Goal: Transaction & Acquisition: Download file/media

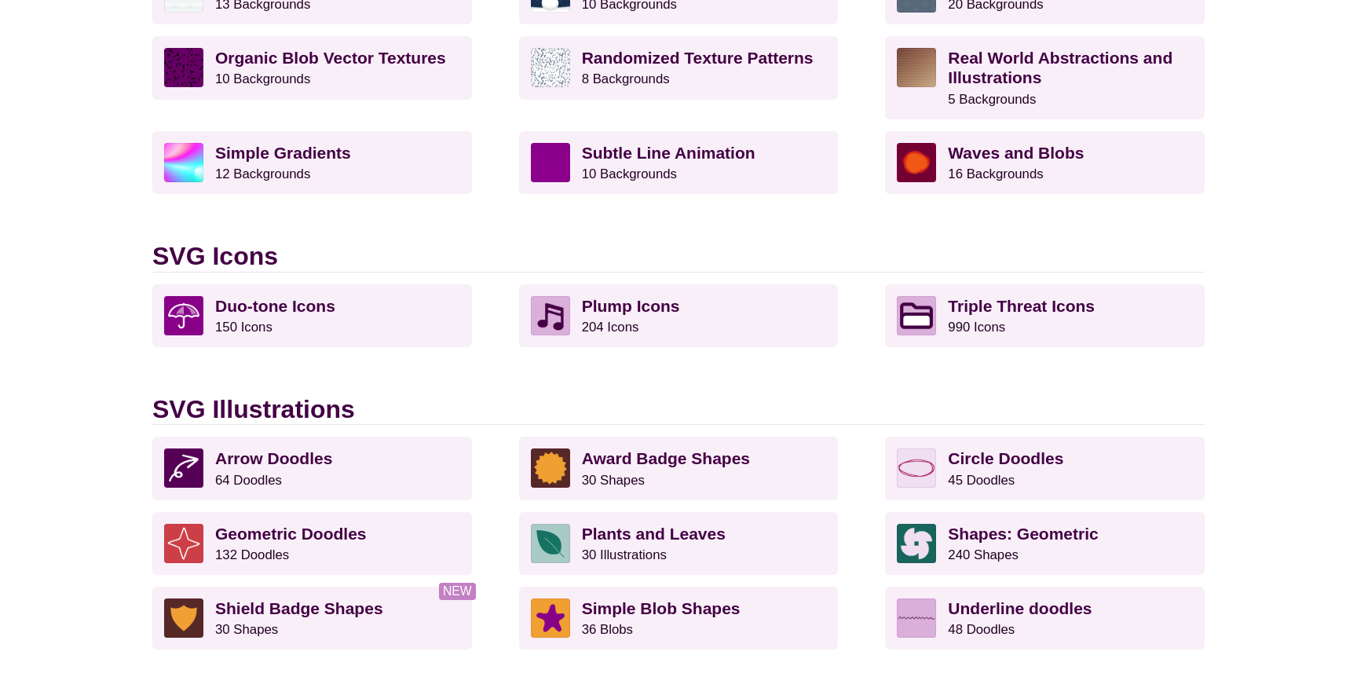
scroll to position [855, 0]
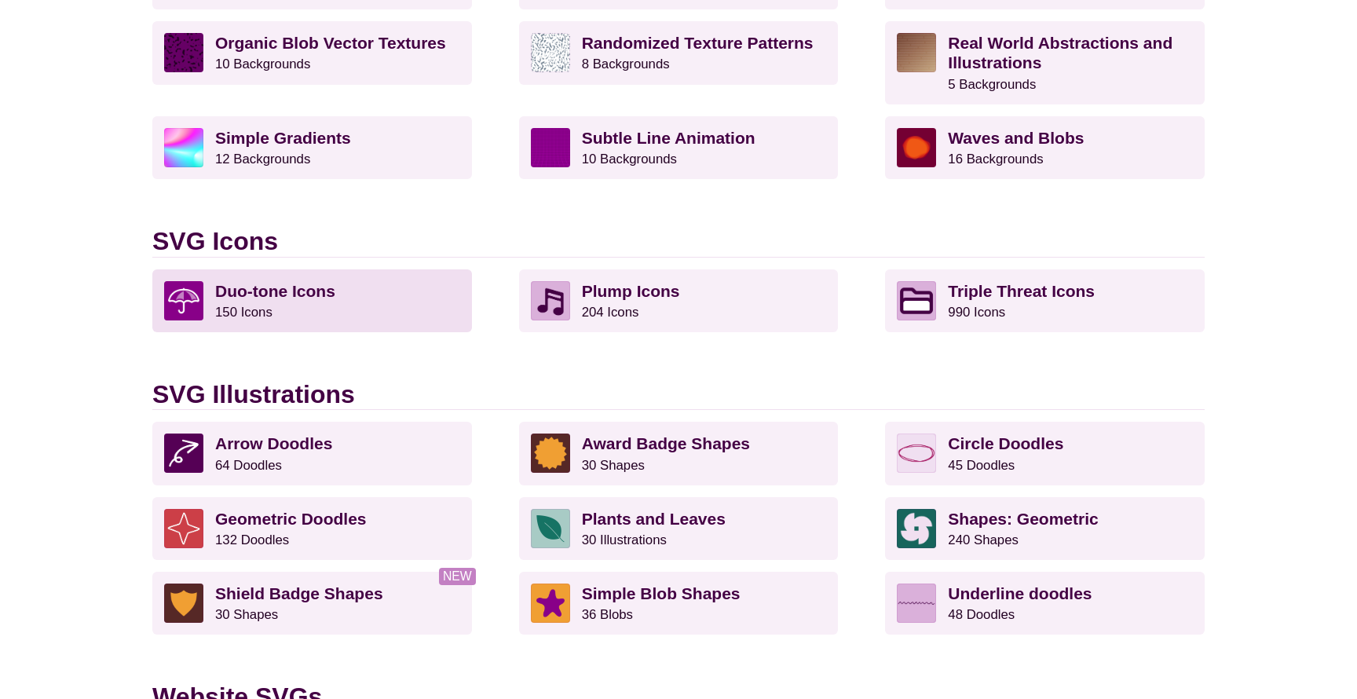
click at [363, 288] on p "Duo-tone Icons 150 Icons" at bounding box center [337, 300] width 245 height 39
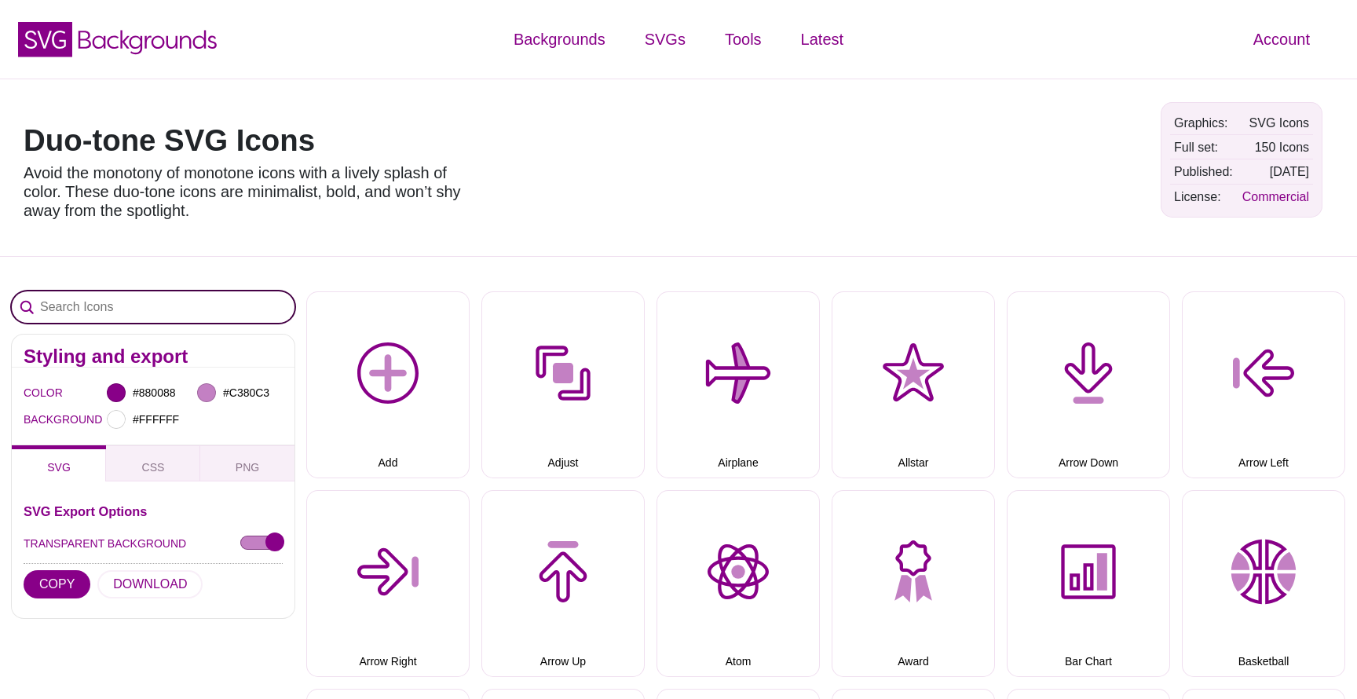
click at [162, 298] on input "Search Icons" at bounding box center [153, 306] width 283 height 31
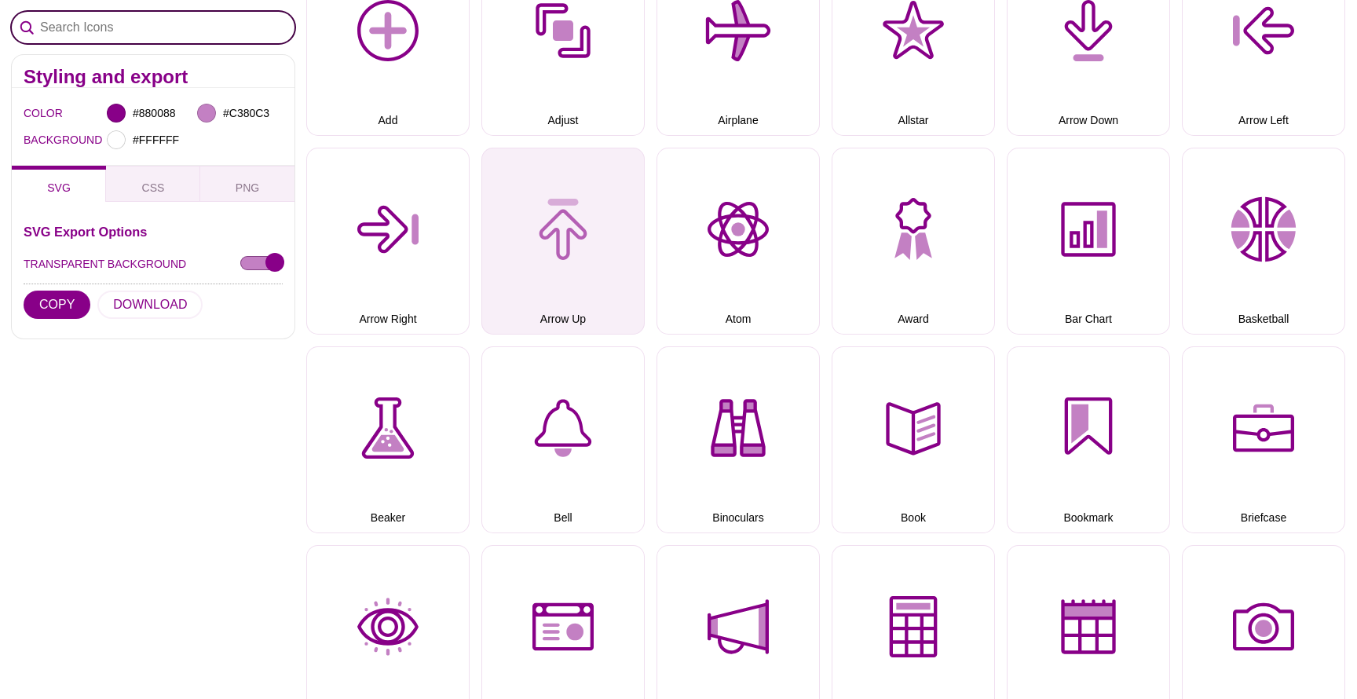
scroll to position [346, 0]
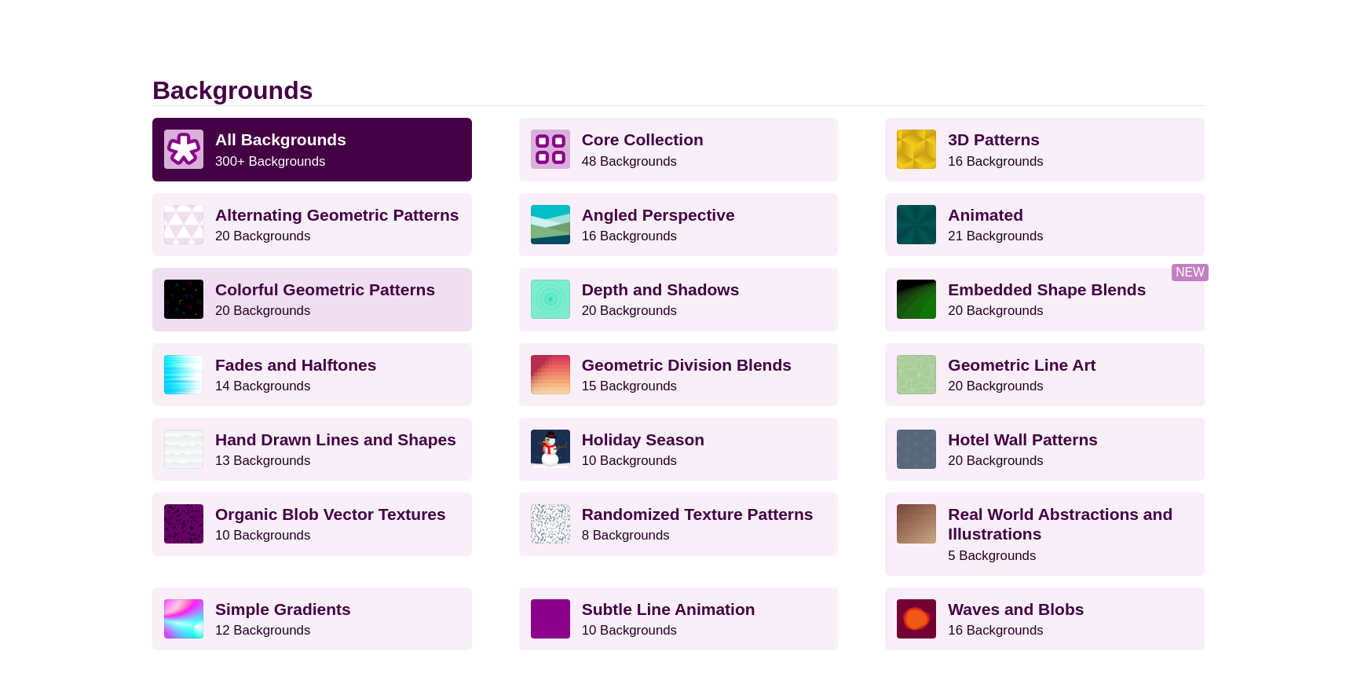
scroll to position [383, 0]
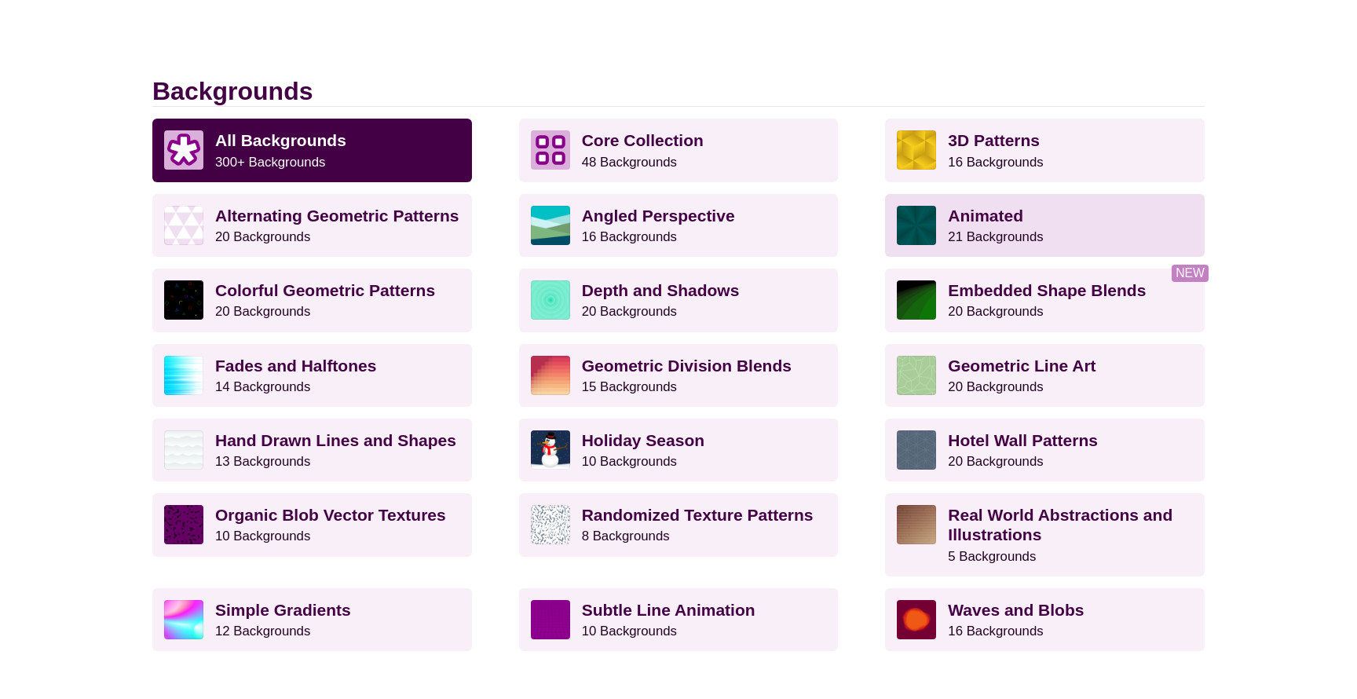
click at [948, 223] on p "Animated 21 Backgrounds" at bounding box center [1070, 225] width 245 height 39
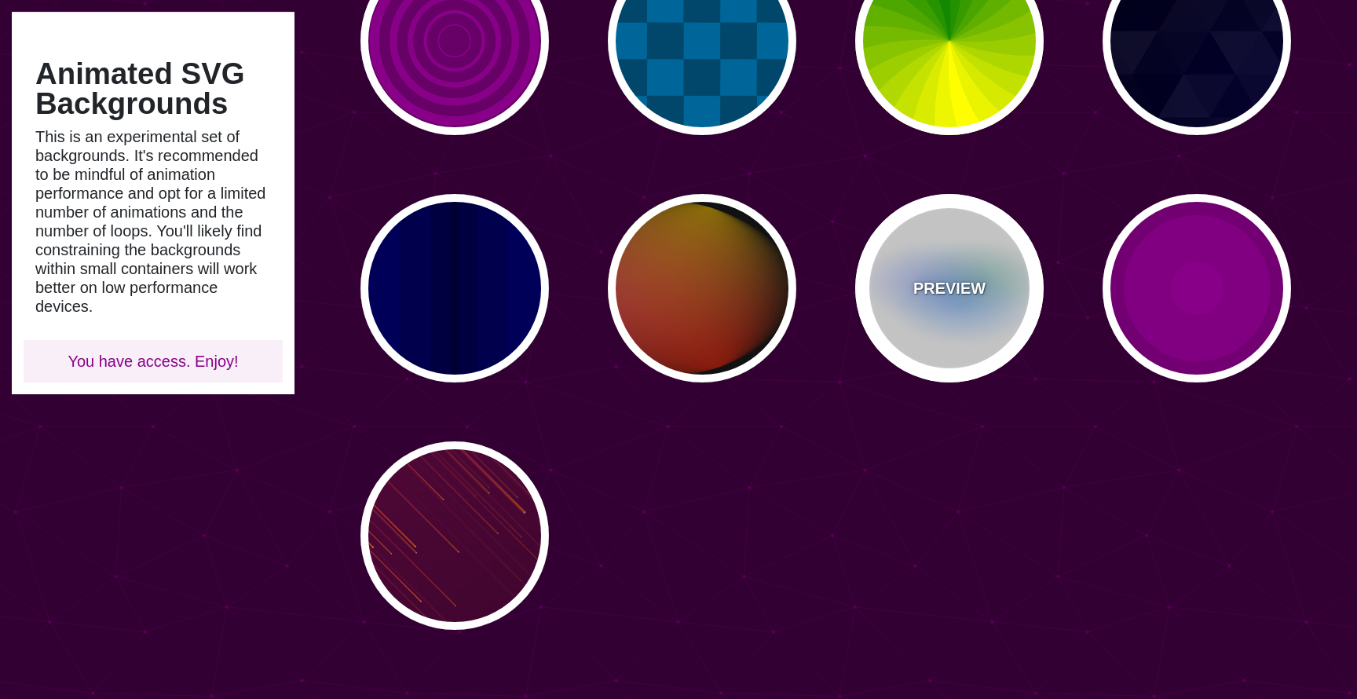
scroll to position [977, 0]
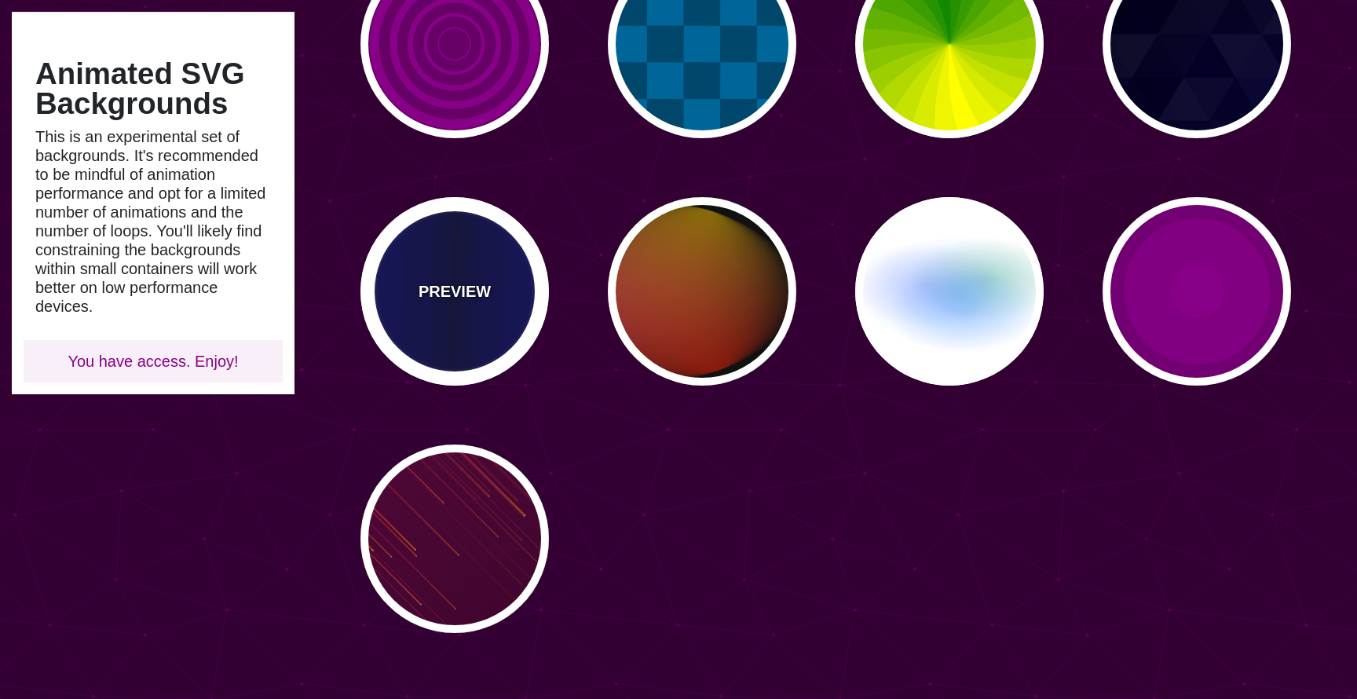
click at [482, 267] on div "PREVIEW" at bounding box center [455, 291] width 189 height 189
type input "#0000BB"
type input "#000033"
type input "0.5"
type input "5"
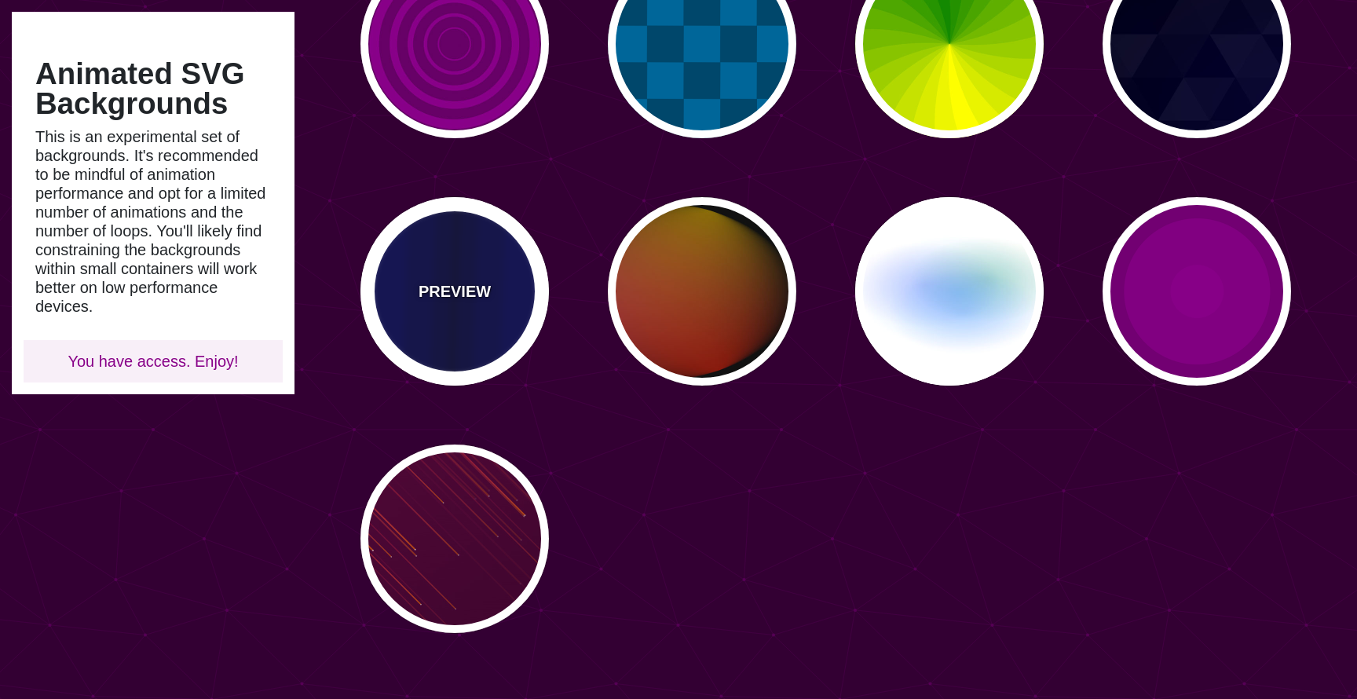
type input "0.1"
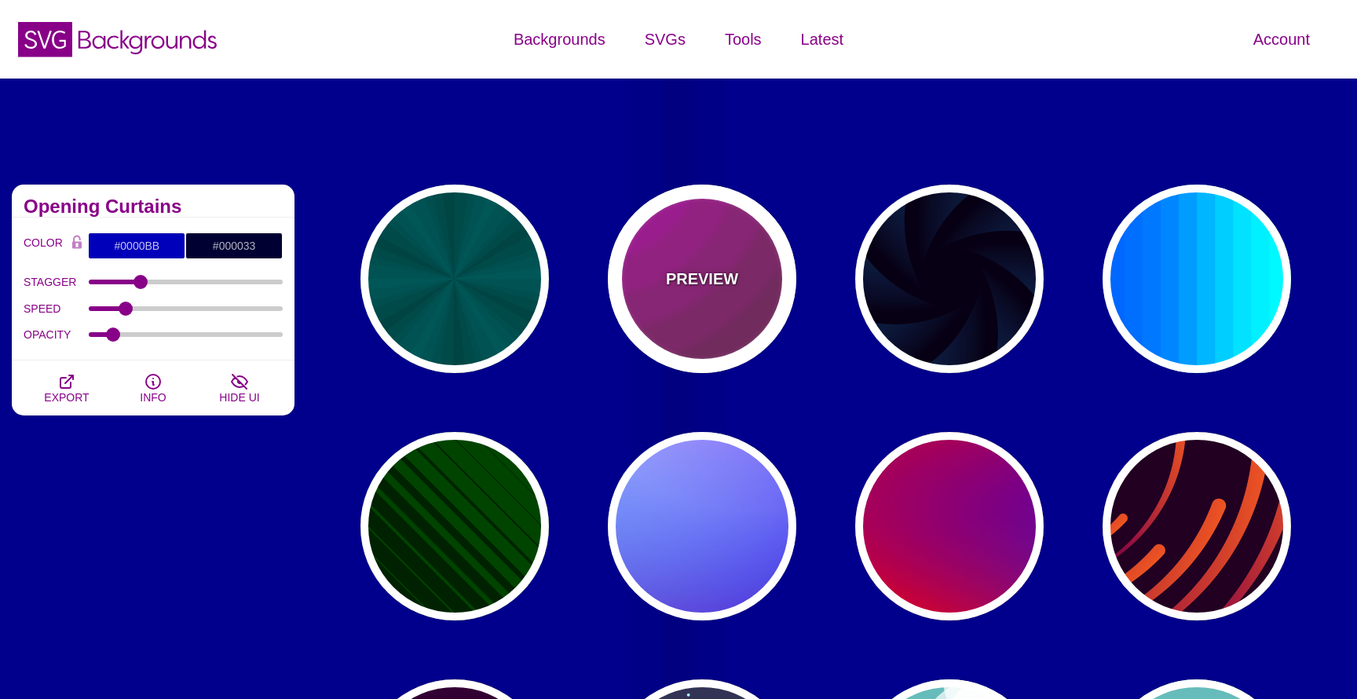
scroll to position [0, 0]
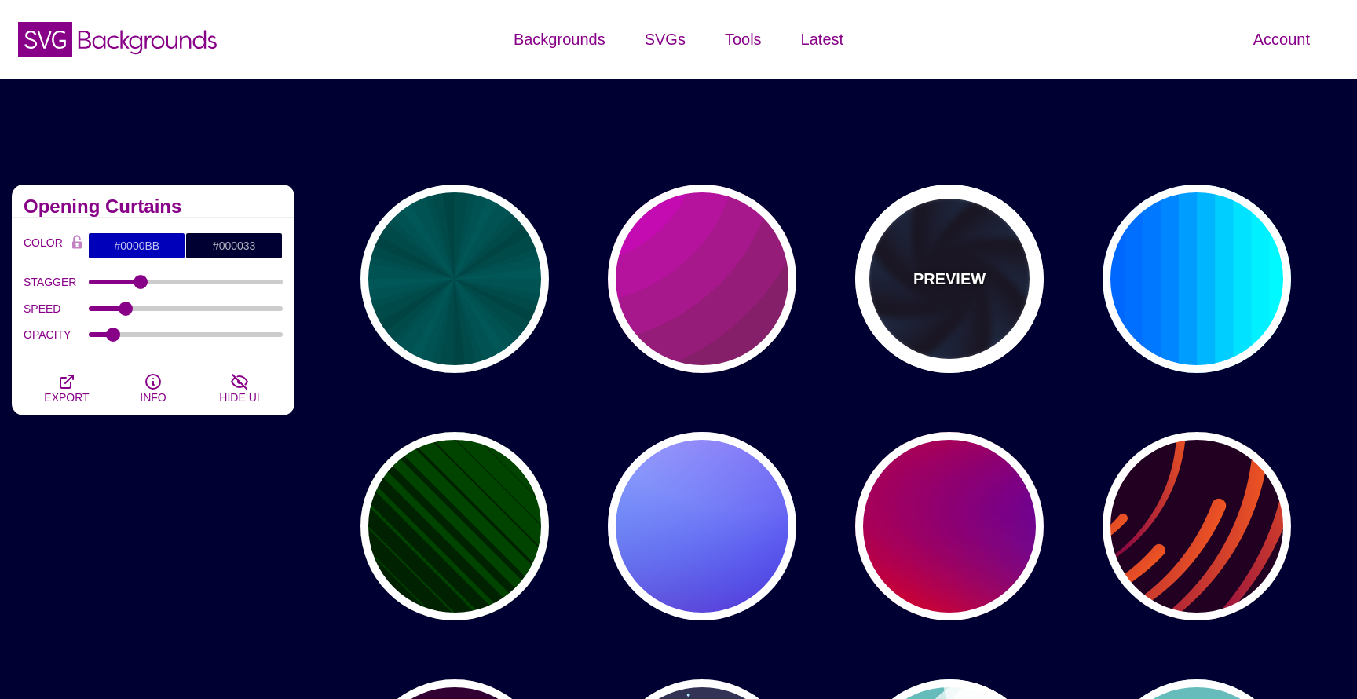
click at [969, 313] on div "PREVIEW" at bounding box center [950, 279] width 189 height 189
type input "#070014"
type input "#113366"
type input "#99FFFF"
type input "1"
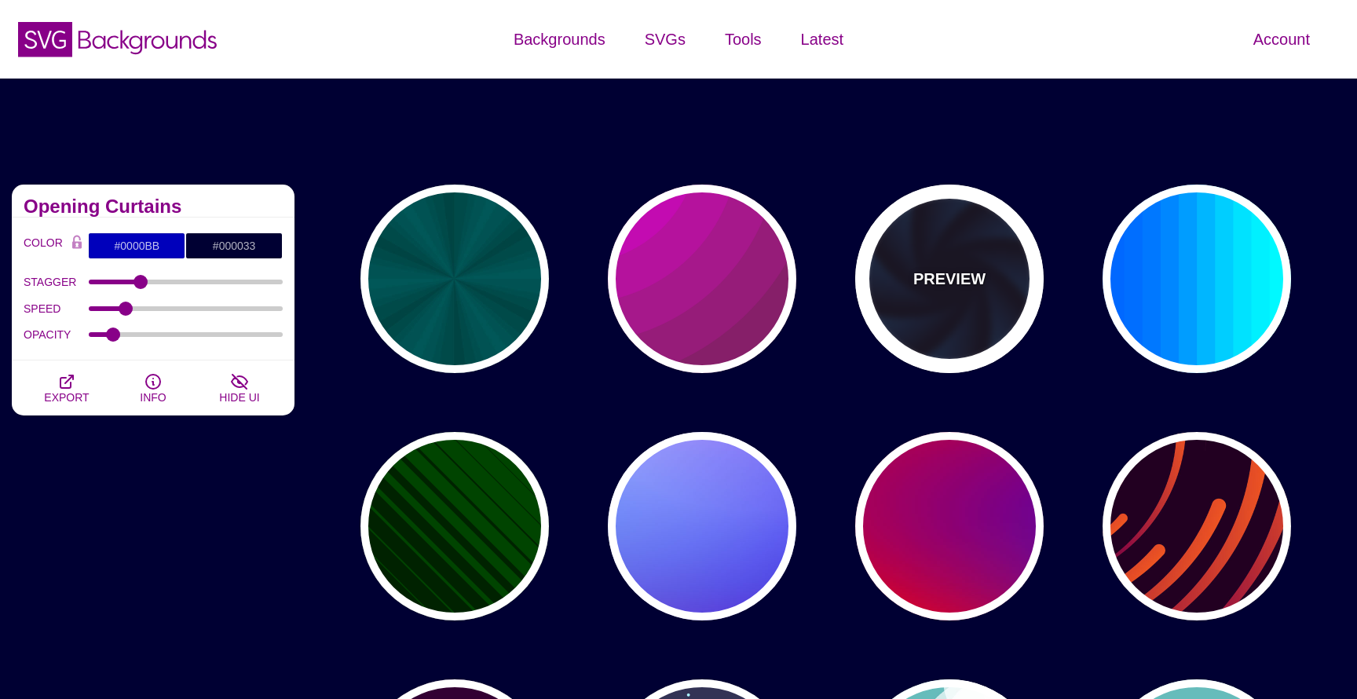
type input "1"
type input "12"
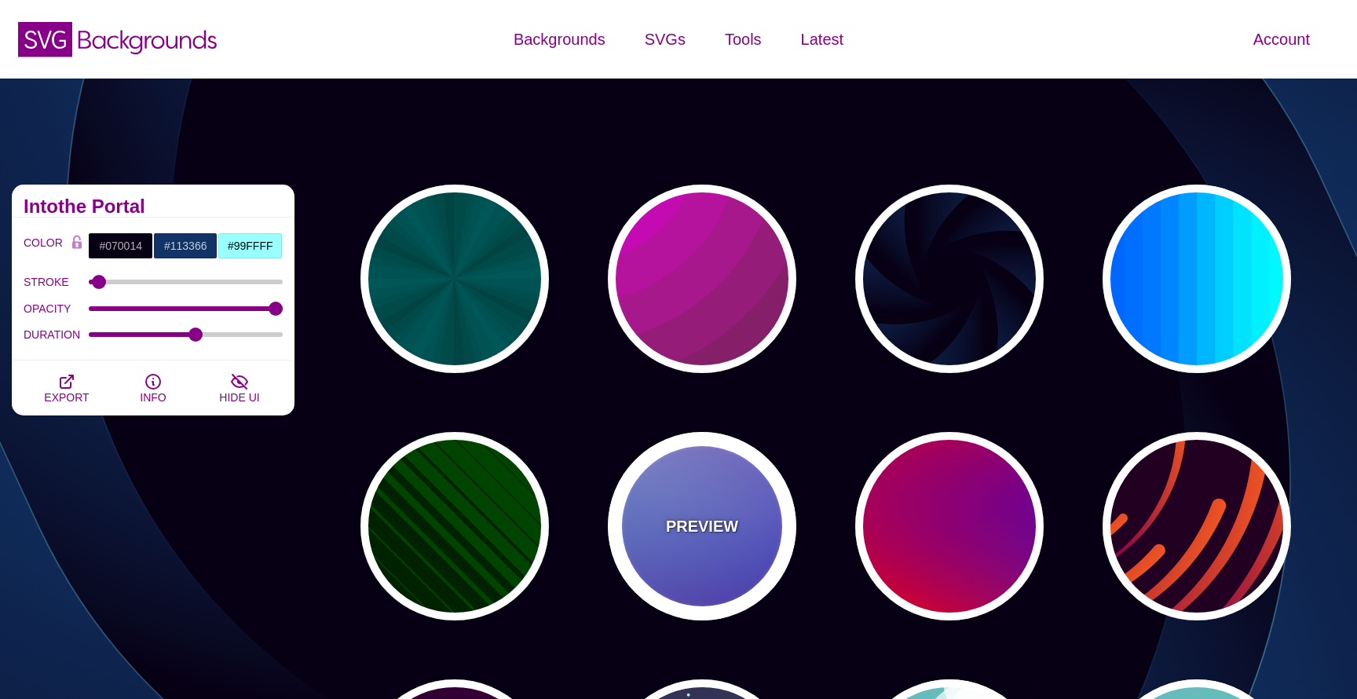
click at [750, 522] on div "PREVIEW" at bounding box center [702, 526] width 189 height 189
type input "#0000FF"
type input "#0099FF"
type input "#FFFFFF"
type input "#FF99FF"
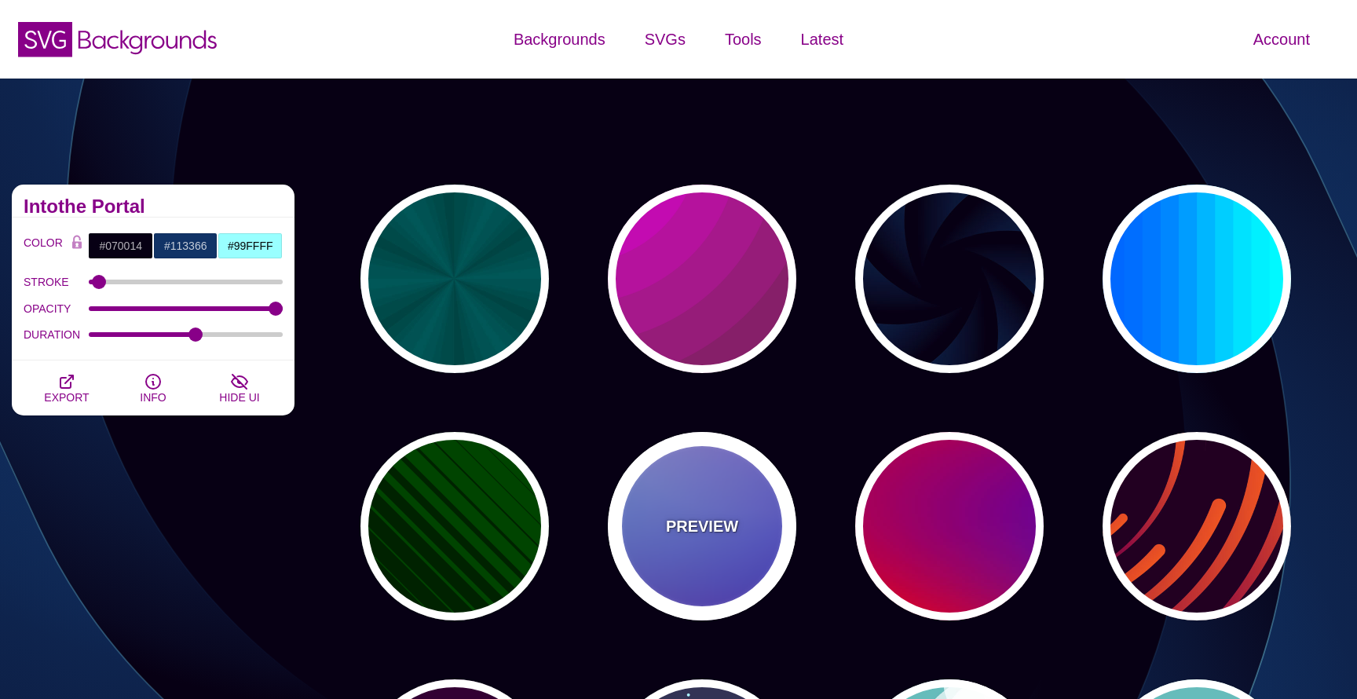
type input "#880088"
type input "12"
type input "0"
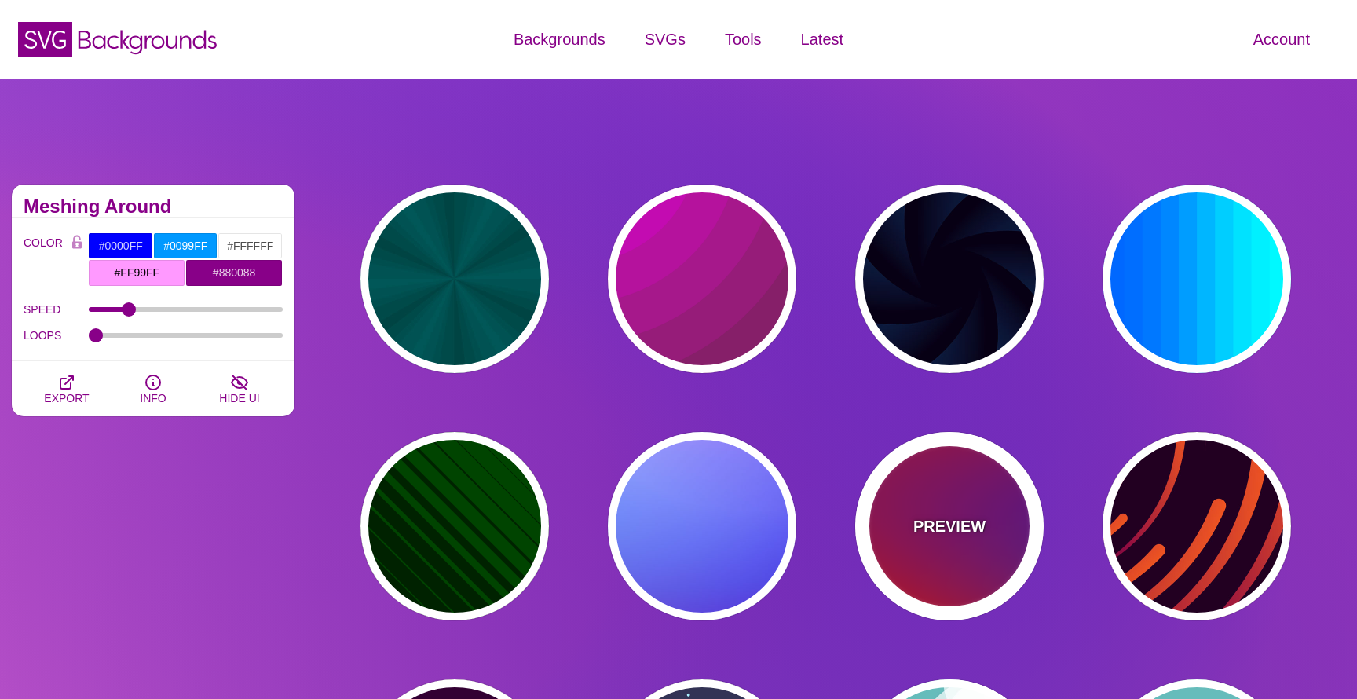
click at [946, 523] on p "PREVIEW" at bounding box center [950, 527] width 72 height 24
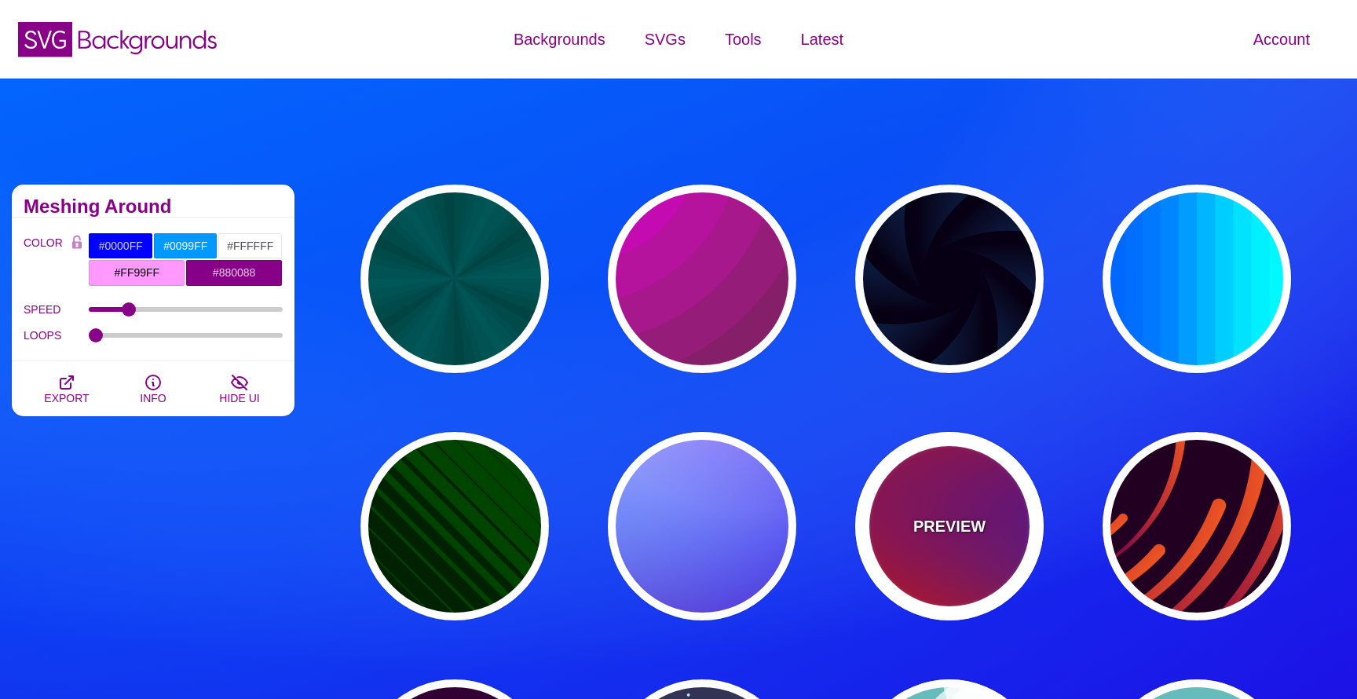
type input "#FF0000"
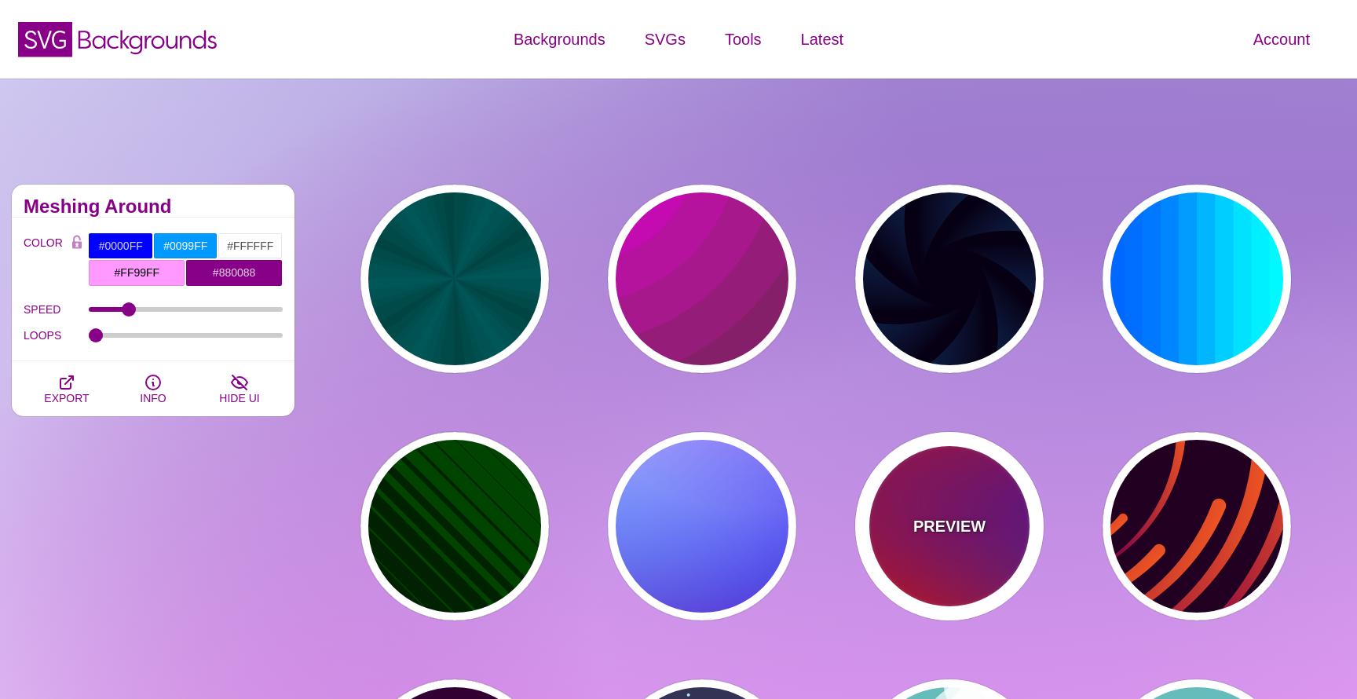
type input "#800080"
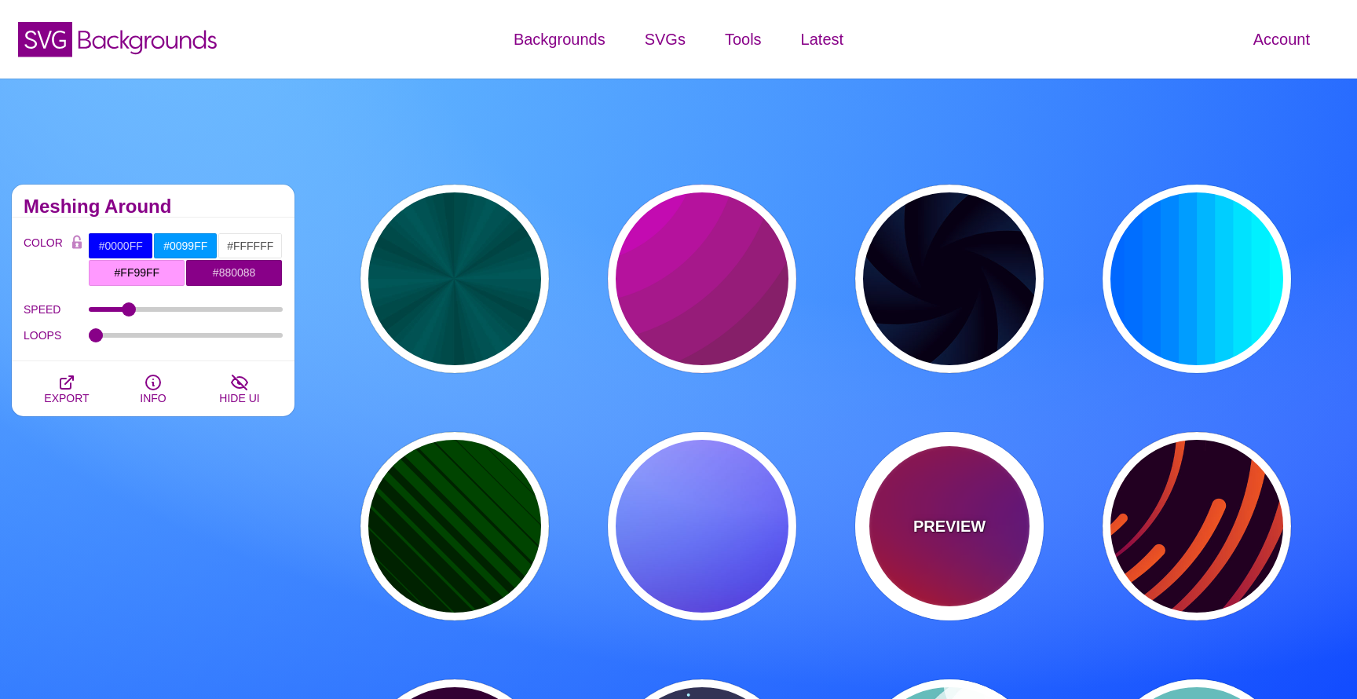
type input "#0000FF"
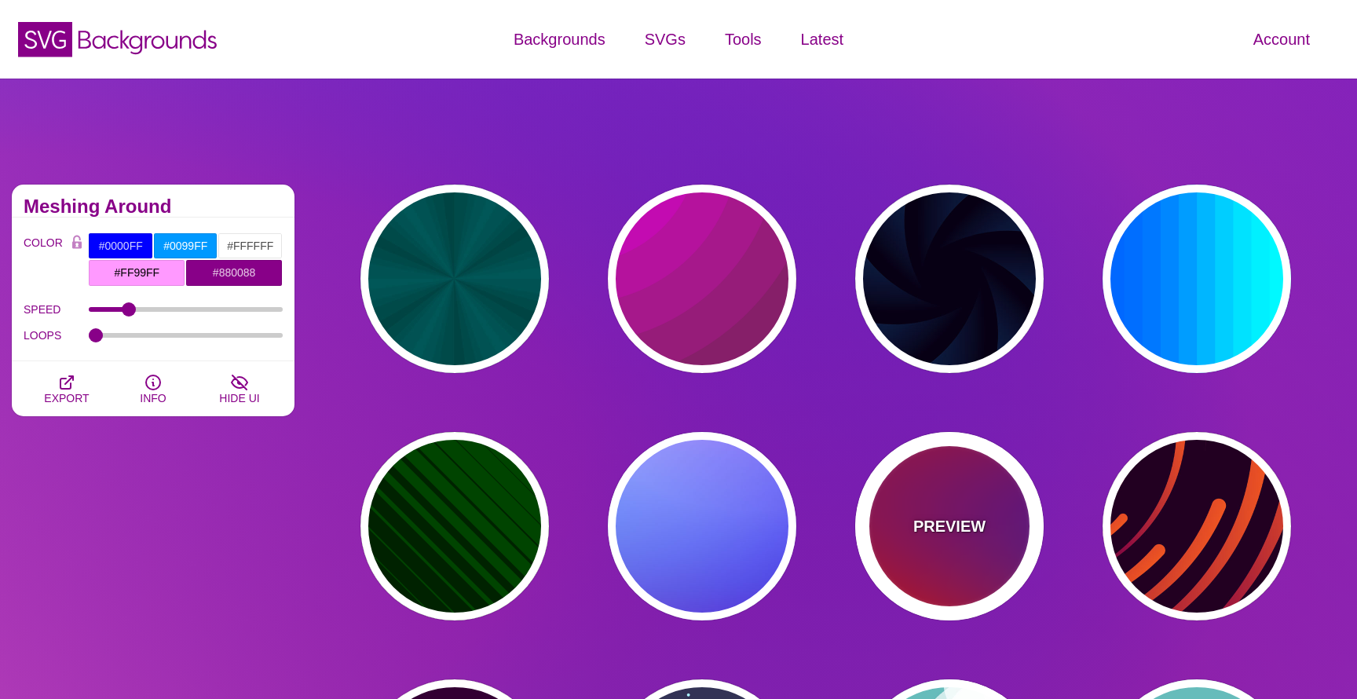
type input "#00EEBB"
type input "#FFFF00"
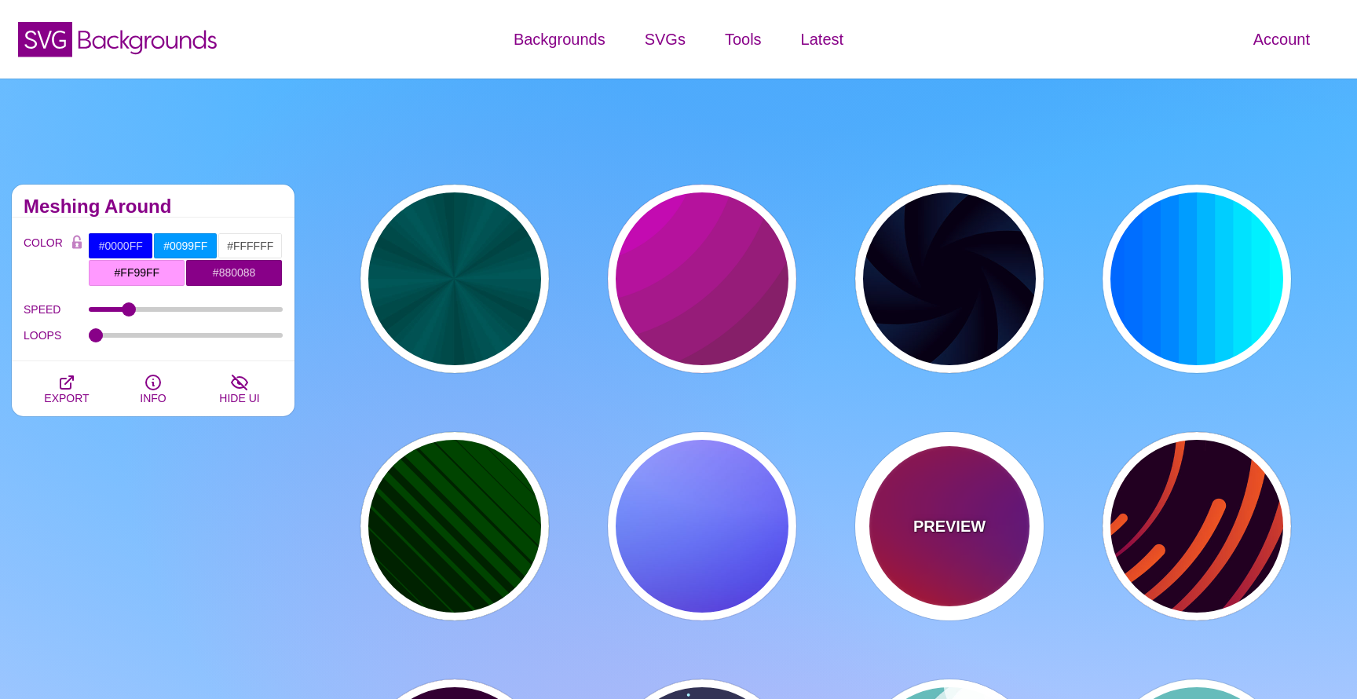
type input "#FFA500"
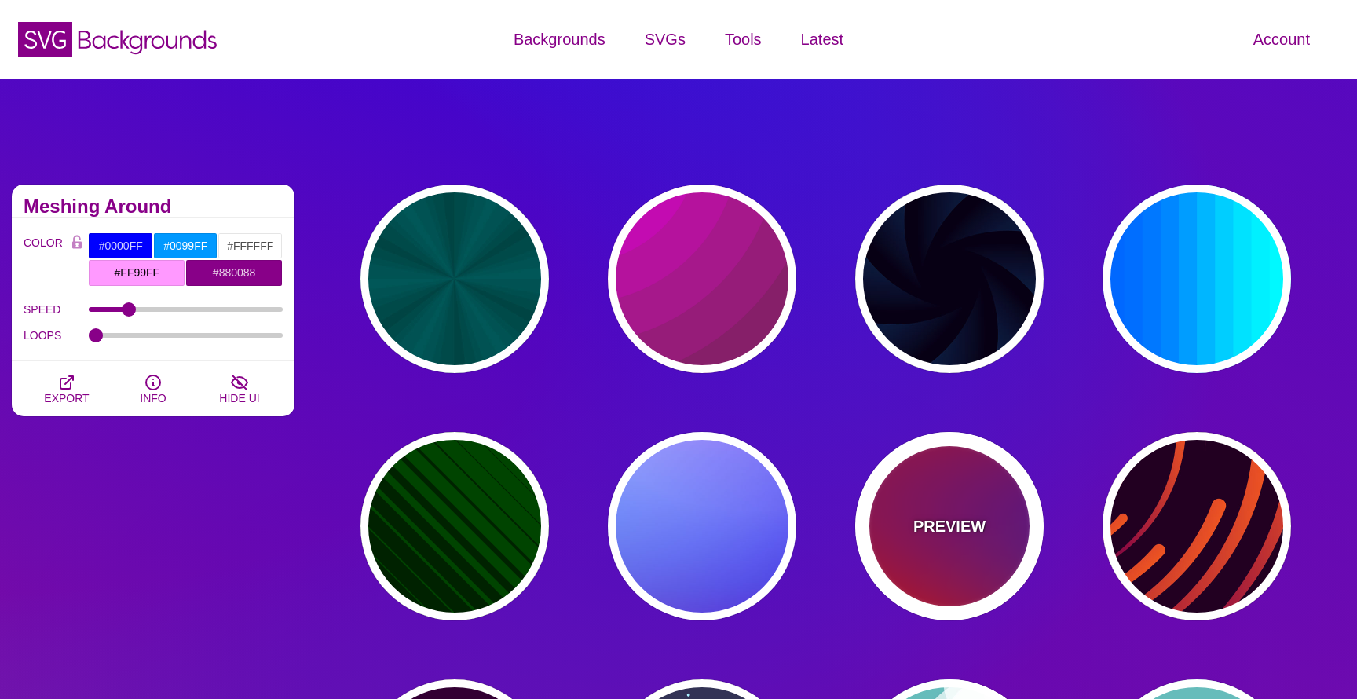
type input "1"
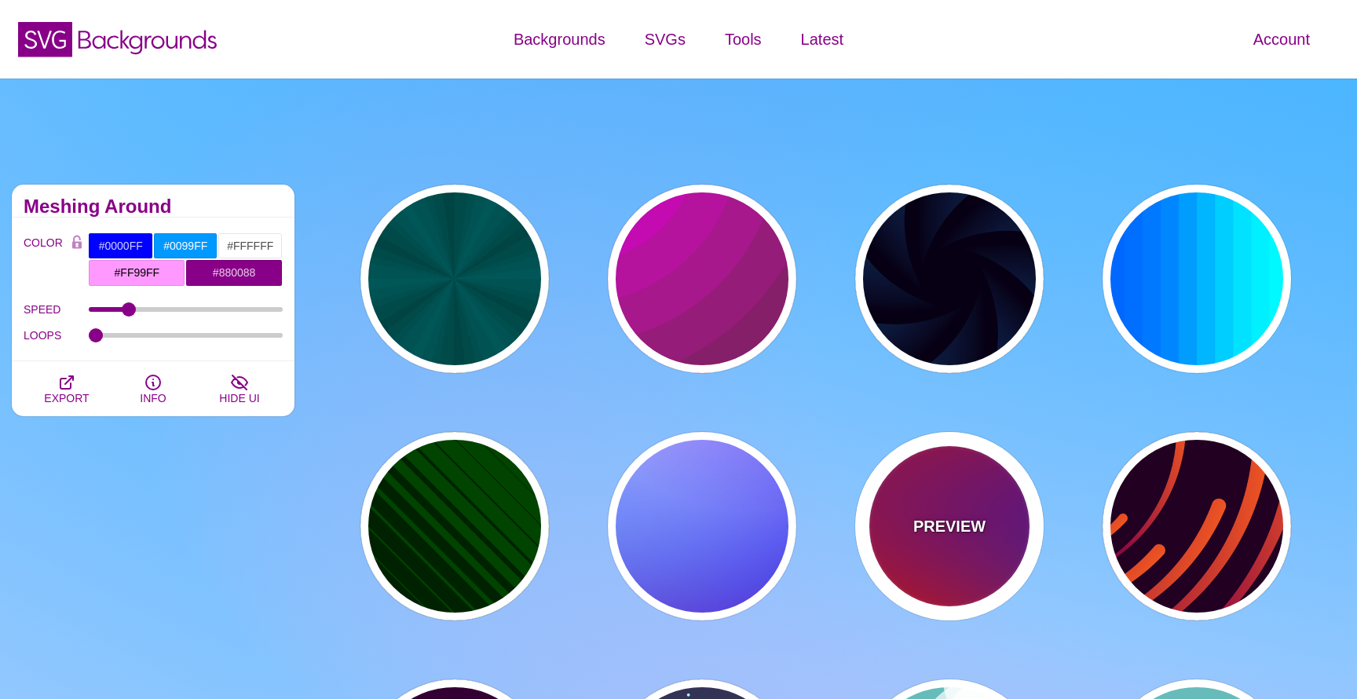
type input "20"
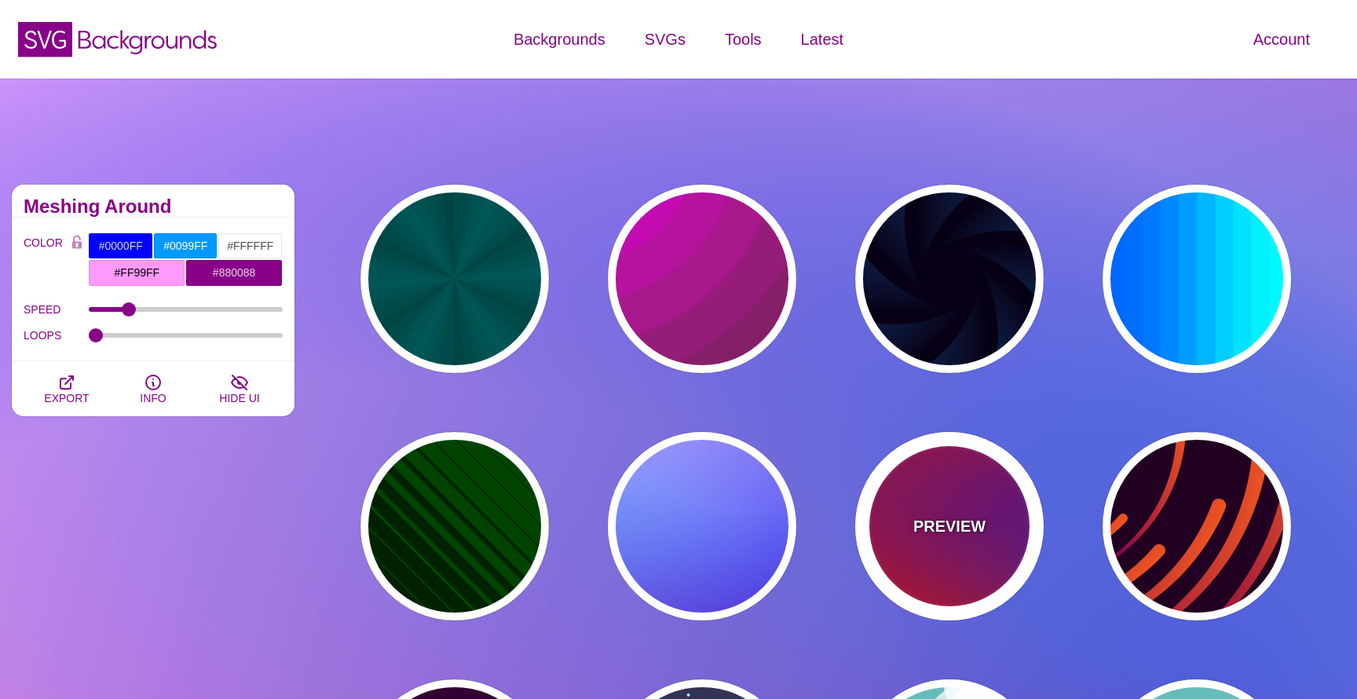
type input "0"
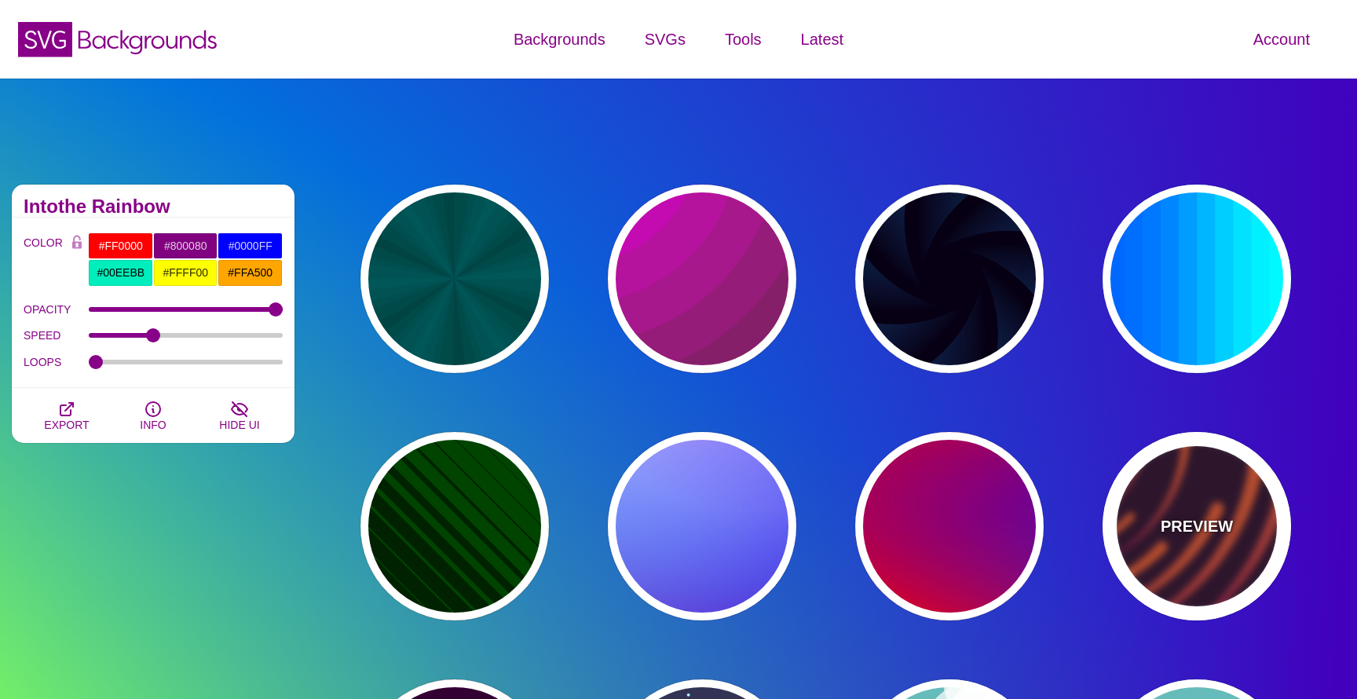
click at [1168, 526] on p "PREVIEW" at bounding box center [1197, 527] width 72 height 24
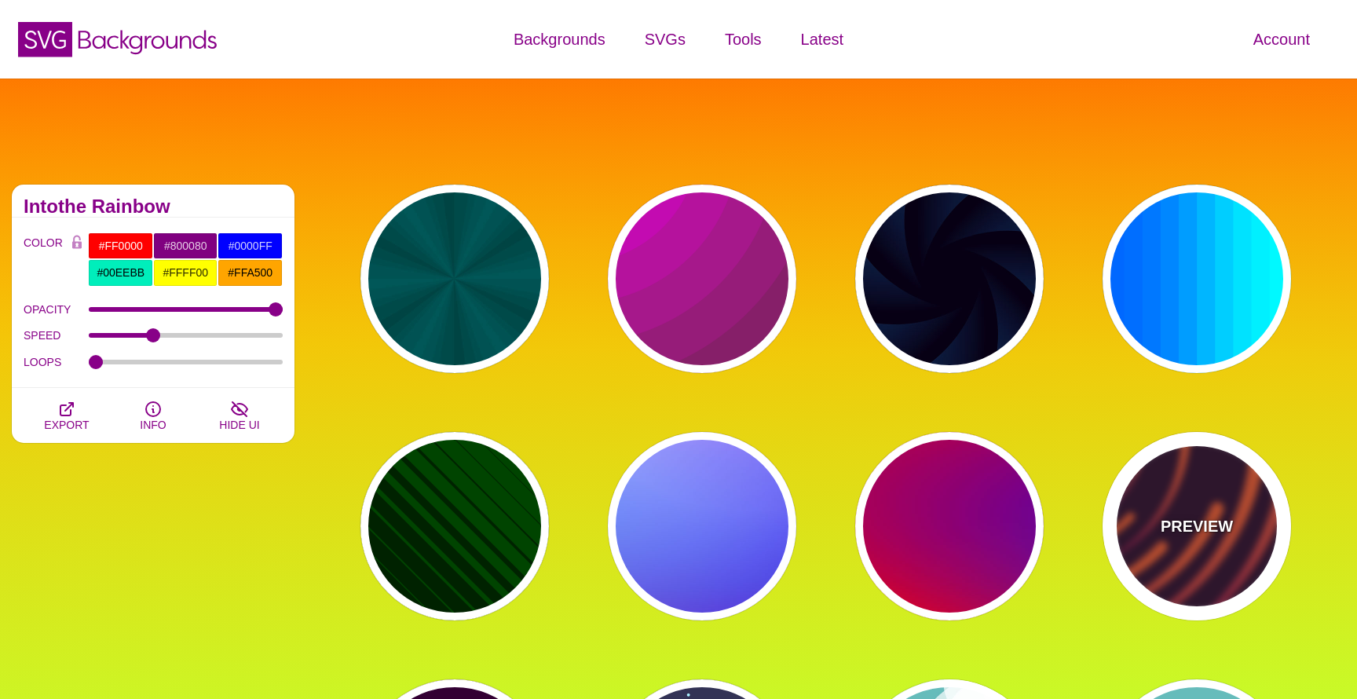
type input "#220022"
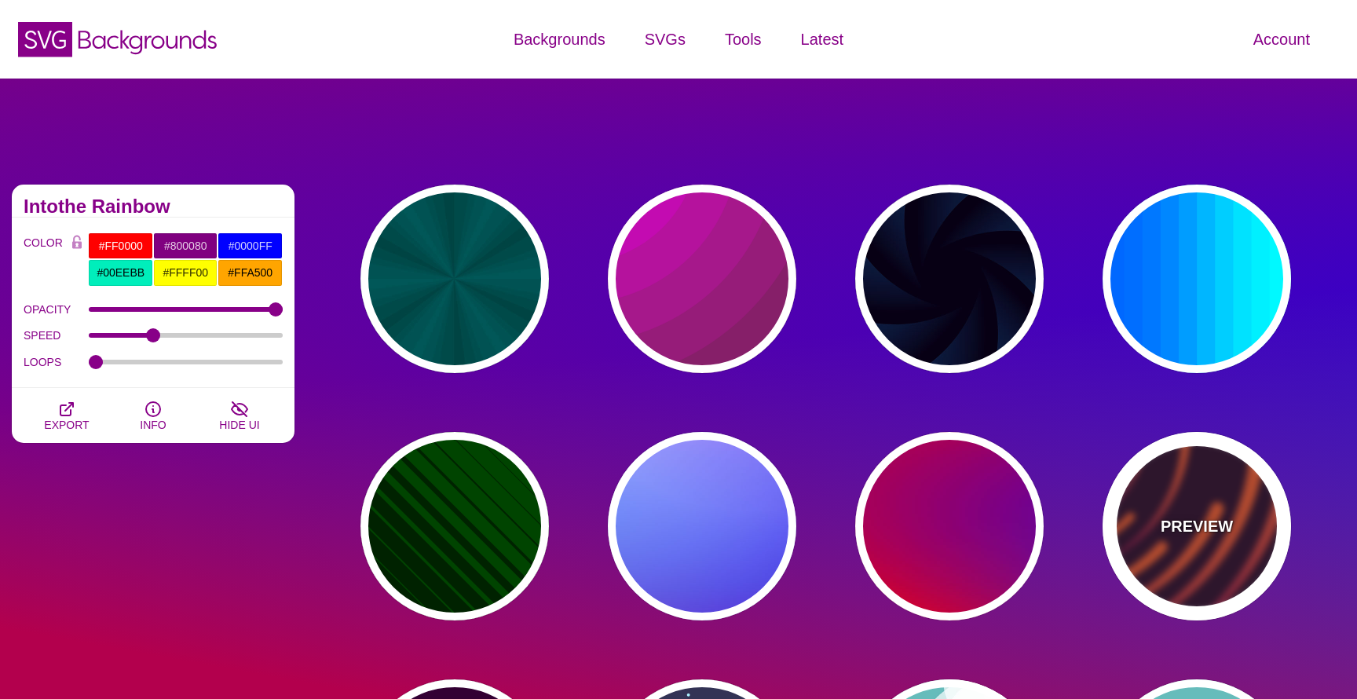
type input "#EE5522"
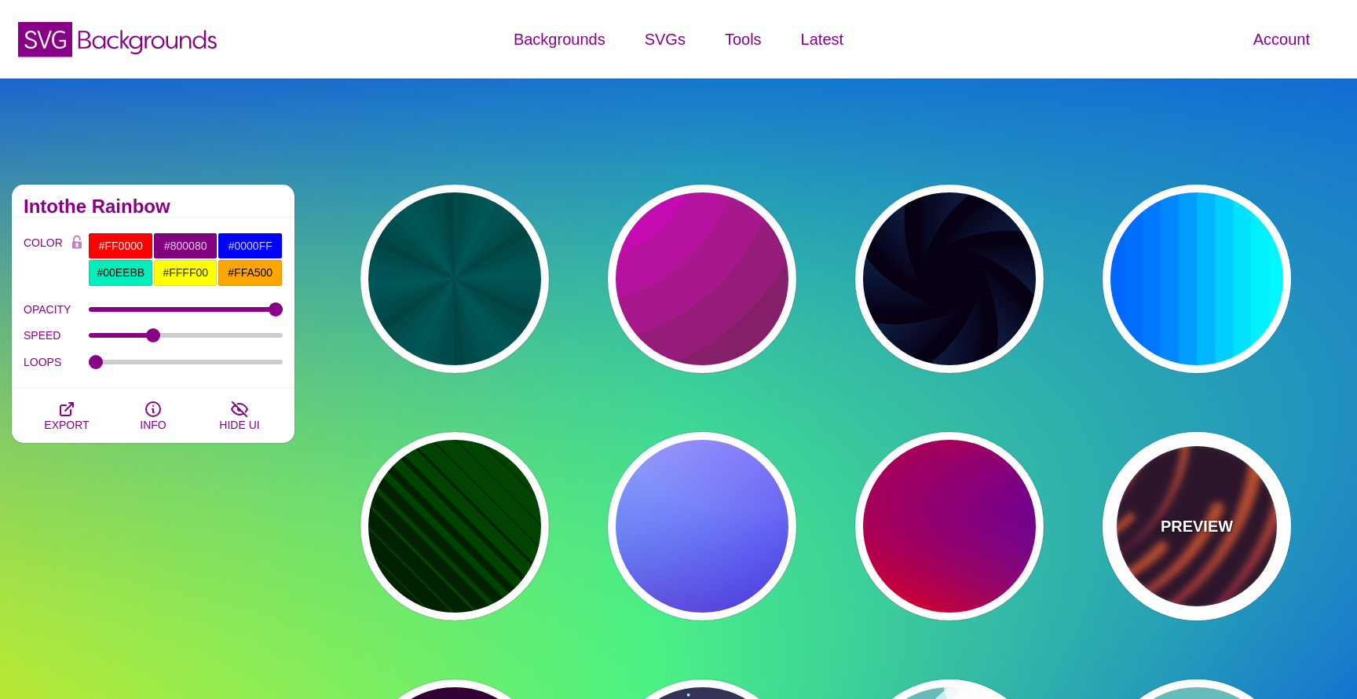
type input "#220022"
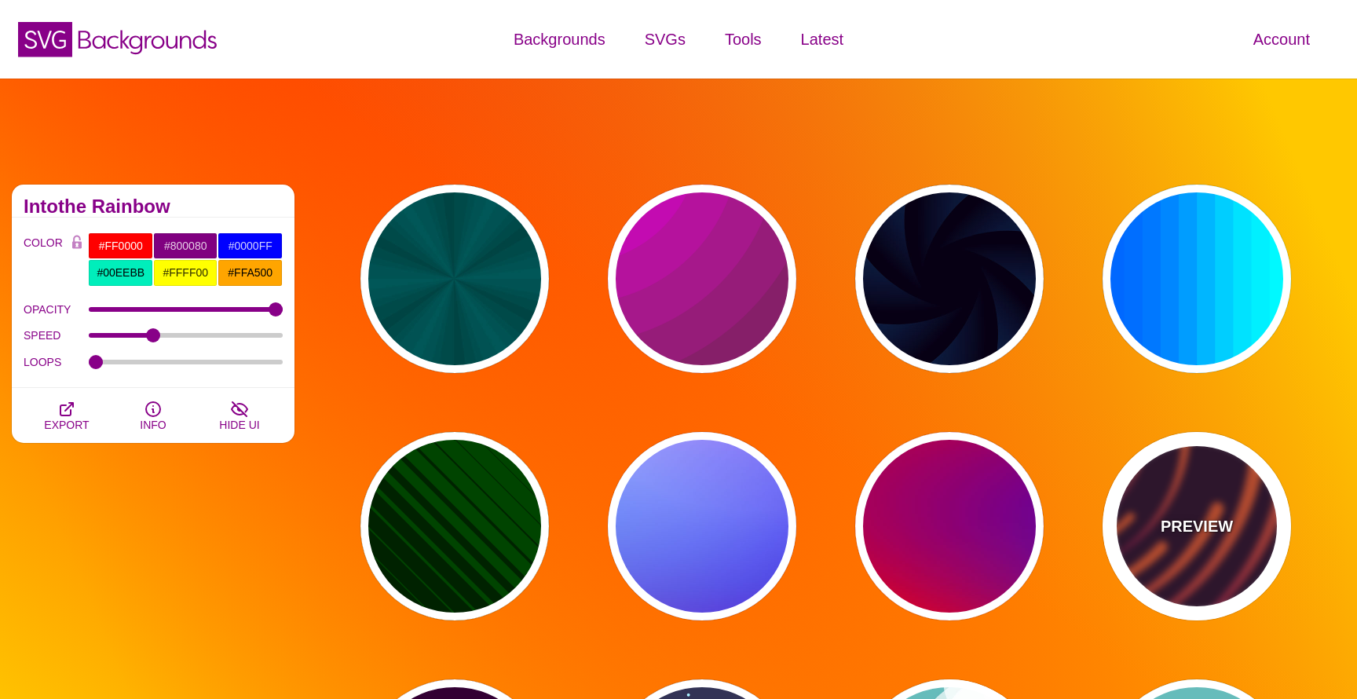
type input "50"
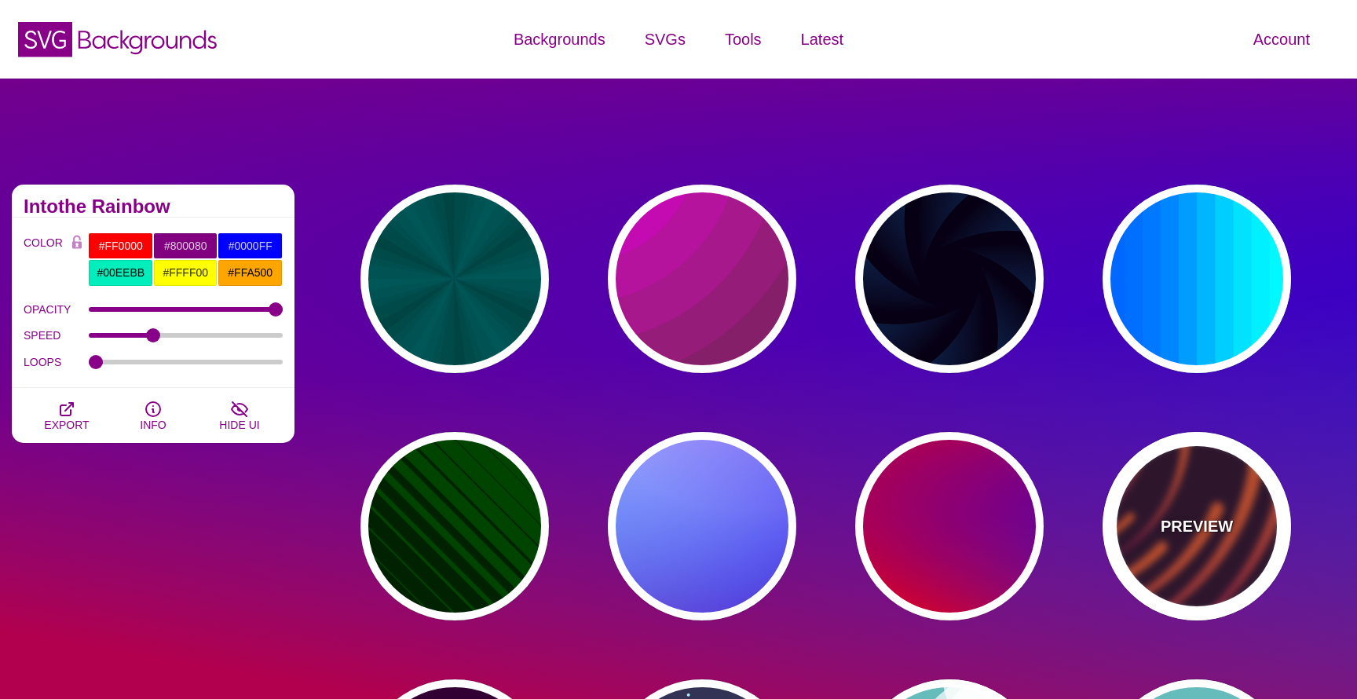
type input "99"
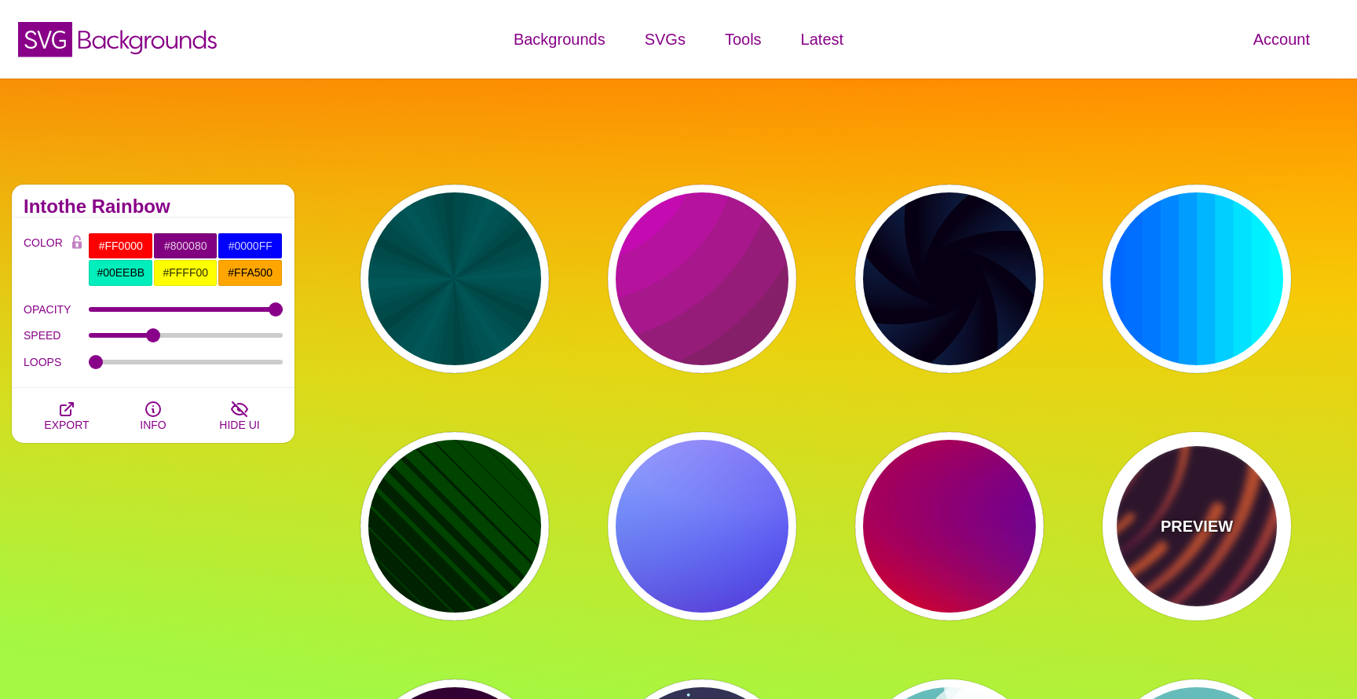
type input "0"
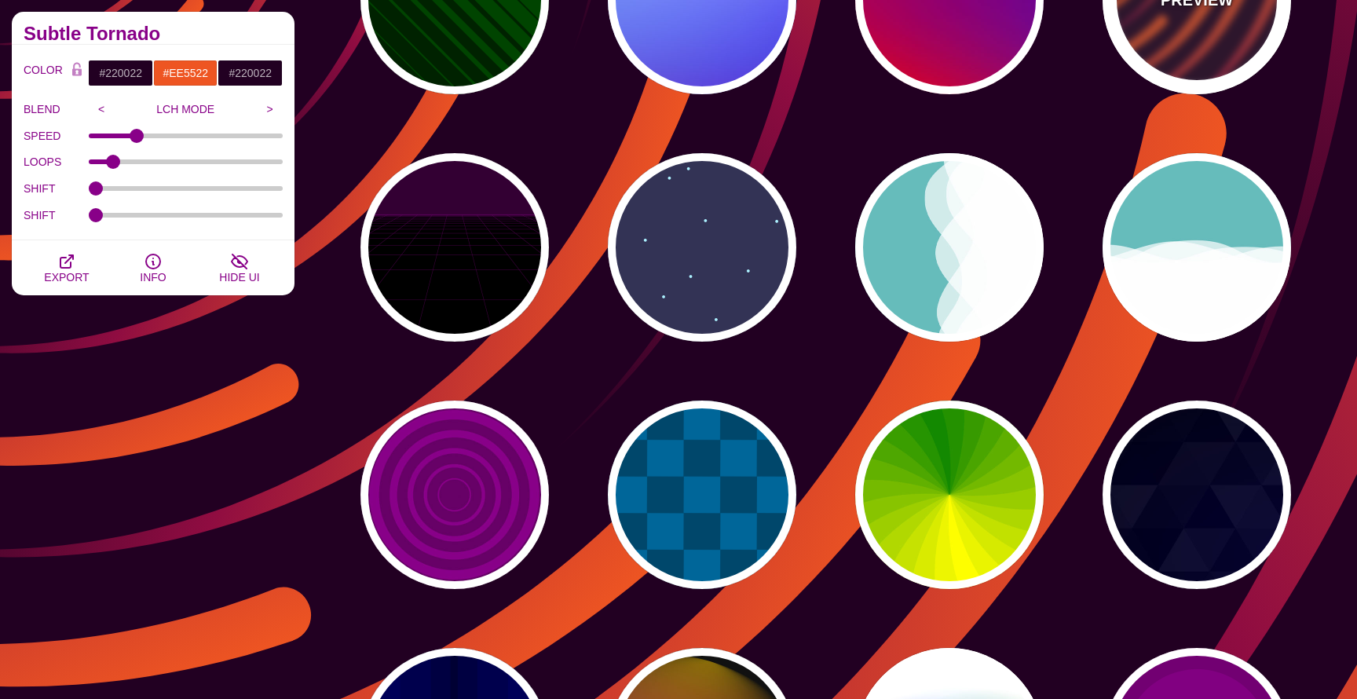
scroll to position [529, 0]
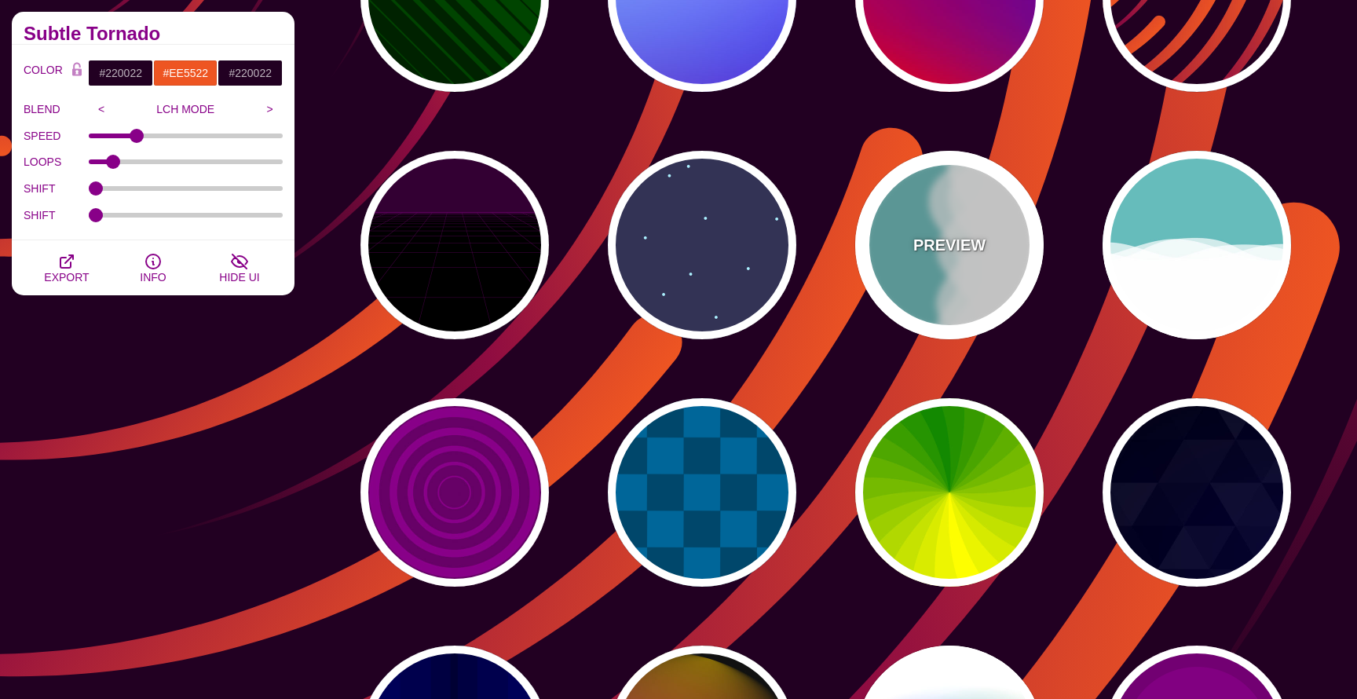
click at [981, 268] on div "PREVIEW" at bounding box center [950, 245] width 189 height 189
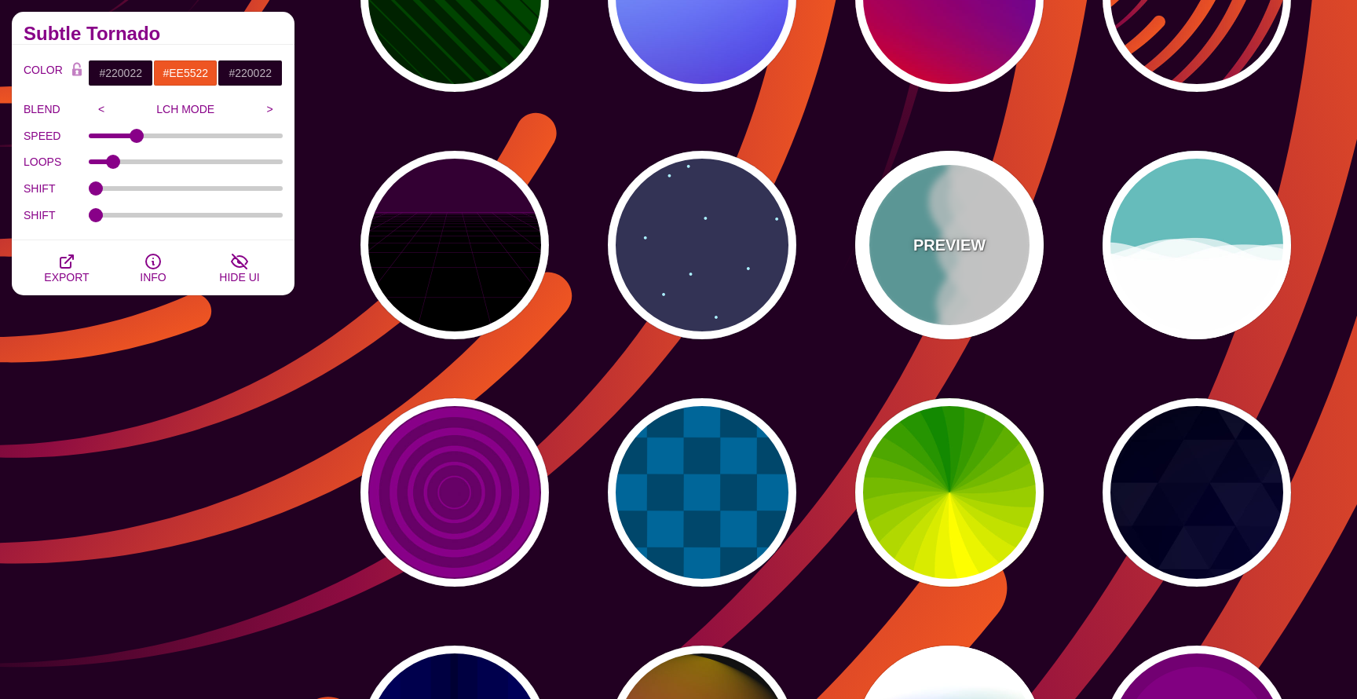
type input "#66BBBB"
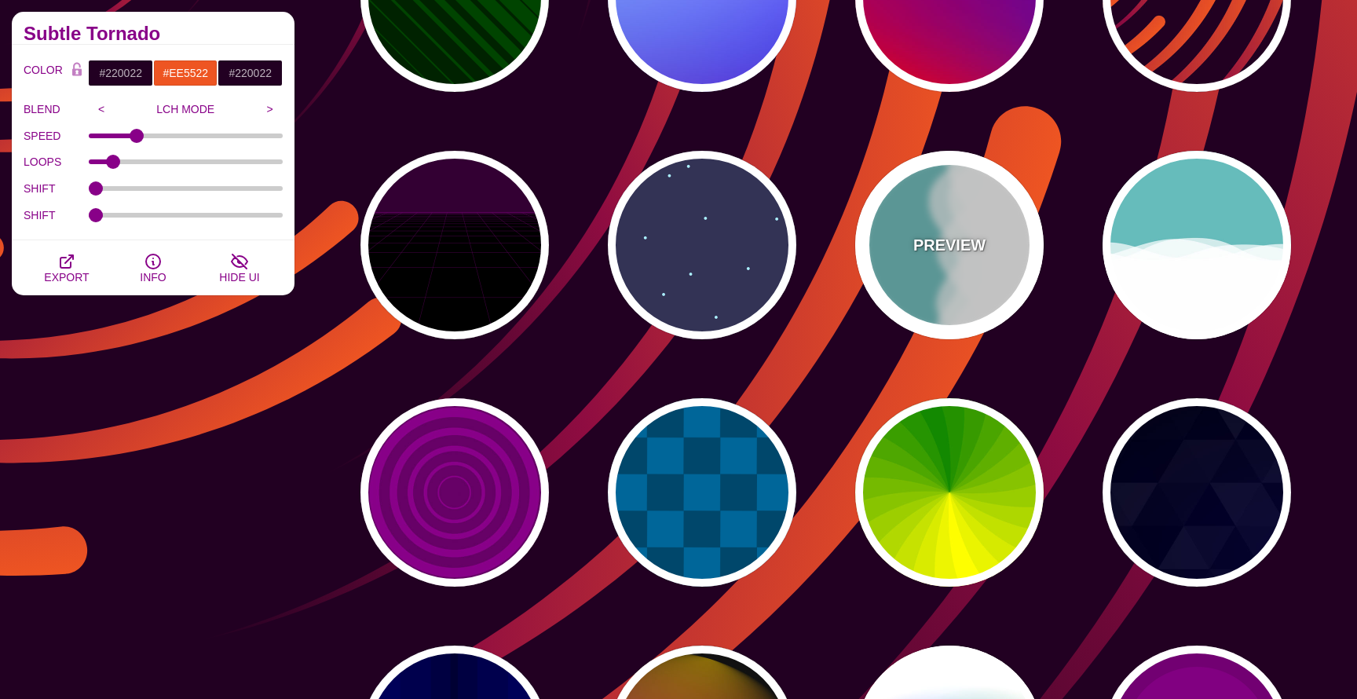
type input "#FFFFFF"
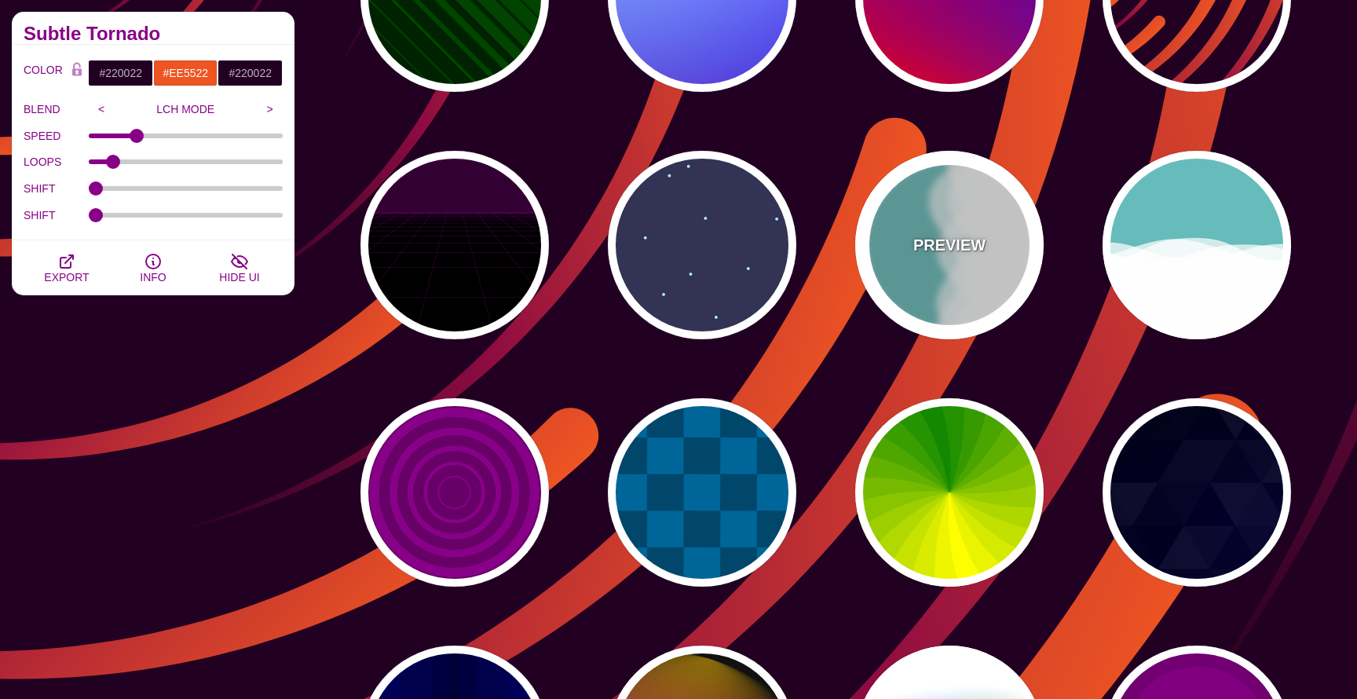
type input "#FFFFFF"
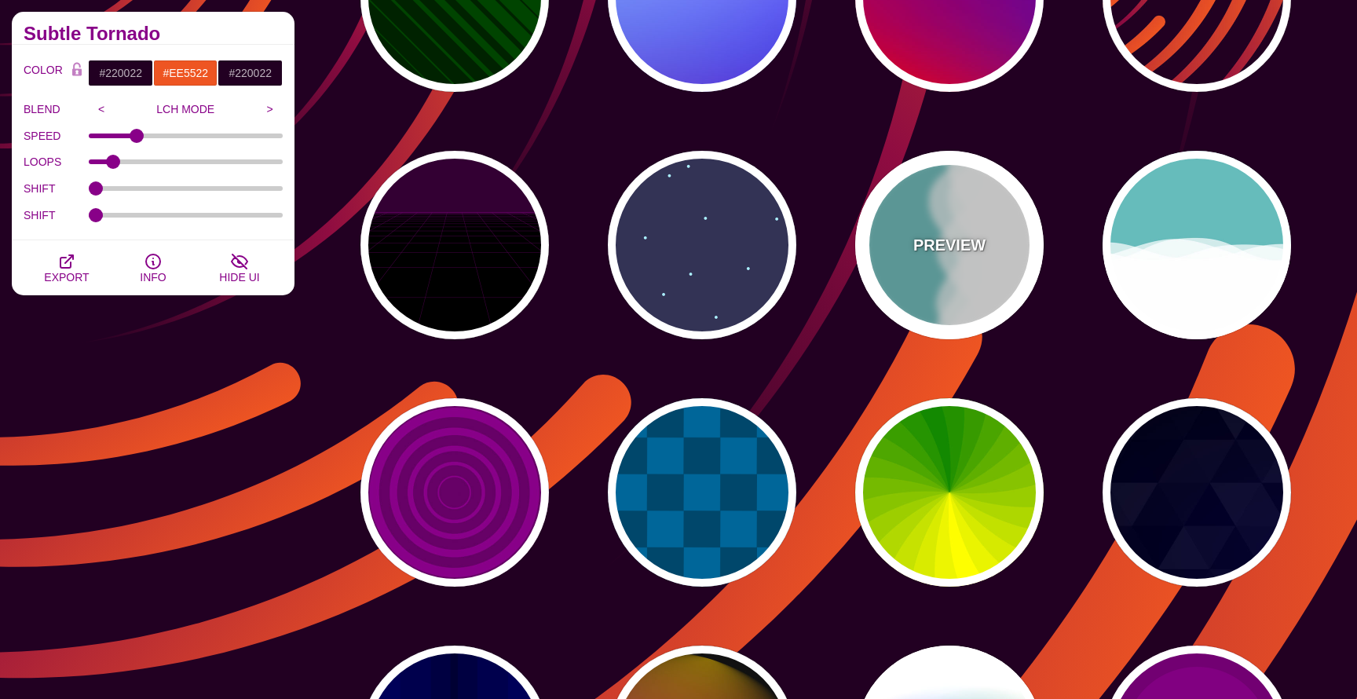
type input "0"
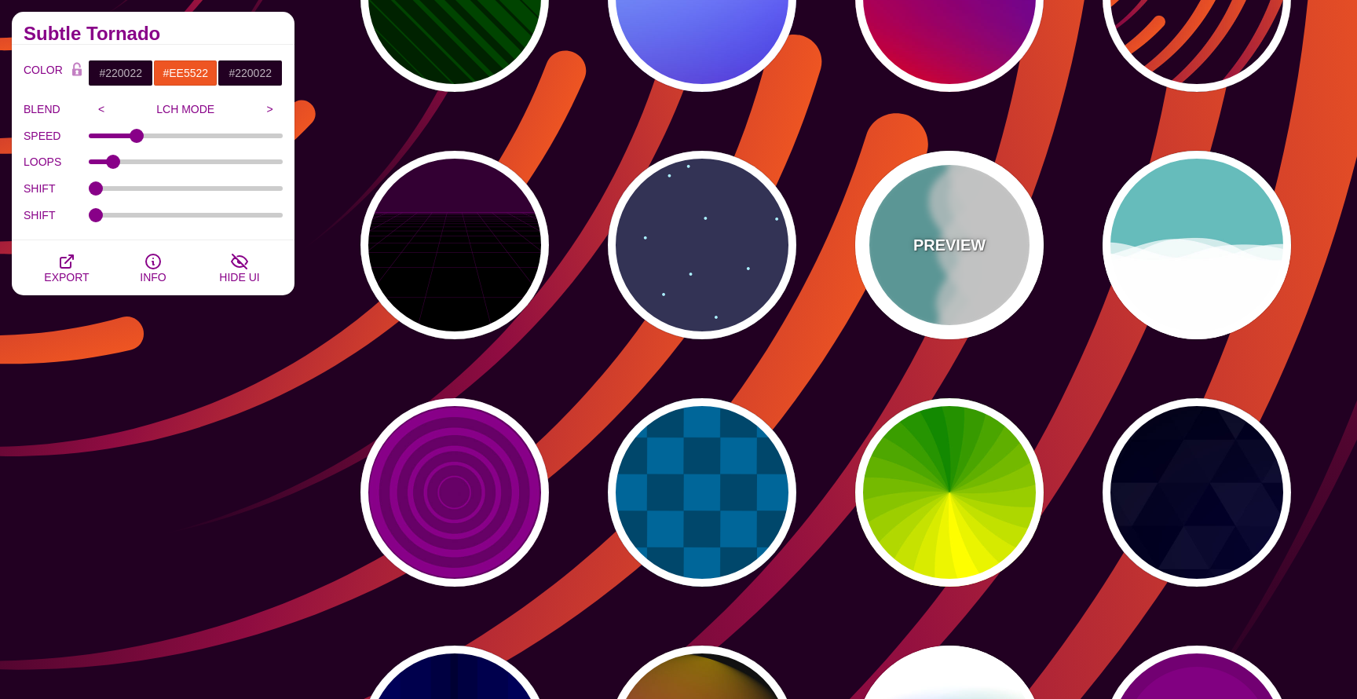
type input "1"
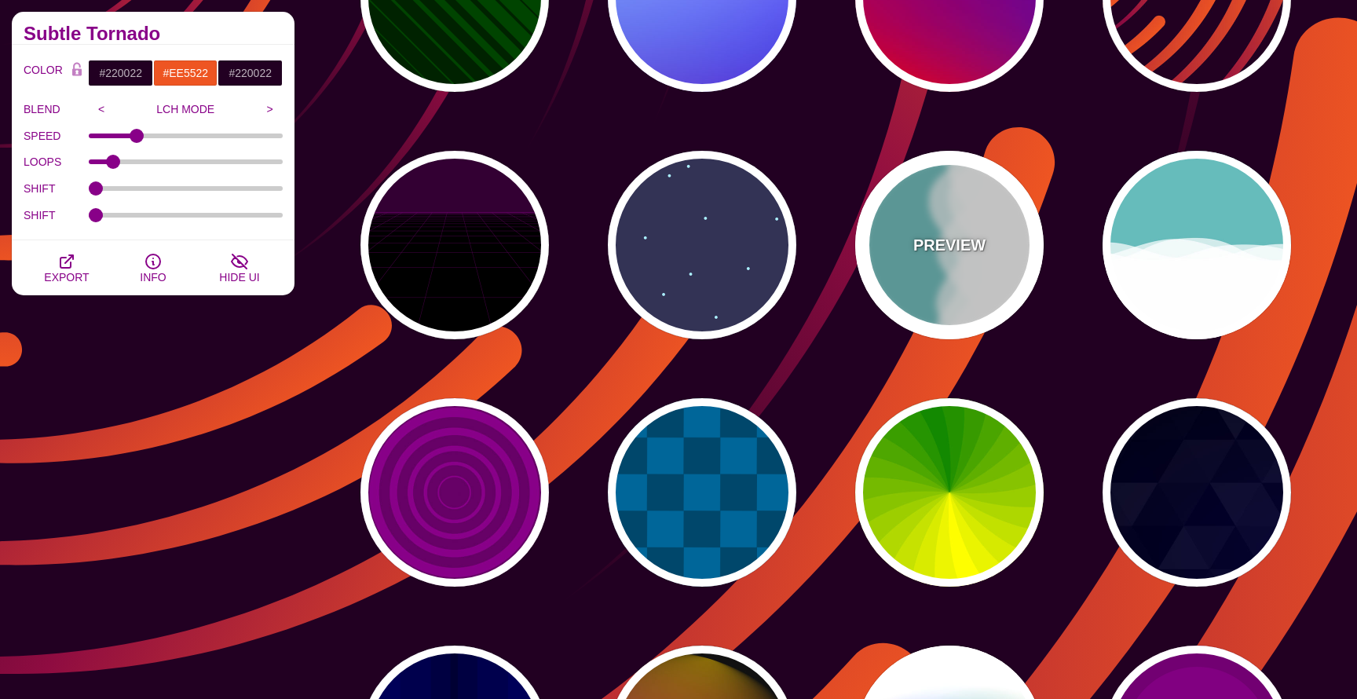
type input "0.7"
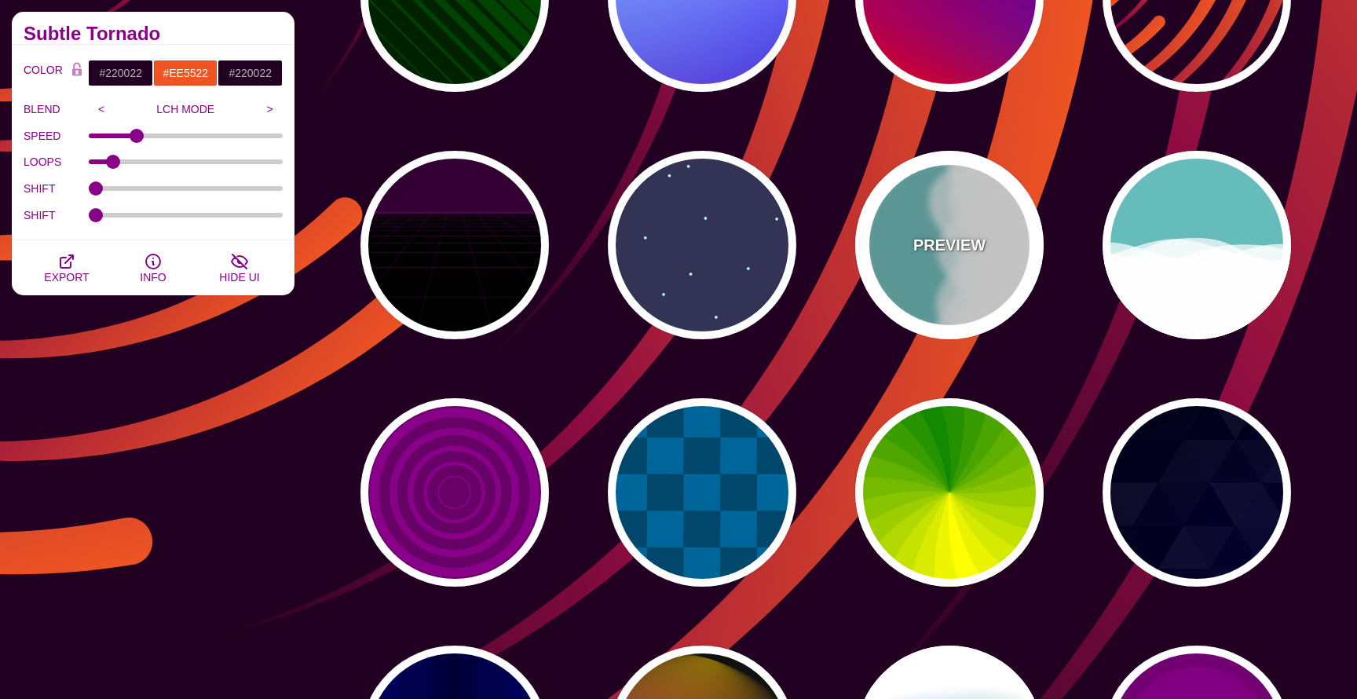
type input "56"
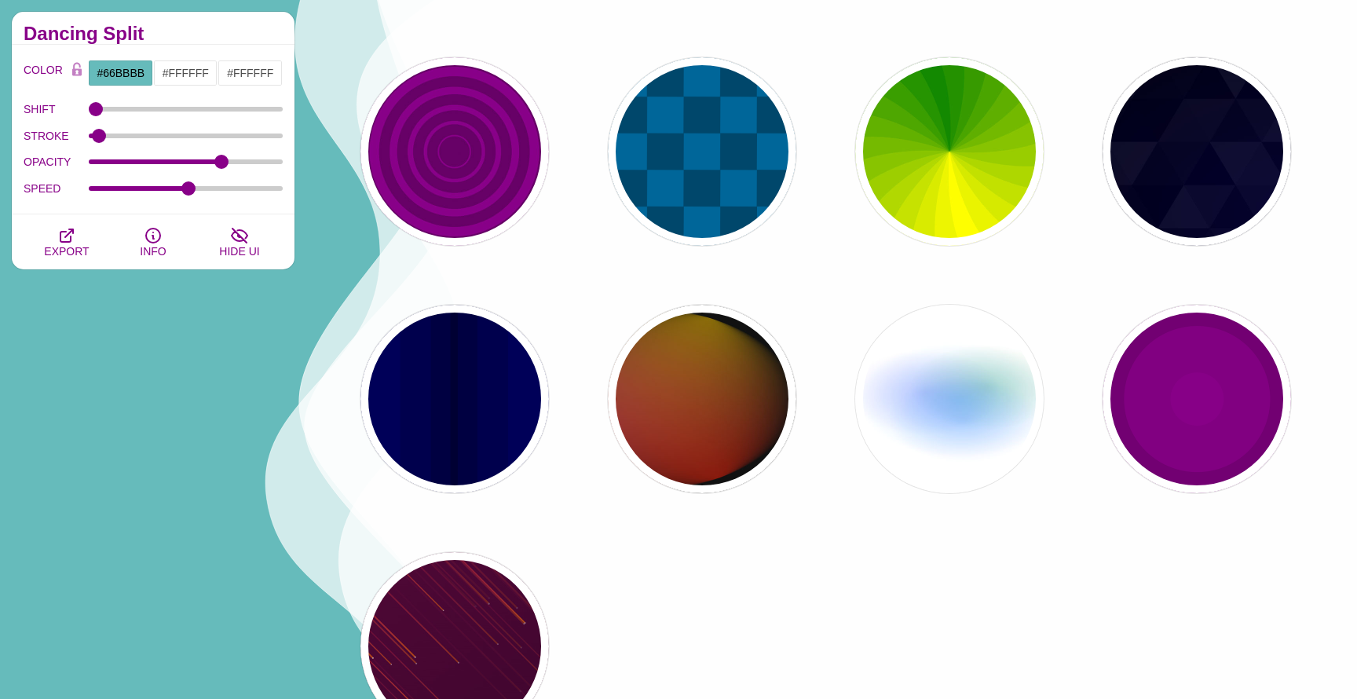
scroll to position [913, 0]
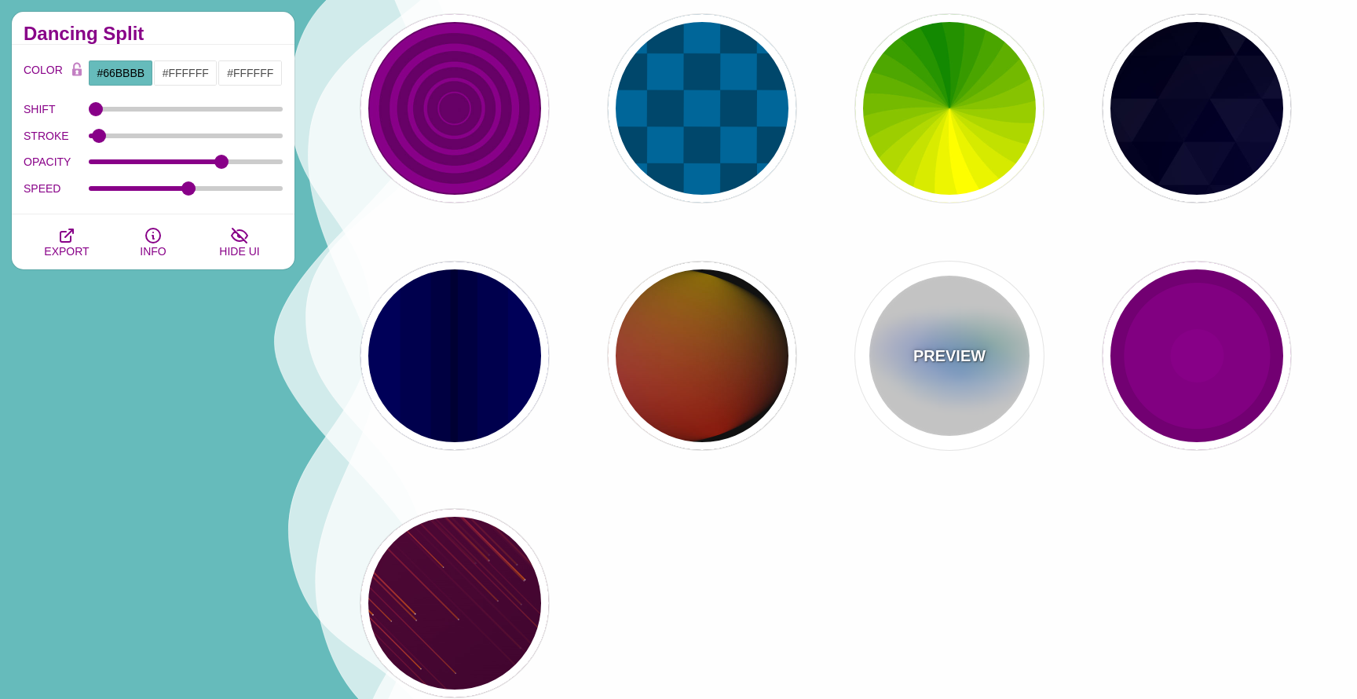
click at [962, 374] on div "PREVIEW" at bounding box center [950, 356] width 189 height 189
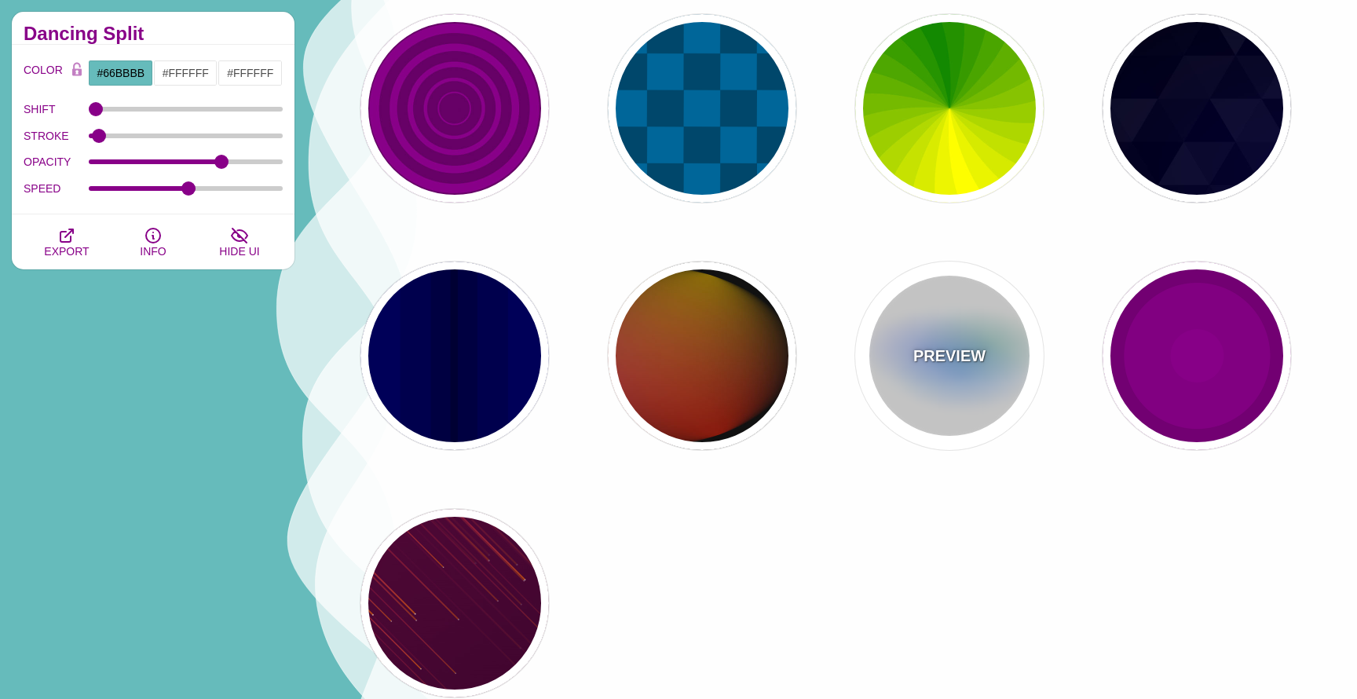
type input "#FFFFFF"
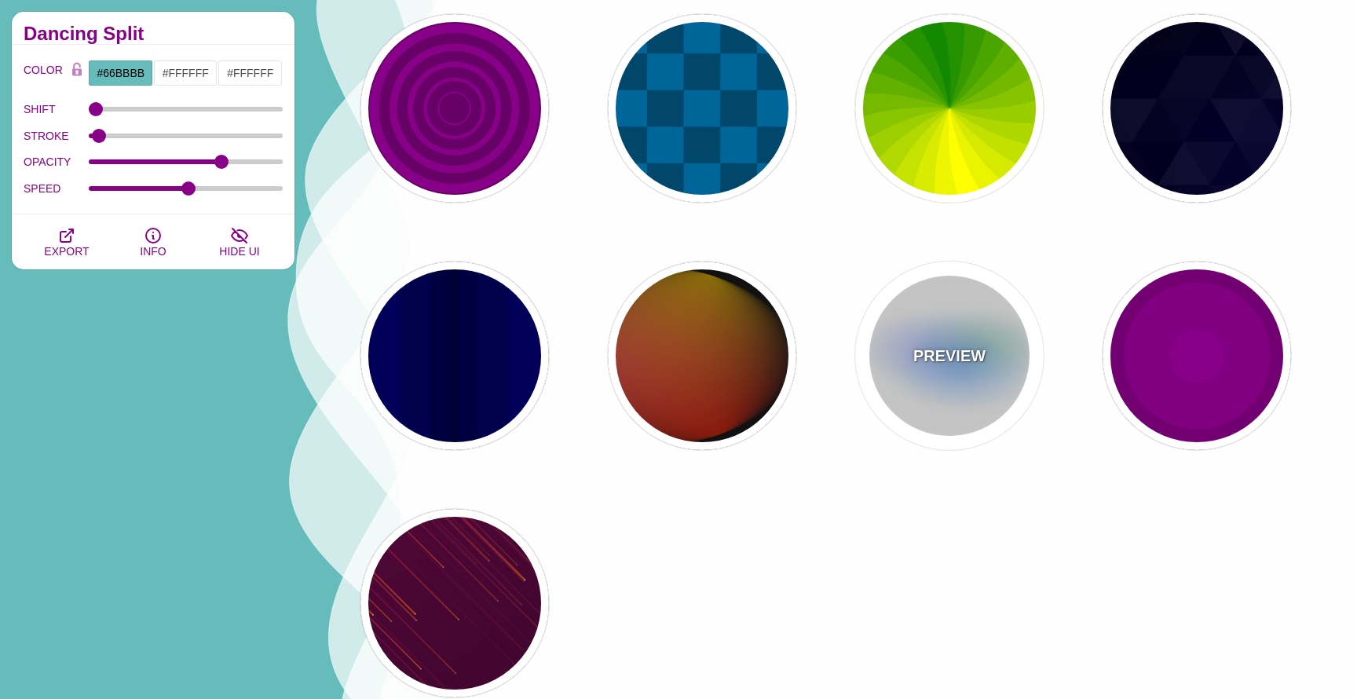
type input "#AA00FF"
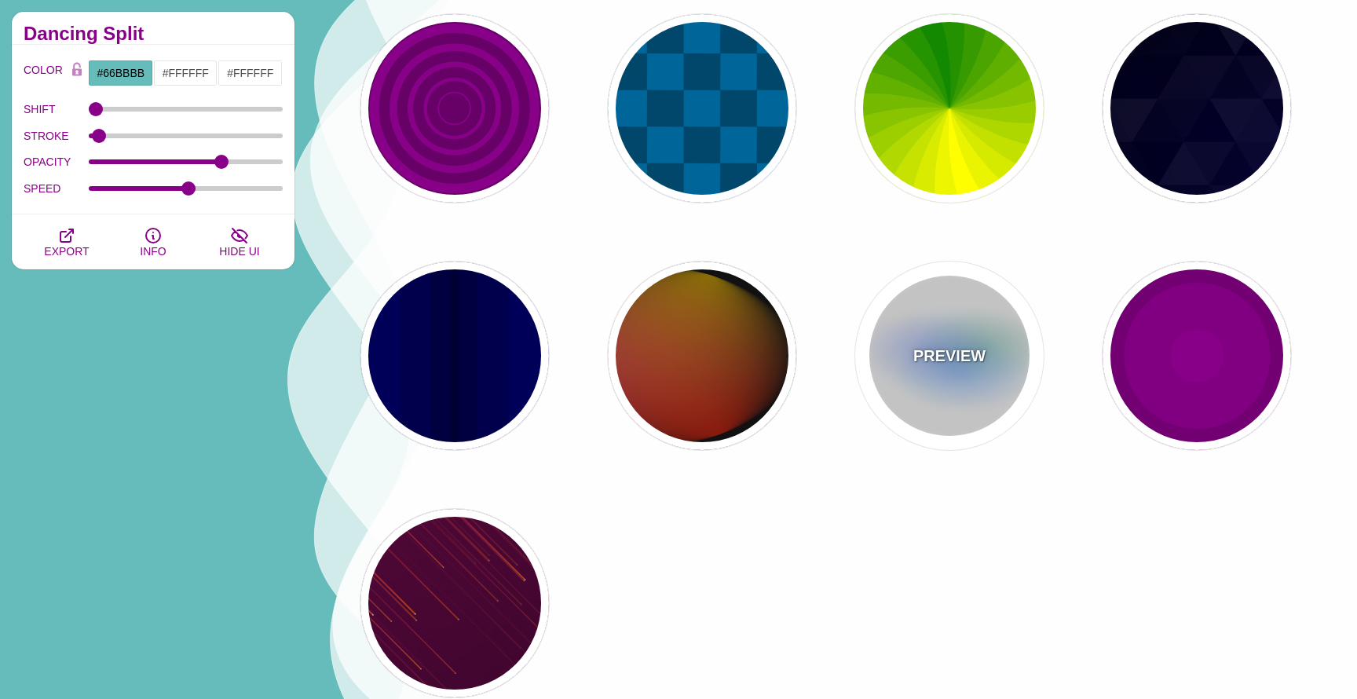
type input "#0088FF"
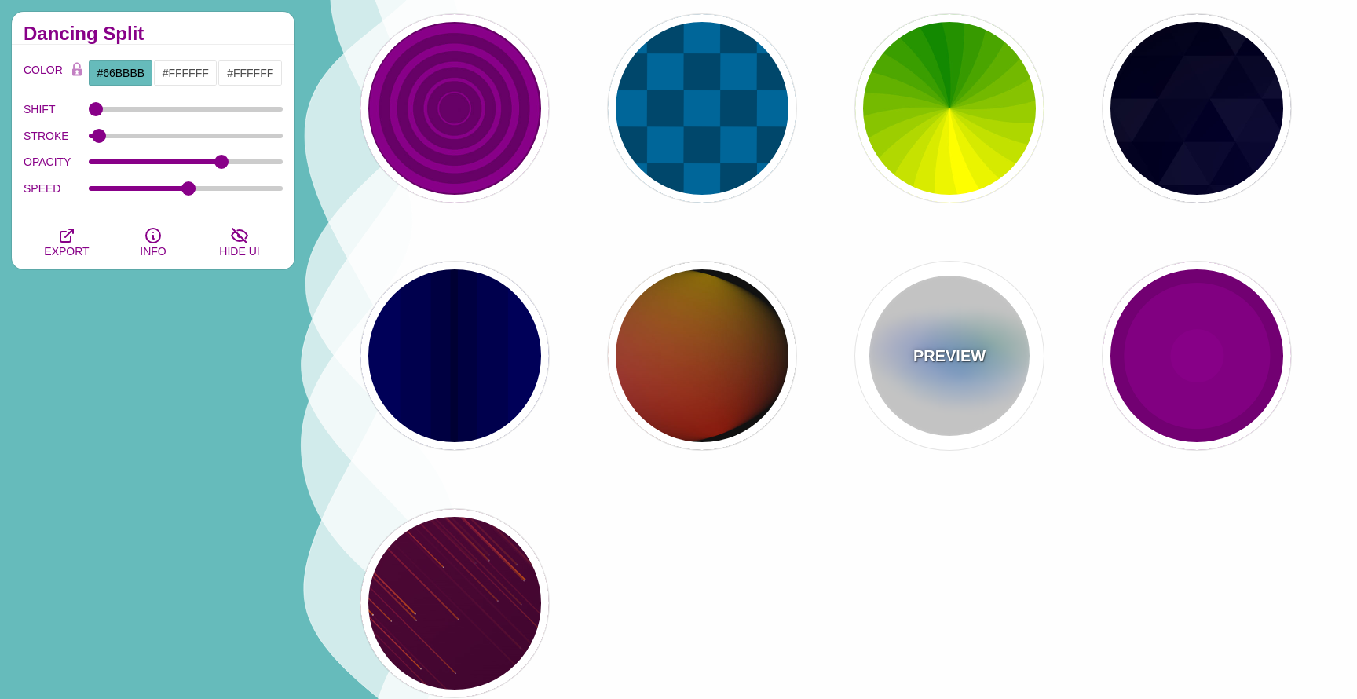
type input "#008800"
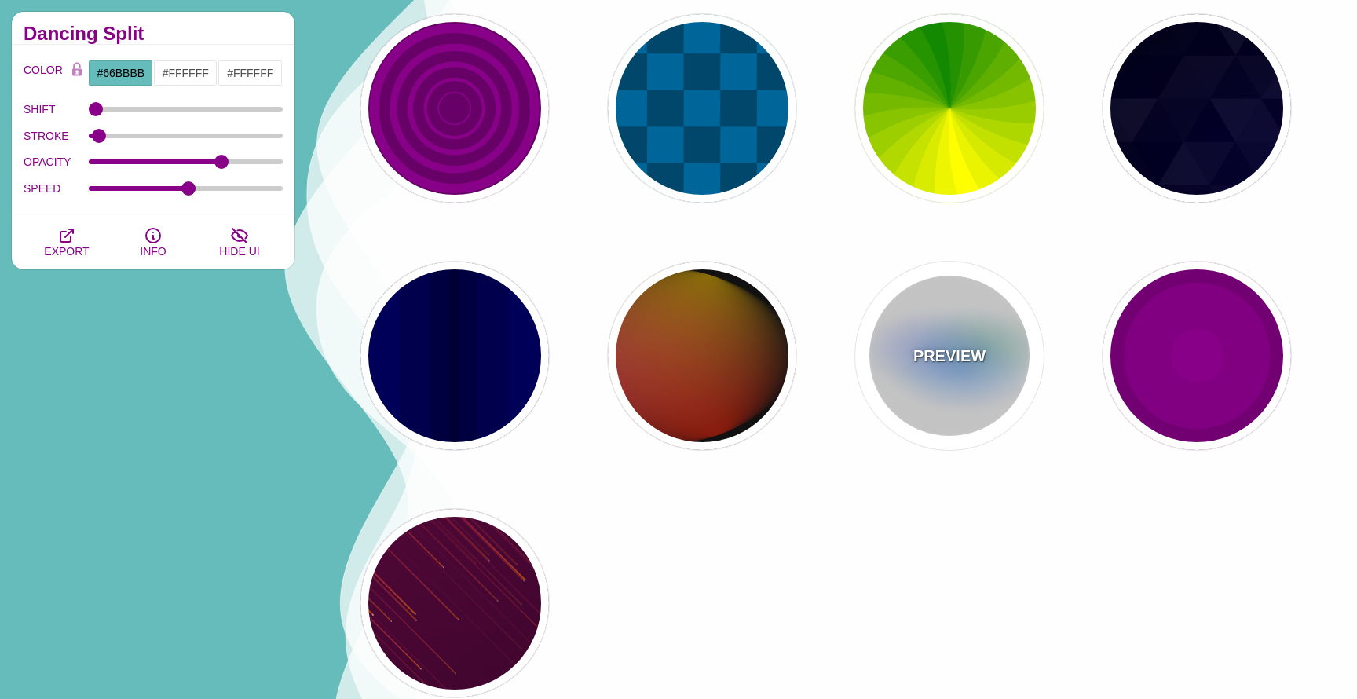
type input "8"
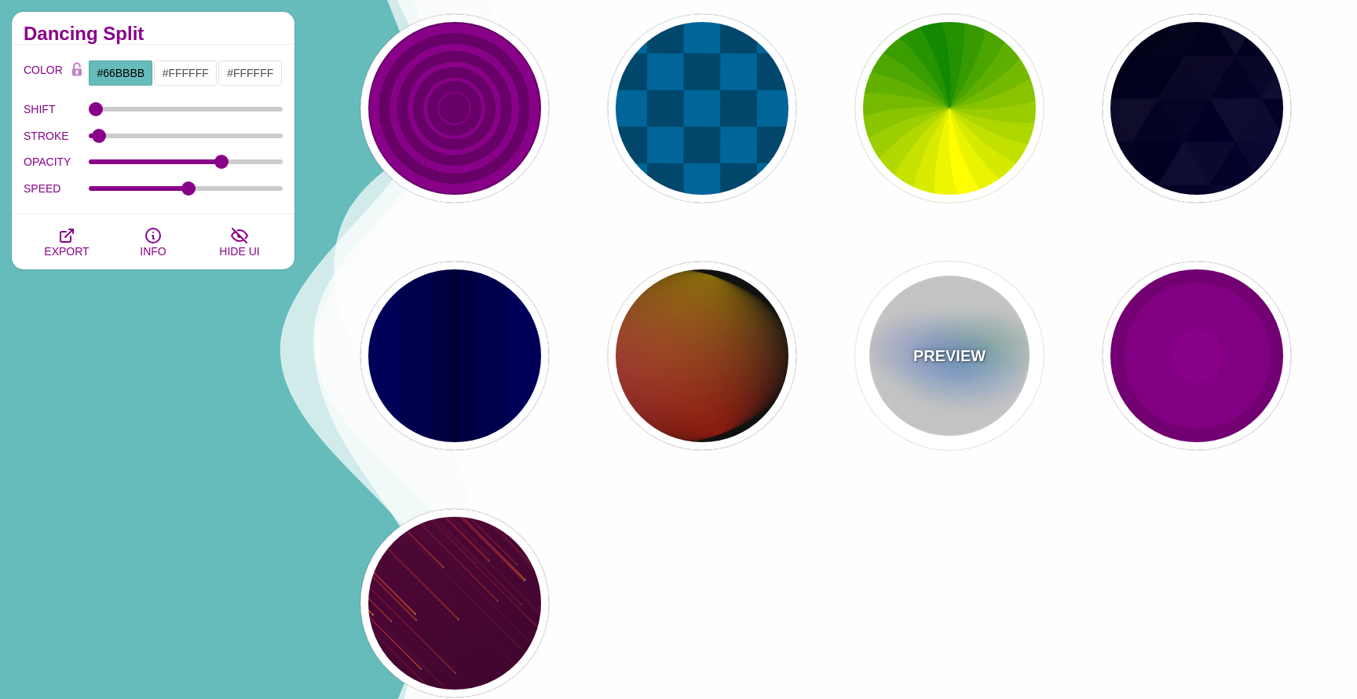
type input "24"
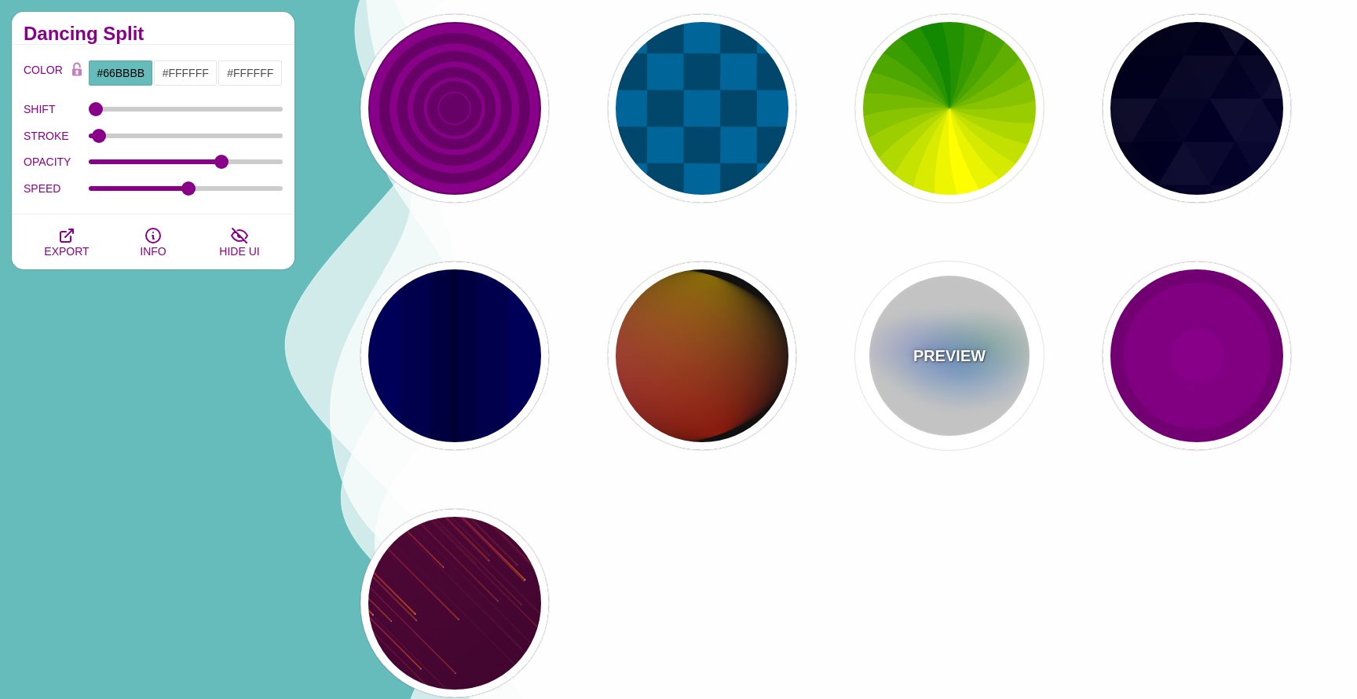
type input "999"
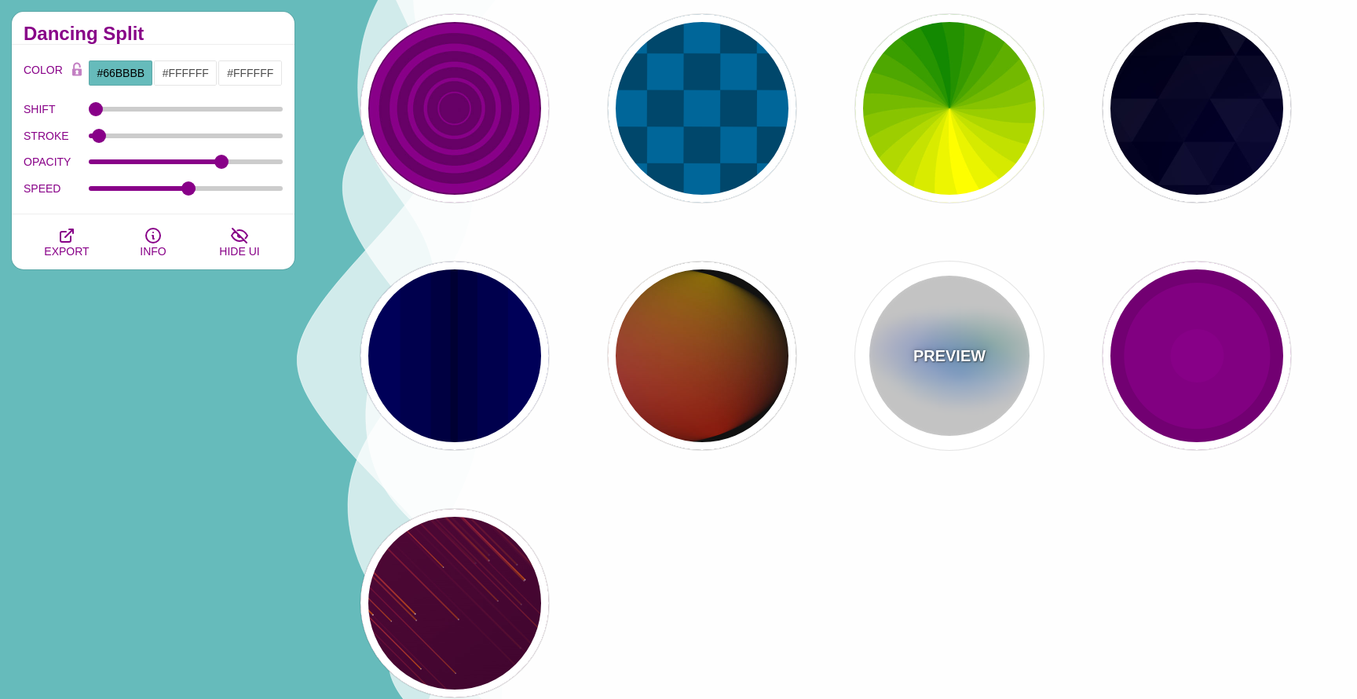
type input "0.5"
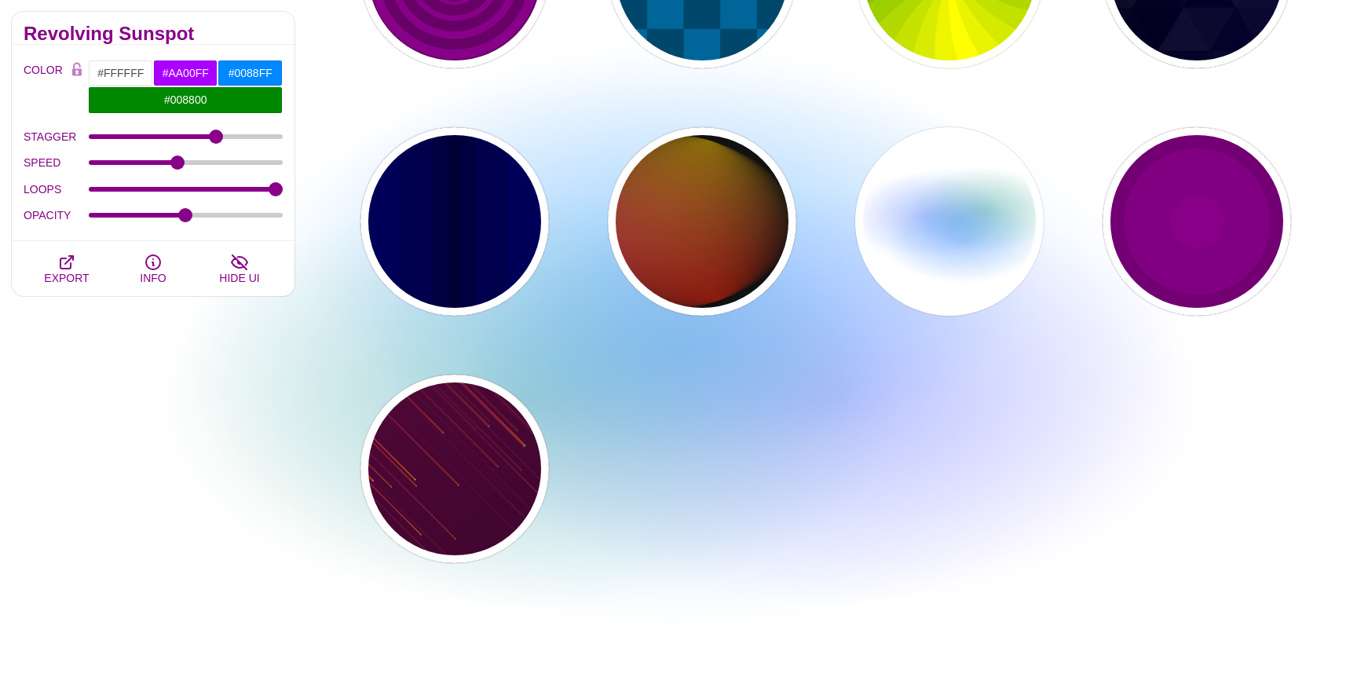
scroll to position [1159, 0]
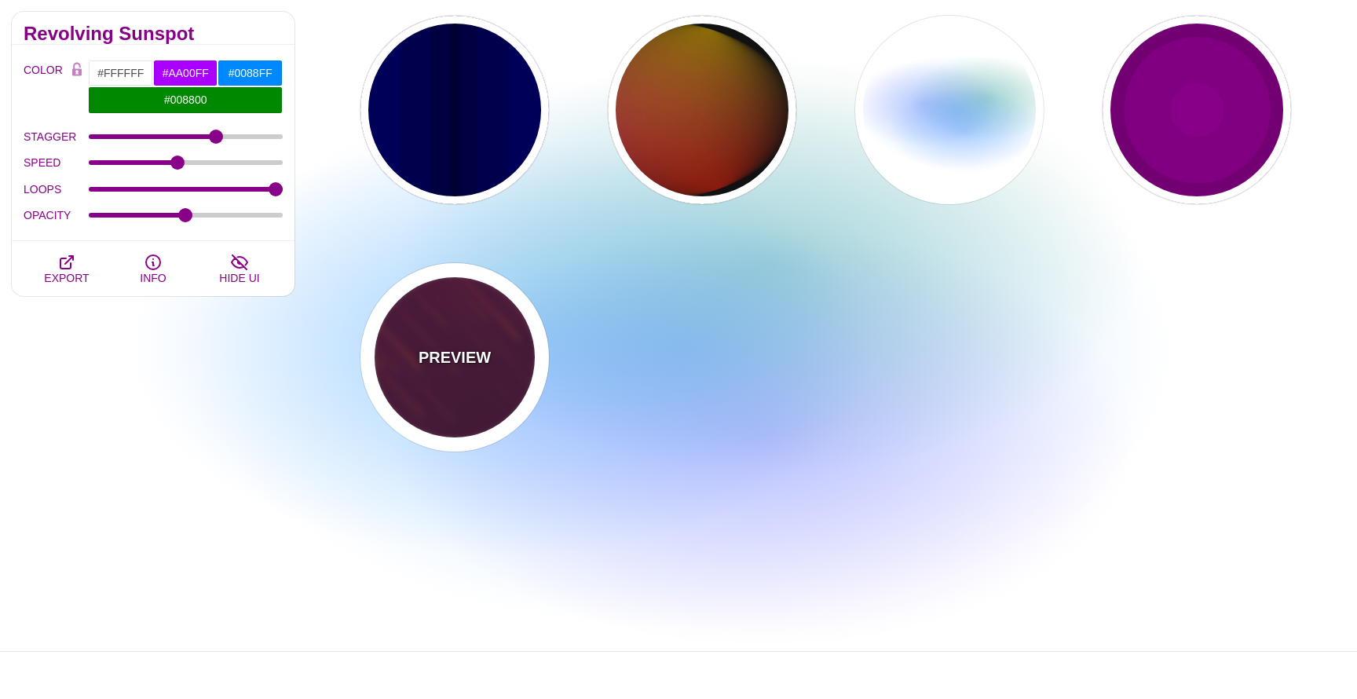
click at [467, 357] on p "PREVIEW" at bounding box center [455, 358] width 72 height 24
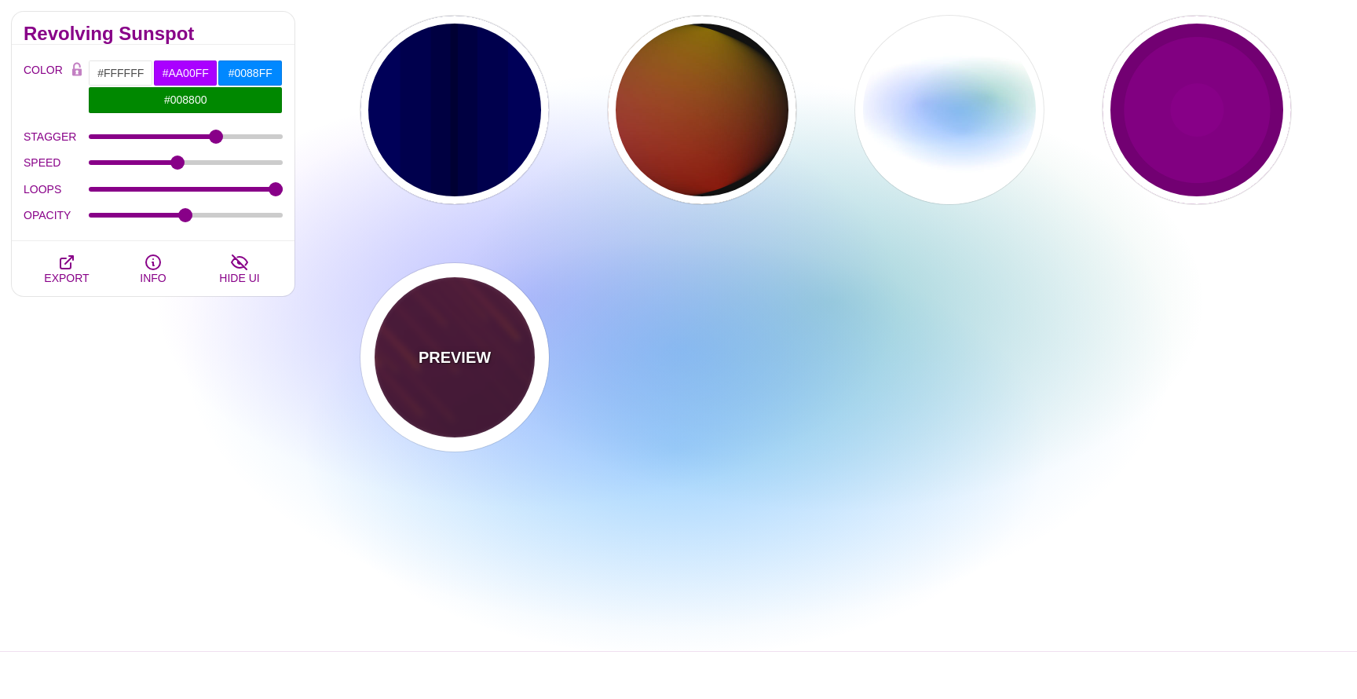
type input "#220022"
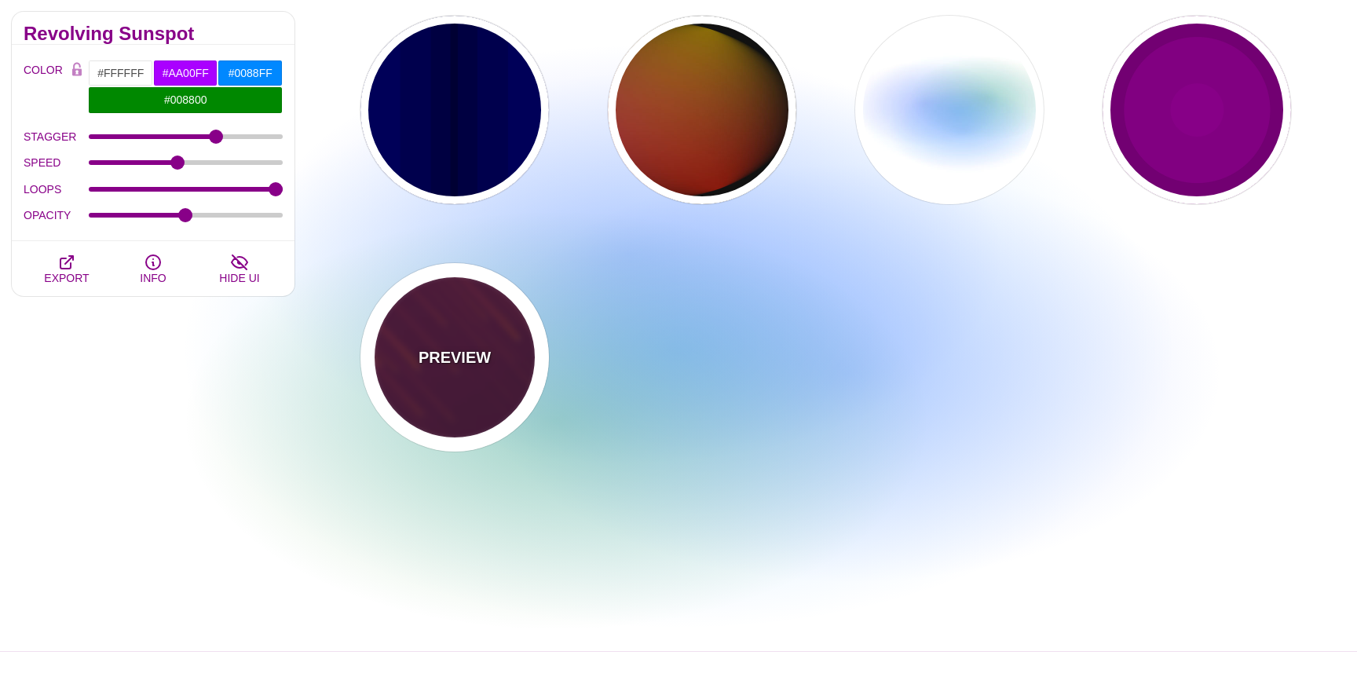
type input "#FF7700"
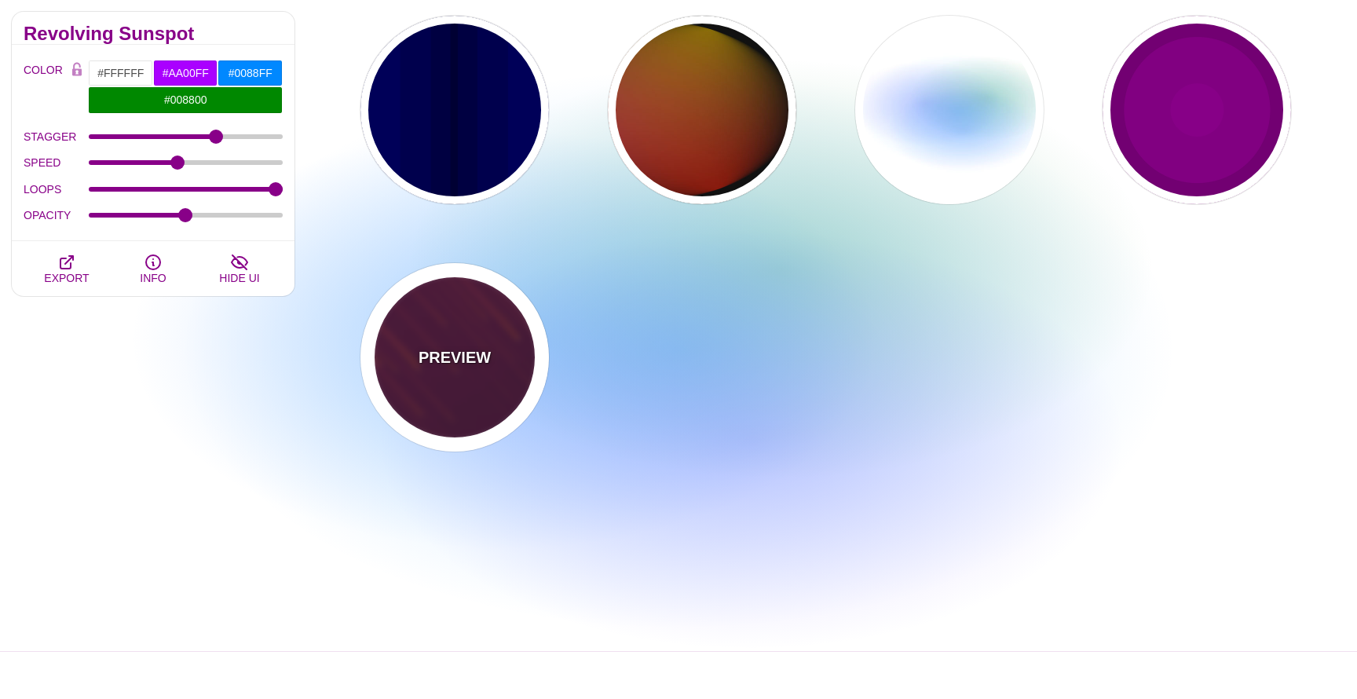
type input "#FFFFFF"
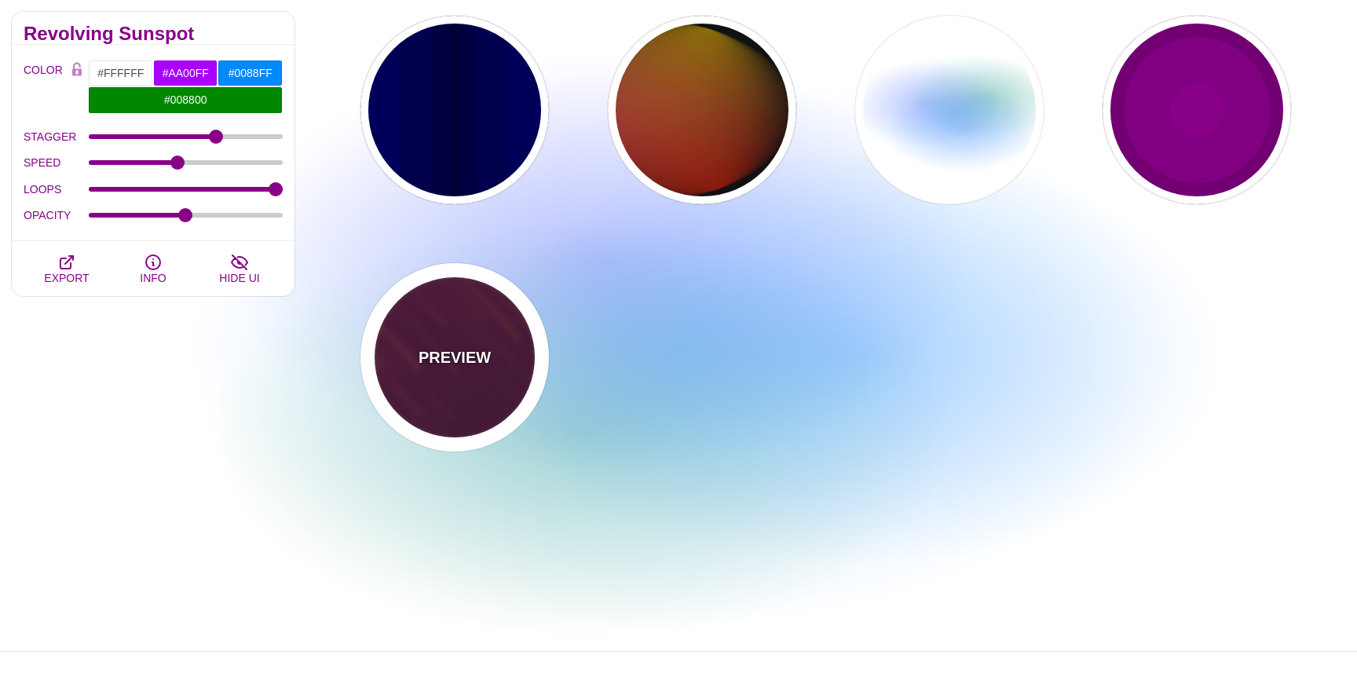
type input "10"
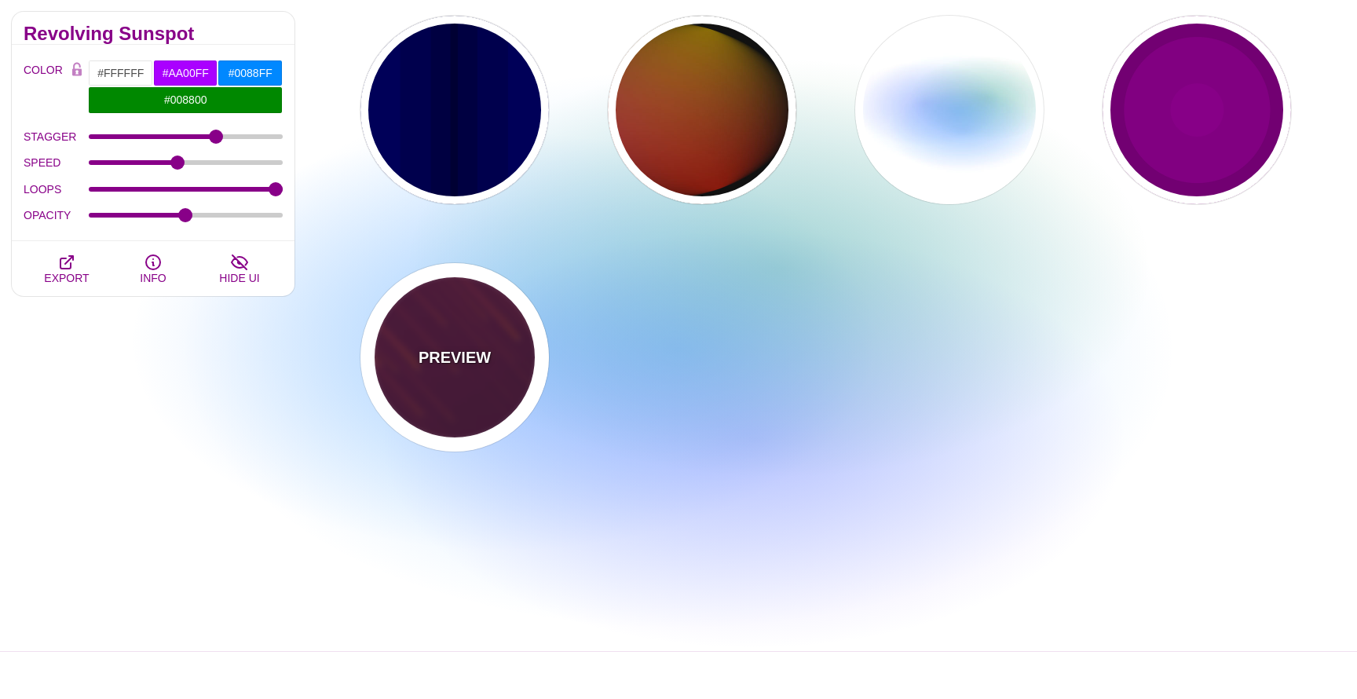
type input "999"
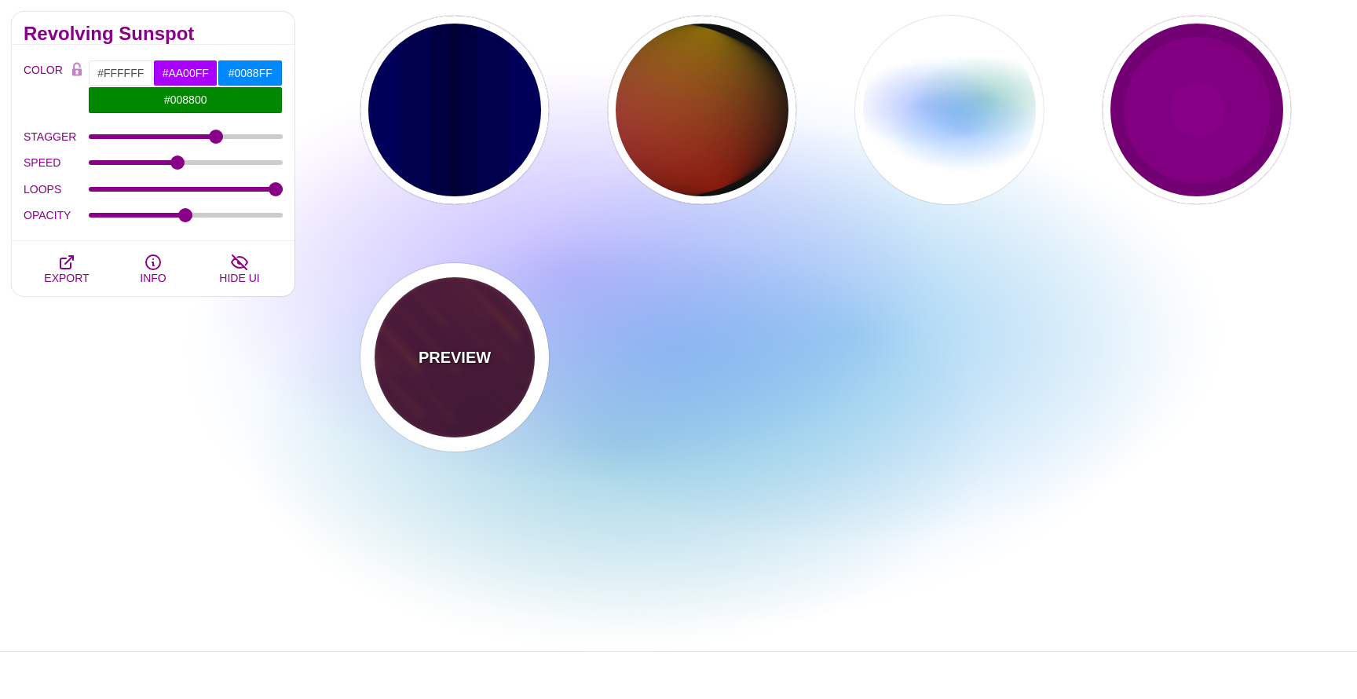
type input "3"
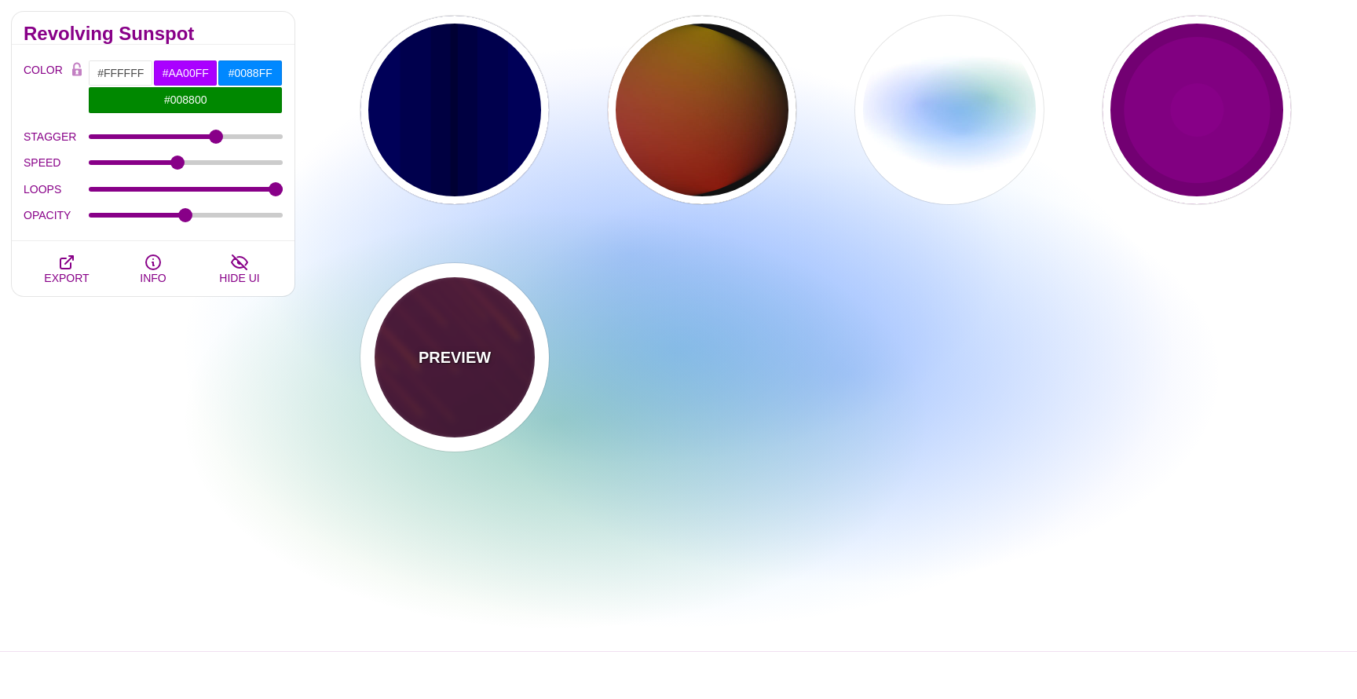
type input "1.5"
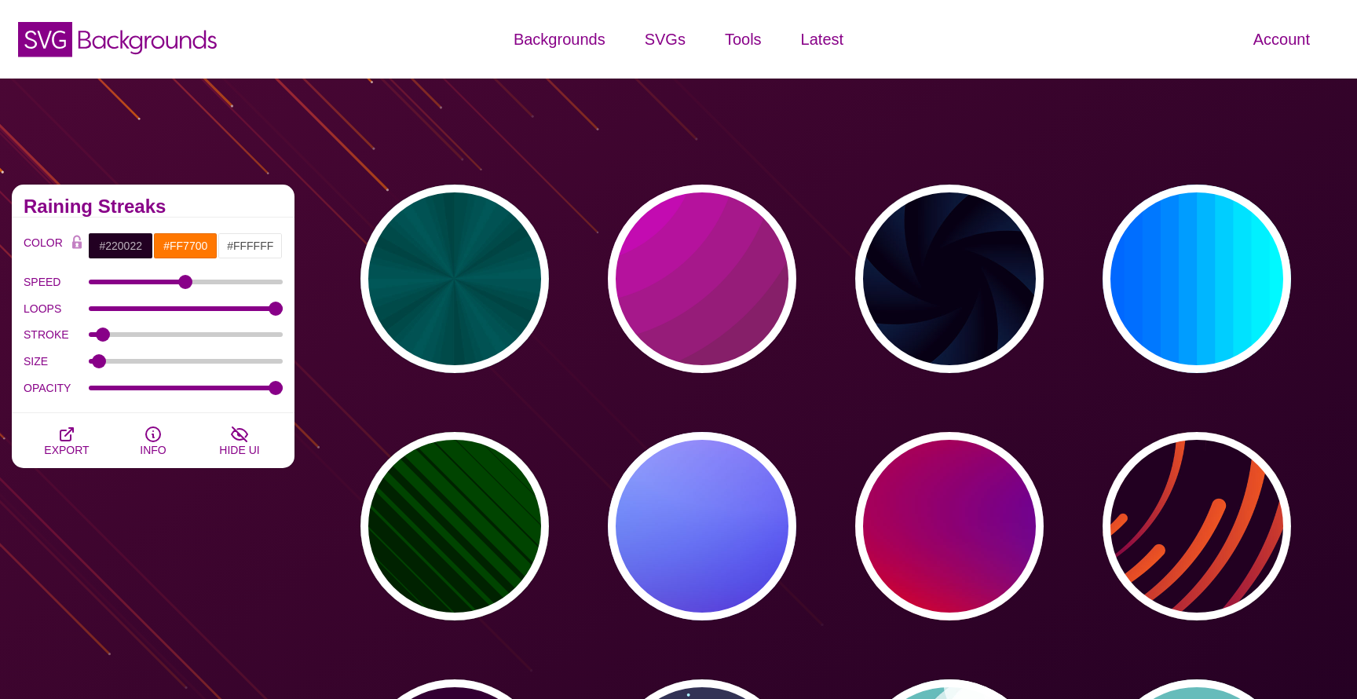
scroll to position [0, 0]
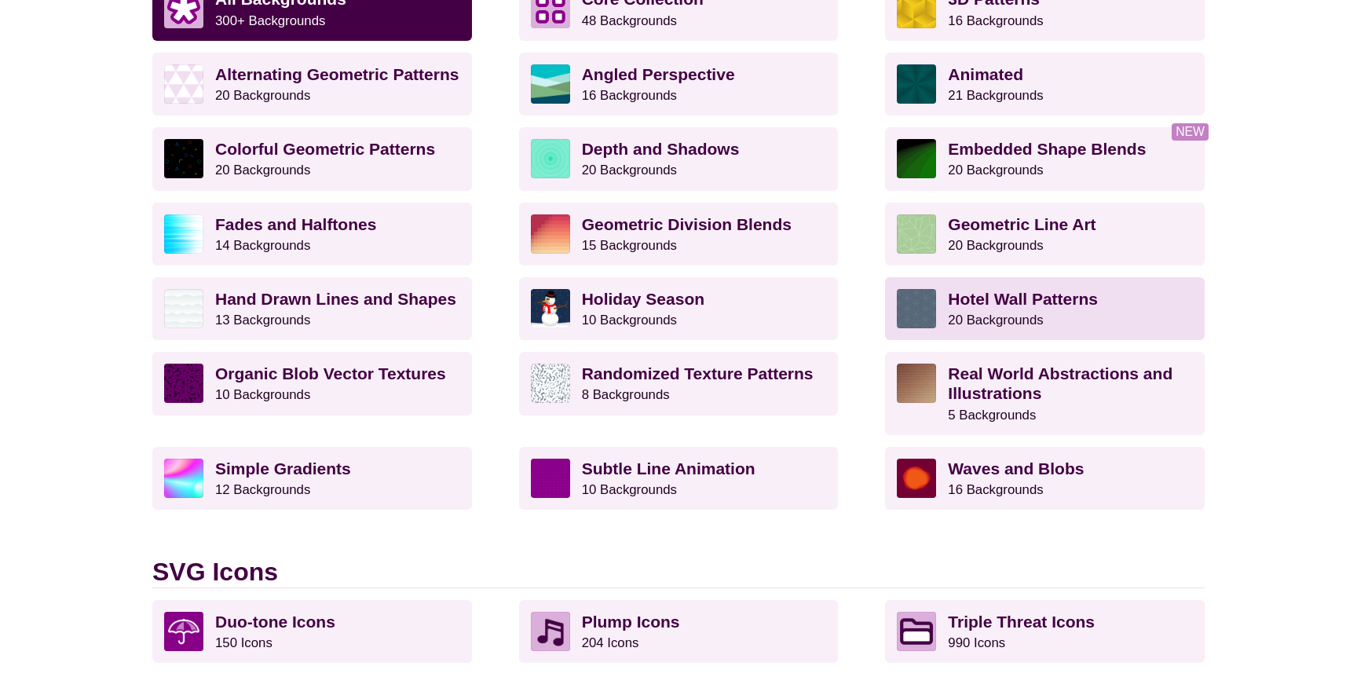
scroll to position [558, 0]
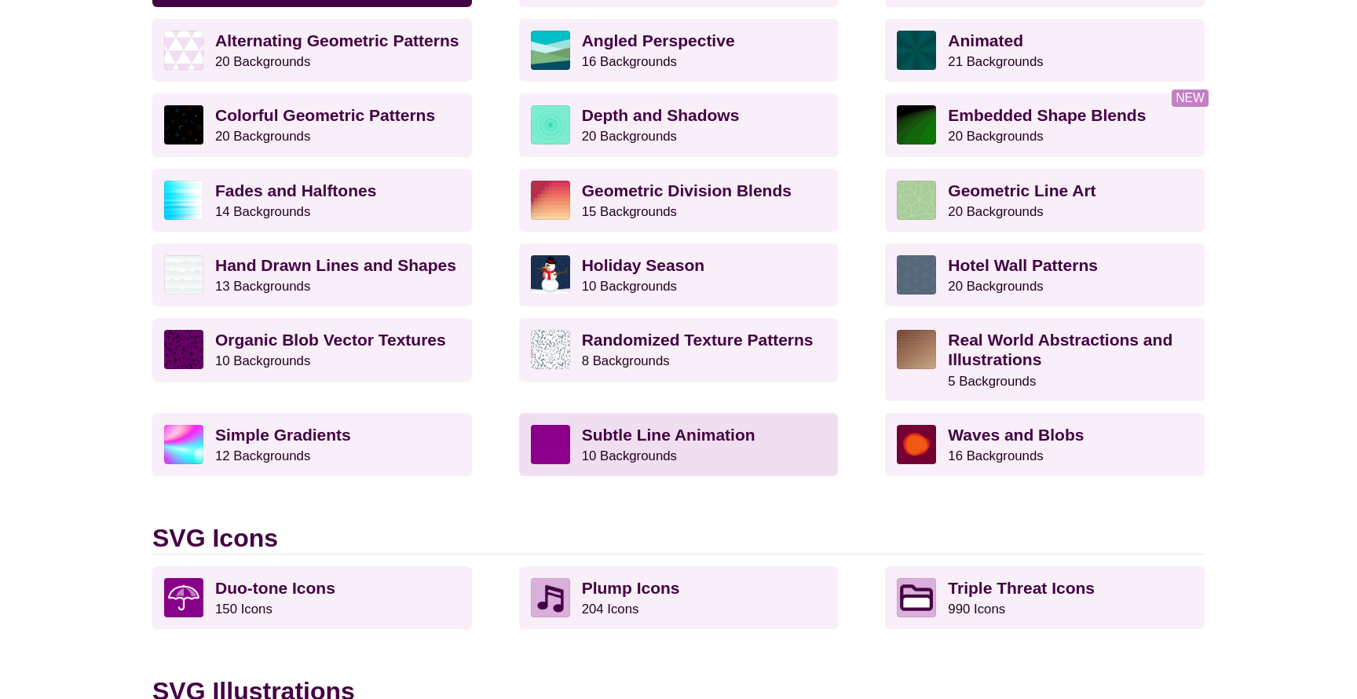
click at [720, 445] on p "Subtle Line Animation 10 Backgrounds" at bounding box center [704, 444] width 245 height 39
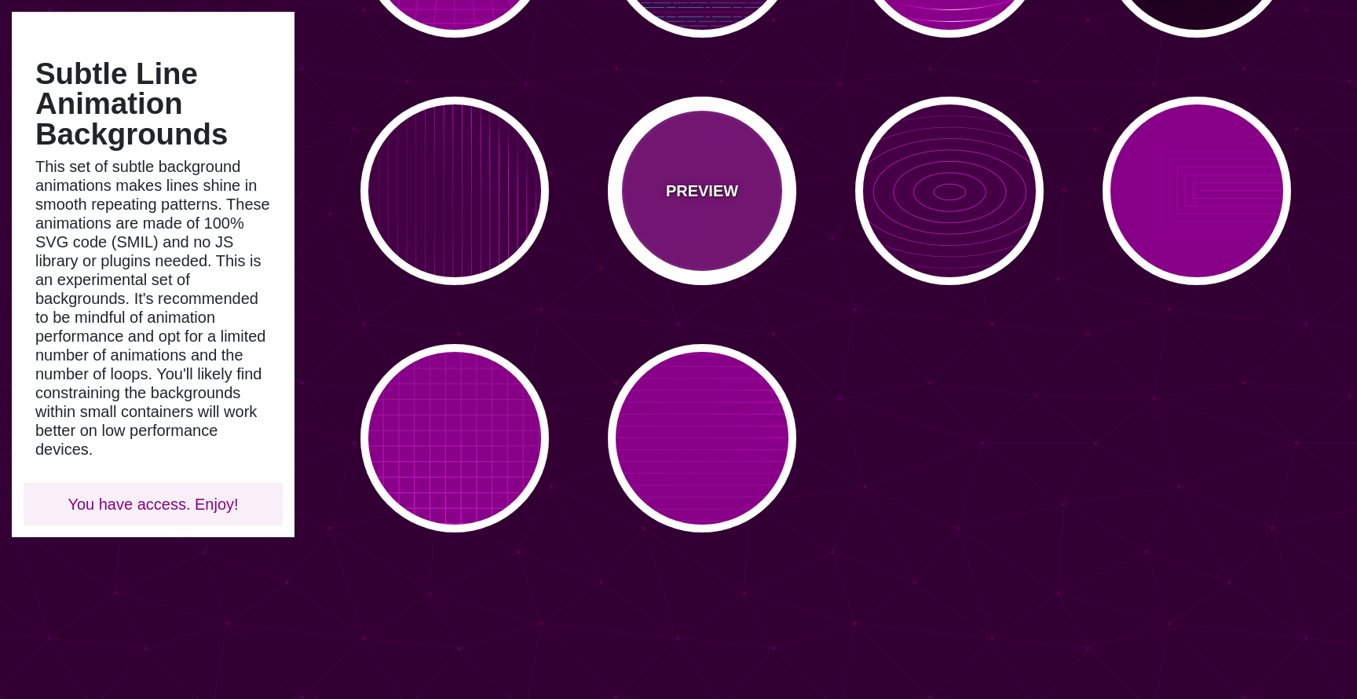
scroll to position [338, 0]
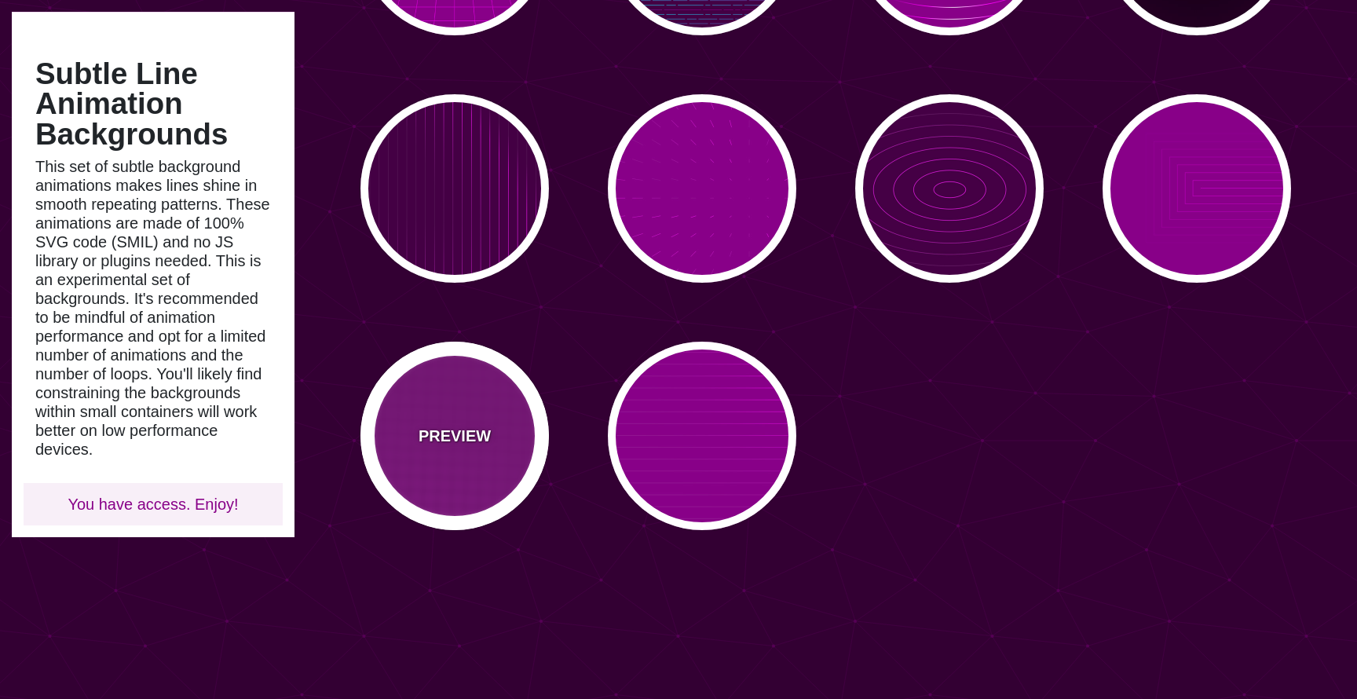
click at [505, 442] on div "PREVIEW" at bounding box center [455, 436] width 189 height 189
type input "#880088"
type input "#FF00FF"
type input "20"
type input "999"
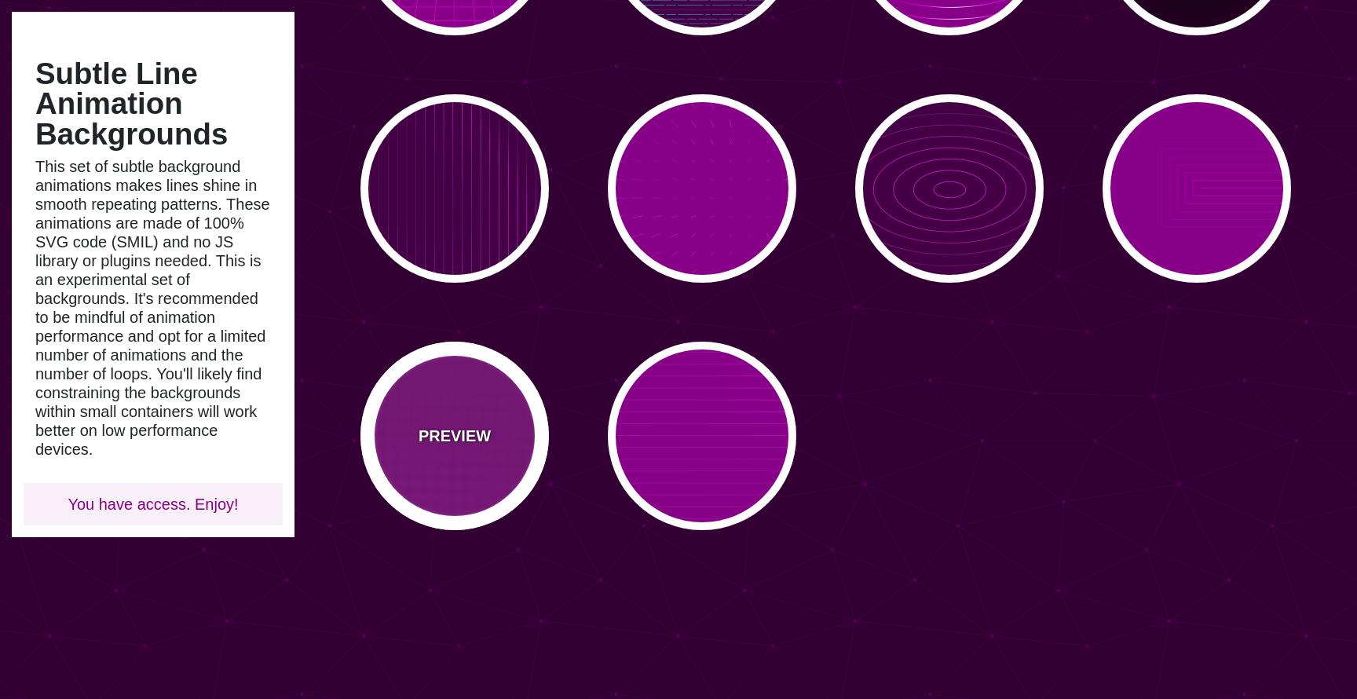
type input "0.1"
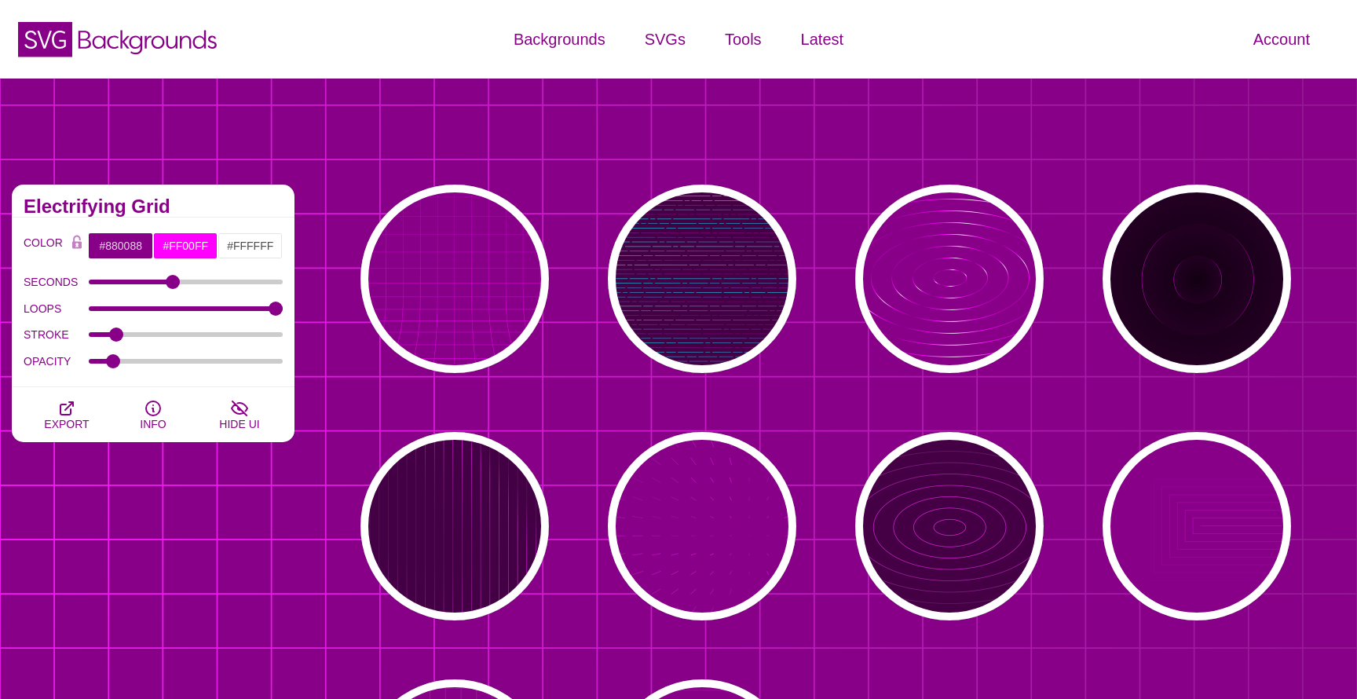
scroll to position [0, 0]
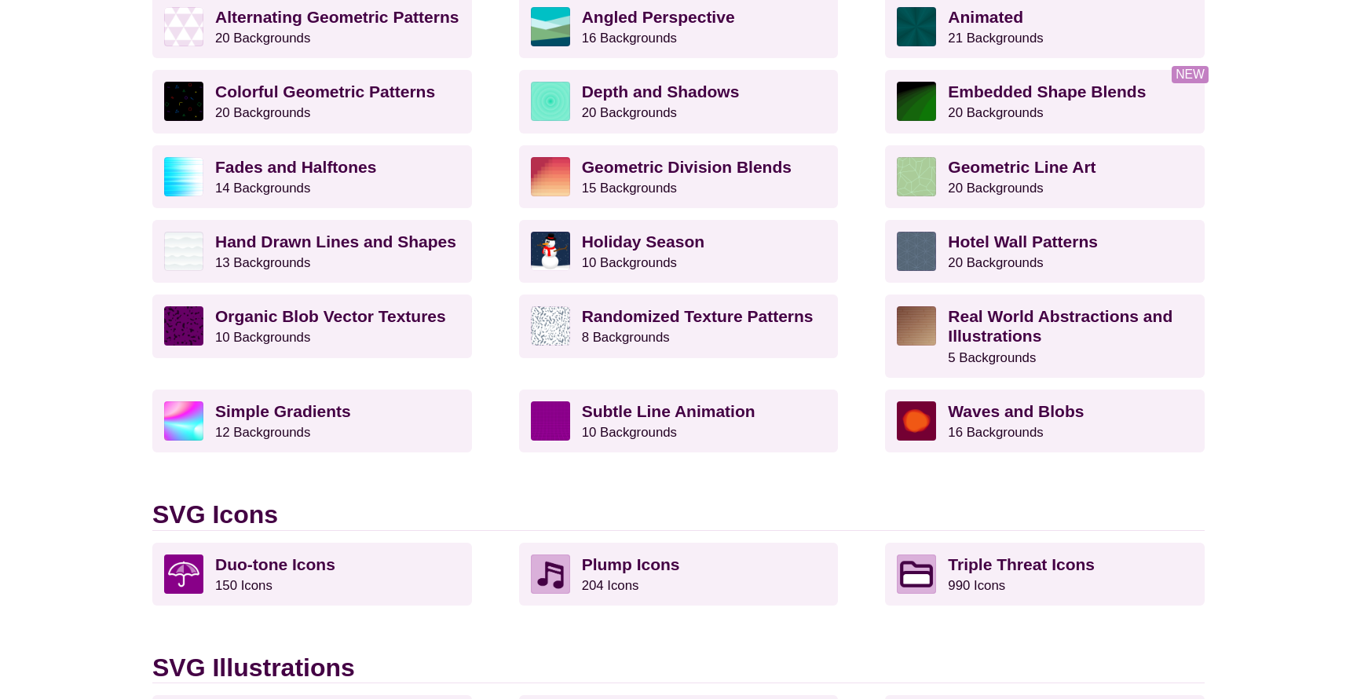
scroll to position [557, 0]
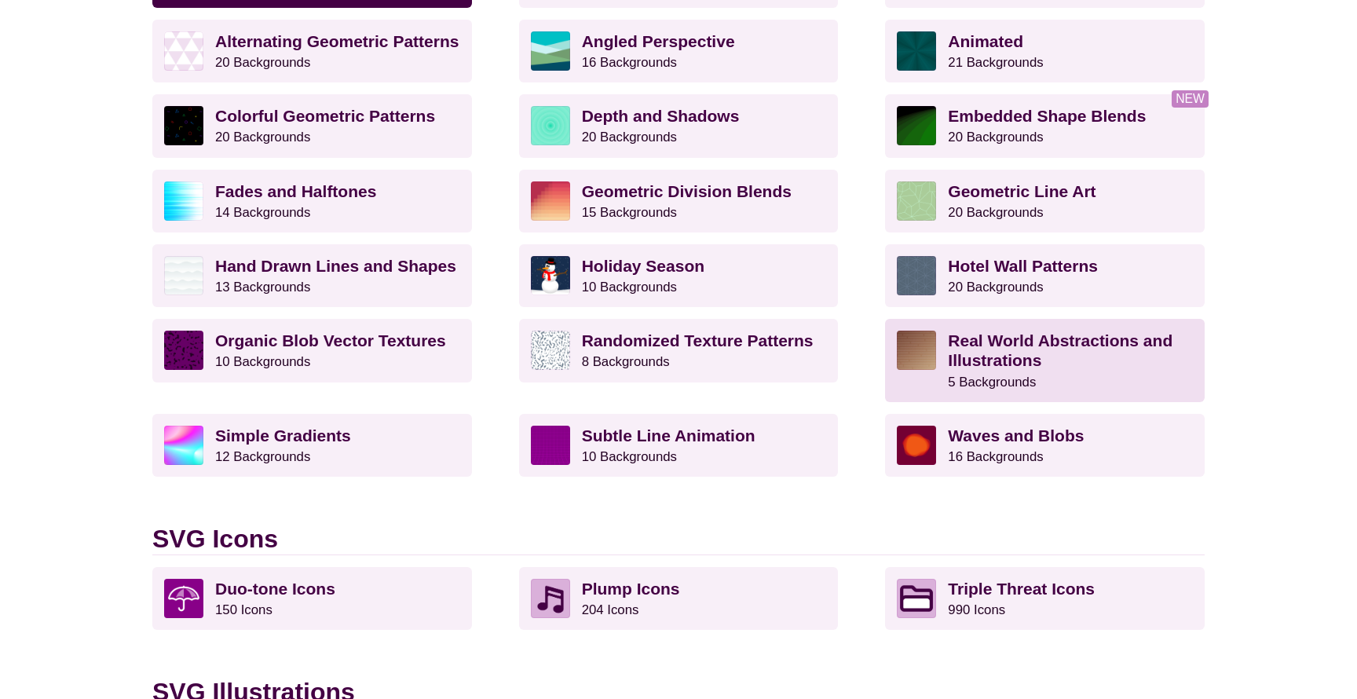
click at [1060, 366] on p "Real World Abstractions and Illustrations 5 Backgrounds" at bounding box center [1070, 361] width 245 height 60
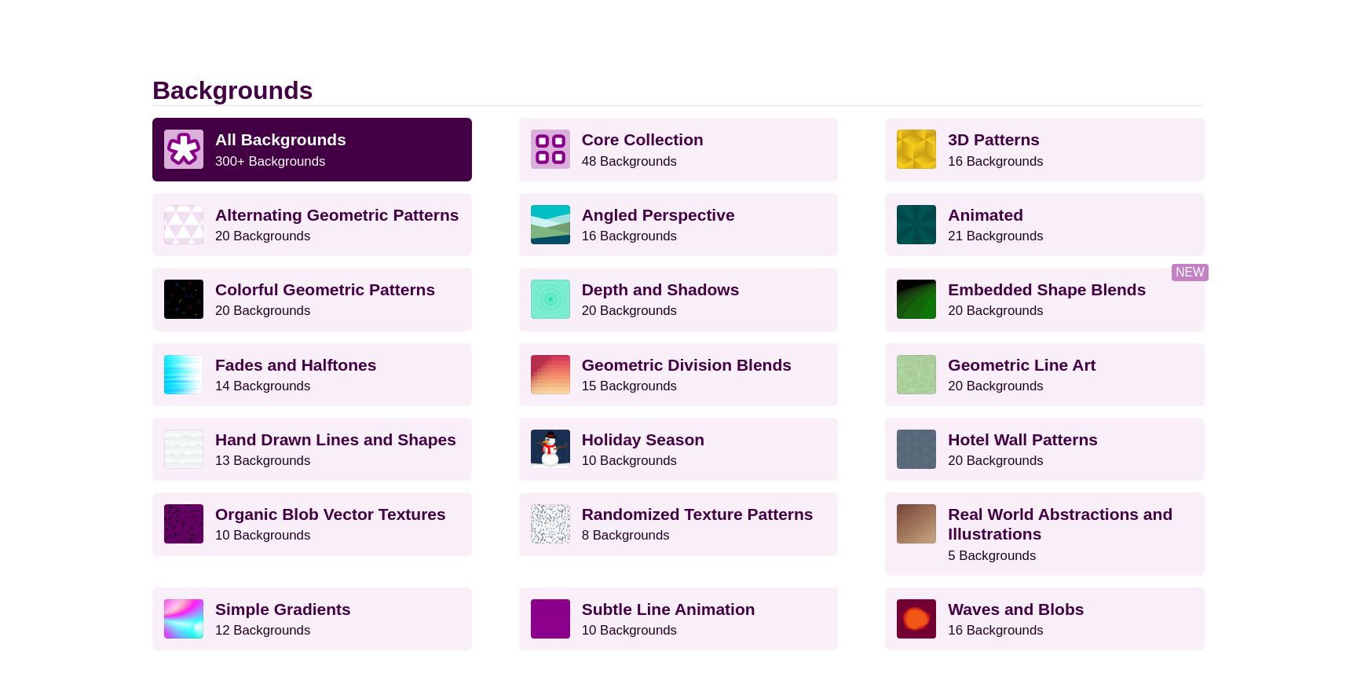
scroll to position [365, 0]
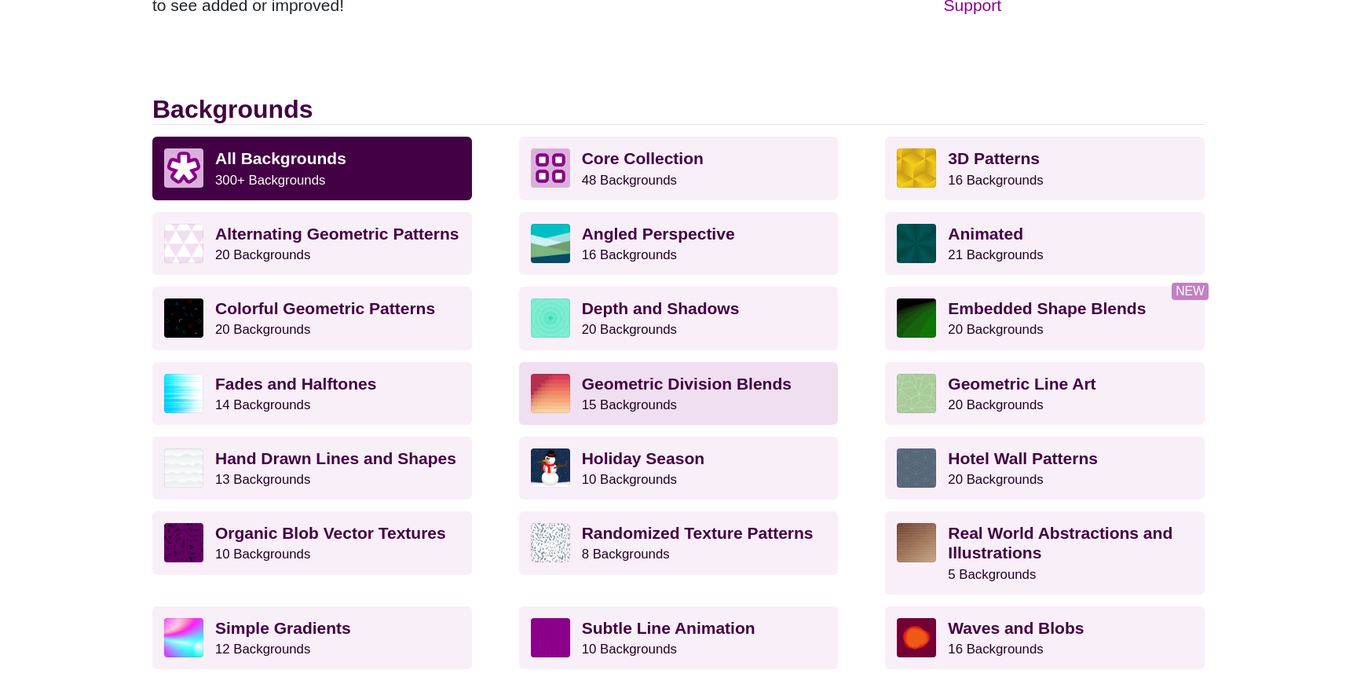
click at [781, 380] on strong "Geometric Division Blends" at bounding box center [687, 384] width 210 height 18
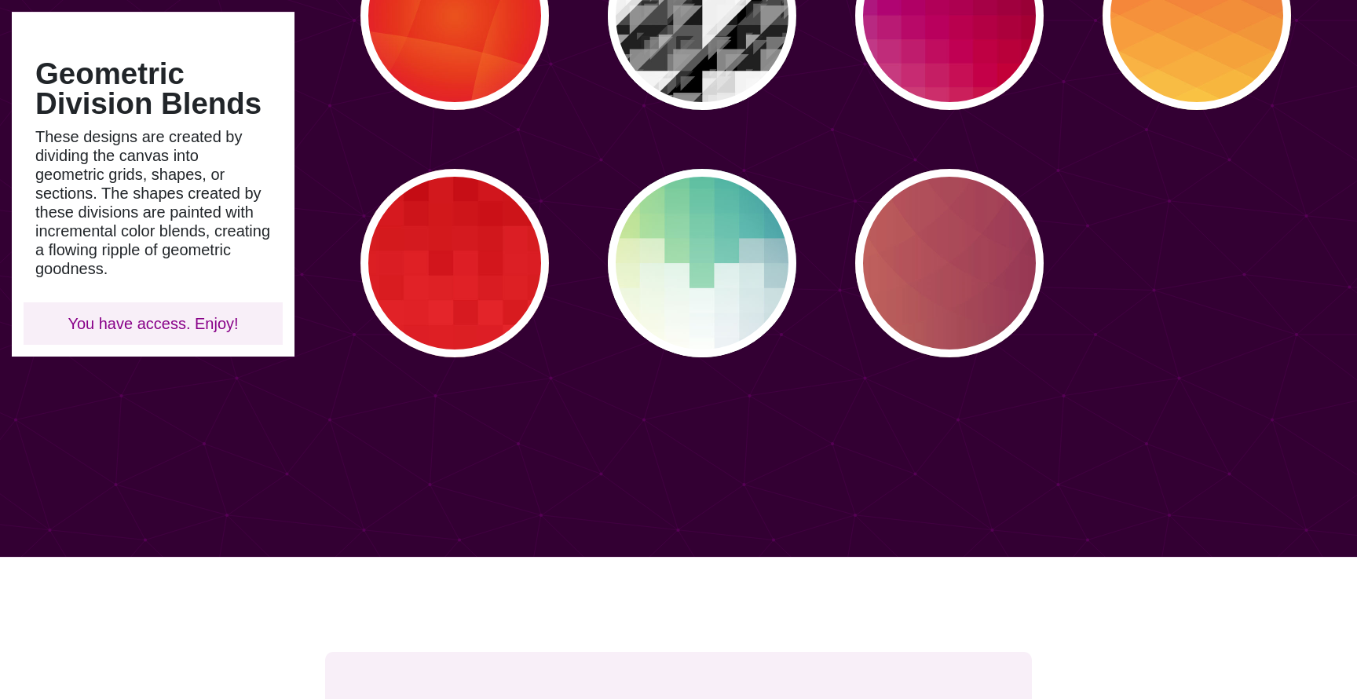
scroll to position [759, 0]
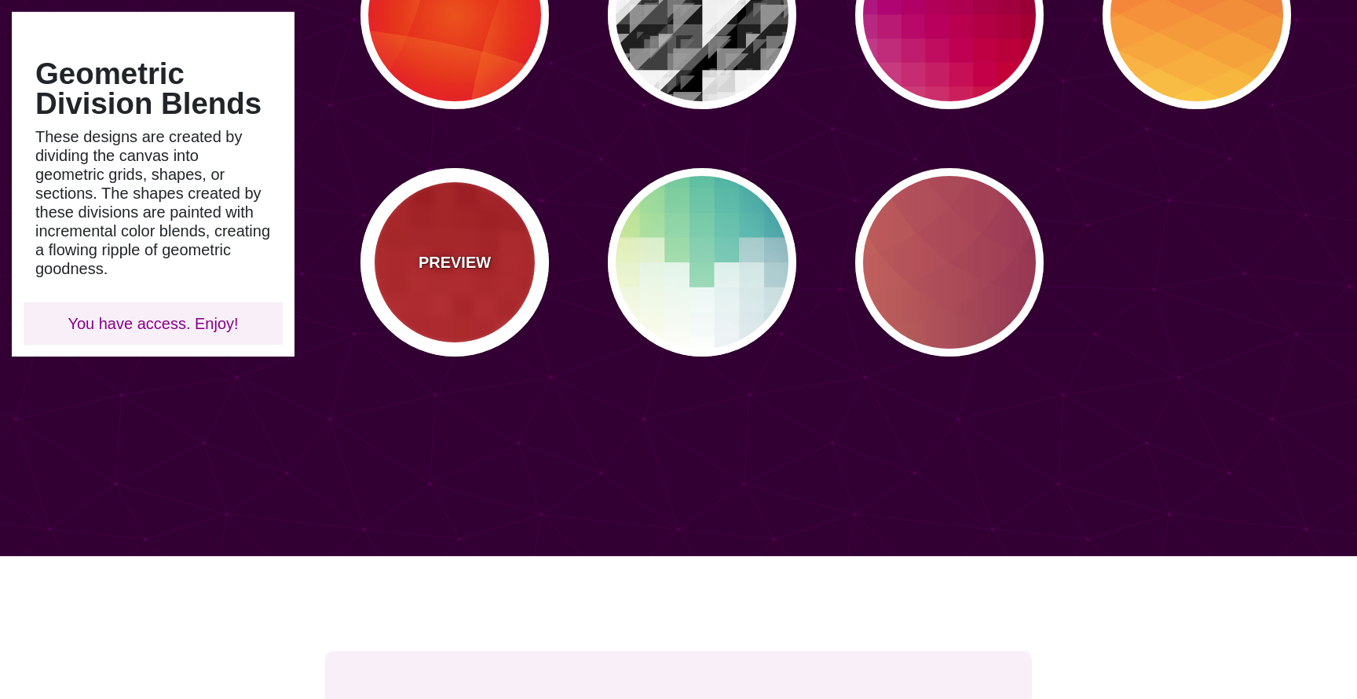
click at [493, 266] on div "PREVIEW" at bounding box center [455, 262] width 189 height 189
type input "#BB0000"
type input "#FF3333"
type input "0"
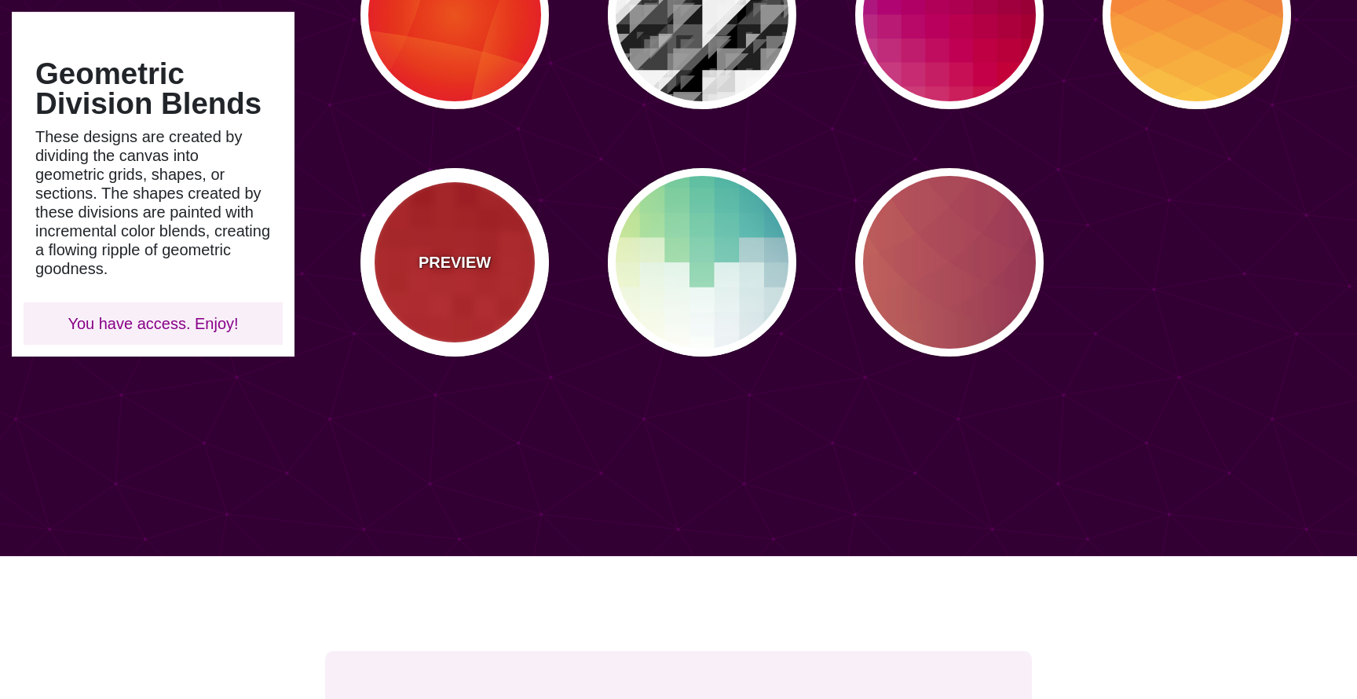
type input "100"
type input "0.5"
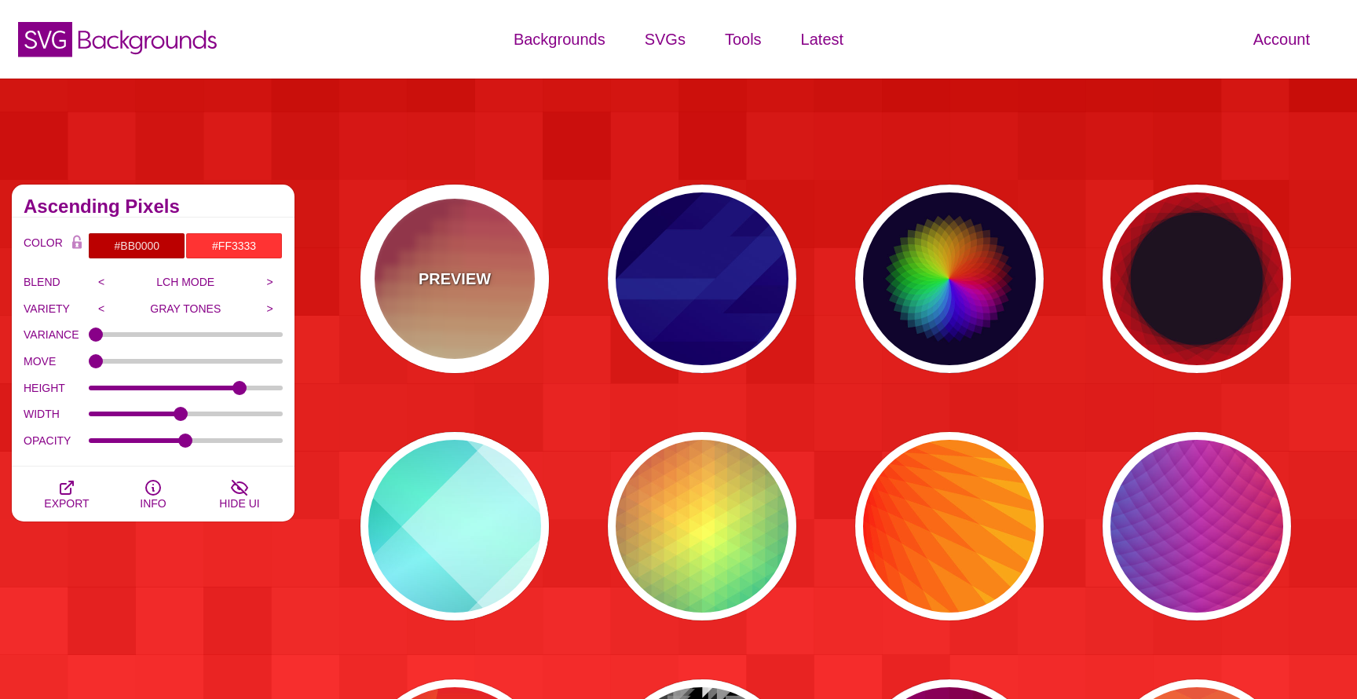
scroll to position [0, 0]
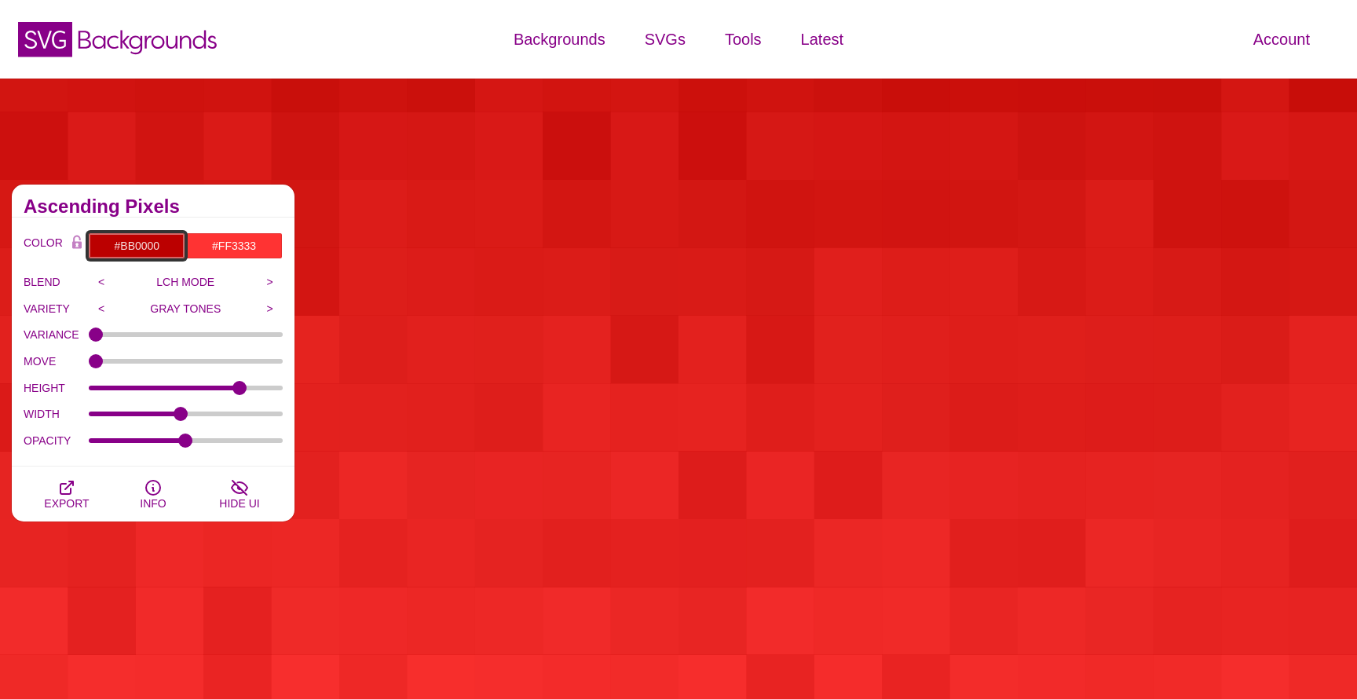
click at [146, 244] on input "#BB0000" at bounding box center [136, 246] width 97 height 27
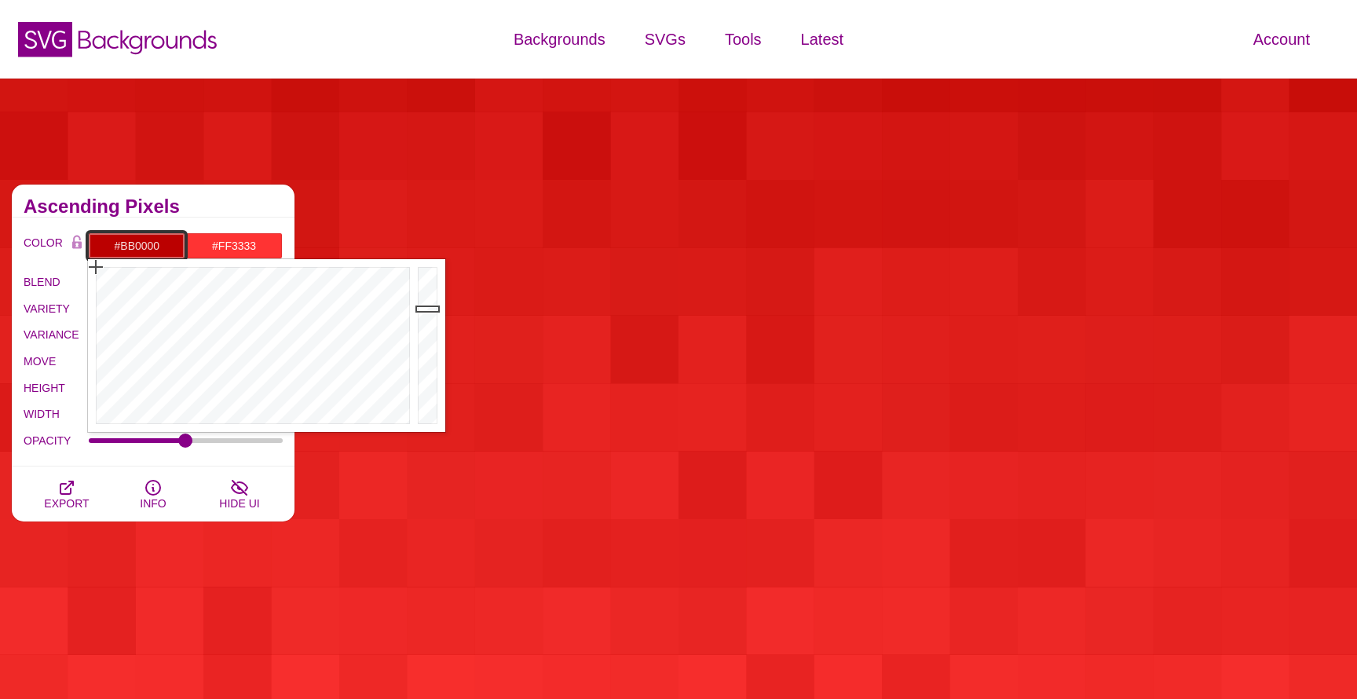
click at [146, 244] on input "#BB0000" at bounding box center [136, 246] width 97 height 27
type input "#FFFFFF"
click at [237, 244] on input "#FF3333" at bounding box center [233, 246] width 97 height 27
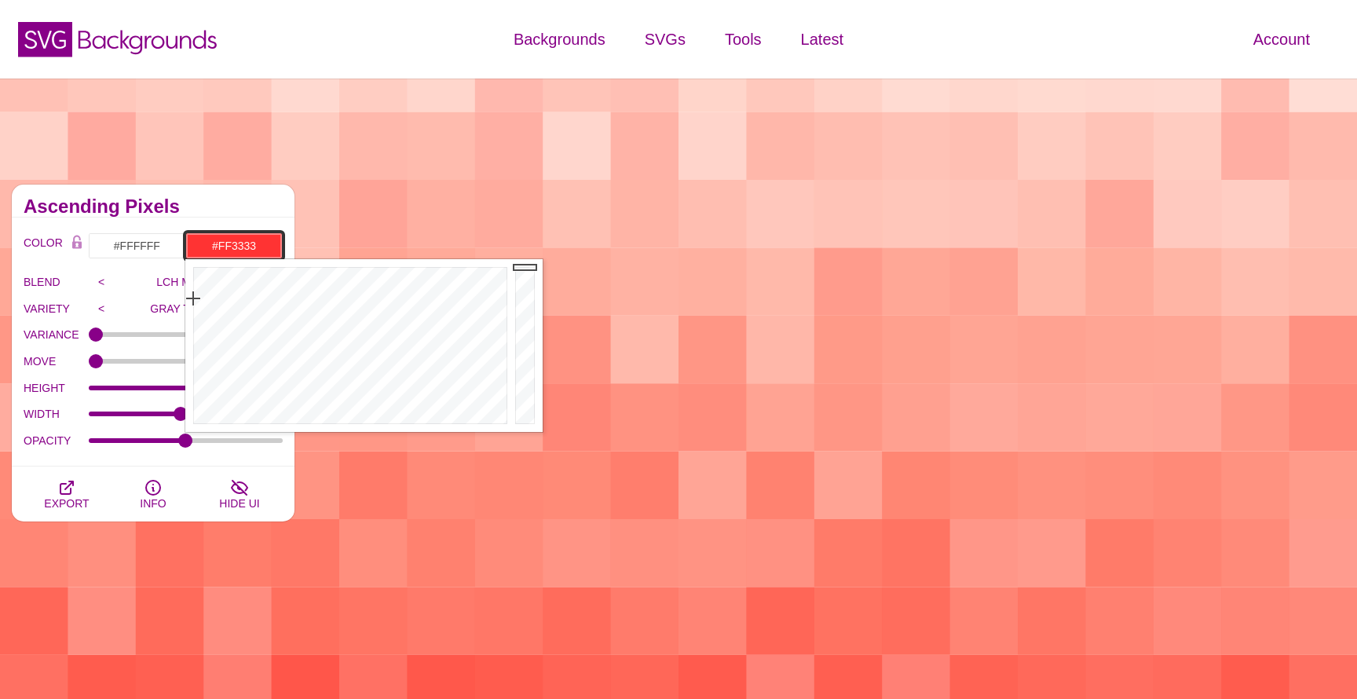
click at [237, 244] on input "#FF3333" at bounding box center [233, 246] width 97 height 27
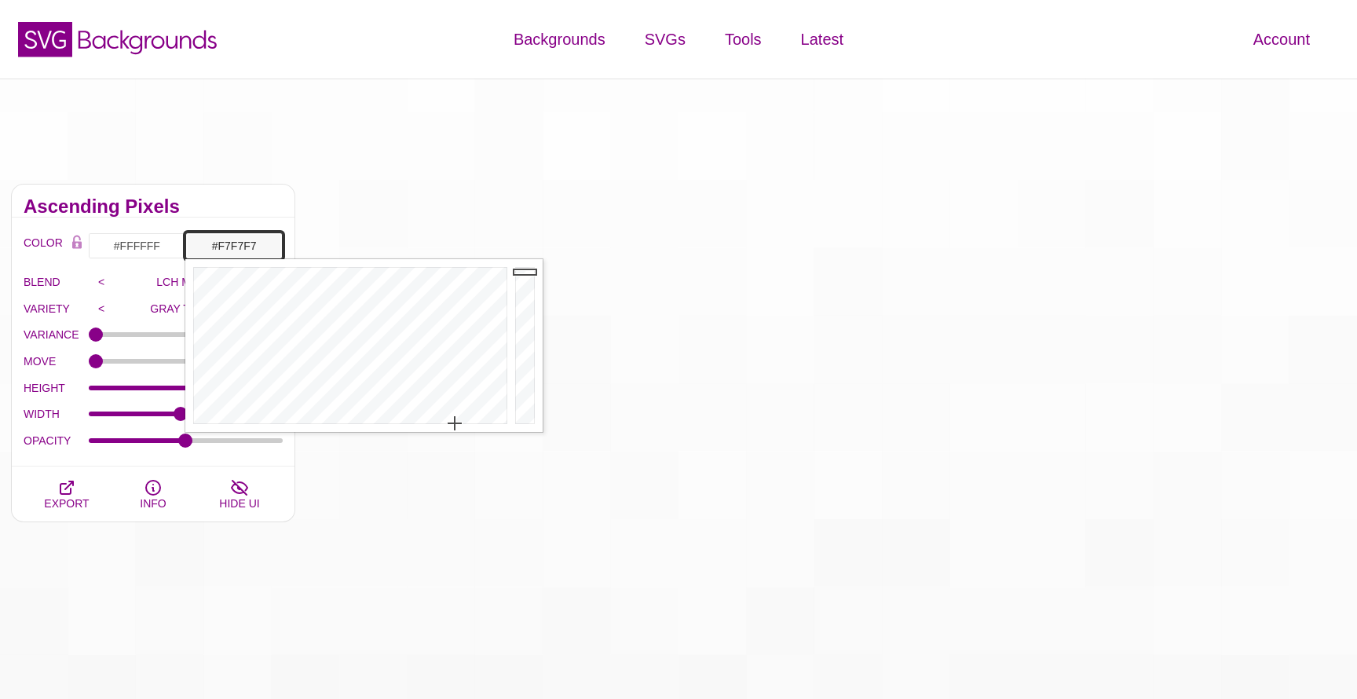
click at [245, 247] on input "#F7F7F7" at bounding box center [233, 246] width 97 height 27
type input "#CCCCCC"
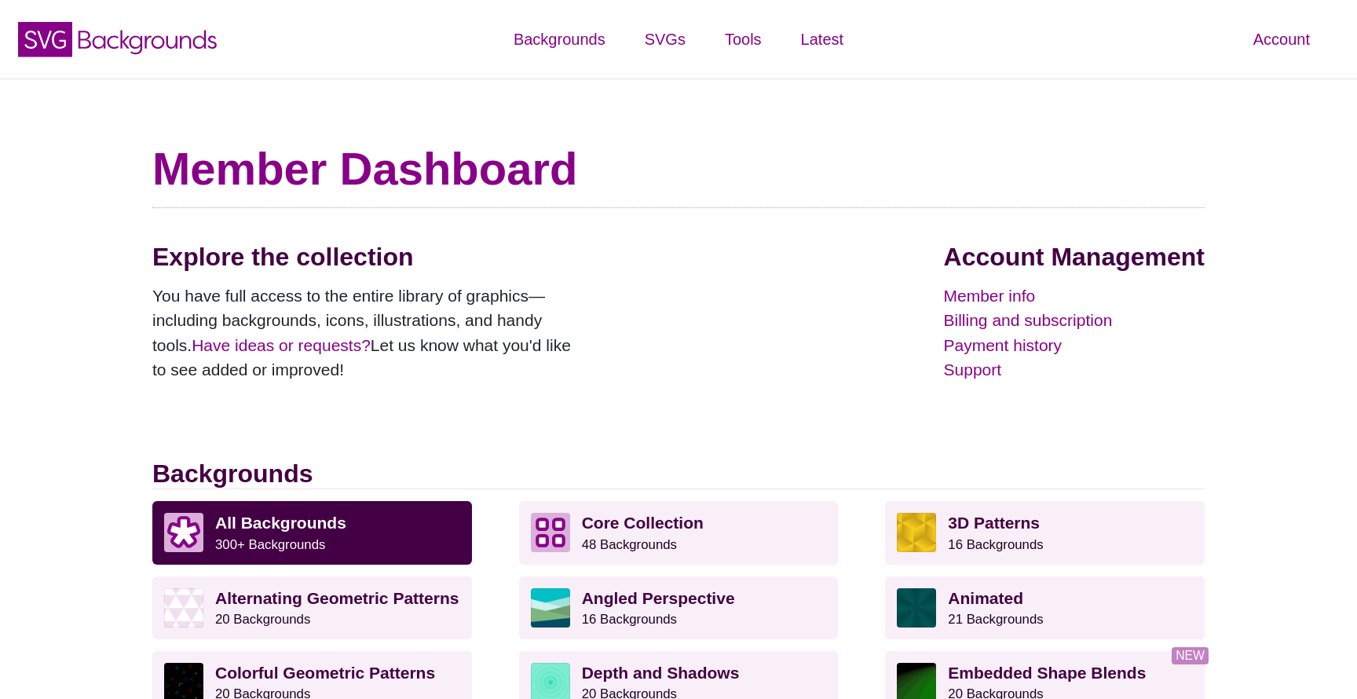
scroll to position [365, 0]
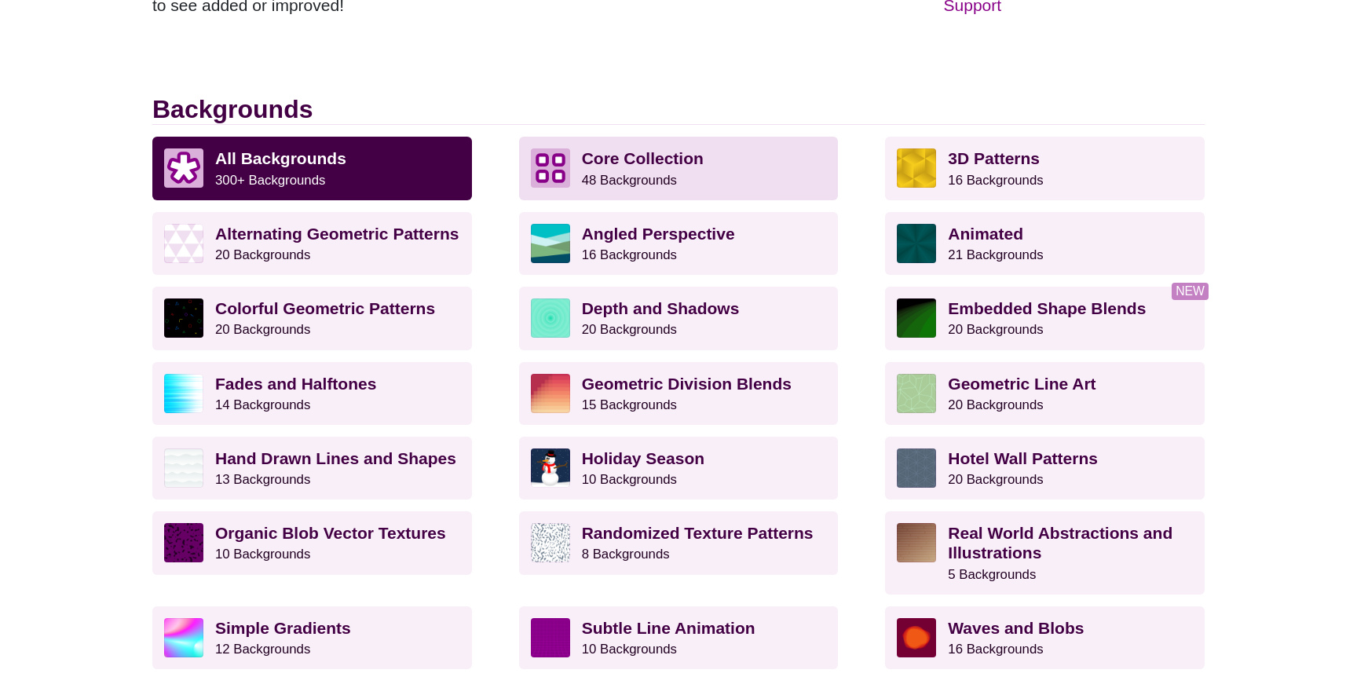
click at [587, 173] on small "48 Backgrounds" at bounding box center [629, 180] width 95 height 15
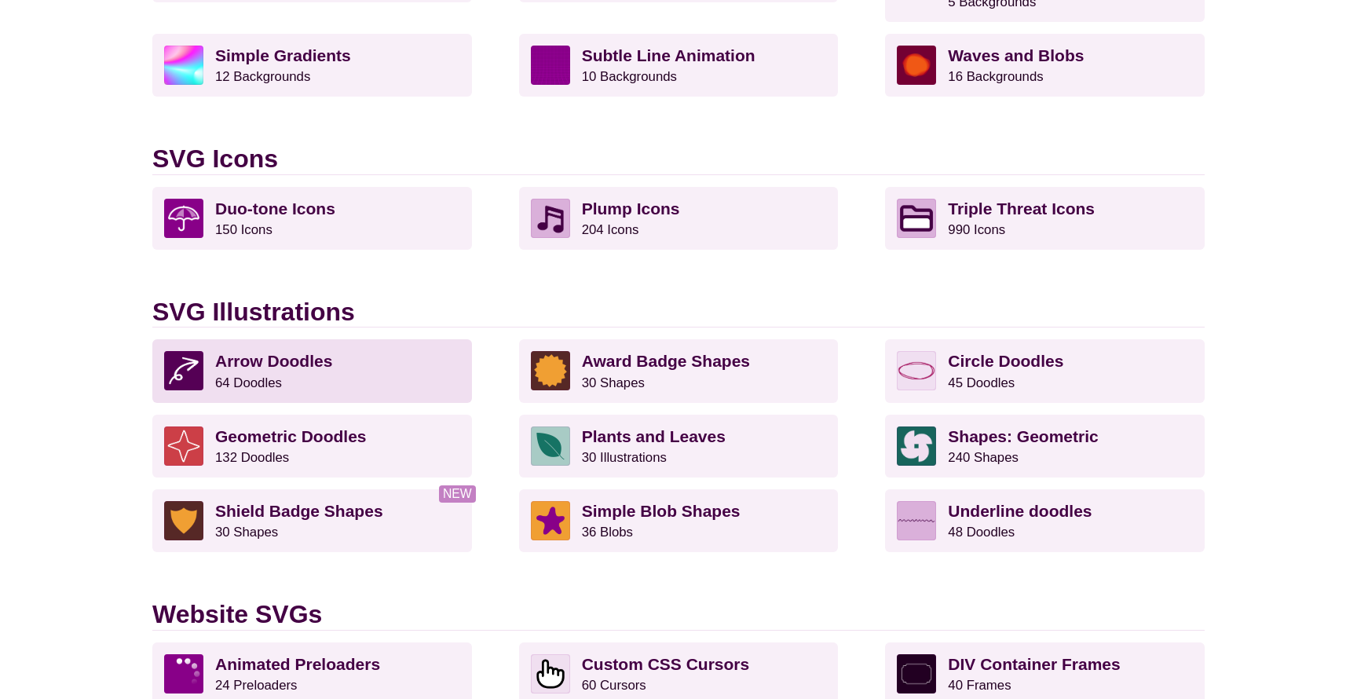
scroll to position [938, 0]
click at [370, 357] on p "Arrow Doodles 64 Doodles" at bounding box center [337, 369] width 245 height 39
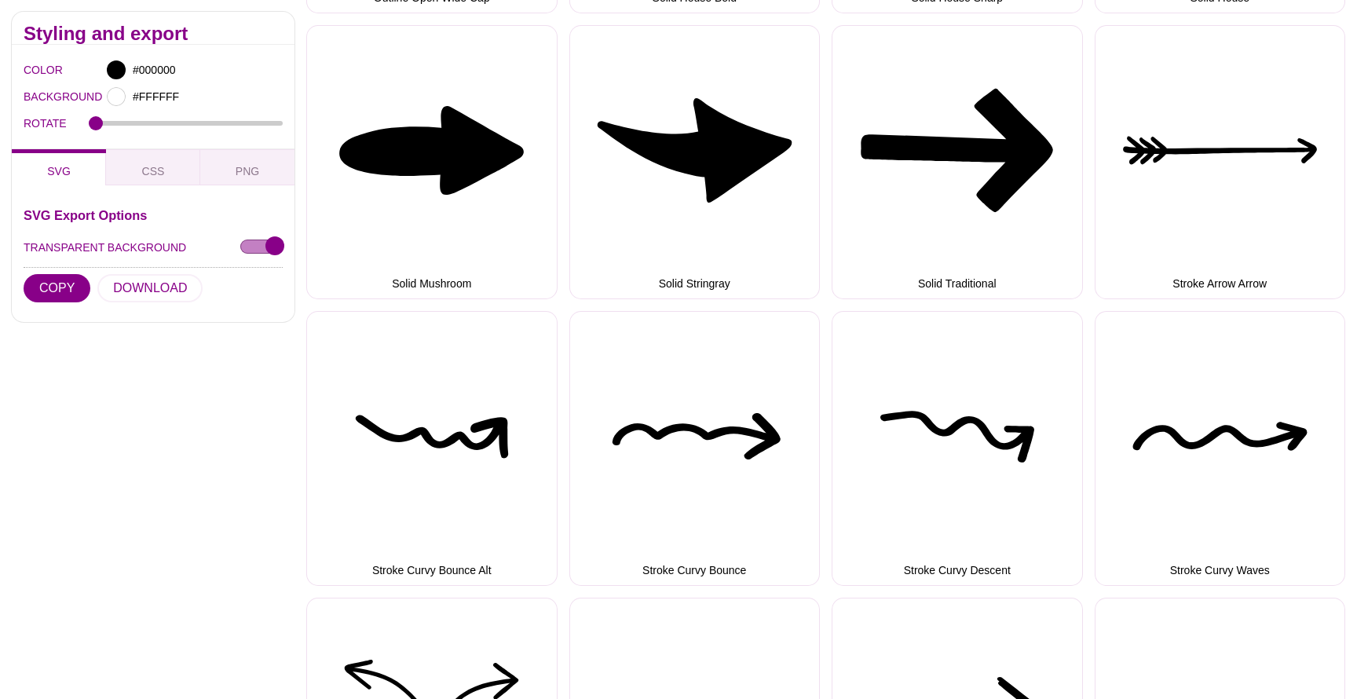
scroll to position [2475, 0]
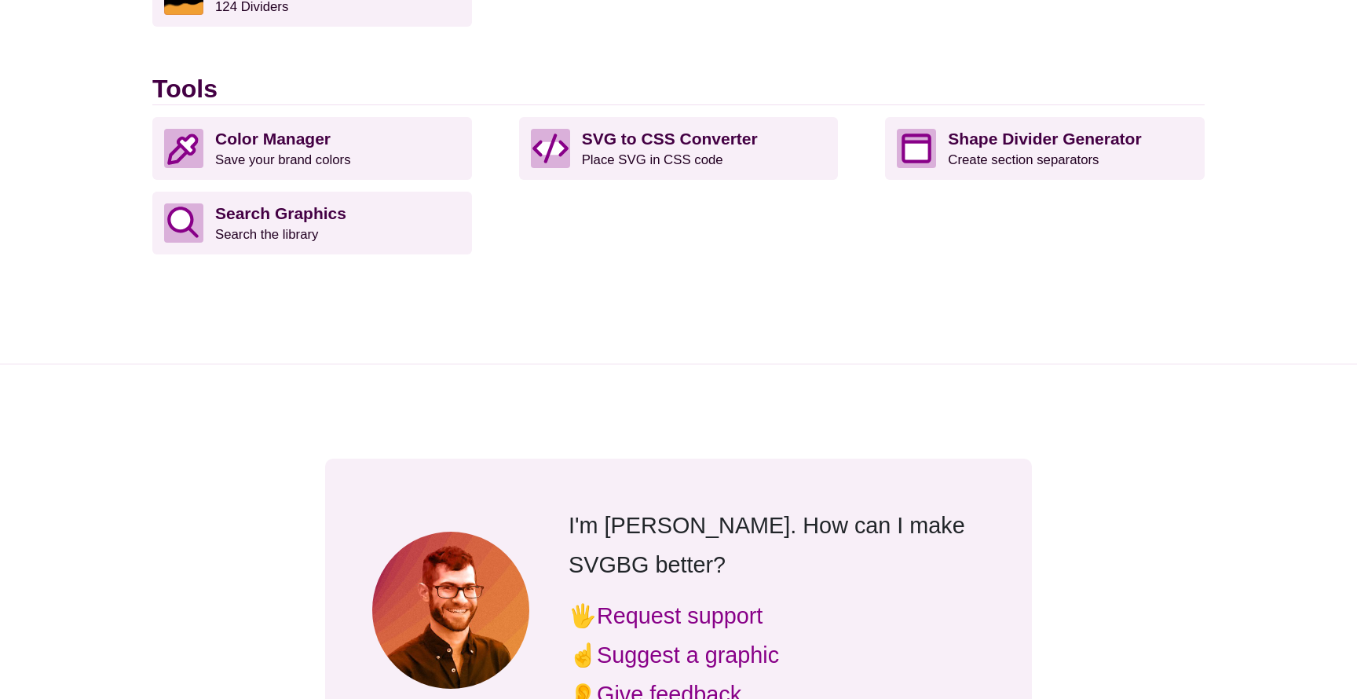
scroll to position [1779, 0]
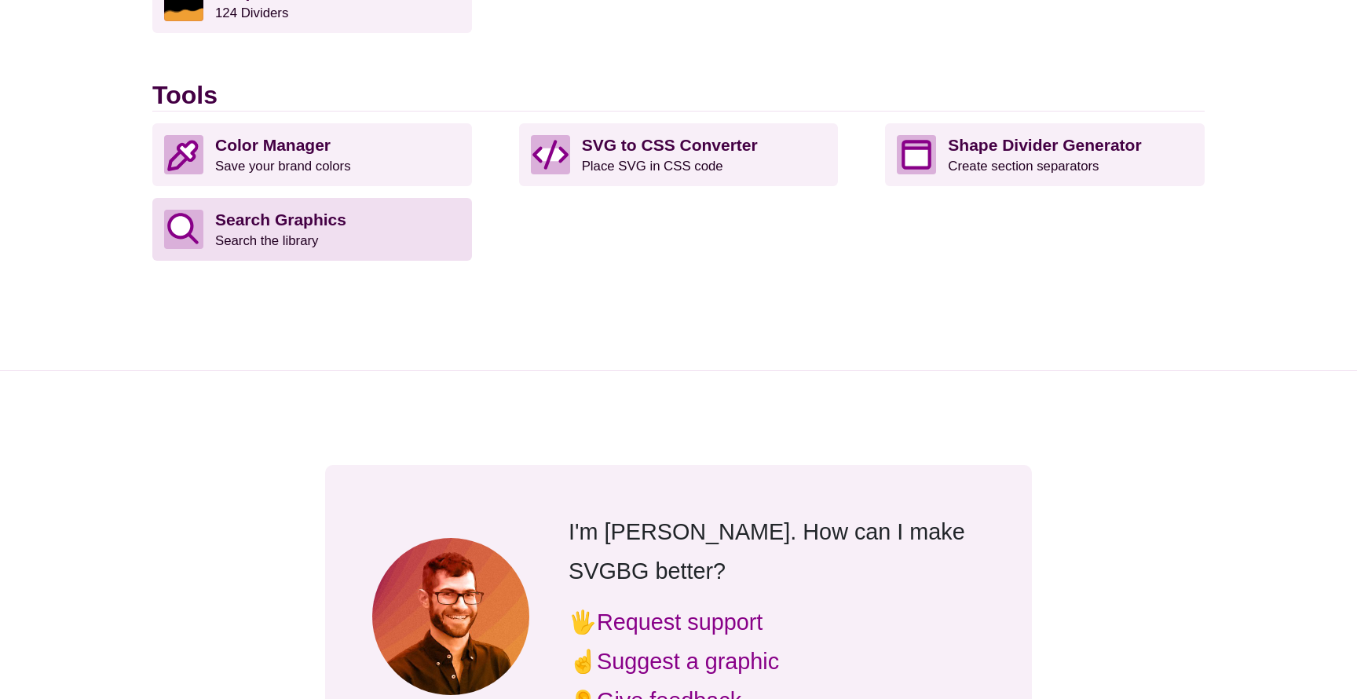
click at [335, 236] on p "Search Graphics Search the library" at bounding box center [337, 229] width 245 height 39
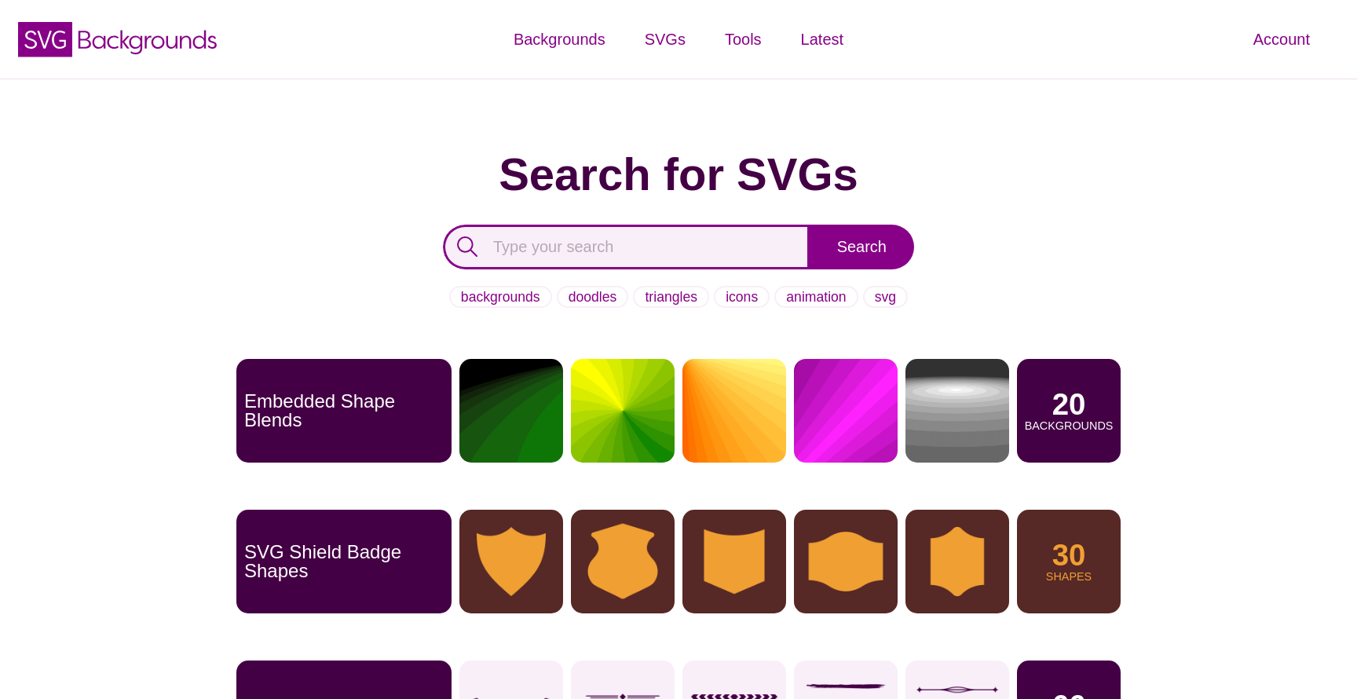
click at [603, 247] on input "text" at bounding box center [626, 247] width 367 height 45
type input "contact"
click at [862, 246] on input "Search" at bounding box center [862, 247] width 104 height 45
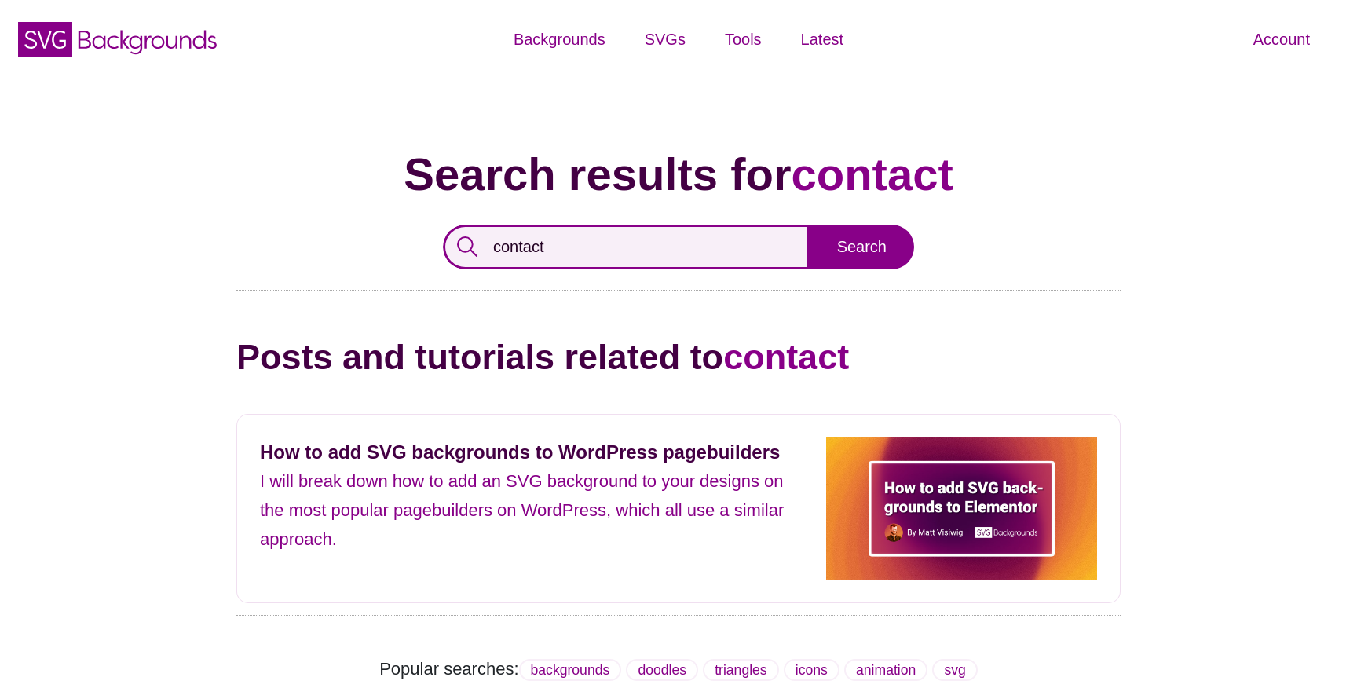
click at [586, 242] on input "contact" at bounding box center [626, 247] width 367 height 45
type input "help"
click at [862, 246] on input "Search" at bounding box center [862, 247] width 104 height 45
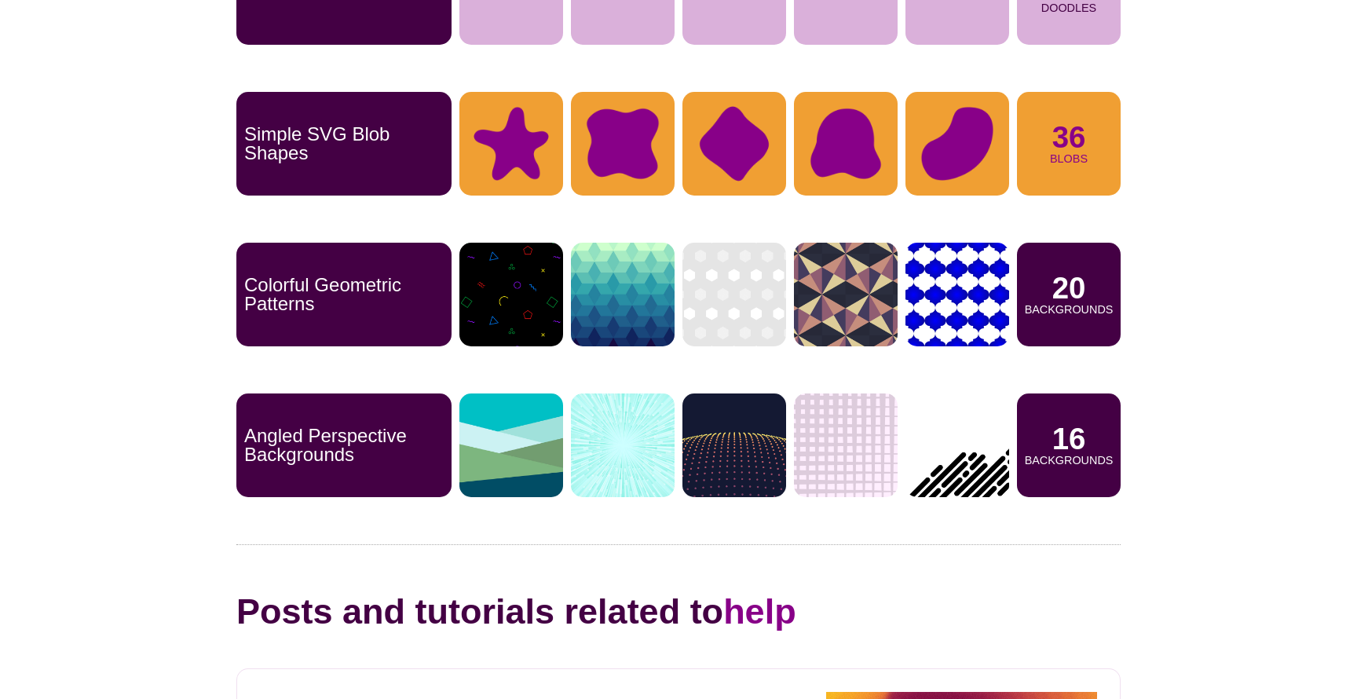
scroll to position [972, 0]
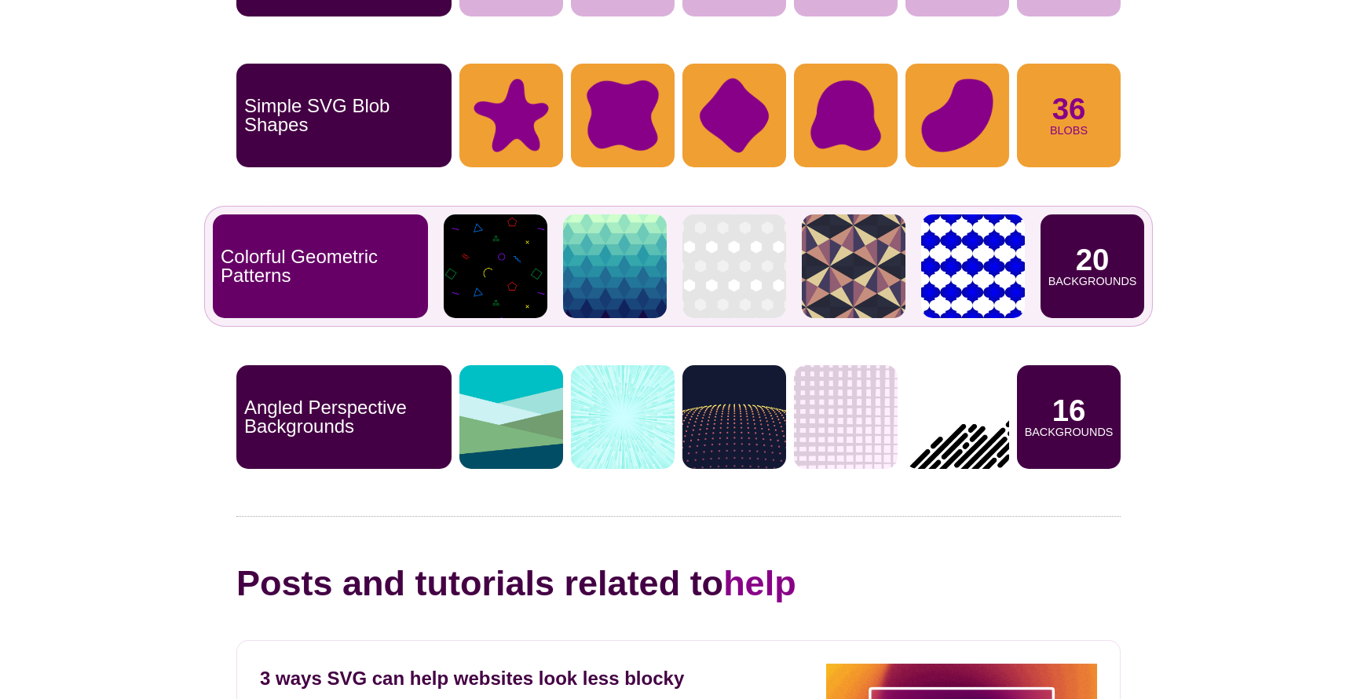
click at [622, 271] on img at bounding box center [615, 266] width 104 height 104
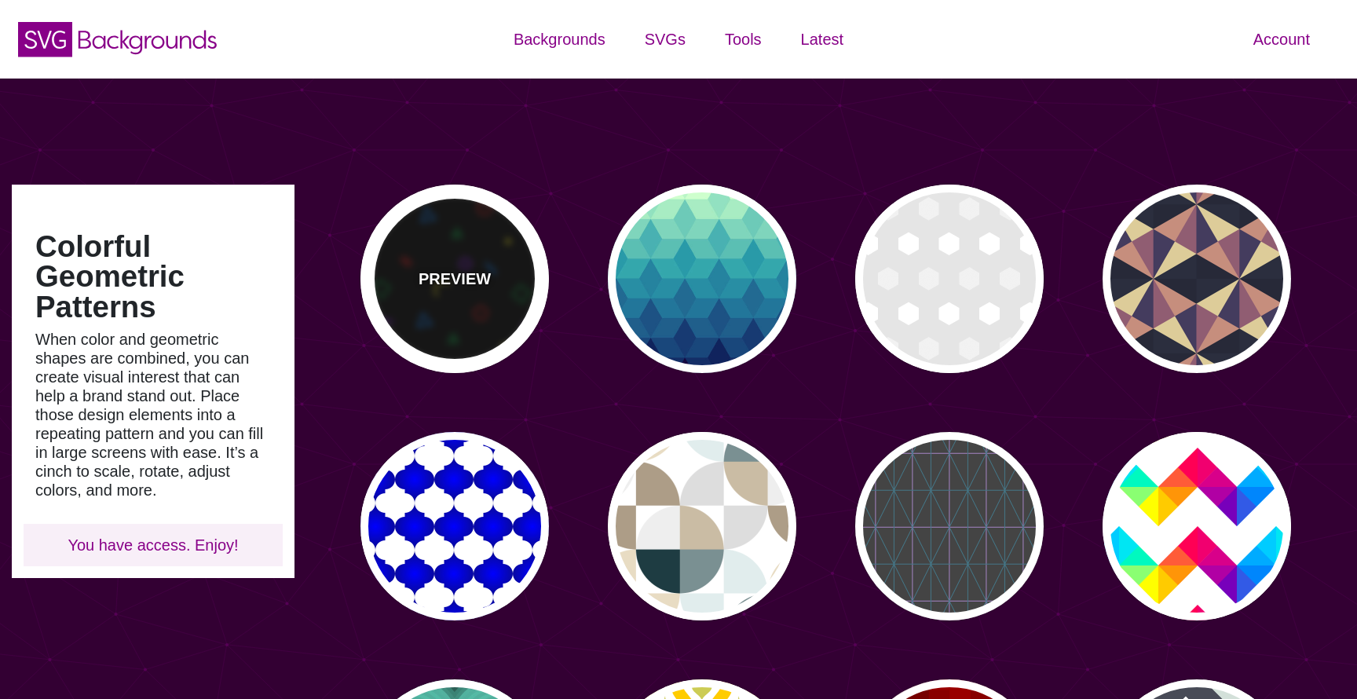
click at [461, 285] on p "PREVIEW" at bounding box center [455, 279] width 72 height 24
type input "#000000"
type input "#008833"
type input "#CC1111"
type input "#FFEE11"
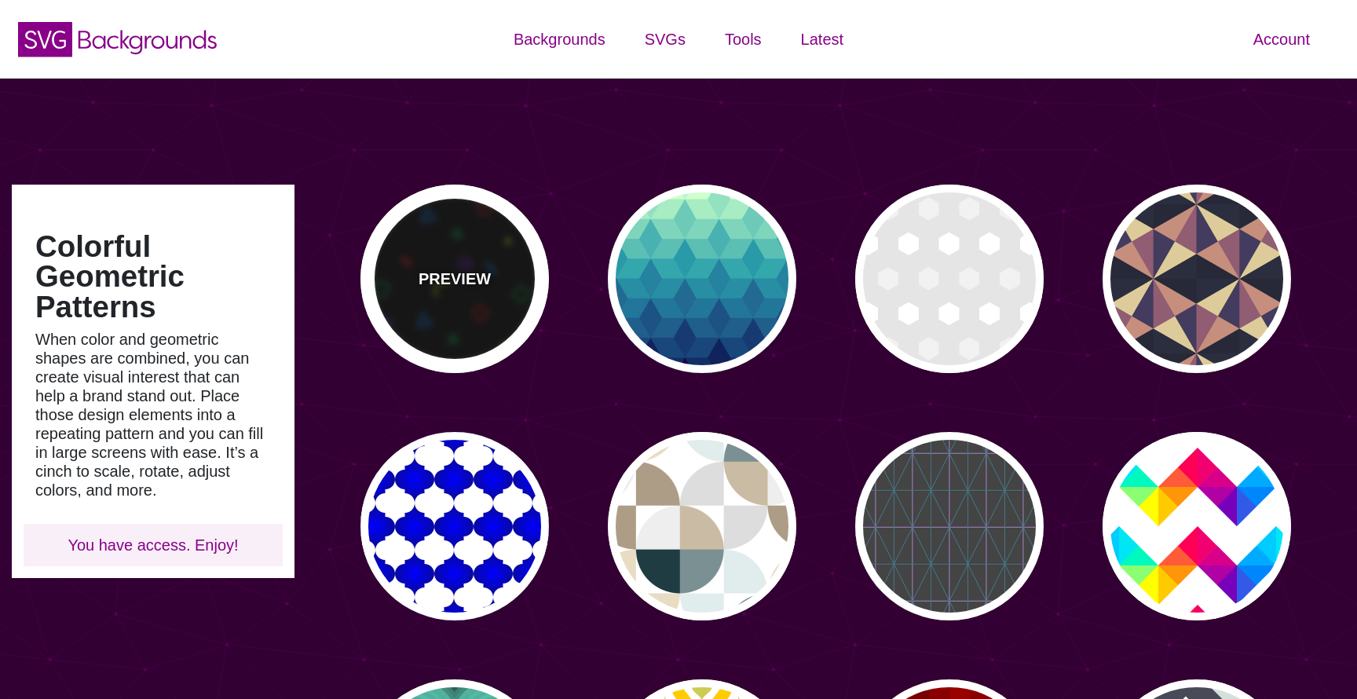
type input "#8811EE"
type input "#0077EE"
type input "0"
type input "0.6"
type input "10"
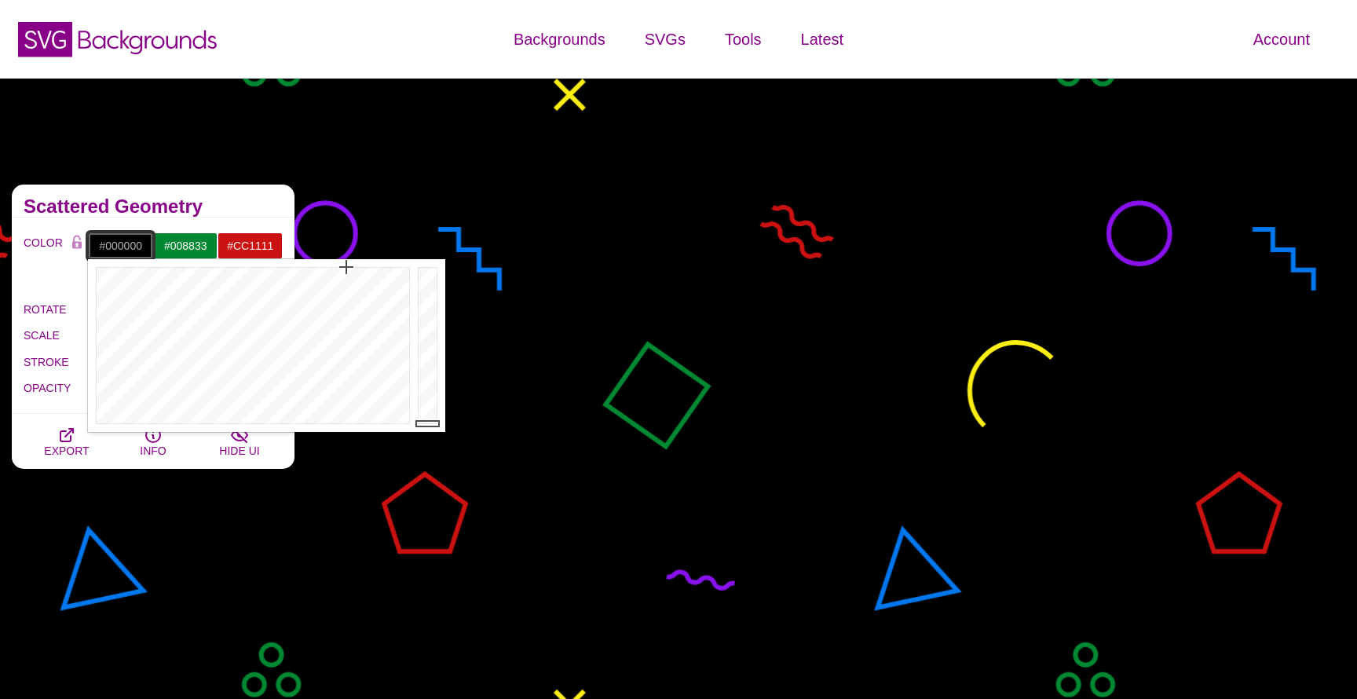
click at [120, 245] on input "#000000" at bounding box center [120, 246] width 65 height 27
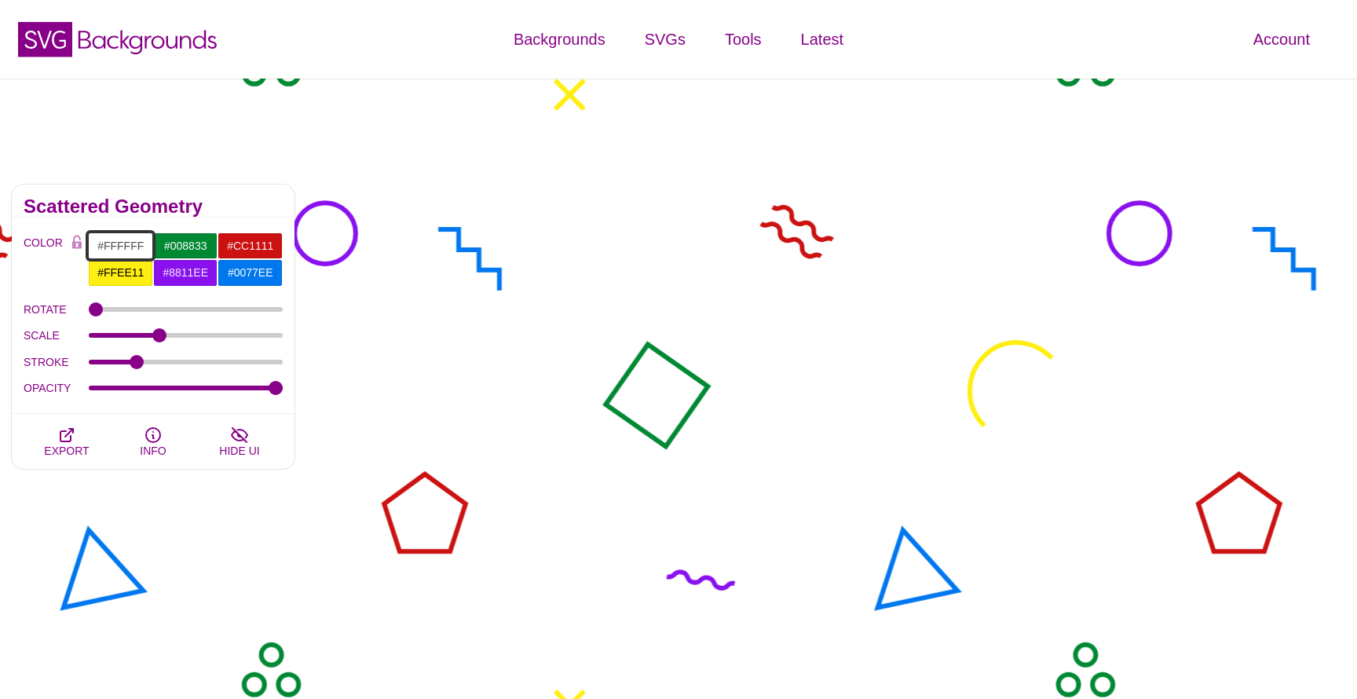
click at [125, 245] on input "#FFFFFF" at bounding box center [120, 246] width 65 height 27
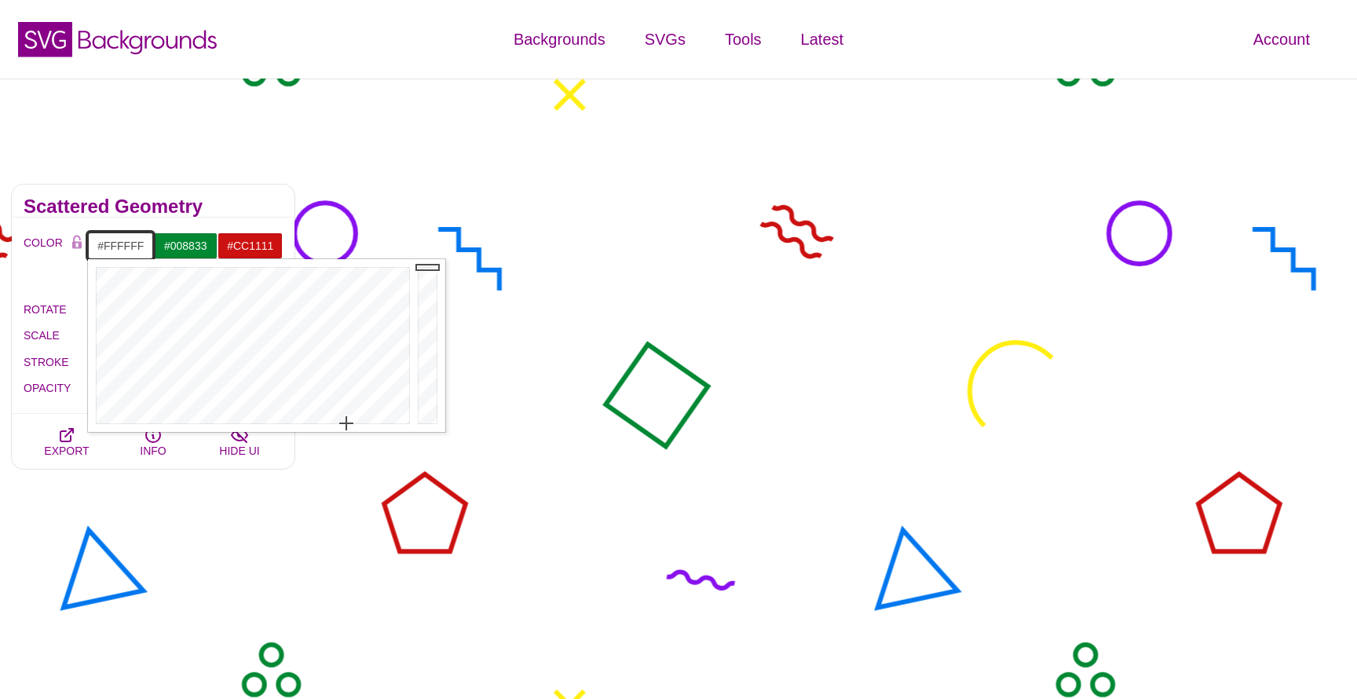
click at [125, 245] on input "#FFFFFF" at bounding box center [120, 246] width 65 height 27
type input "#F7F7F7"
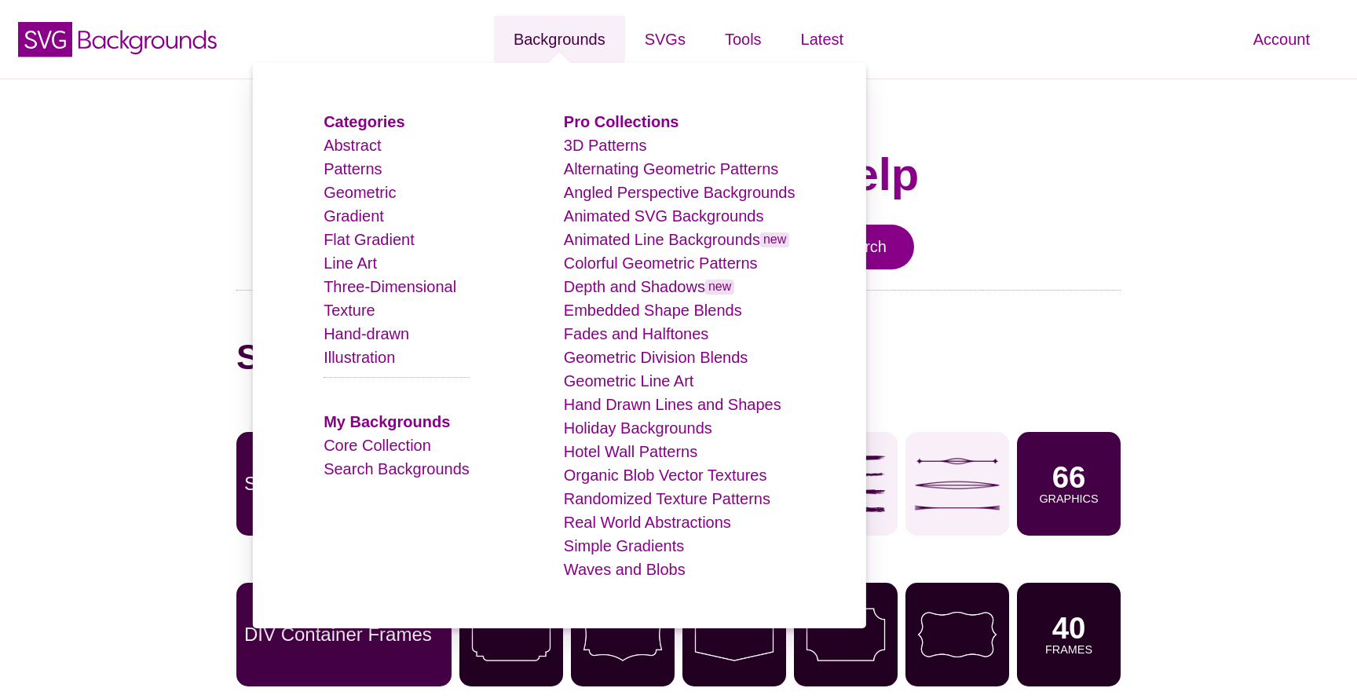
click at [586, 46] on link "Backgrounds" at bounding box center [559, 39] width 131 height 47
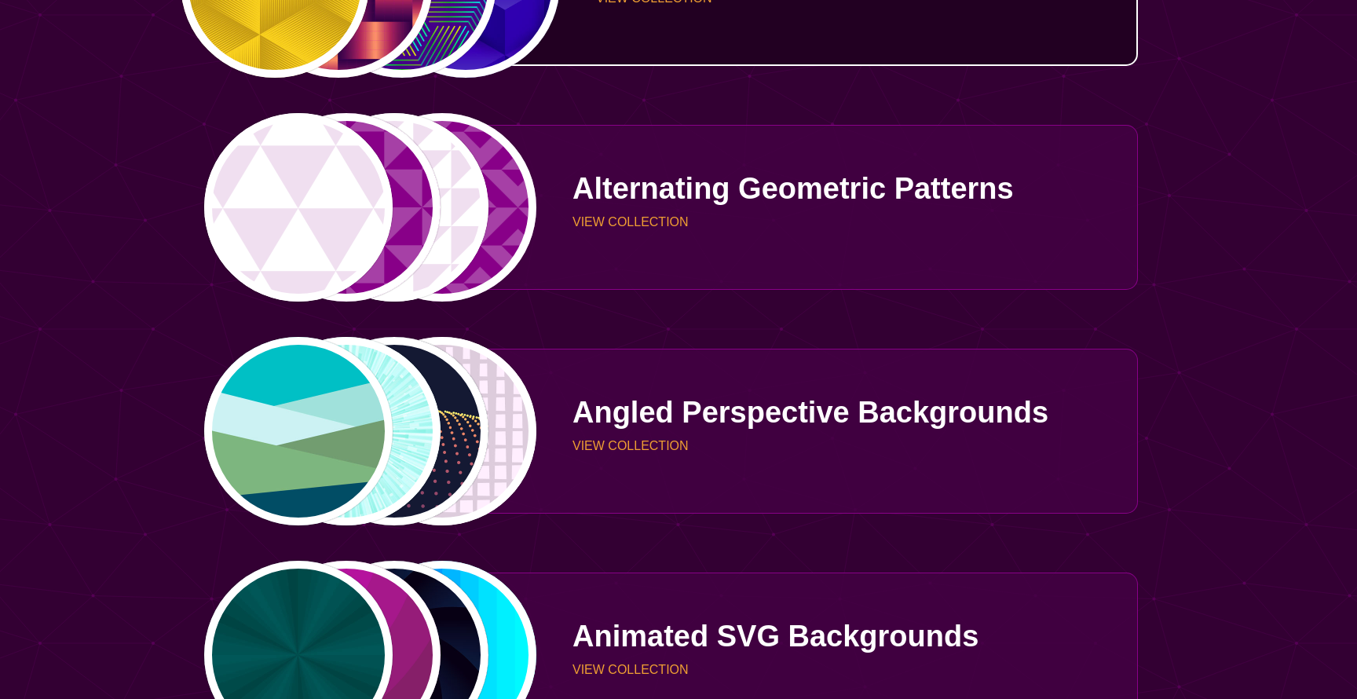
scroll to position [1396, 0]
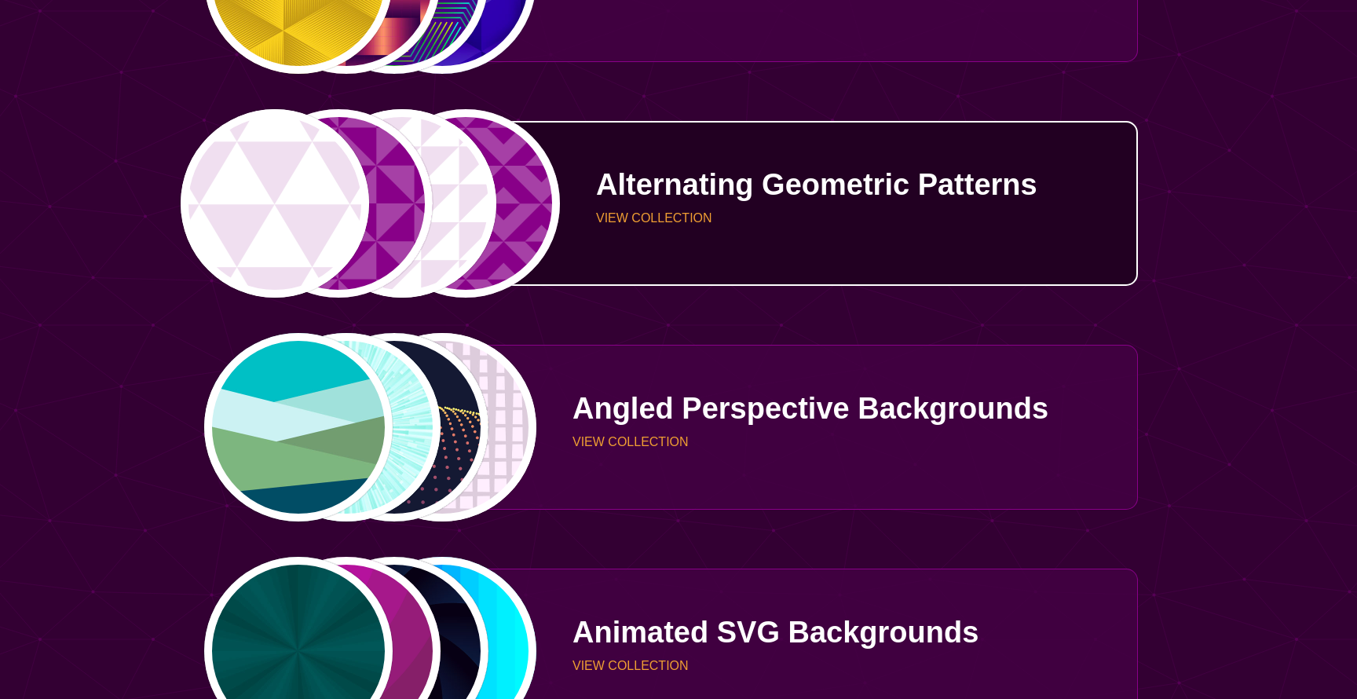
click at [607, 206] on div "Alternating Geometric Patterns VIEW COLLECTION" at bounding box center [837, 203] width 601 height 115
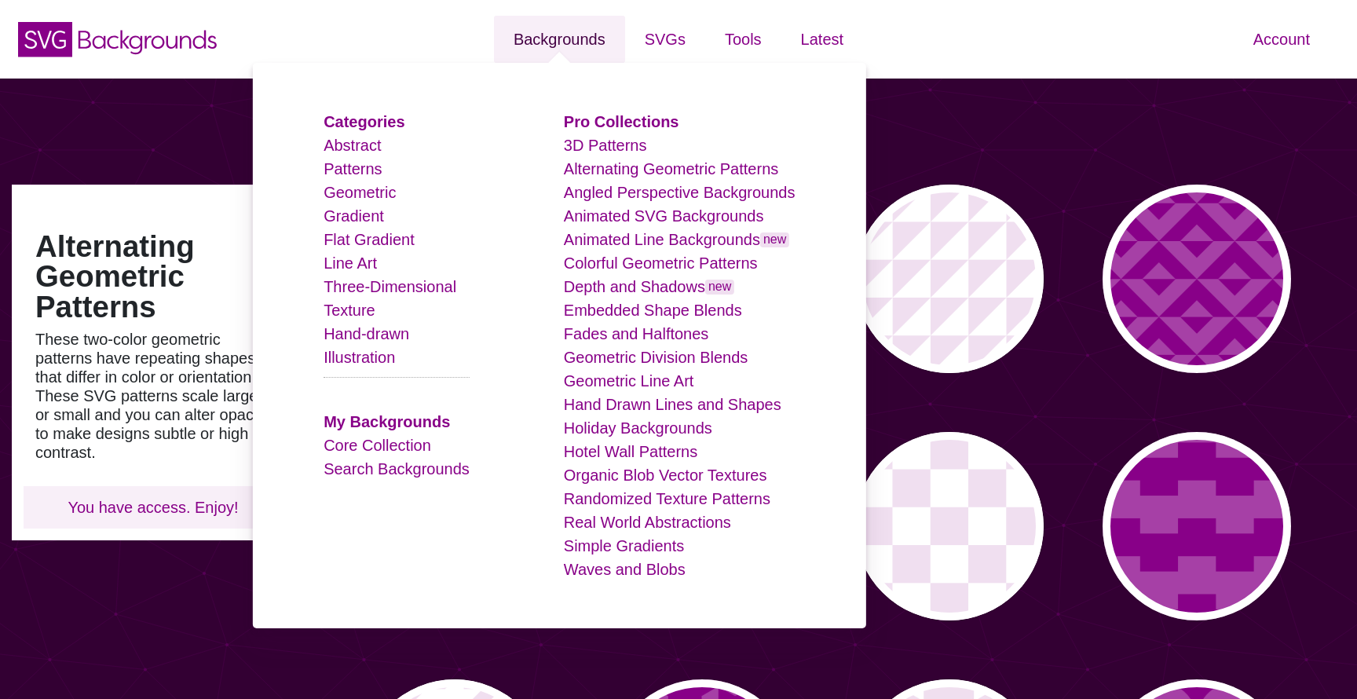
click at [544, 46] on link "Backgrounds" at bounding box center [559, 39] width 131 height 47
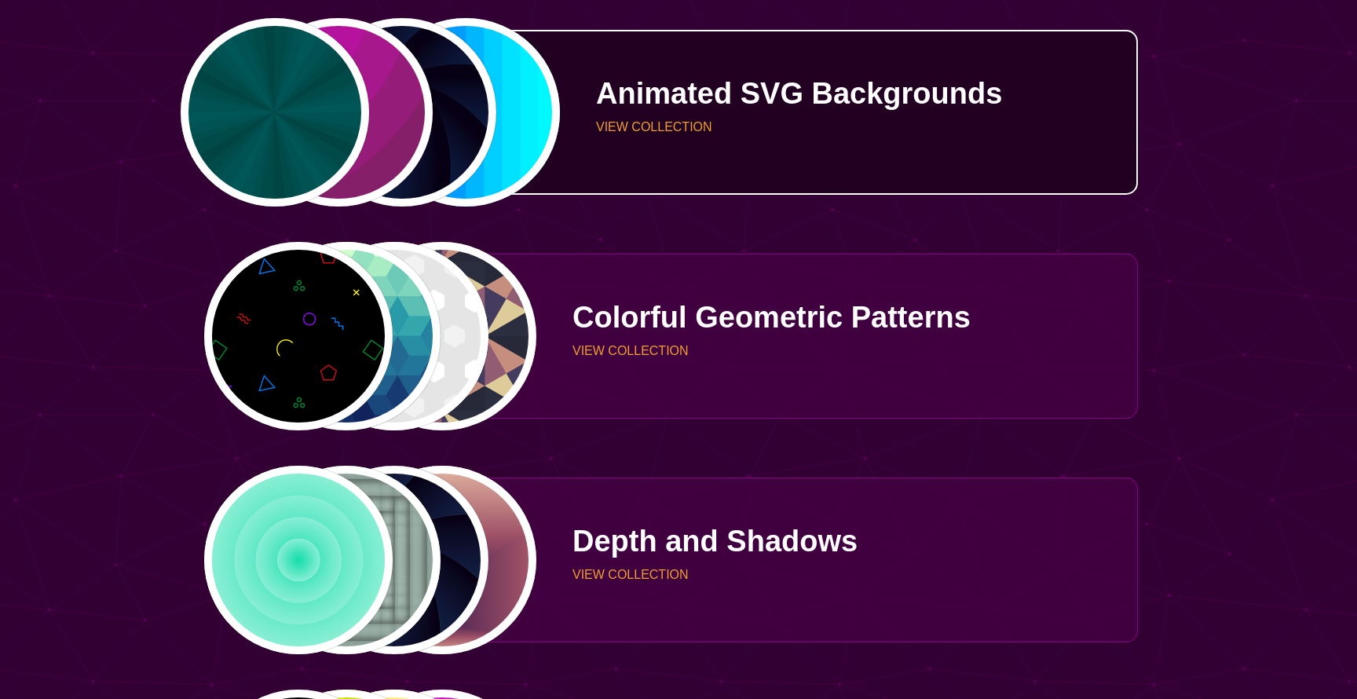
scroll to position [1936, 0]
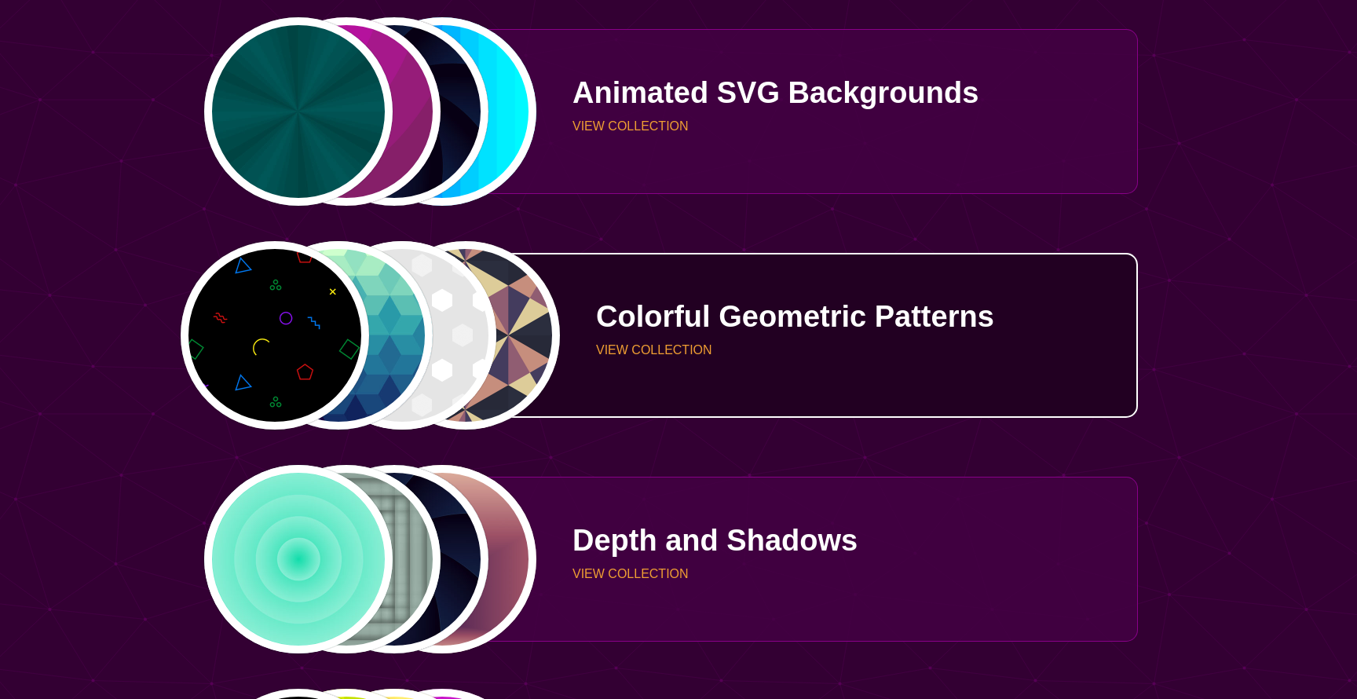
click at [654, 367] on div "Colorful Geometric Patterns VIEW COLLECTION" at bounding box center [837, 335] width 601 height 115
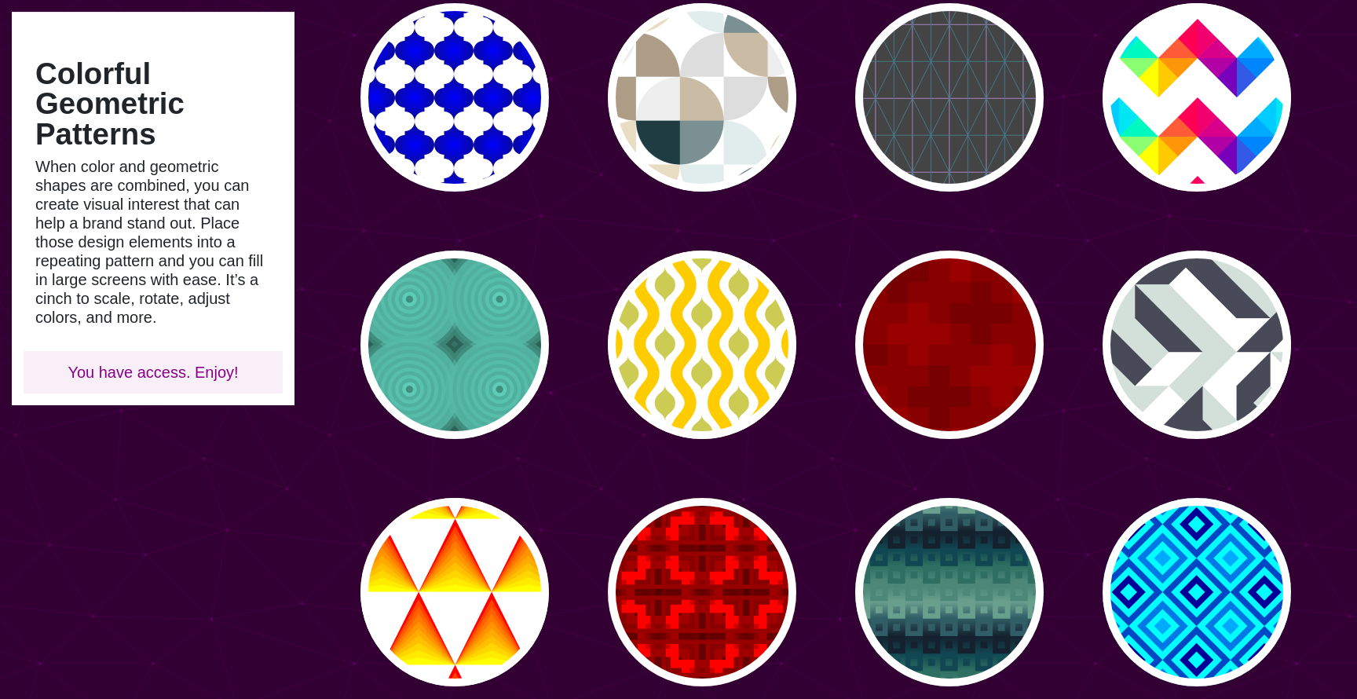
scroll to position [416, 0]
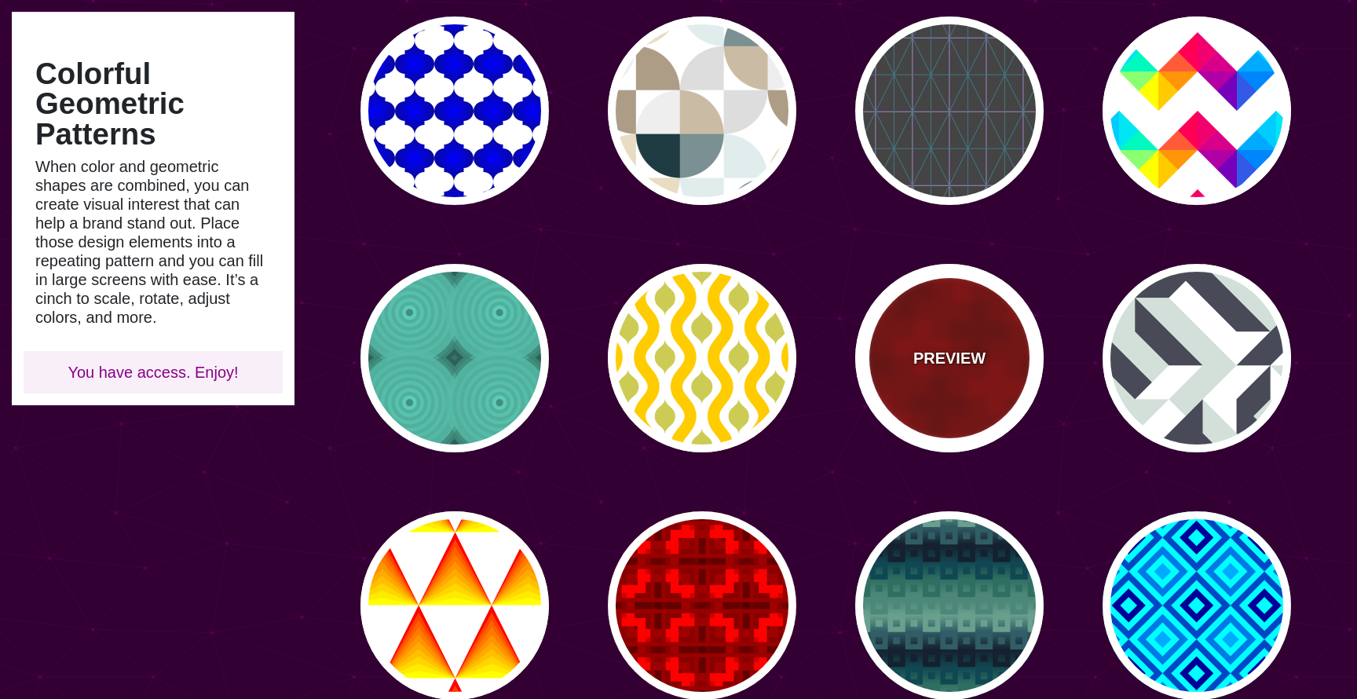
click at [997, 368] on div "PREVIEW" at bounding box center [950, 358] width 189 height 189
type input "#880000"
type input "#990000"
type input "#770000"
type input "1000"
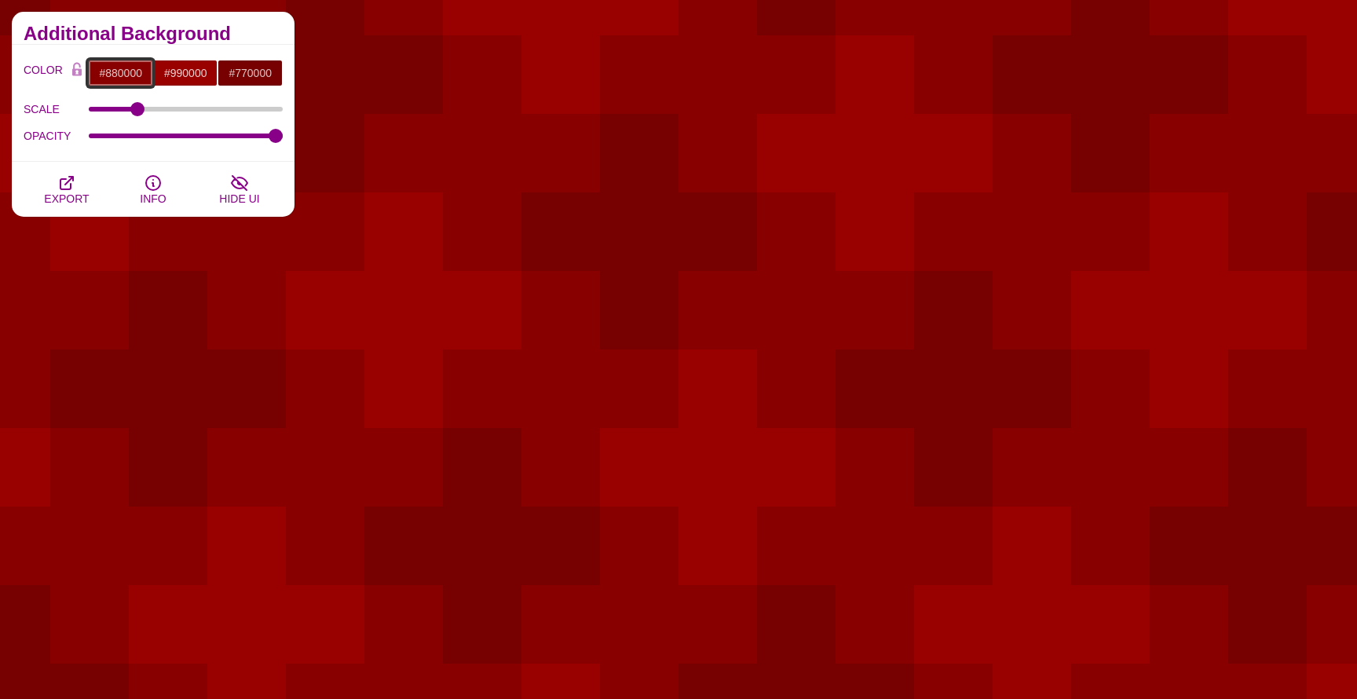
click at [120, 72] on input "#880000" at bounding box center [120, 73] width 65 height 27
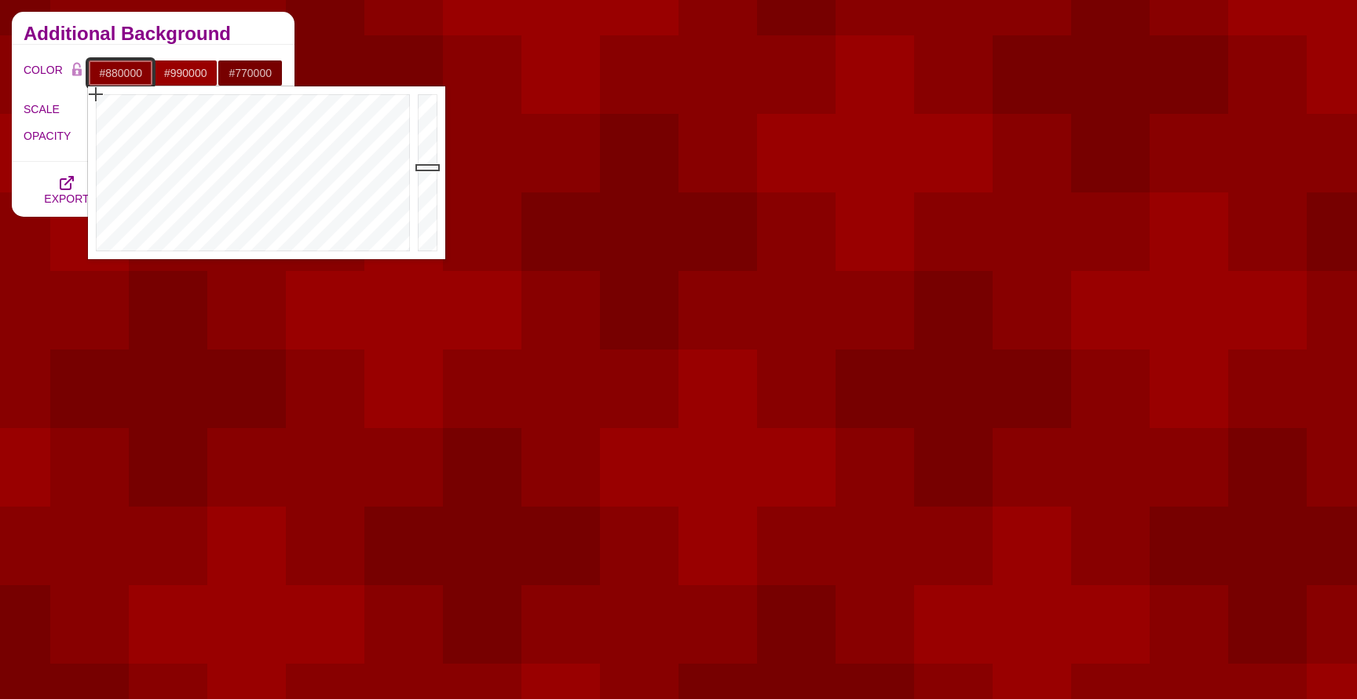
click at [120, 72] on input "#880000" at bounding box center [120, 73] width 65 height 27
type input "#F7F7F7"
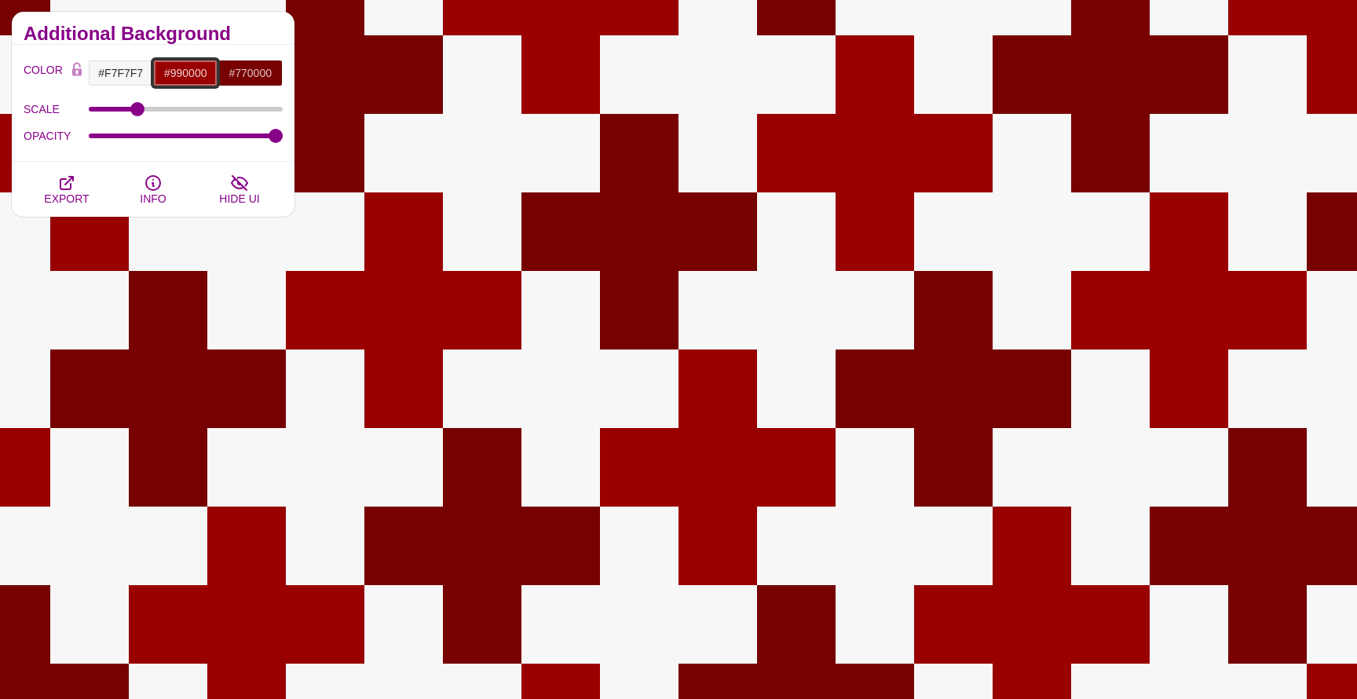
click at [186, 71] on input "#990000" at bounding box center [185, 73] width 65 height 27
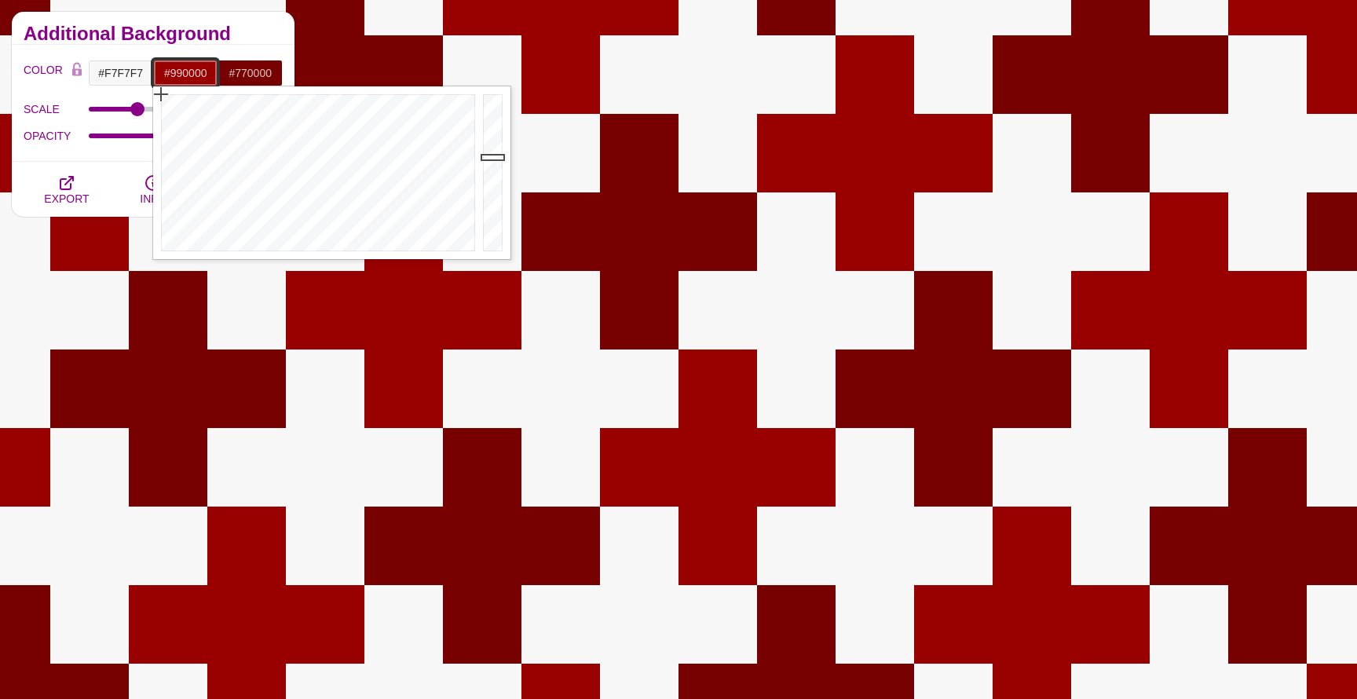
click at [186, 71] on input "#990000" at bounding box center [185, 73] width 65 height 27
click at [185, 72] on input "#xt" at bounding box center [185, 73] width 65 height 27
paste input "f3f7fa"
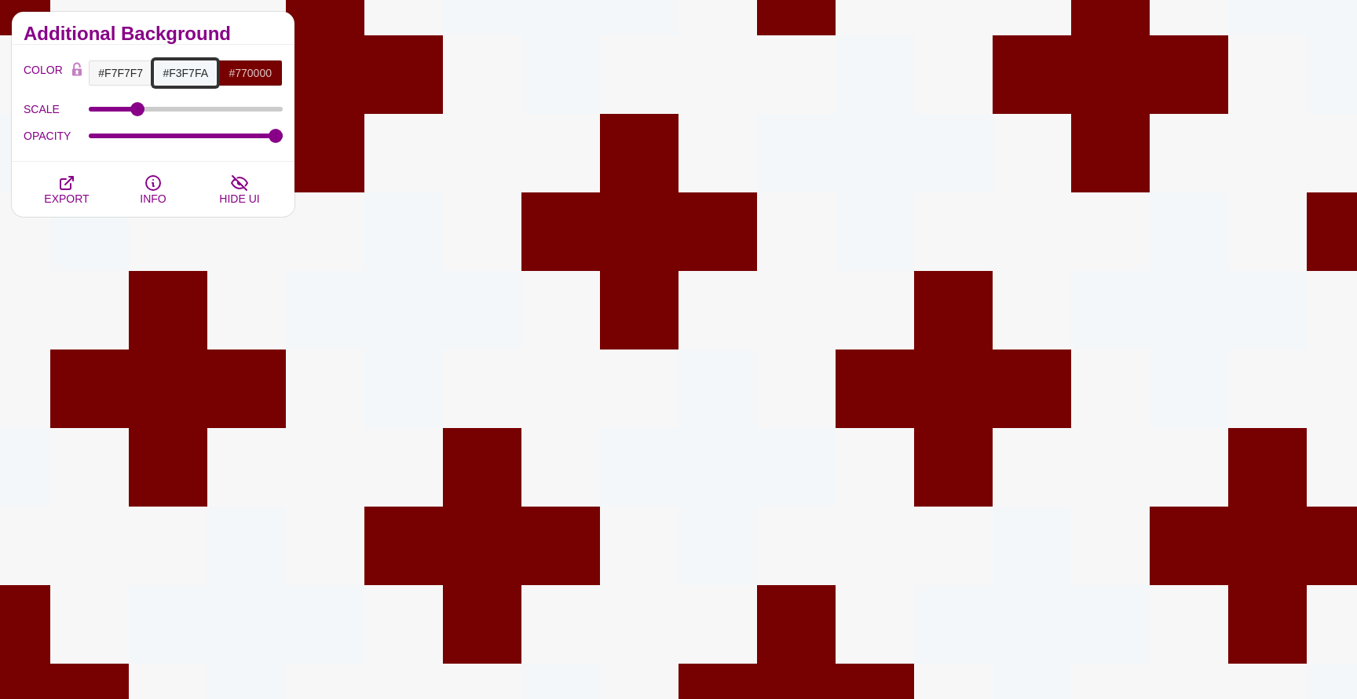
click at [192, 74] on input "#F3F7FA" at bounding box center [185, 73] width 65 height 27
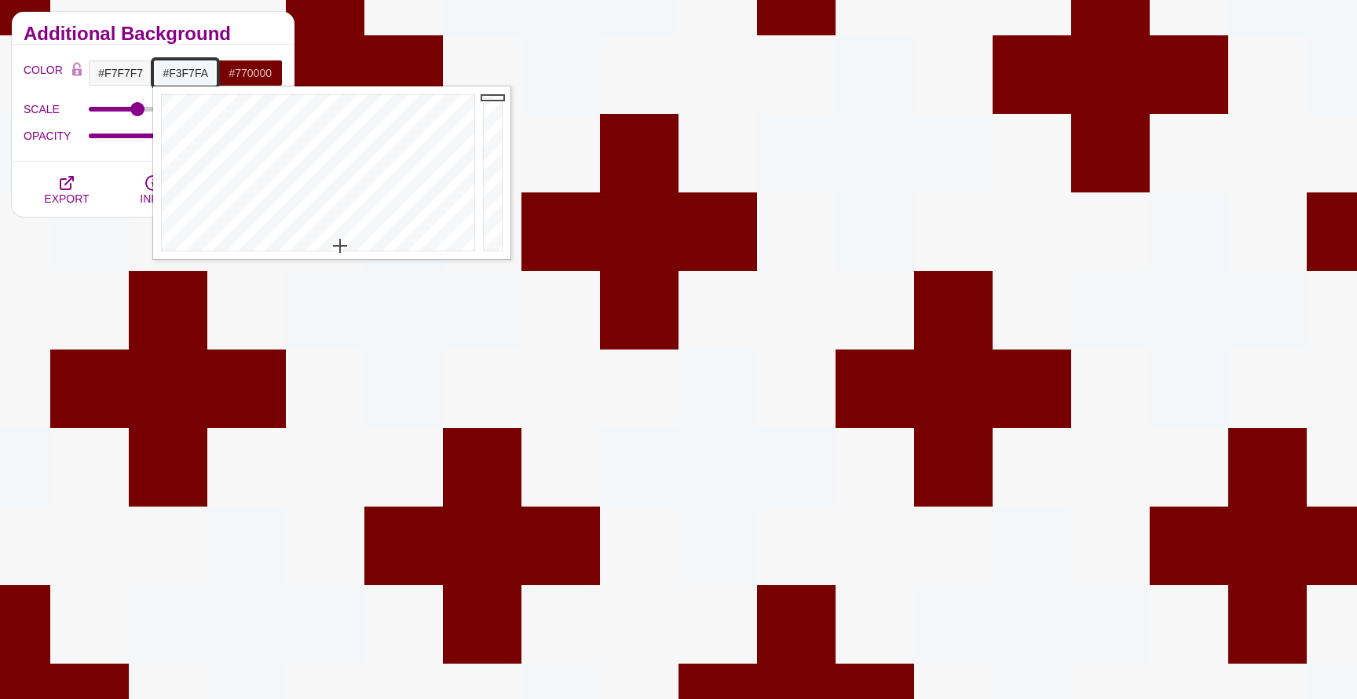
click at [192, 74] on input "#F3F7FA" at bounding box center [185, 73] width 65 height 27
paste input "e7eff6"
type input "#E7EFF6"
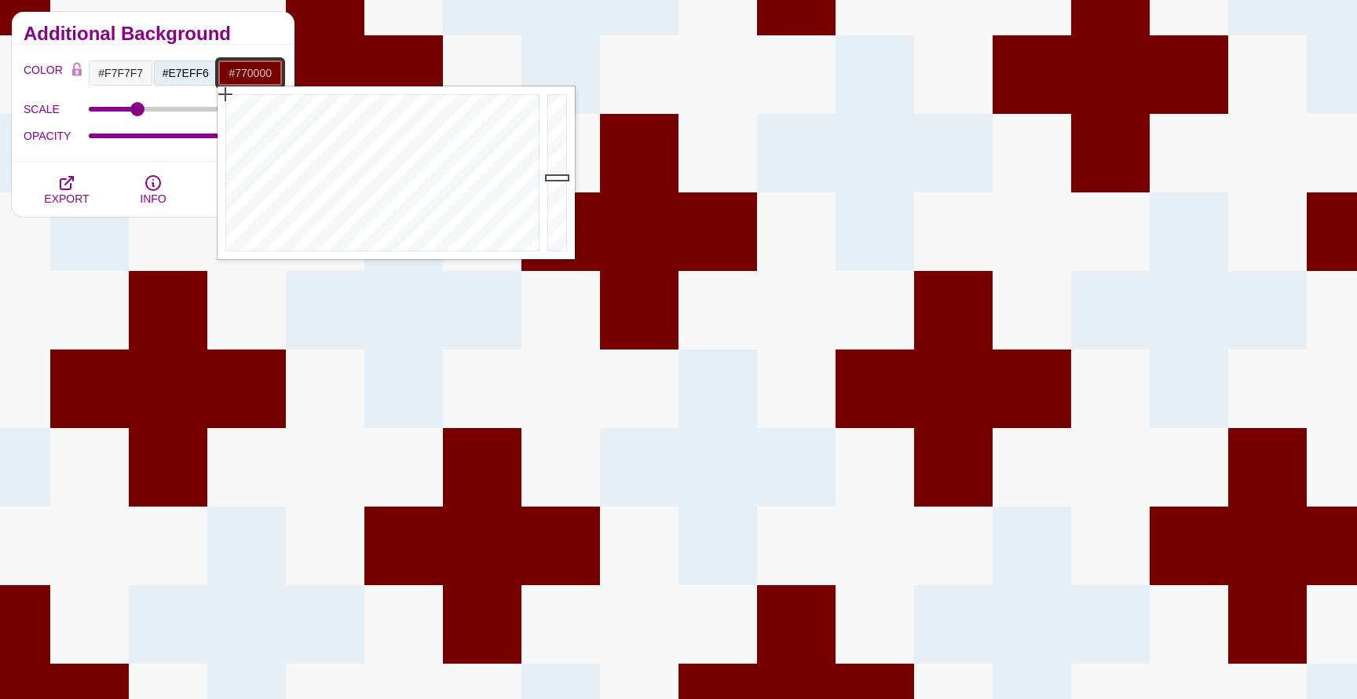
click at [250, 77] on input "#770000" at bounding box center [250, 73] width 65 height 27
paste input "e7eff6"
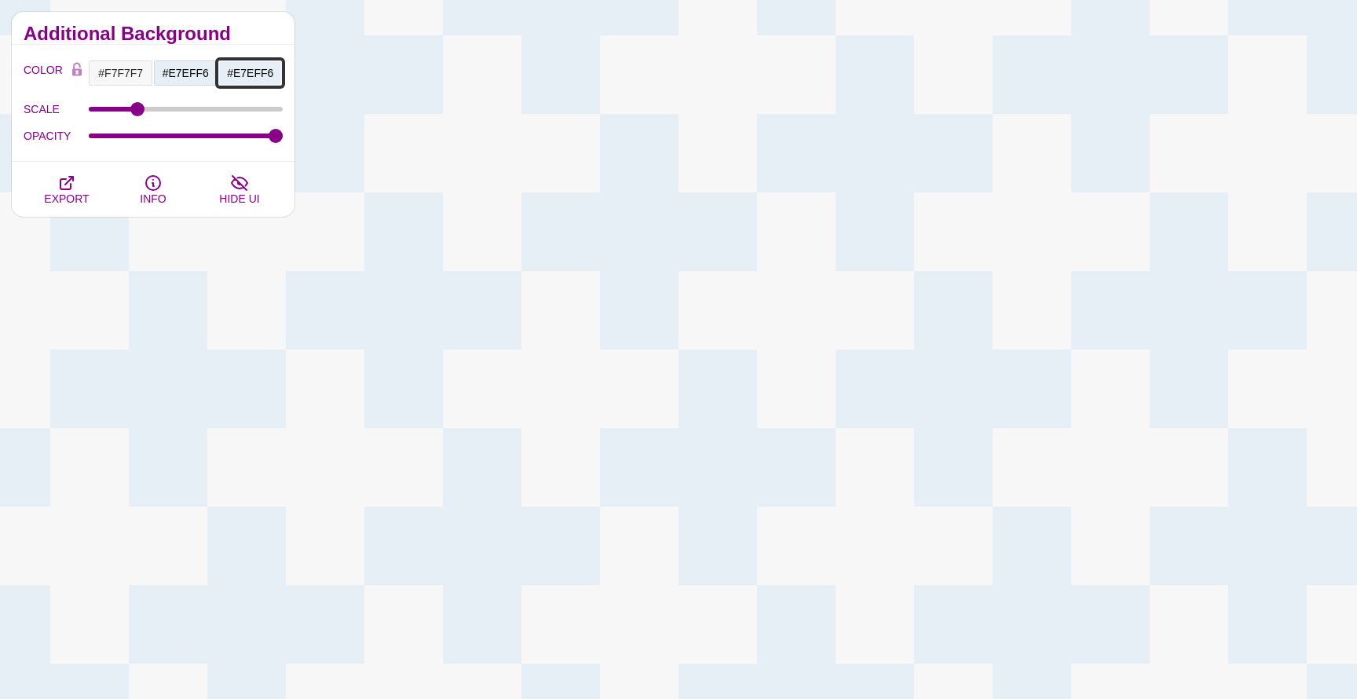
click at [251, 75] on input "#E7EFF6" at bounding box center [250, 73] width 65 height 27
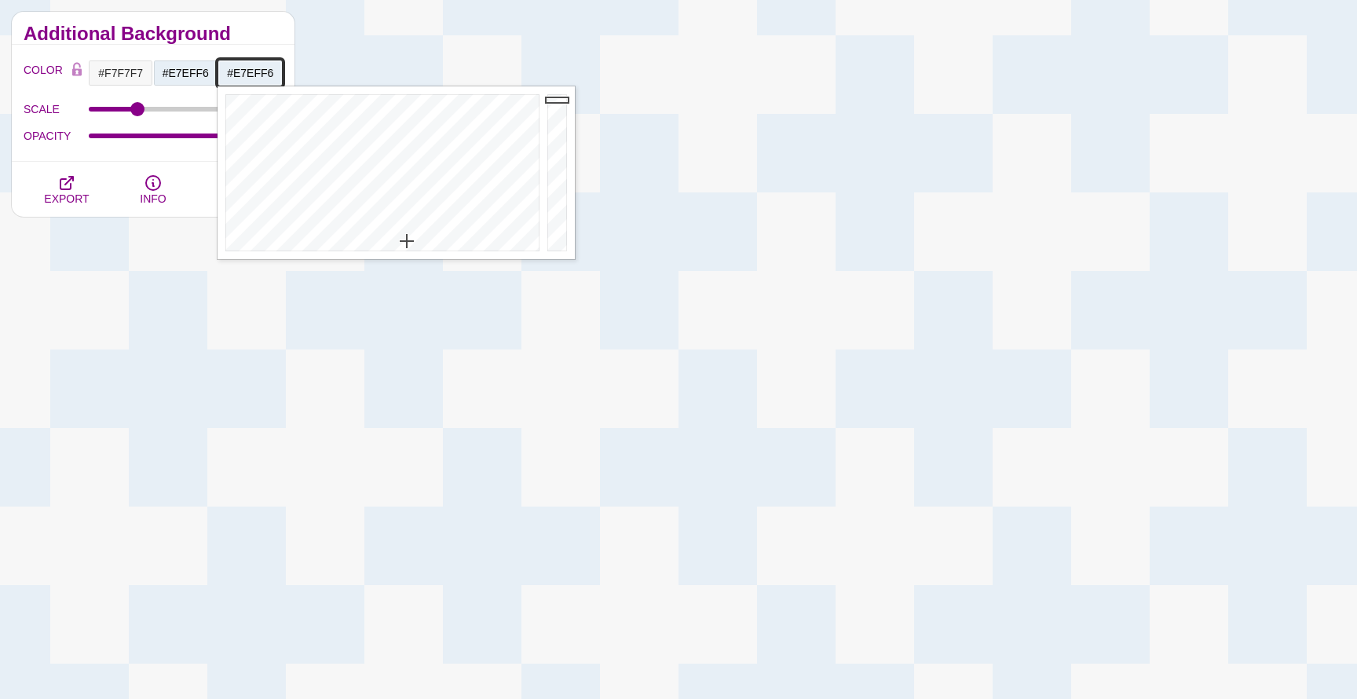
click at [251, 75] on input "#E7EFF6" at bounding box center [250, 73] width 65 height 27
paste input "89b2d1"
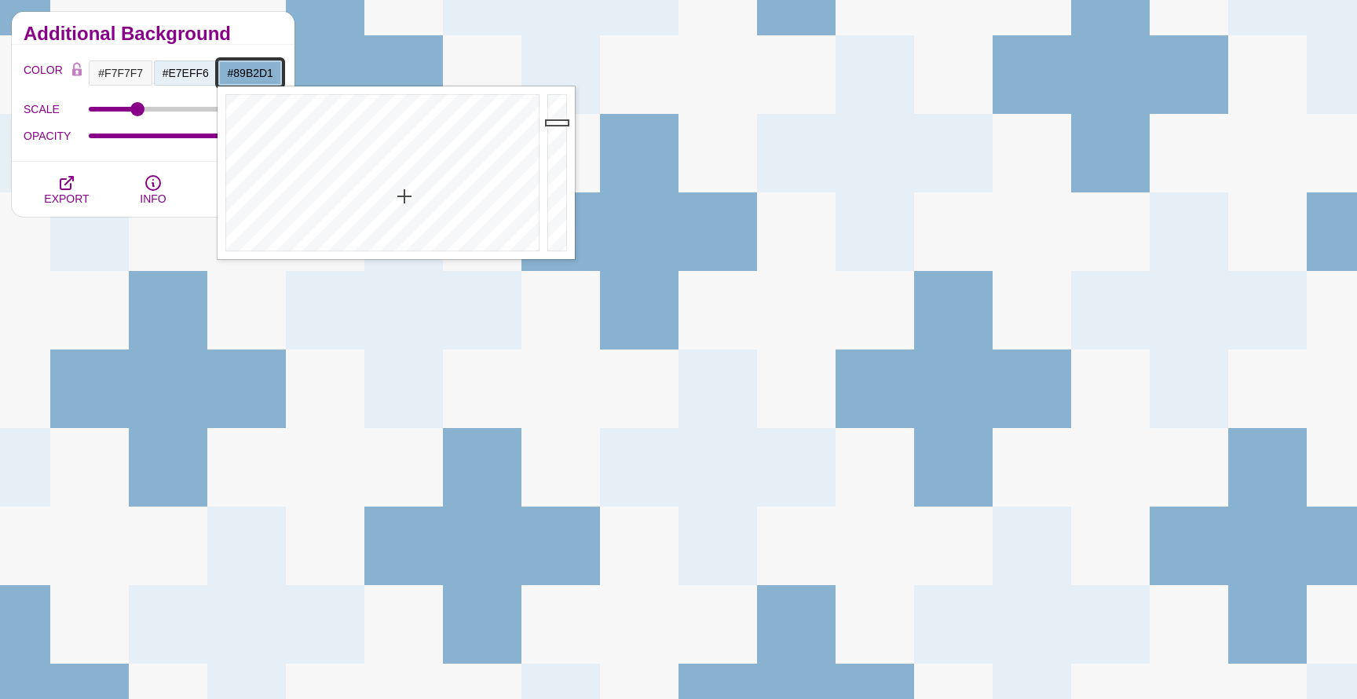
click at [257, 73] on input "#89B2D1" at bounding box center [250, 73] width 65 height 27
paste input "d0dfed"
type input "#D0DFED"
click at [129, 149] on div "COLOR #F7F7F7 #E7EFF6 #D0DFED #444444 #555555 #666666 #777777 #888888 #999999 B…" at bounding box center [153, 103] width 283 height 117
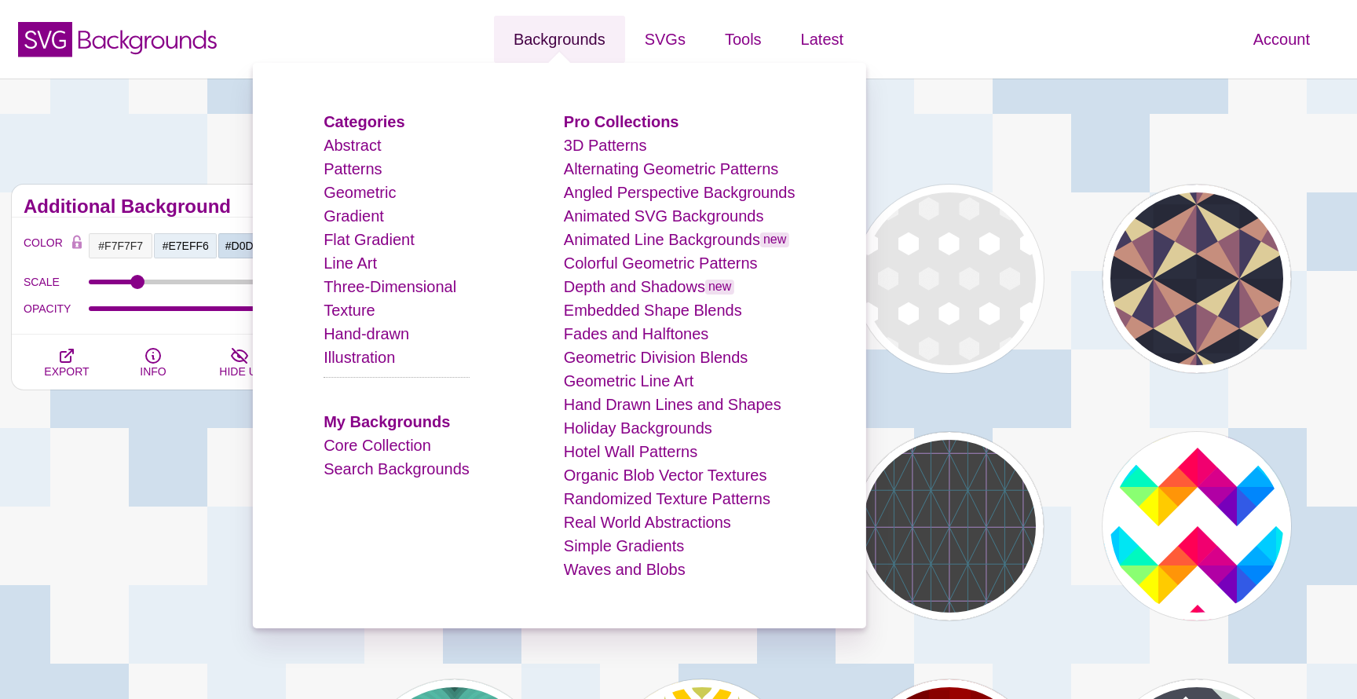
scroll to position [0, 0]
click at [614, 124] on strong "Pro Collections" at bounding box center [621, 121] width 115 height 17
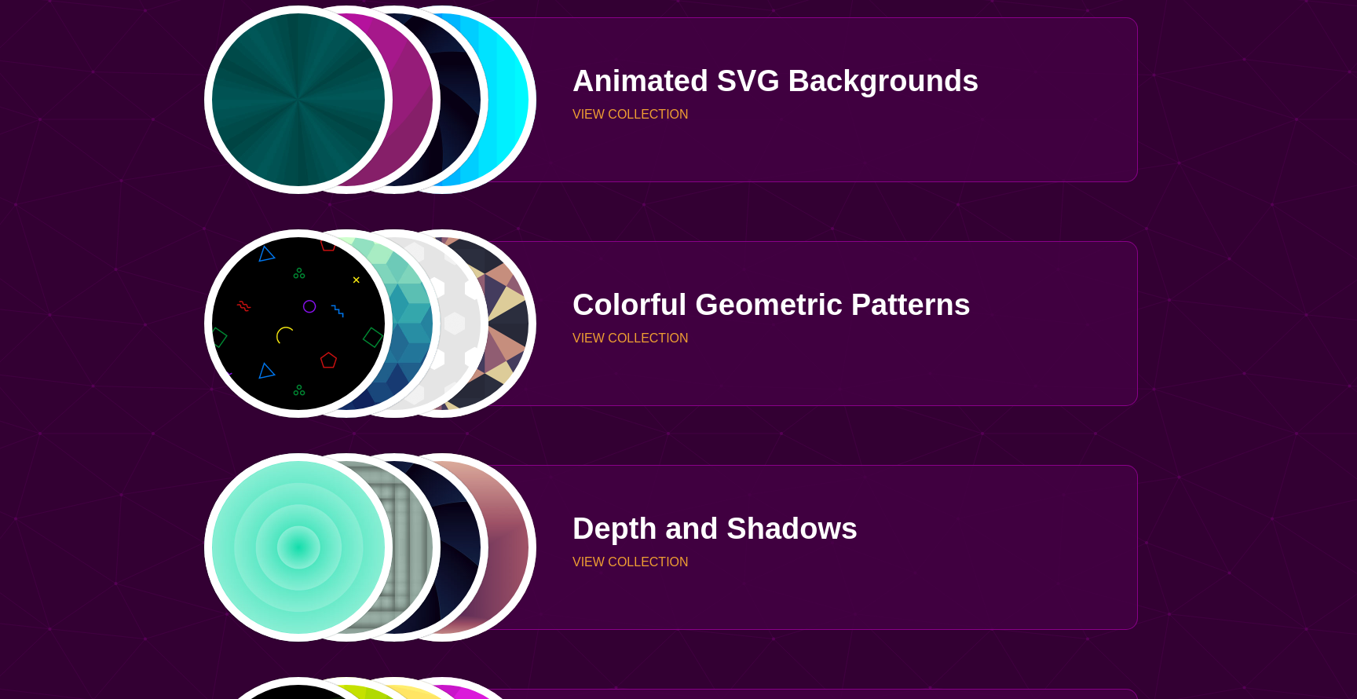
scroll to position [977, 0]
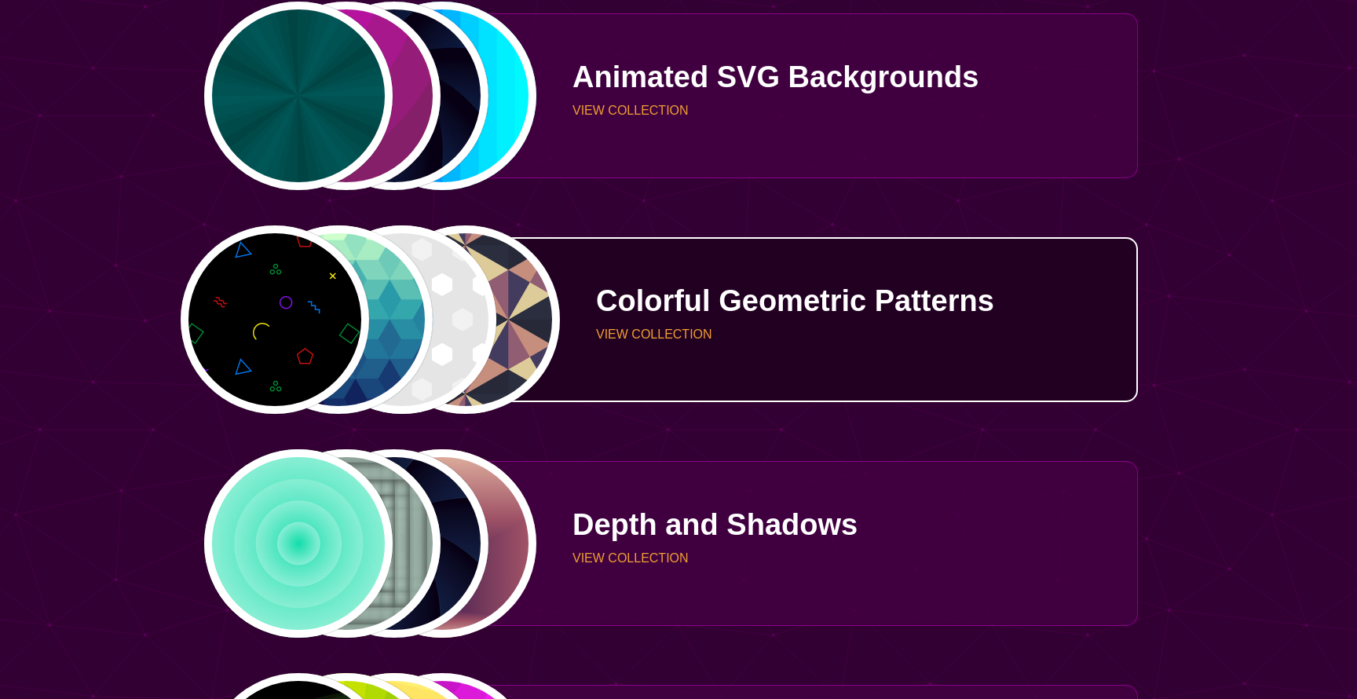
click at [751, 300] on p "Colorful Geometric Patterns" at bounding box center [861, 301] width 530 height 30
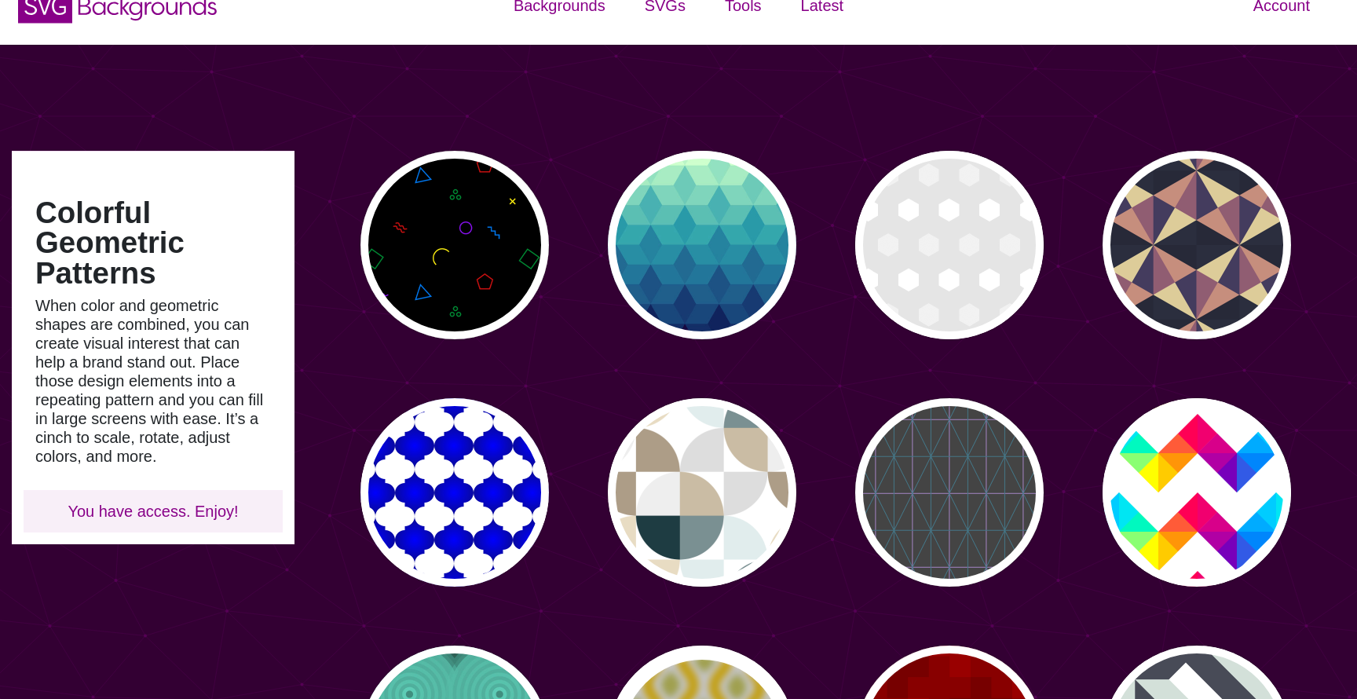
scroll to position [24, 0]
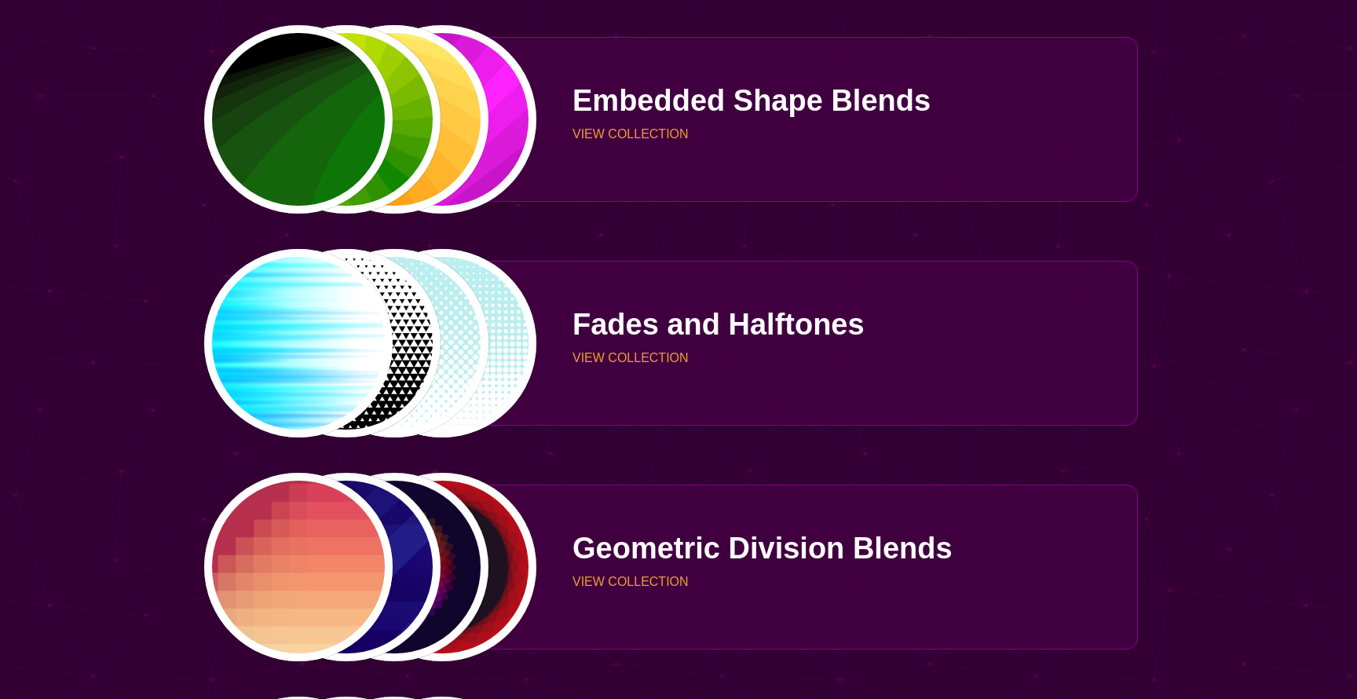
scroll to position [1627, 0]
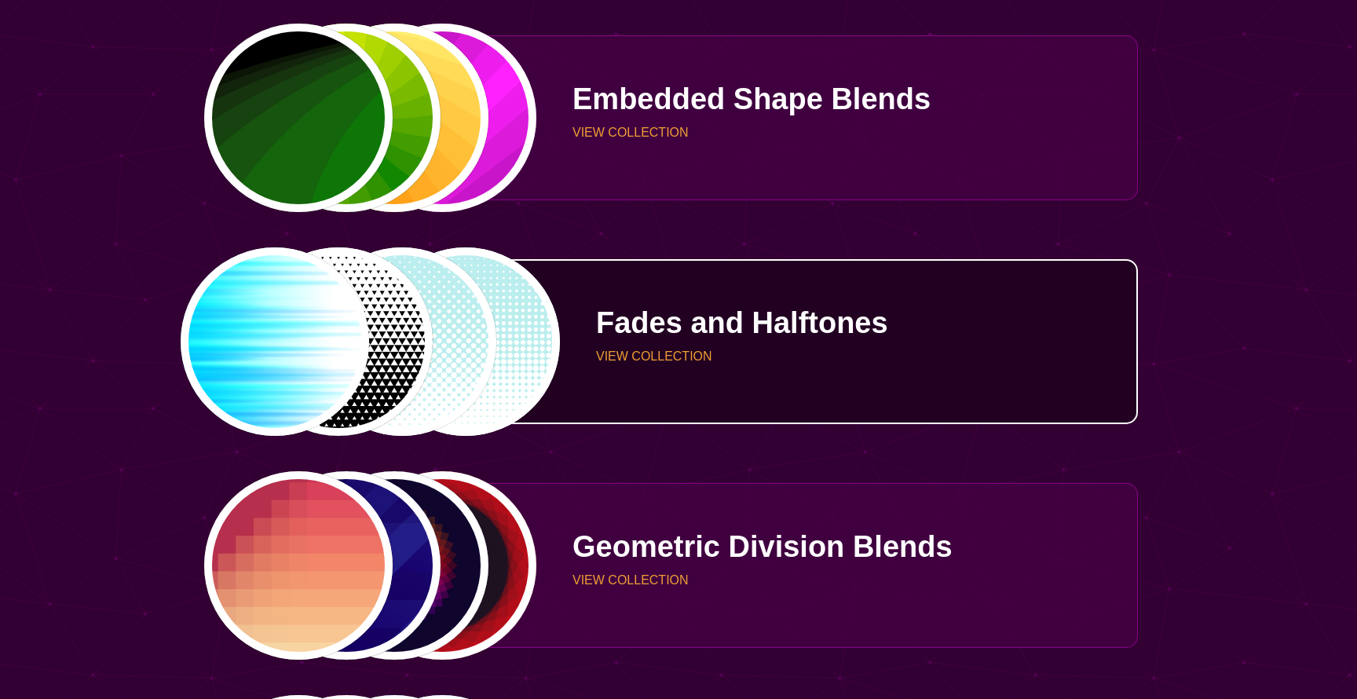
click at [497, 345] on div "PREVIEW PREVIEW PREVIEW PREVIEW" at bounding box center [370, 341] width 334 height 189
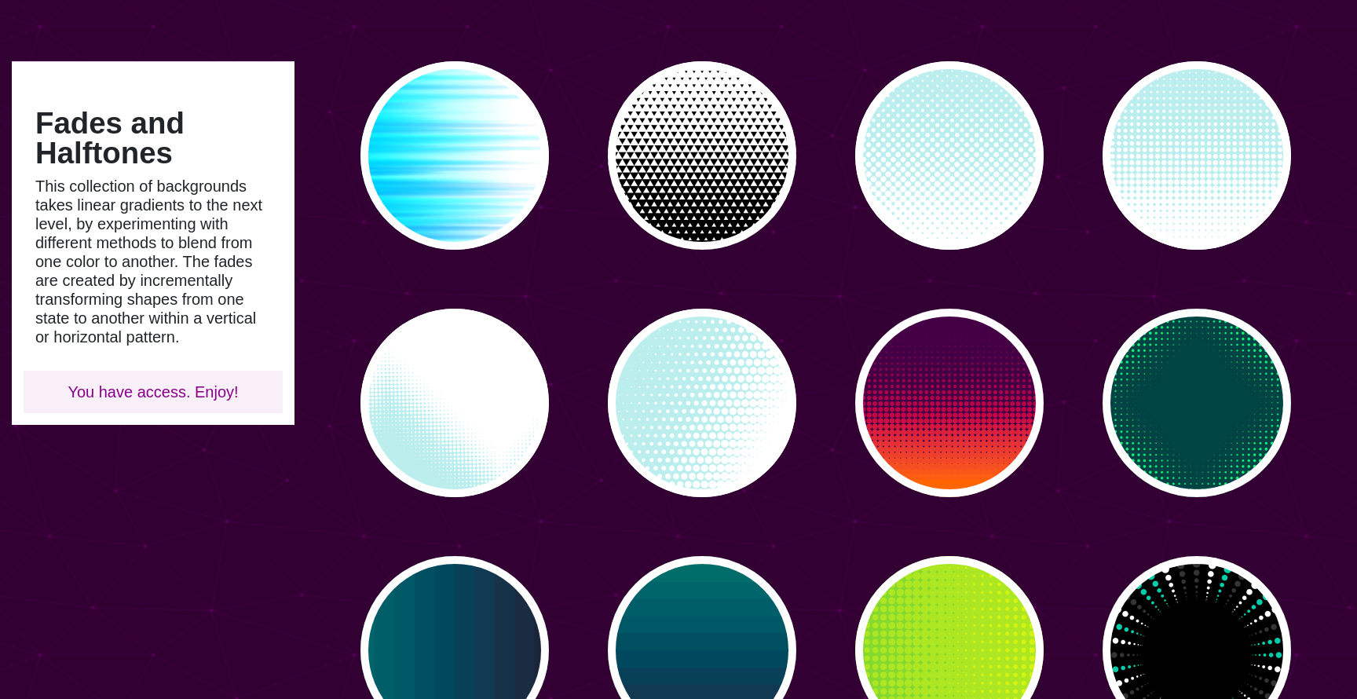
scroll to position [123, 0]
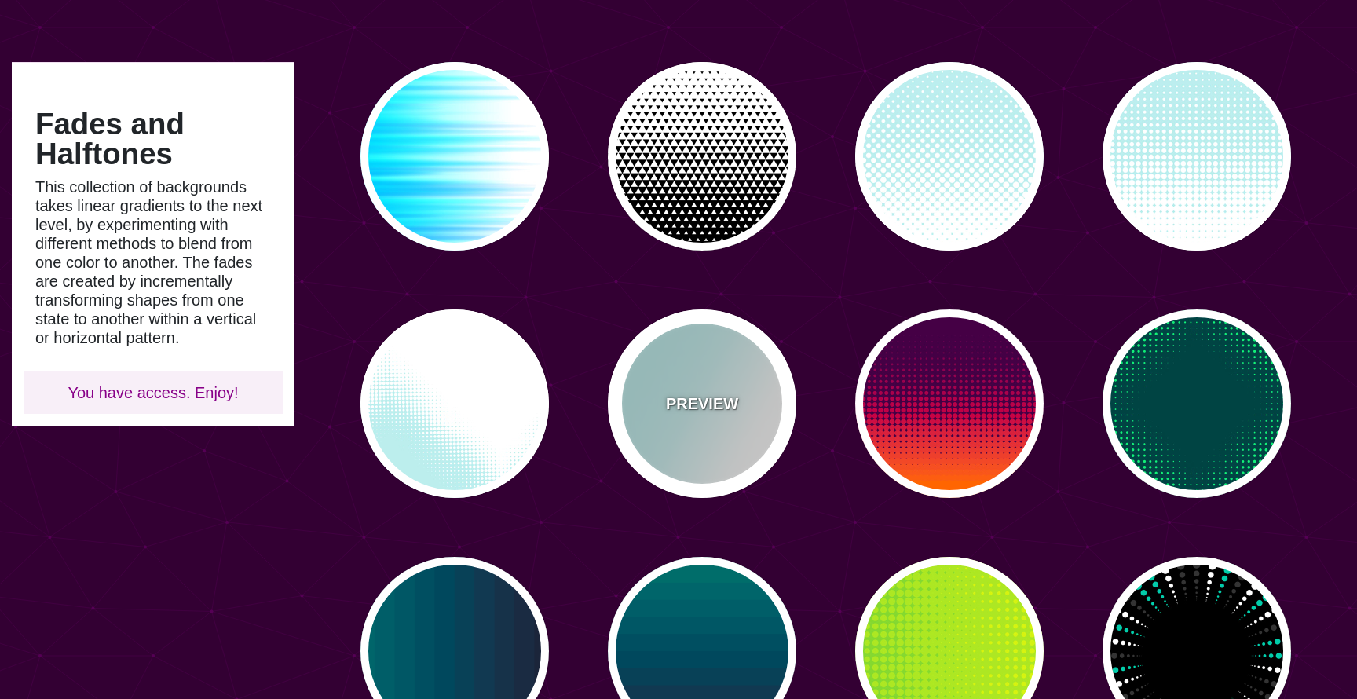
click at [741, 369] on div "PREVIEW" at bounding box center [702, 404] width 189 height 189
type input "#BBEEEE"
type input "0"
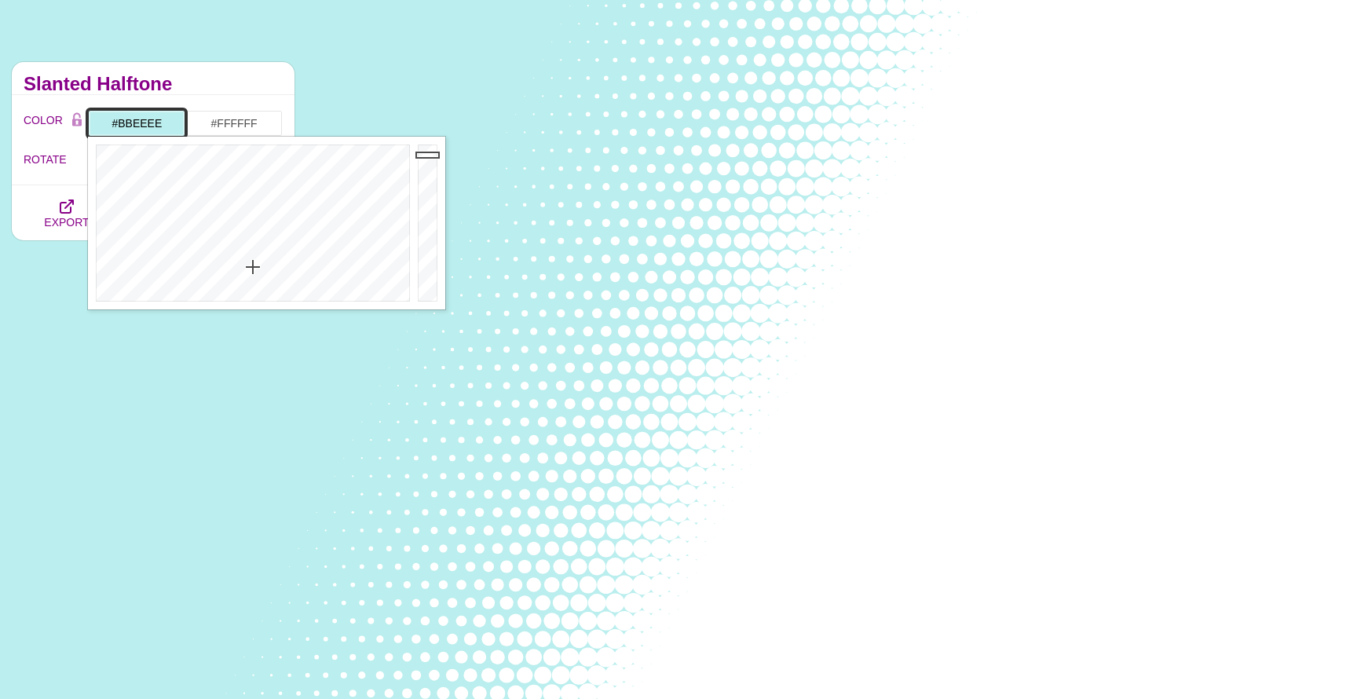
click at [151, 119] on input "#BBEEEE" at bounding box center [136, 123] width 97 height 27
paste input "d0dfed"
type input "#D0DFED"
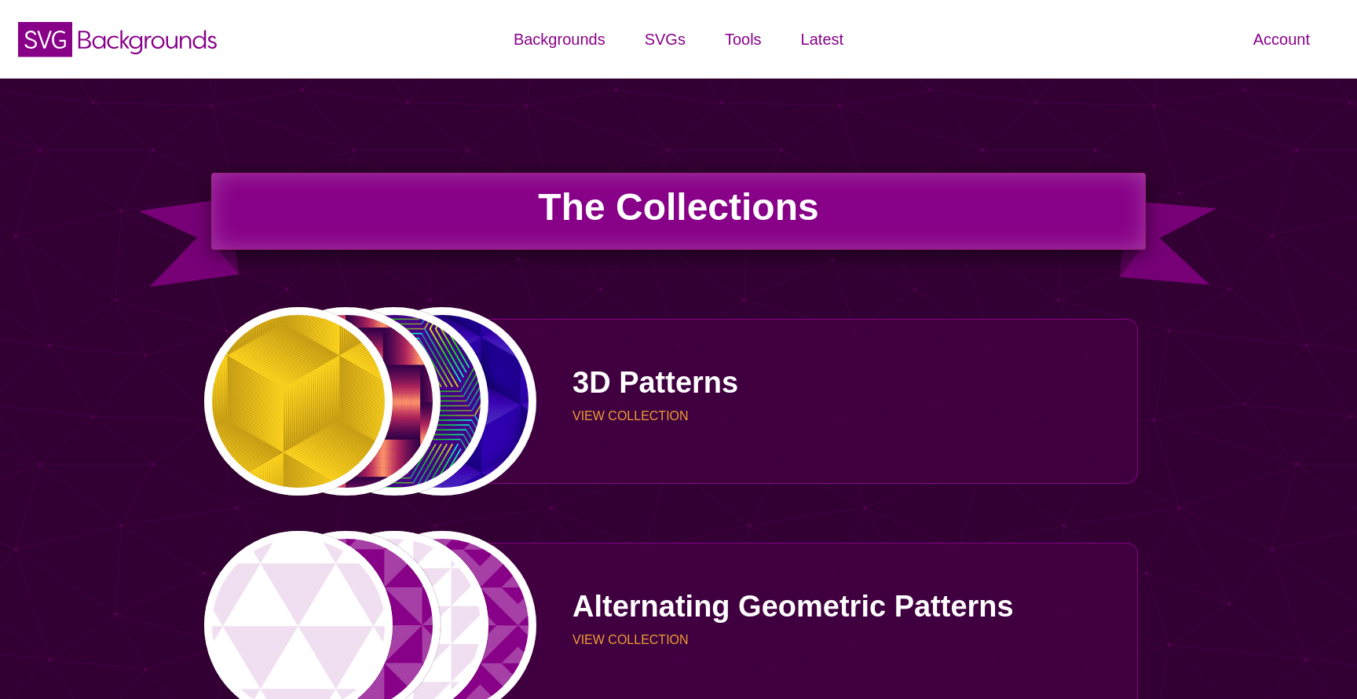
scroll to position [1627, 0]
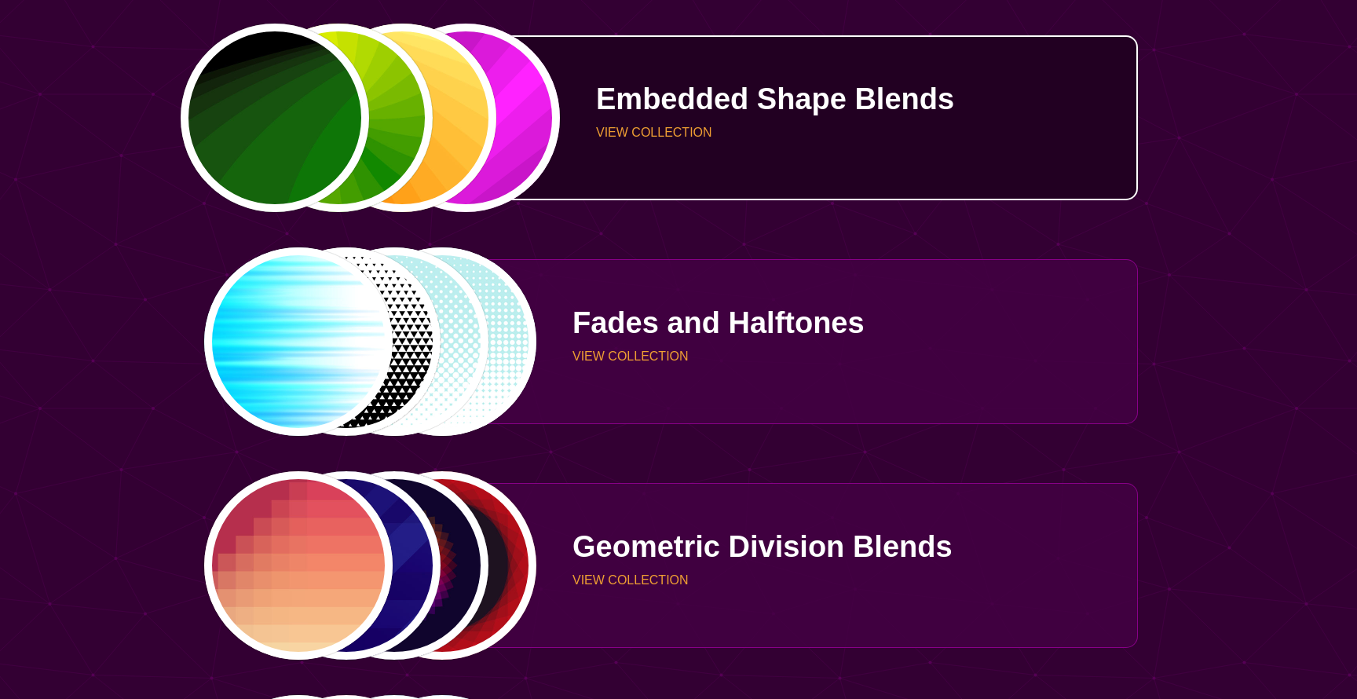
click at [277, 136] on div "PREVIEW PREVIEW PREVIEW PREVIEW" at bounding box center [370, 118] width 334 height 189
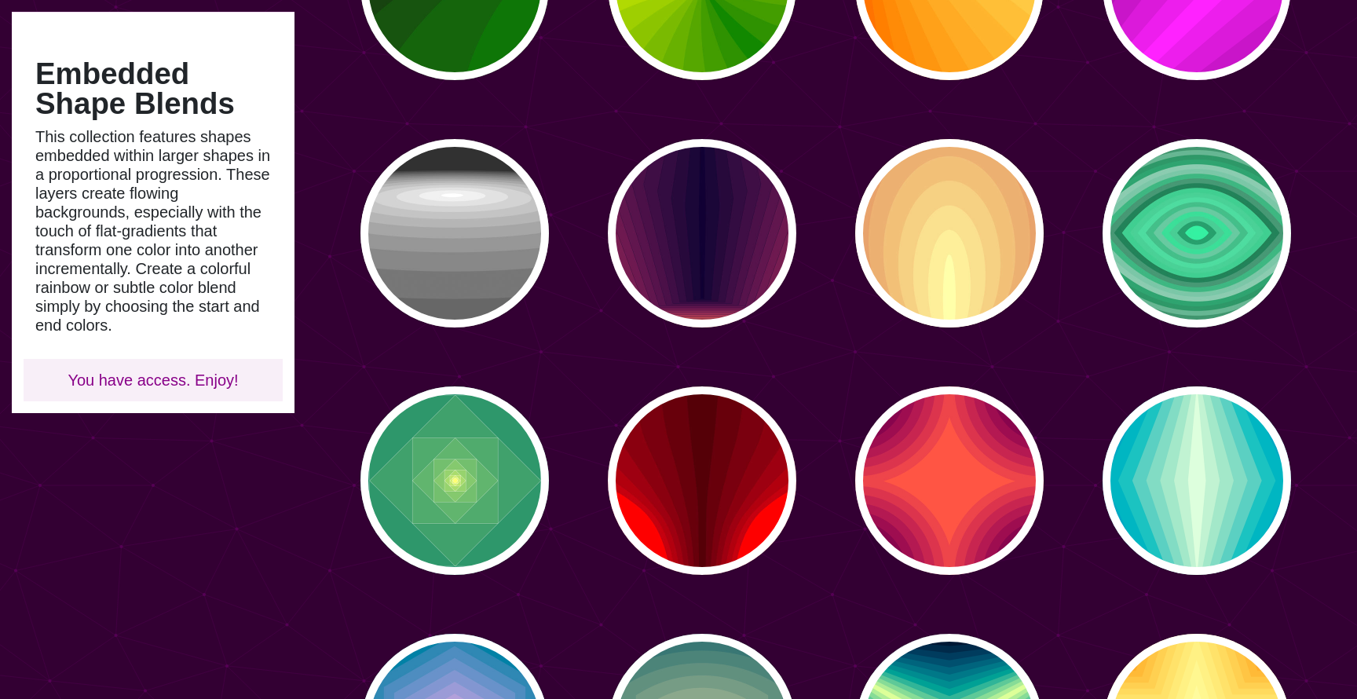
scroll to position [189, 0]
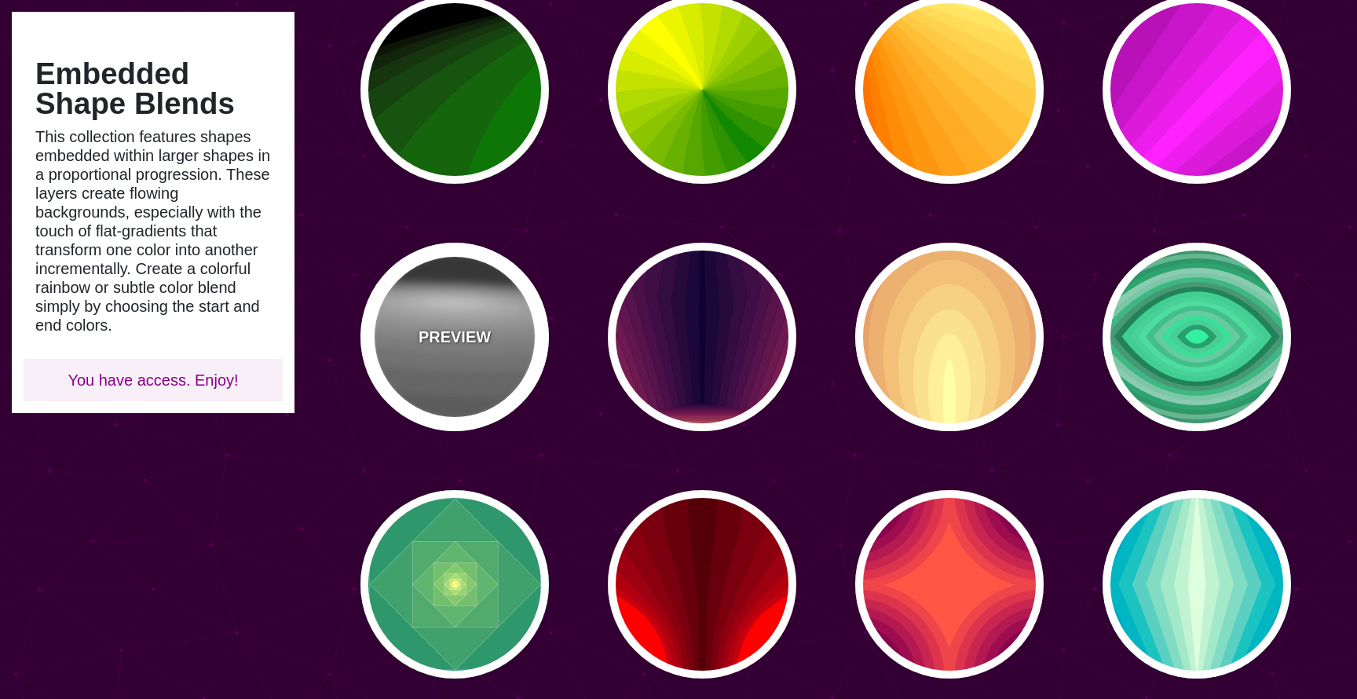
click at [467, 307] on div "PREVIEW" at bounding box center [455, 337] width 189 height 189
type input "#222222"
type input "#333333"
type input "0"
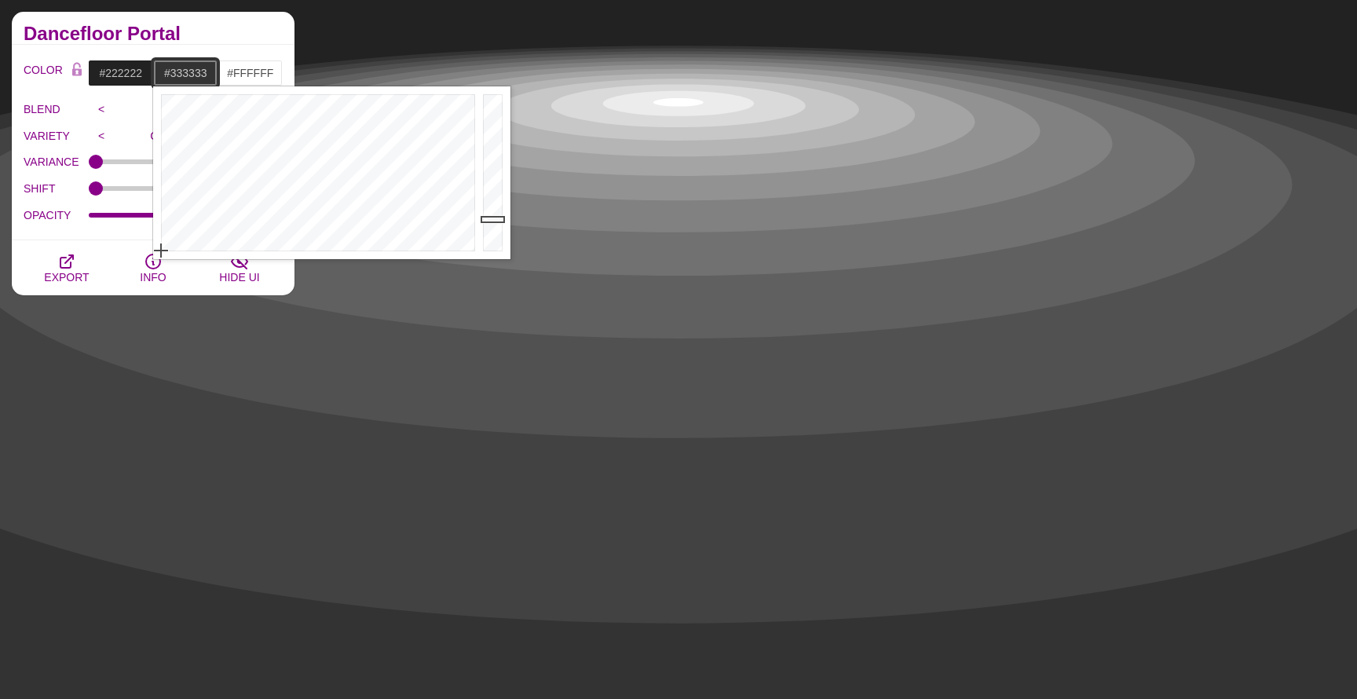
click at [197, 76] on input "#333333" at bounding box center [185, 73] width 65 height 27
paste input "d0dfed"
type input "#D0DFED"
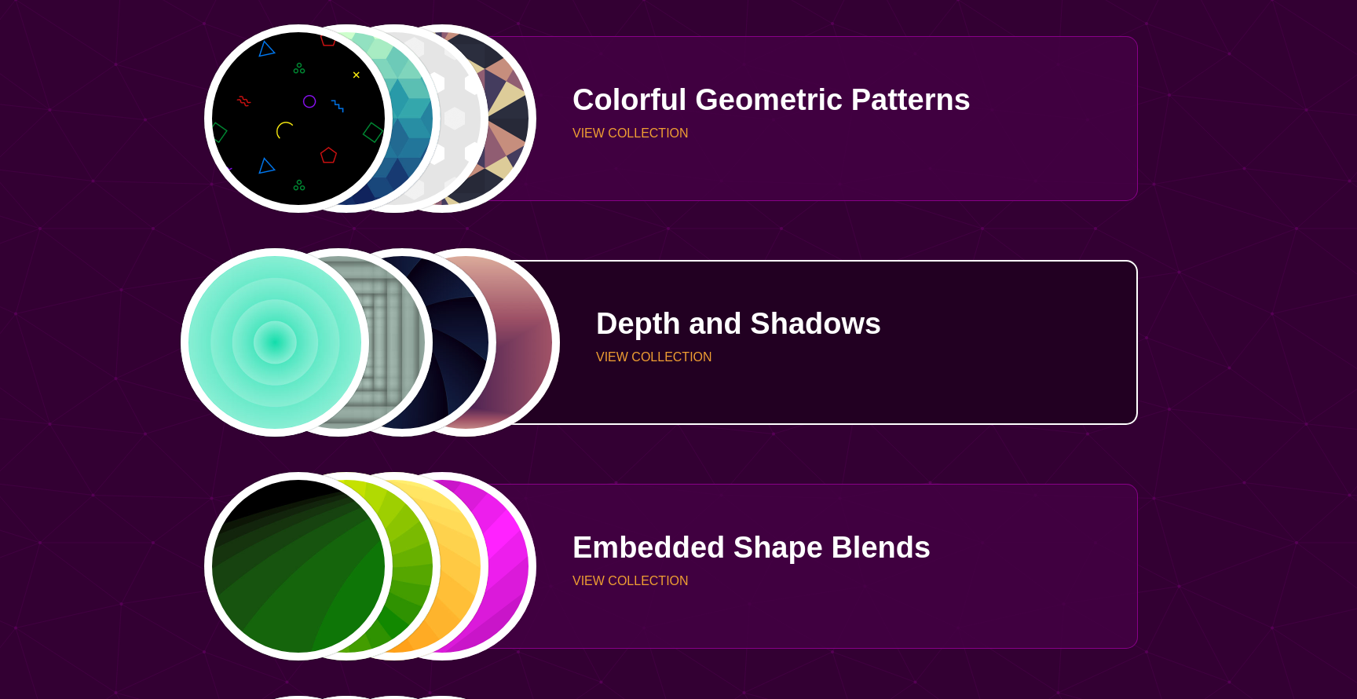
scroll to position [1178, 0]
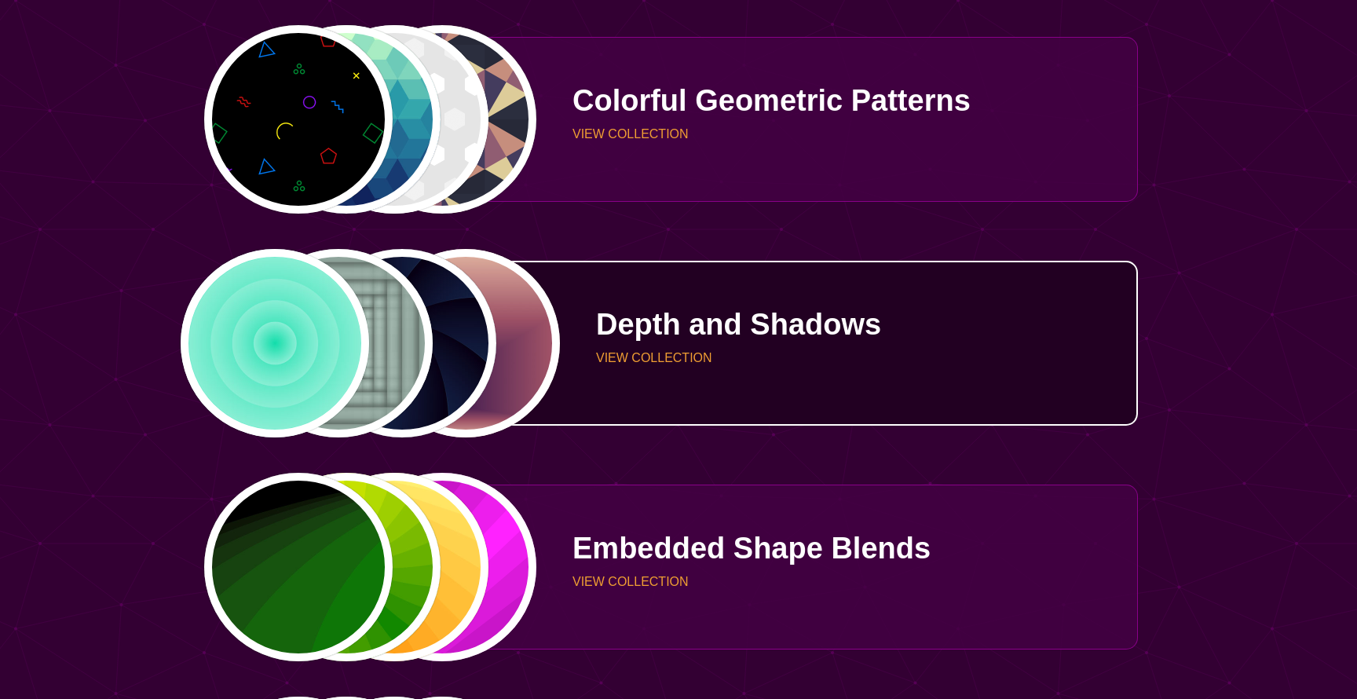
click at [381, 337] on div "PREVIEW PREVIEW PREVIEW PREVIEW" at bounding box center [370, 343] width 334 height 189
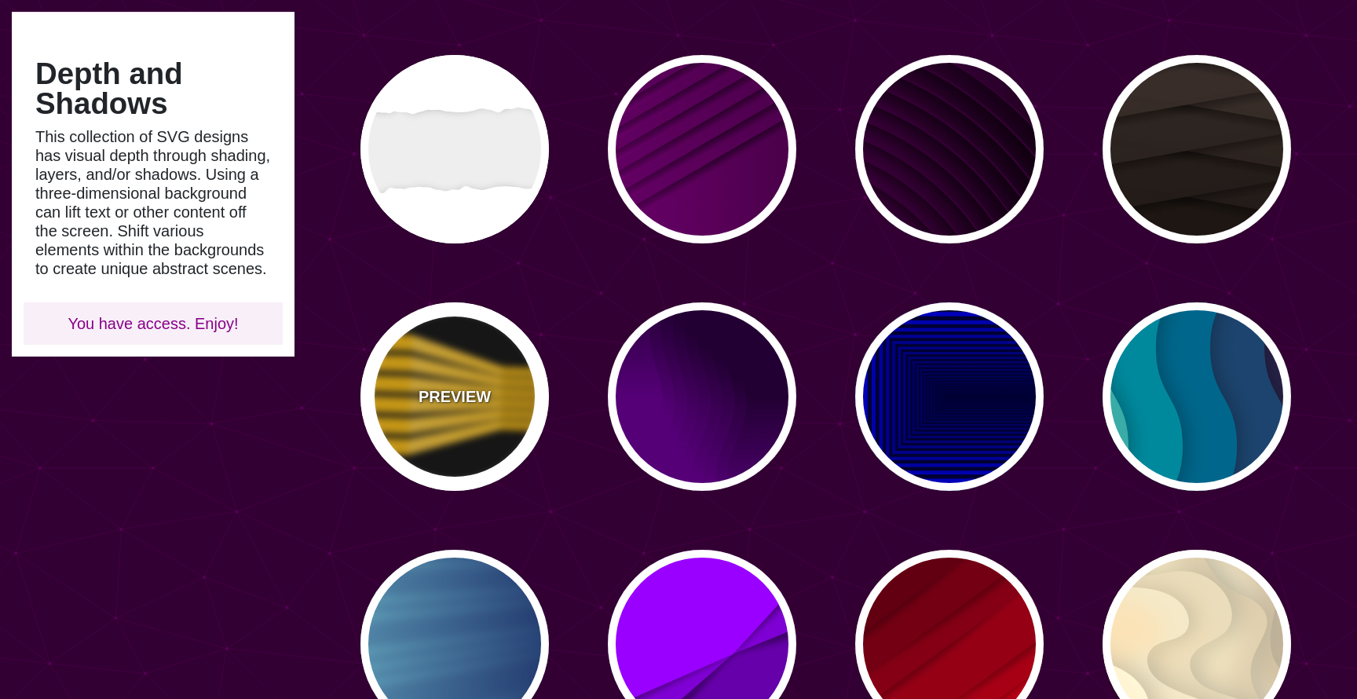
scroll to position [577, 0]
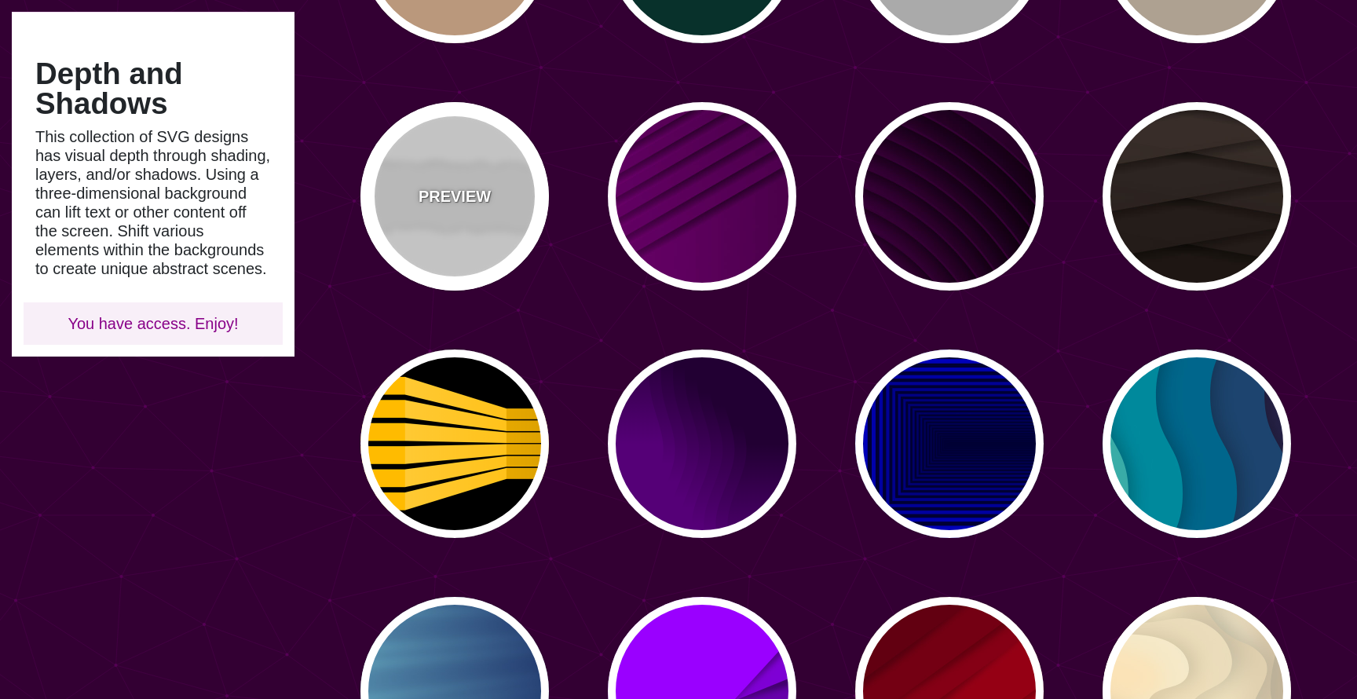
click at [458, 227] on div "PREVIEW" at bounding box center [455, 196] width 189 height 189
type input "#EEEEEE"
type input "0"
type input "0.2"
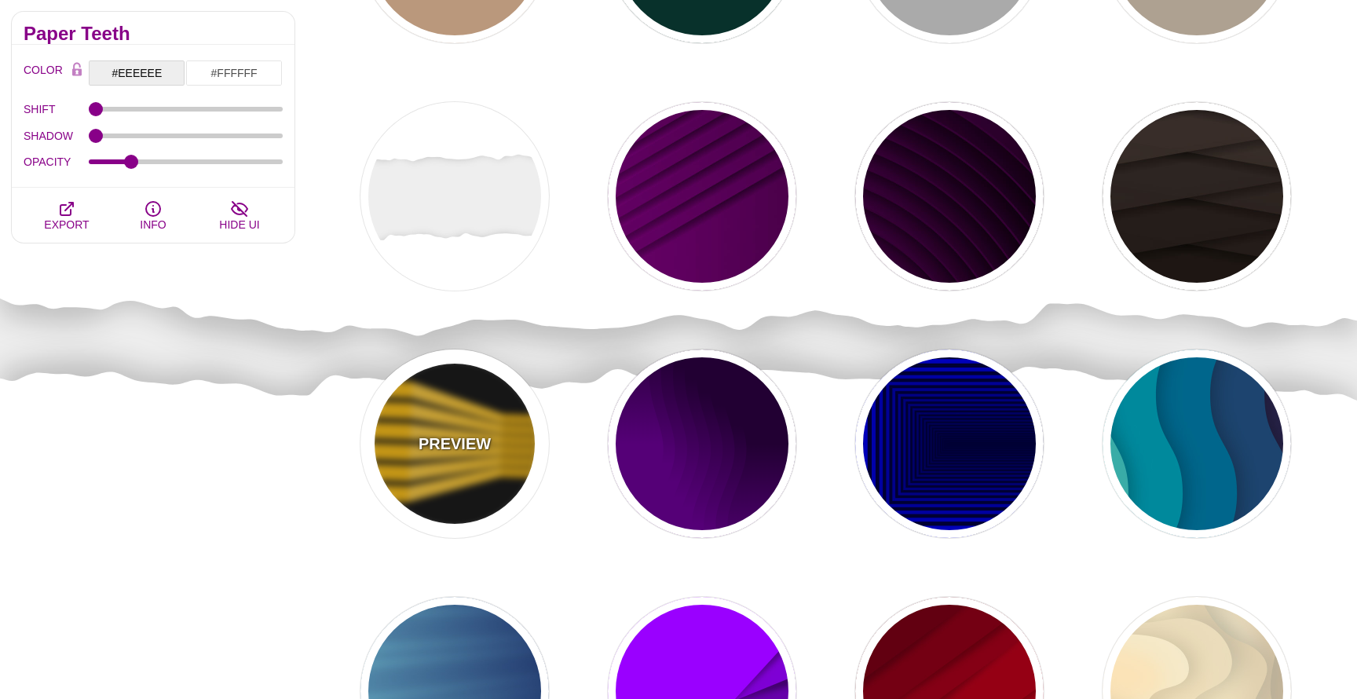
click at [520, 478] on div "PREVIEW" at bounding box center [455, 444] width 189 height 189
type input "#000000"
type input "#FFBB00"
type input "900"
type input "100"
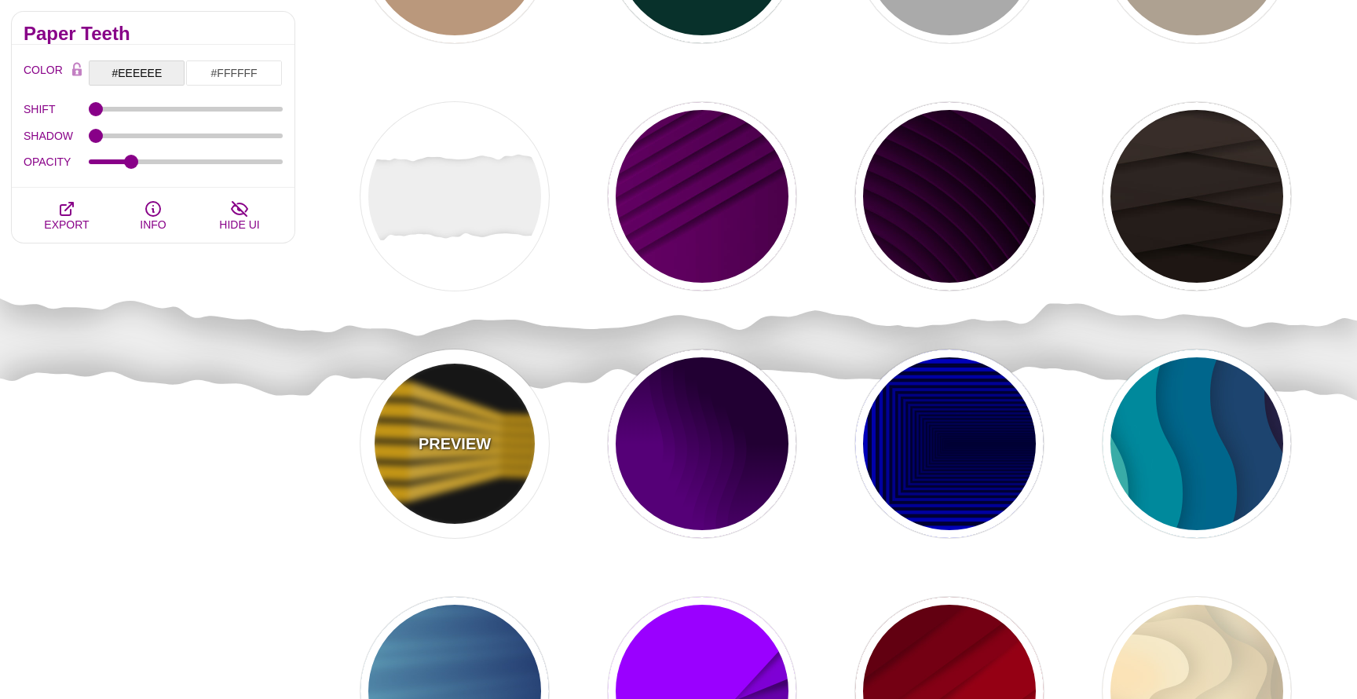
type input "1"
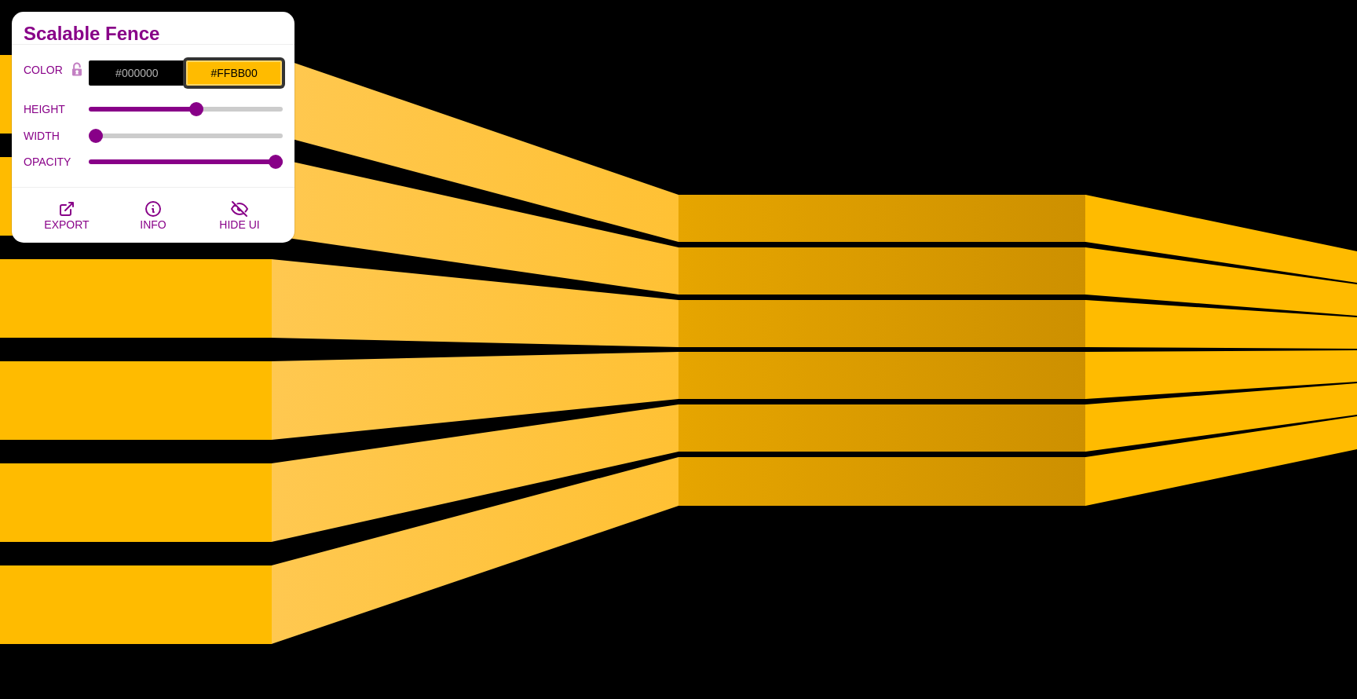
click at [232, 68] on input "#FFBB00" at bounding box center [233, 73] width 97 height 27
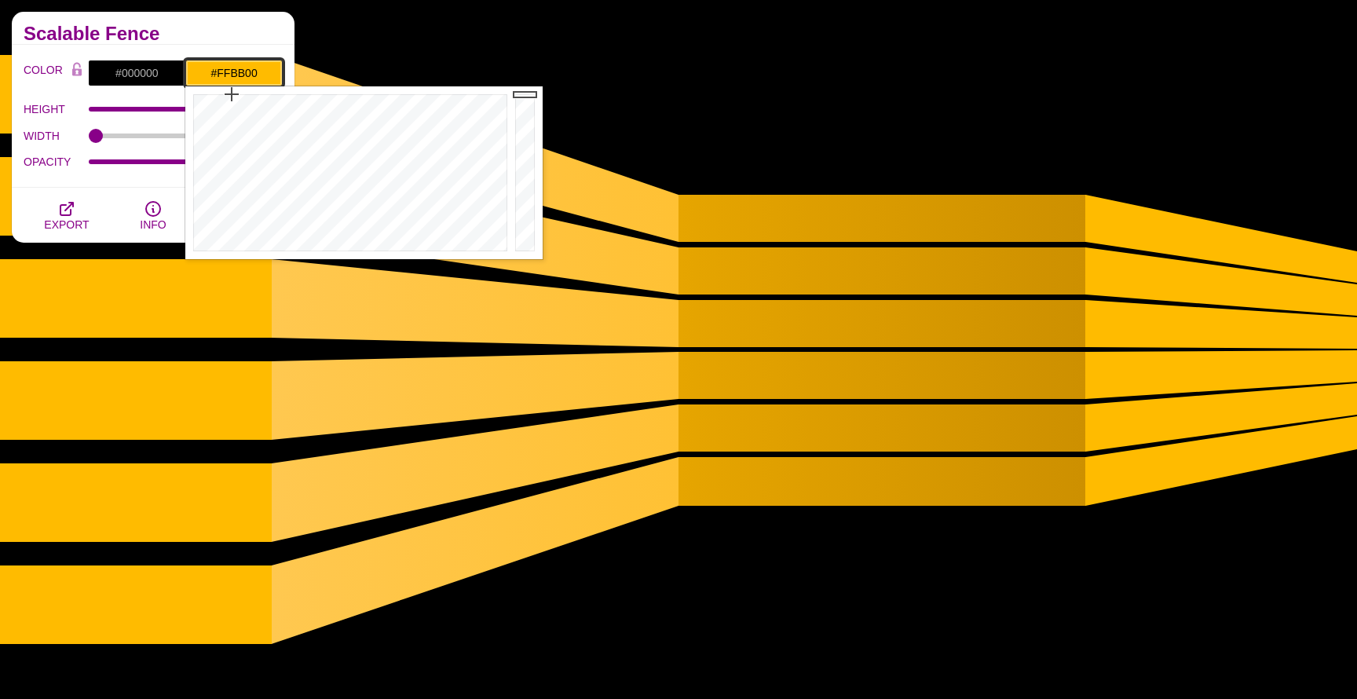
click at [232, 68] on input "#FFBB00" at bounding box center [233, 73] width 97 height 27
paste input "d0dfed"
type input "#D0DFED"
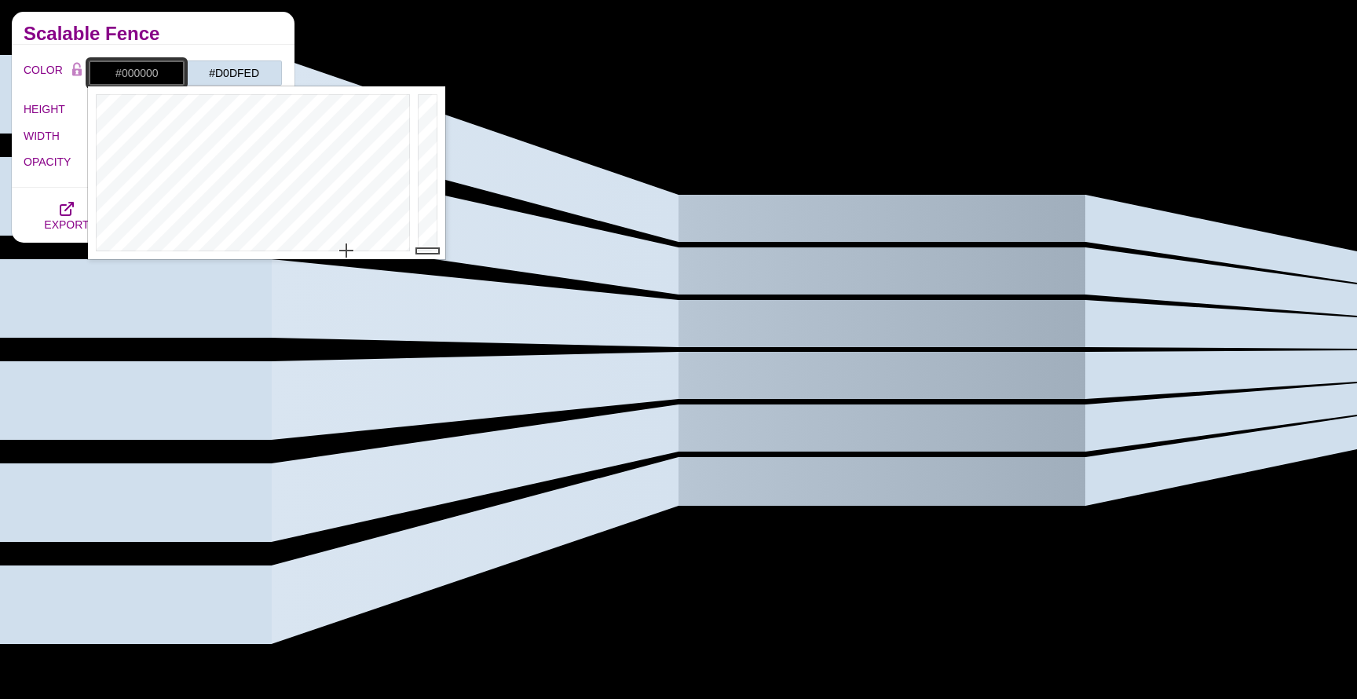
click at [145, 69] on input "#000000" at bounding box center [136, 73] width 97 height 27
type input "#F7F7F7"
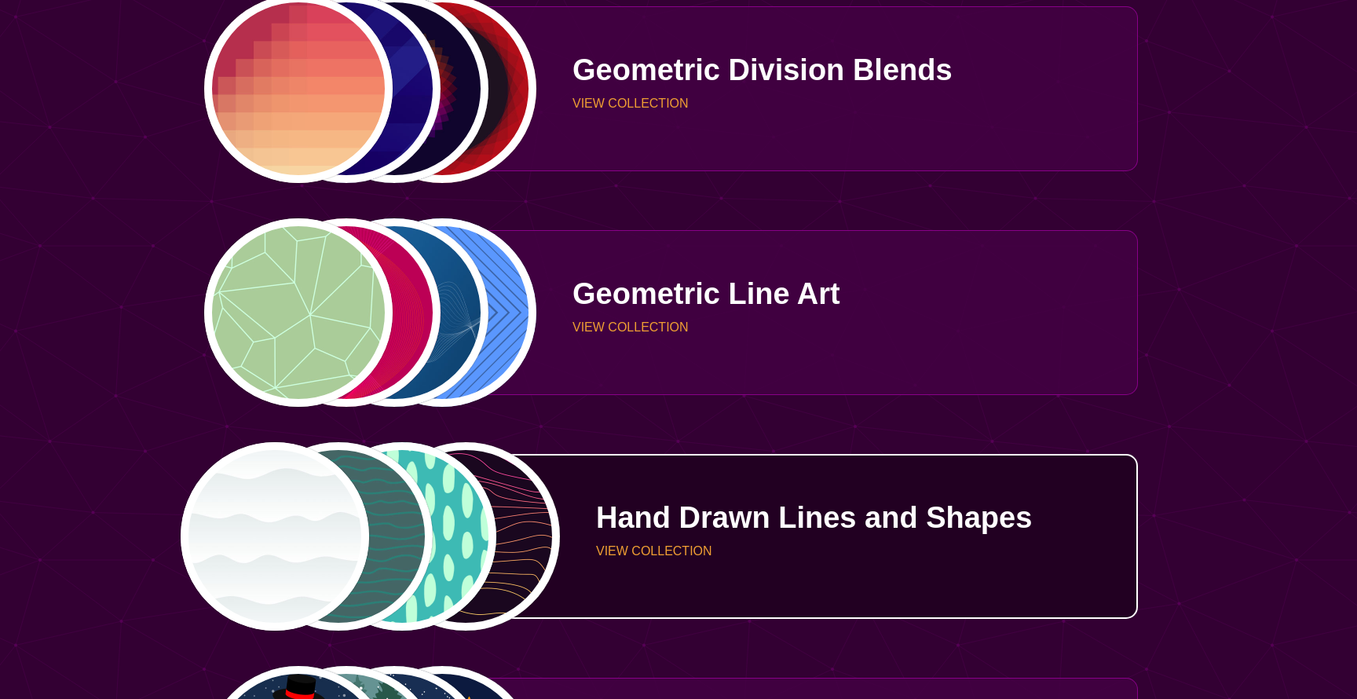
scroll to position [2105, 0]
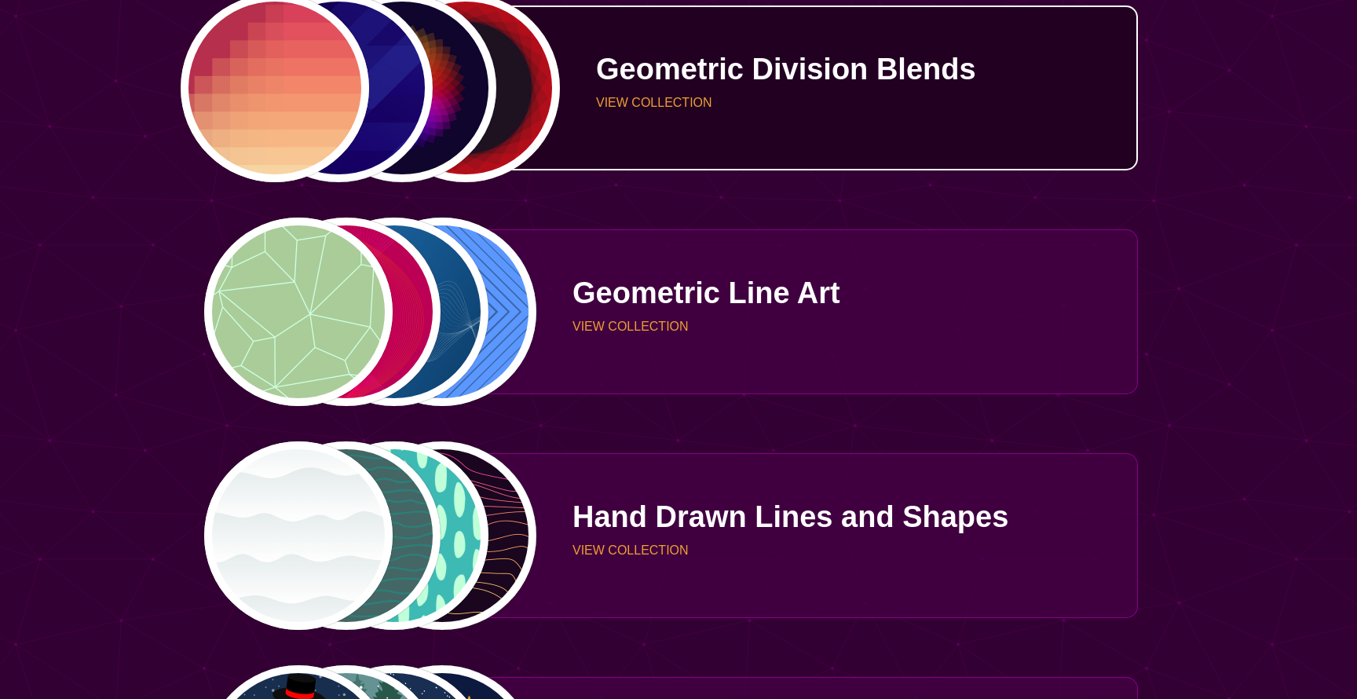
click at [673, 156] on link "PREVIEW PREVIEW PREVIEW PREVIEW Geometric Division Blends VIEW COLLECTION" at bounding box center [672, 87] width 931 height 165
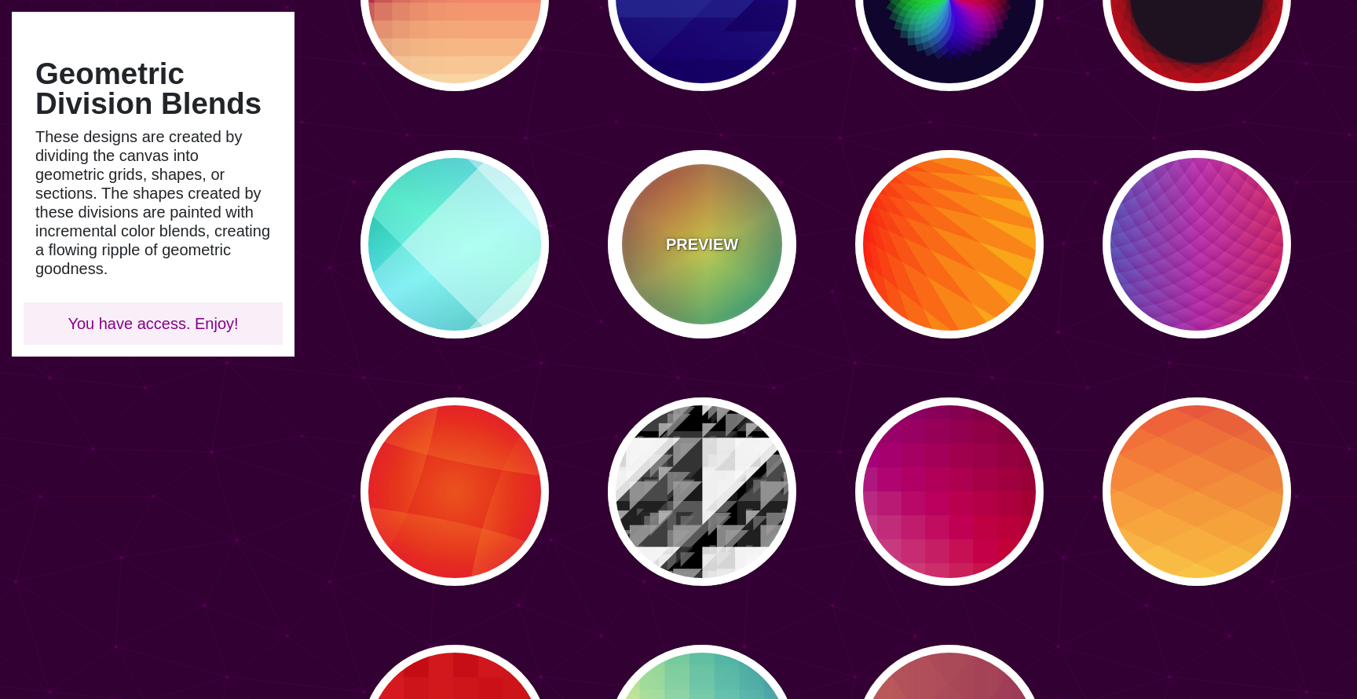
scroll to position [287, 0]
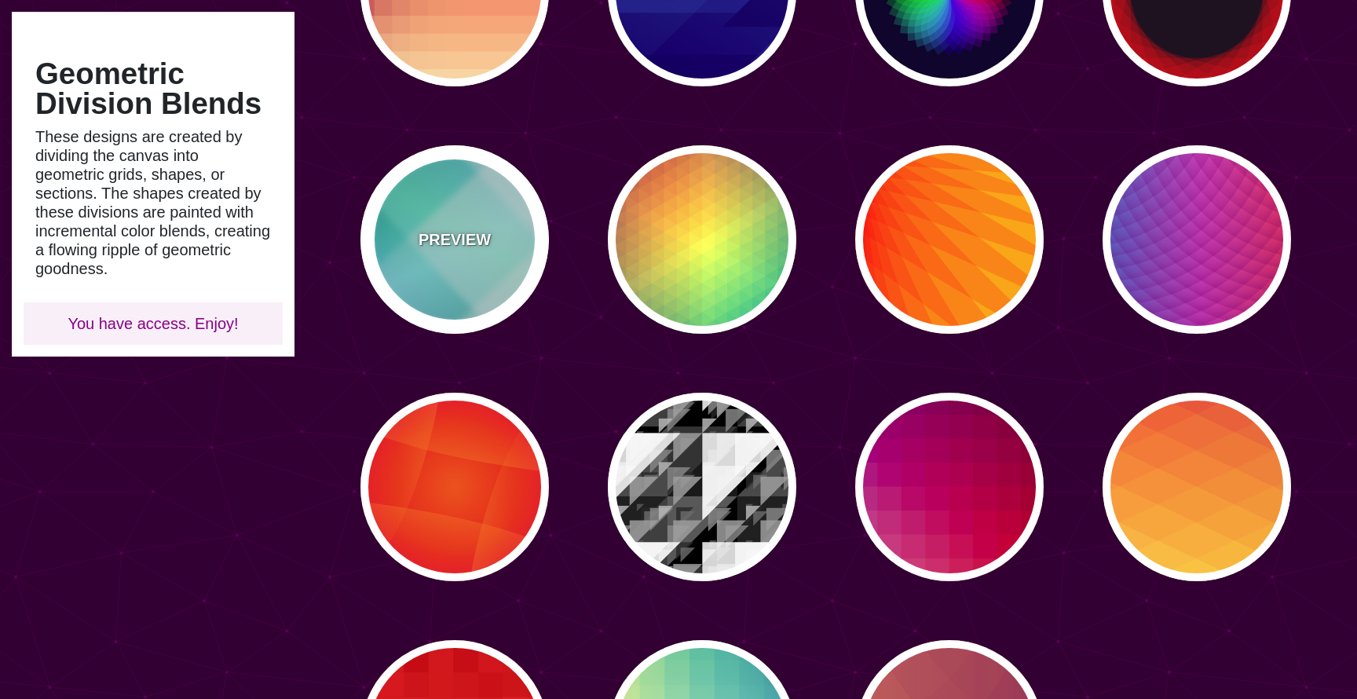
click at [502, 221] on div "PREVIEW" at bounding box center [455, 239] width 189 height 189
type input "#FFFFFF"
type input "#008066"
type input "#99FFFF"
type input "#0099FF"
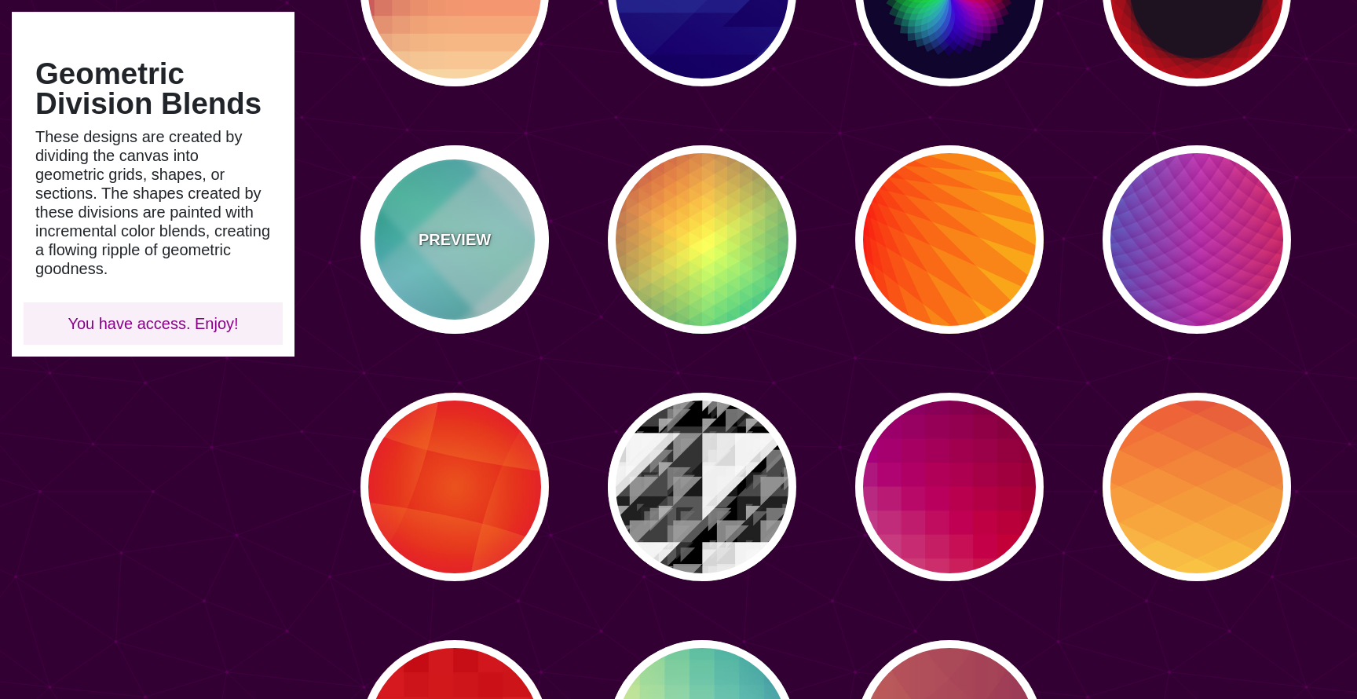
type input "#00FFCC"
type input "0"
type input "0.4"
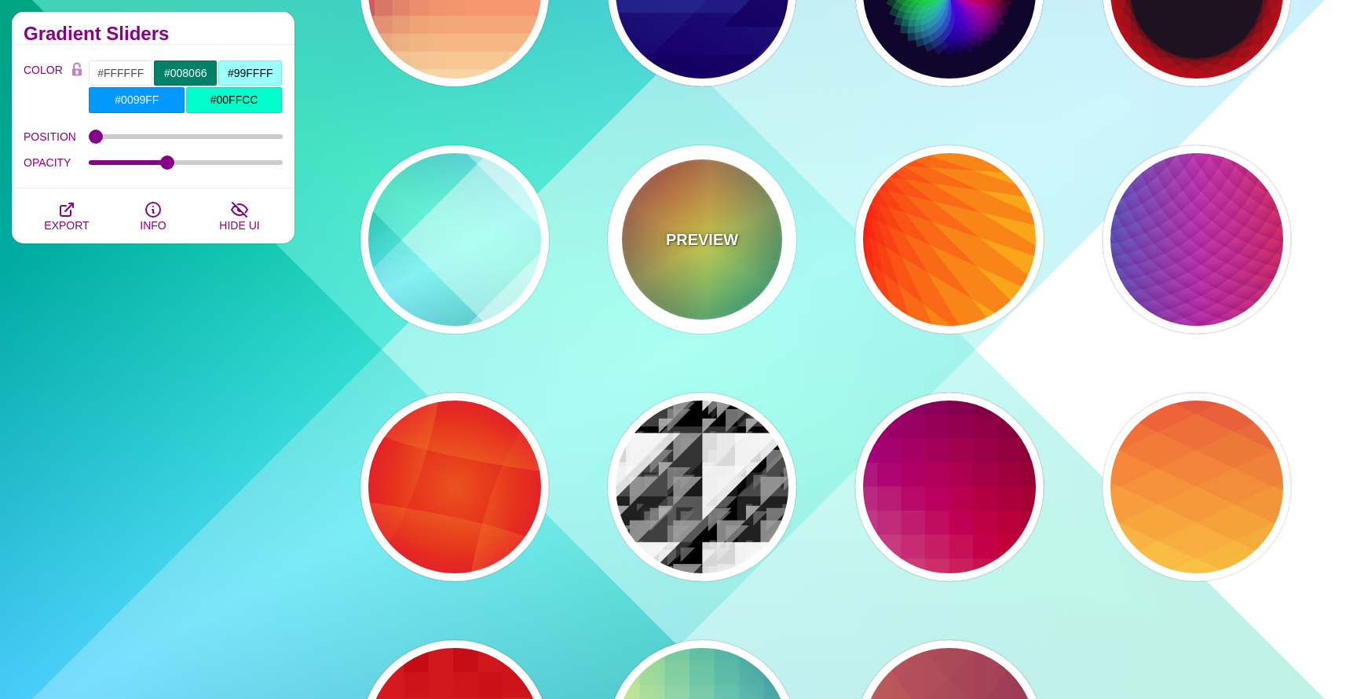
click at [772, 241] on div "PREVIEW" at bounding box center [702, 239] width 189 height 189
type input "#226677"
type input "#FFFF55"
type input "#27002E"
type input "0"
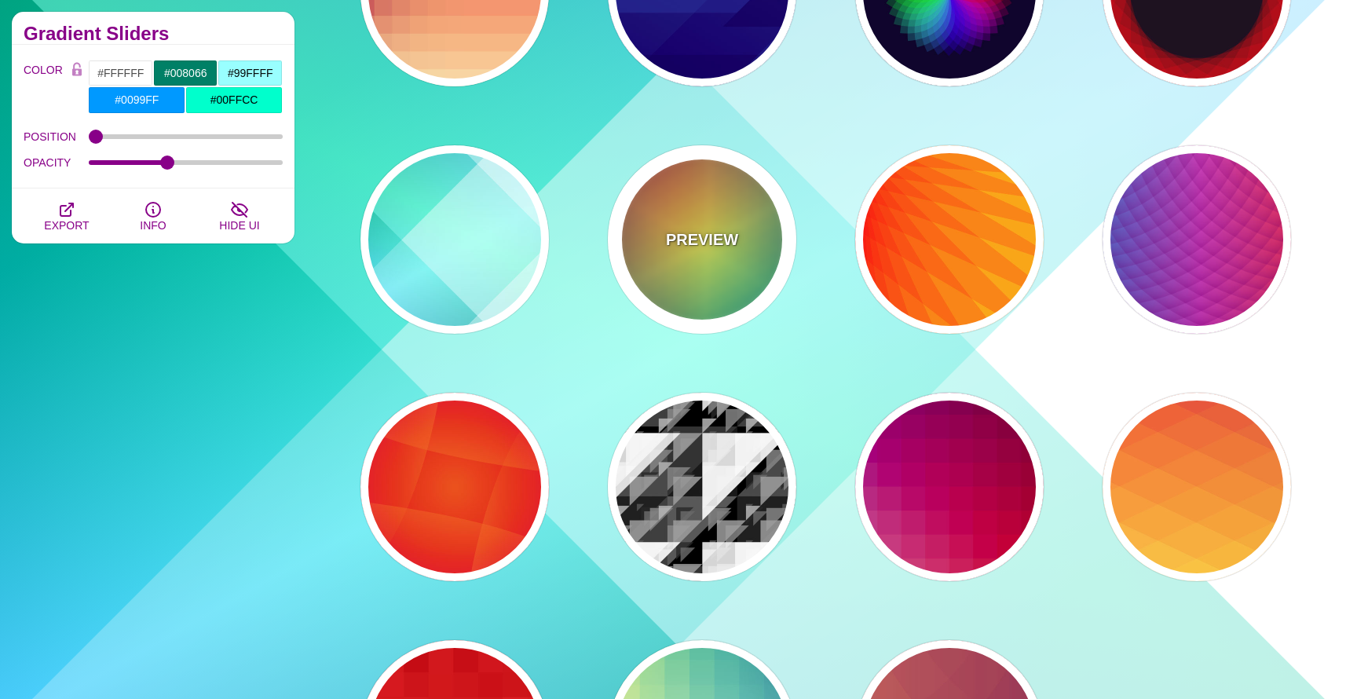
type input "100"
type input "0.5"
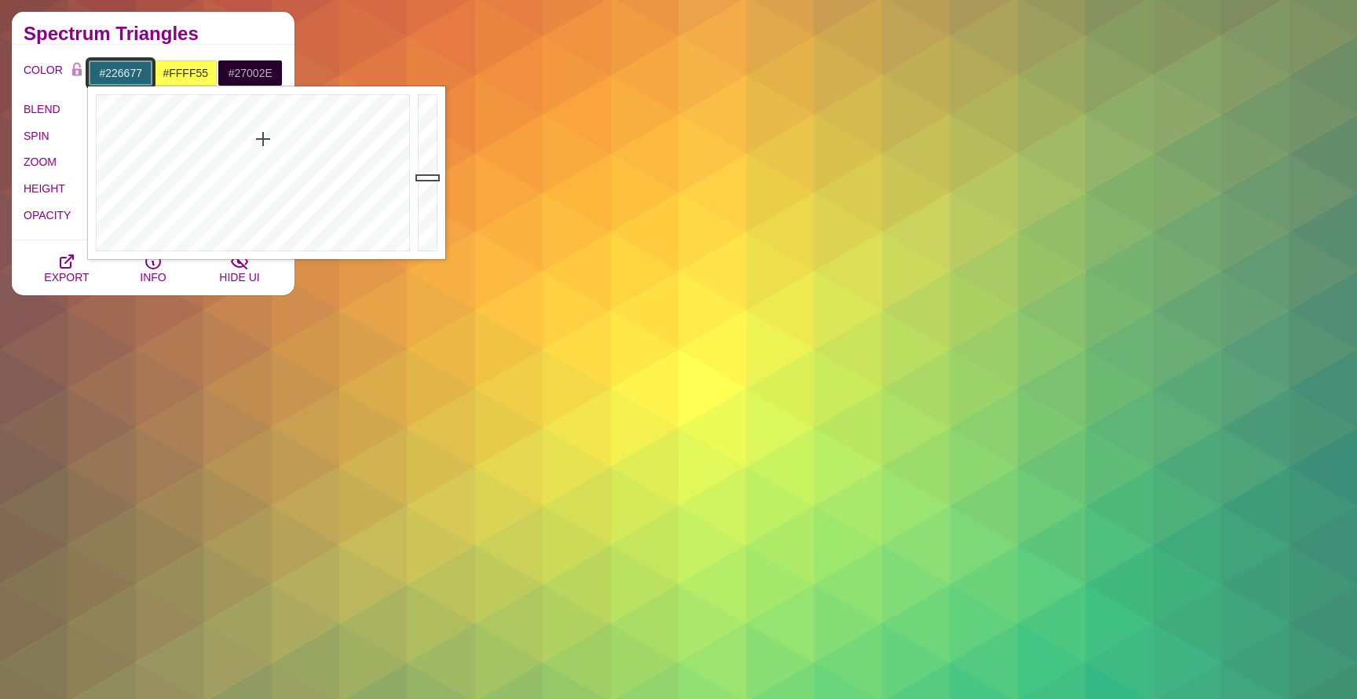
click at [124, 71] on input "#226677" at bounding box center [120, 73] width 65 height 27
paste input "d0dfed"
type input "#D0DFED"
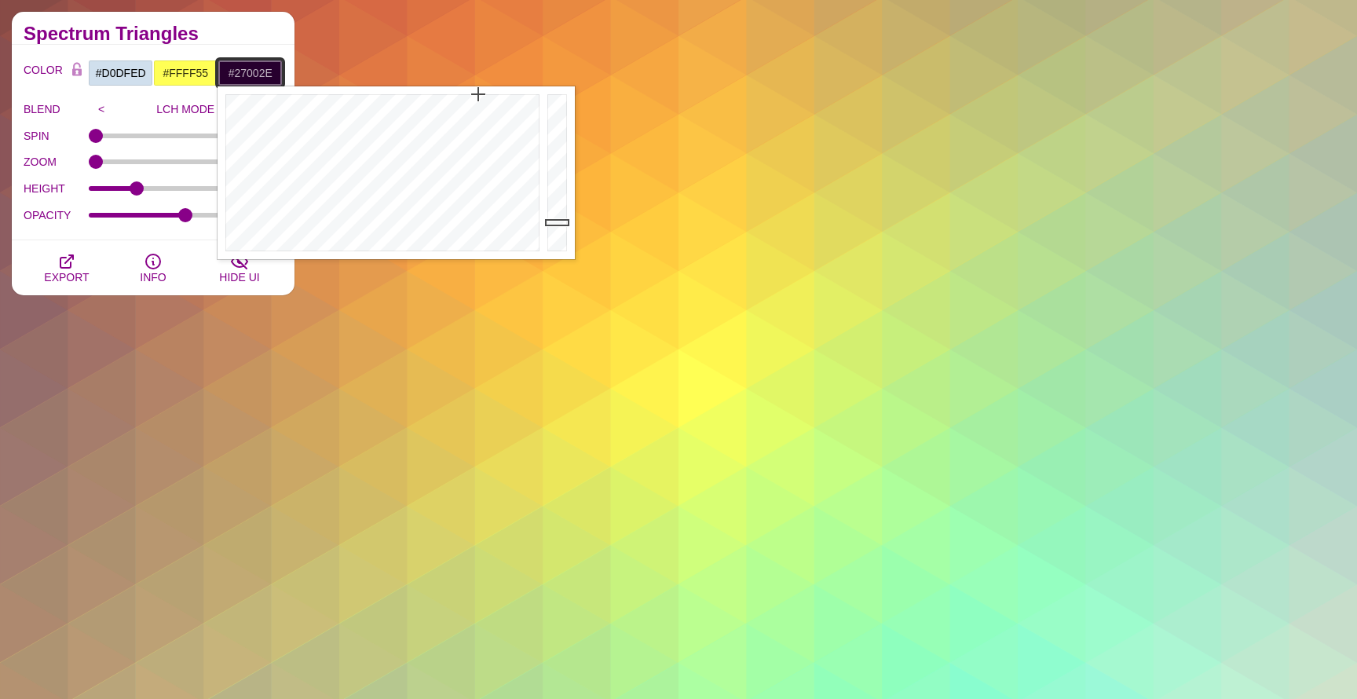
click at [257, 69] on input "#27002E" at bounding box center [250, 73] width 65 height 27
type input "#F7F7F7"
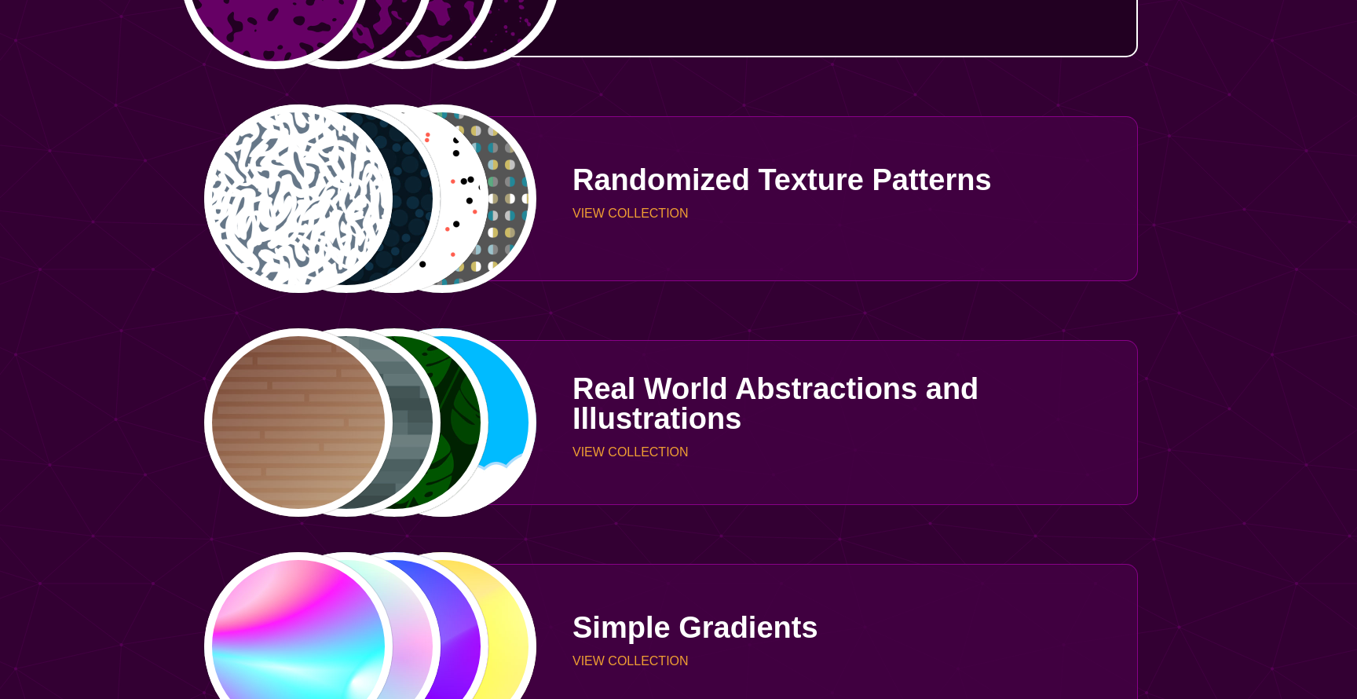
scroll to position [3441, 0]
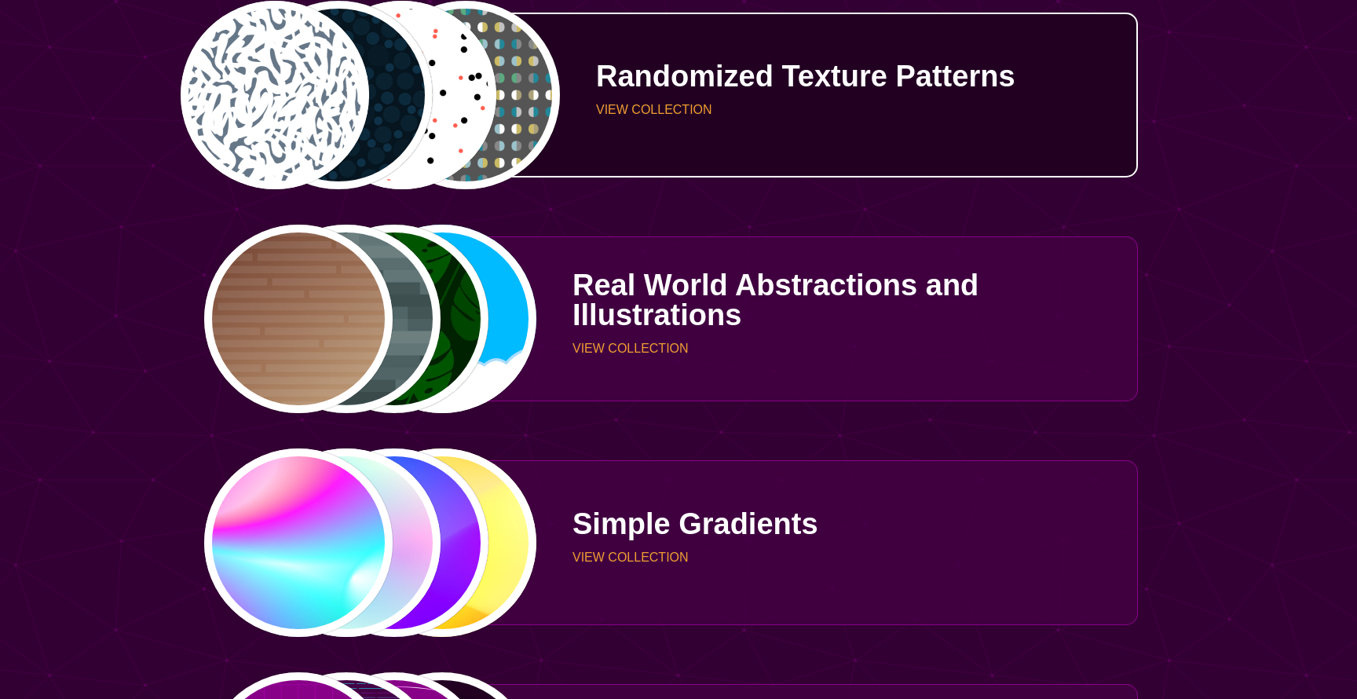
click at [682, 104] on p "VIEW COLLECTION" at bounding box center [861, 110] width 530 height 13
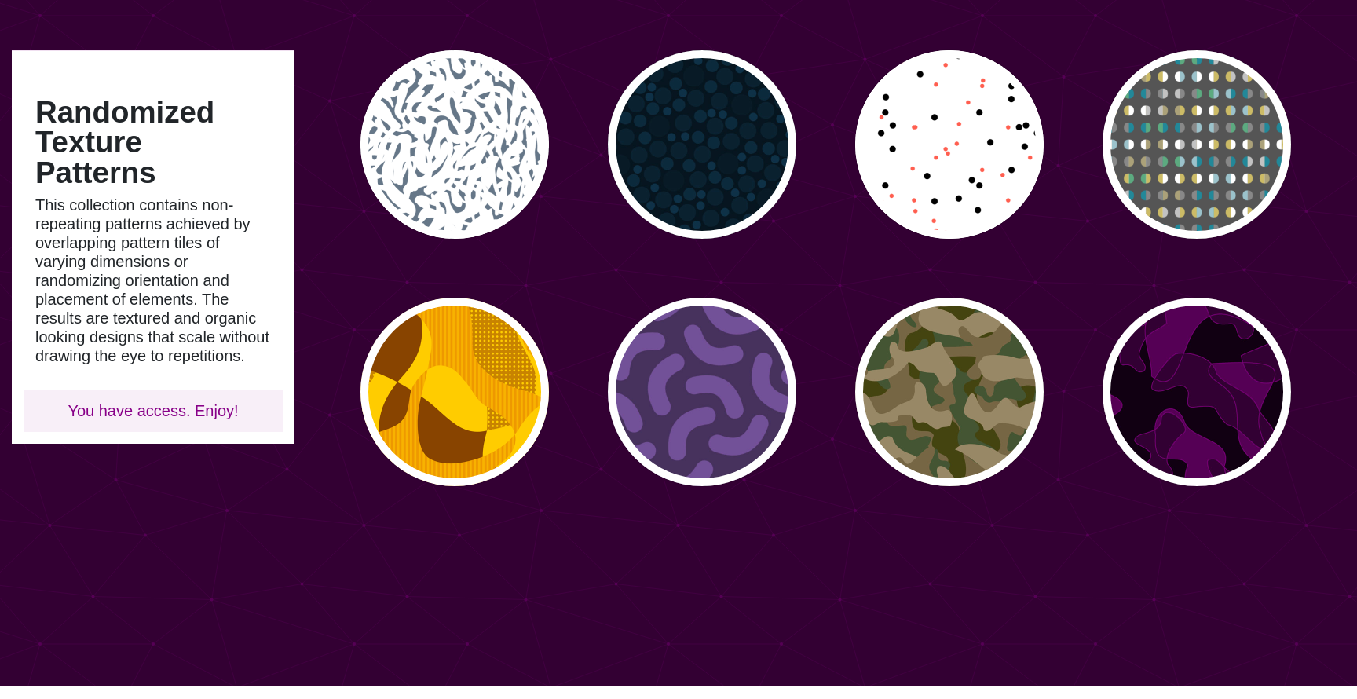
scroll to position [135, 0]
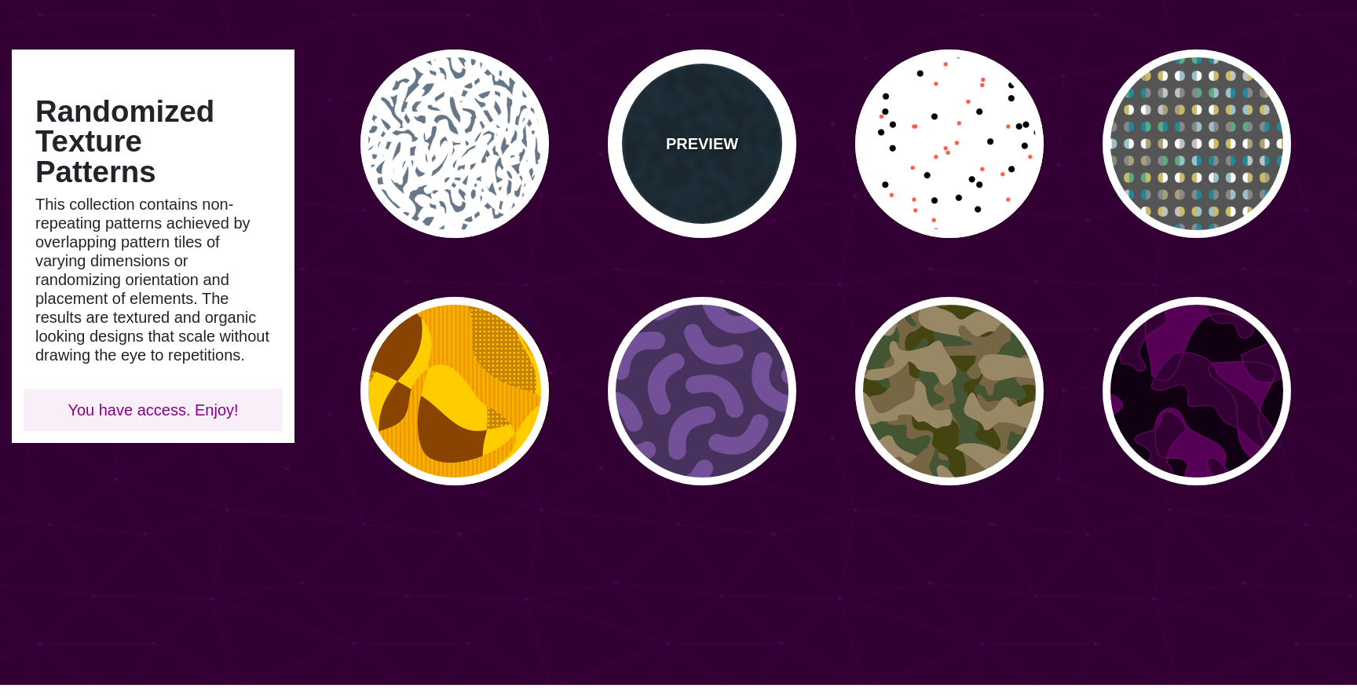
click at [694, 181] on div "PREVIEW" at bounding box center [702, 143] width 189 height 189
type input "#06151F"
type input "#081B26"
type input "#0E3147"
type input "0"
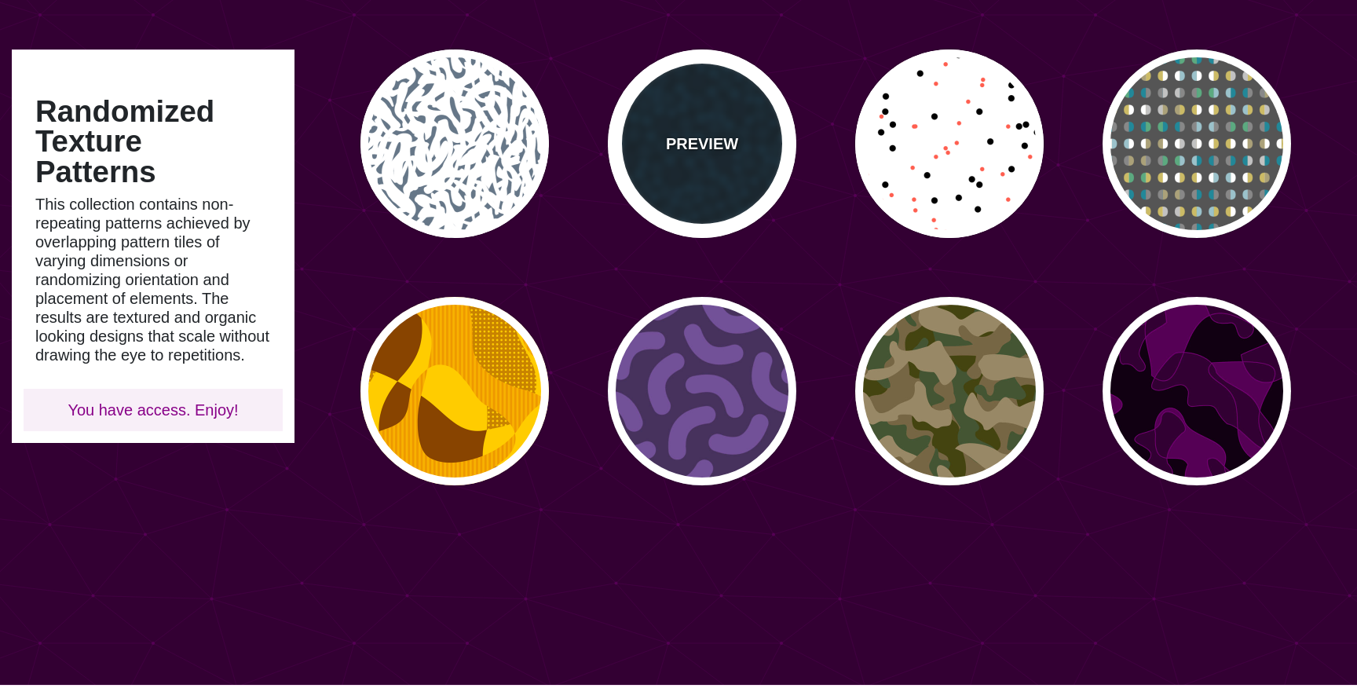
type input "0.5"
type input "0"
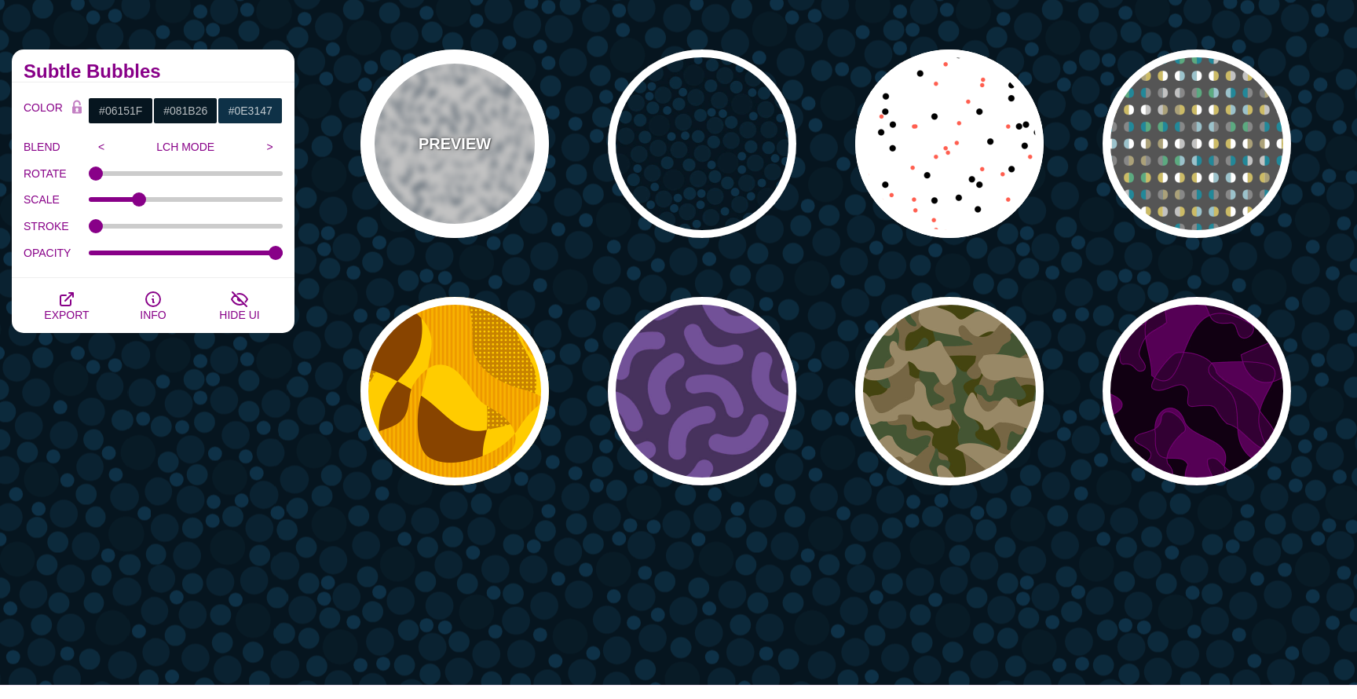
click at [488, 202] on div "PREVIEW" at bounding box center [455, 143] width 189 height 189
type input "#FFFFFF"
type input "#667788"
type input "#FFFFFF"
type input "0"
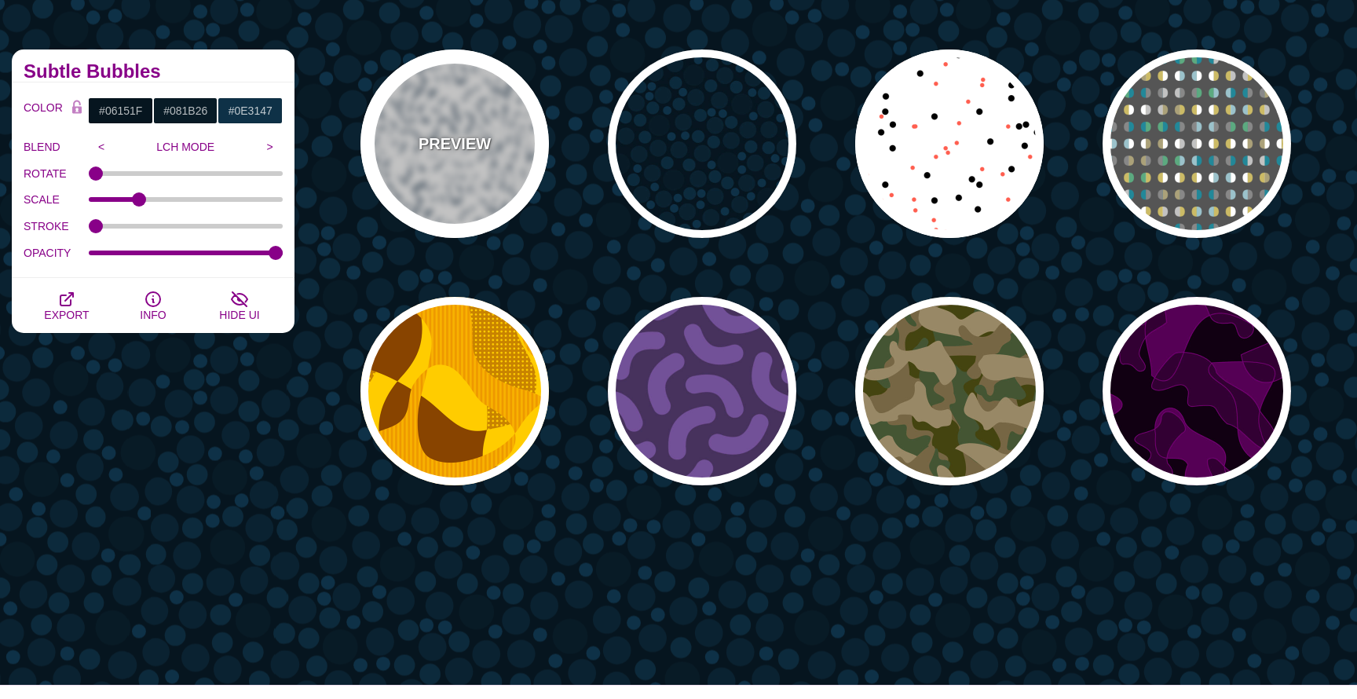
type input "5"
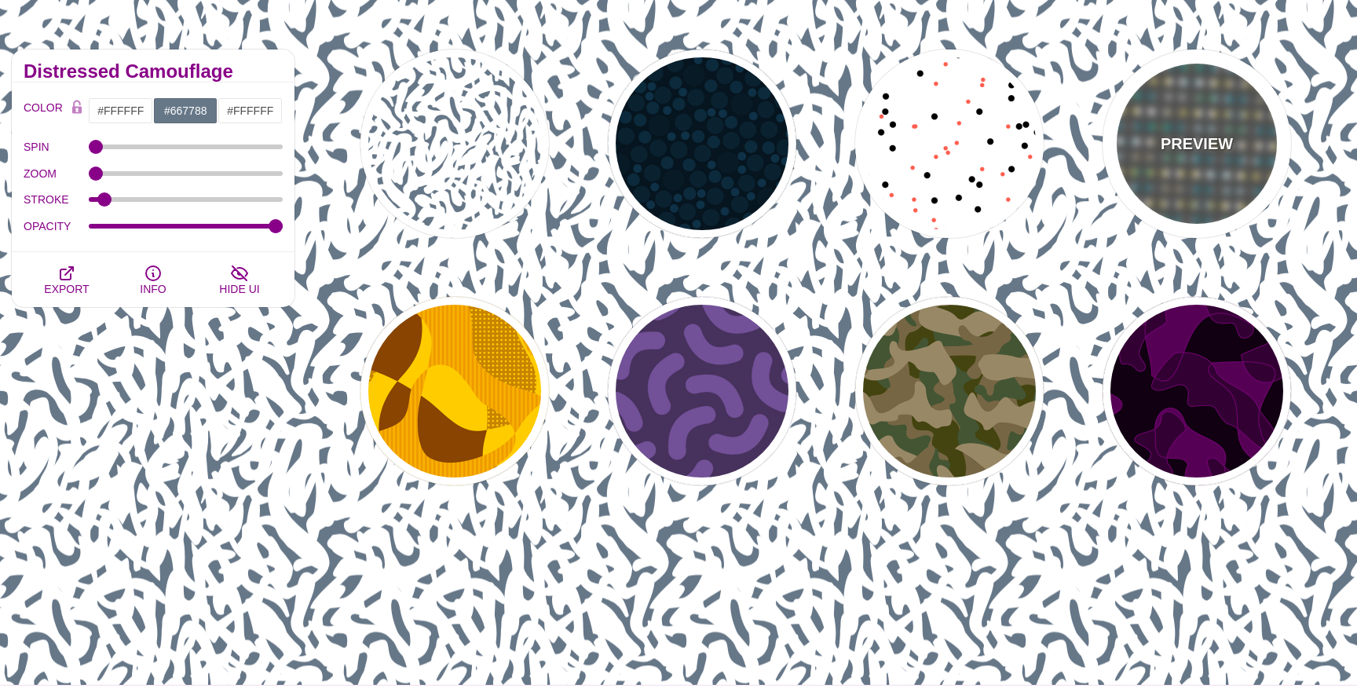
click at [1180, 180] on div "PREVIEW" at bounding box center [1197, 143] width 189 height 189
type input "#555555"
type input "#228899"
type input "#CCBB66"
type input "#FFFFFF"
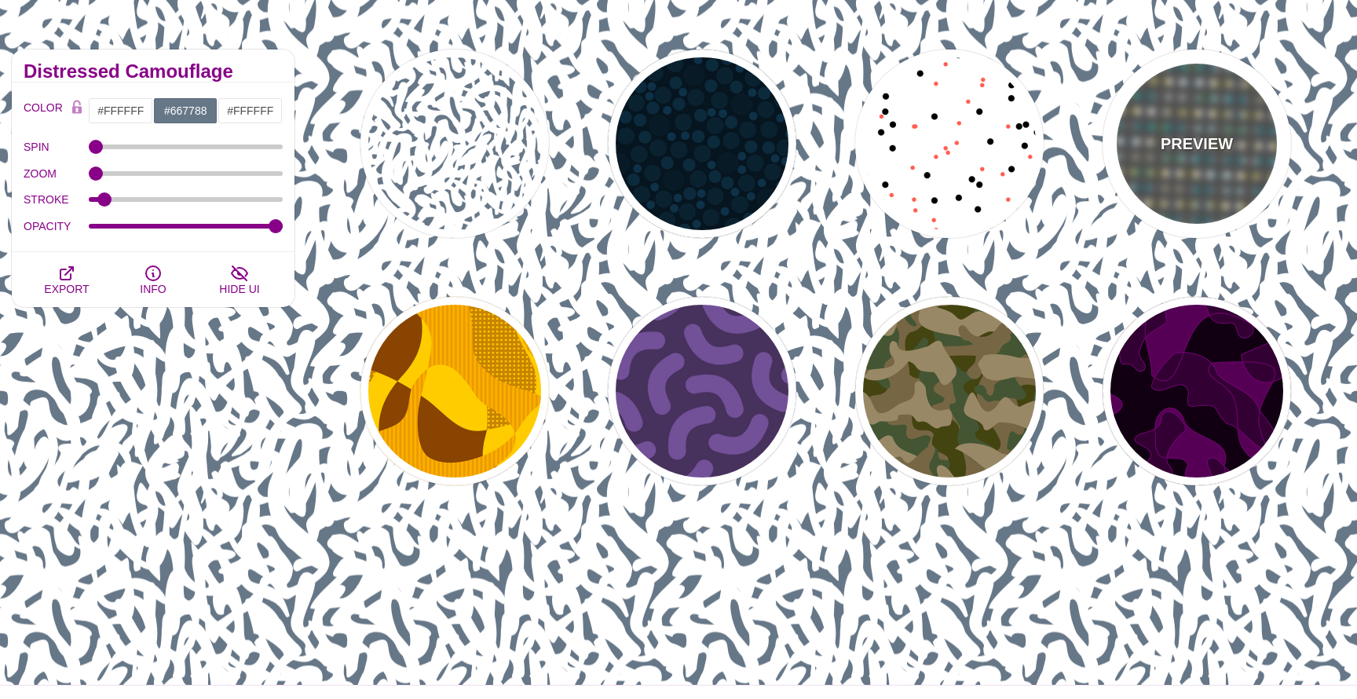
type input "#888888"
type input "50"
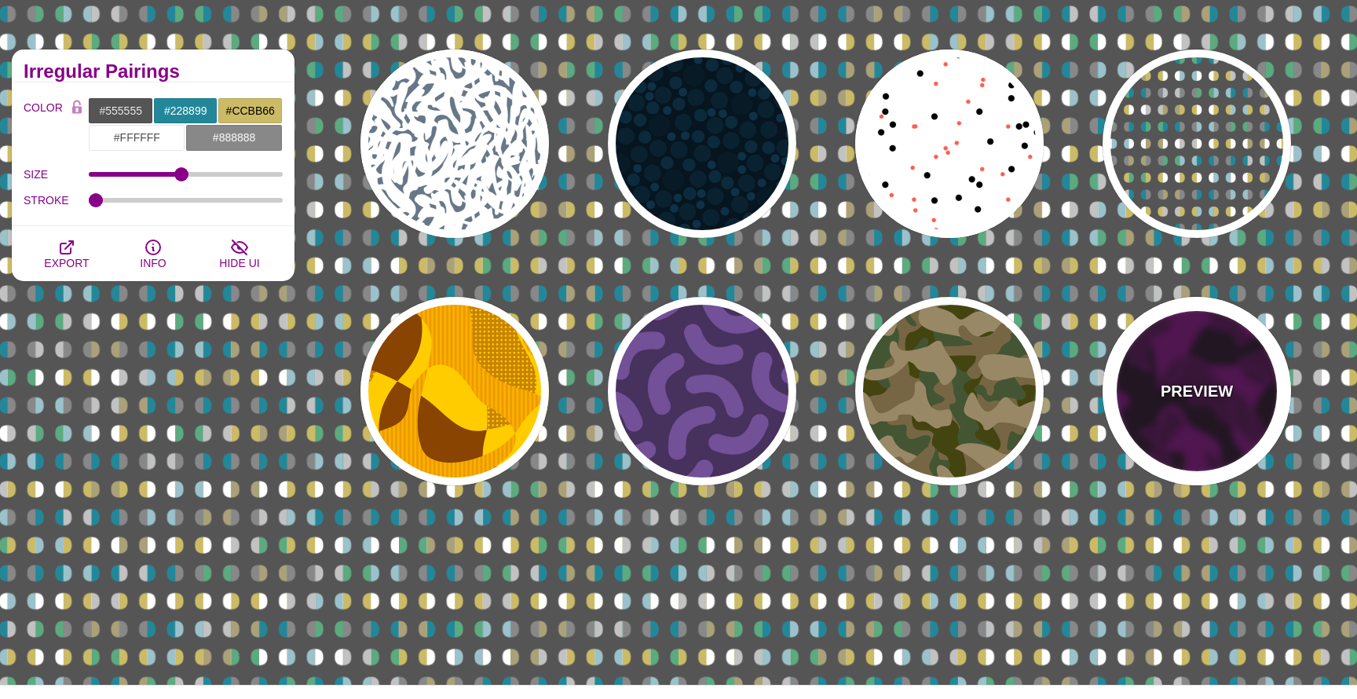
click at [1227, 409] on div "PREVIEW" at bounding box center [1197, 391] width 189 height 189
type input "#110011"
type input "#550055"
type input "#330033"
type input "#770077"
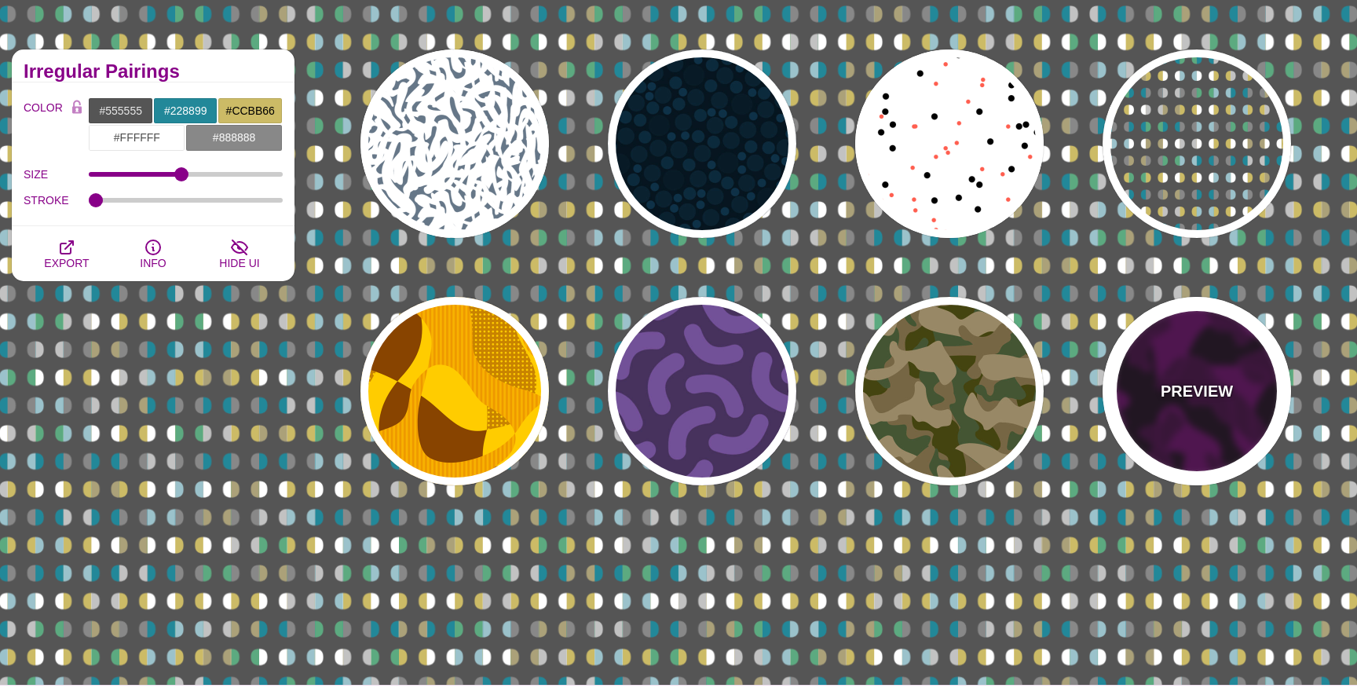
type input "2"
type input "1"
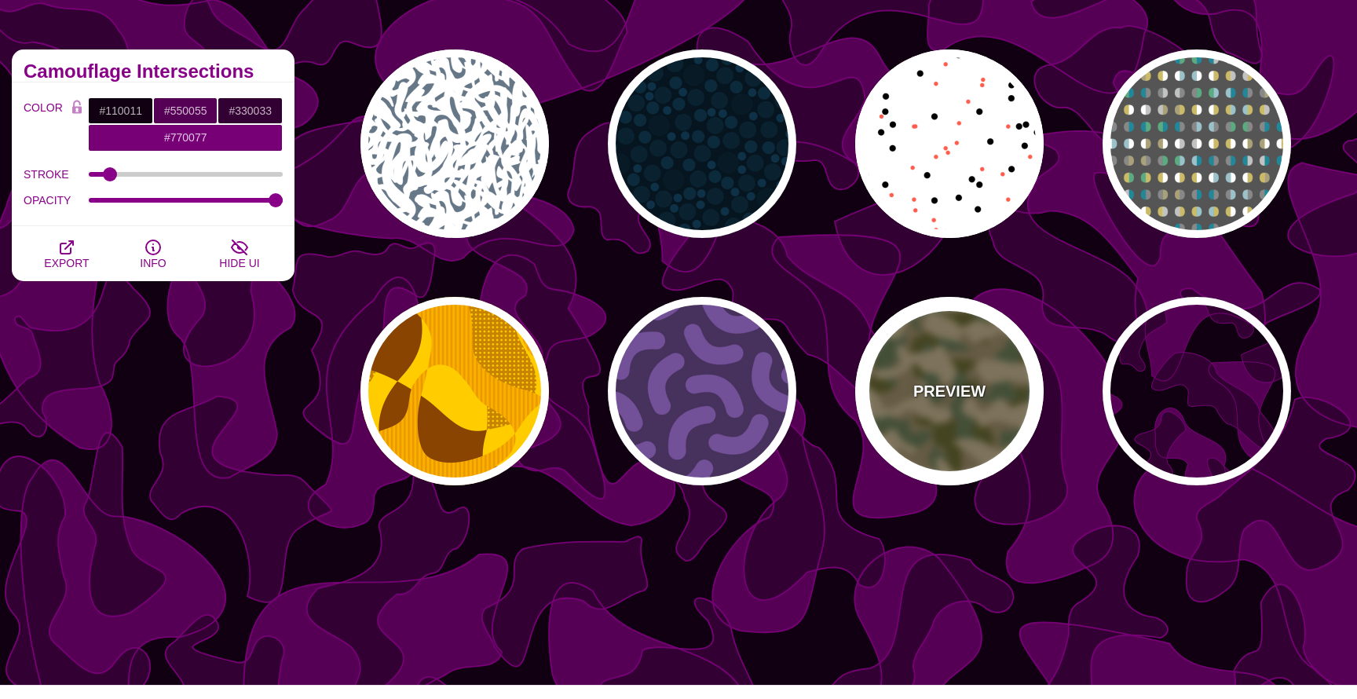
click at [1013, 431] on div "PREVIEW" at bounding box center [950, 391] width 189 height 189
type input "#776644"
type input "#444411"
type input "#445533"
type input "#998866"
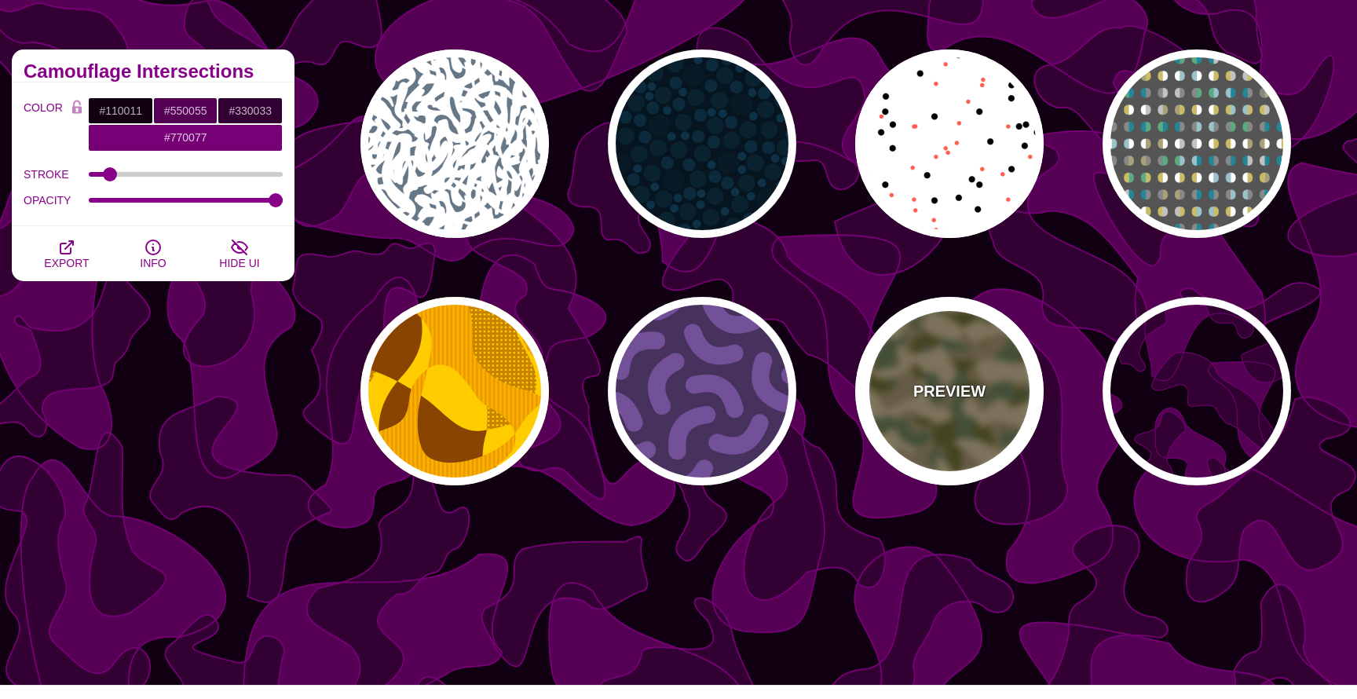
type input "1"
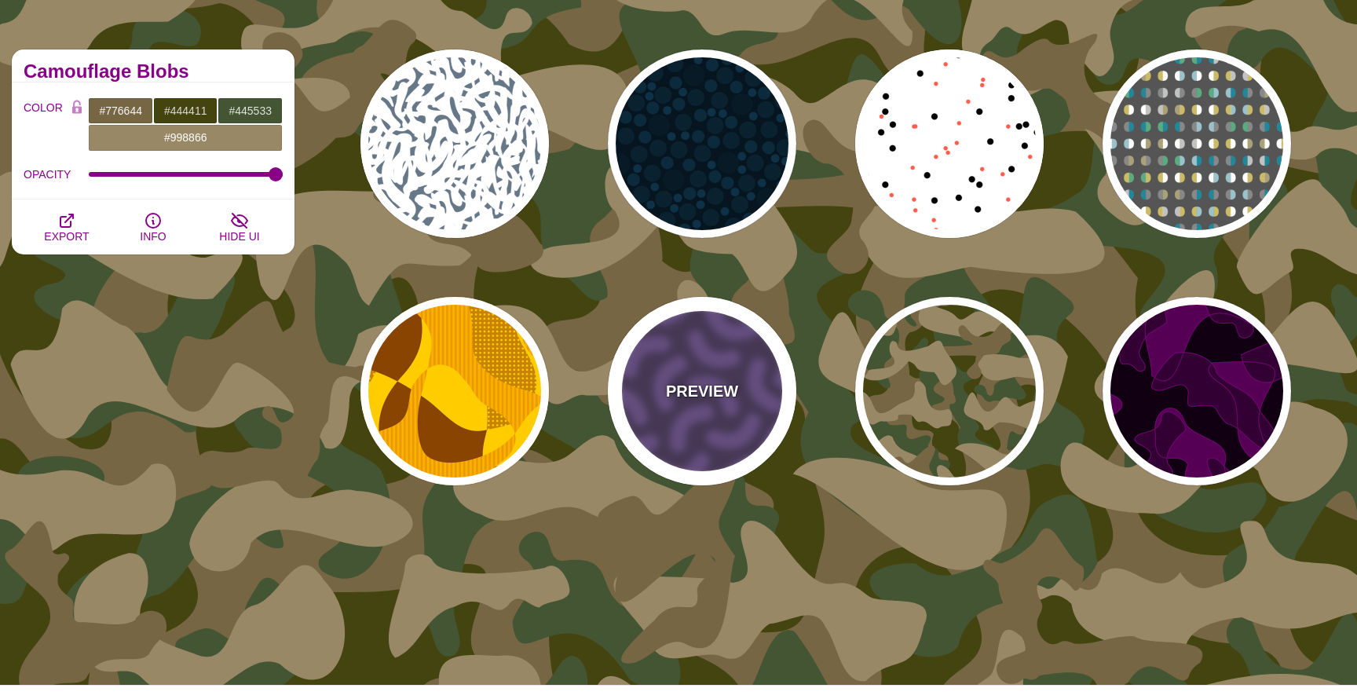
click at [681, 427] on div "PREVIEW" at bounding box center [702, 391] width 189 height 189
type input "#46315D"
type input "#735098"
type input "0"
type input "0.3"
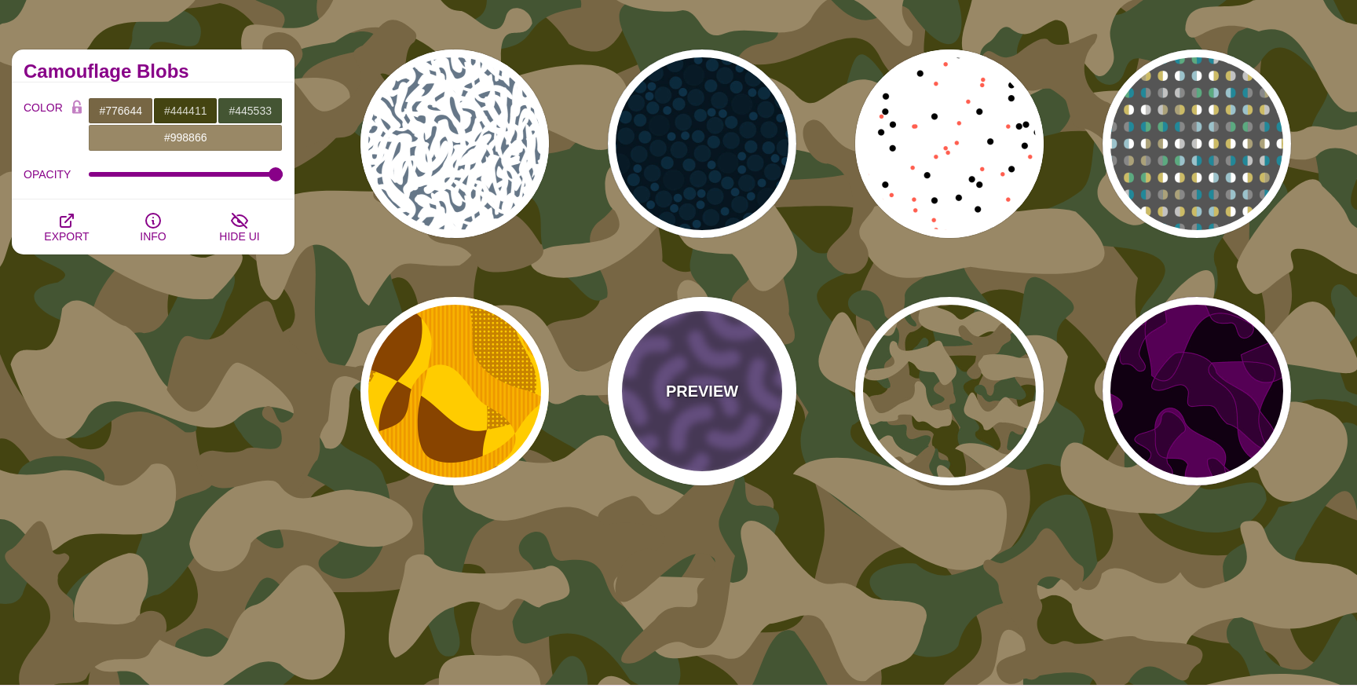
type input "30"
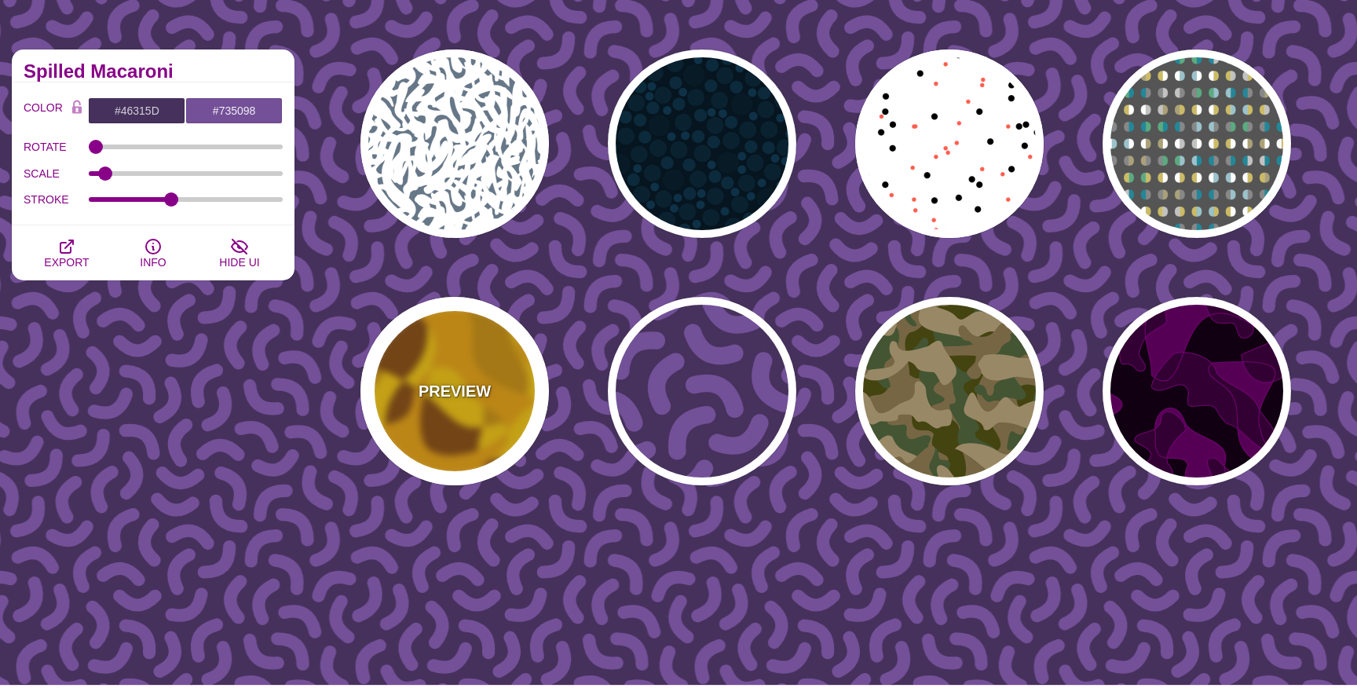
click at [444, 425] on div "PREVIEW" at bounding box center [455, 391] width 189 height 189
type input "#FFCC00"
type input "#884400"
type input "#EE9900"
type input "1"
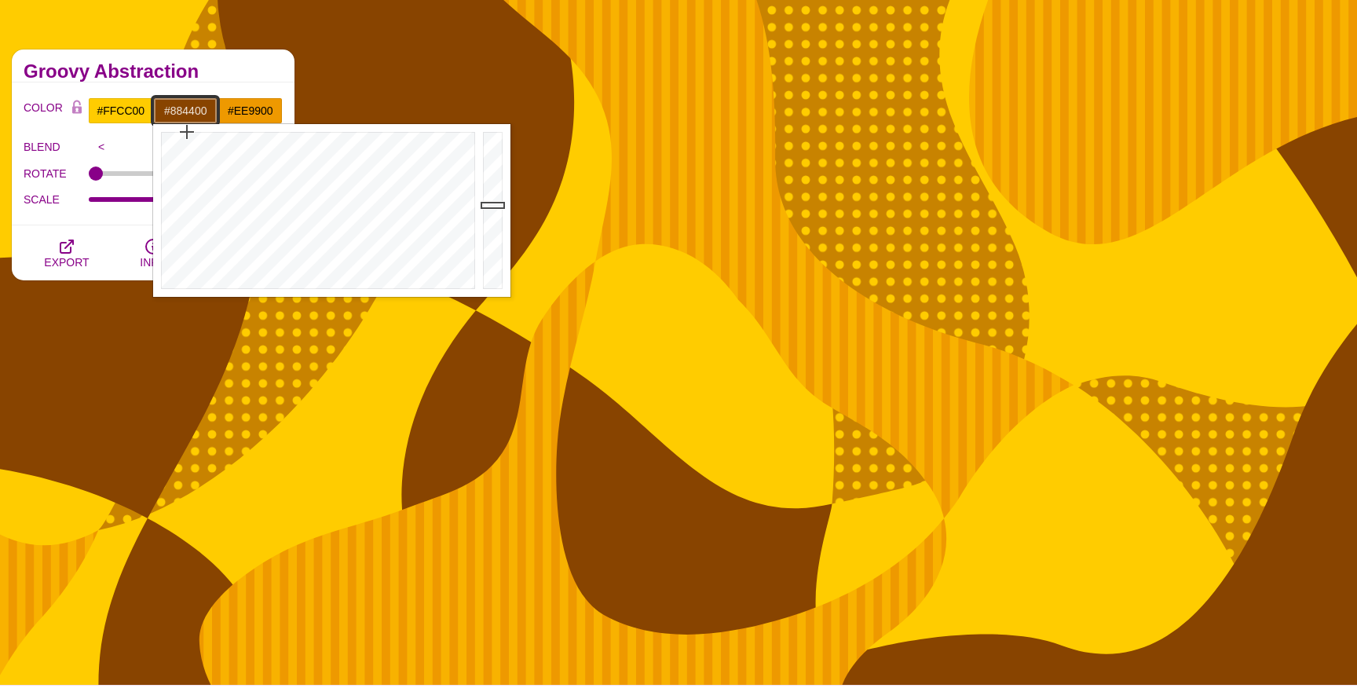
click at [192, 108] on input "#884400" at bounding box center [185, 110] width 65 height 27
paste input "f65b49"
type input "#F65B49"
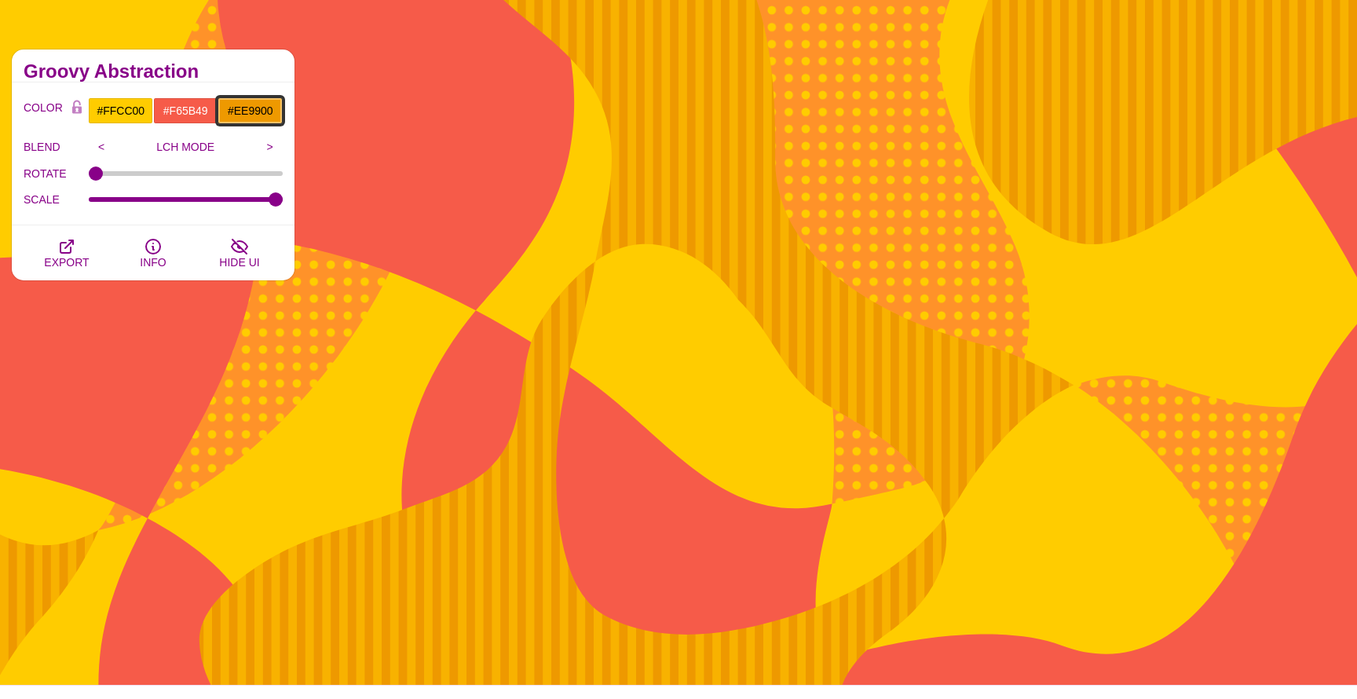
paste input "f49a59"
type input "#F49A59"
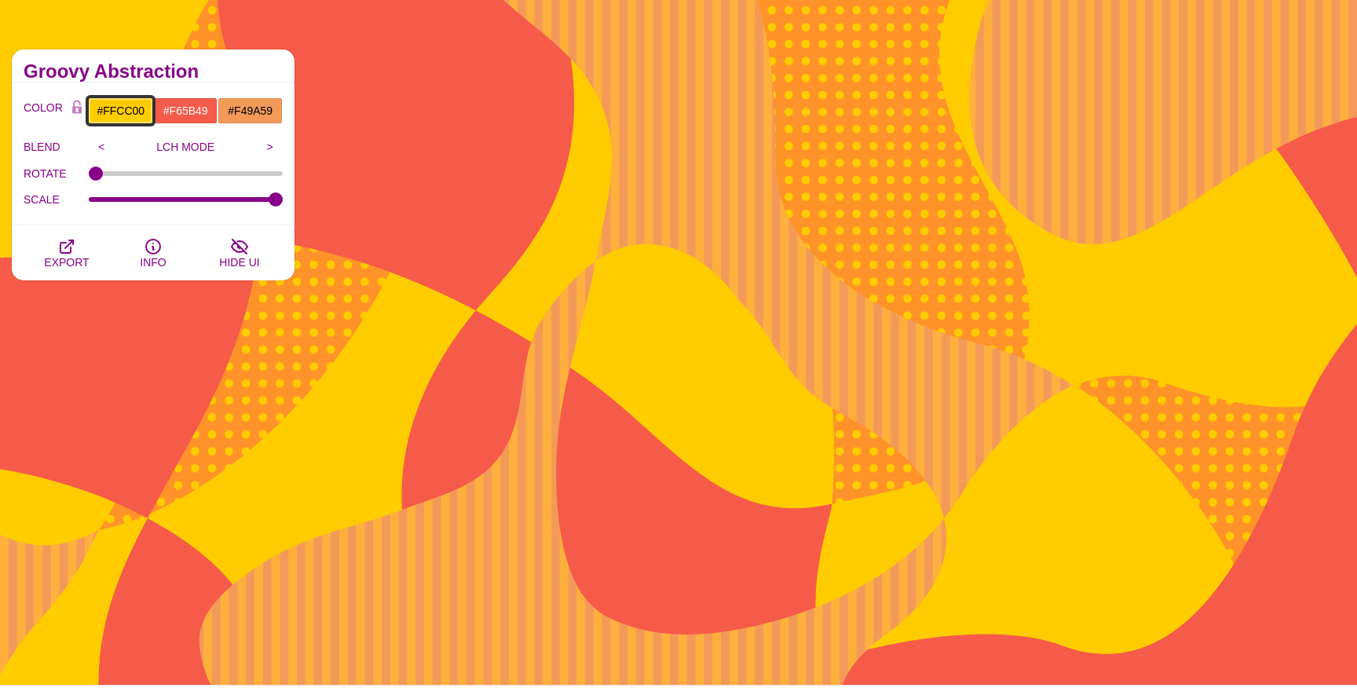
click at [122, 111] on input "#FFCC00" at bounding box center [120, 110] width 65 height 27
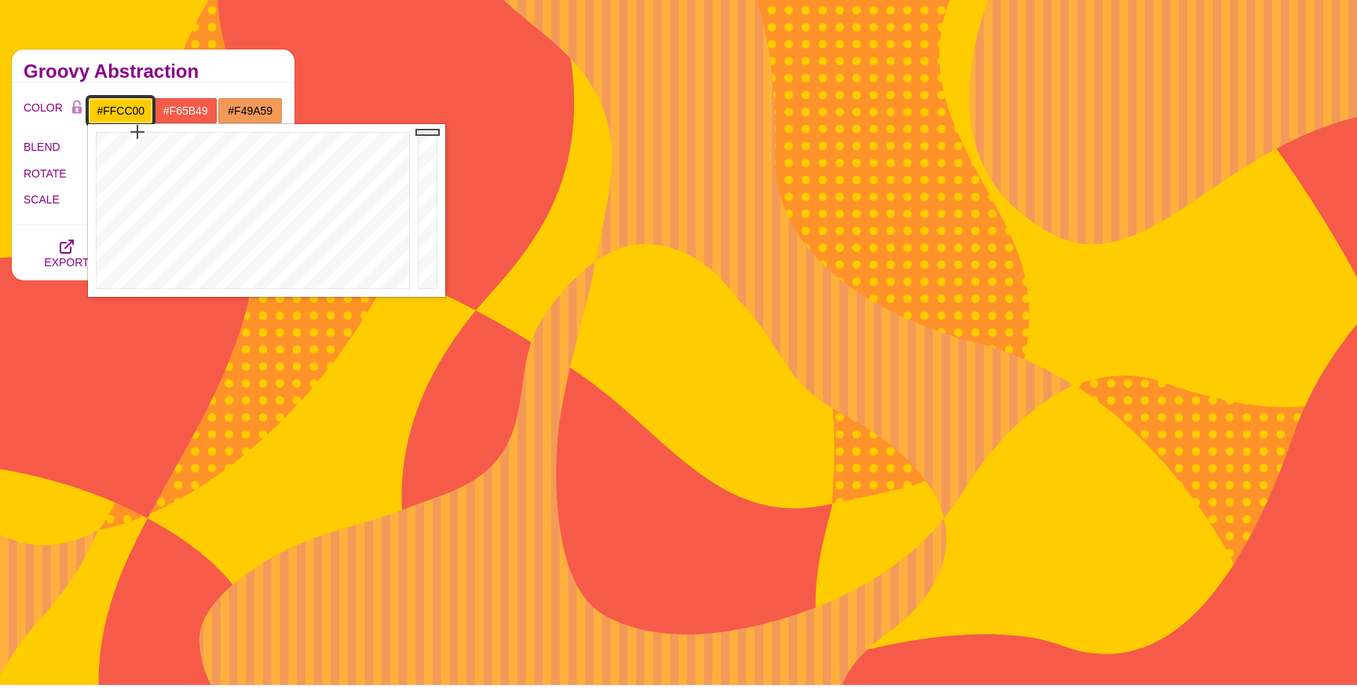
click at [122, 111] on input "#FFCC00" at bounding box center [120, 110] width 65 height 27
type input "#F7F7F7"
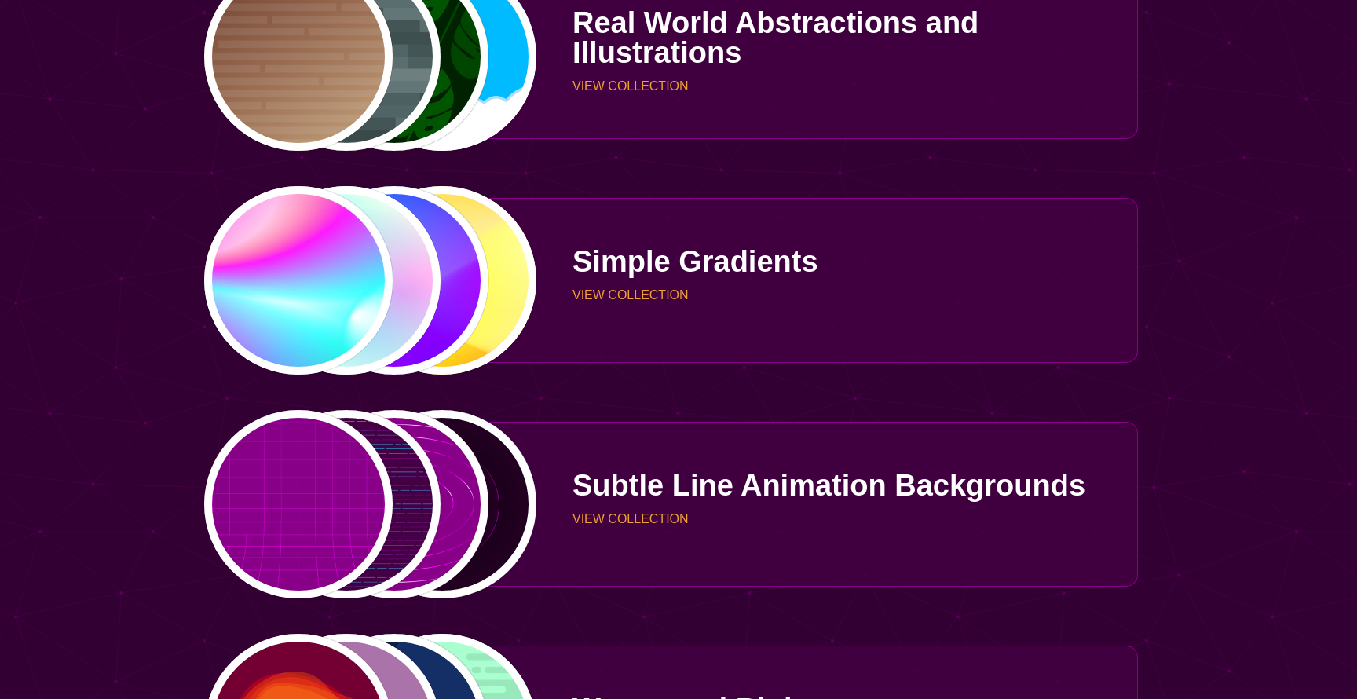
scroll to position [3713, 0]
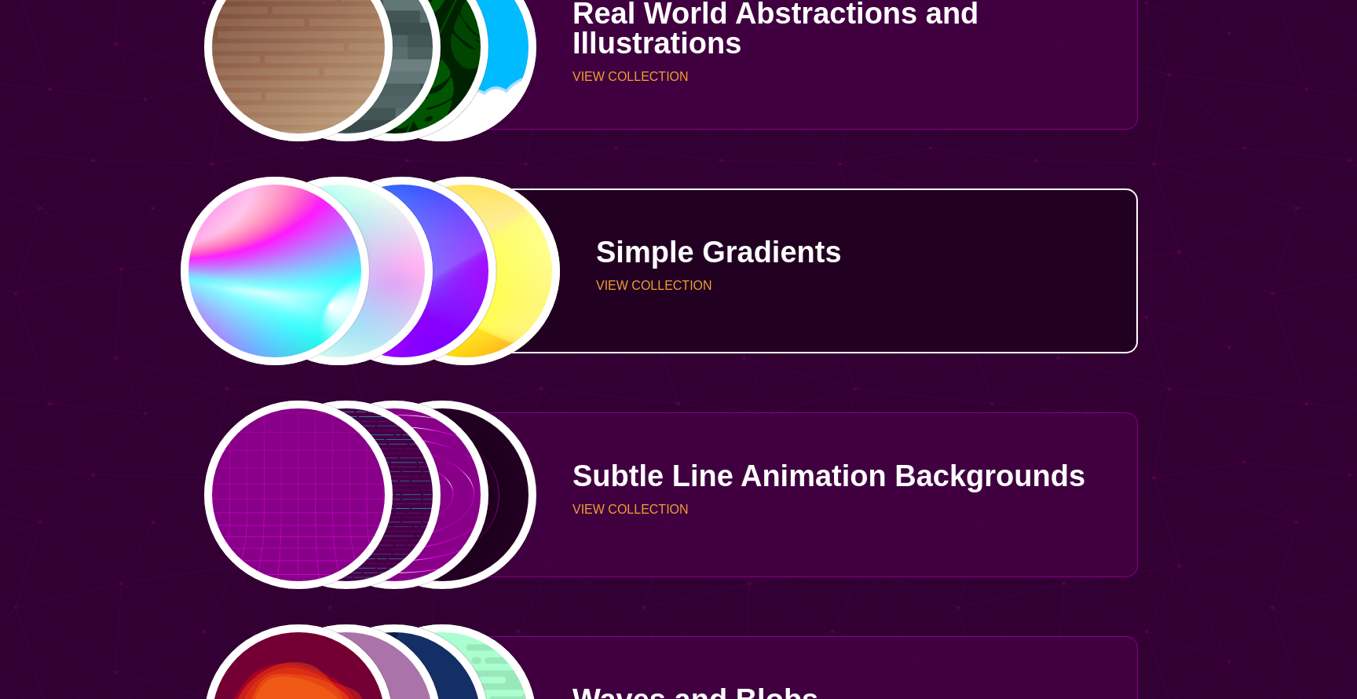
click at [627, 278] on div "Simple Gradients VIEW COLLECTION" at bounding box center [837, 271] width 601 height 115
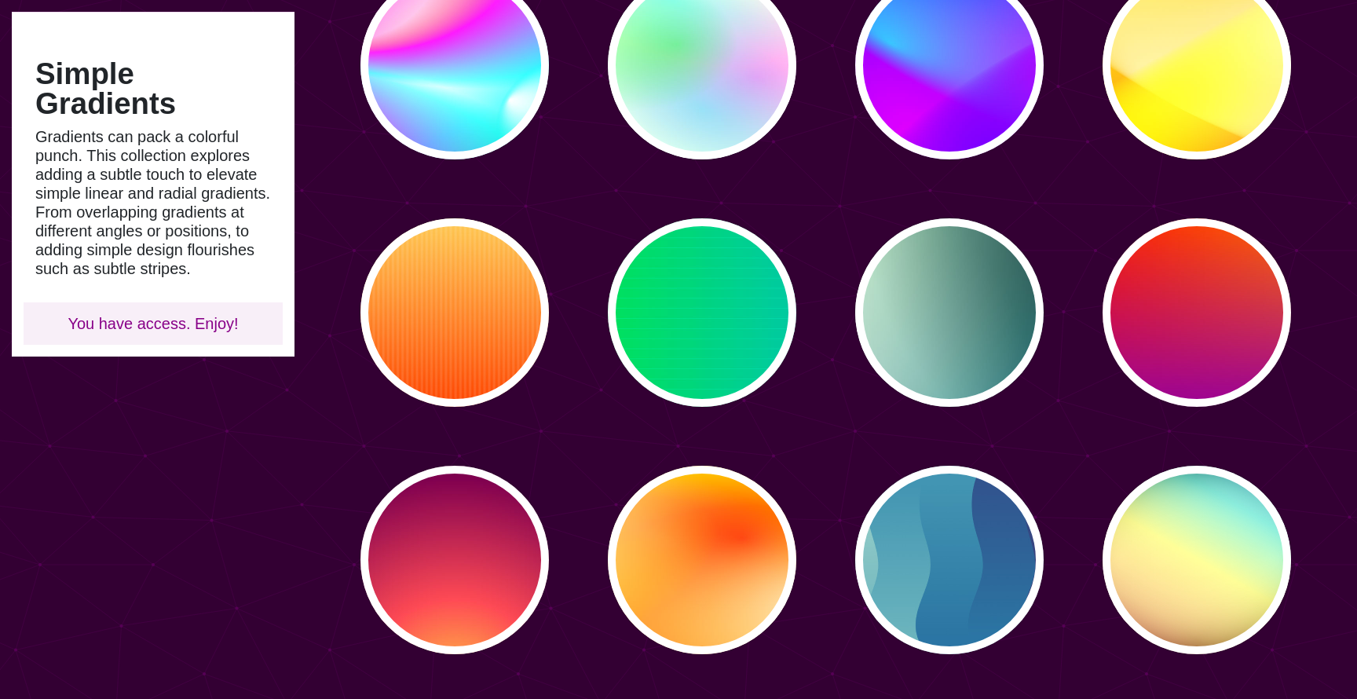
scroll to position [266, 0]
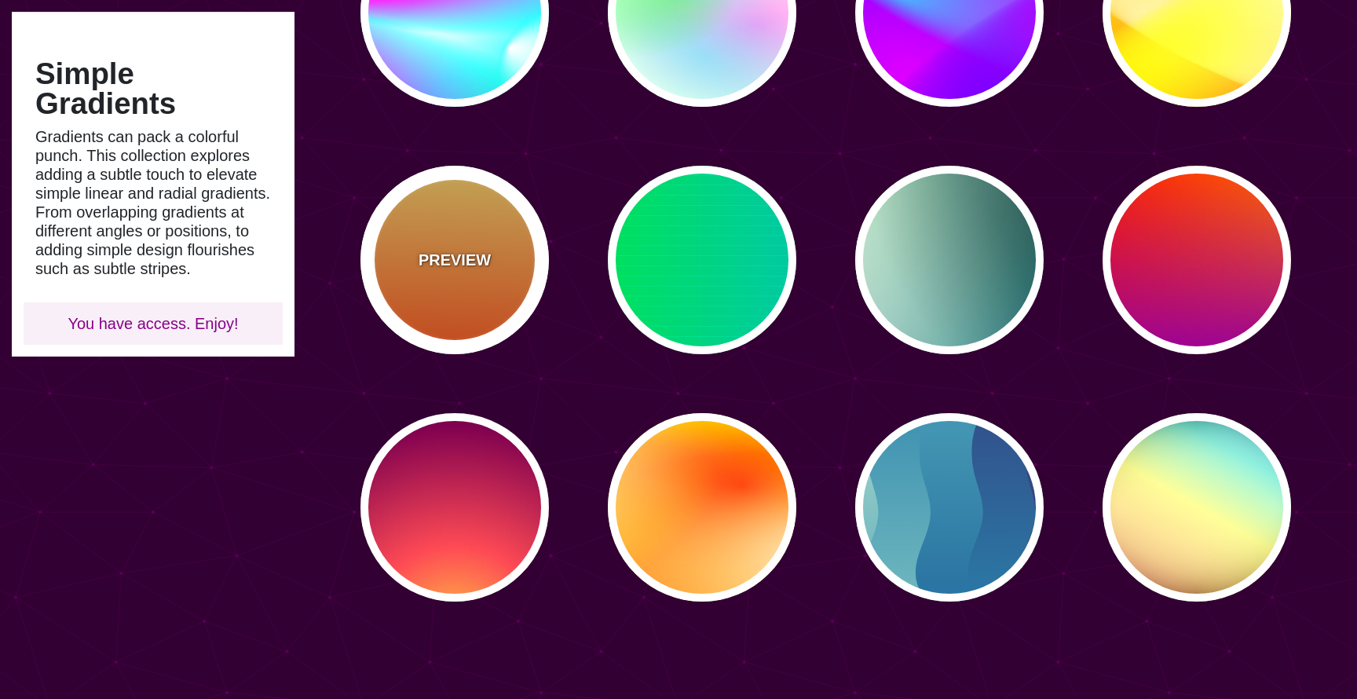
click at [518, 291] on div "PREVIEW" at bounding box center [455, 260] width 189 height 189
type input "#FFFFFF"
type input "#FFCC55"
type input "#FF4400"
type input "0"
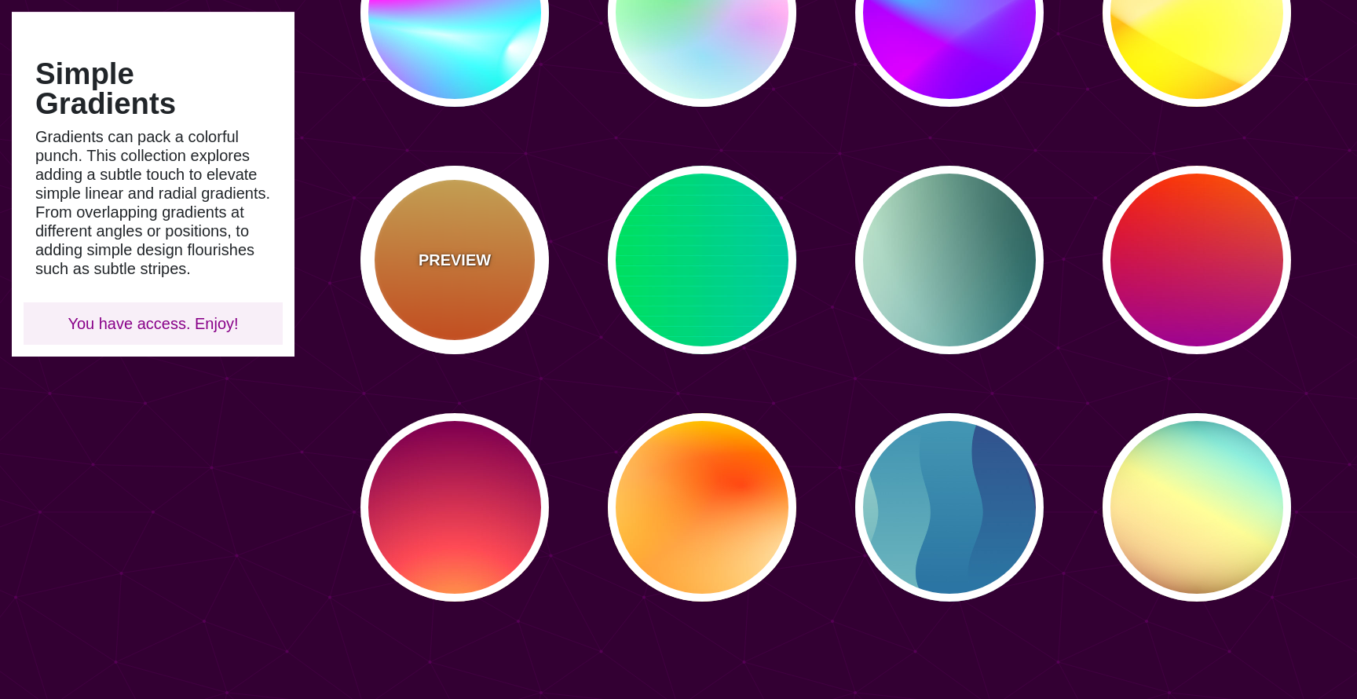
type input "10"
type input "0.1"
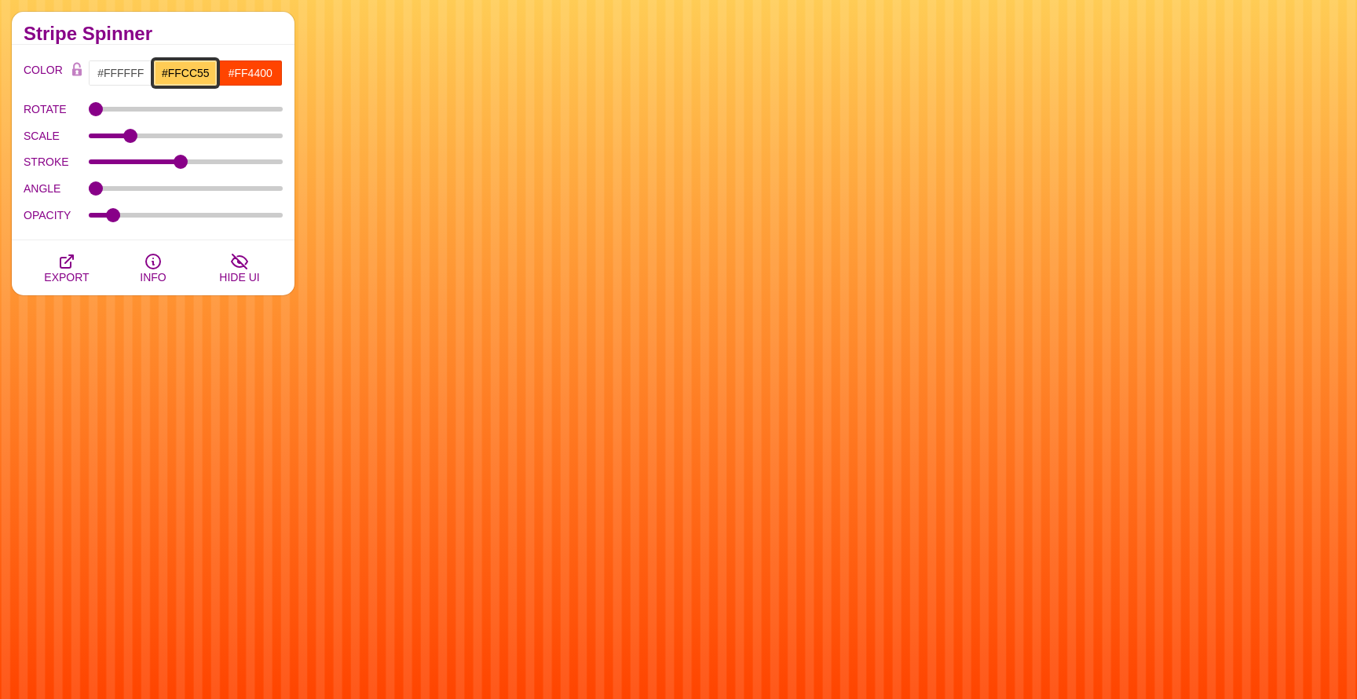
click at [195, 75] on input "#FFCC55" at bounding box center [185, 73] width 65 height 27
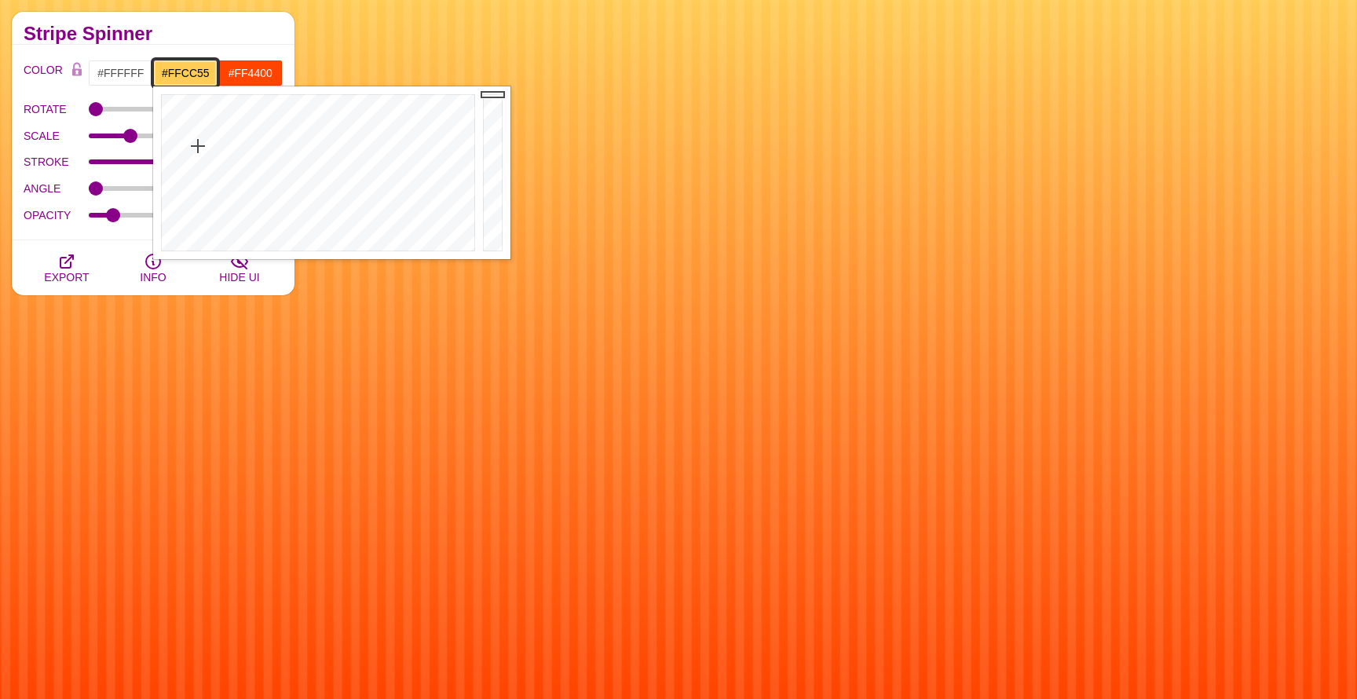
click at [195, 75] on input "#FFCC55" at bounding box center [185, 73] width 65 height 27
type input "#F7F7F7"
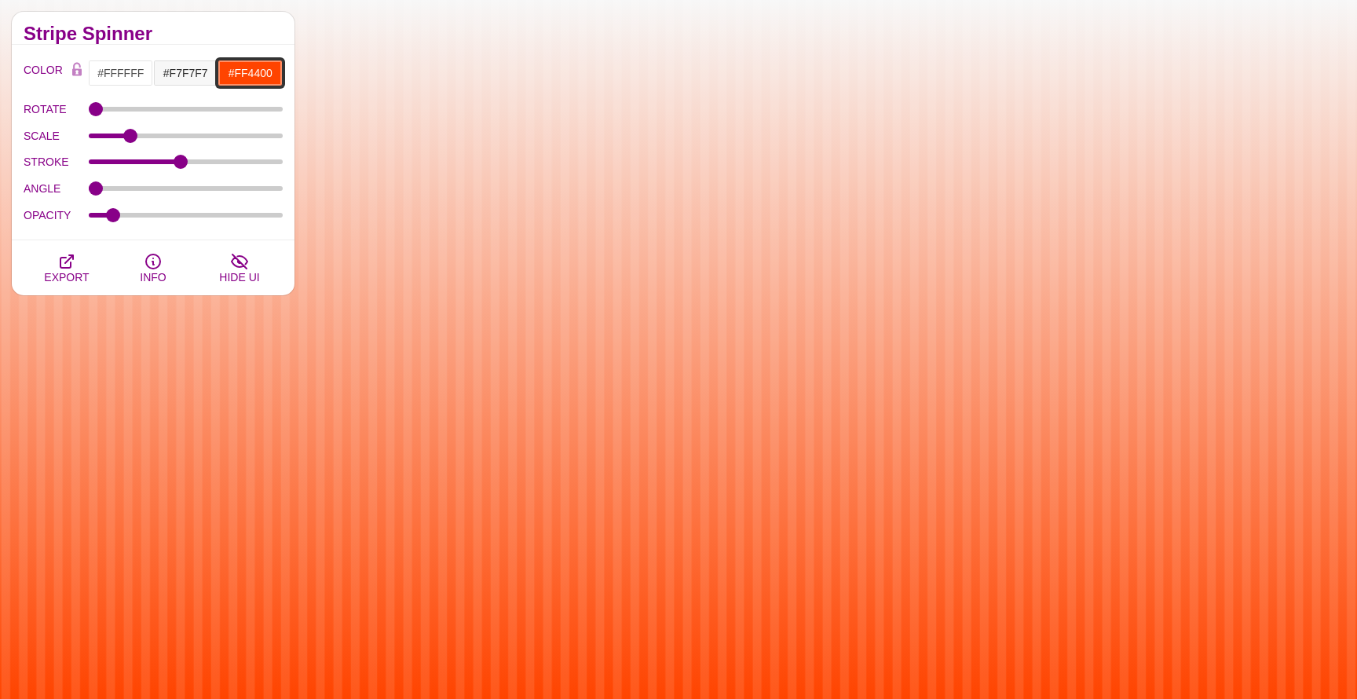
paste input "88b1d1"
type input "#88B1D1"
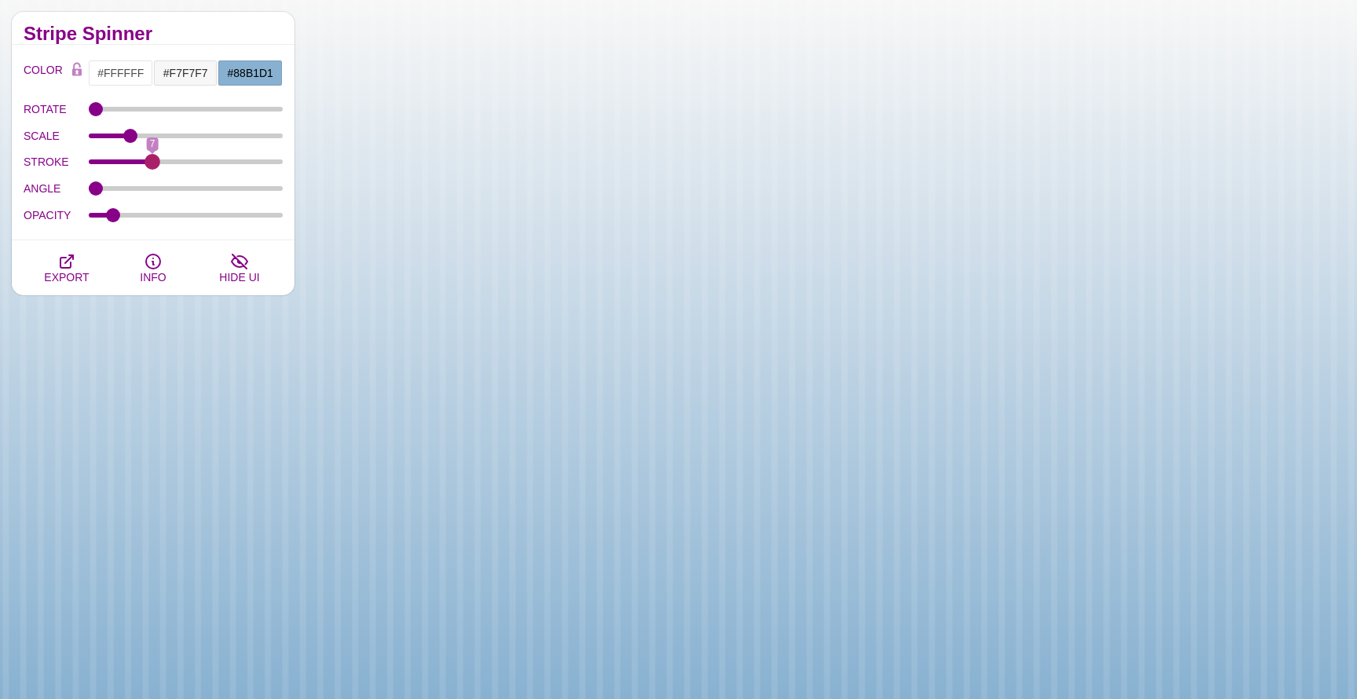
drag, startPoint x: 167, startPoint y: 161, endPoint x: 152, endPoint y: 163, distance: 14.2
type input "7"
click at [152, 163] on input "STROKE" at bounding box center [186, 162] width 195 height 6
drag, startPoint x: 97, startPoint y: 112, endPoint x: 119, endPoint y: 108, distance: 23.1
type input "48"
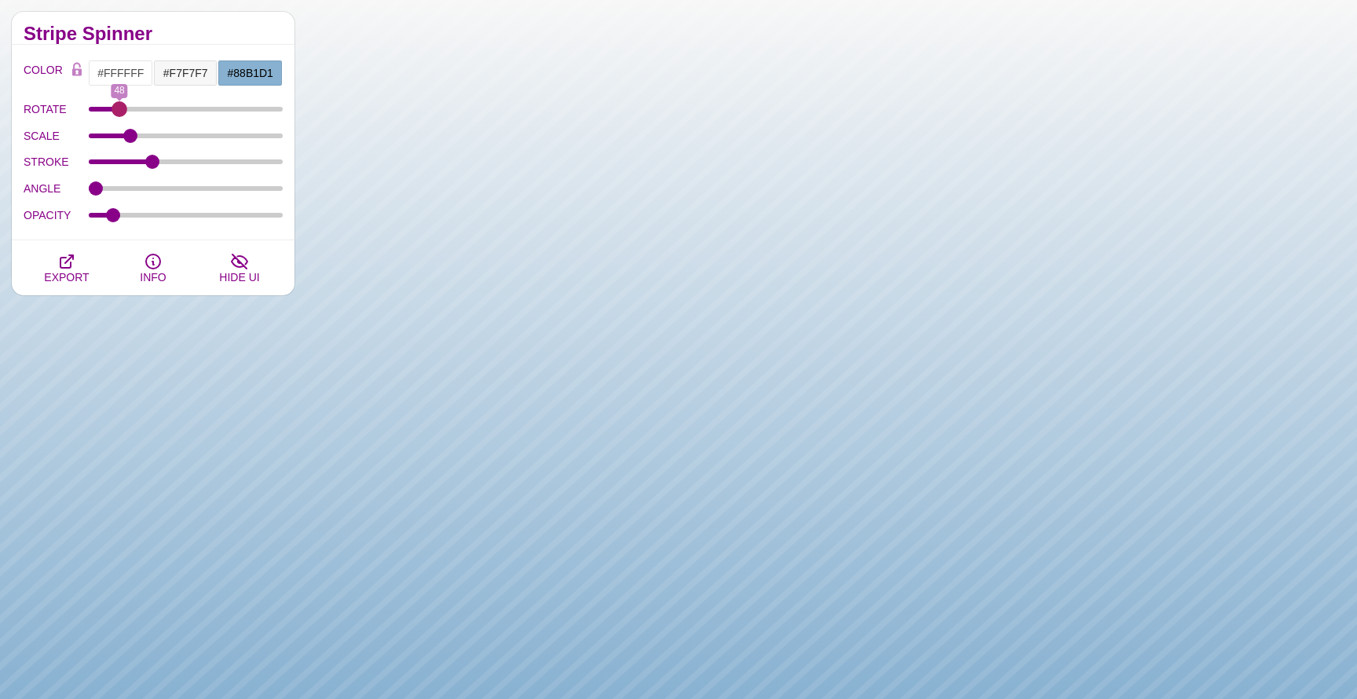
click at [119, 108] on input "ROTATE" at bounding box center [186, 109] width 195 height 6
drag, startPoint x: 95, startPoint y: 188, endPoint x: 84, endPoint y: 188, distance: 11.0
type input "0"
click at [84, 188] on div "ANGLE 0" at bounding box center [153, 188] width 259 height 27
drag, startPoint x: 108, startPoint y: 217, endPoint x: 131, endPoint y: 220, distance: 23.0
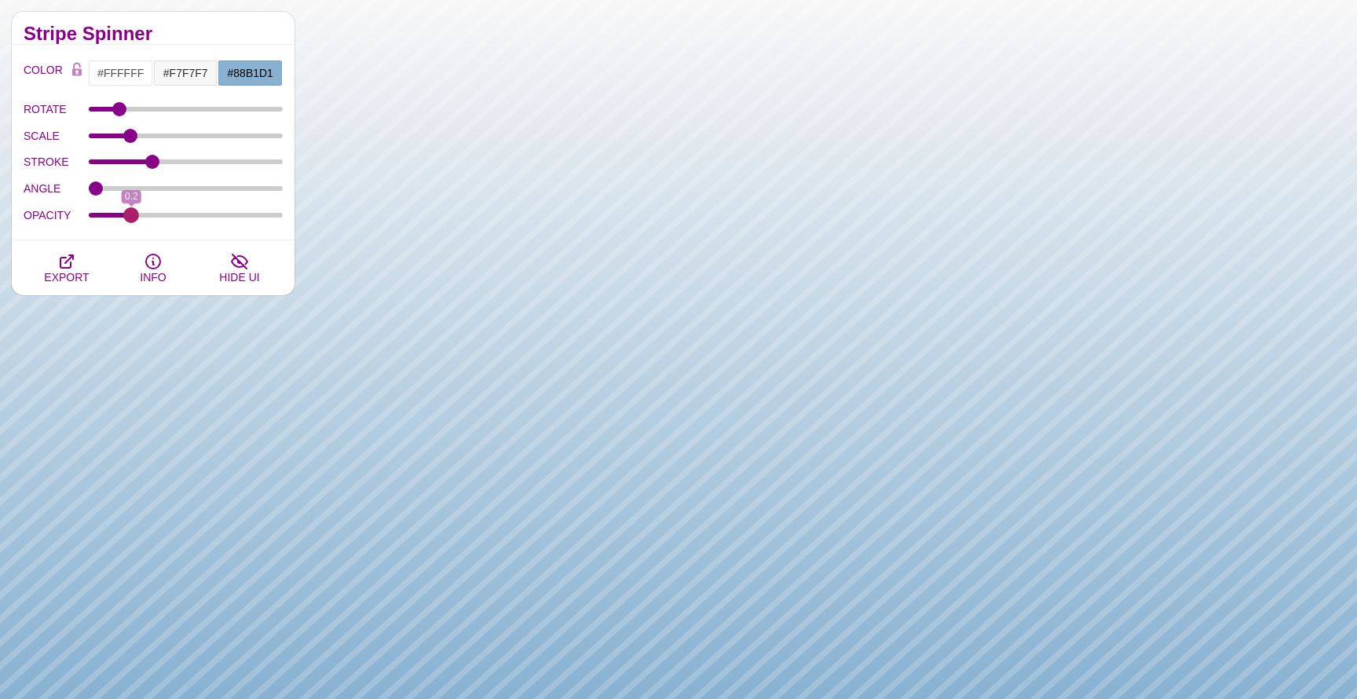
type input "0.2"
click at [131, 218] on input "OPACITY" at bounding box center [186, 215] width 195 height 6
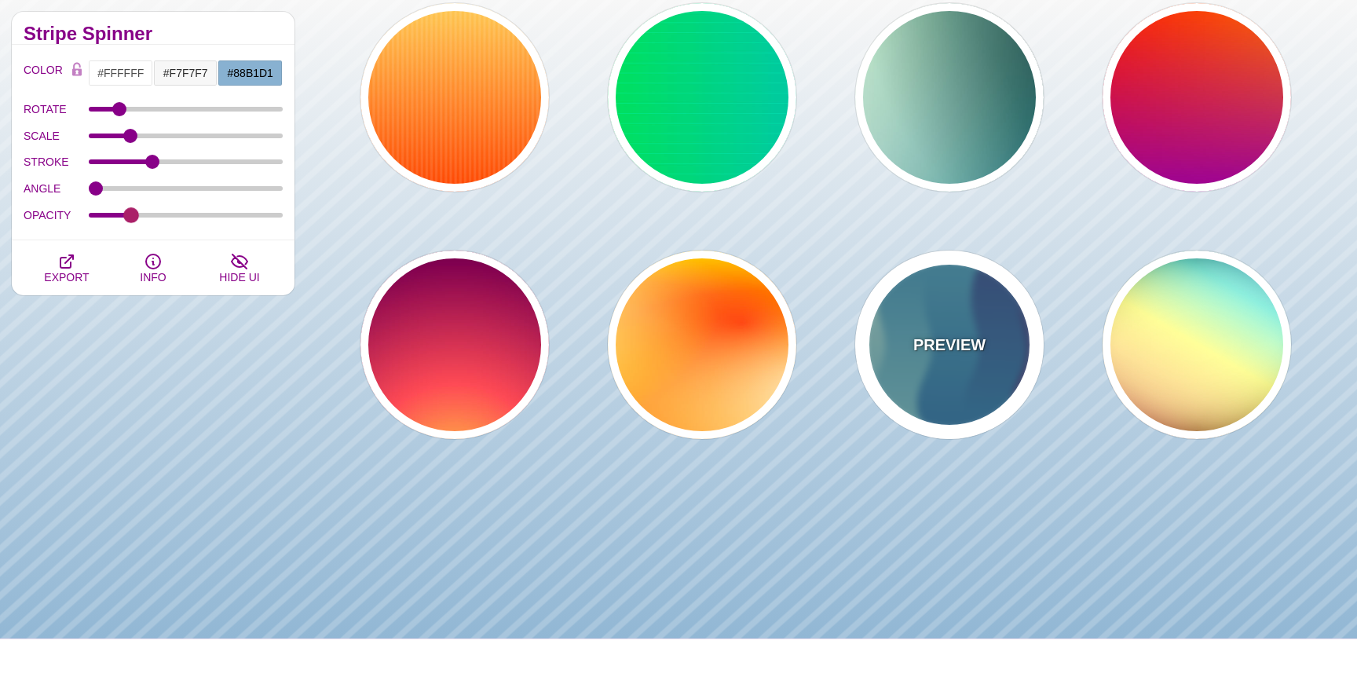
scroll to position [429, 0]
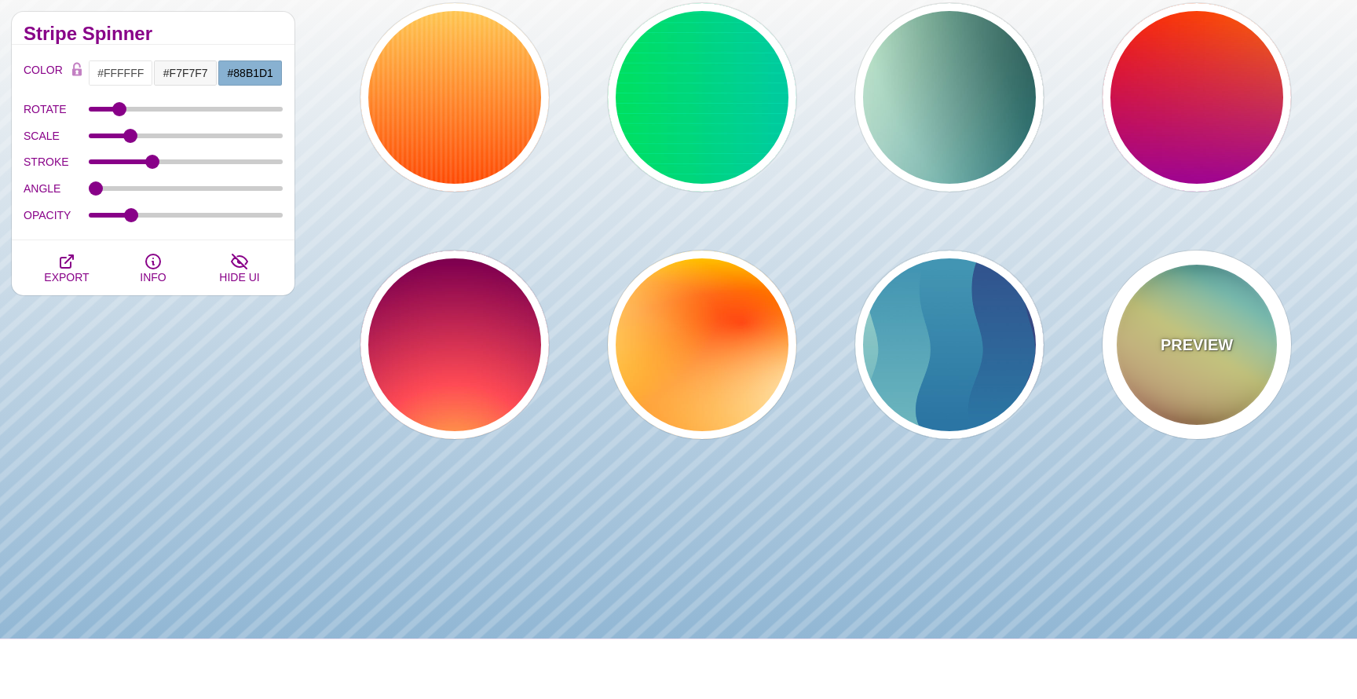
click at [1208, 351] on p "PREVIEW" at bounding box center [1197, 345] width 72 height 24
type input "#000000"
type input "#FFFFFF"
type input "#00BBFF"
type input "#FFFF00"
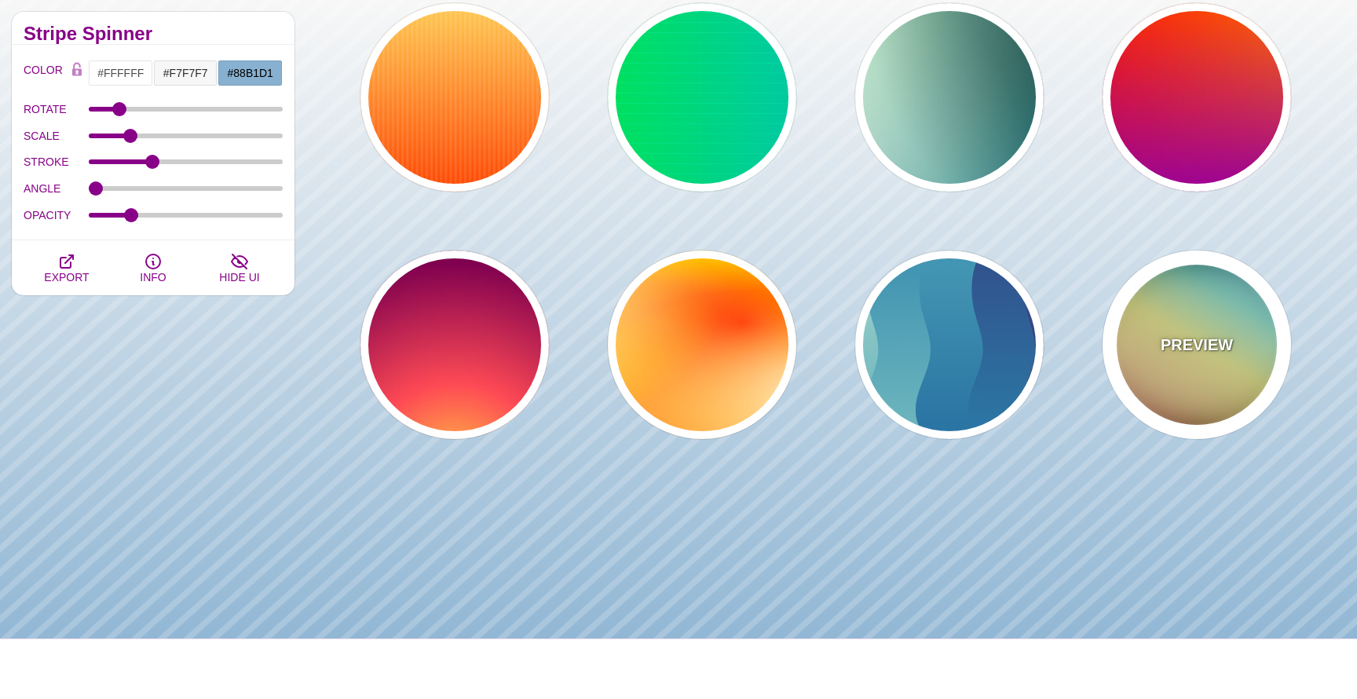
type input "#FF0000"
type input "37"
type input "0.4"
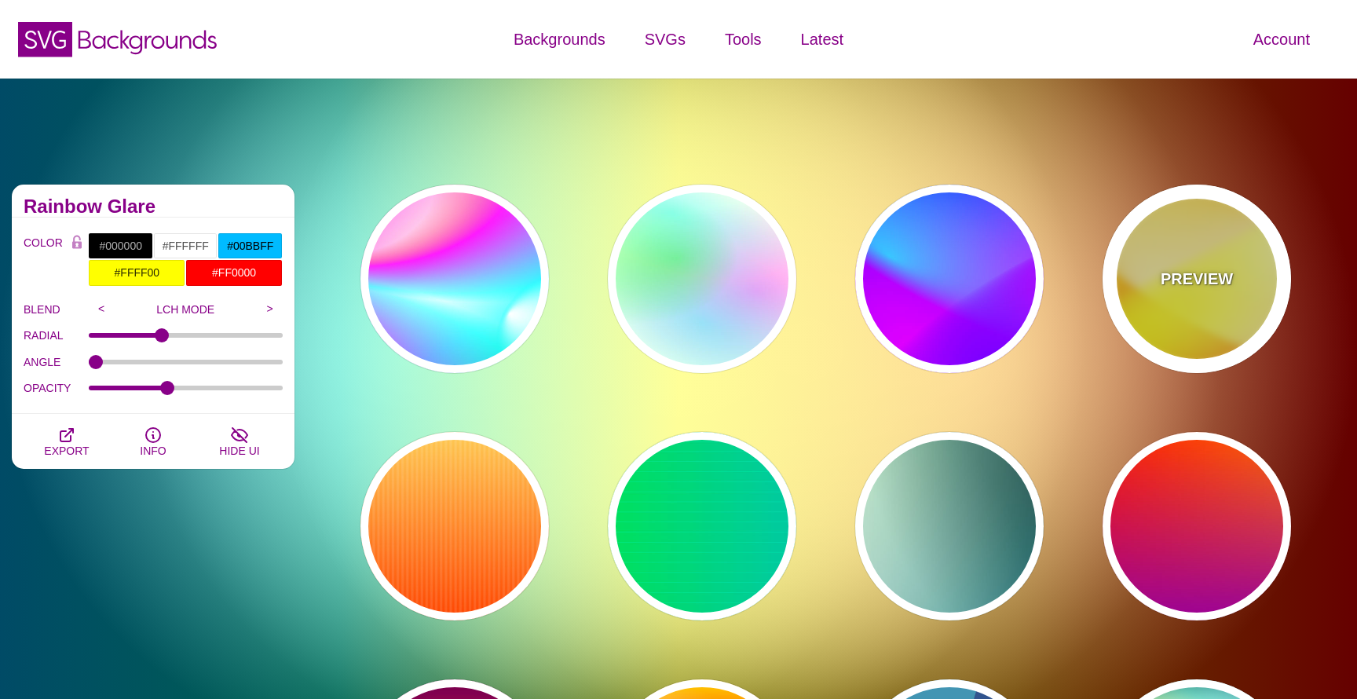
scroll to position [0, 0]
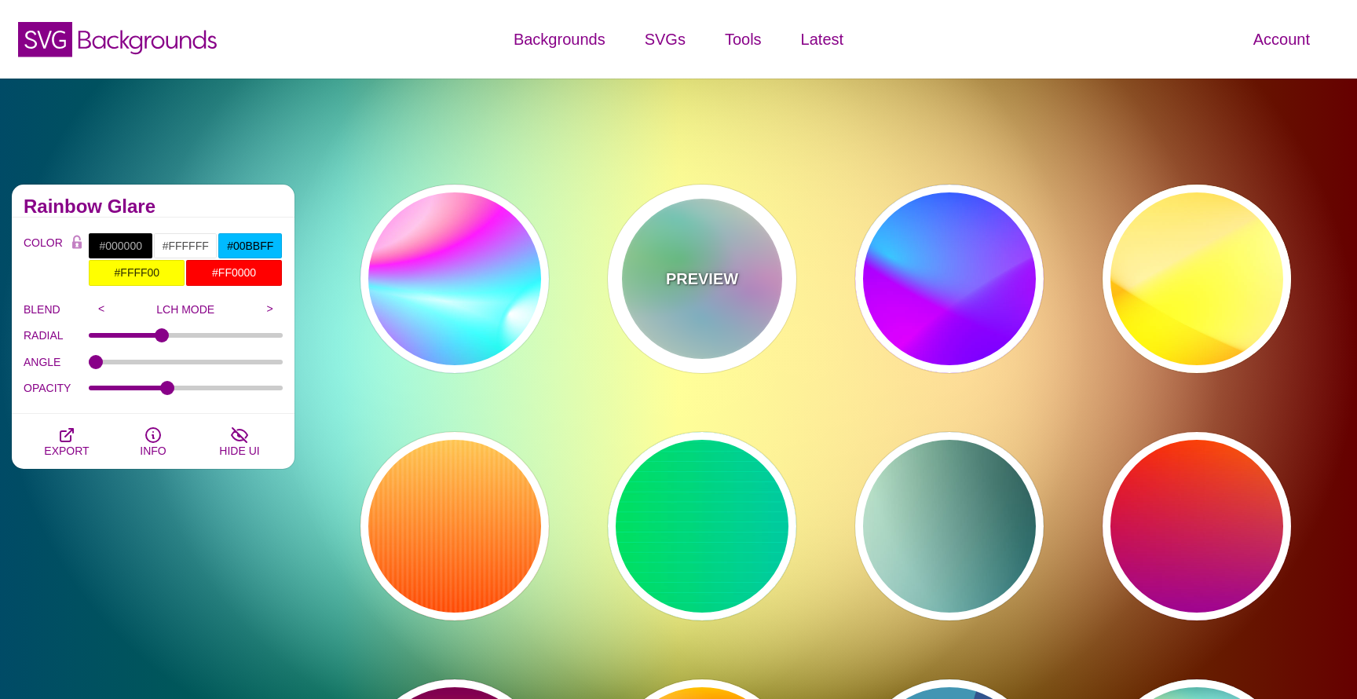
click at [742, 335] on div "PREVIEW" at bounding box center [702, 279] width 189 height 189
type input "#FFFFEE"
type input "#00FFFF"
type input "#00FF00"
type input "#FF00FF"
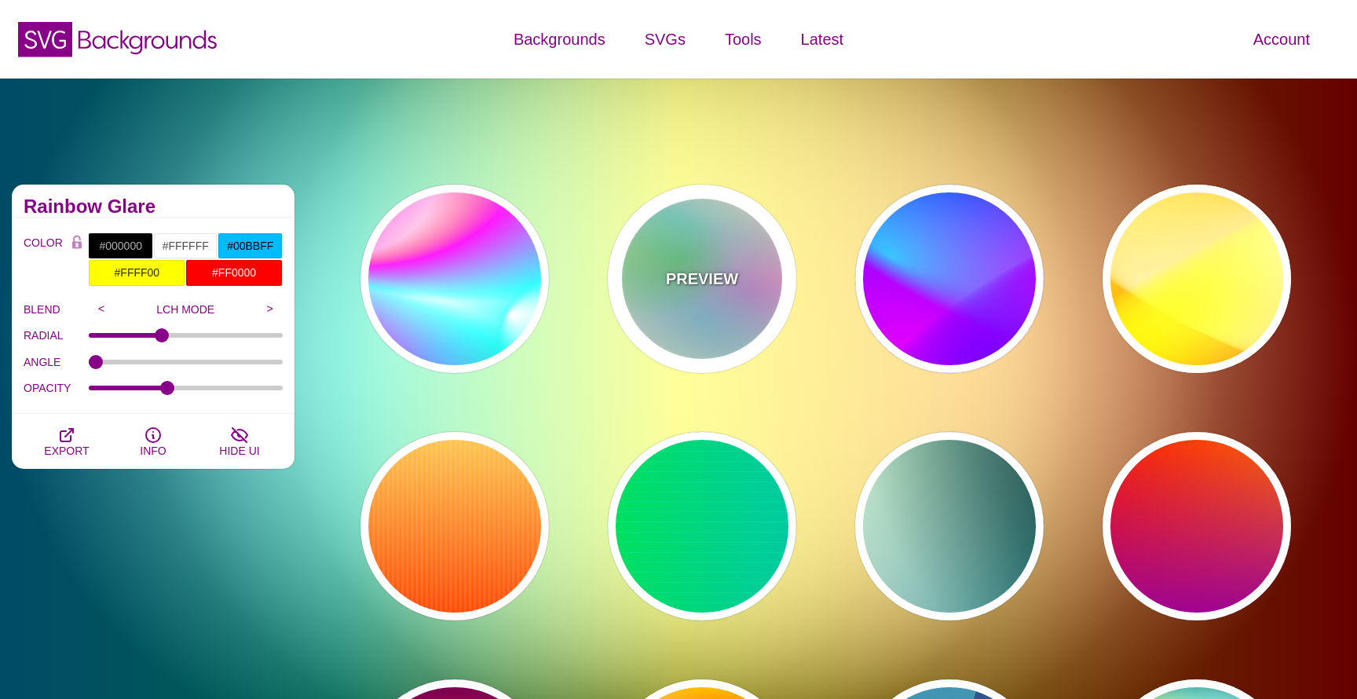
type input "40"
type input "30"
type input "40"
type input "0.4"
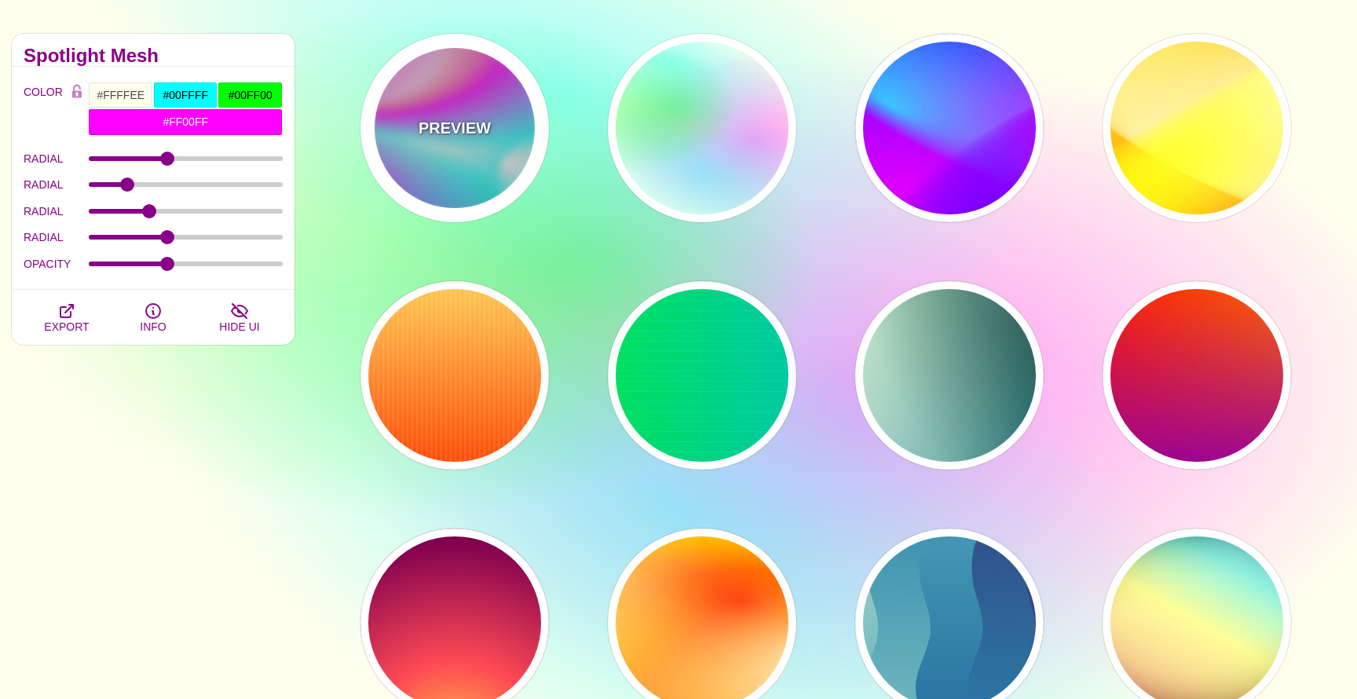
scroll to position [173, 0]
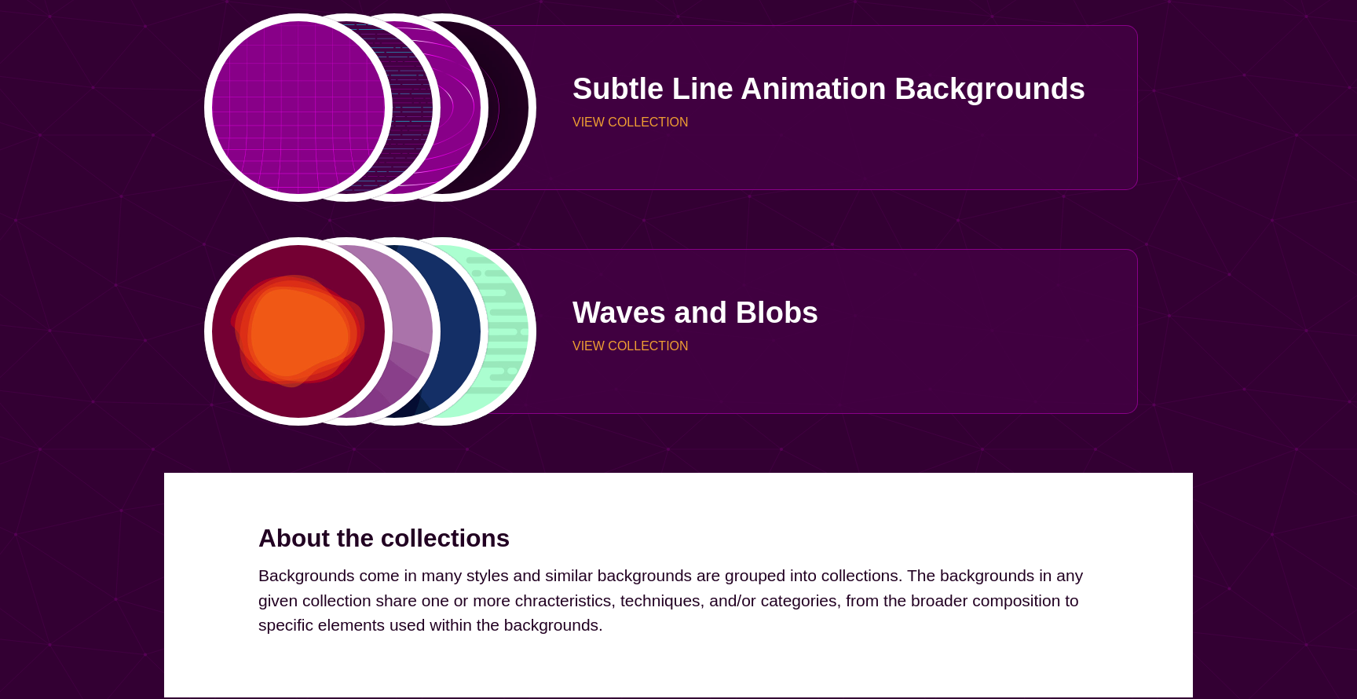
scroll to position [4132, 0]
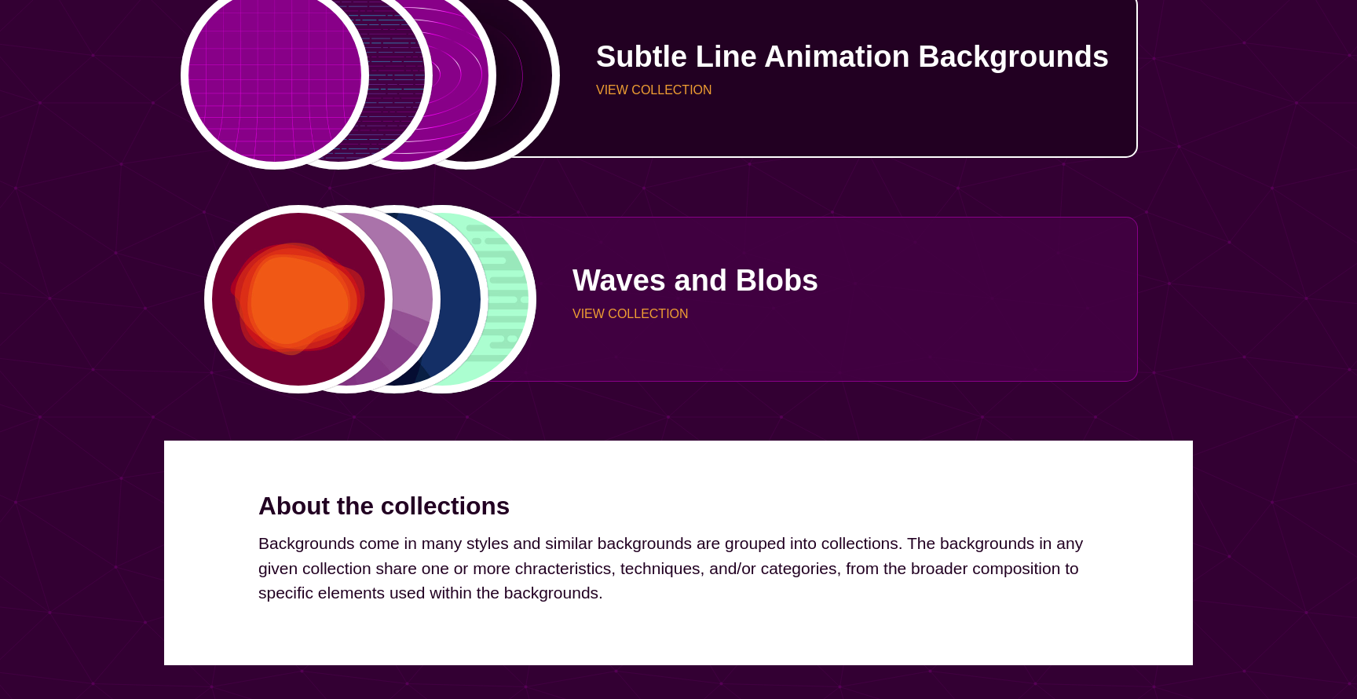
click at [612, 109] on div "Subtle Line Animation Backgrounds VIEW COLLECTION" at bounding box center [837, 75] width 601 height 115
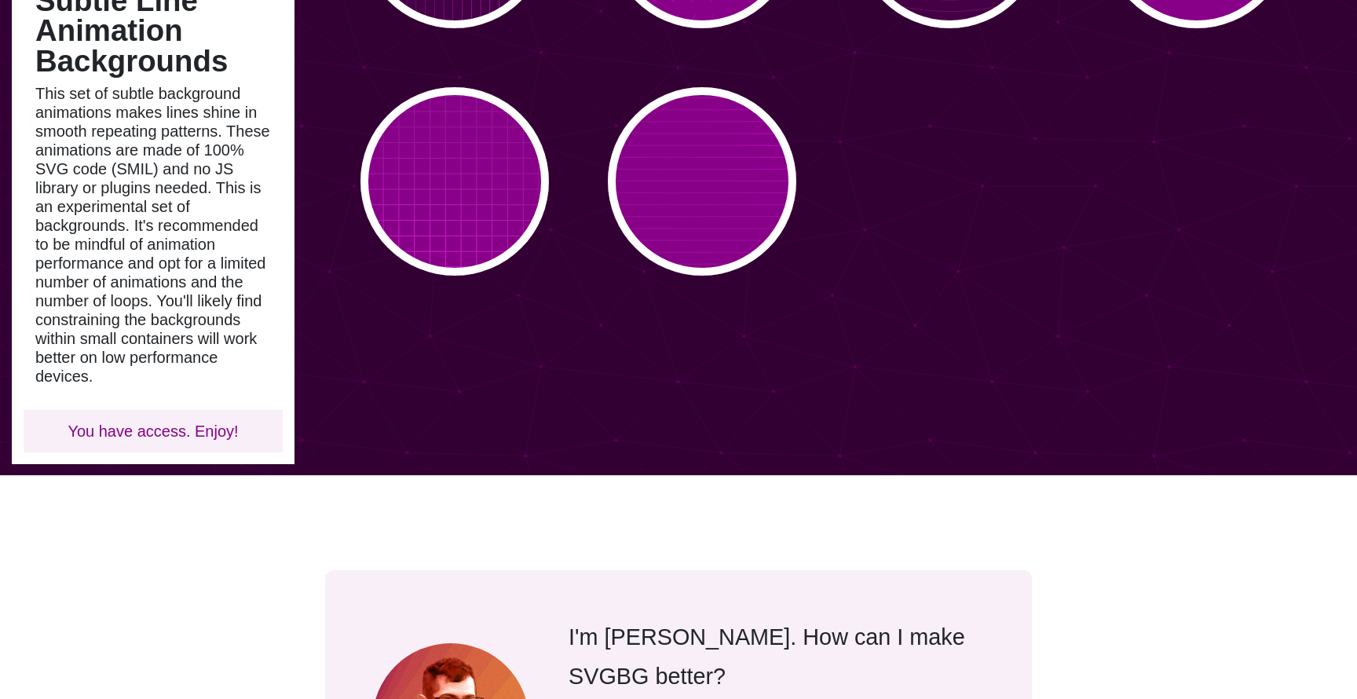
scroll to position [606, 0]
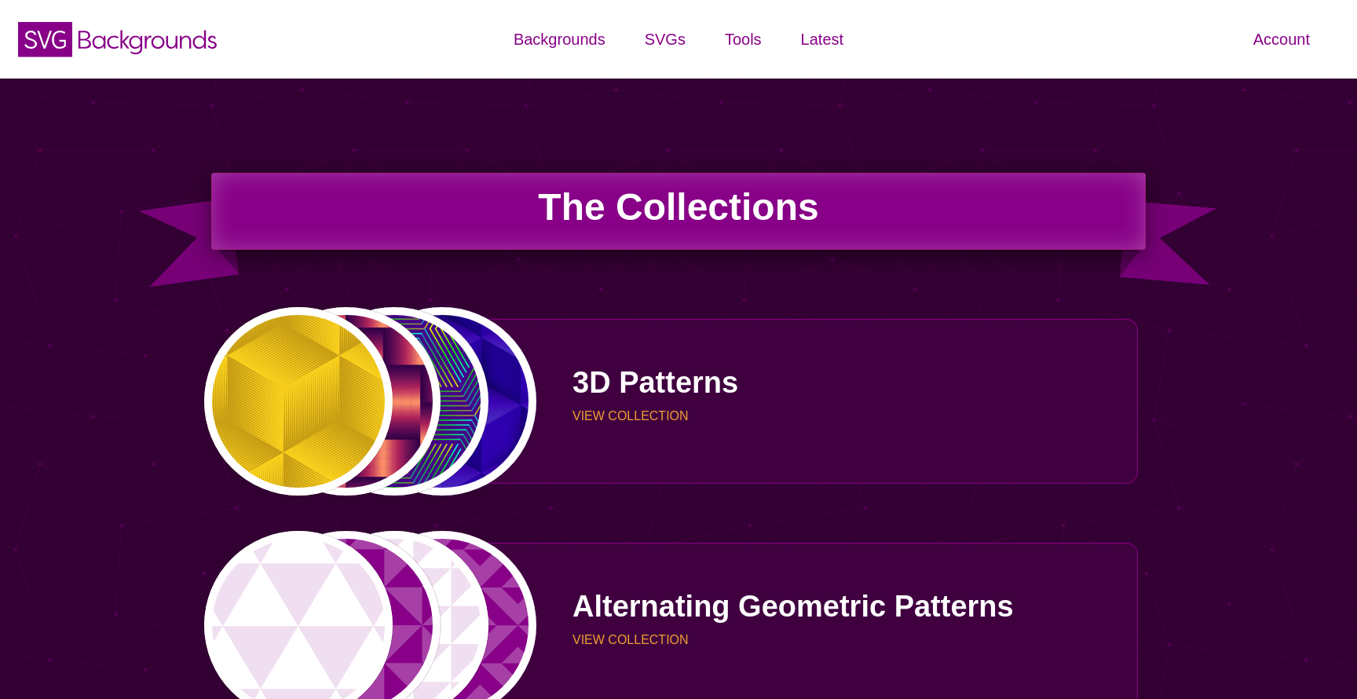
scroll to position [4132, 0]
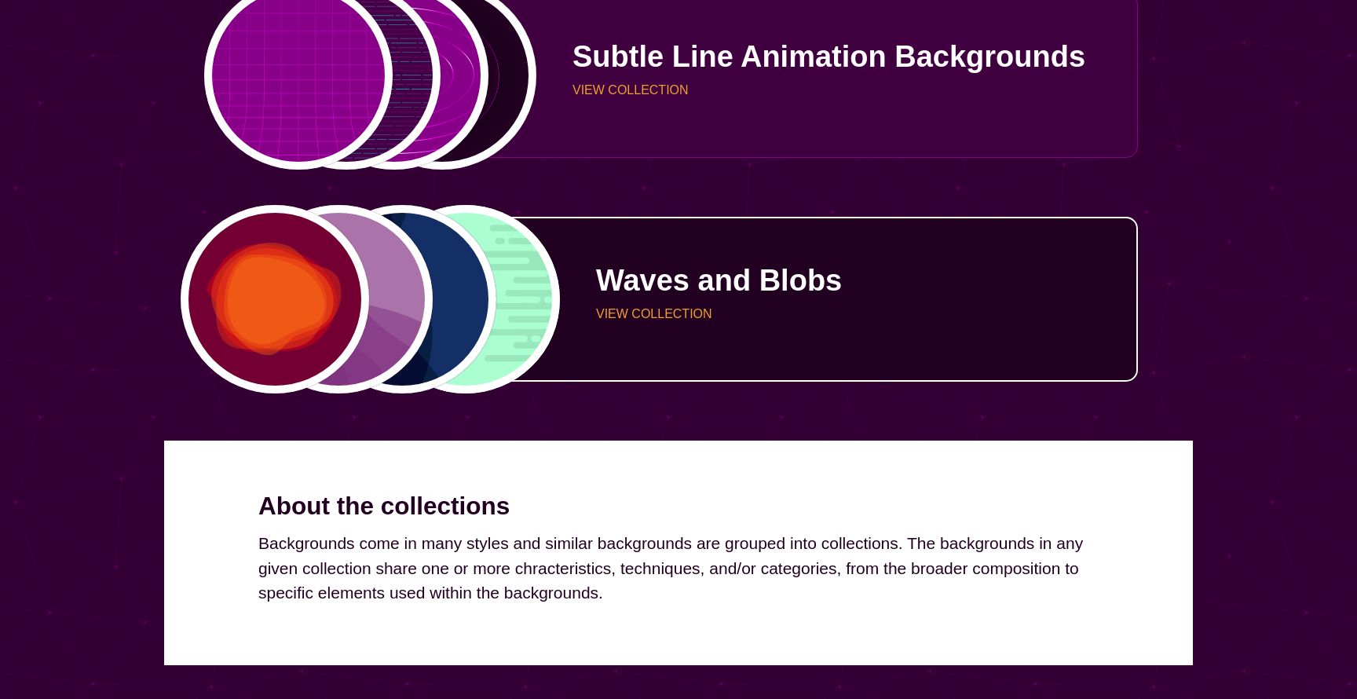
click at [634, 279] on p "Waves and Blobs" at bounding box center [861, 281] width 530 height 30
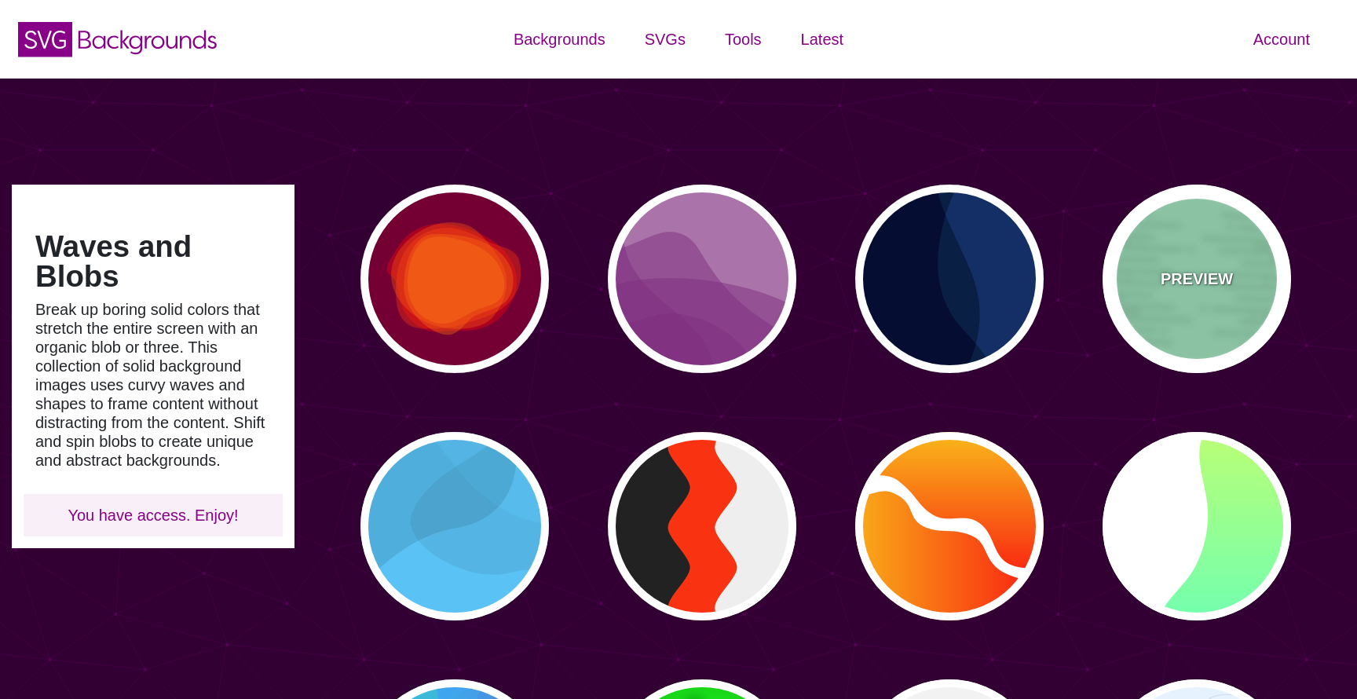
click at [1173, 263] on div "PREVIEW" at bounding box center [1197, 279] width 189 height 189
type input "#A6FFD0"
type input "#96E6BC"
type input "0"
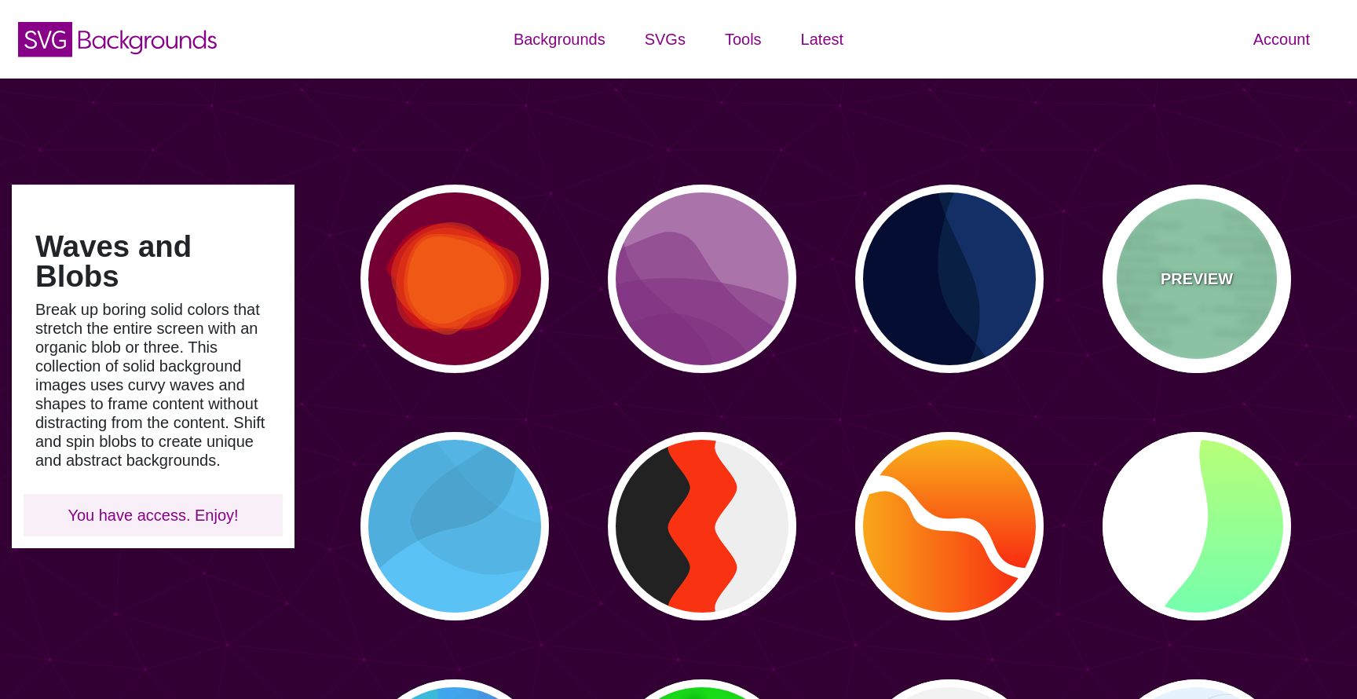
type input "0"
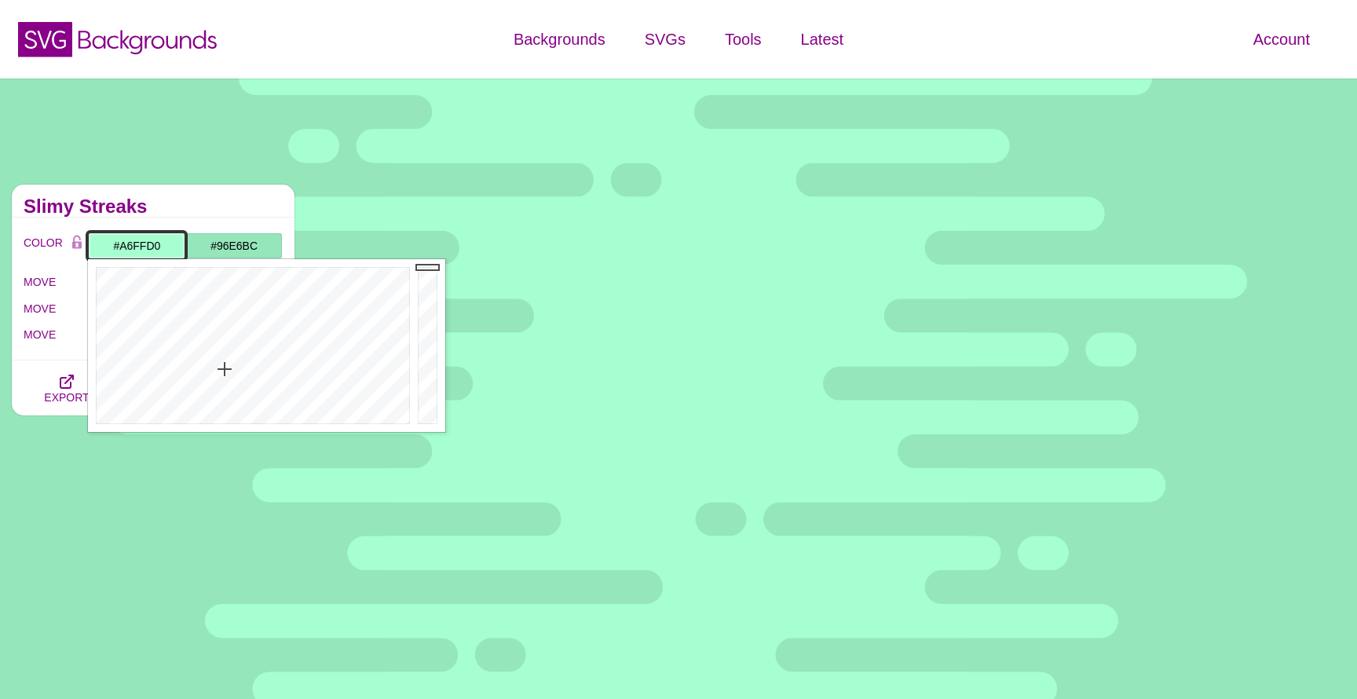
click at [145, 247] on input "#A6FFD0" at bounding box center [136, 246] width 97 height 27
paste input "88b1d1"
type input "#88B1D1"
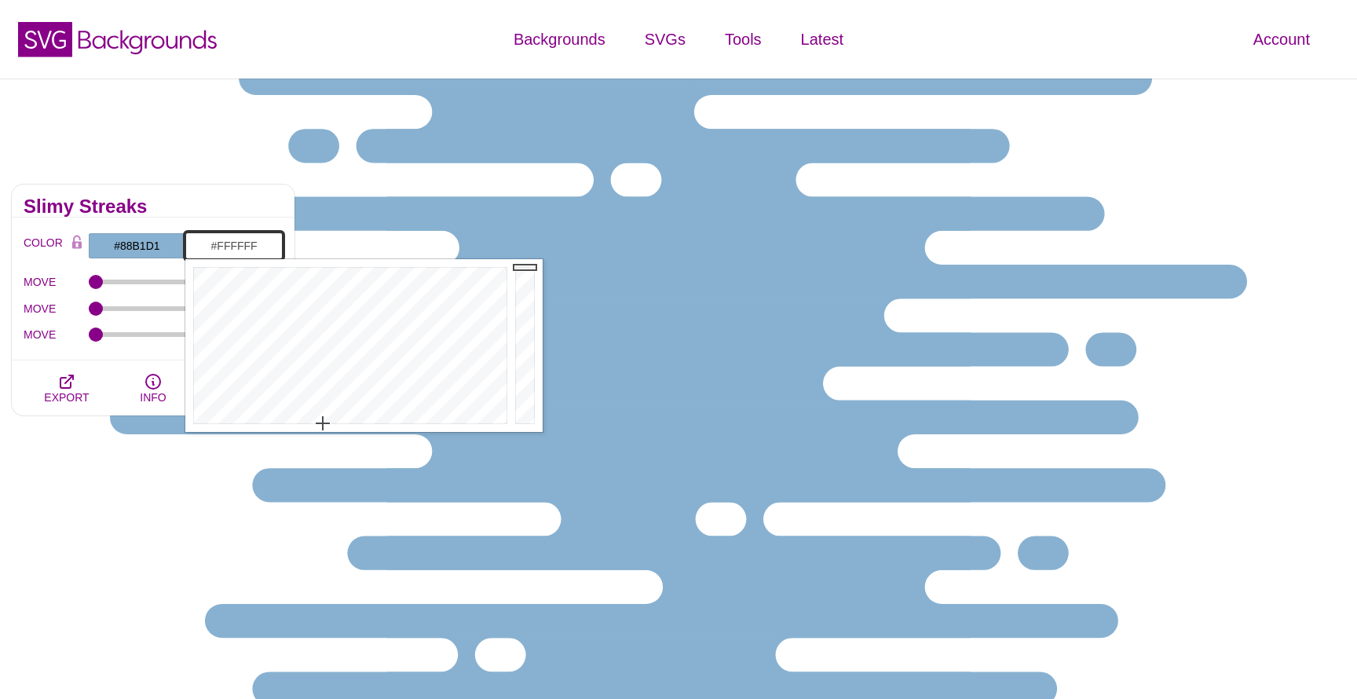
click at [230, 246] on input "#FFFFFF" at bounding box center [233, 246] width 97 height 27
type input "#F7F7F7"
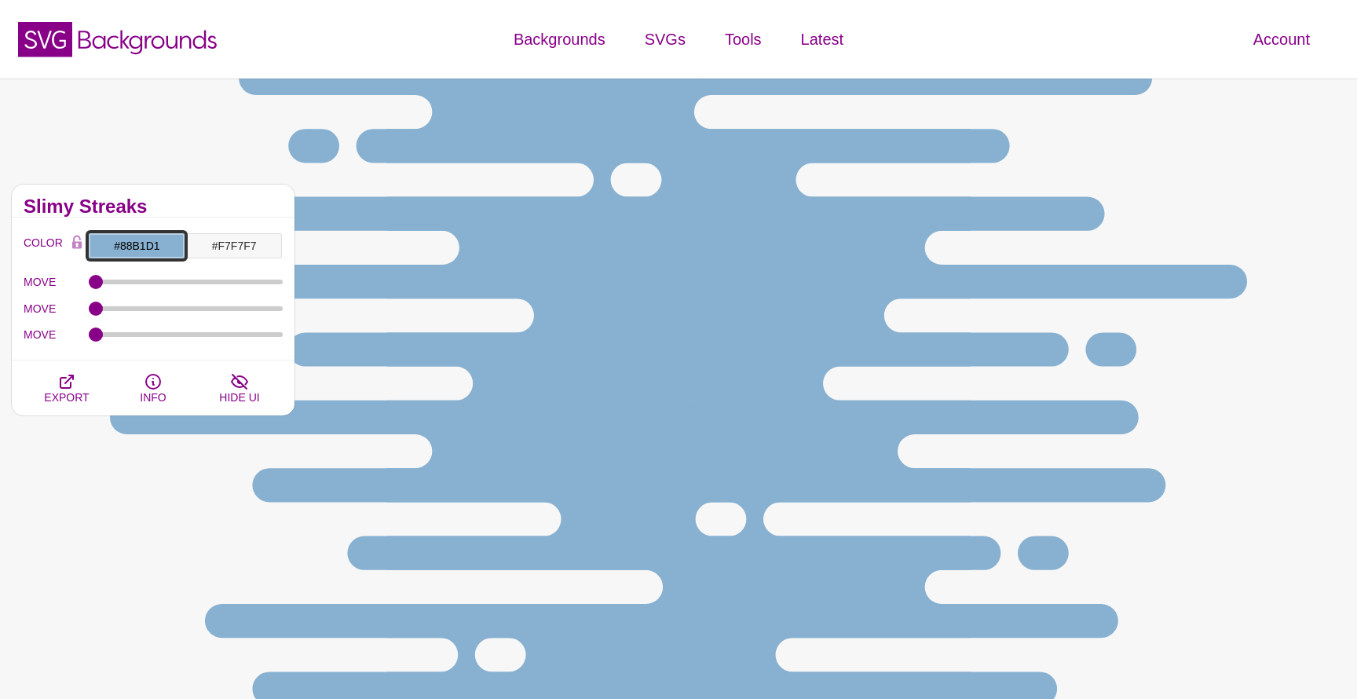
click at [149, 247] on input "#88B1D1" at bounding box center [136, 246] width 97 height 27
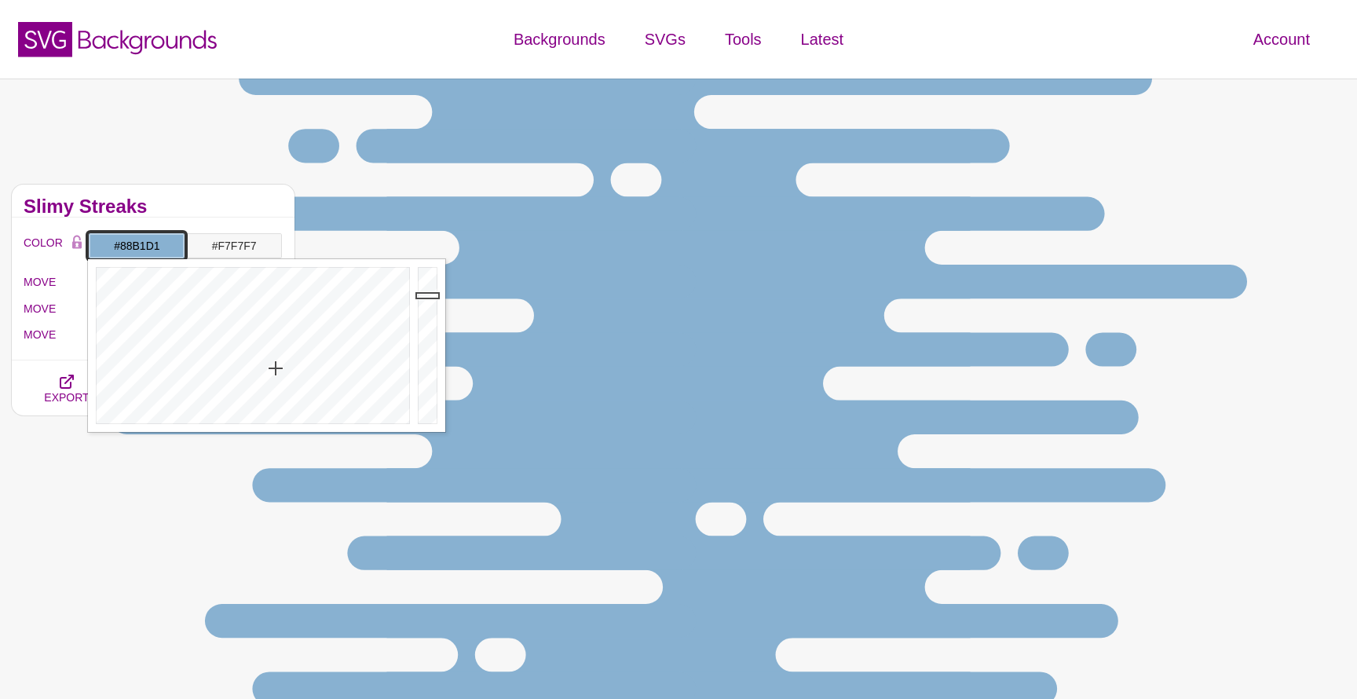
click at [149, 247] on input "#88B1D1" at bounding box center [136, 246] width 97 height 27
paste input "e7eff6"
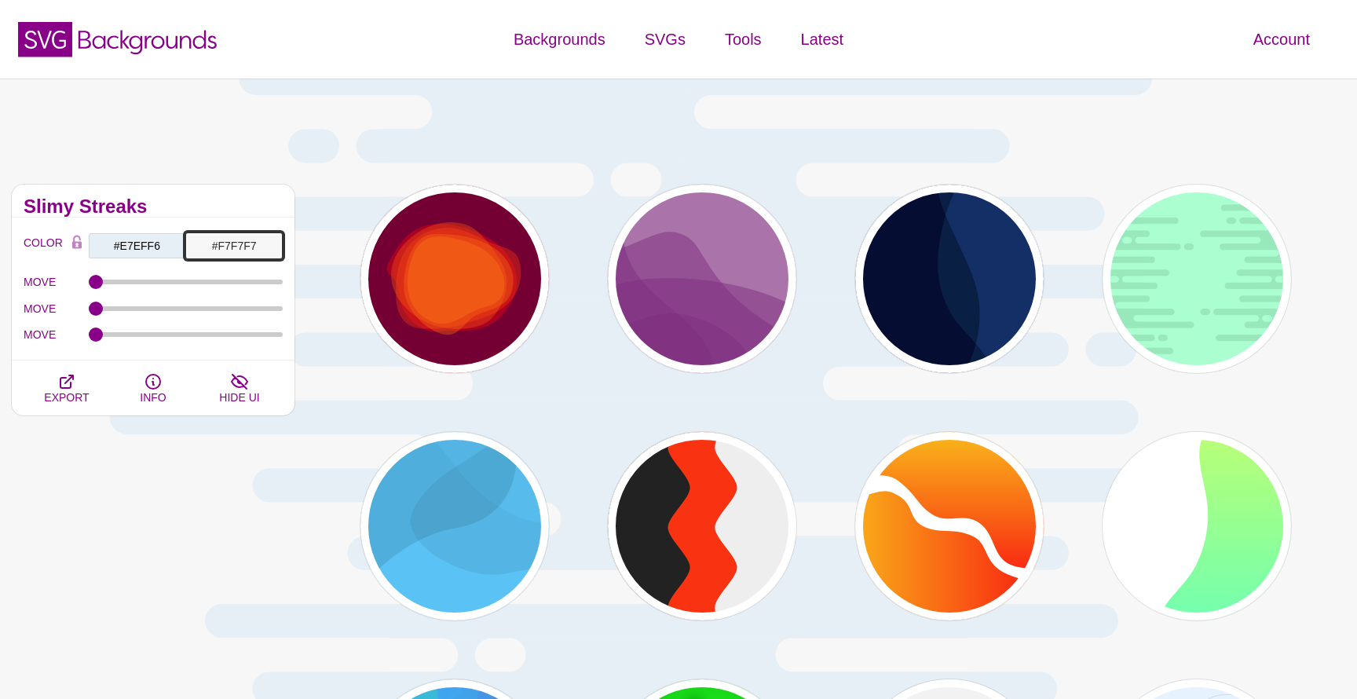
scroll to position [43, 0]
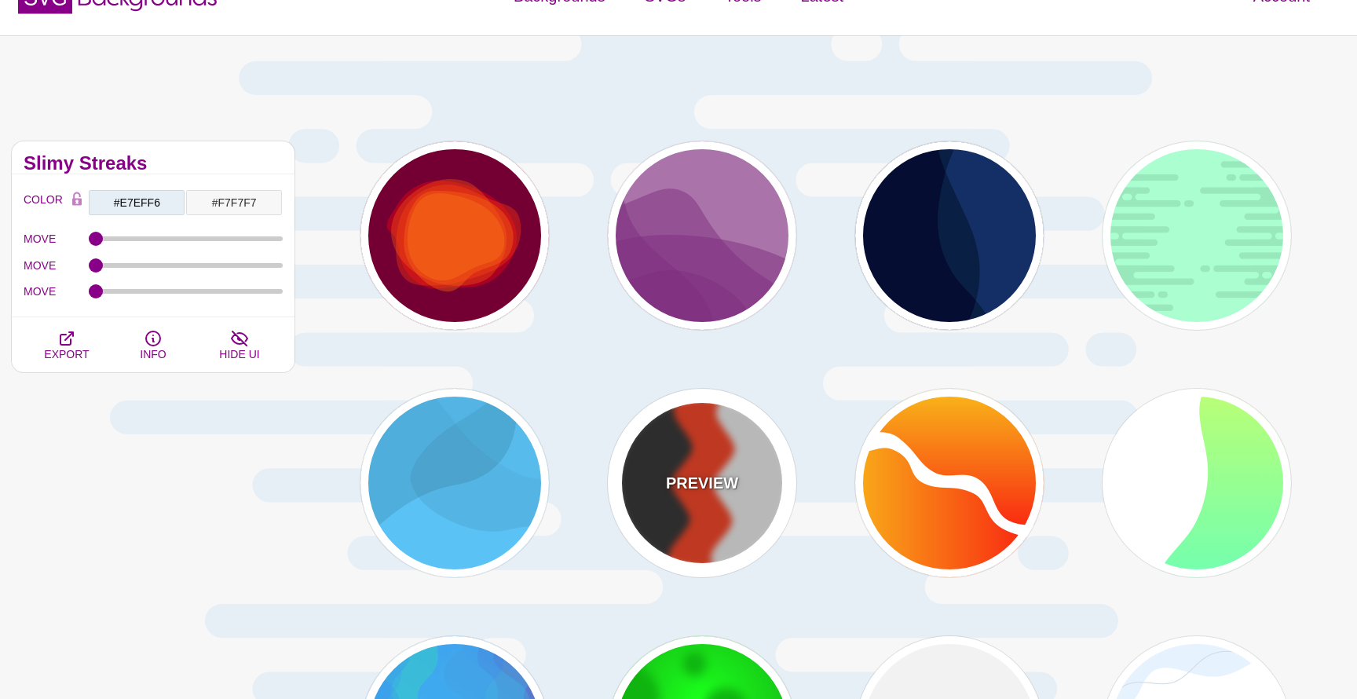
click at [703, 463] on div "PREVIEW" at bounding box center [702, 483] width 189 height 189
type input "#FF3300"
type input "#222222"
type input "#EEEEEE"
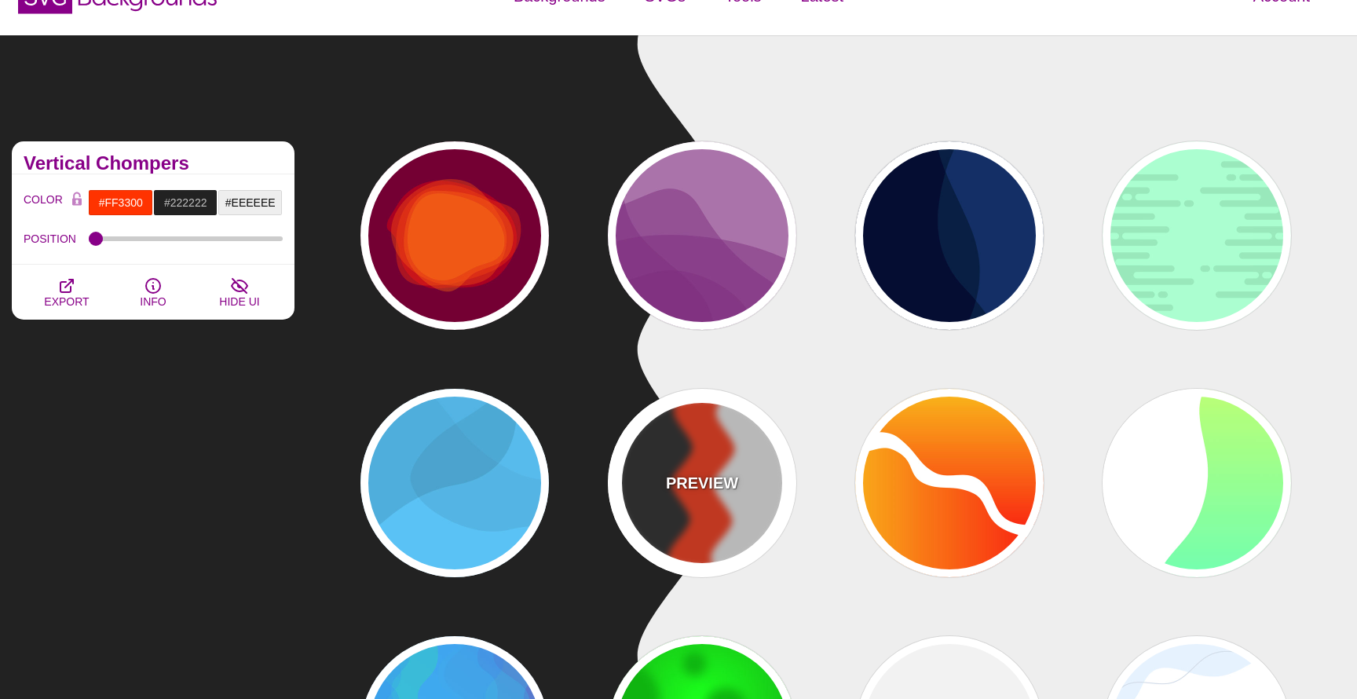
click at [730, 443] on div "PREVIEW" at bounding box center [702, 483] width 189 height 189
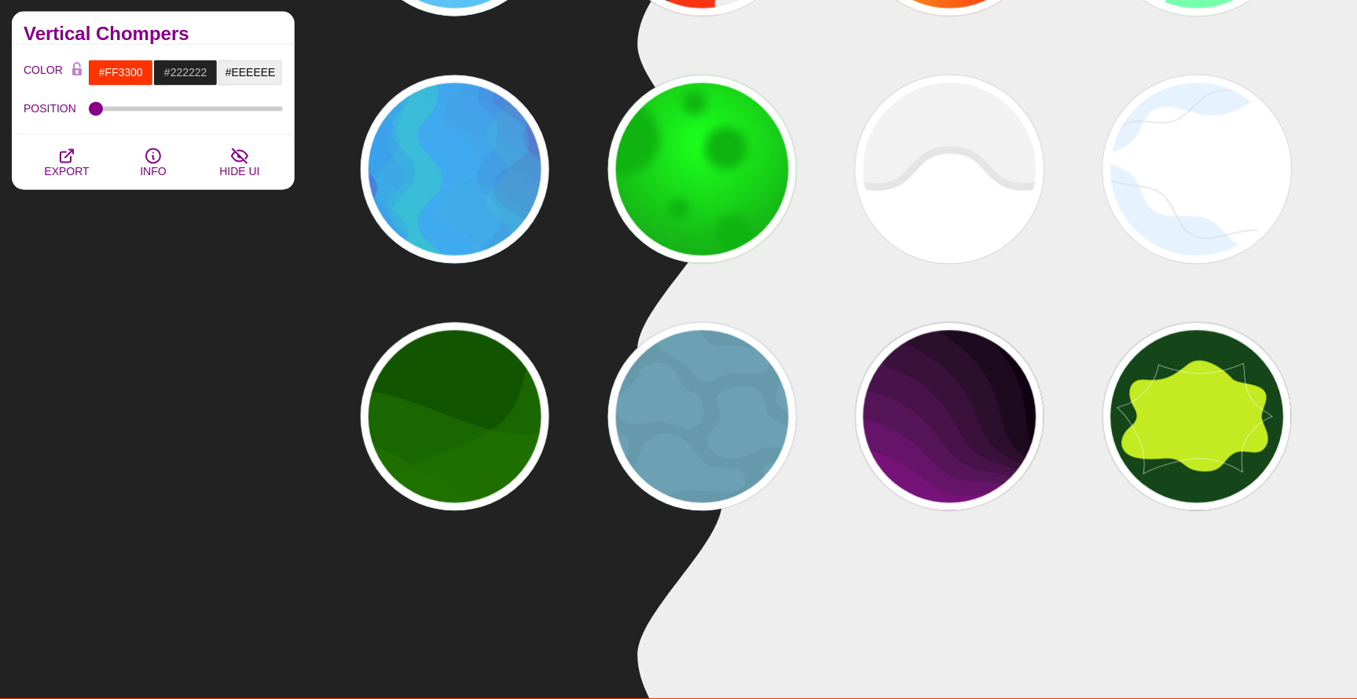
scroll to position [595, 0]
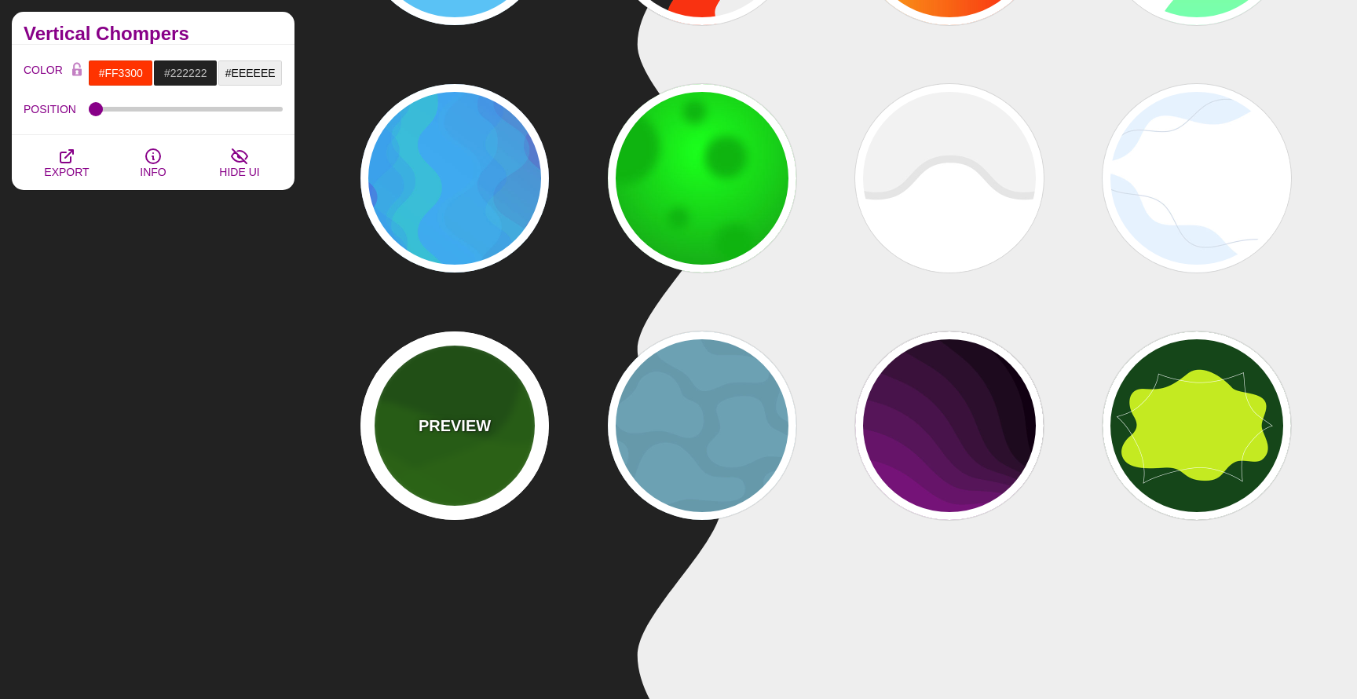
click at [466, 413] on div "PREVIEW" at bounding box center [455, 426] width 189 height 189
type input "#115500"
type input "#227700"
type input "0.5"
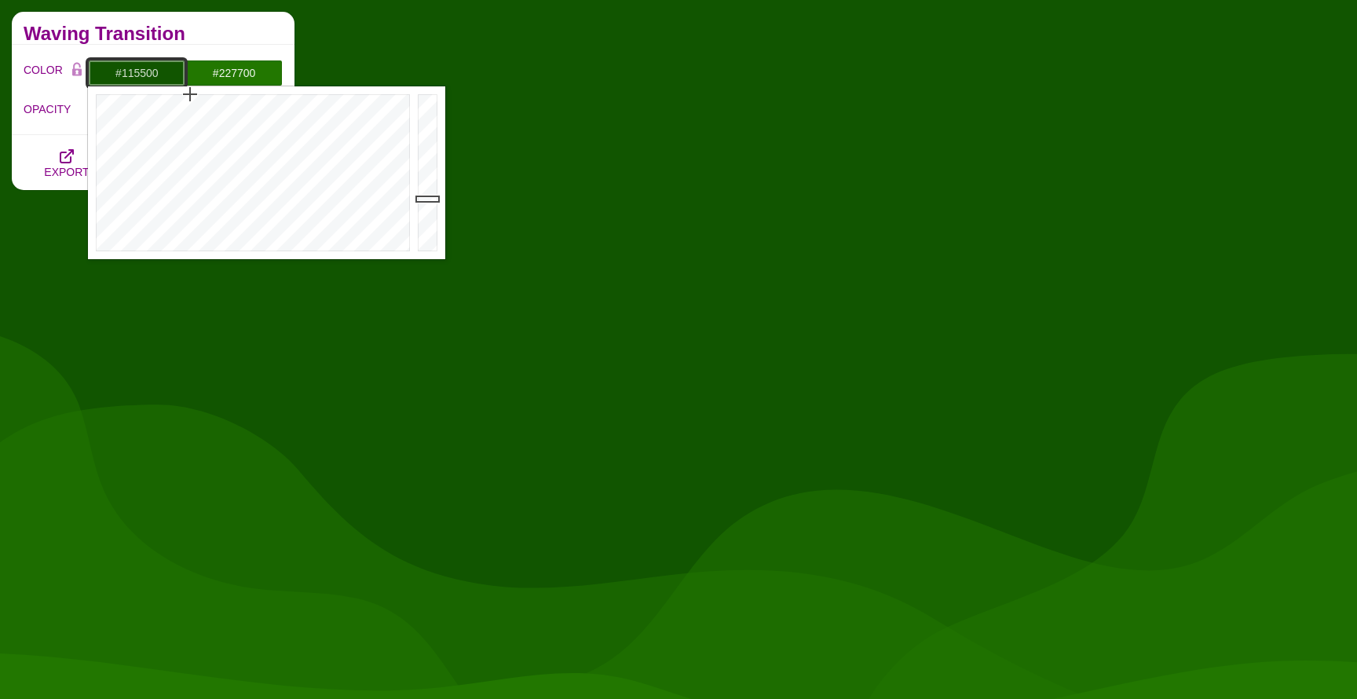
click at [149, 71] on input "#115500" at bounding box center [136, 73] width 97 height 27
paste input "e7eff6"
type input "#E7EFF6"
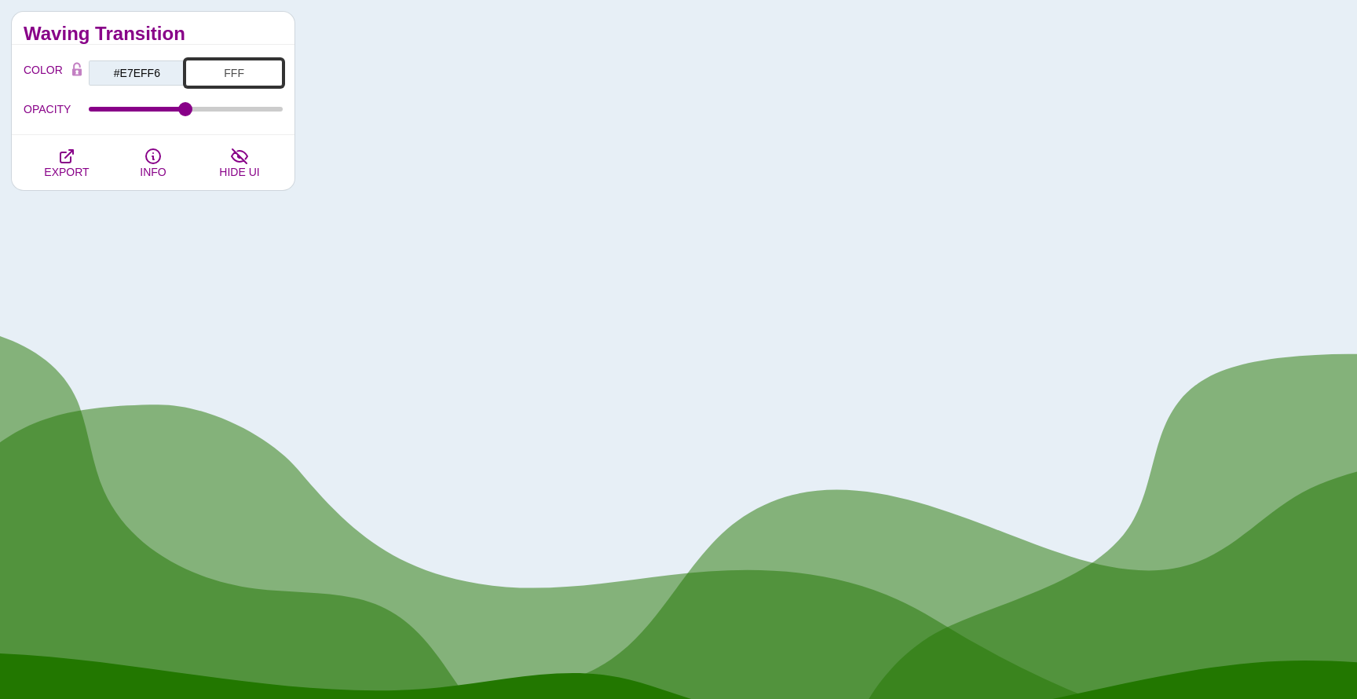
type input "#FFFFFF"
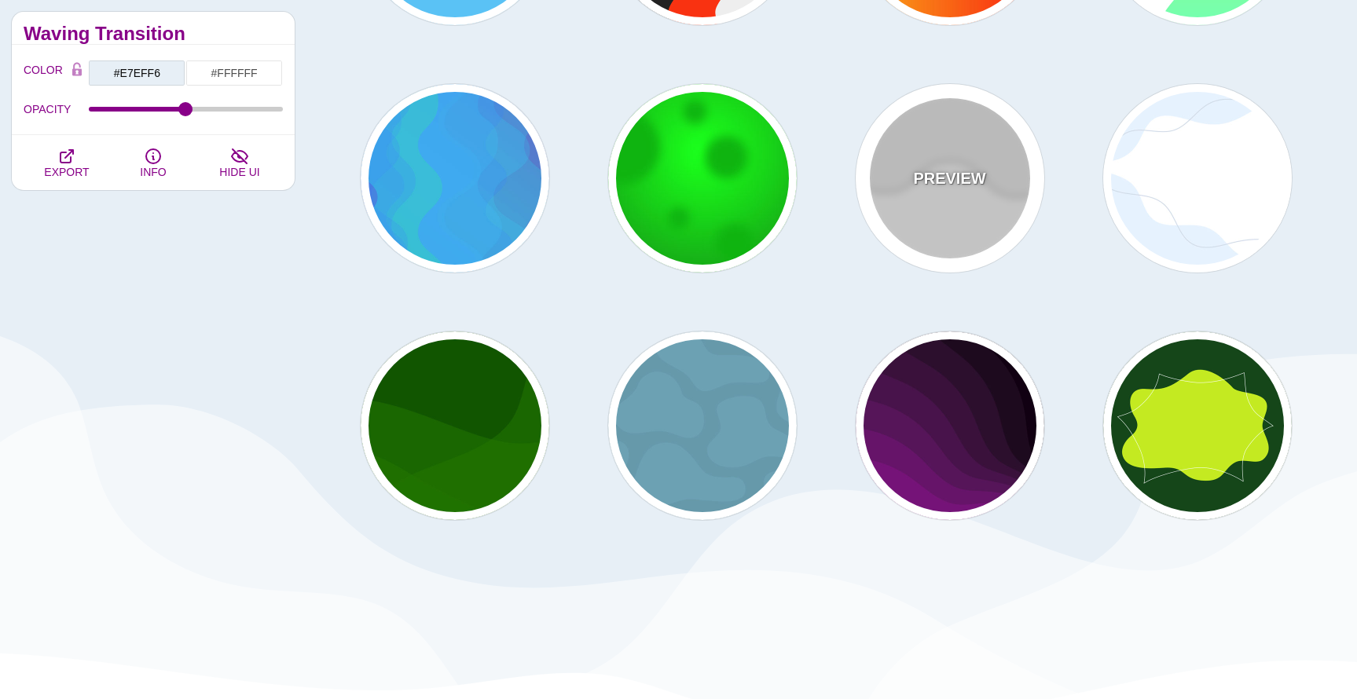
click at [890, 200] on div "PREVIEW" at bounding box center [950, 178] width 189 height 189
type input "#FFFFFF"
type input "#EEEEEE"
type input "#DDDDDD"
type input "400"
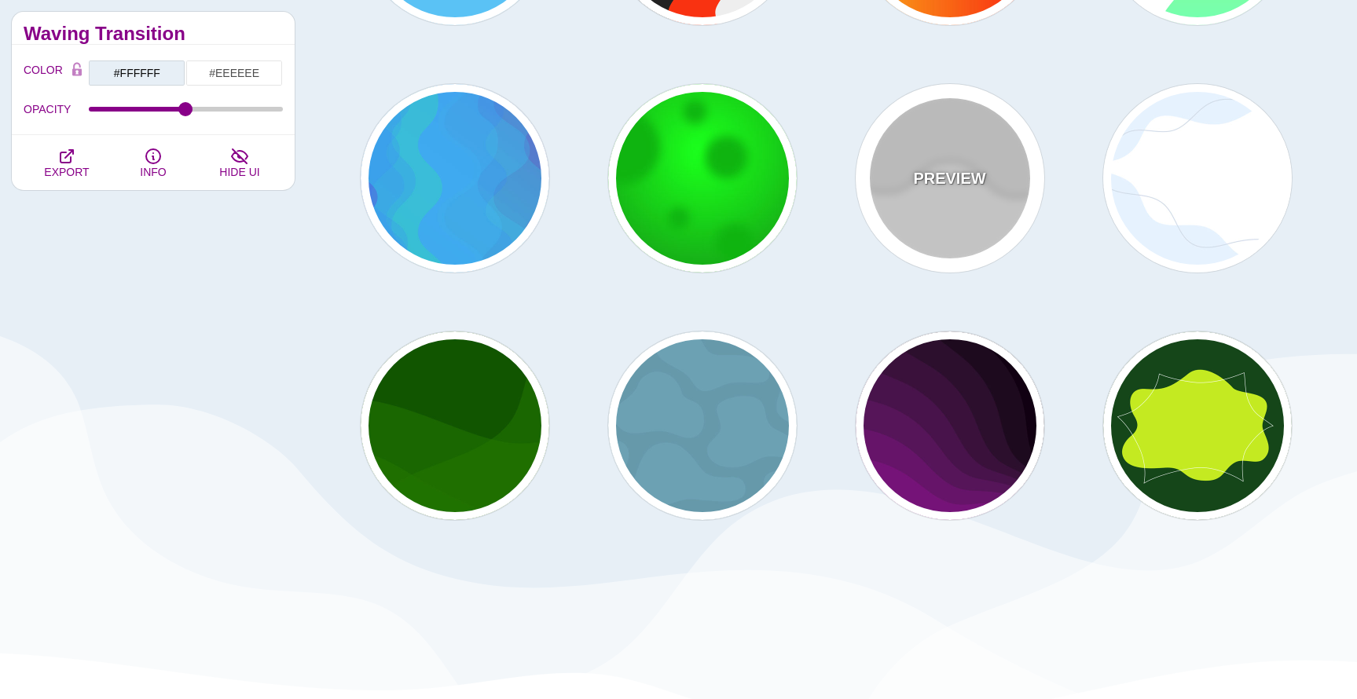
type input "10"
type input "1"
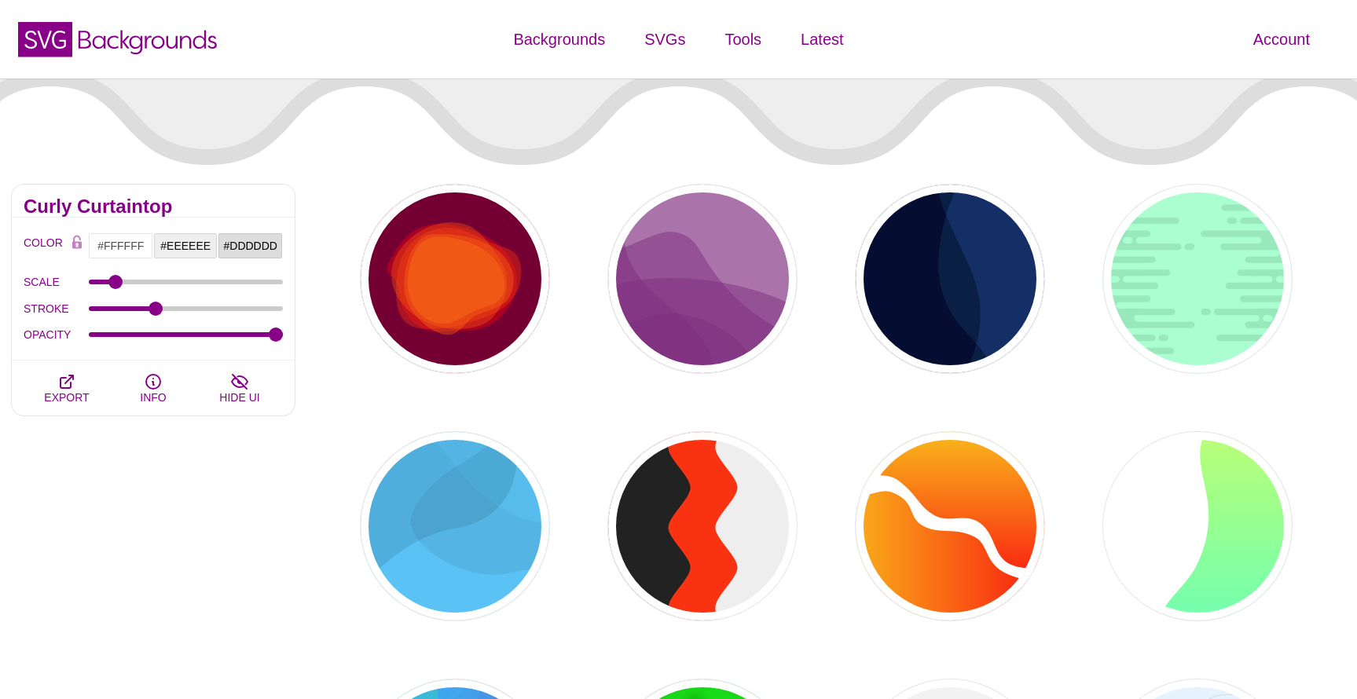
scroll to position [0, 0]
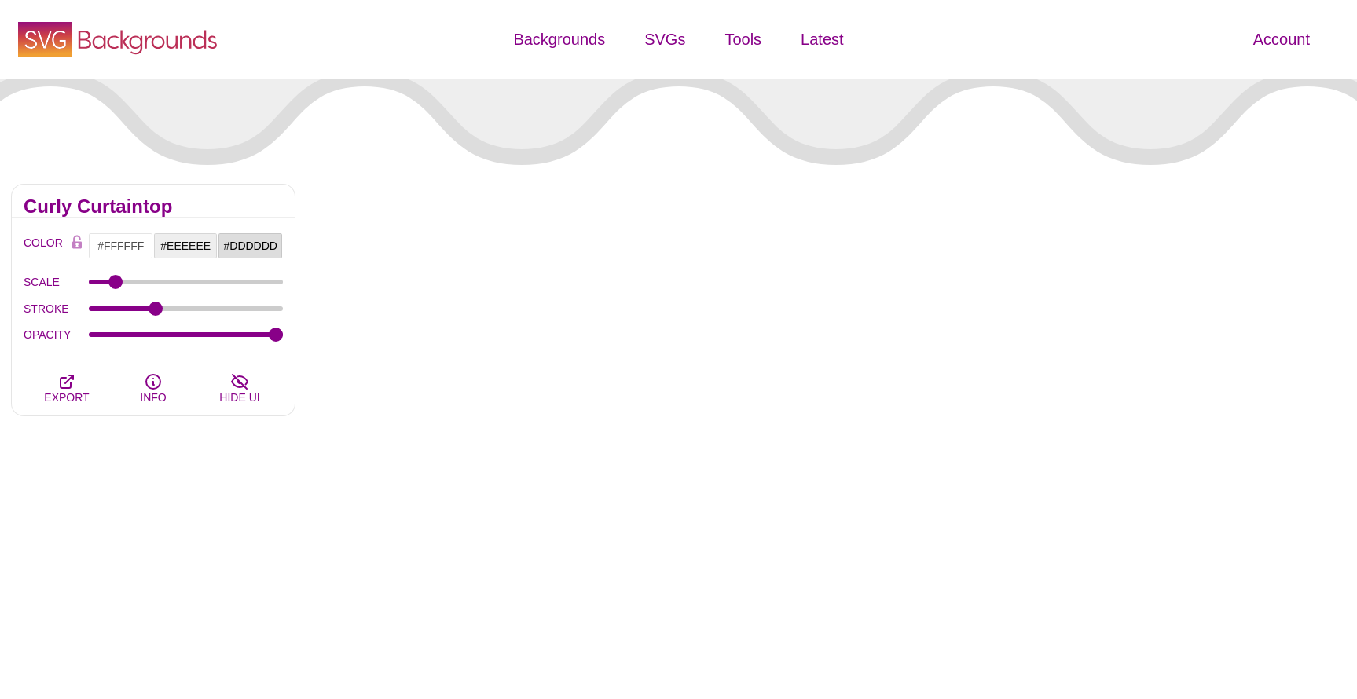
click at [60, 43] on use at bounding box center [45, 39] width 54 height 35
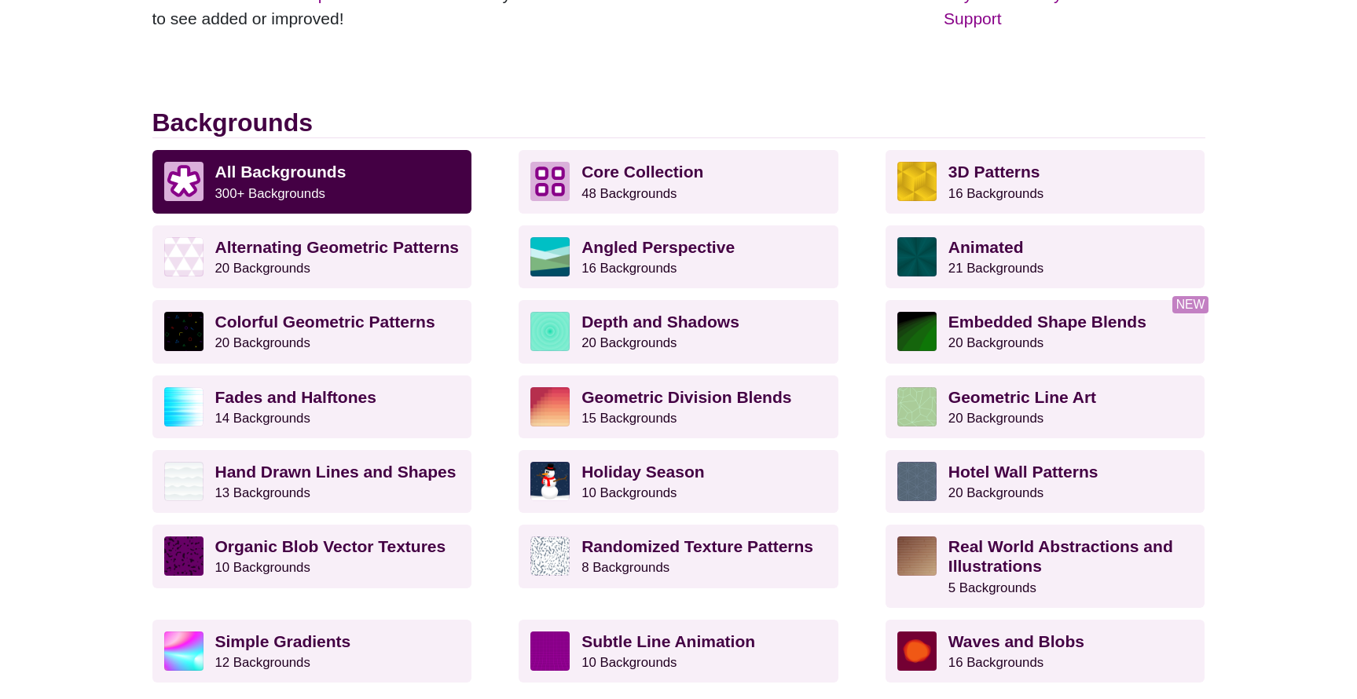
scroll to position [351, 0]
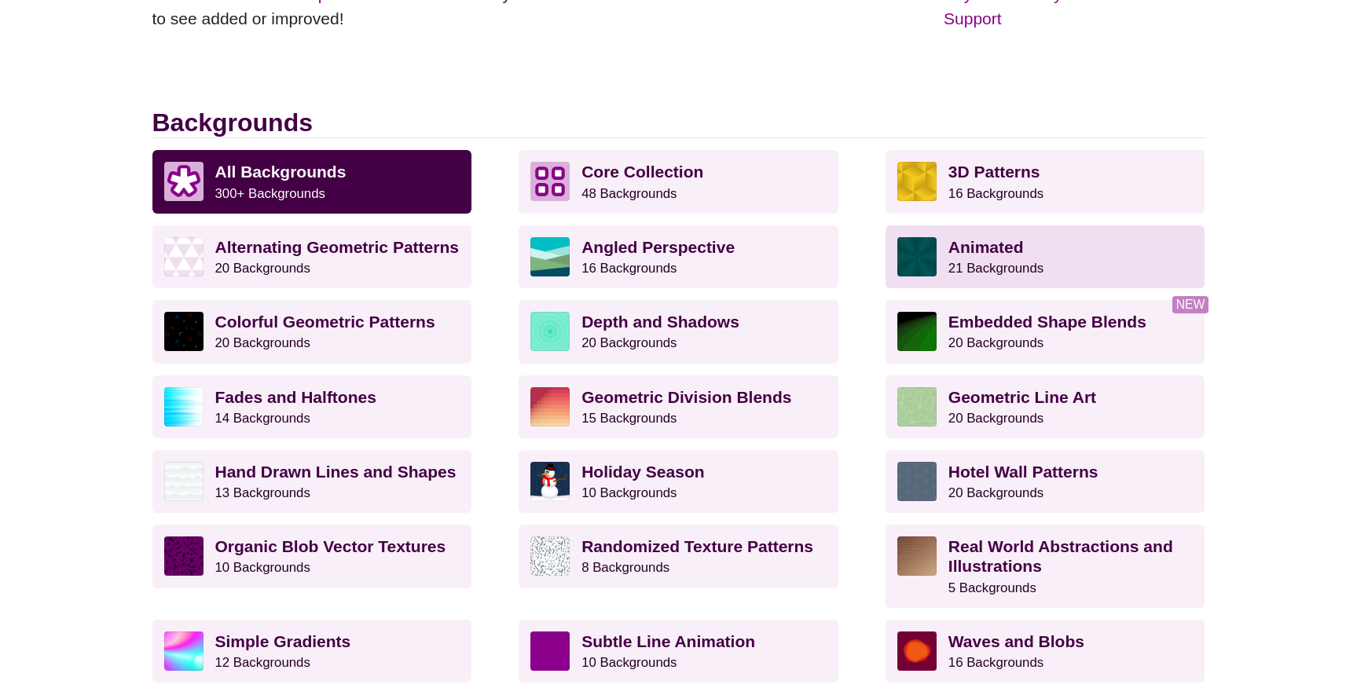
click at [1006, 244] on strong "Animated" at bounding box center [985, 247] width 75 height 18
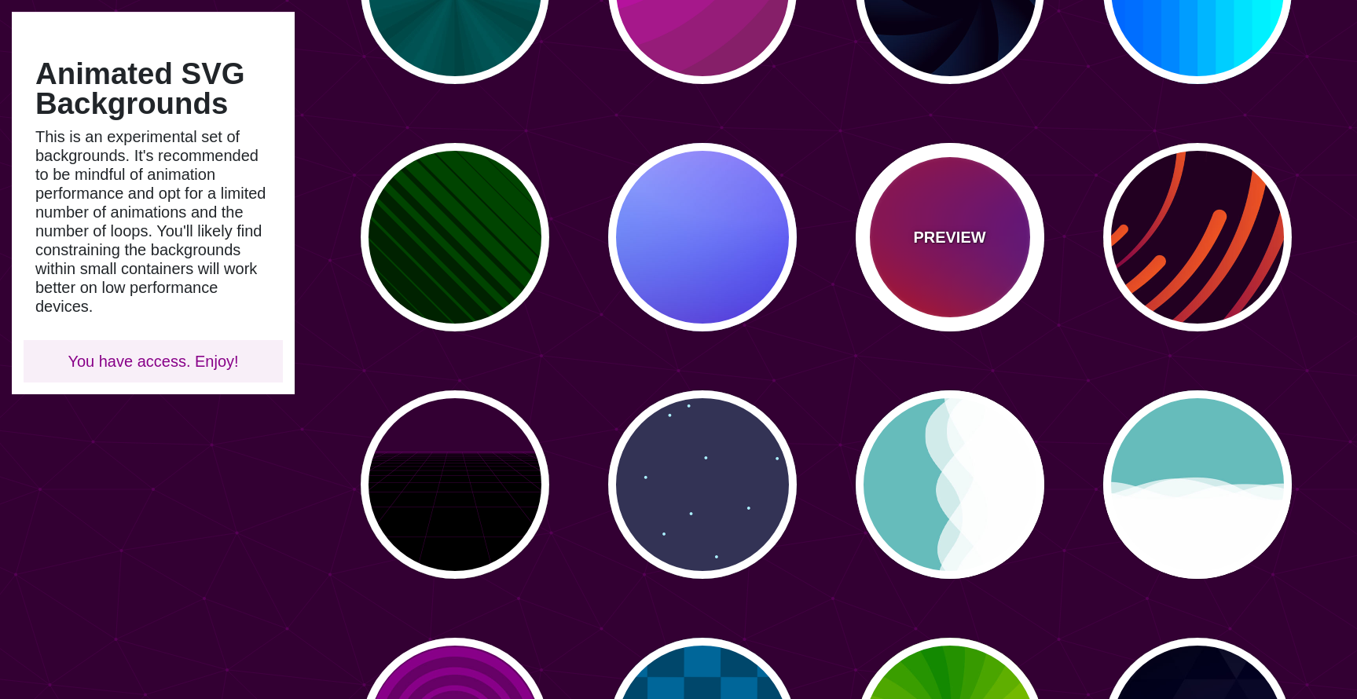
scroll to position [263, 0]
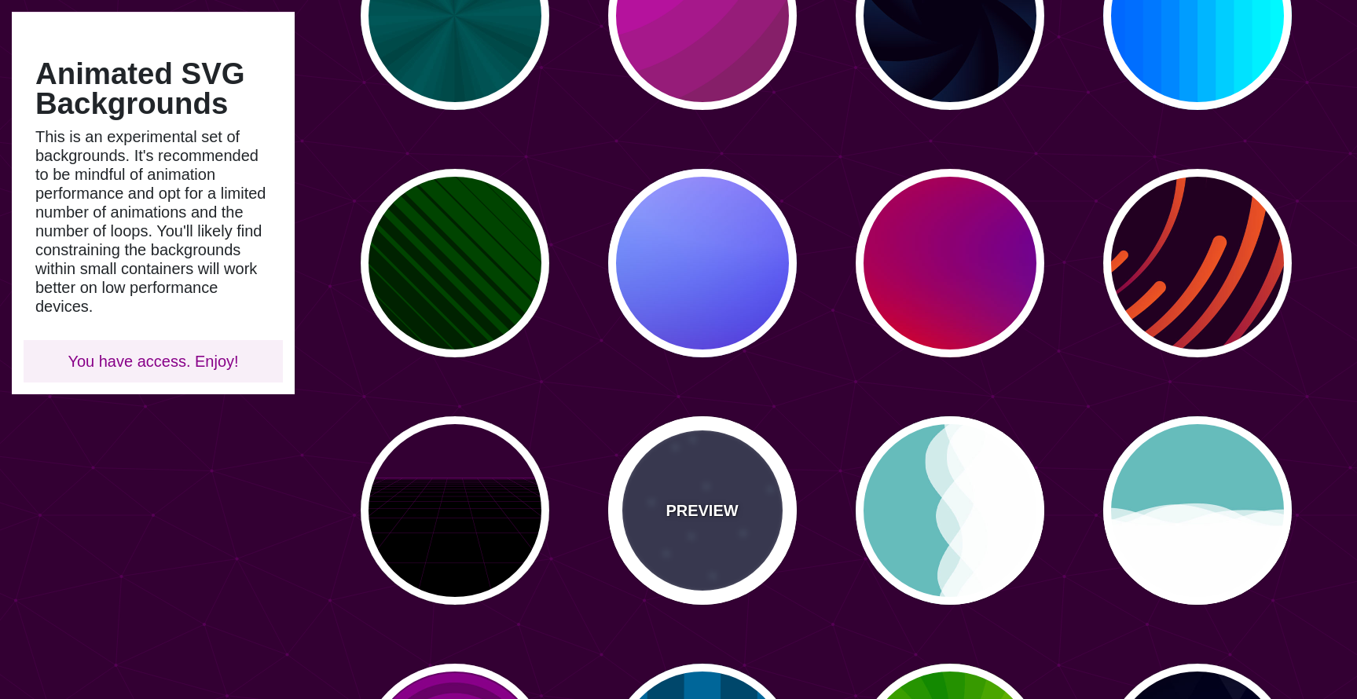
click at [712, 475] on div "PREVIEW" at bounding box center [702, 510] width 189 height 189
type input "#333355"
type input "#AAEEFF"
type input "#444444"
type input "#555555"
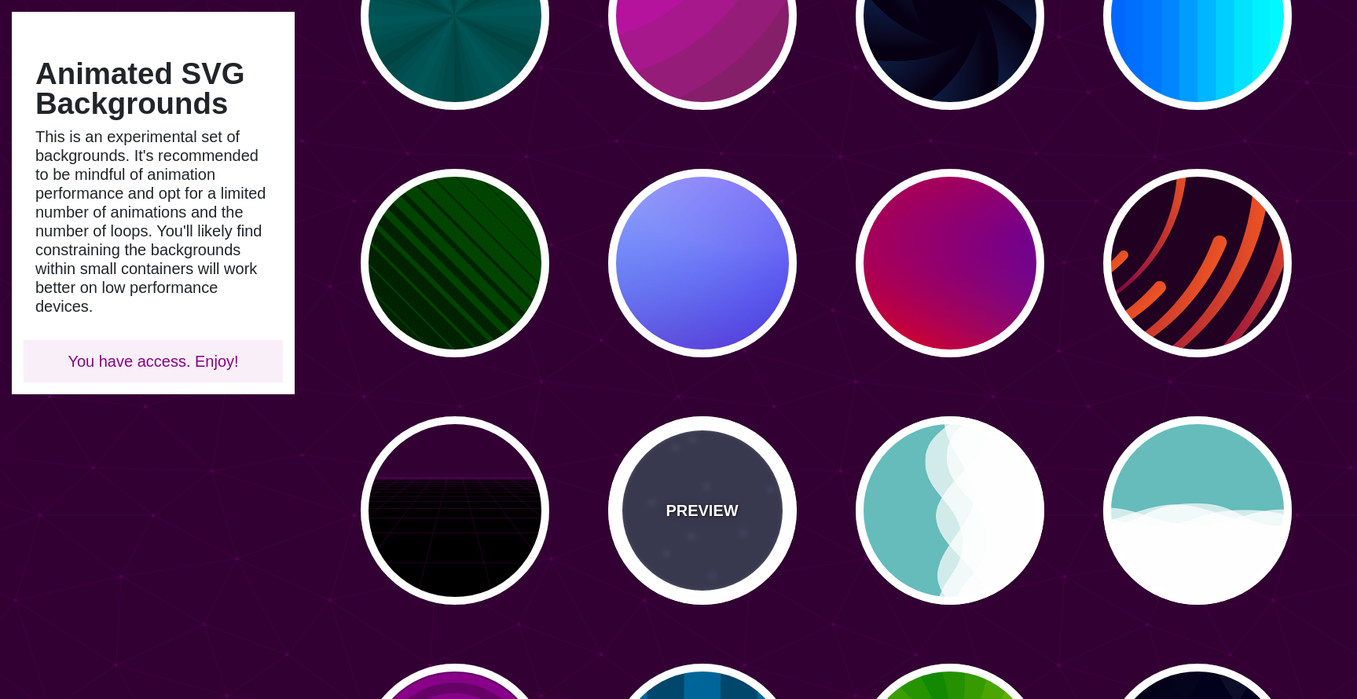
type input "15"
type input "40"
type input "5"
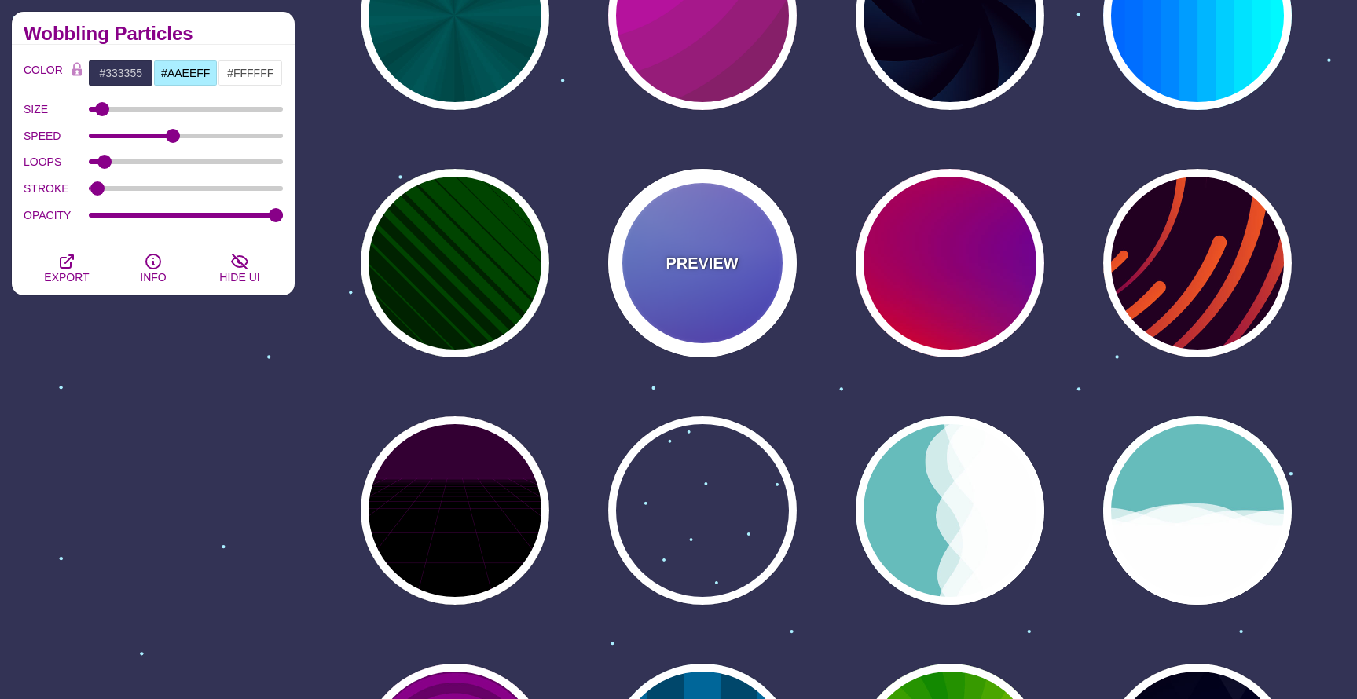
click at [707, 302] on div "PREVIEW" at bounding box center [702, 263] width 189 height 189
type input "#0000FF"
type input "#0099FF"
type input "#FF99FF"
type input "#880088"
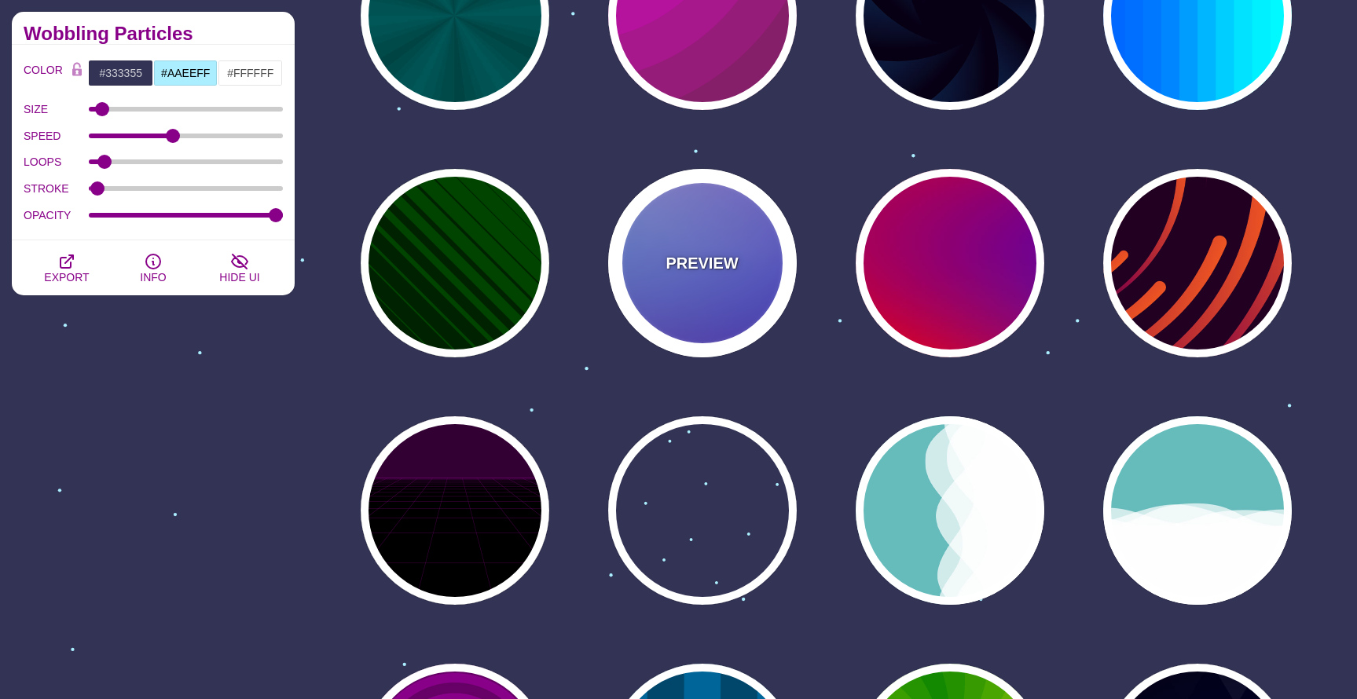
type input "12"
type input "0"
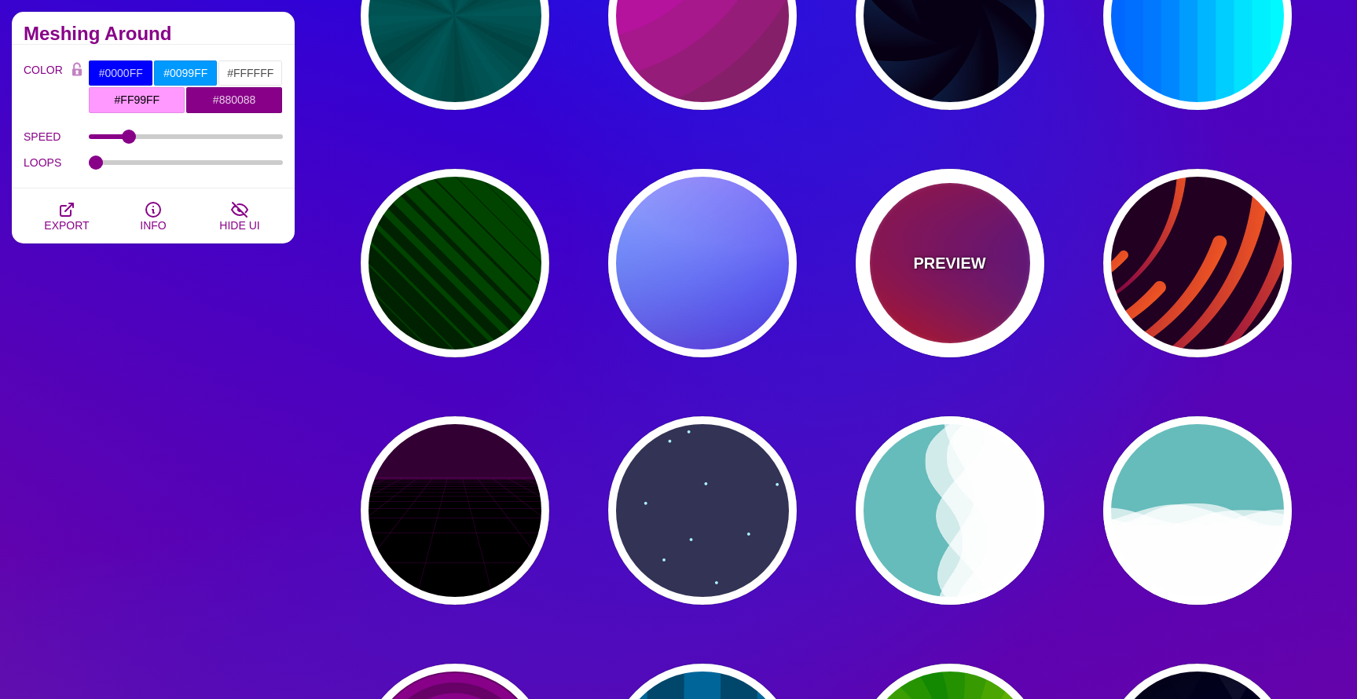
click at [948, 291] on div "PREVIEW" at bounding box center [950, 263] width 189 height 189
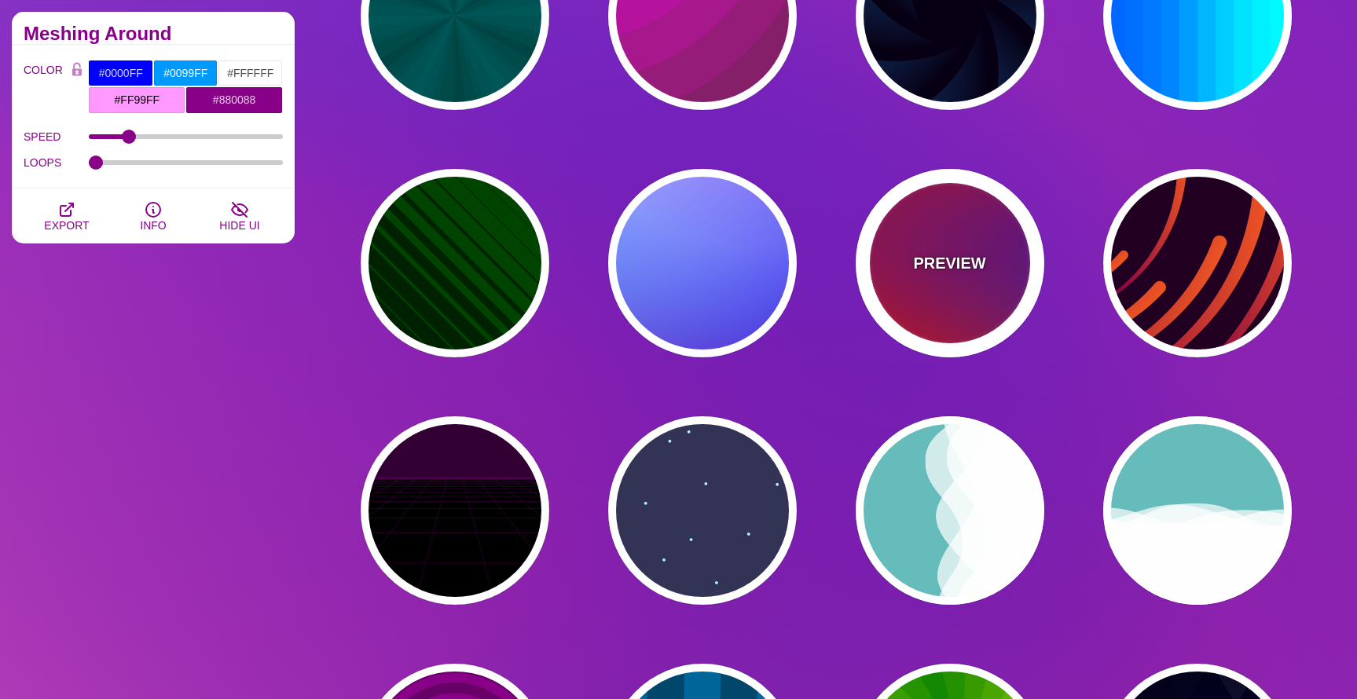
type input "#FF0000"
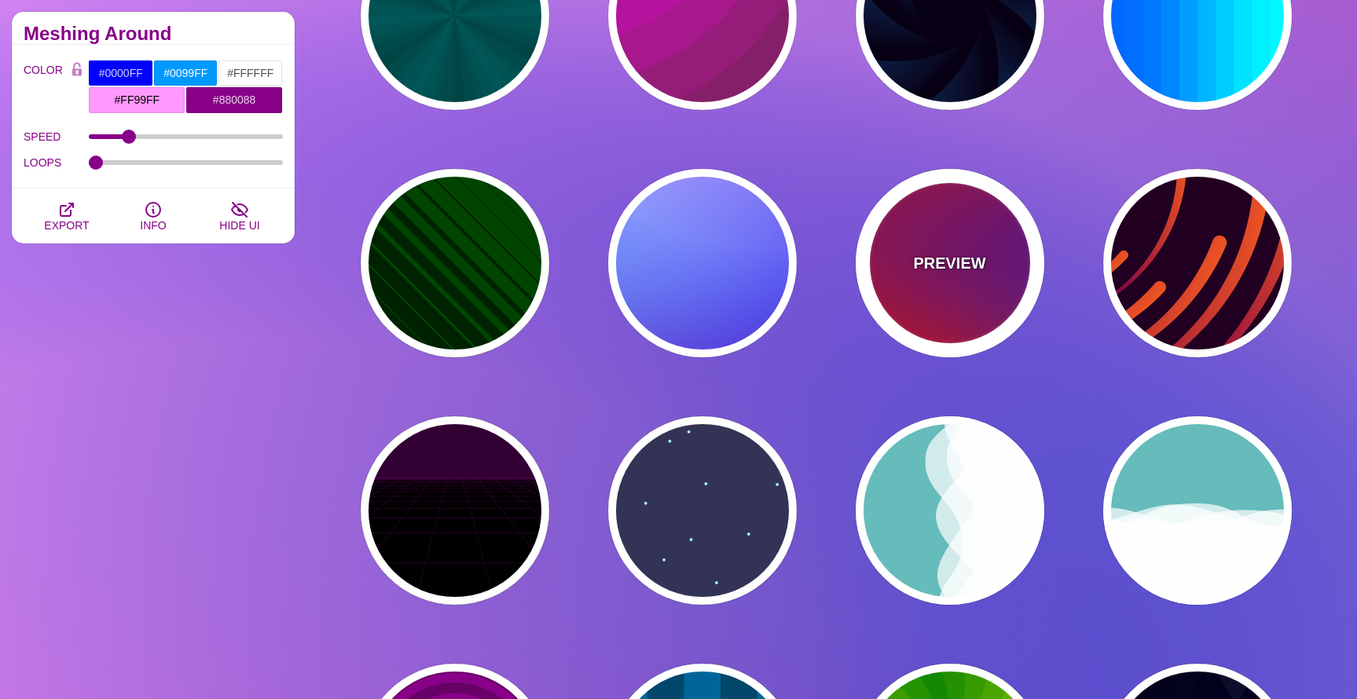
type input "#800080"
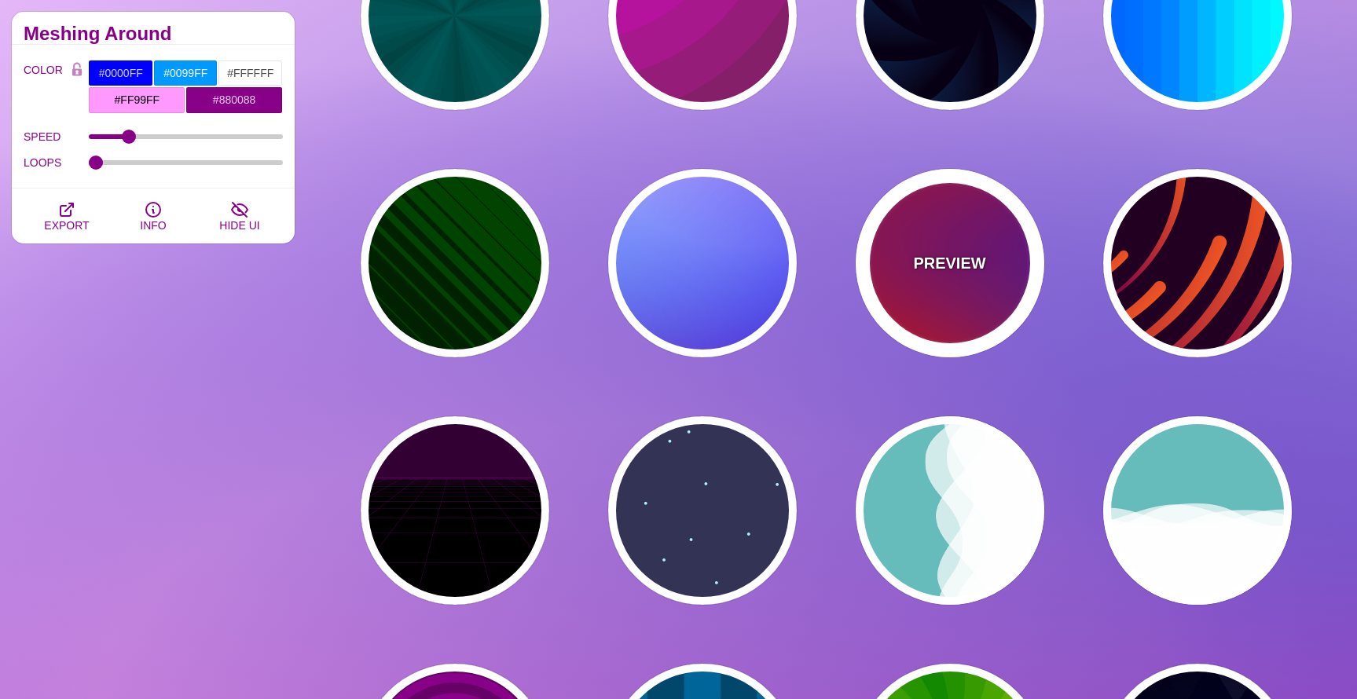
type input "#0000FF"
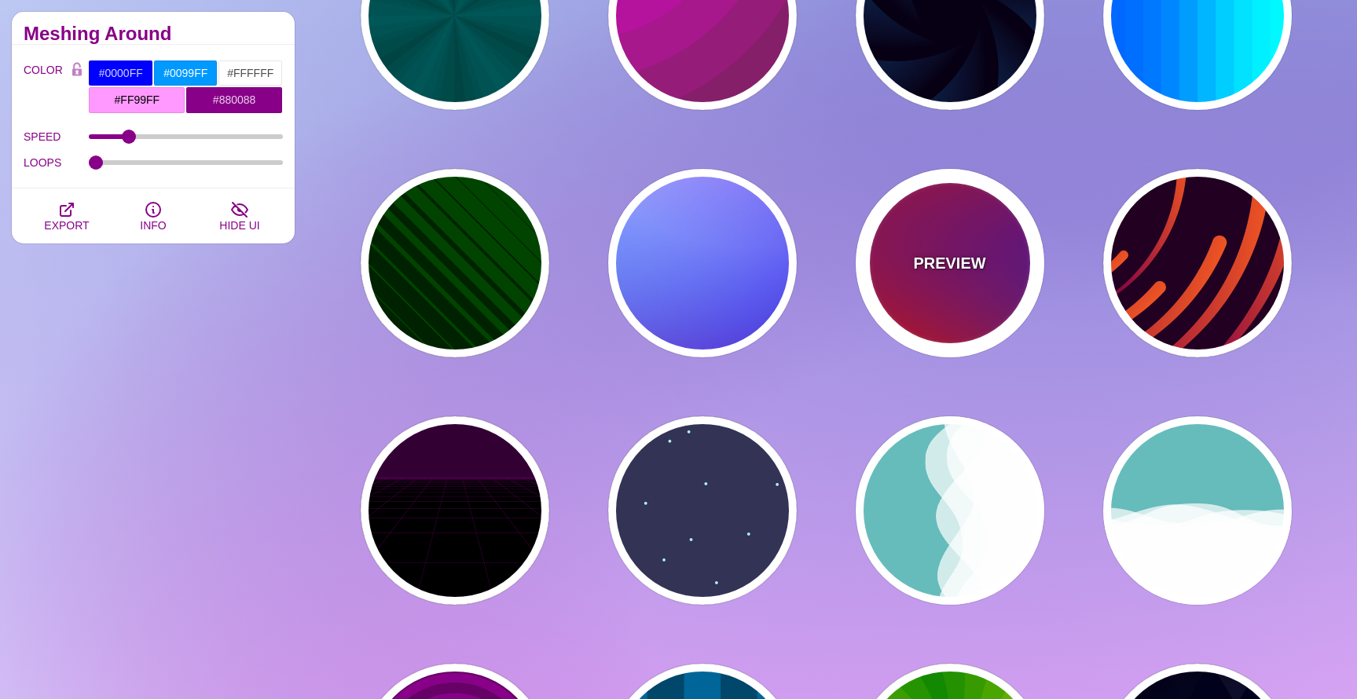
type input "#00EEBB"
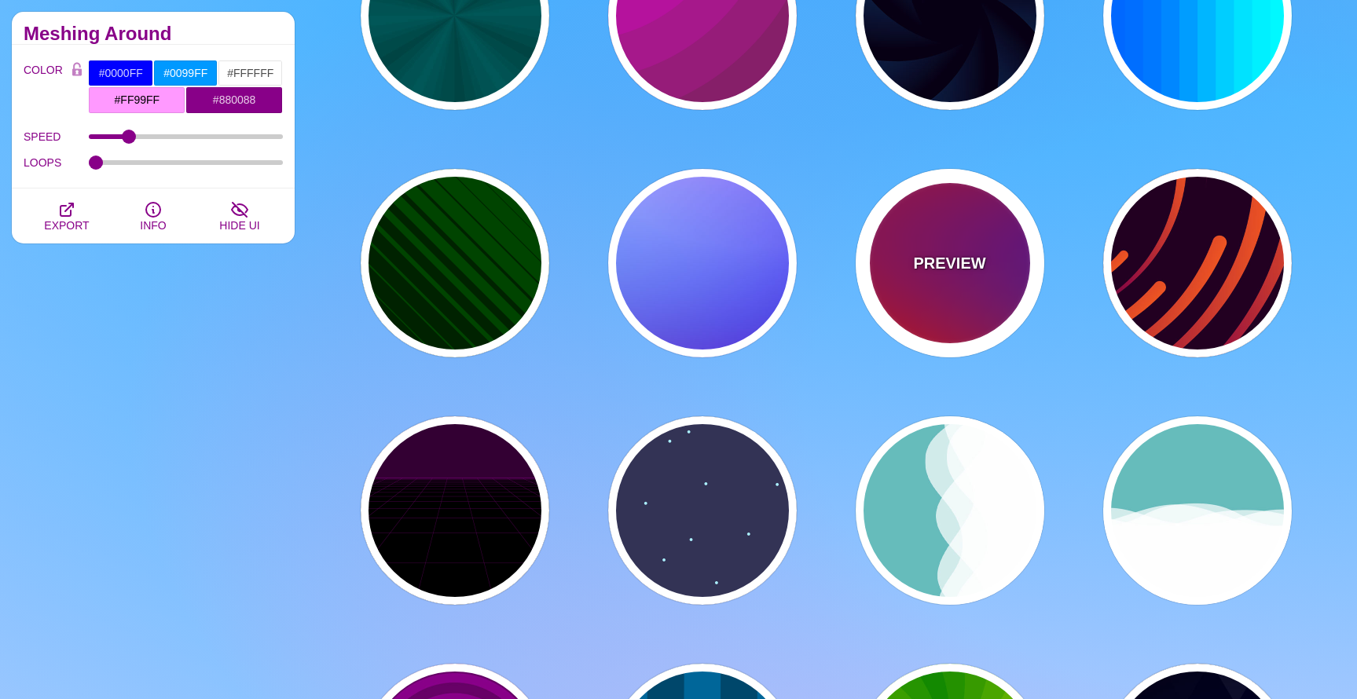
type input "#FFFF00"
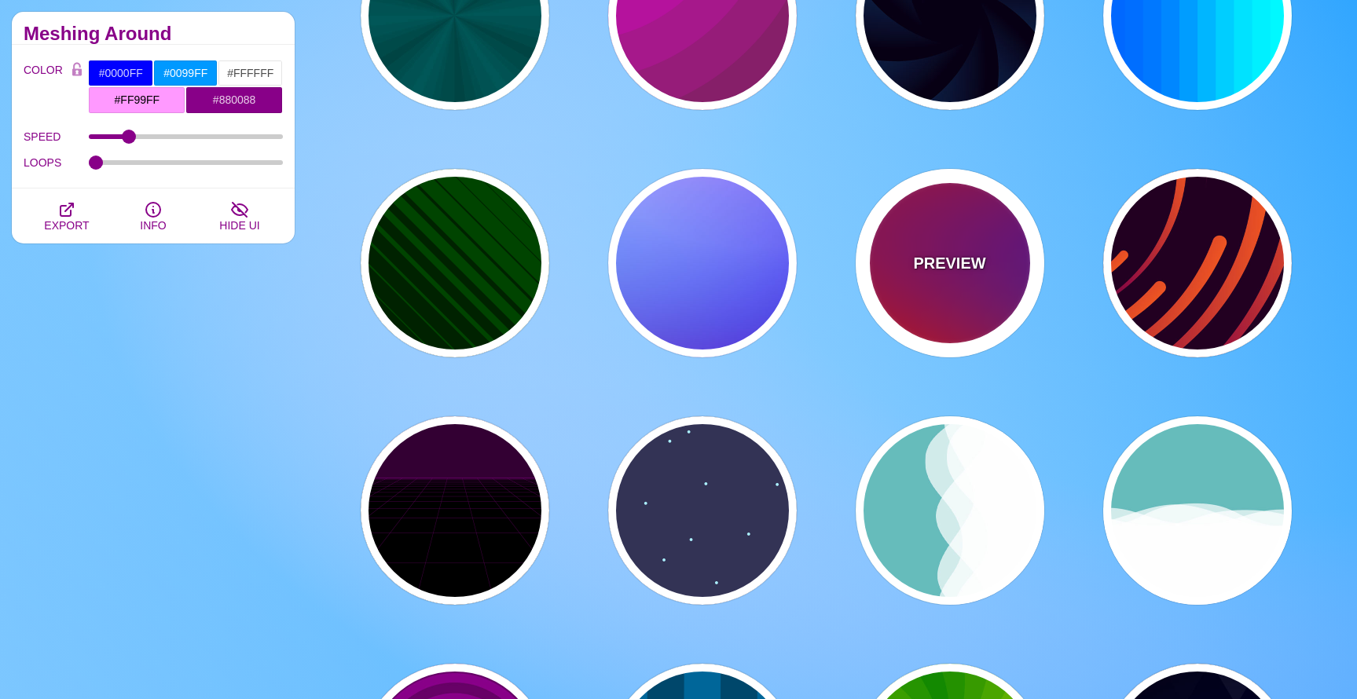
type input "#FFA500"
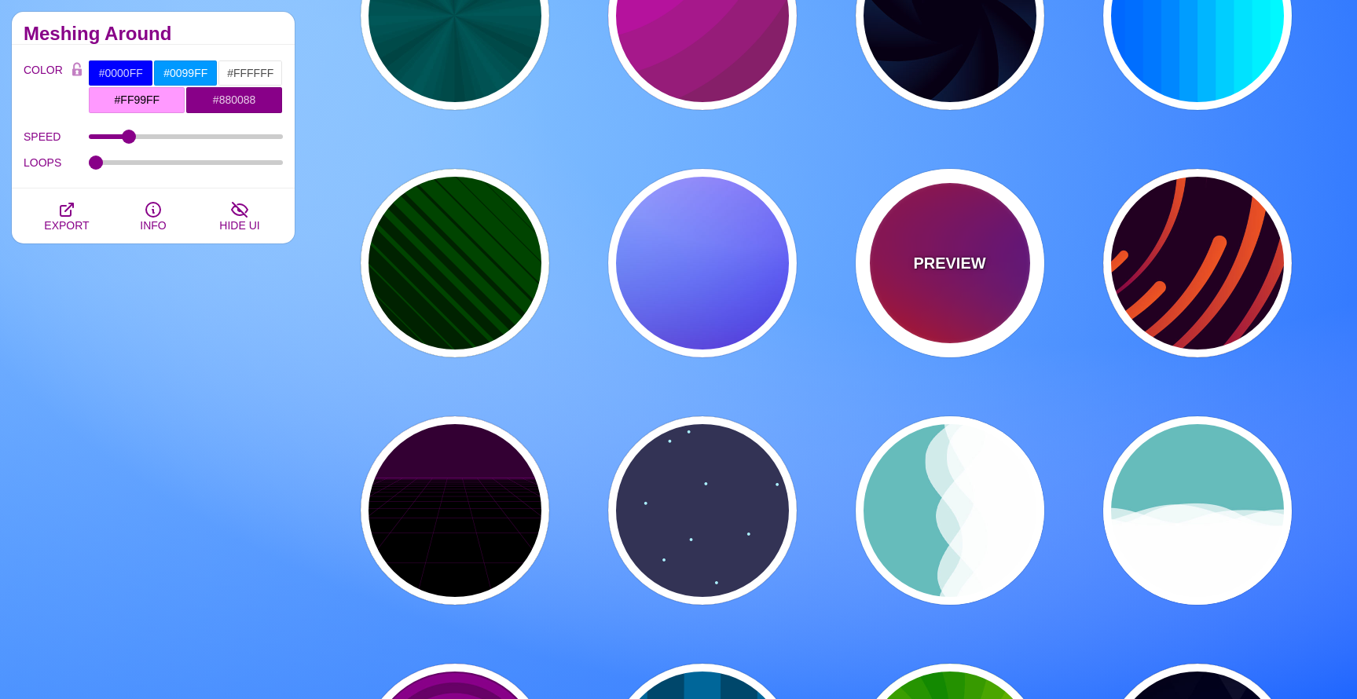
type input "1"
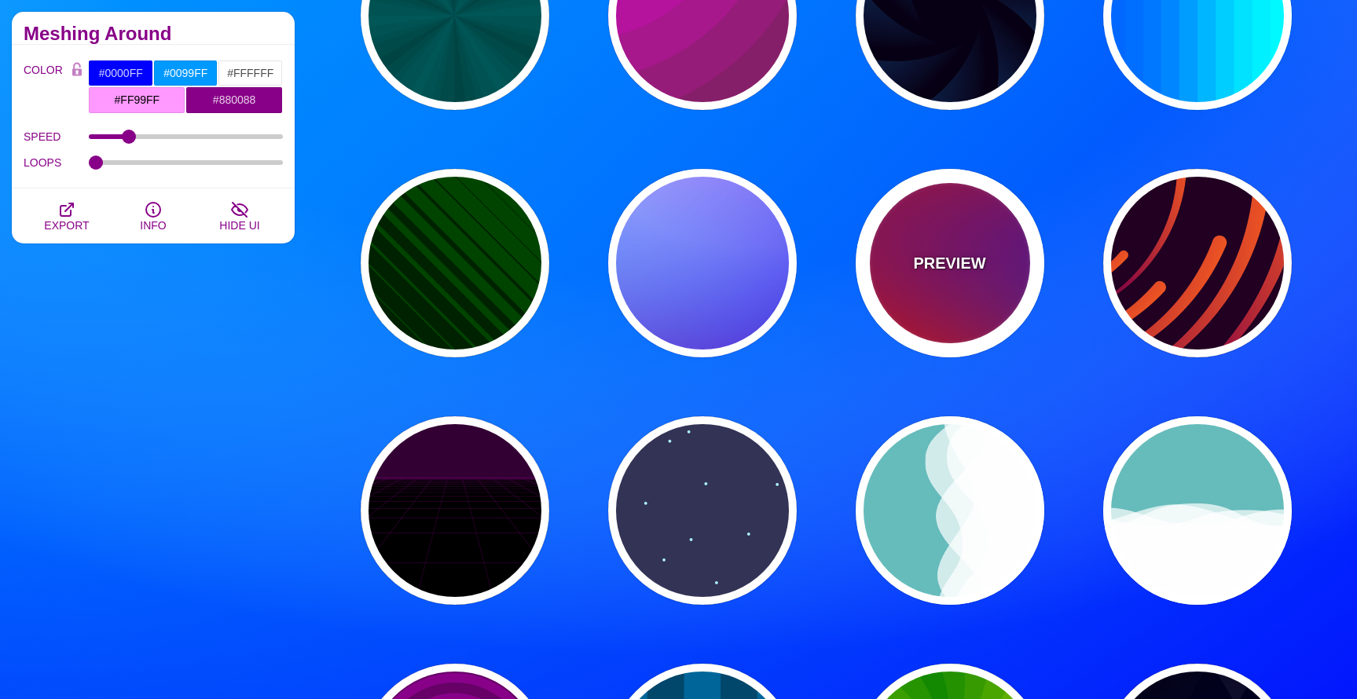
type input "20"
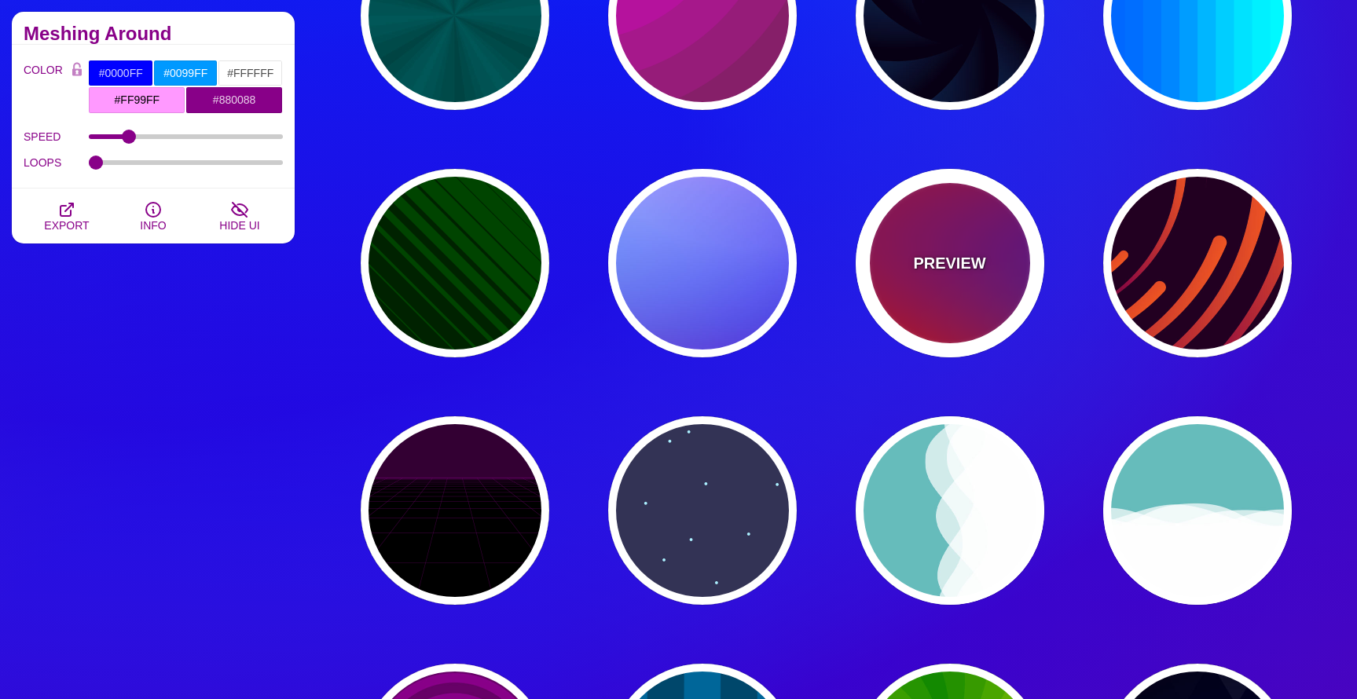
type input "0"
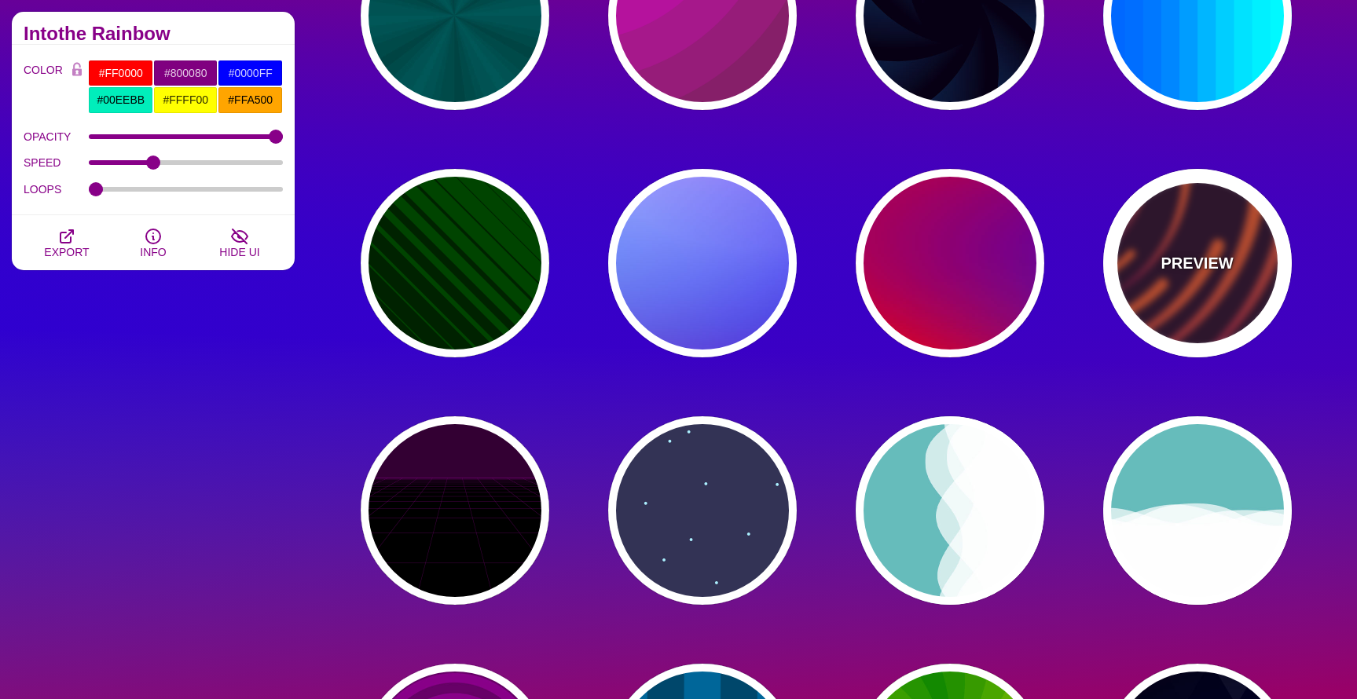
click at [1255, 266] on div "PREVIEW" at bounding box center [1197, 263] width 189 height 189
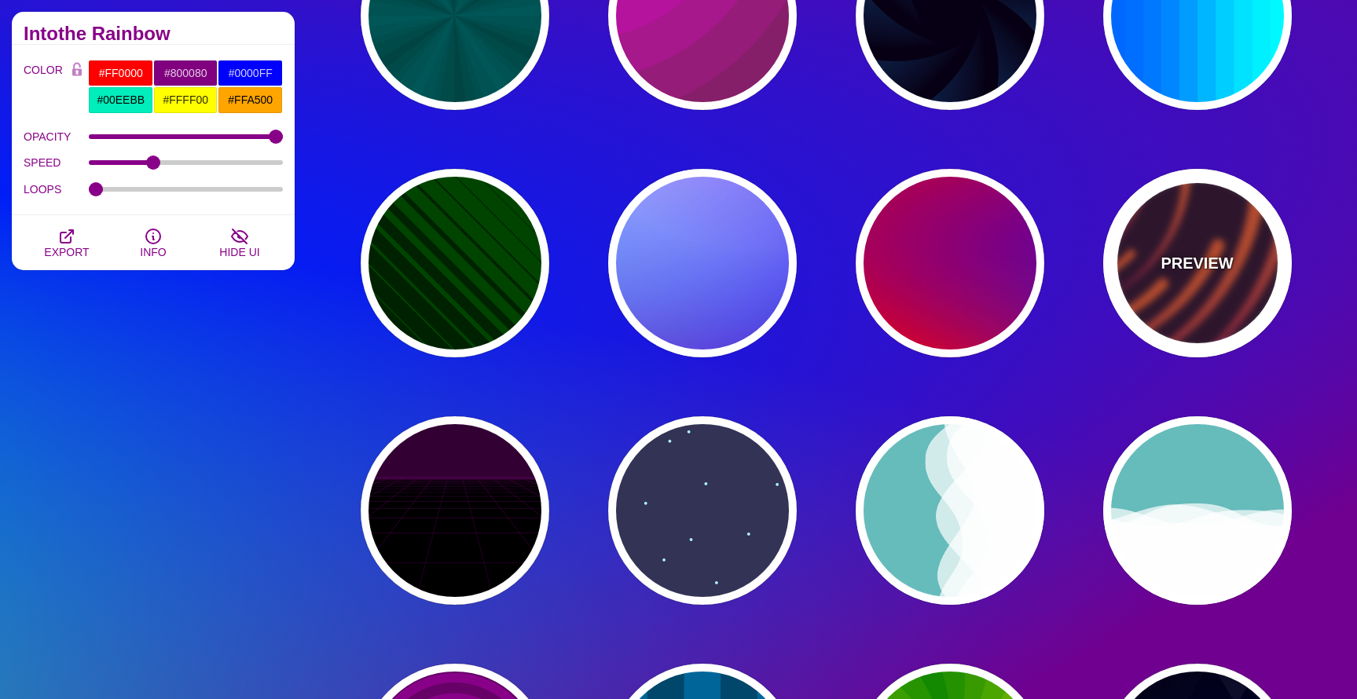
type input "#220022"
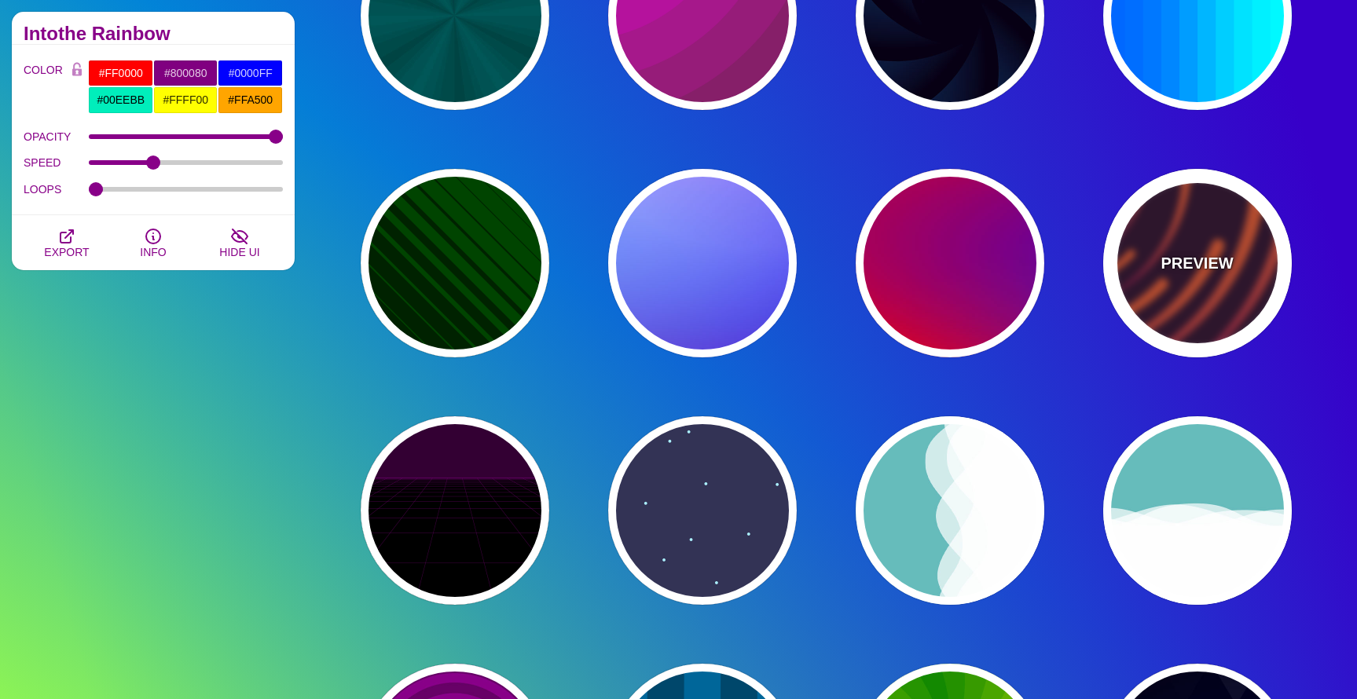
type input "#EE5522"
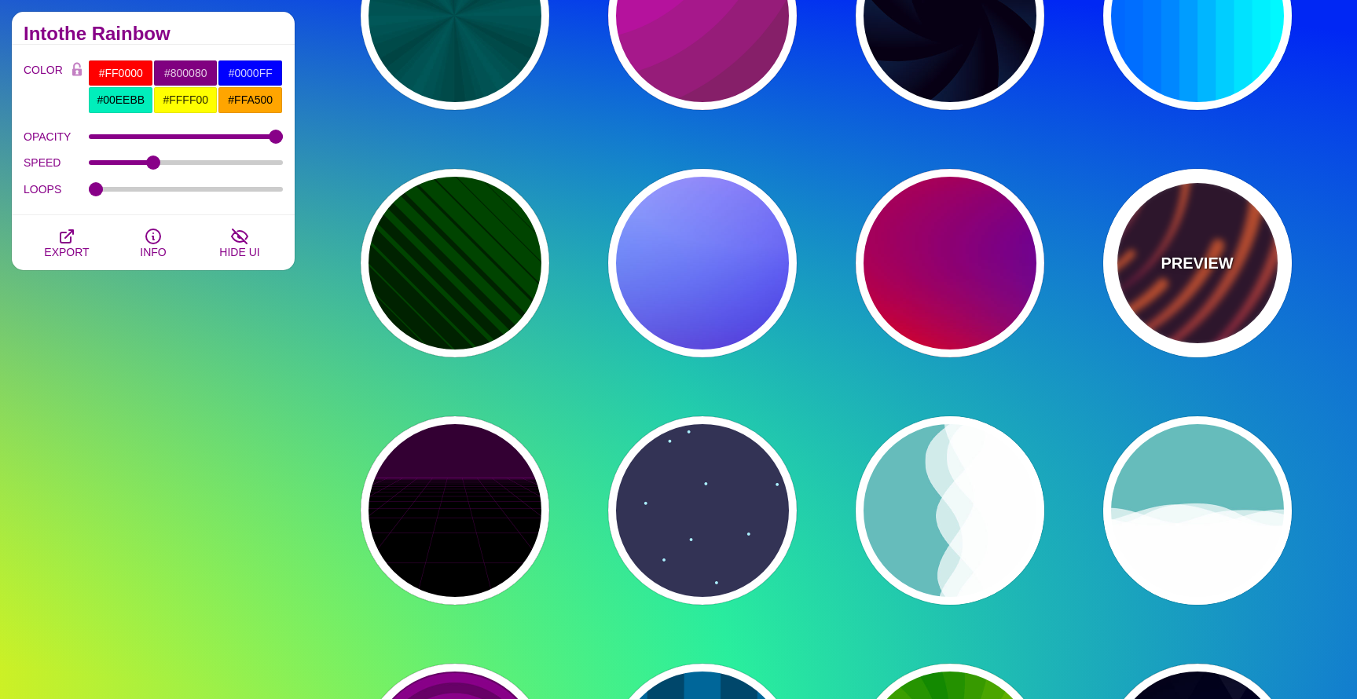
type input "#220022"
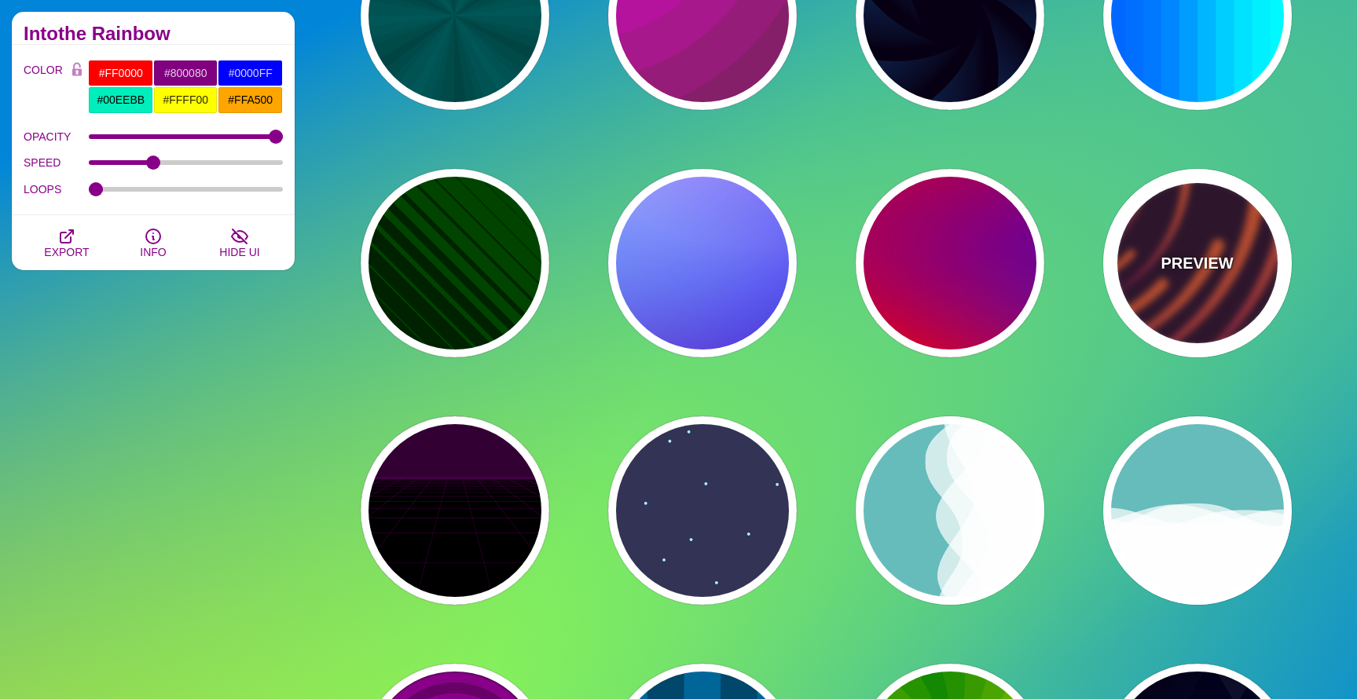
type input "50"
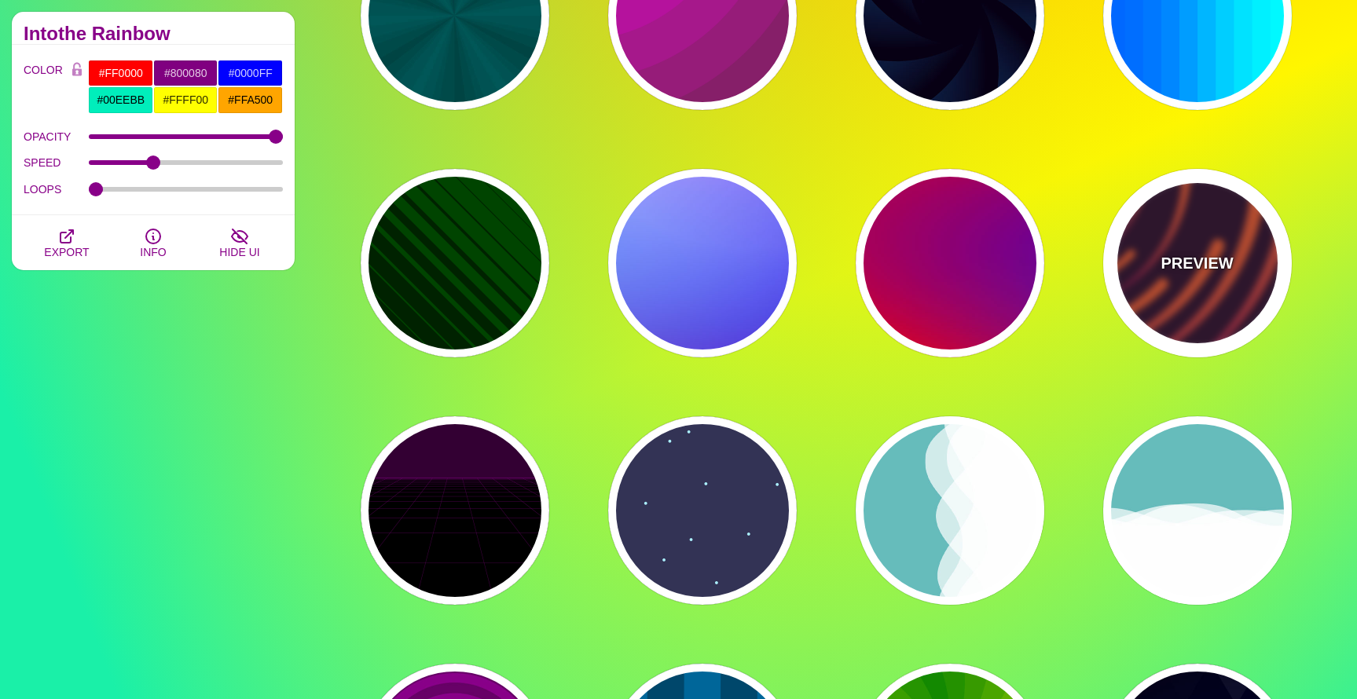
type input "99"
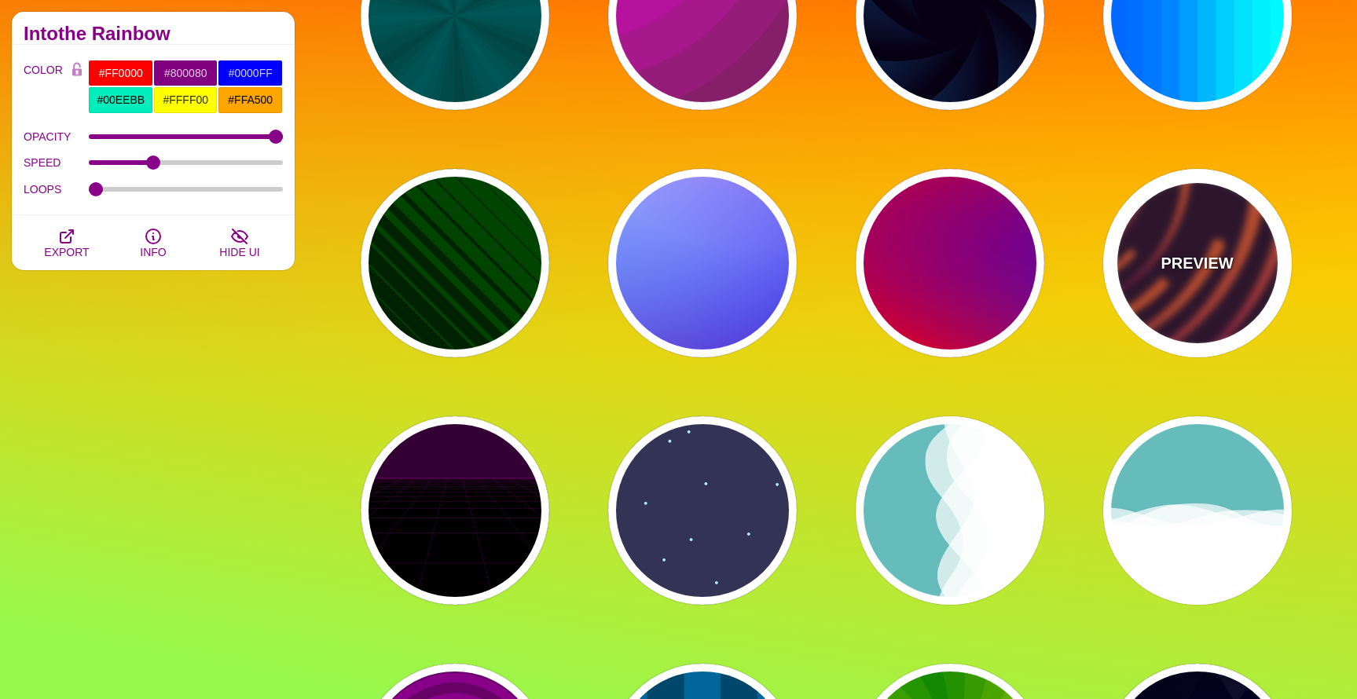
type input "0"
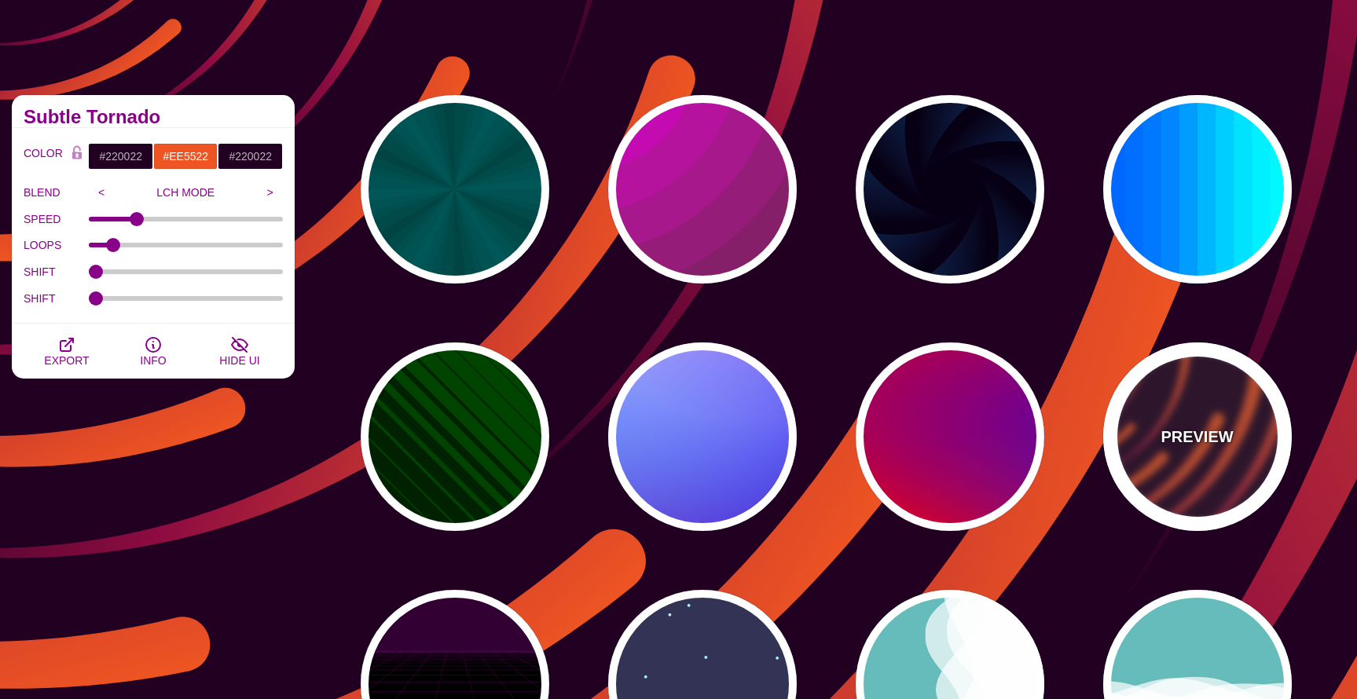
scroll to position [93, 0]
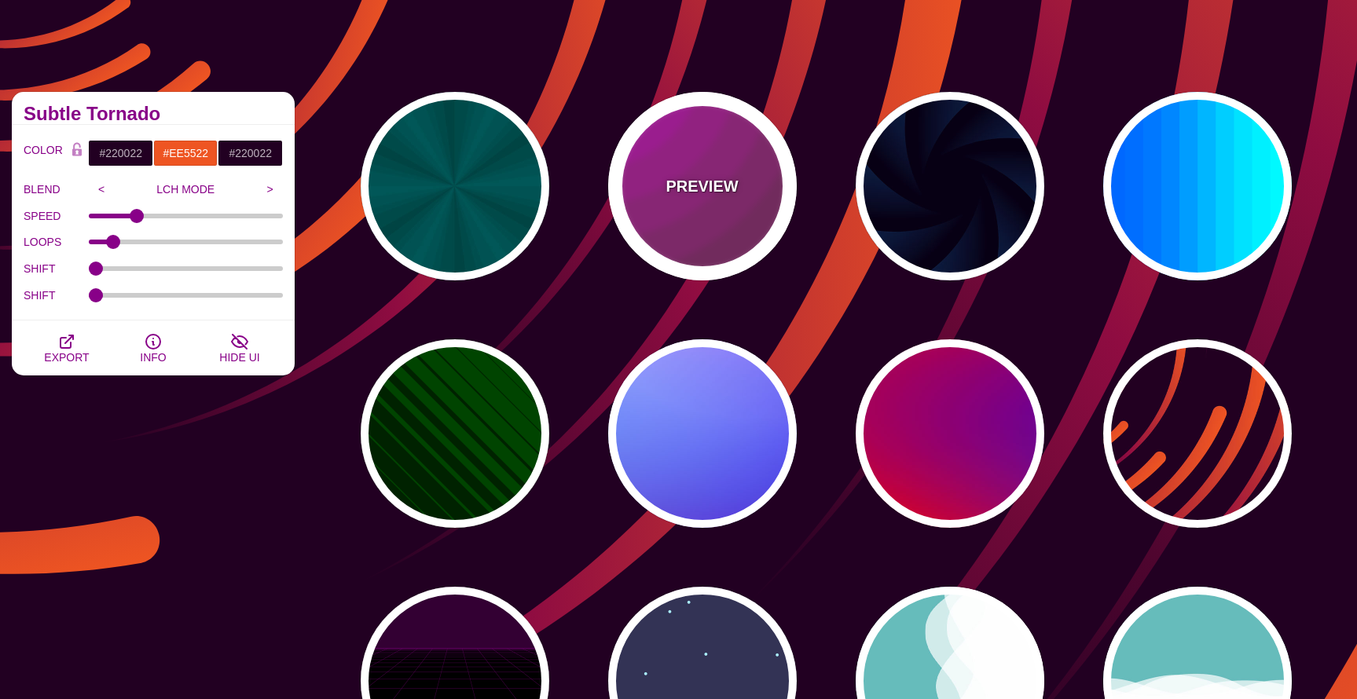
click at [786, 241] on button "PREVIEW" at bounding box center [702, 186] width 189 height 189
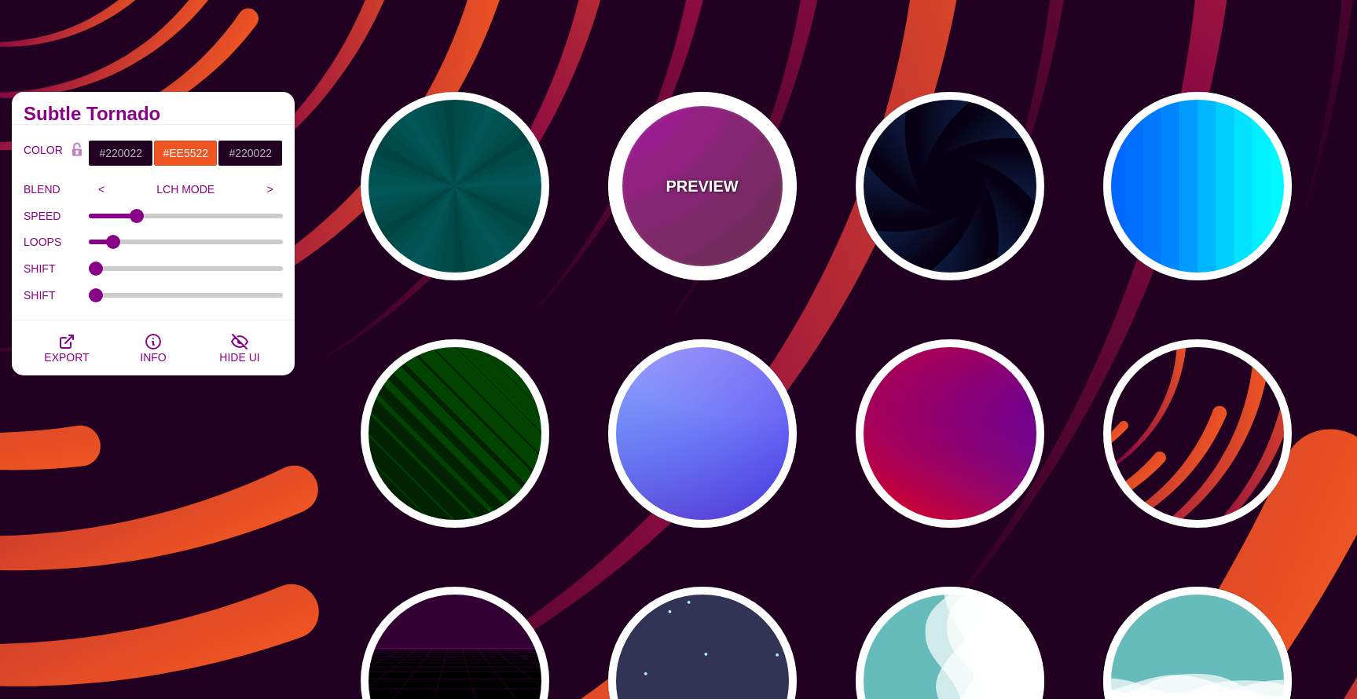
type input "#442233"
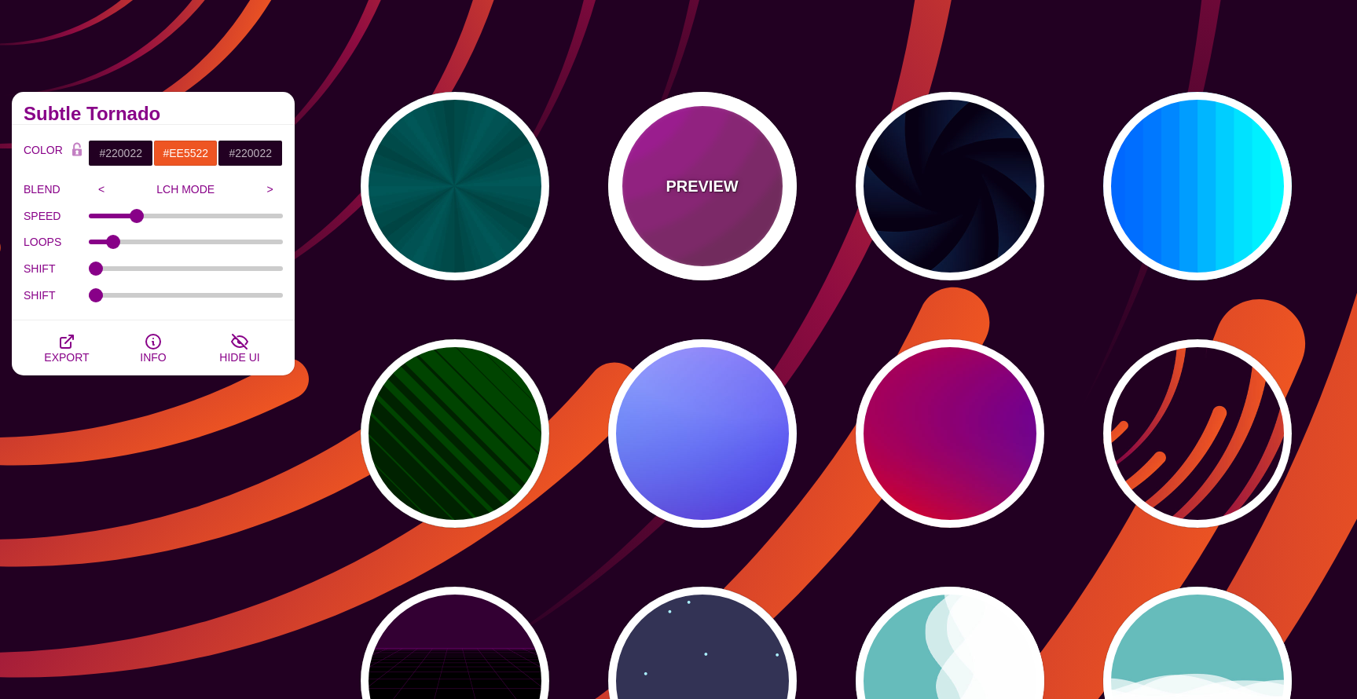
type input "#DD00DD"
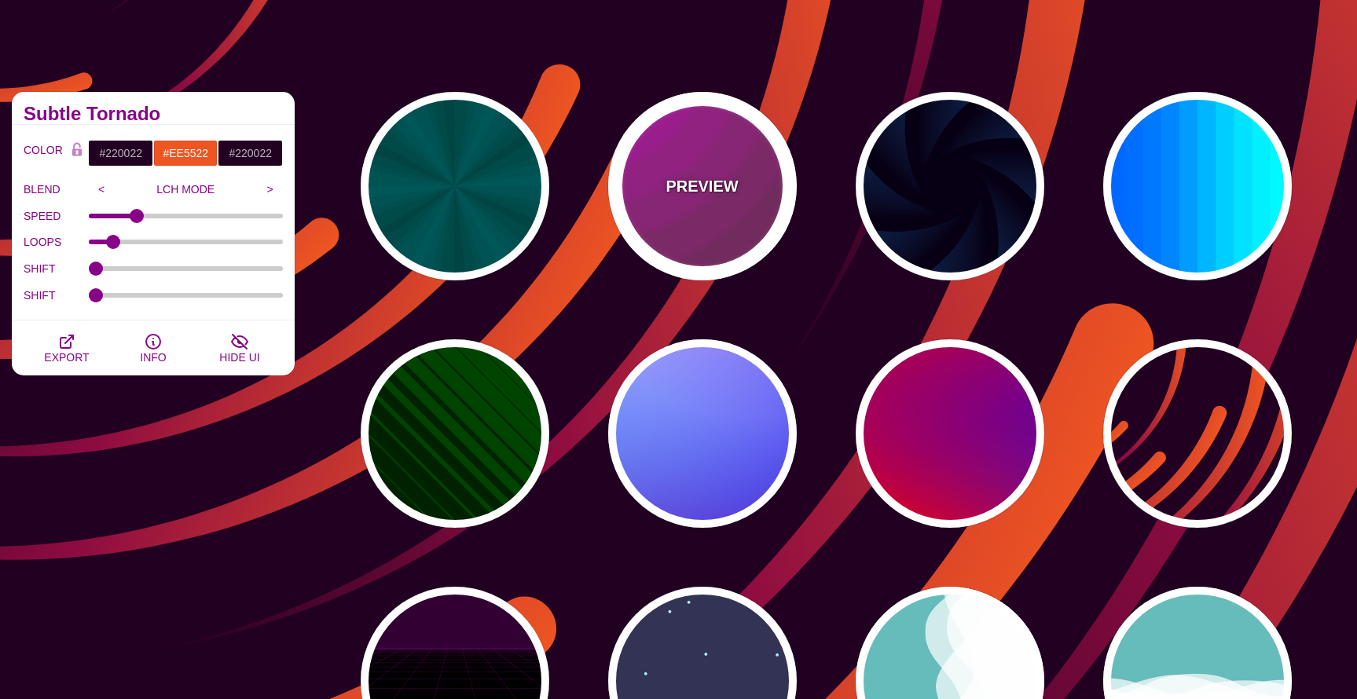
type input "0"
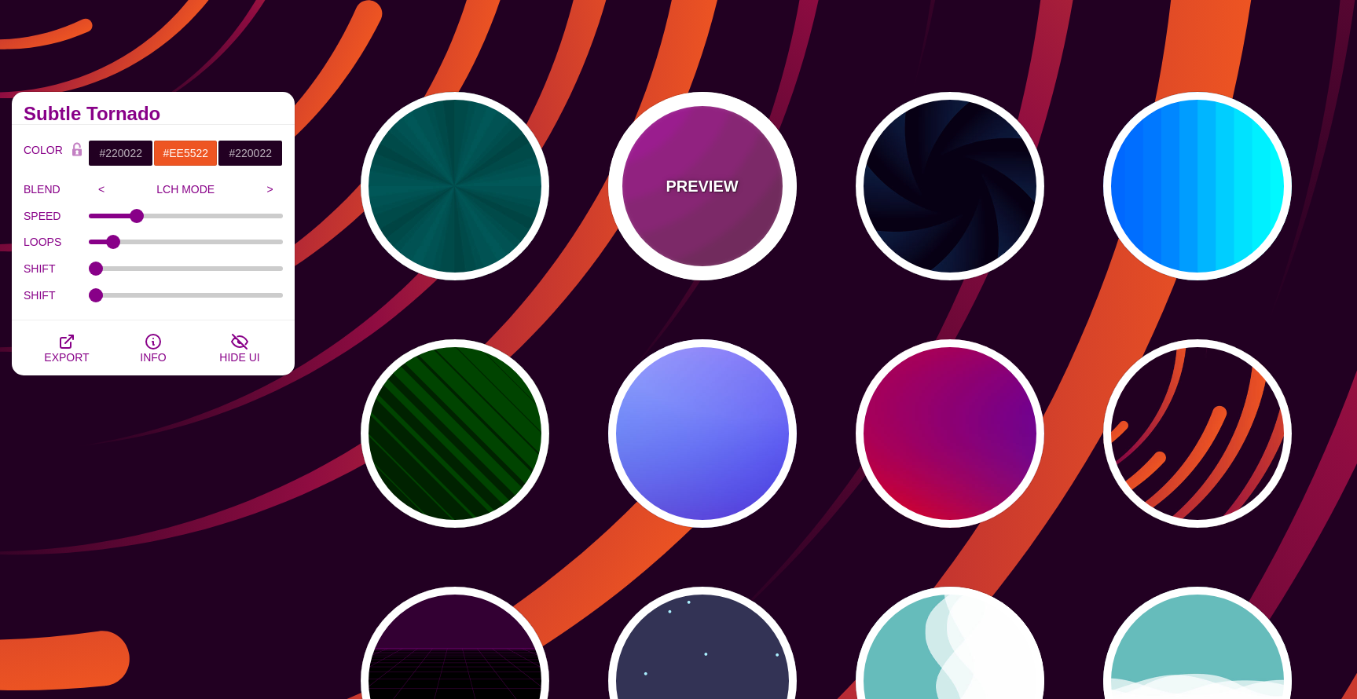
type input "0"
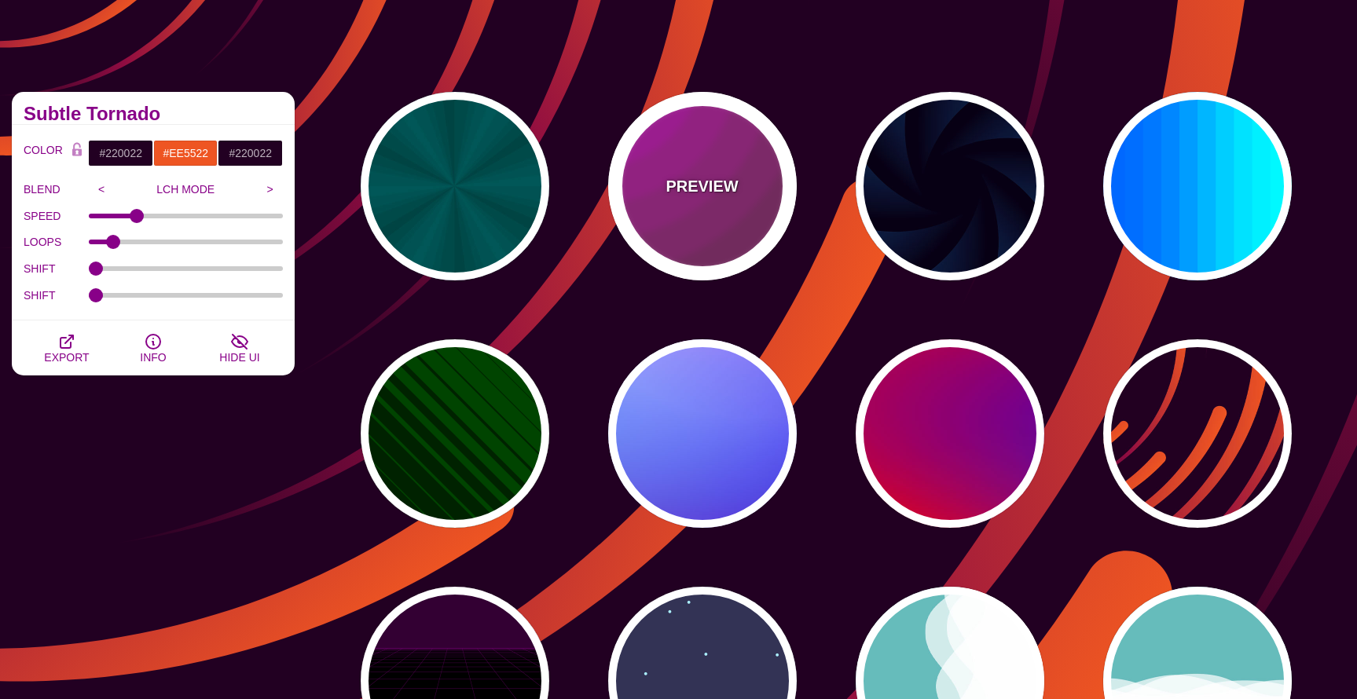
type input "5"
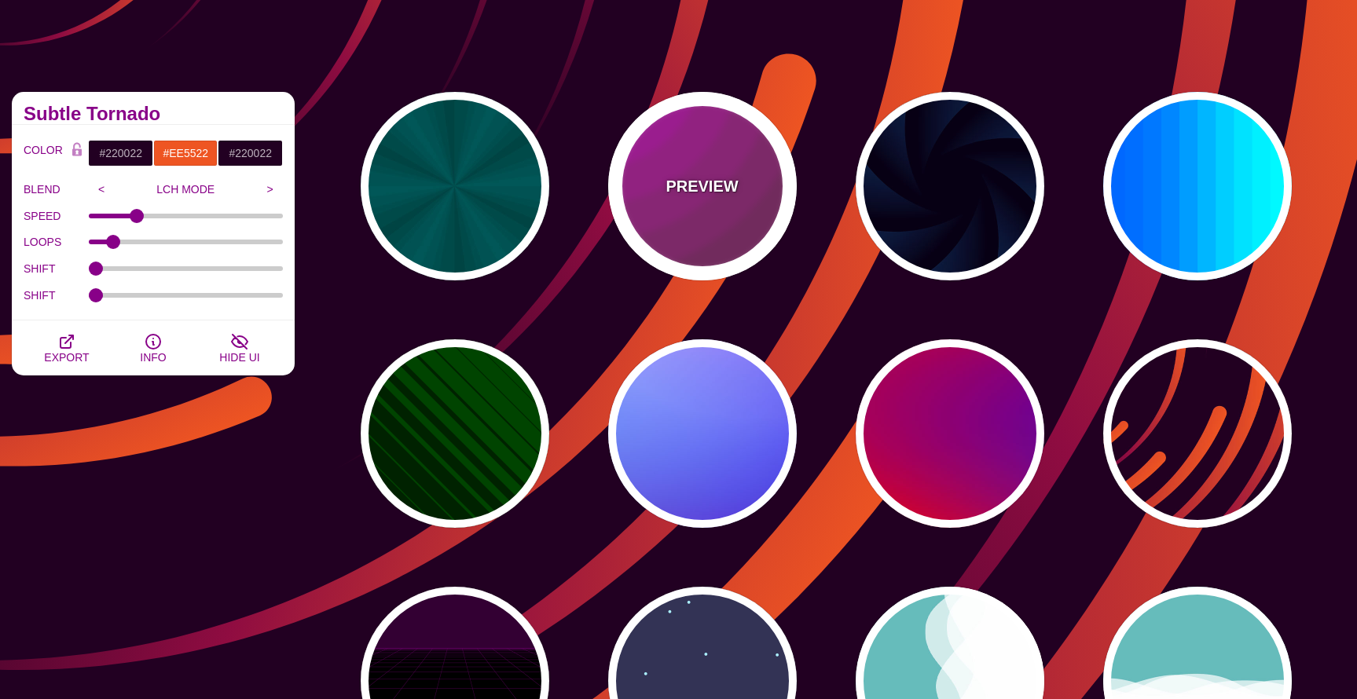
type input "0.2"
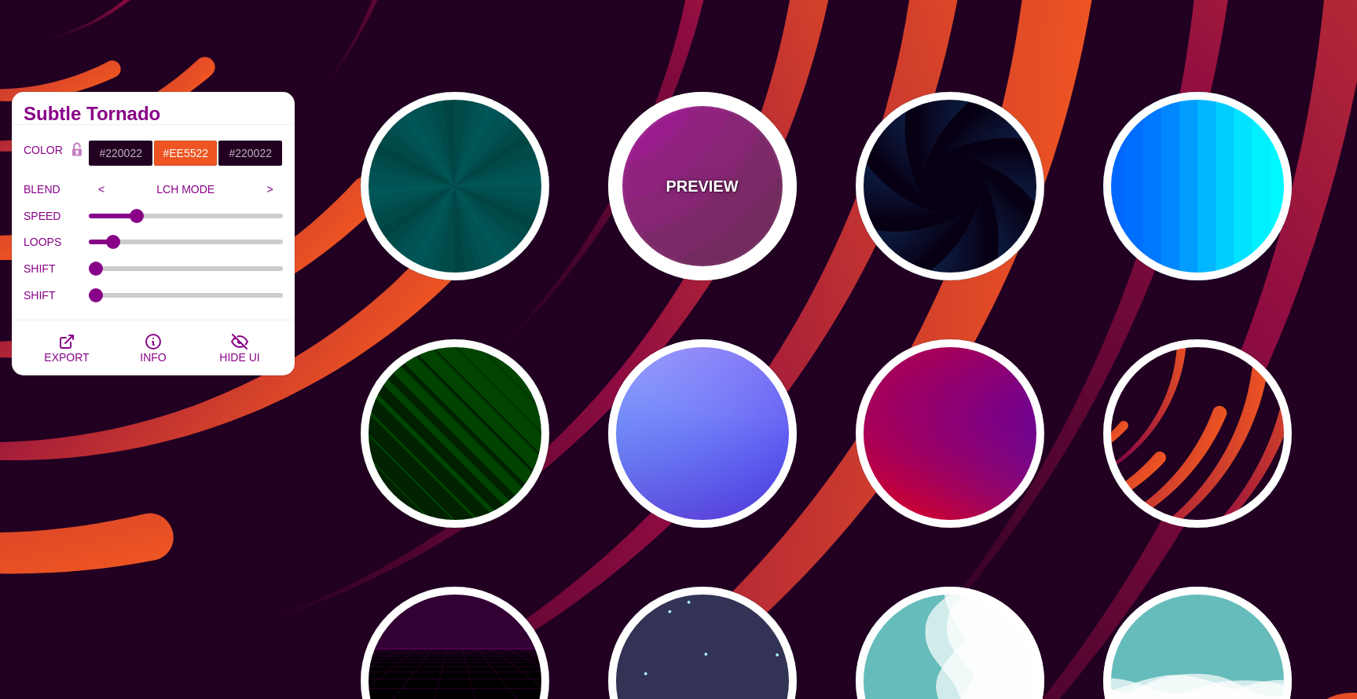
type input "0"
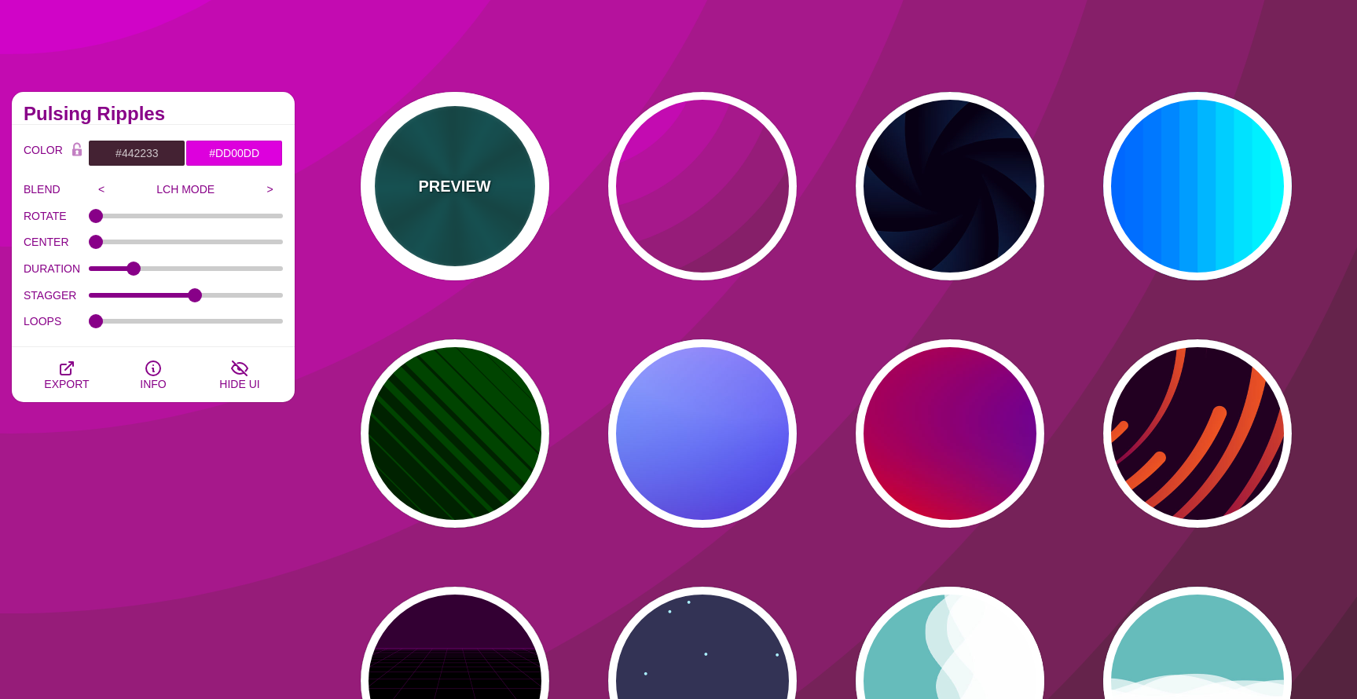
click at [456, 218] on div "PREVIEW" at bounding box center [455, 186] width 189 height 189
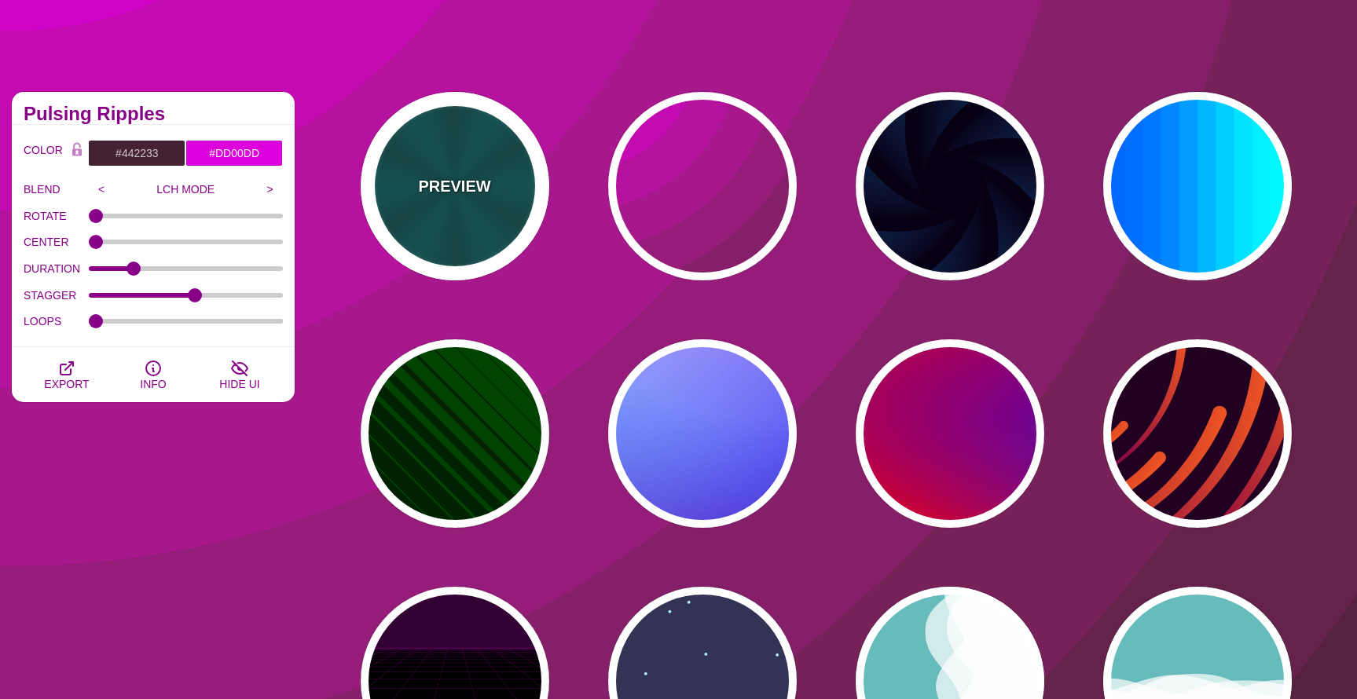
type input "#004444"
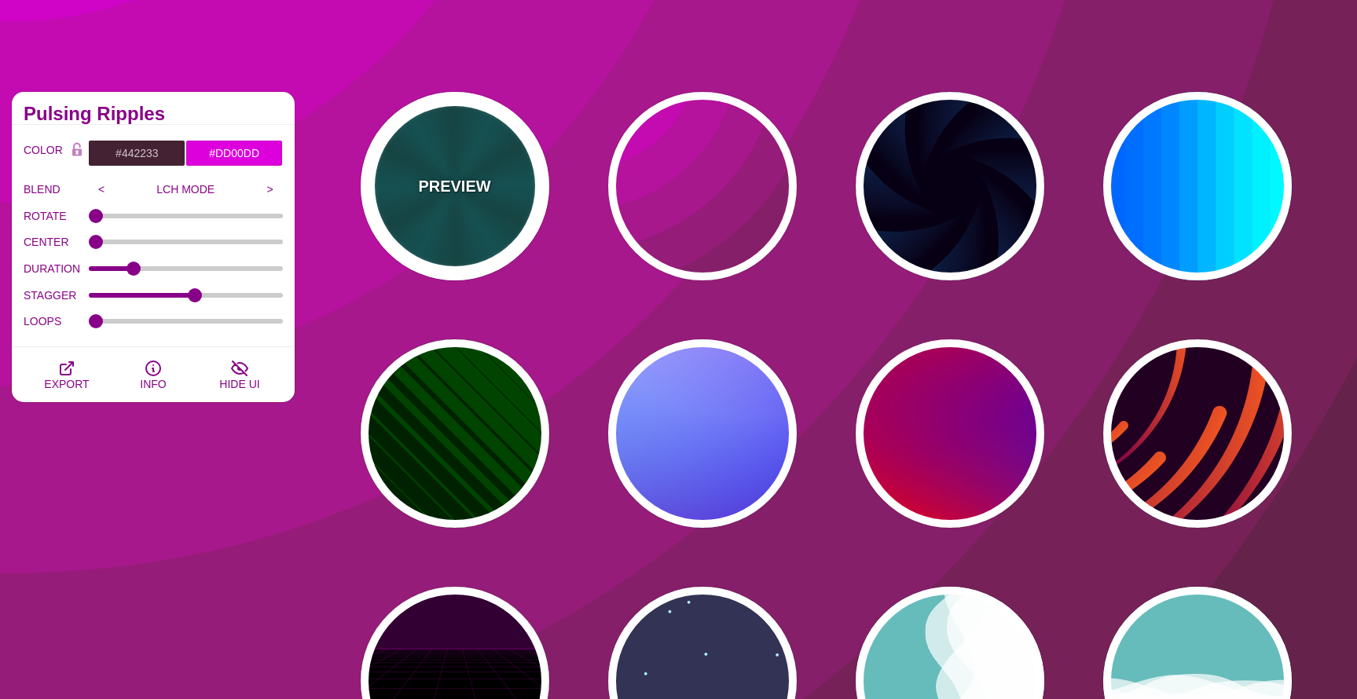
type input "#006666"
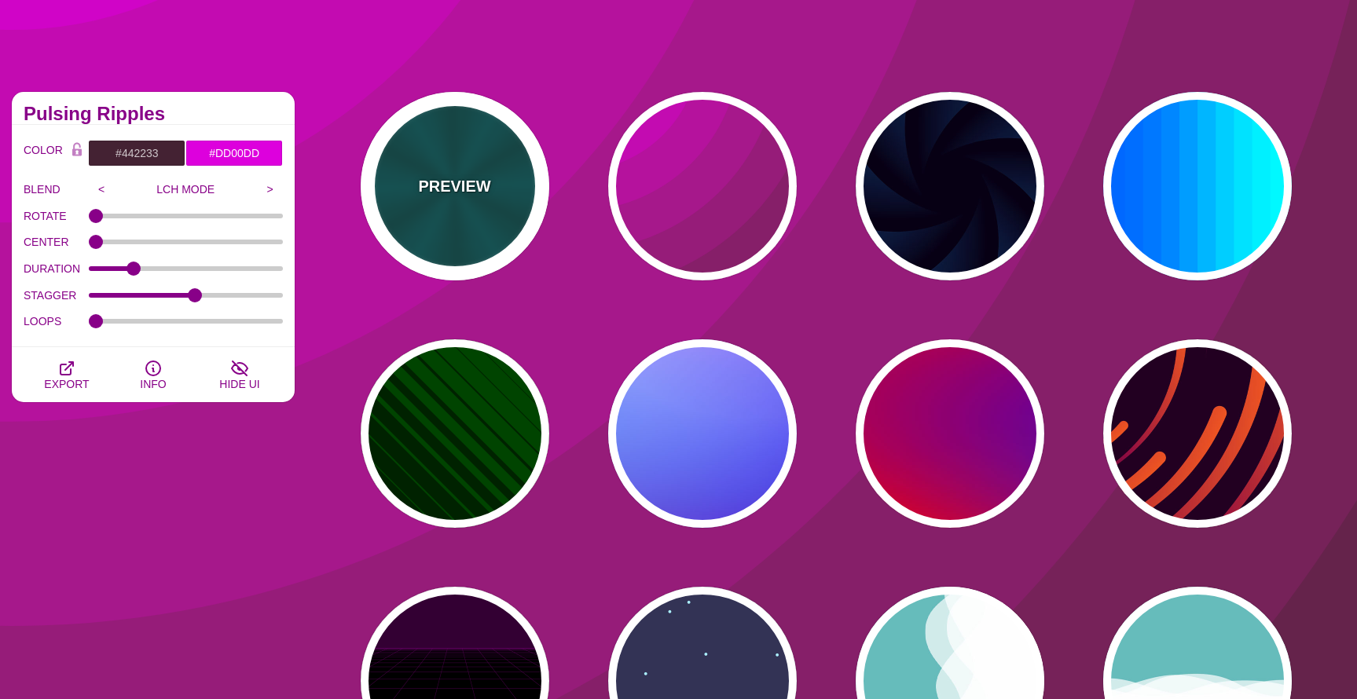
type input "5"
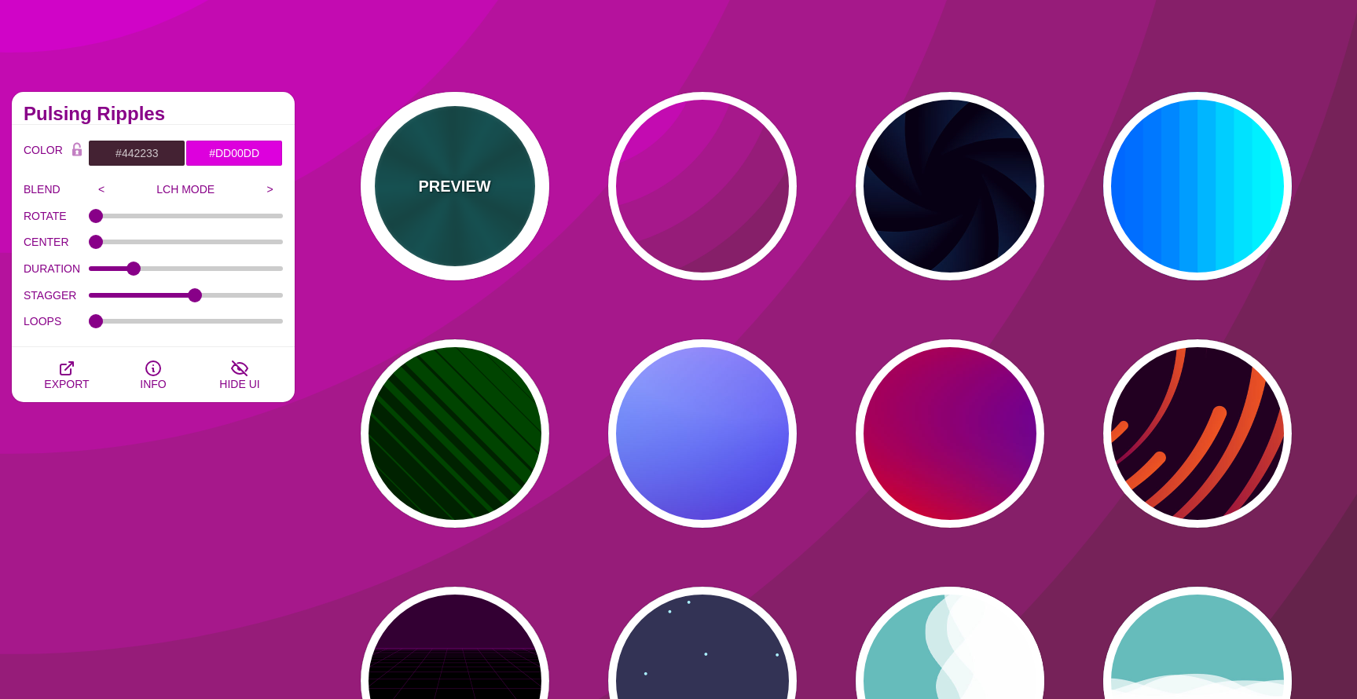
type input "1"
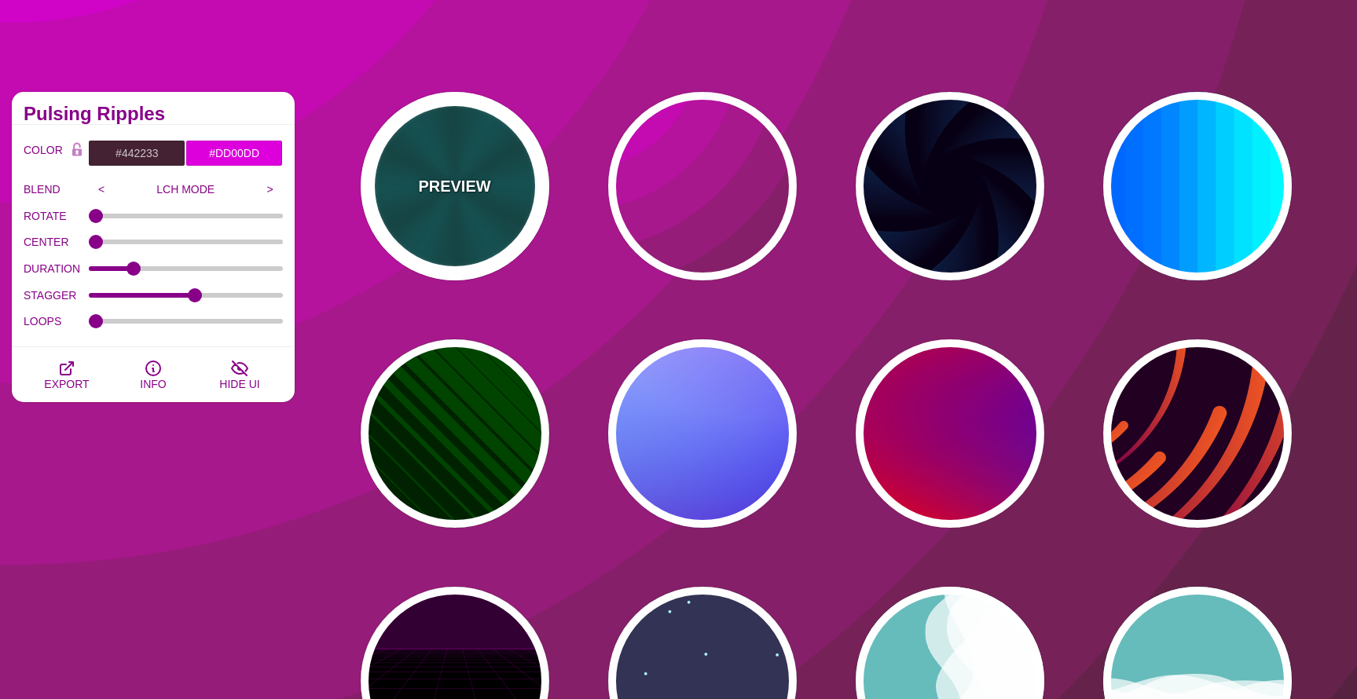
type input "0.2"
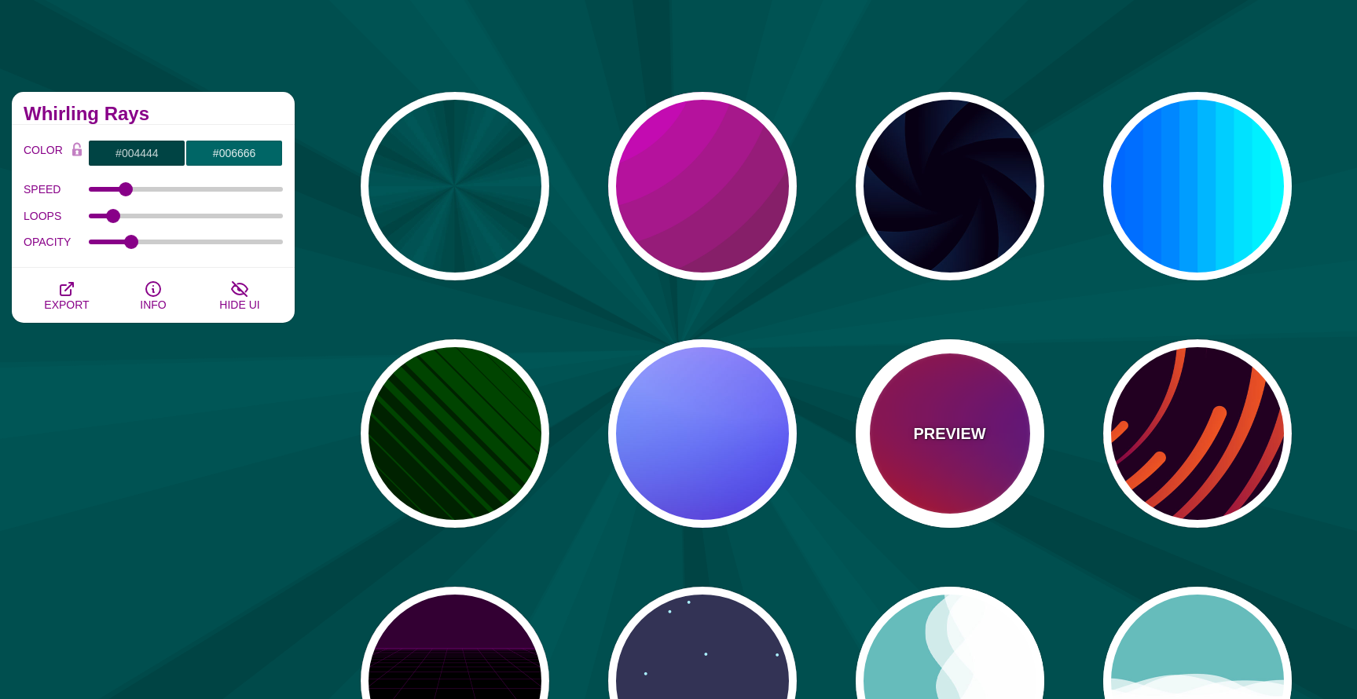
click at [988, 448] on div "PREVIEW" at bounding box center [950, 433] width 189 height 189
type input "#FF0000"
type input "#800080"
type input "#0000FF"
type input "1"
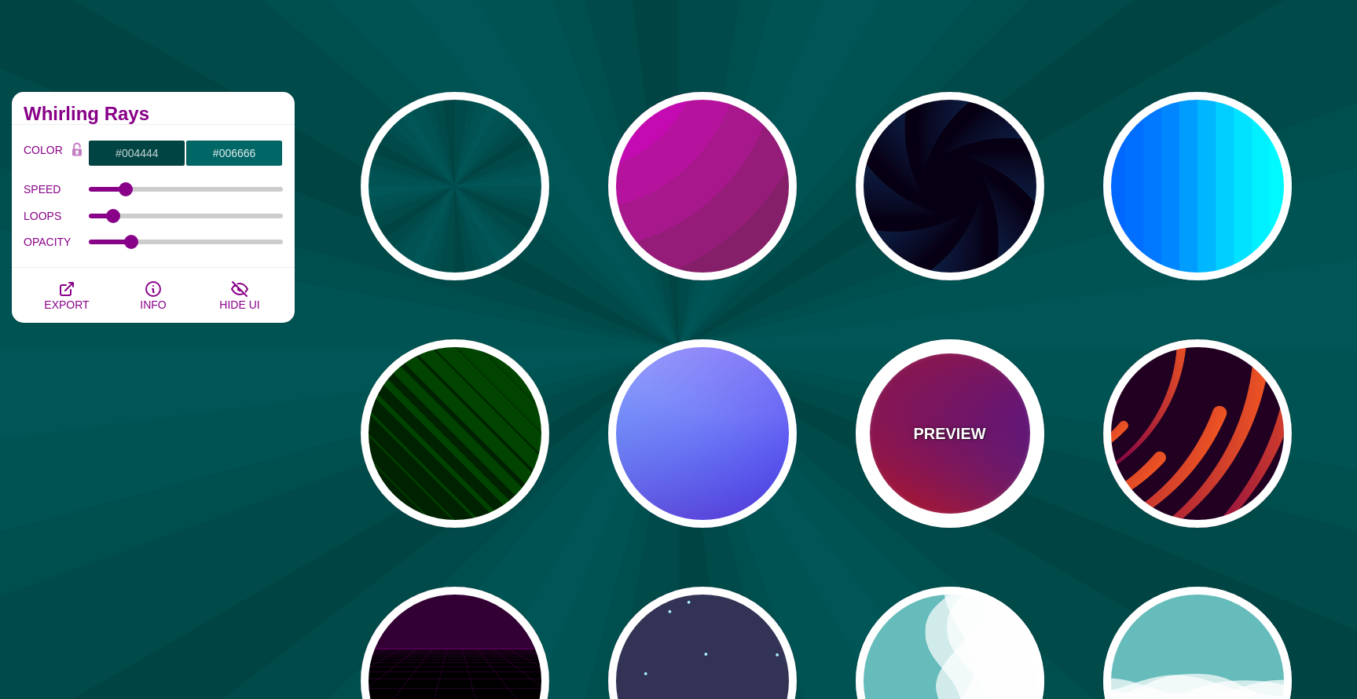
type input "20"
type input "0"
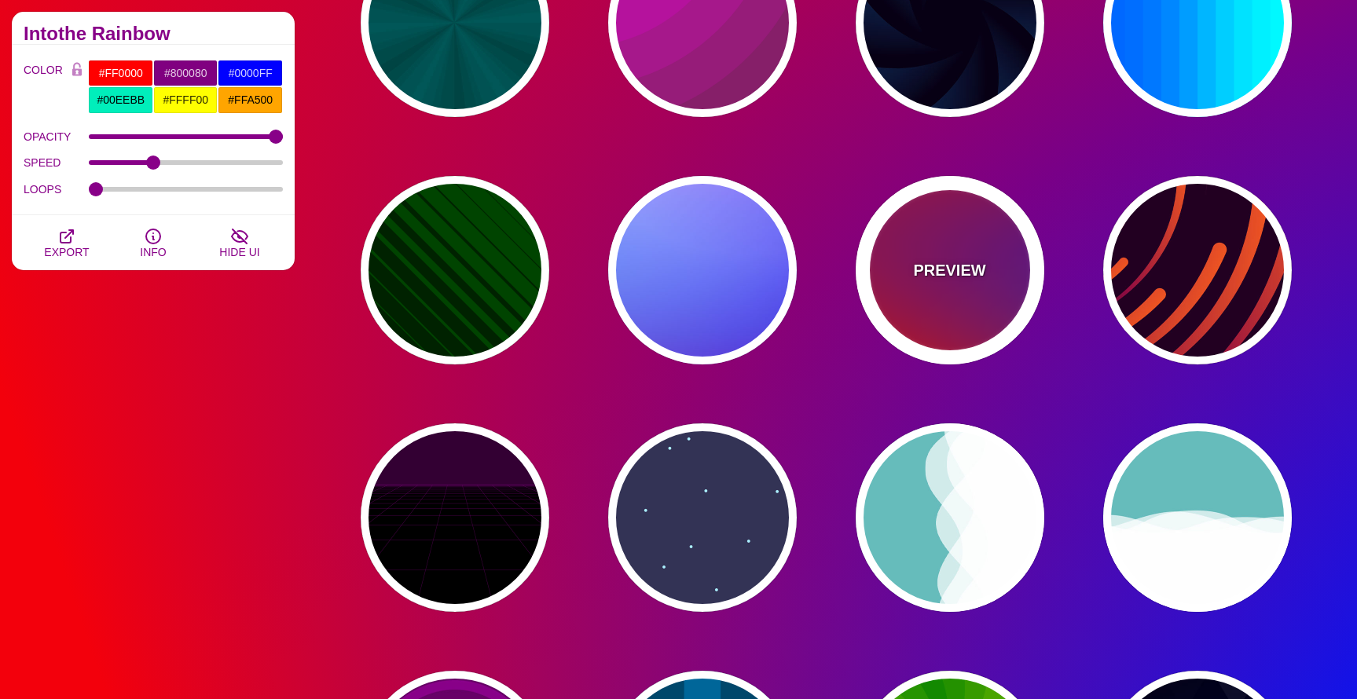
scroll to position [498, 0]
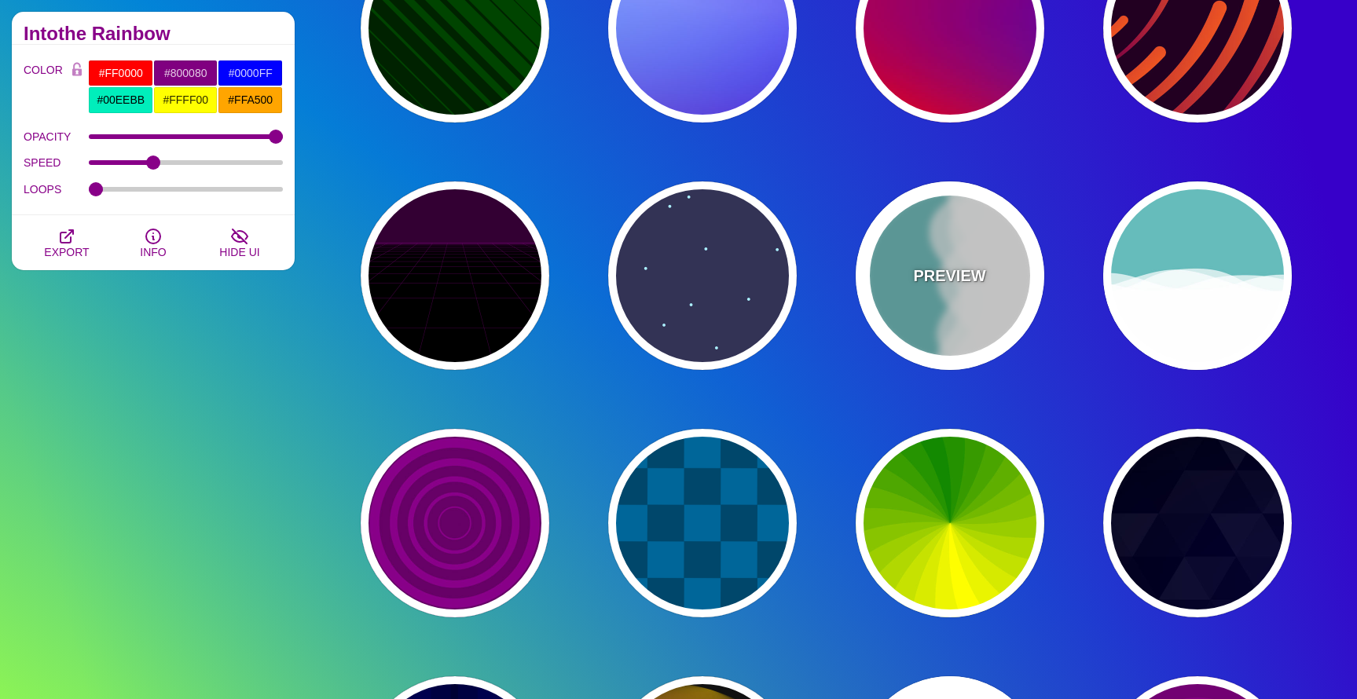
click at [951, 295] on div "PREVIEW" at bounding box center [950, 275] width 189 height 189
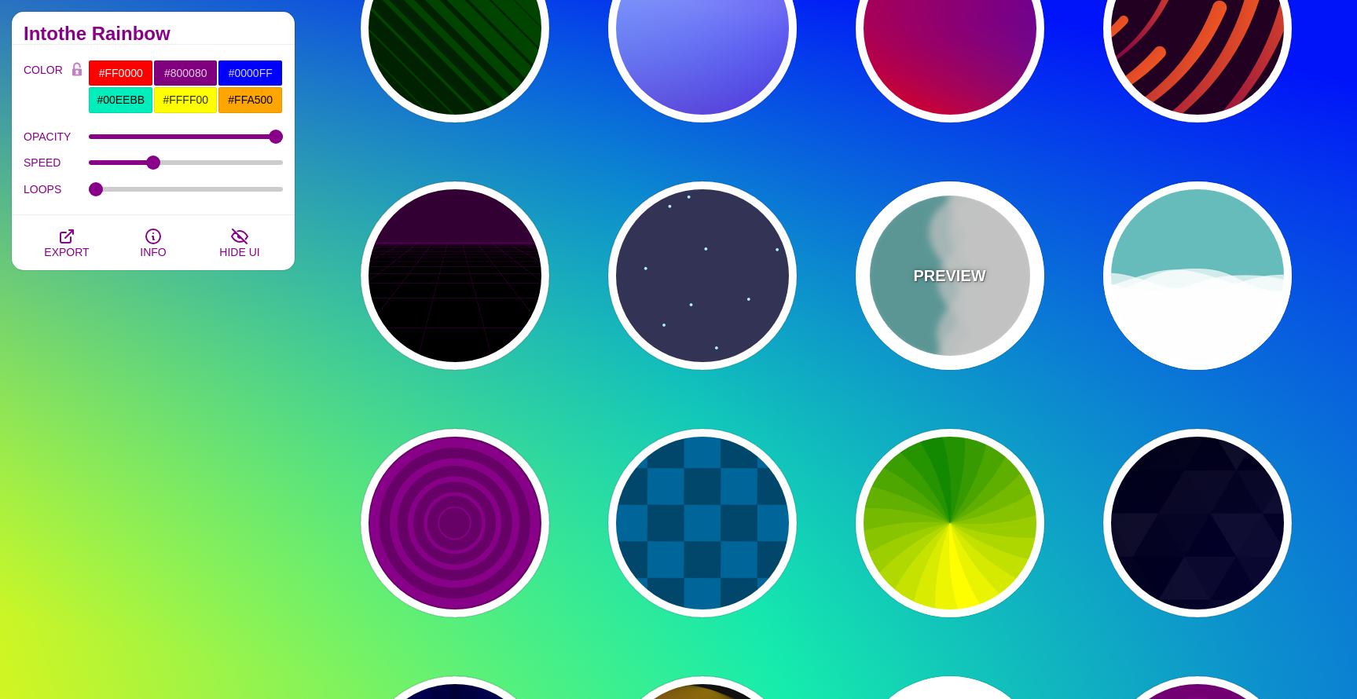
type input "#66BBBB"
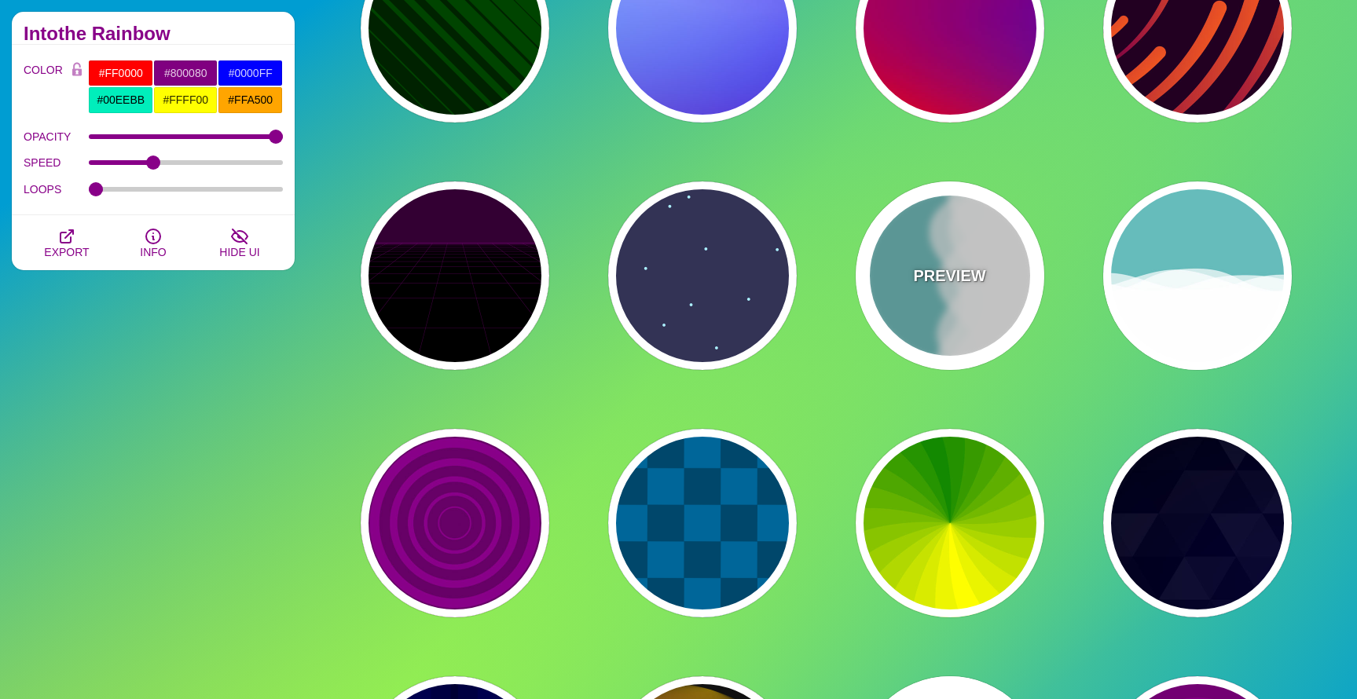
type input "#FFFFFF"
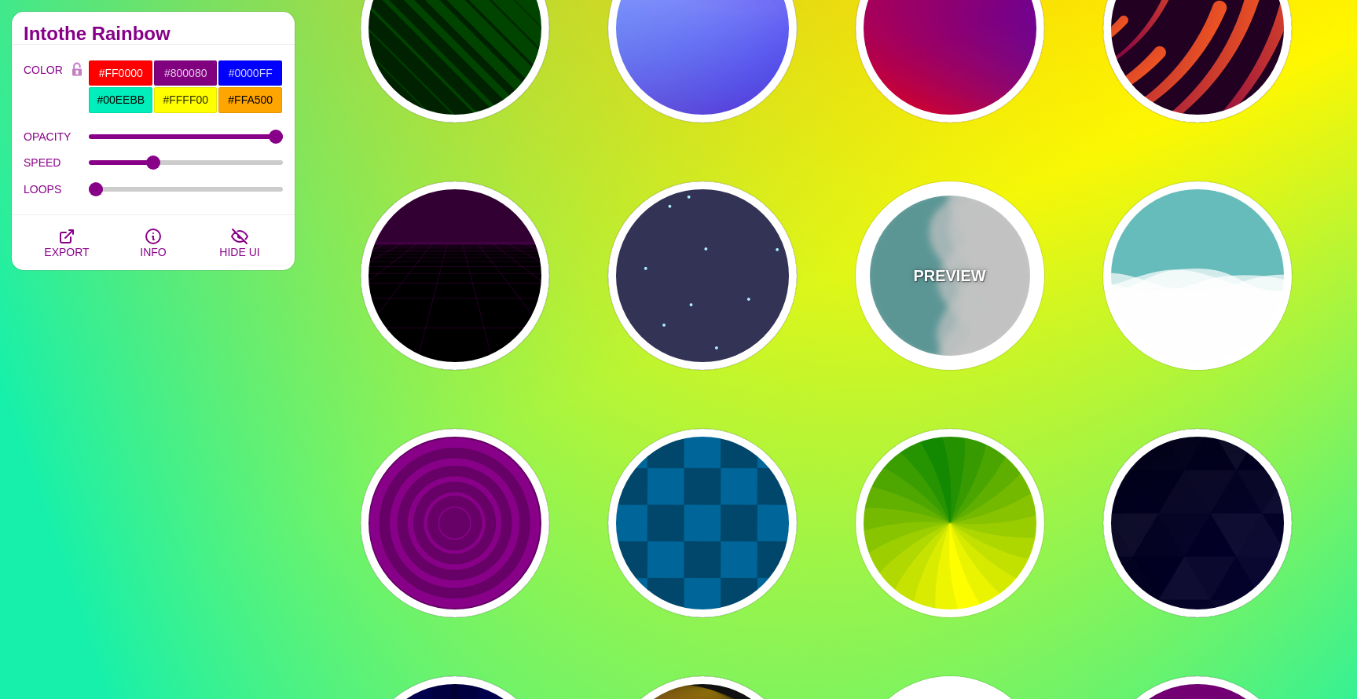
type input "#FFFFFF"
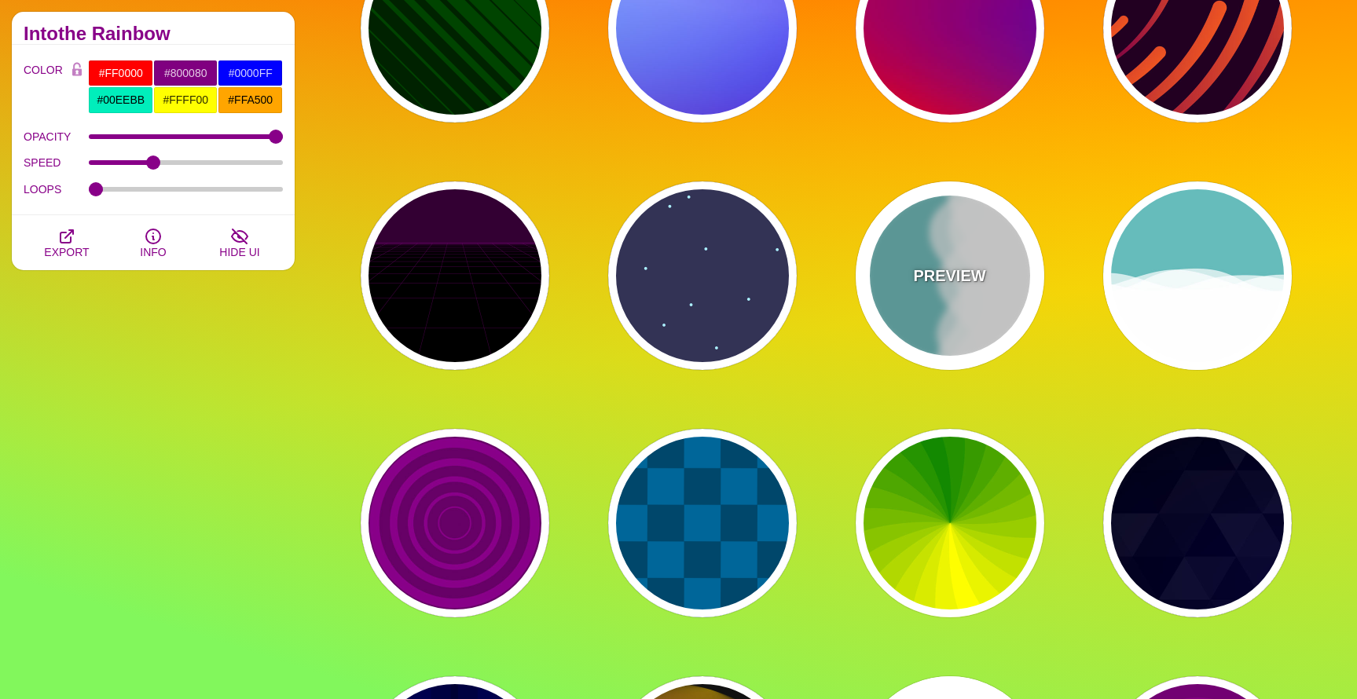
type input "0"
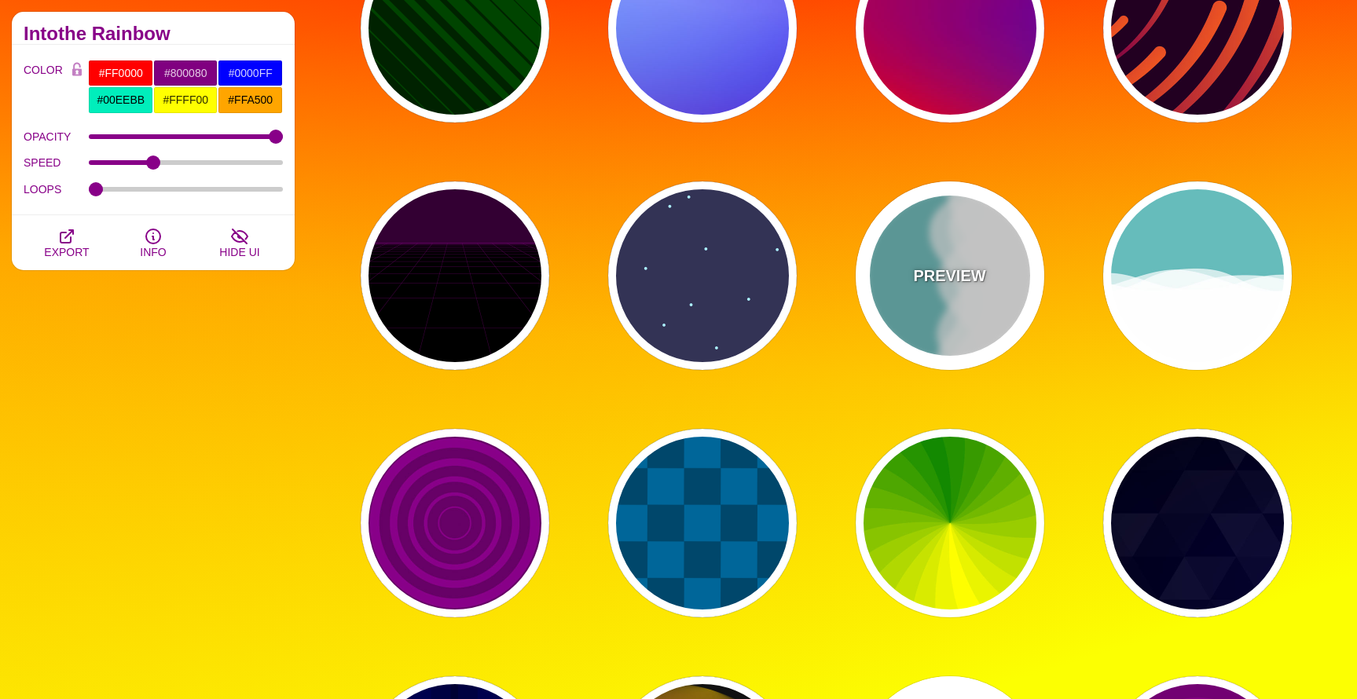
type input "1"
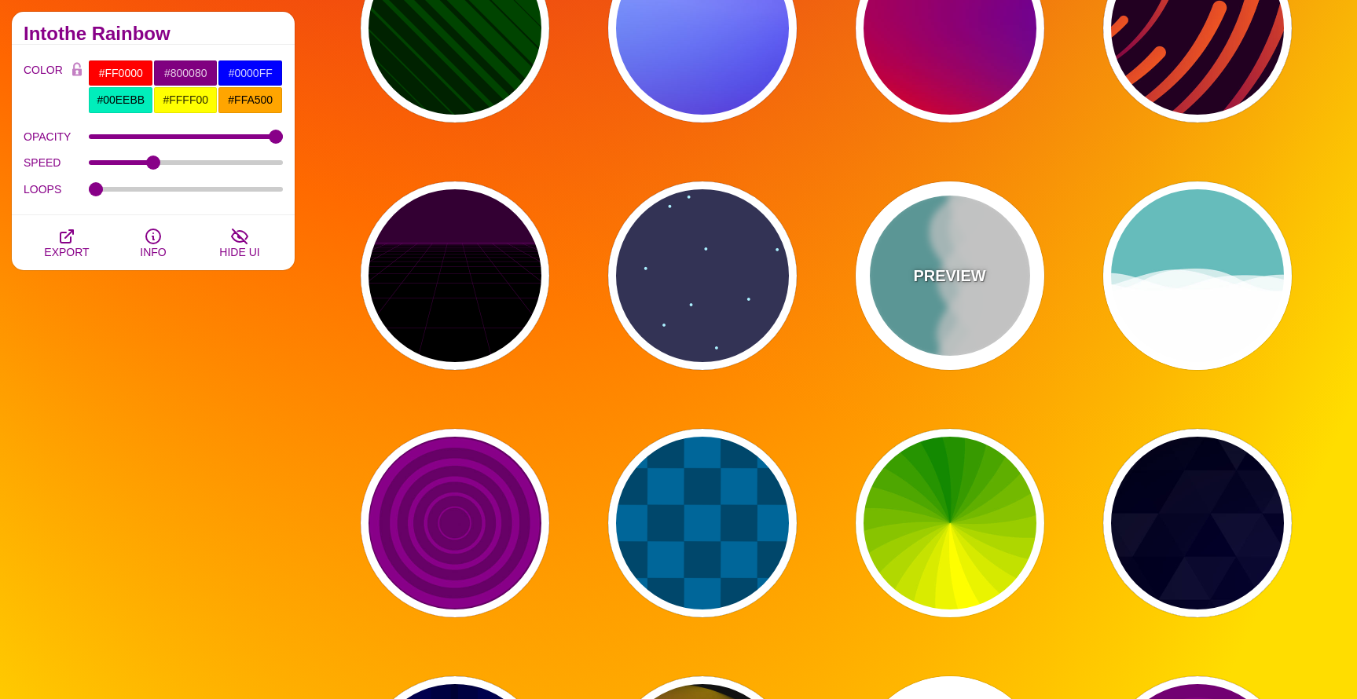
type input "0.7"
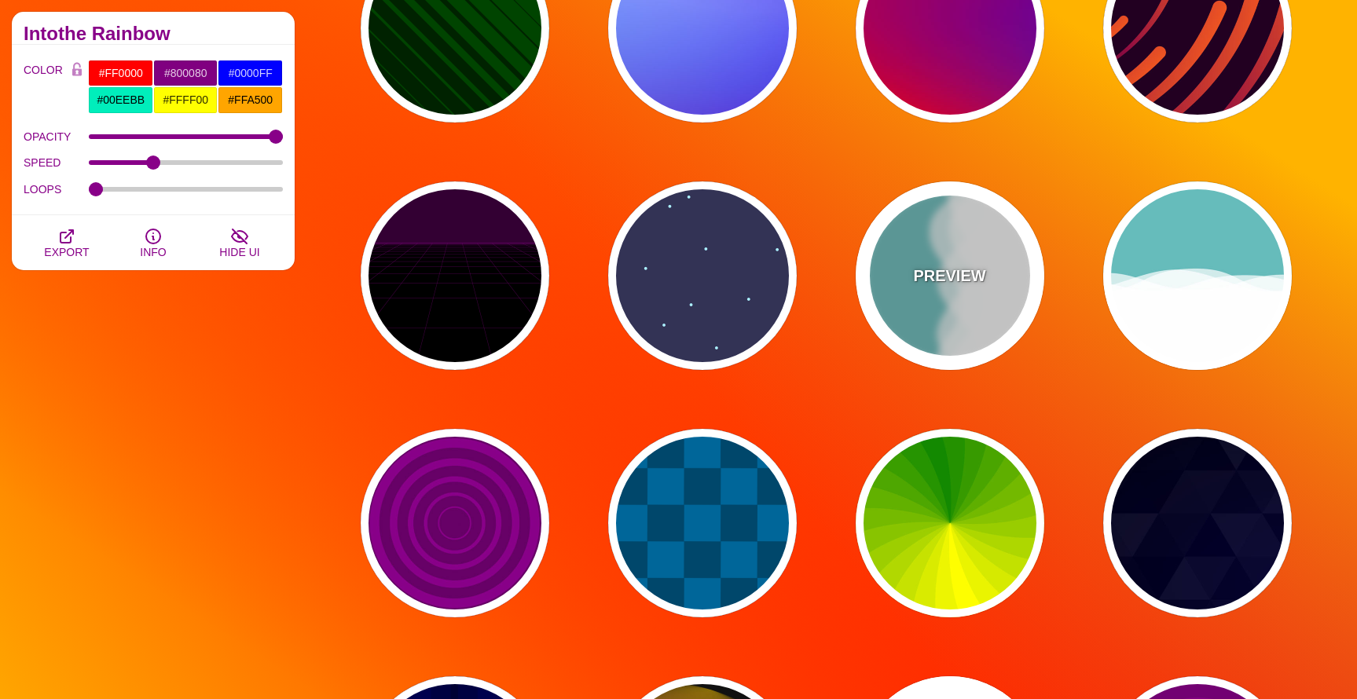
type input "56"
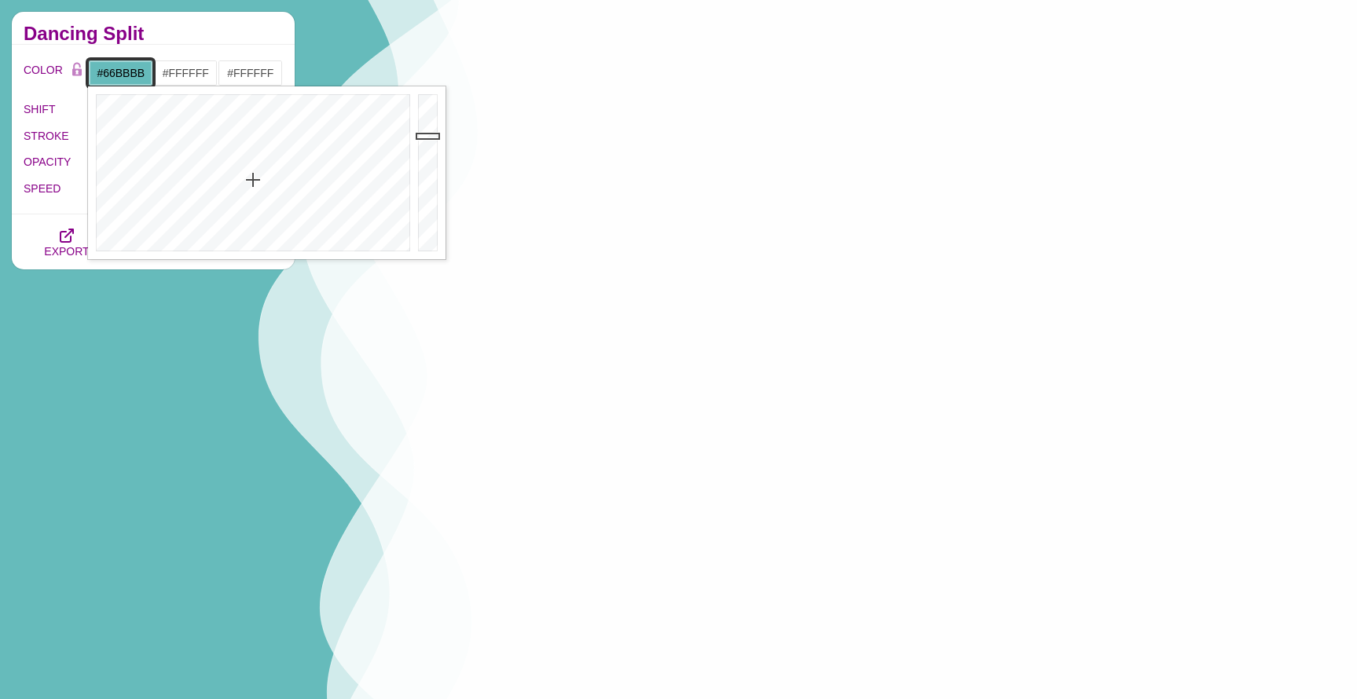
click at [121, 70] on input "#66BBBB" at bounding box center [120, 73] width 65 height 27
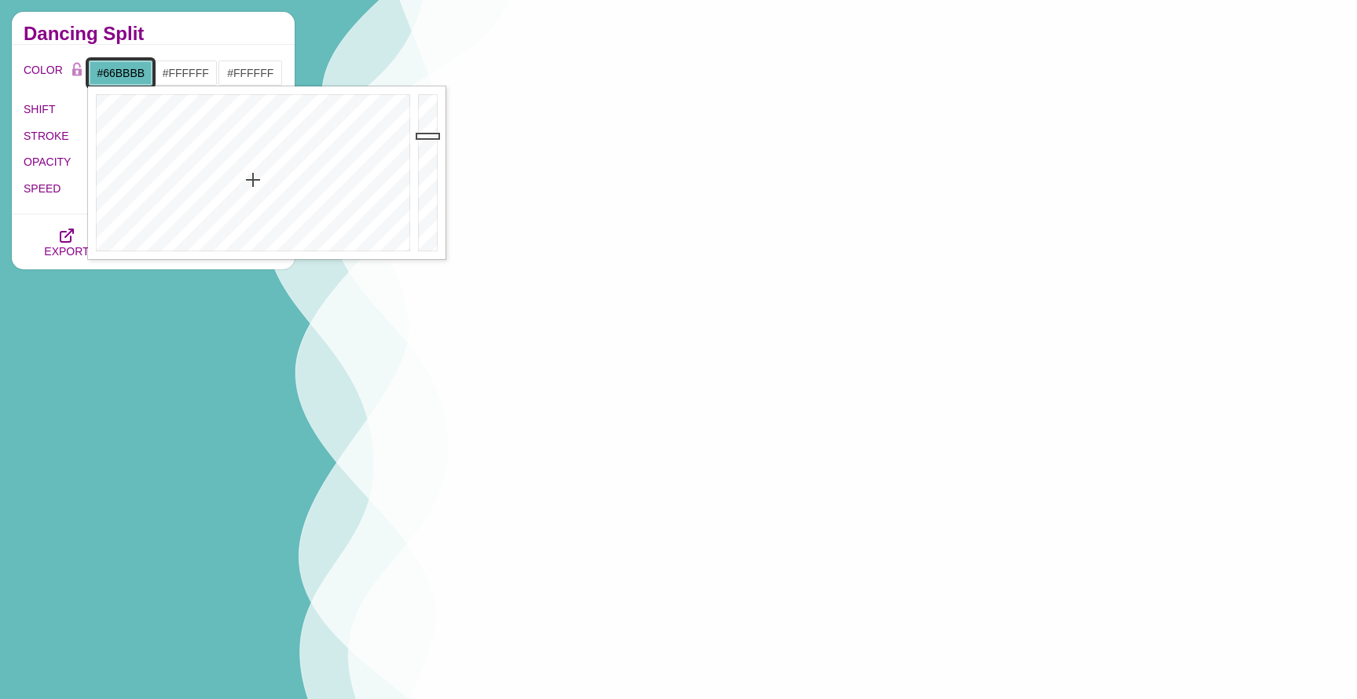
click at [121, 70] on input "#66BBBB" at bounding box center [120, 73] width 65 height 27
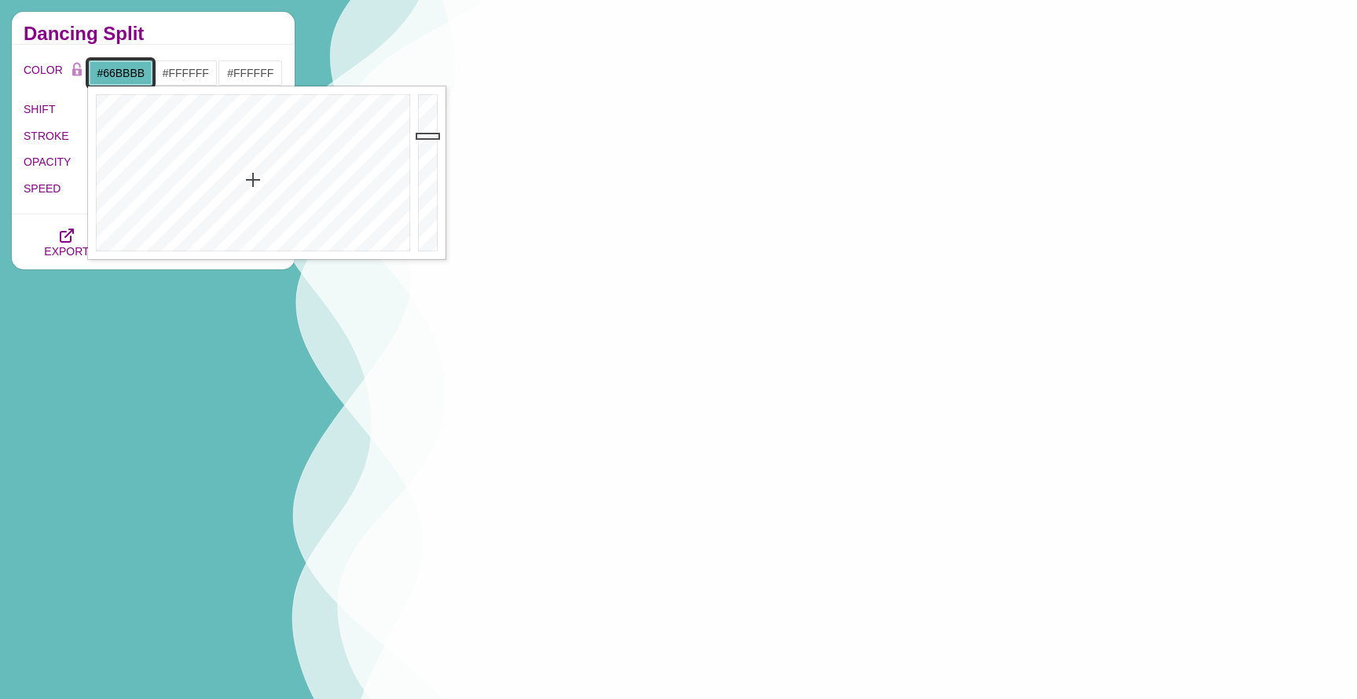
paste input "center center no-repeat fixed; background-size: cover; color: #596982;"
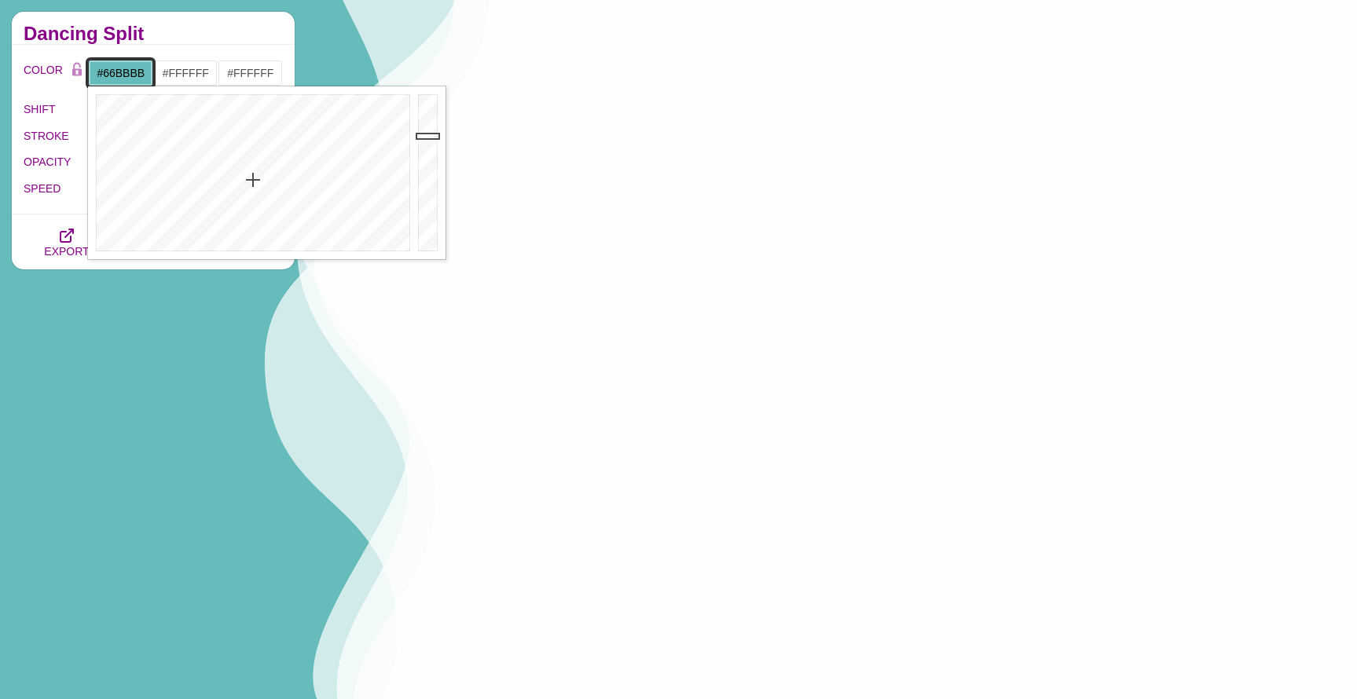
click at [128, 75] on input "#66BBBB" at bounding box center [120, 73] width 65 height 27
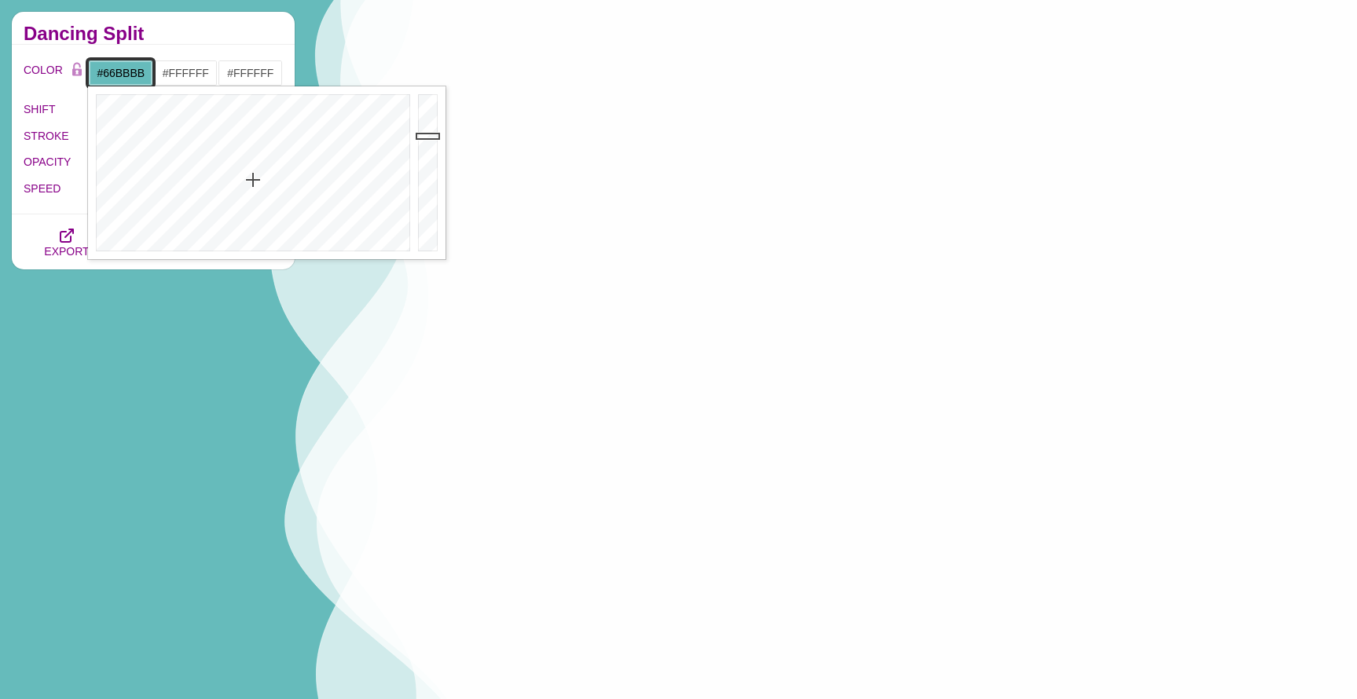
click at [128, 75] on input "#66BBBB" at bounding box center [120, 73] width 65 height 27
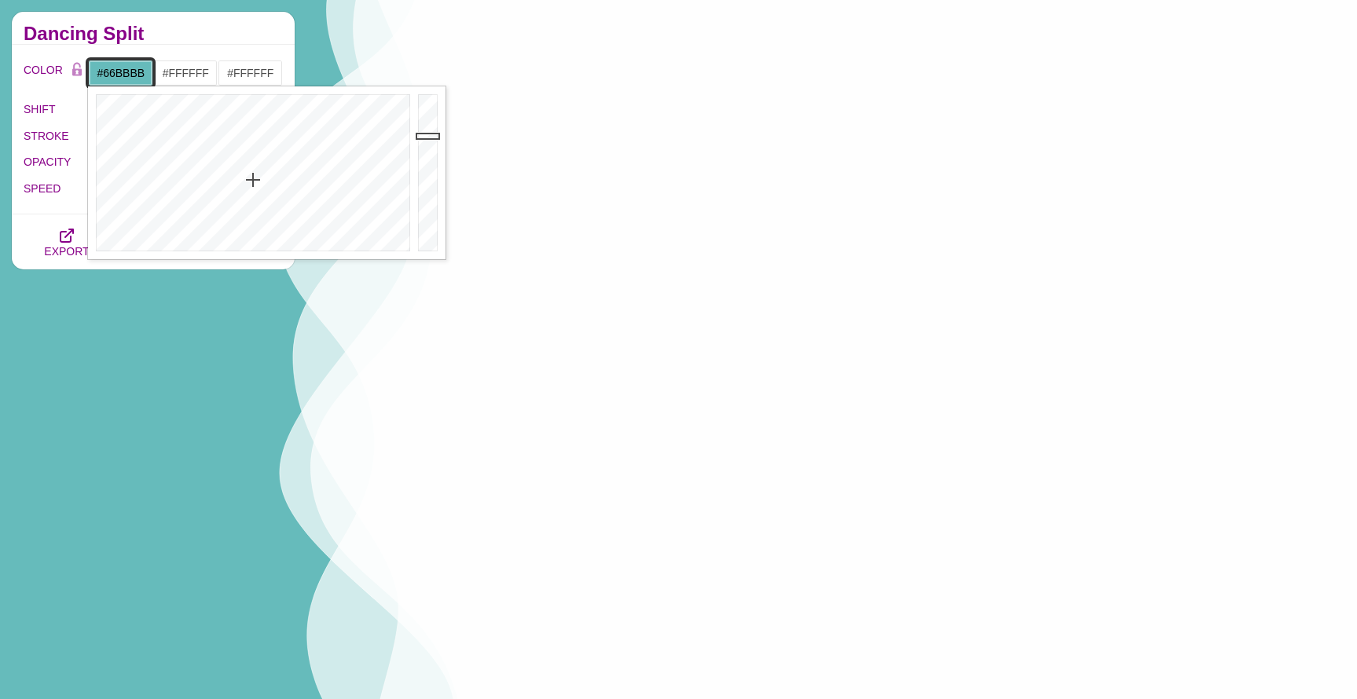
paste input "center center no-repeat fixed; background-size: cover; color: #596982;"
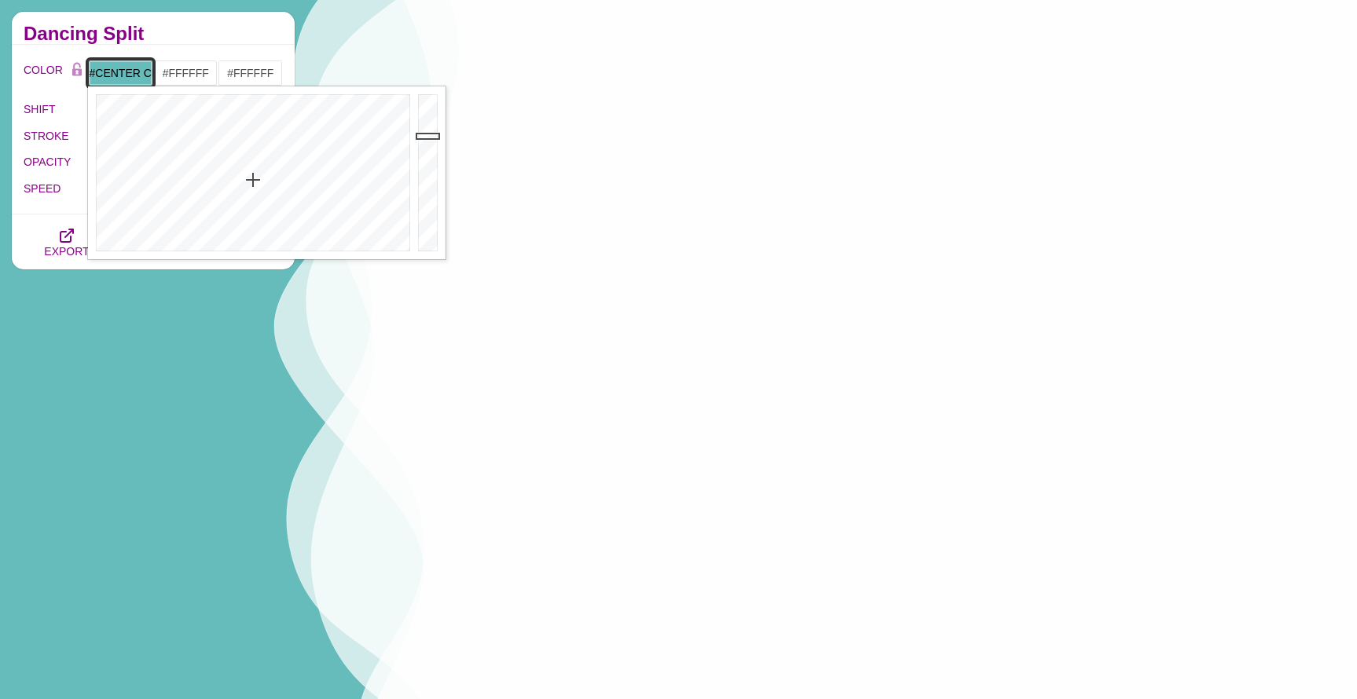
click at [99, 75] on input "#center center no-repeat fixed; background-size: cover; color: #596982;" at bounding box center [120, 73] width 65 height 27
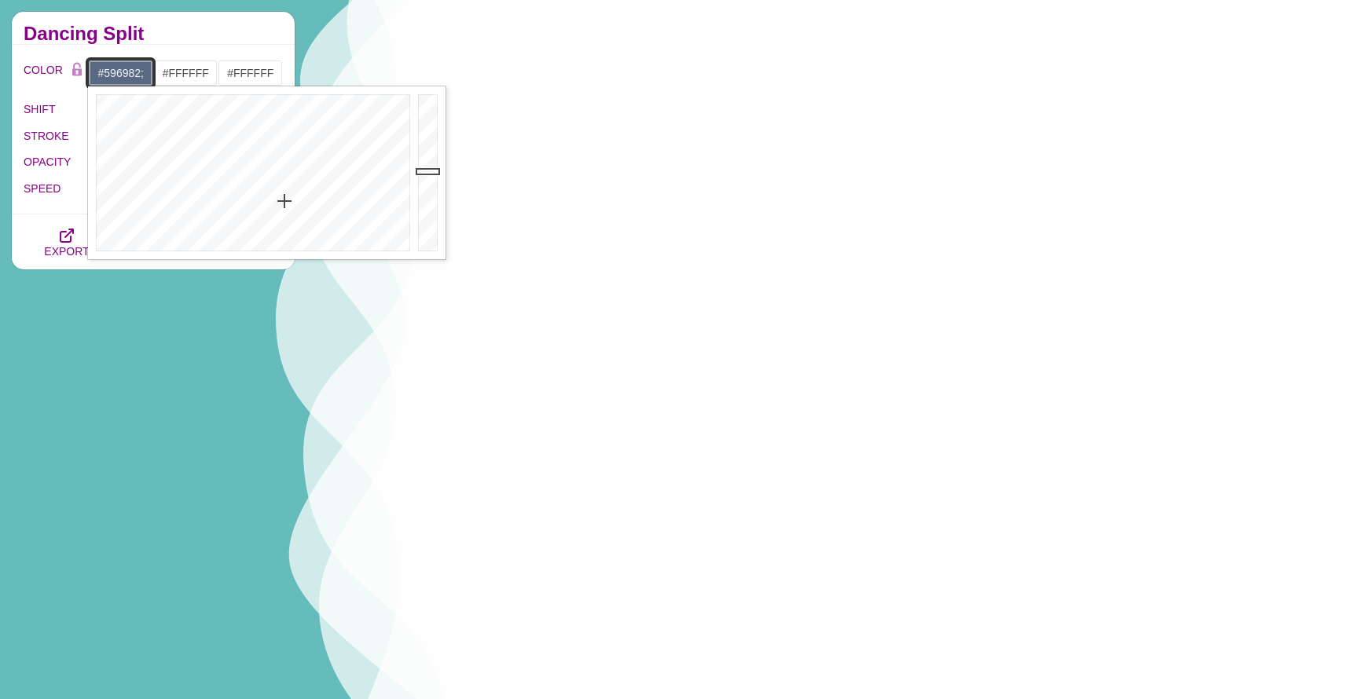
click at [131, 74] on input "#596982;" at bounding box center [120, 73] width 65 height 27
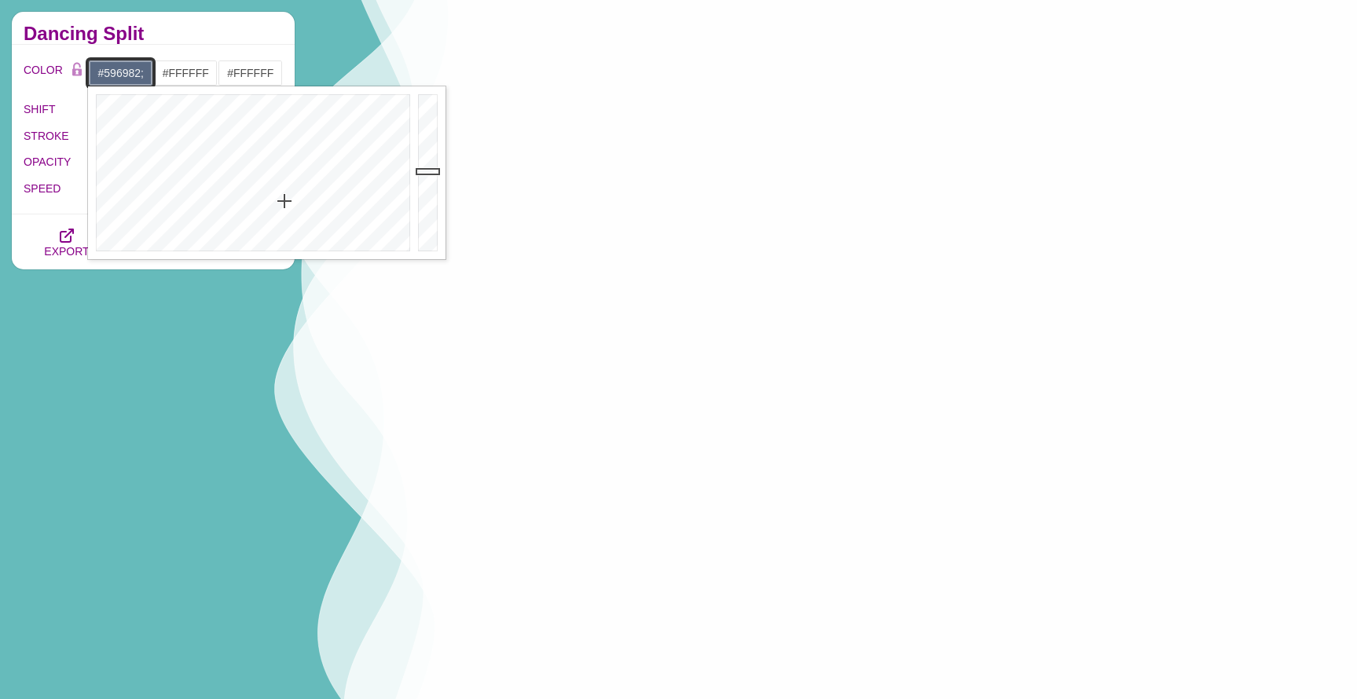
click at [131, 74] on input "#596982;" at bounding box center [120, 73] width 65 height 27
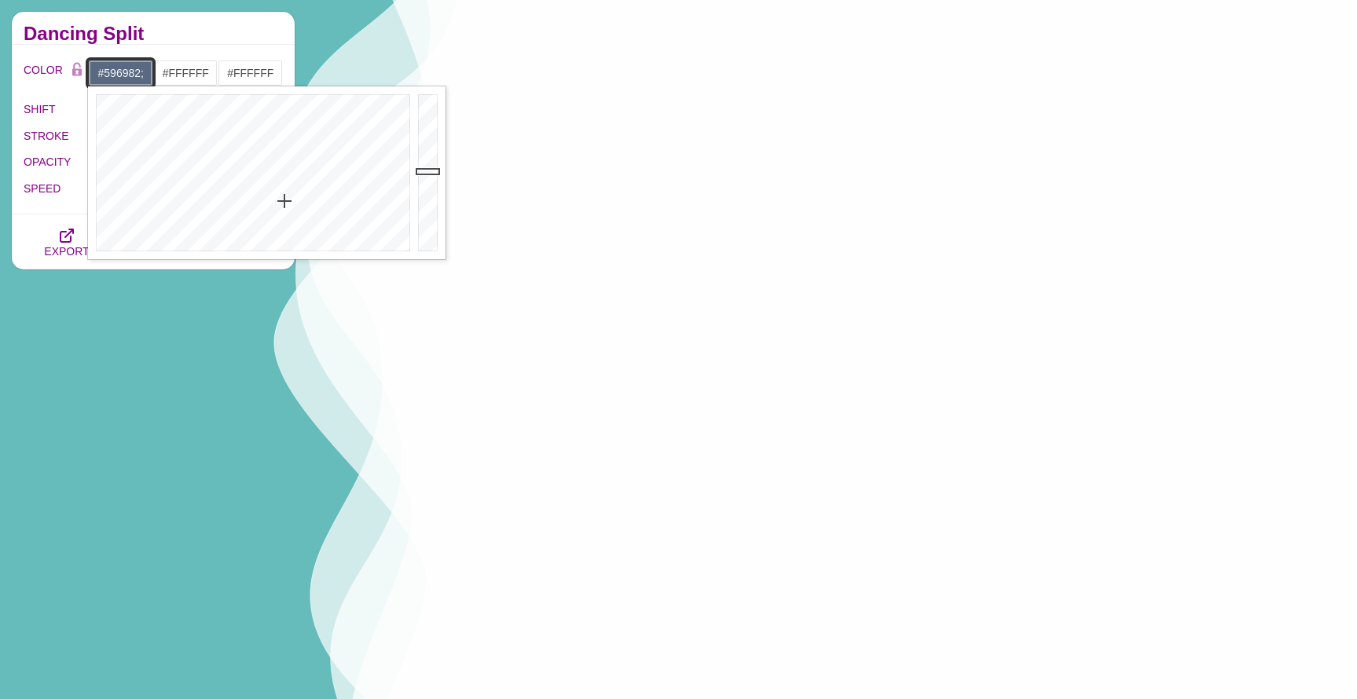
paste input "8bb2d0"
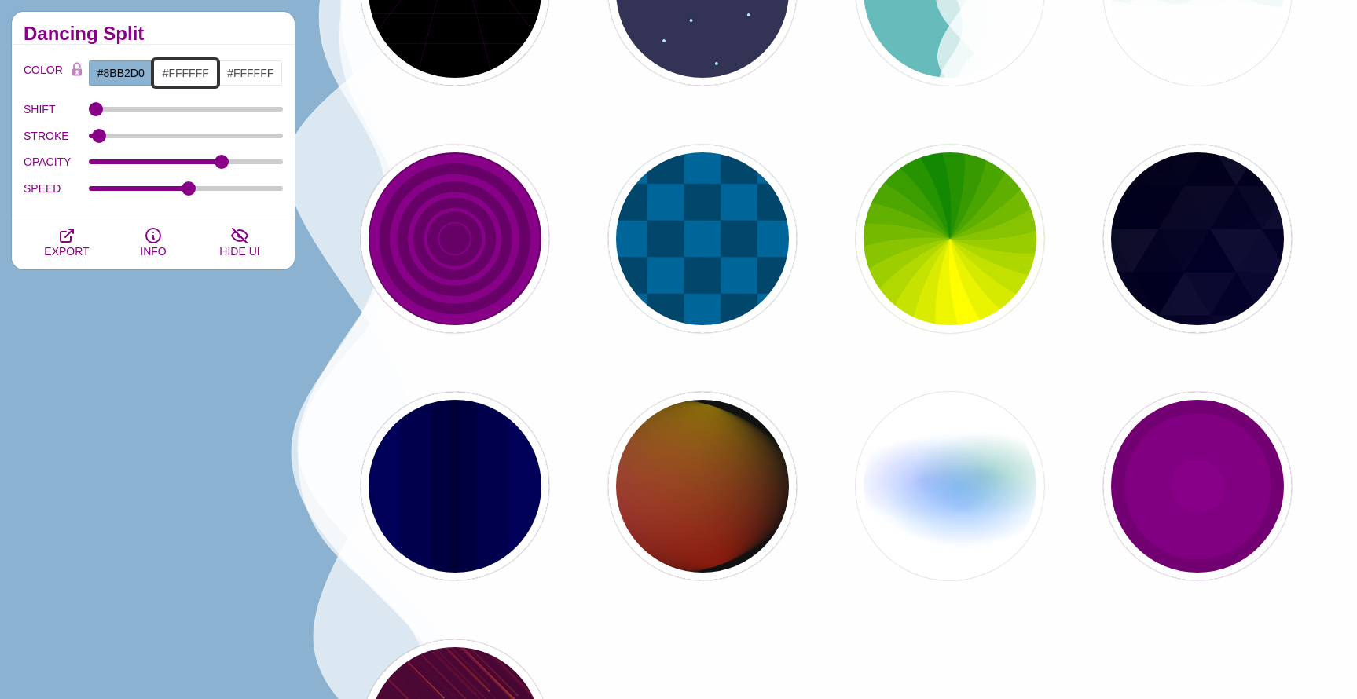
scroll to position [787, 0]
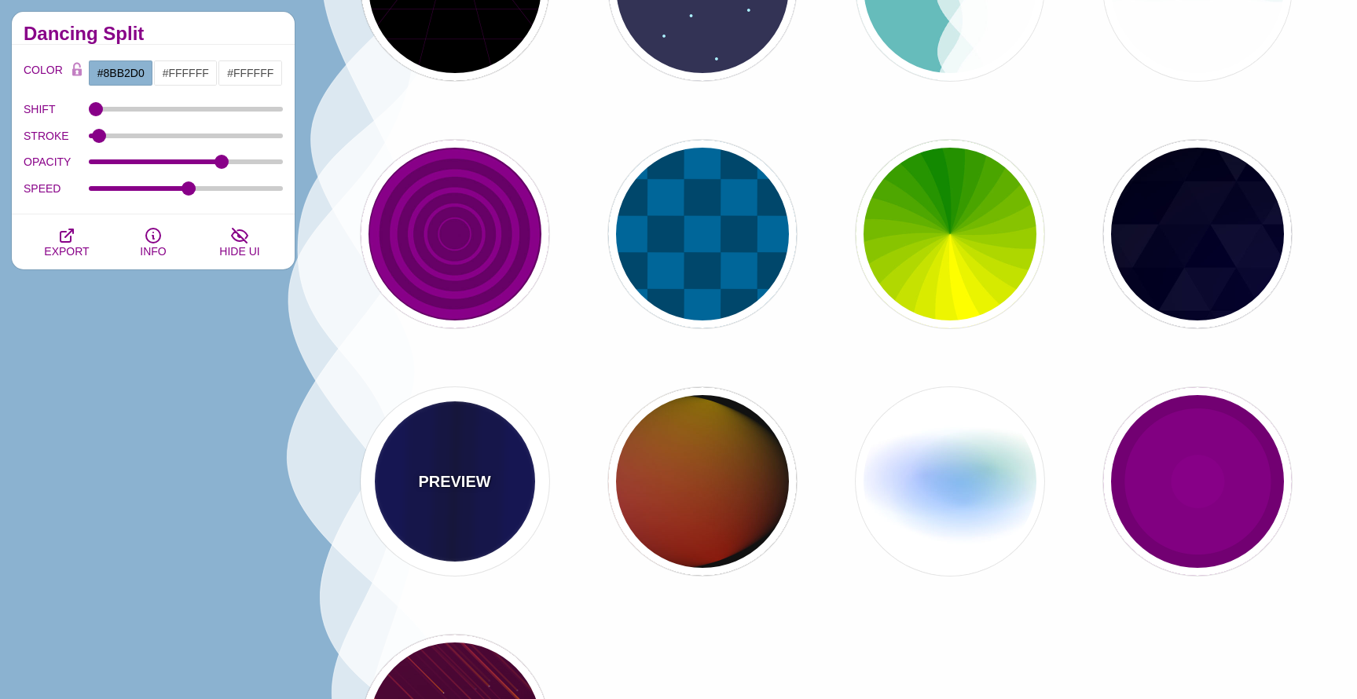
click at [435, 469] on div "PREVIEW" at bounding box center [455, 481] width 189 height 189
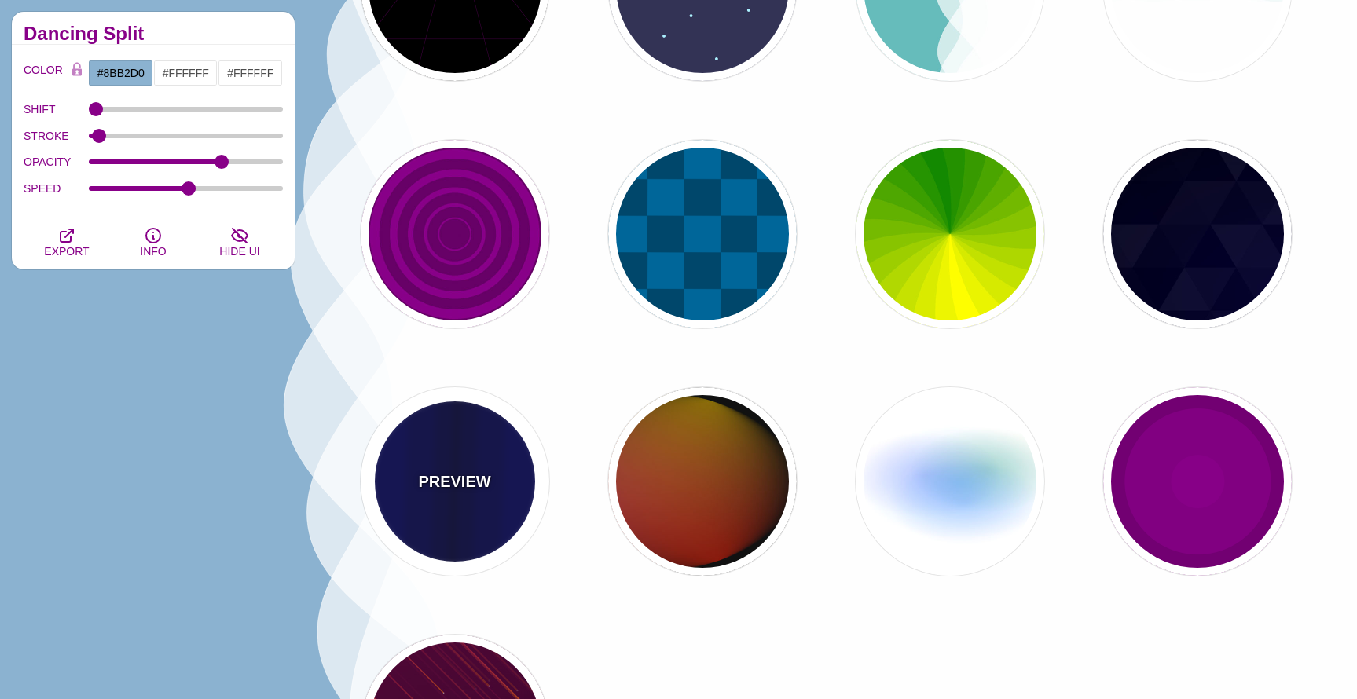
type input "#0000BB"
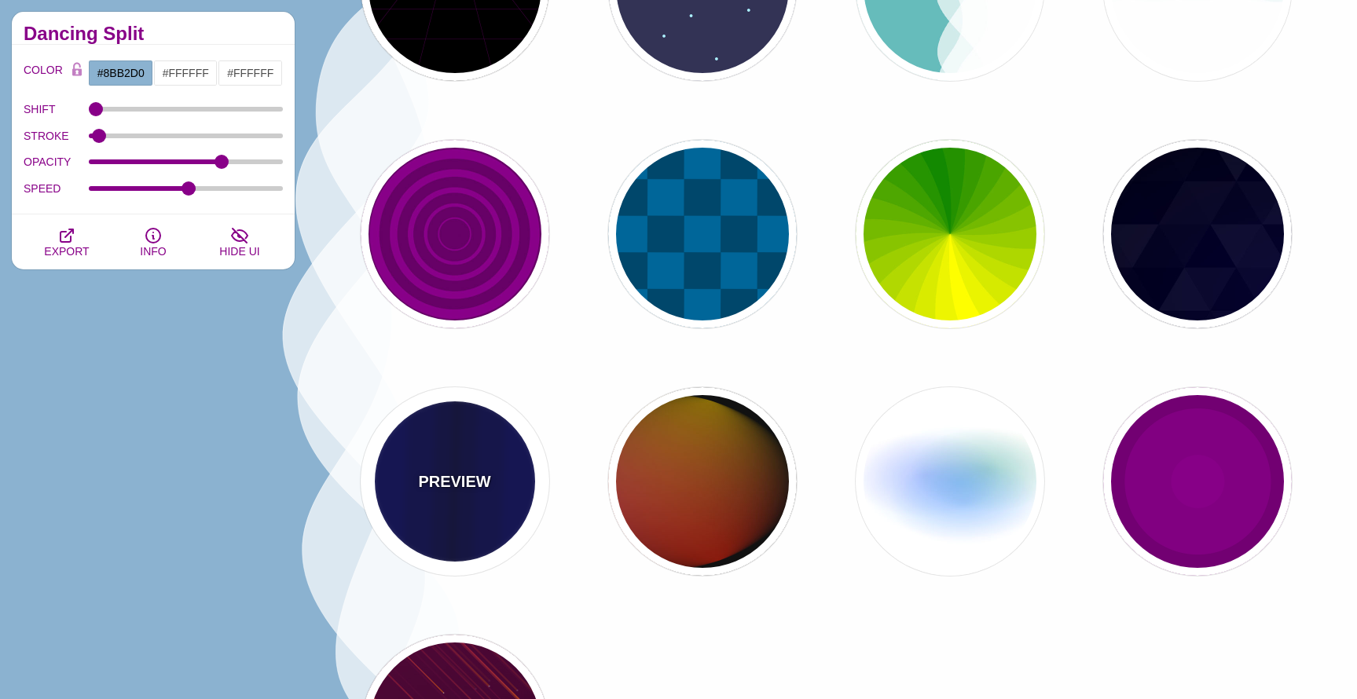
type input "#000033"
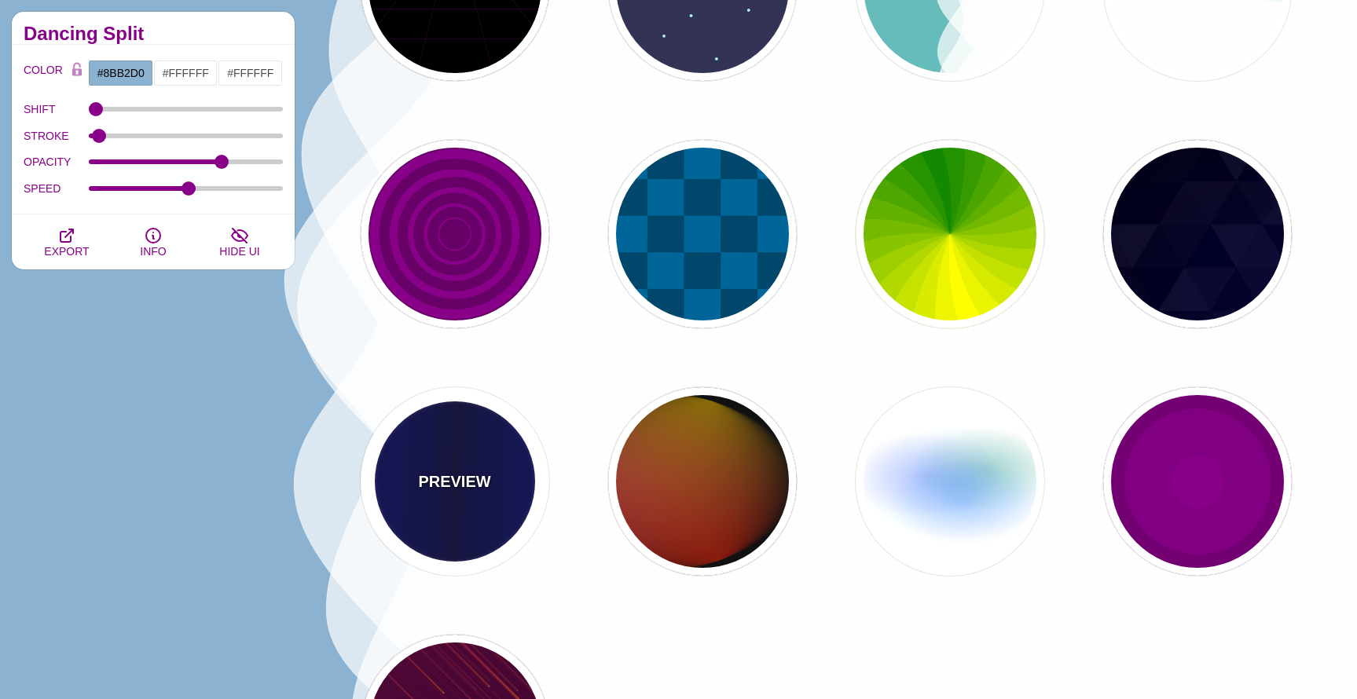
type input "0.5"
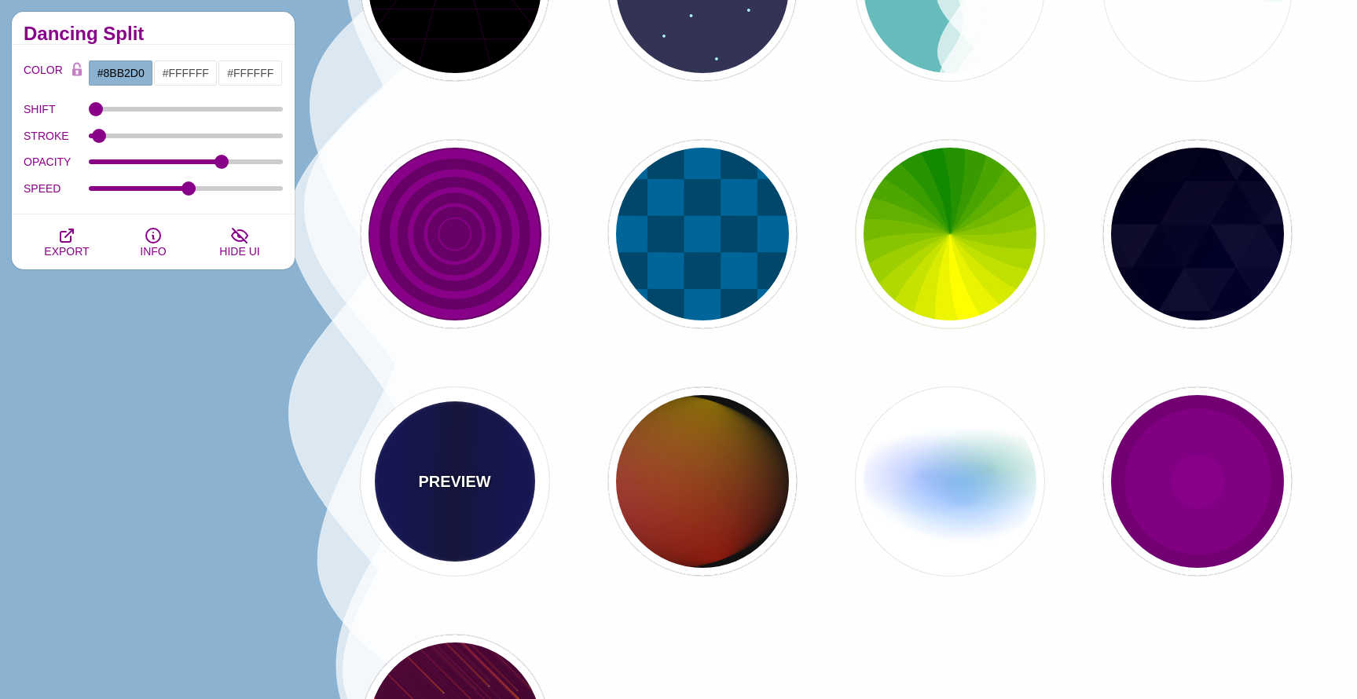
type input "5"
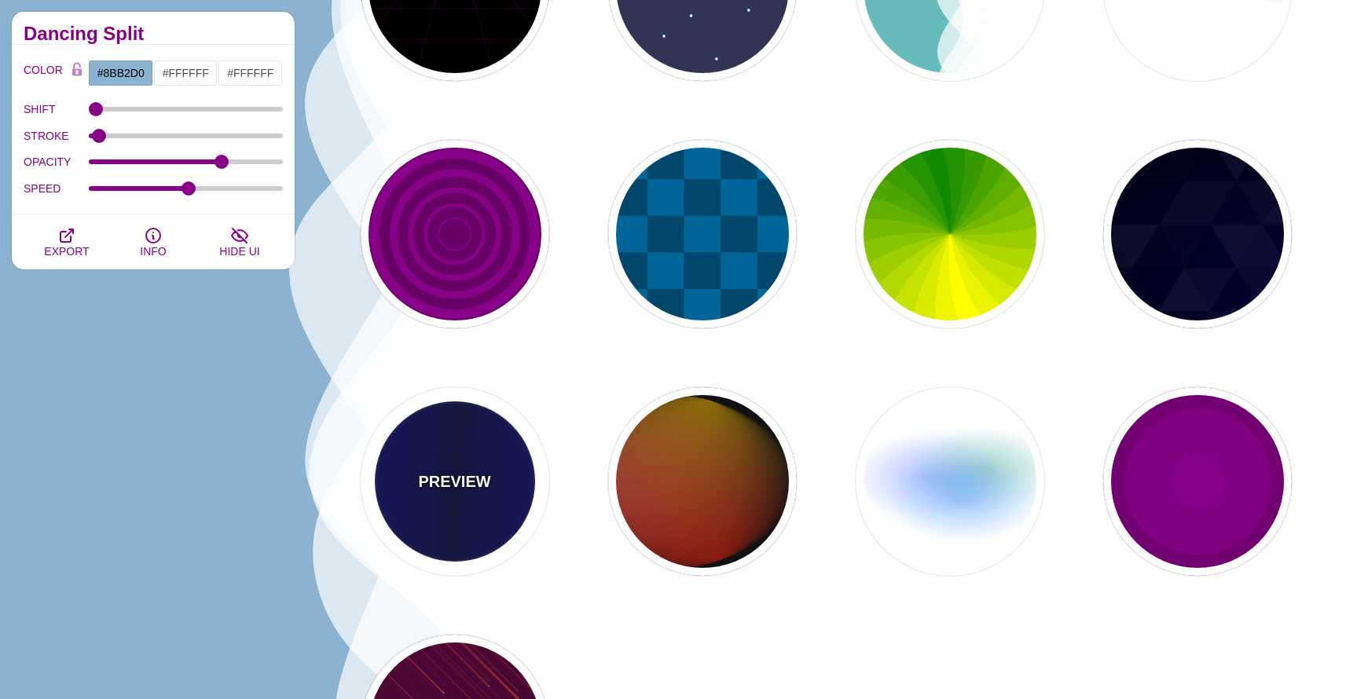
type input "0.1"
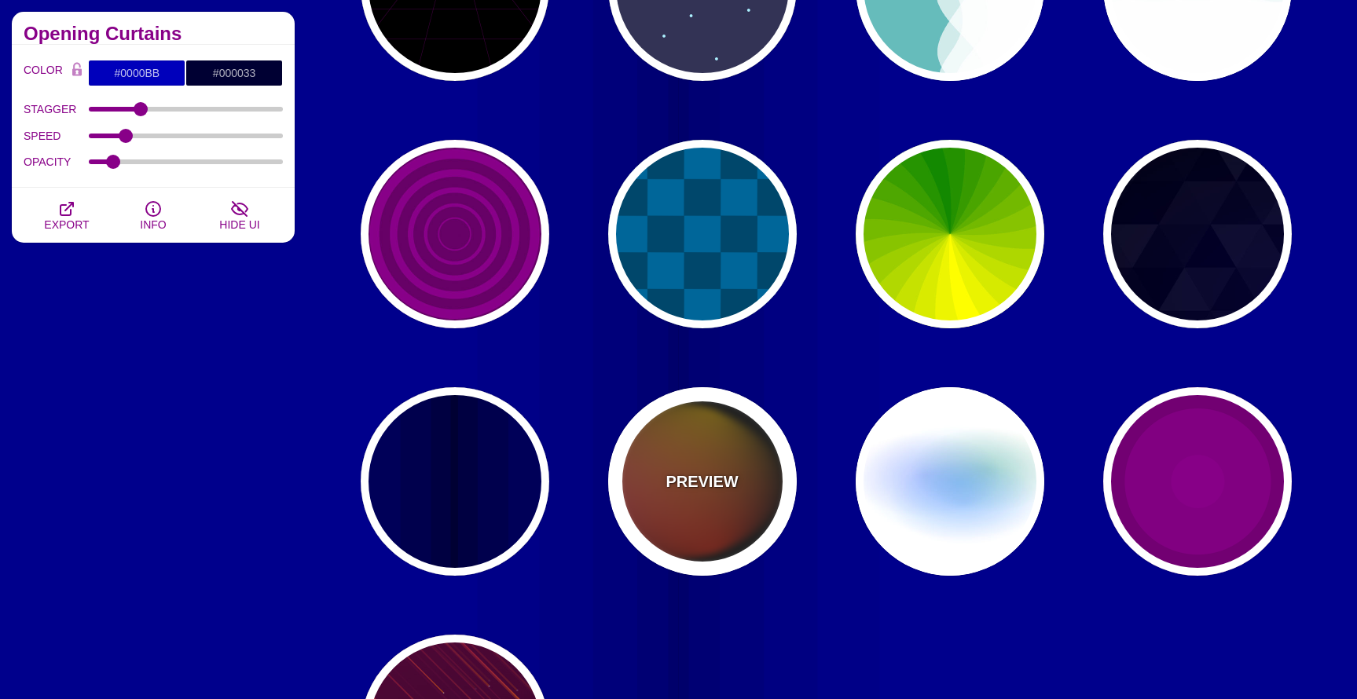
click at [754, 481] on div "PREVIEW" at bounding box center [702, 481] width 189 height 189
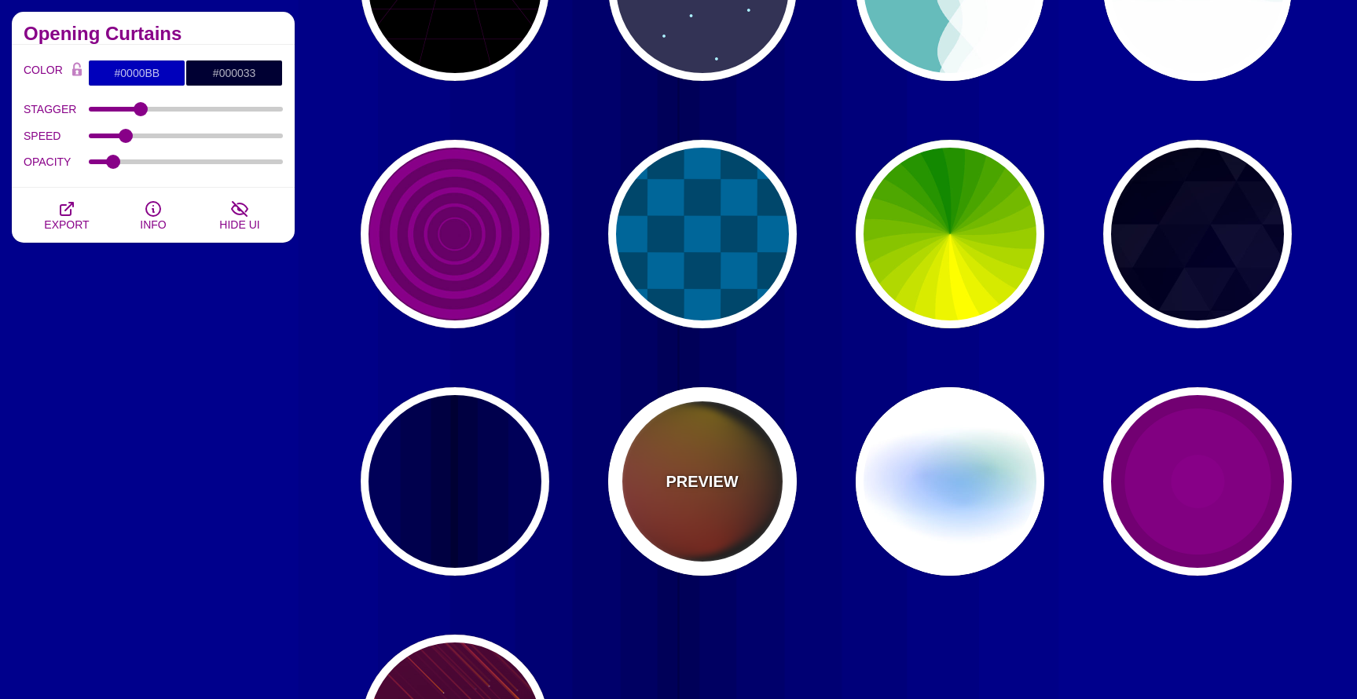
type input "#111111"
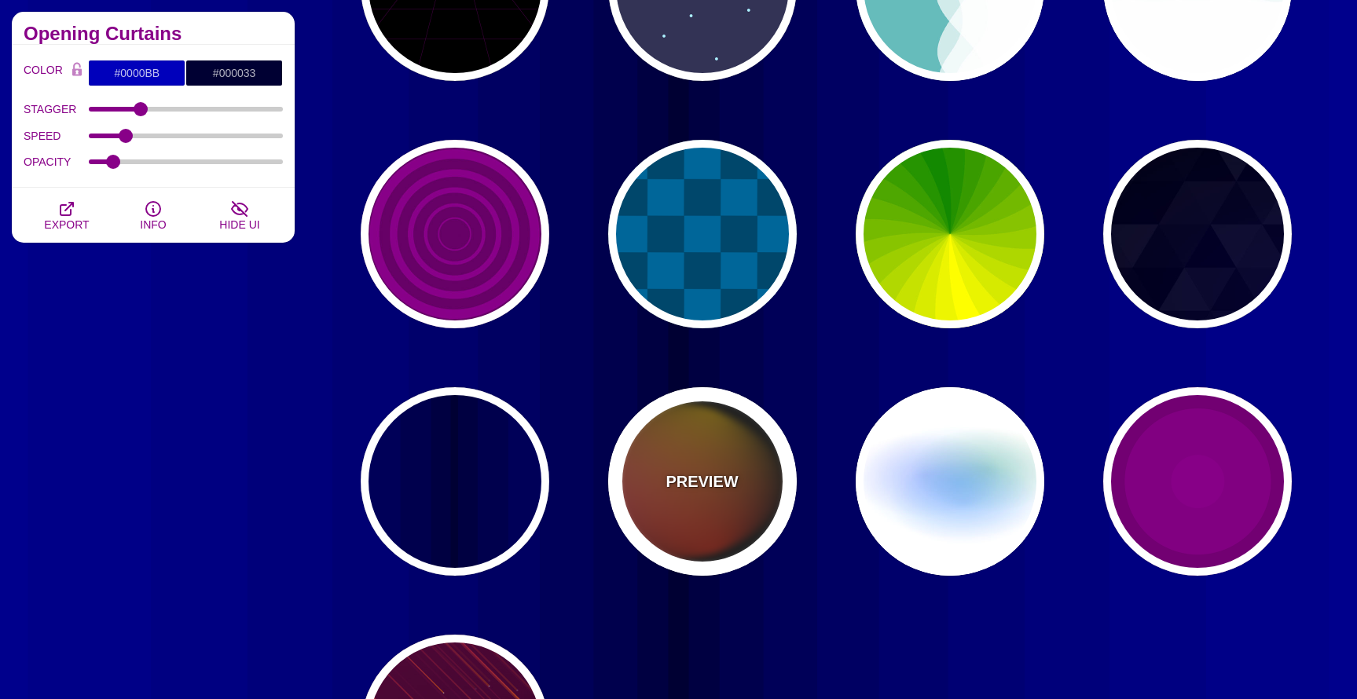
type input "#FF00FF"
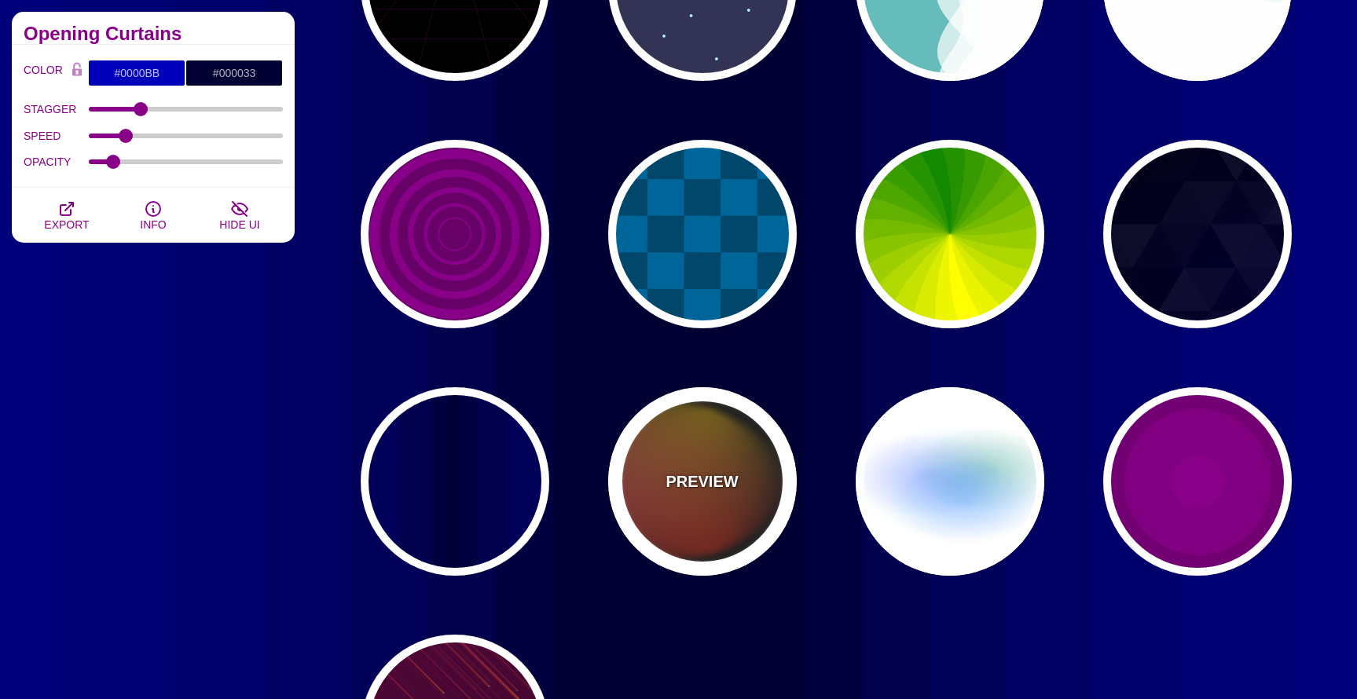
type input "#FFCC00"
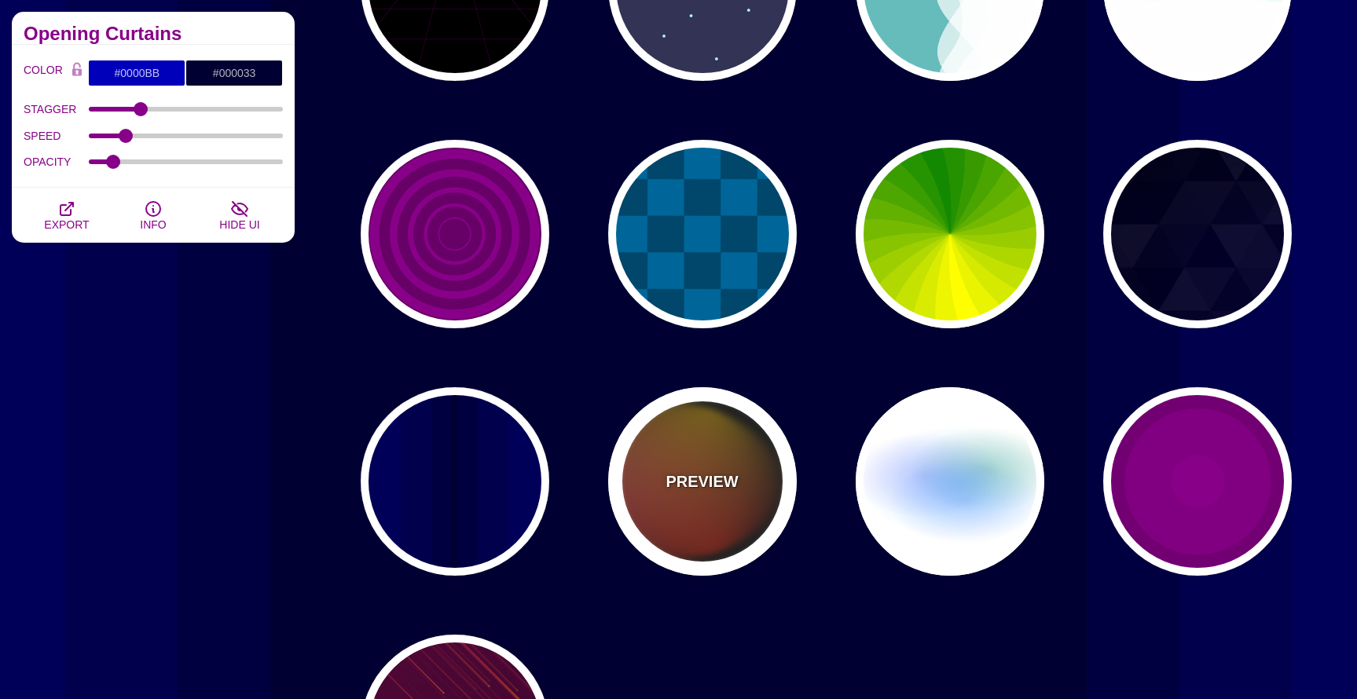
type input "#FF2200"
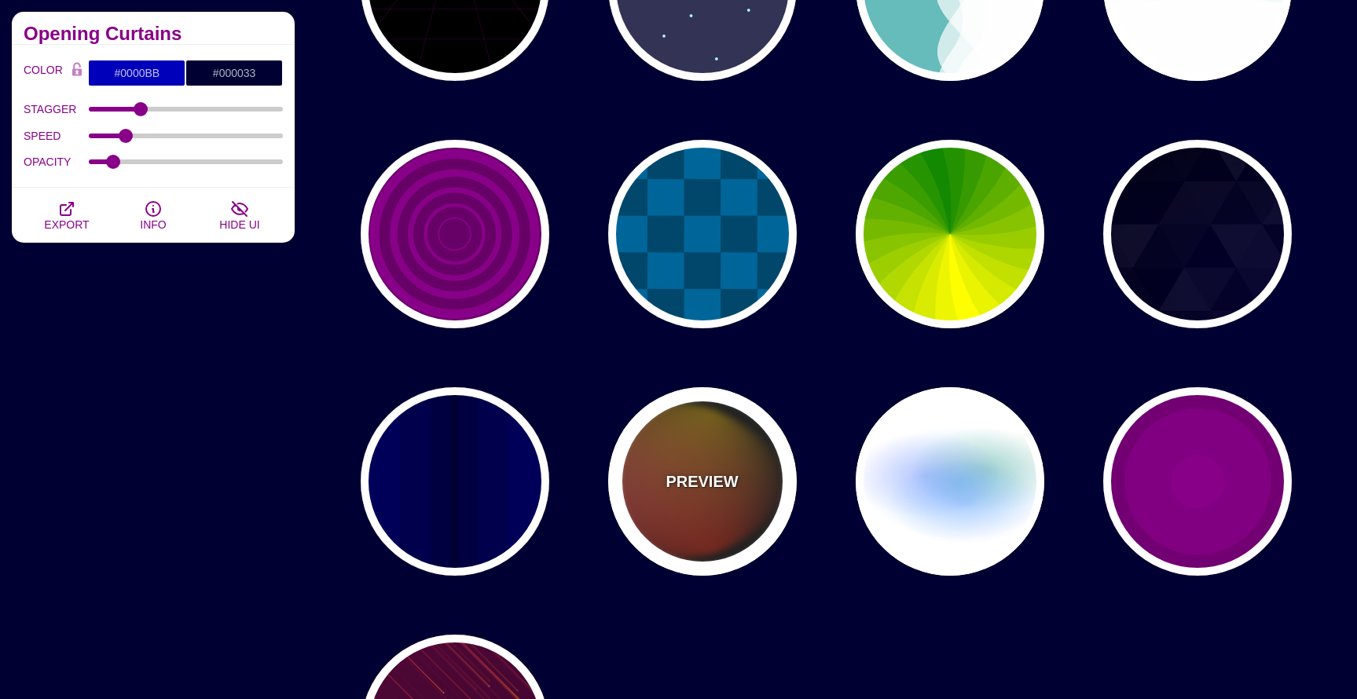
type input "4"
type input "12"
type input "999"
type input "1"
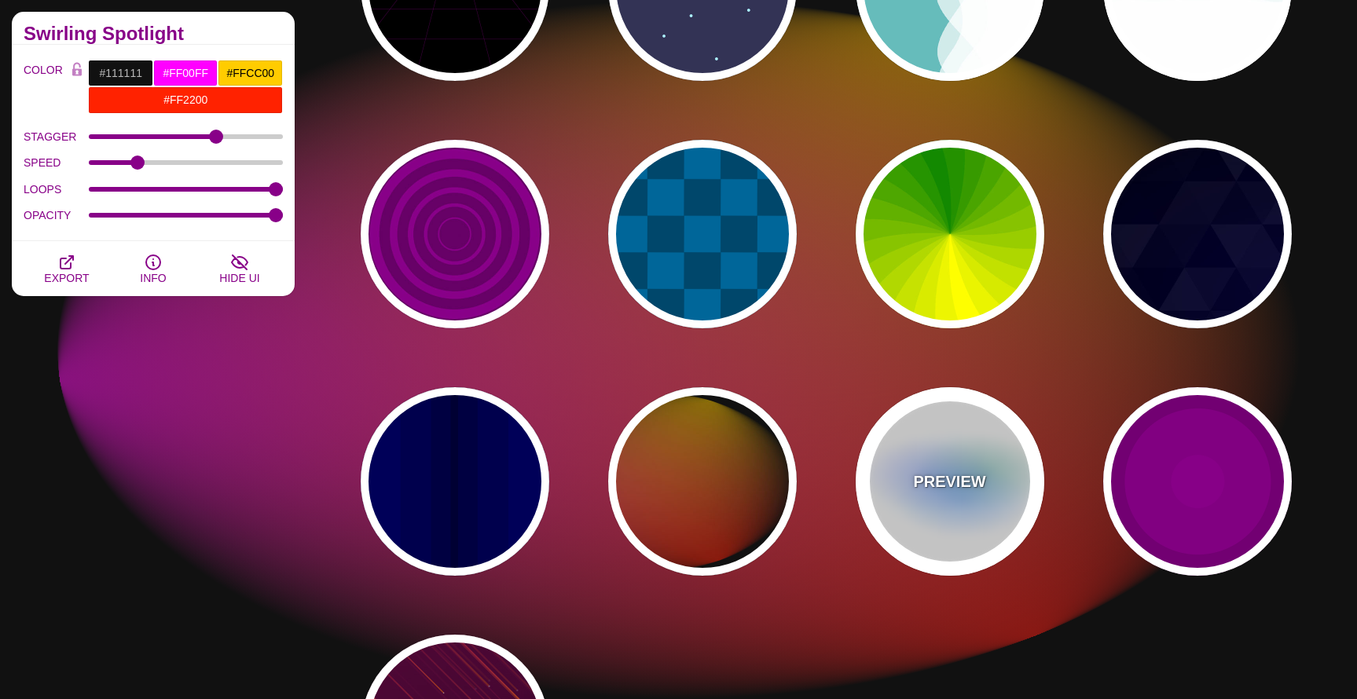
click at [1013, 476] on div "PREVIEW" at bounding box center [950, 481] width 189 height 189
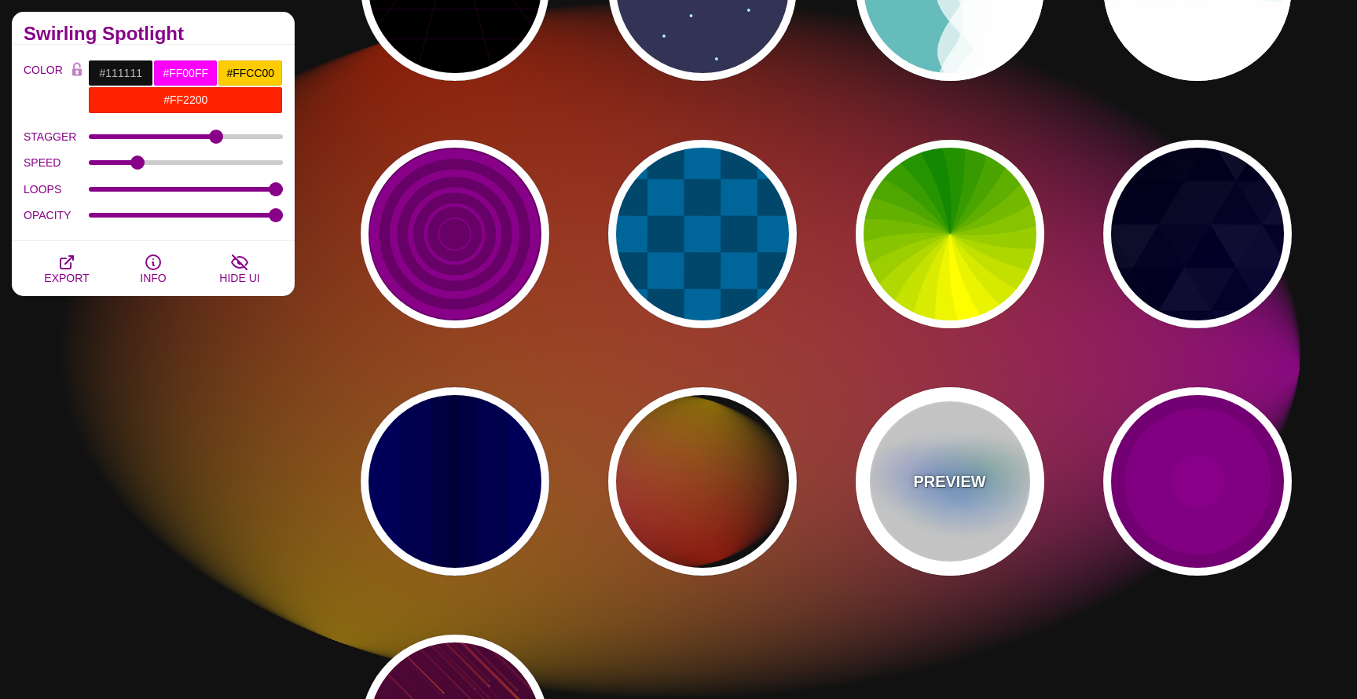
type input "#FFFFFF"
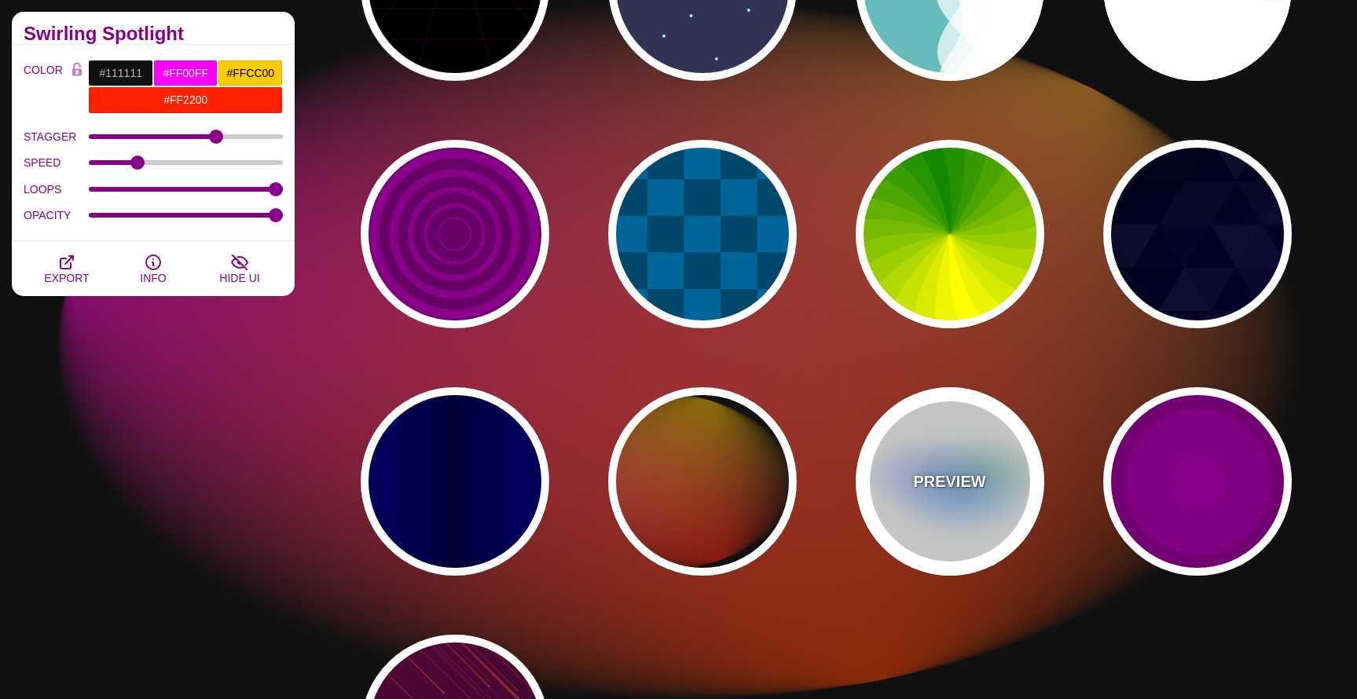
type input "#AA00FF"
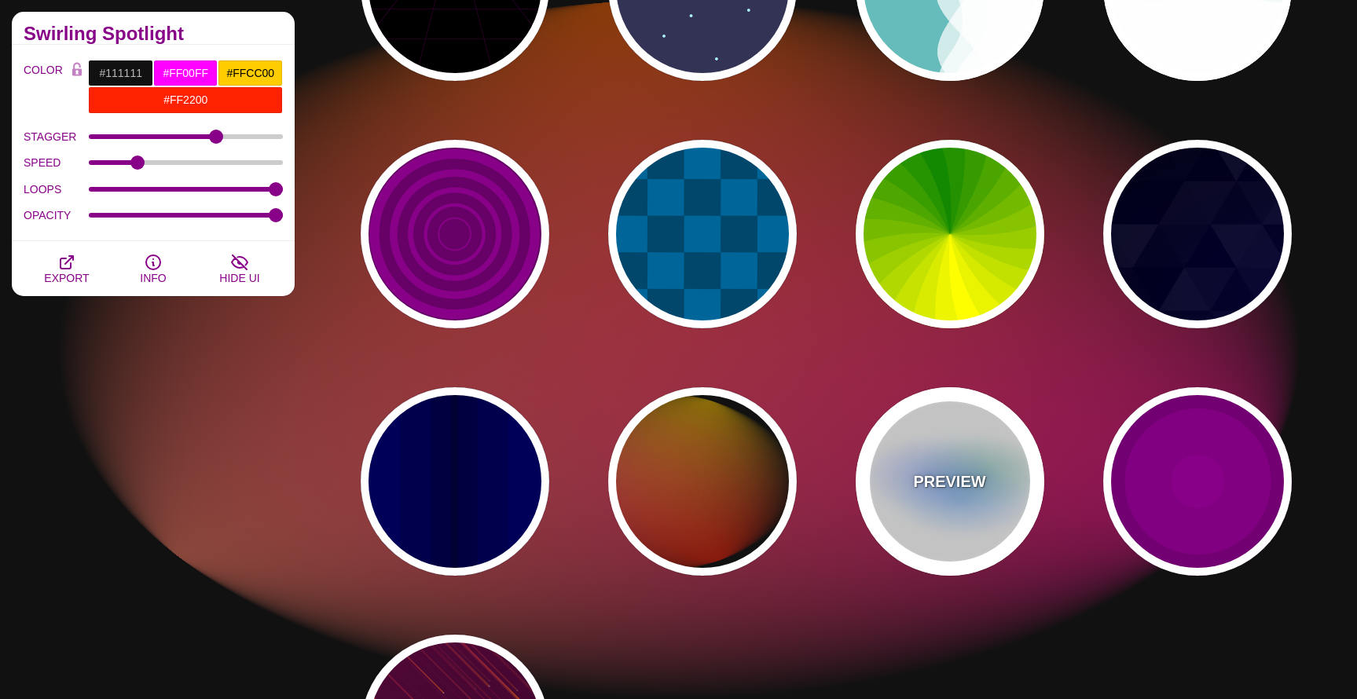
type input "#0088FF"
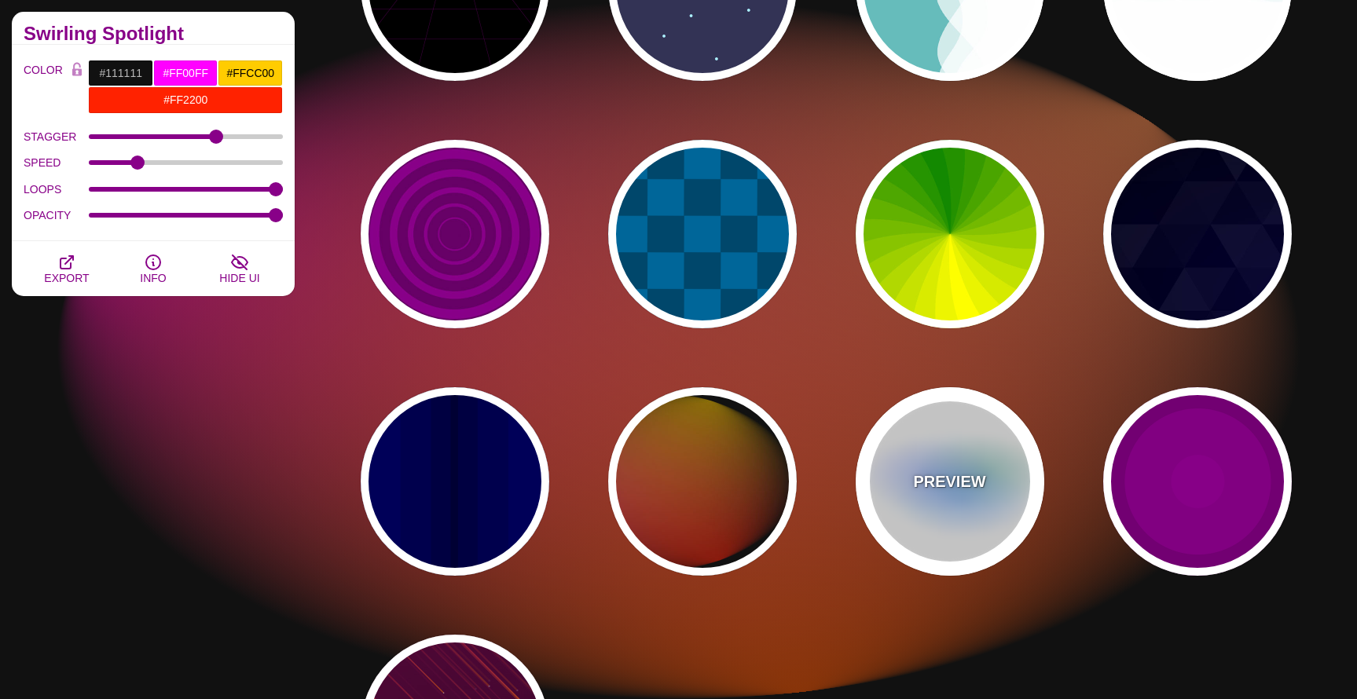
type input "#008800"
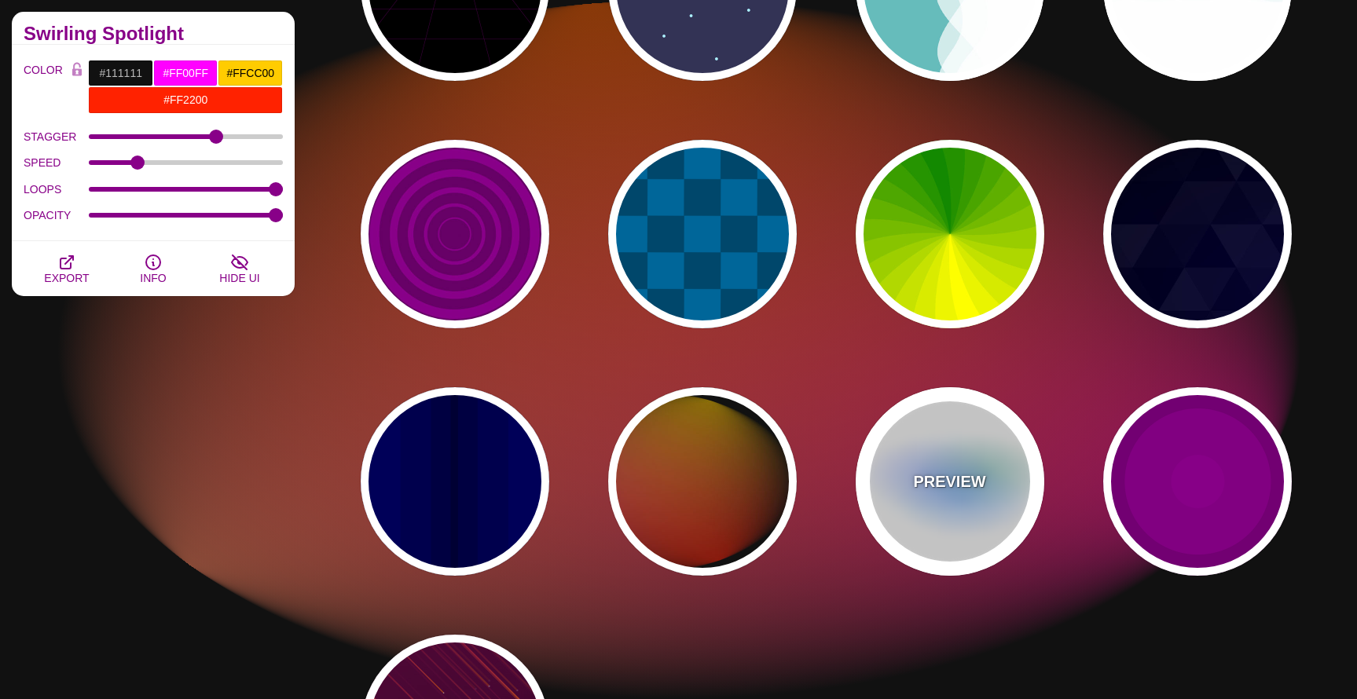
type input "8"
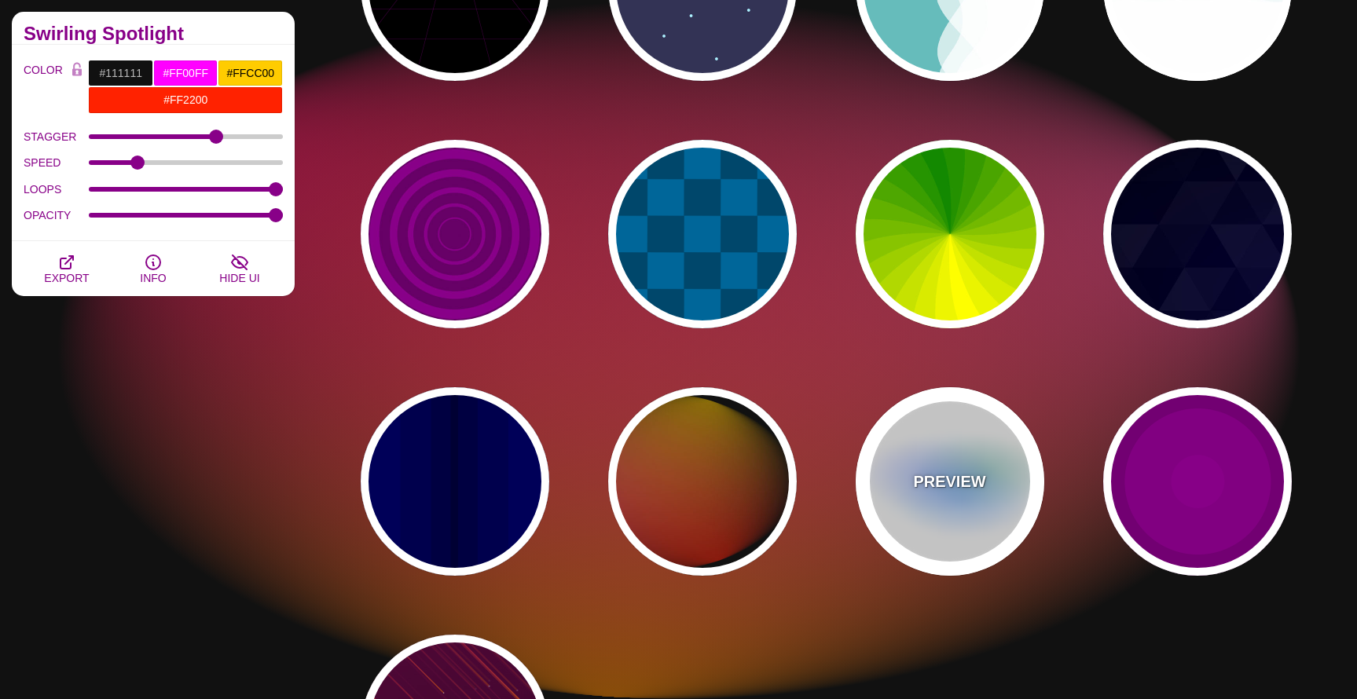
type input "24"
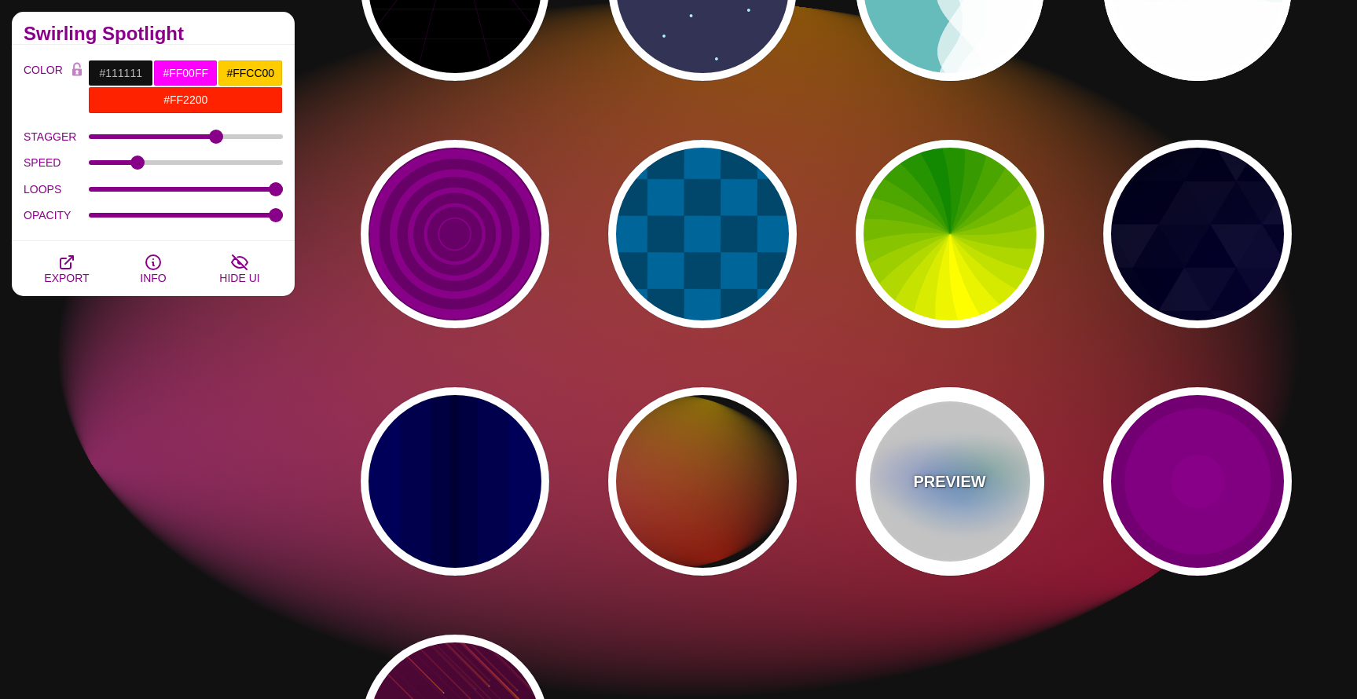
type input "0.5"
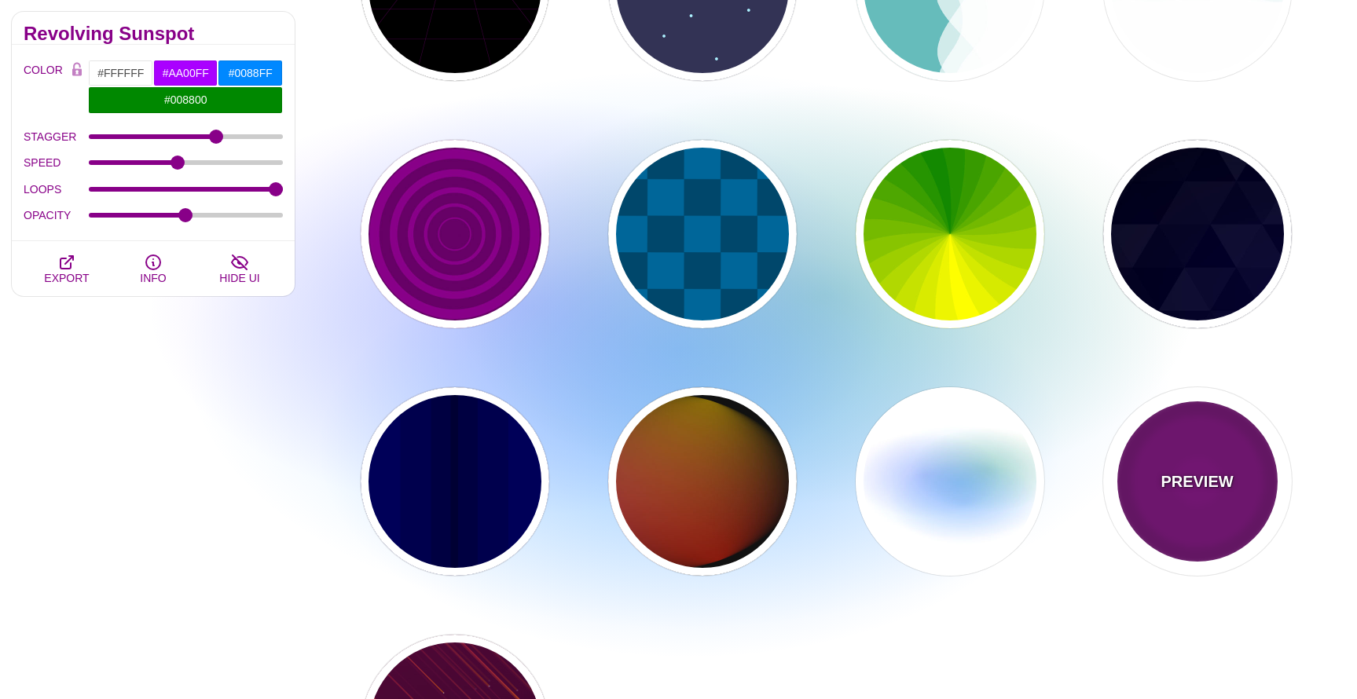
click at [1229, 479] on p "PREVIEW" at bounding box center [1196, 482] width 72 height 24
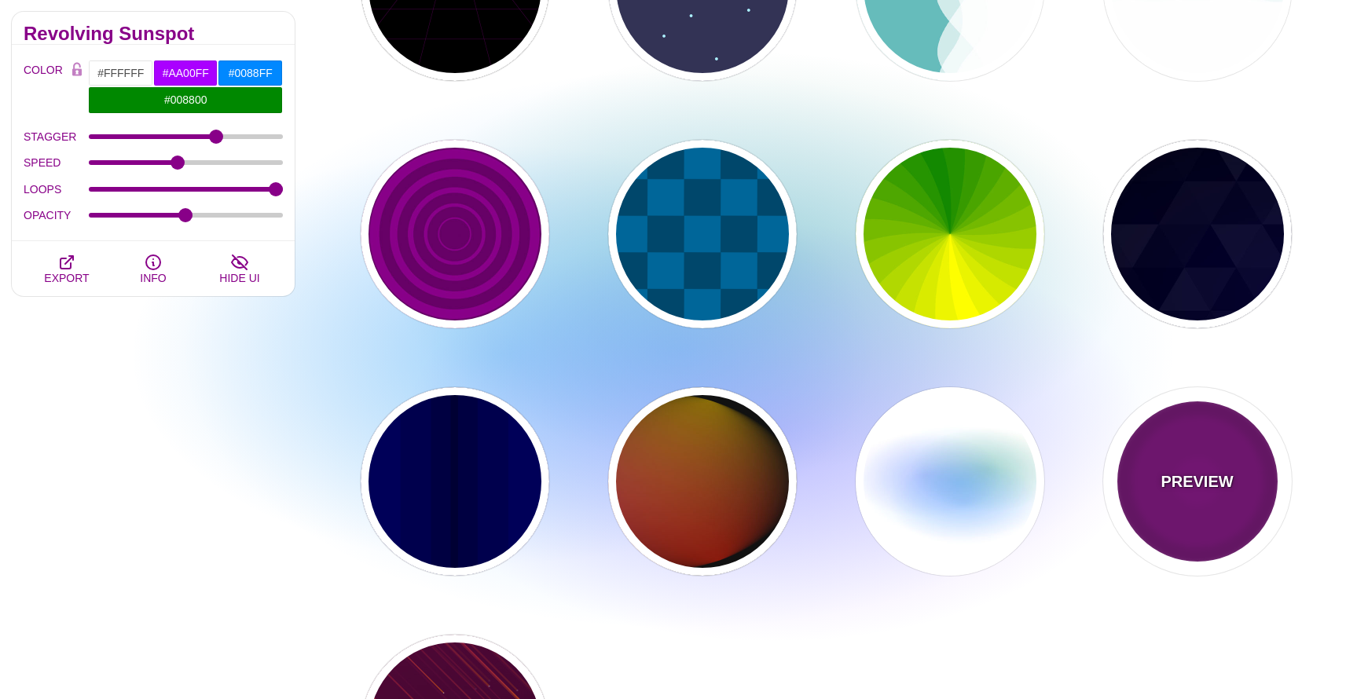
type input "#220022"
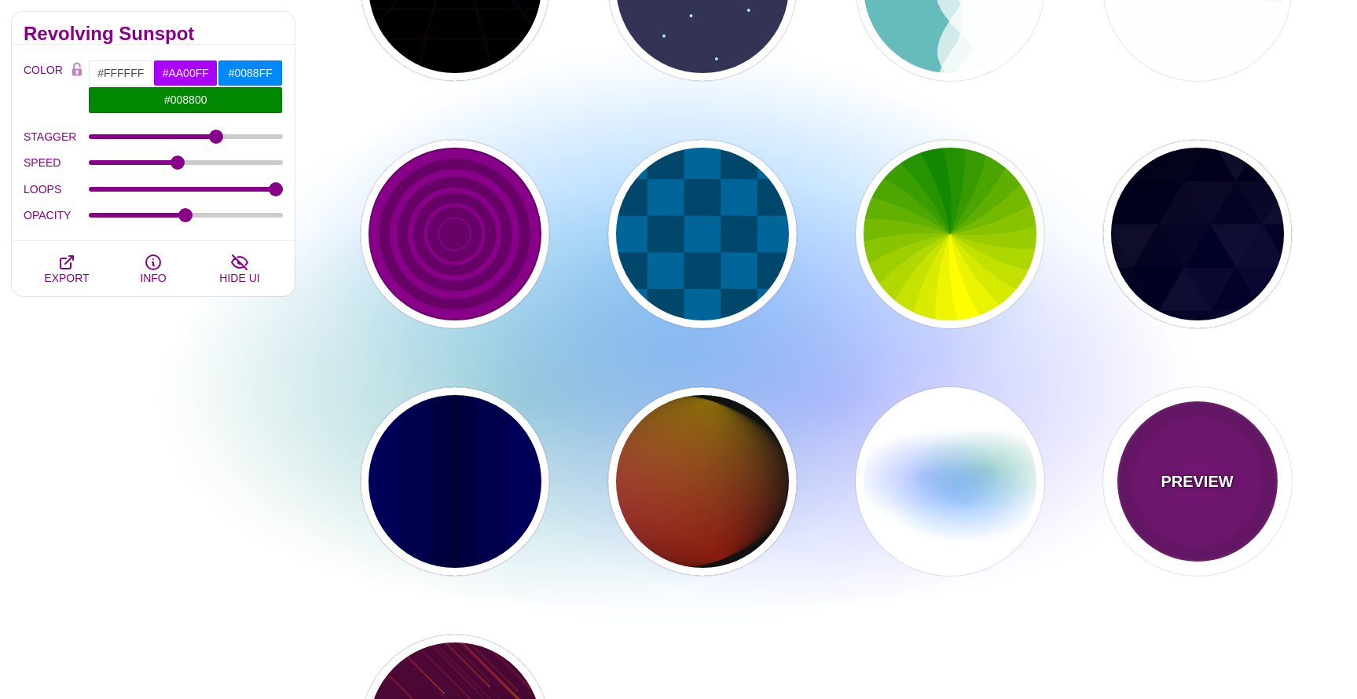
type input "#880088"
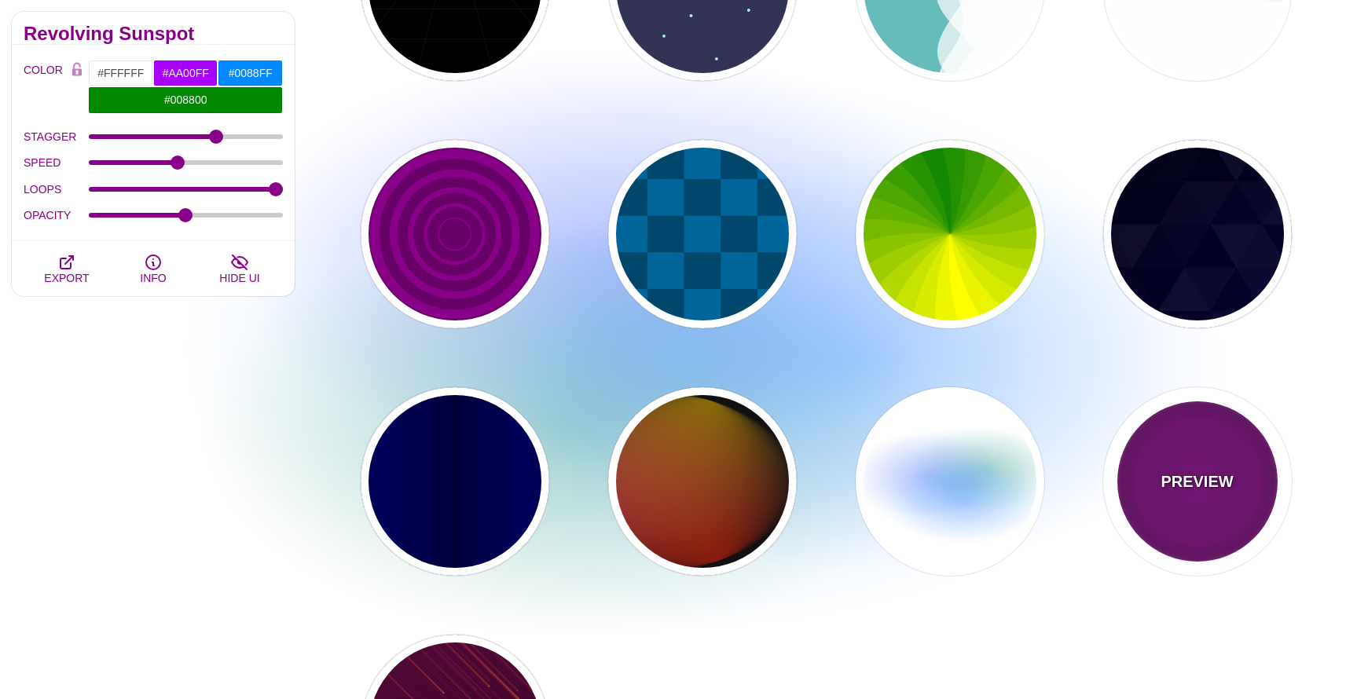
type input "999"
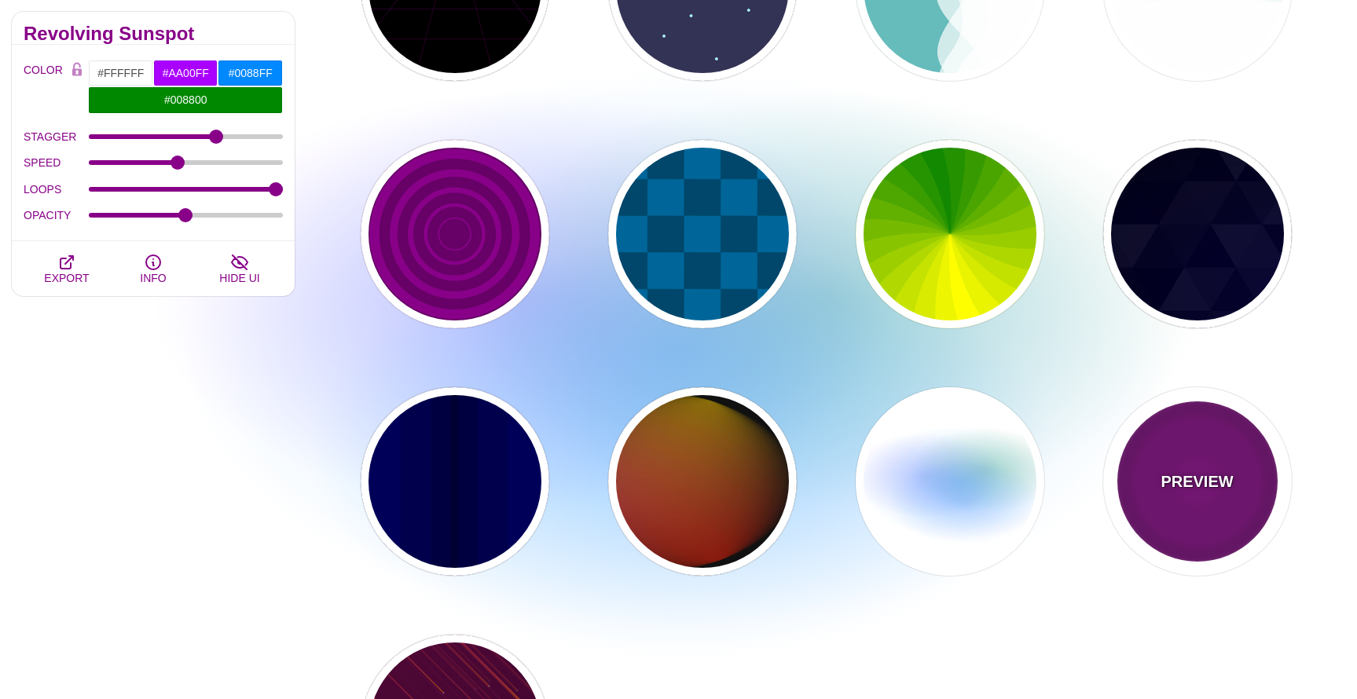
type input "5"
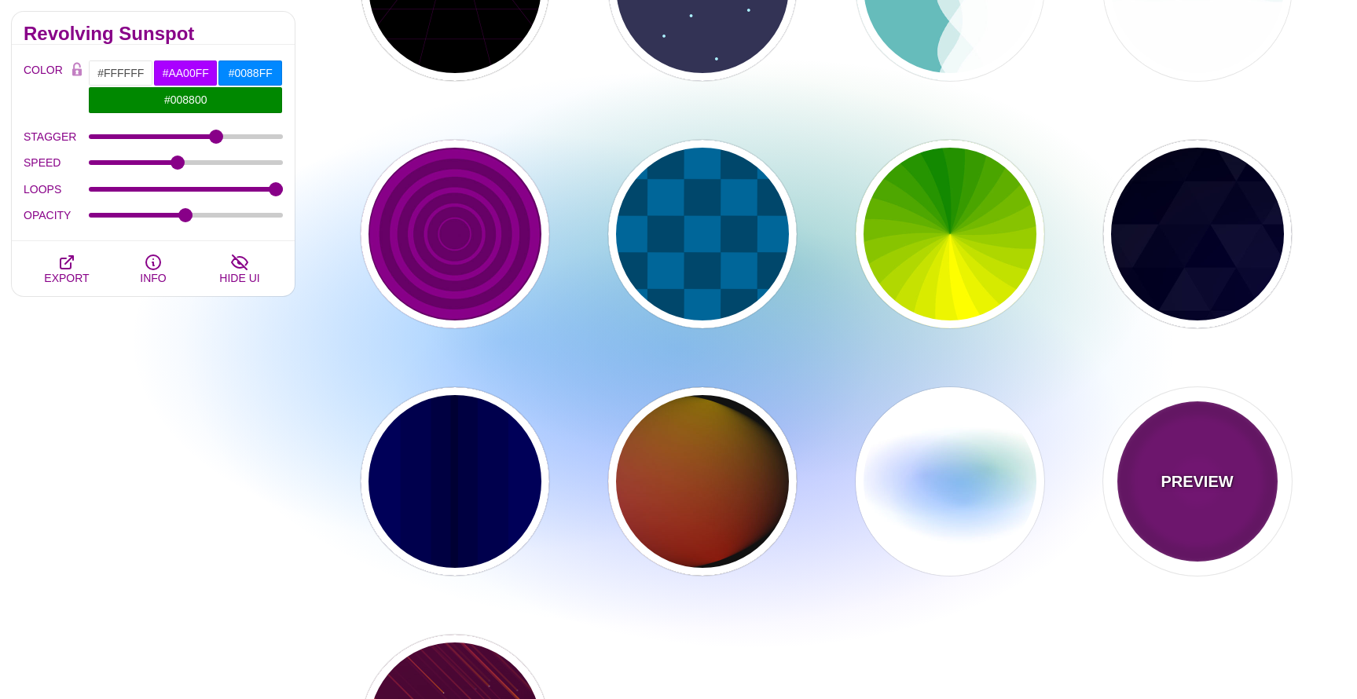
type input "0"
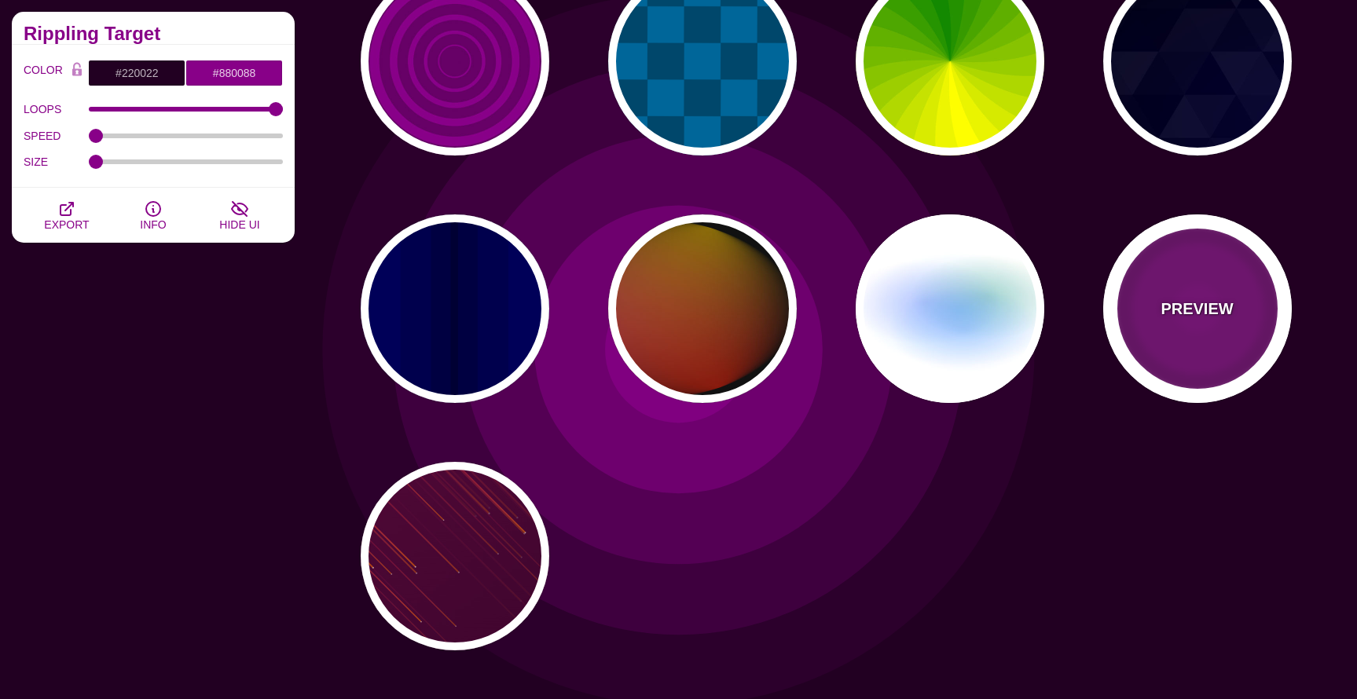
scroll to position [978, 0]
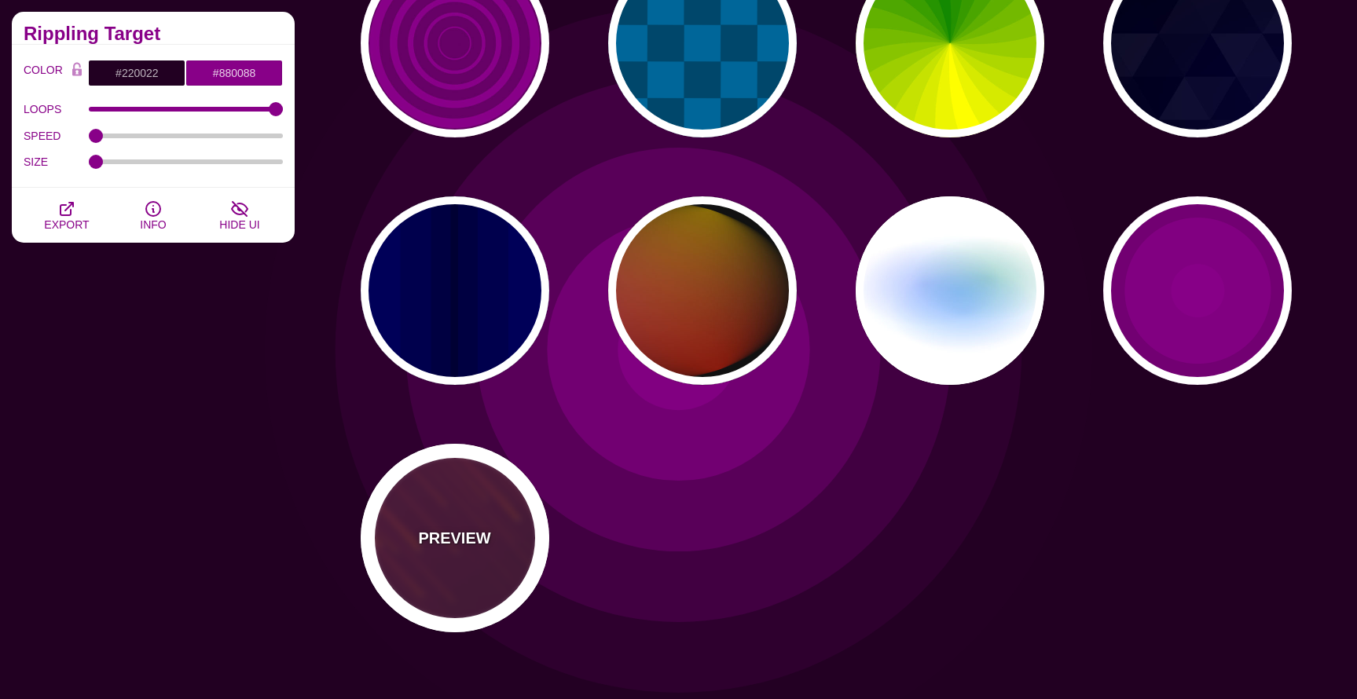
click at [464, 581] on div "PREVIEW" at bounding box center [455, 538] width 189 height 189
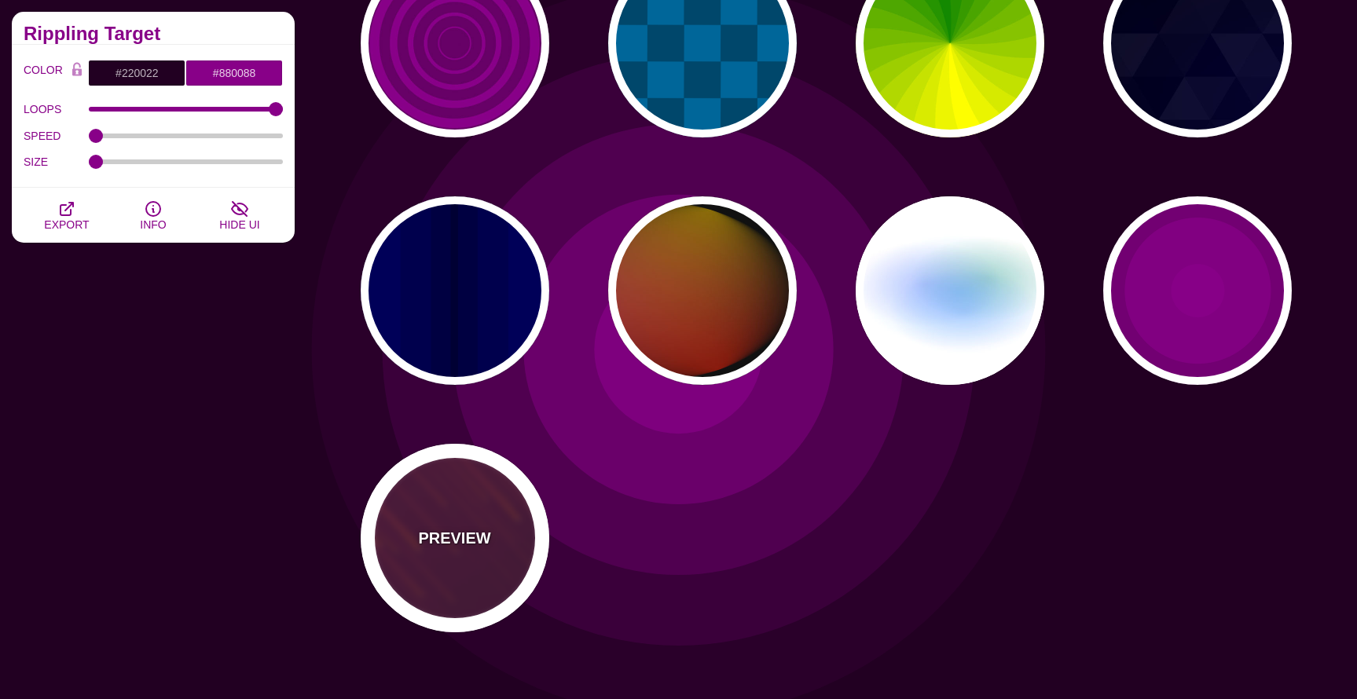
type input "#FF7700"
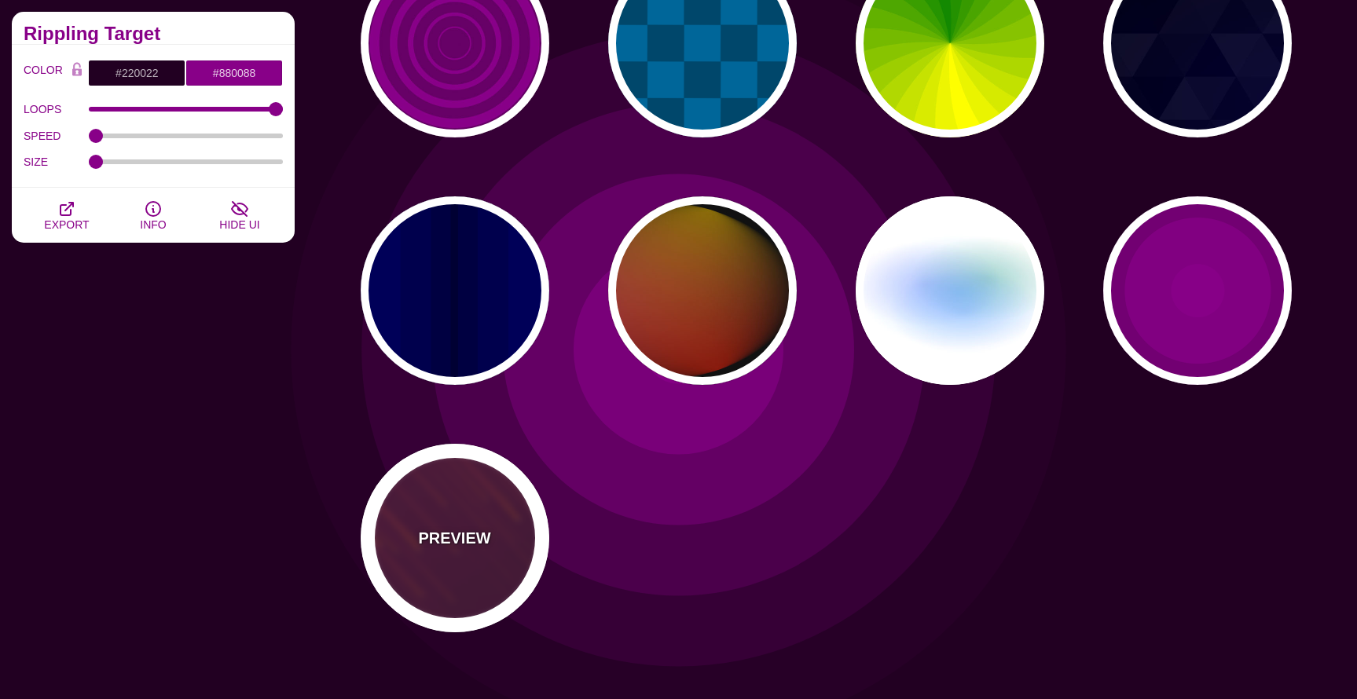
type input "#FFFFFF"
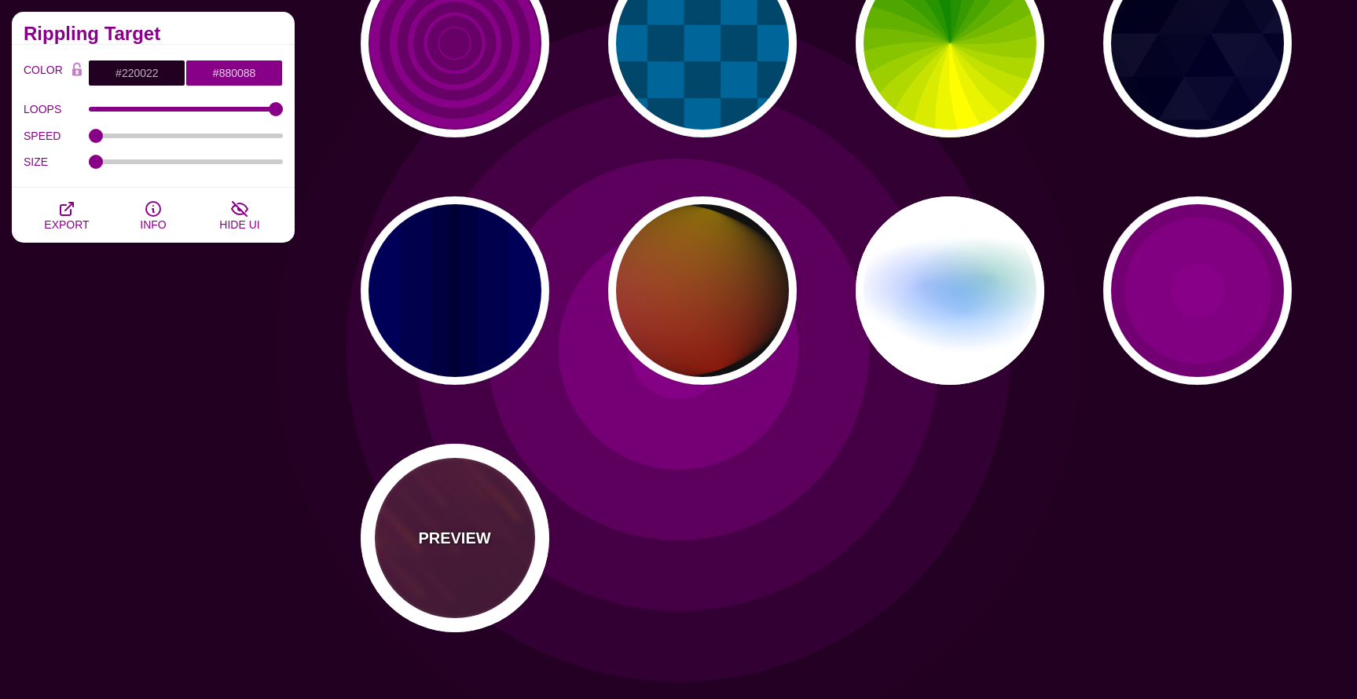
type input "10"
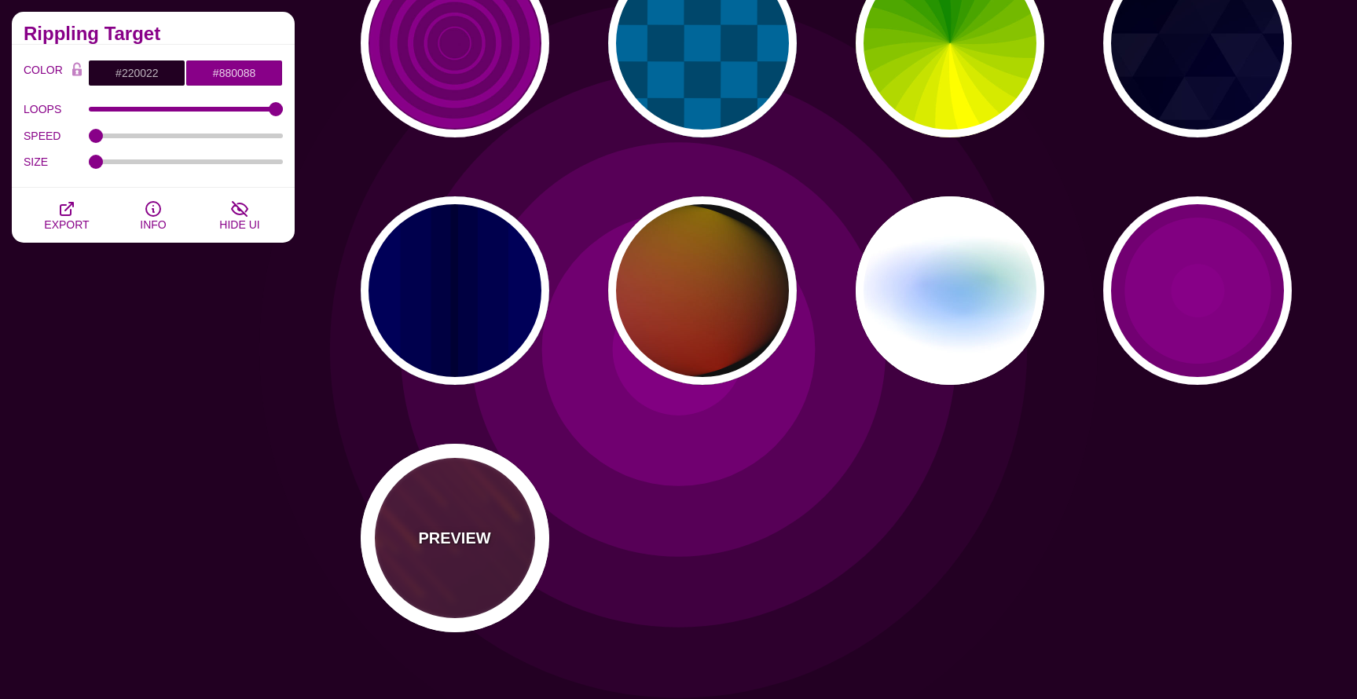
type input "999"
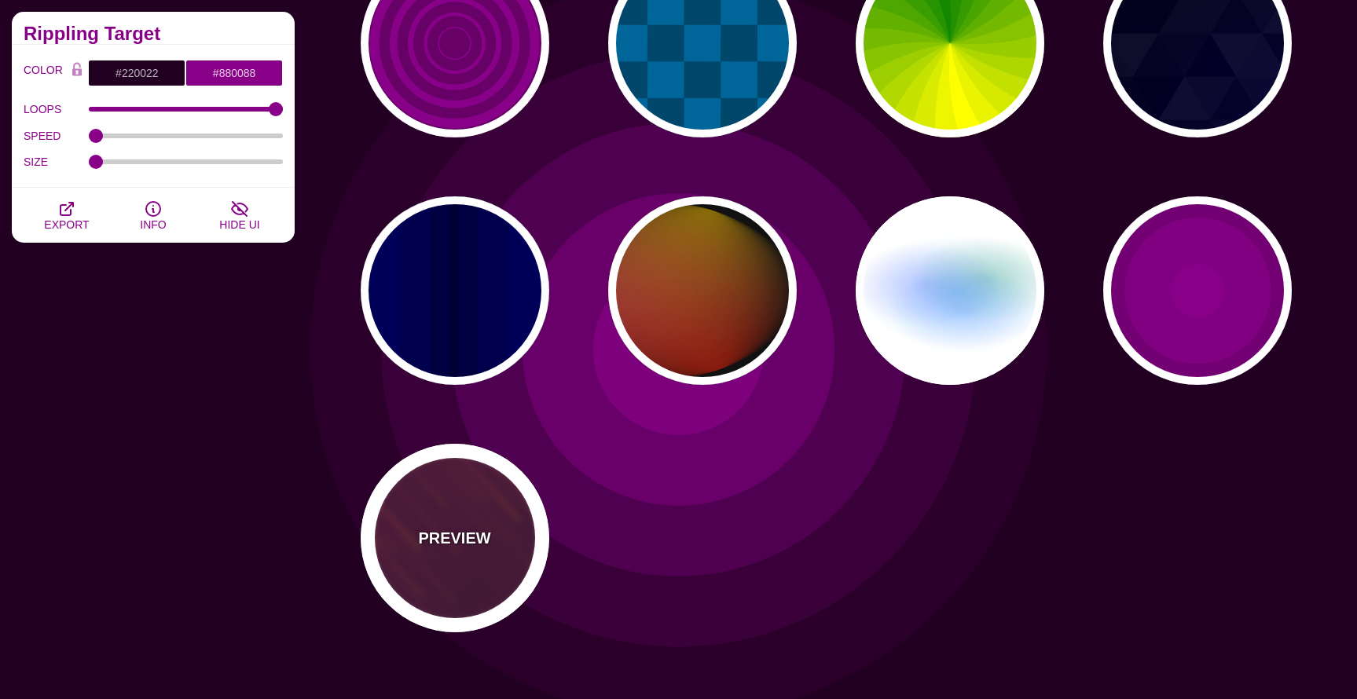
type input "3"
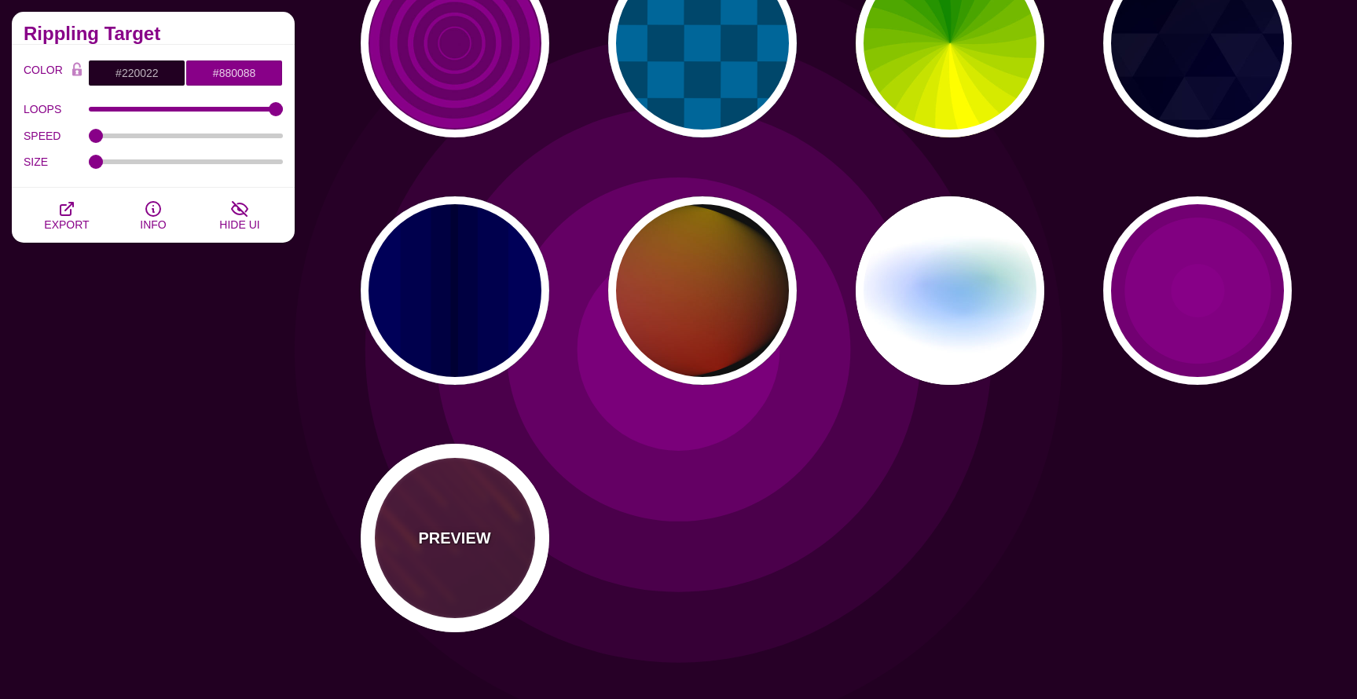
type input "1.5"
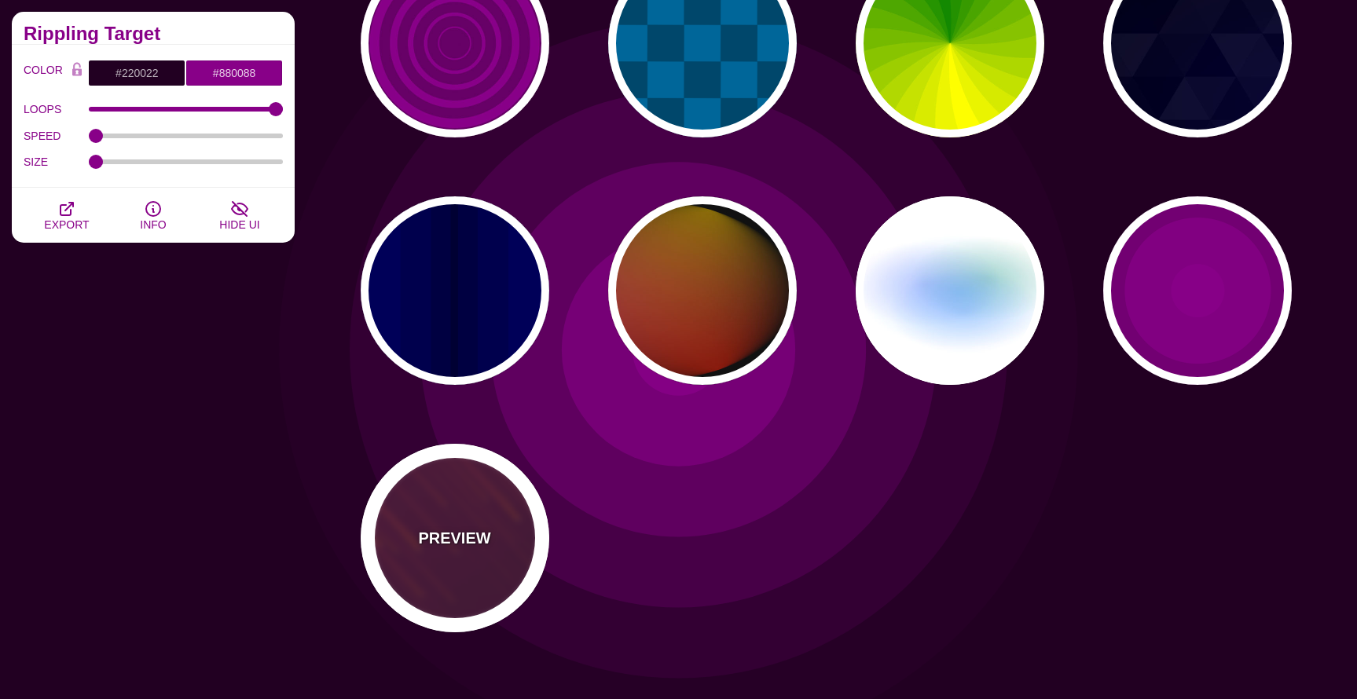
type input "1"
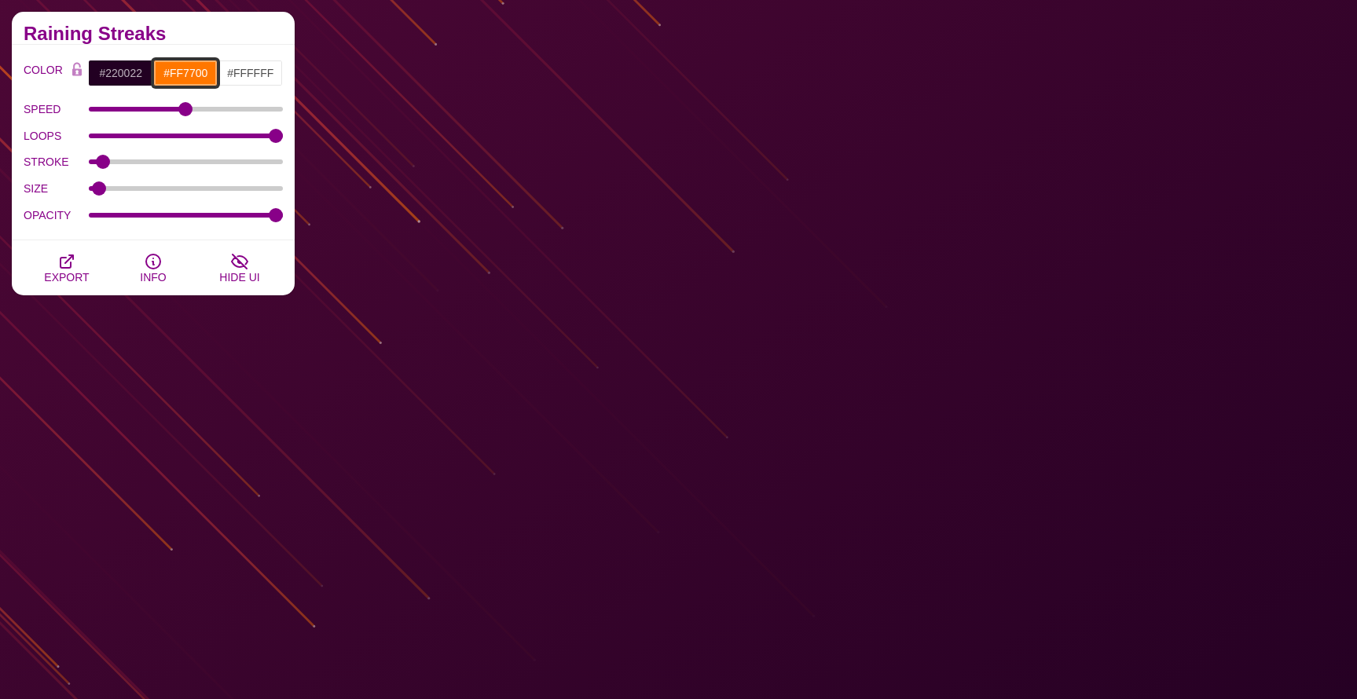
click at [197, 74] on input "#FF7700" at bounding box center [185, 73] width 65 height 27
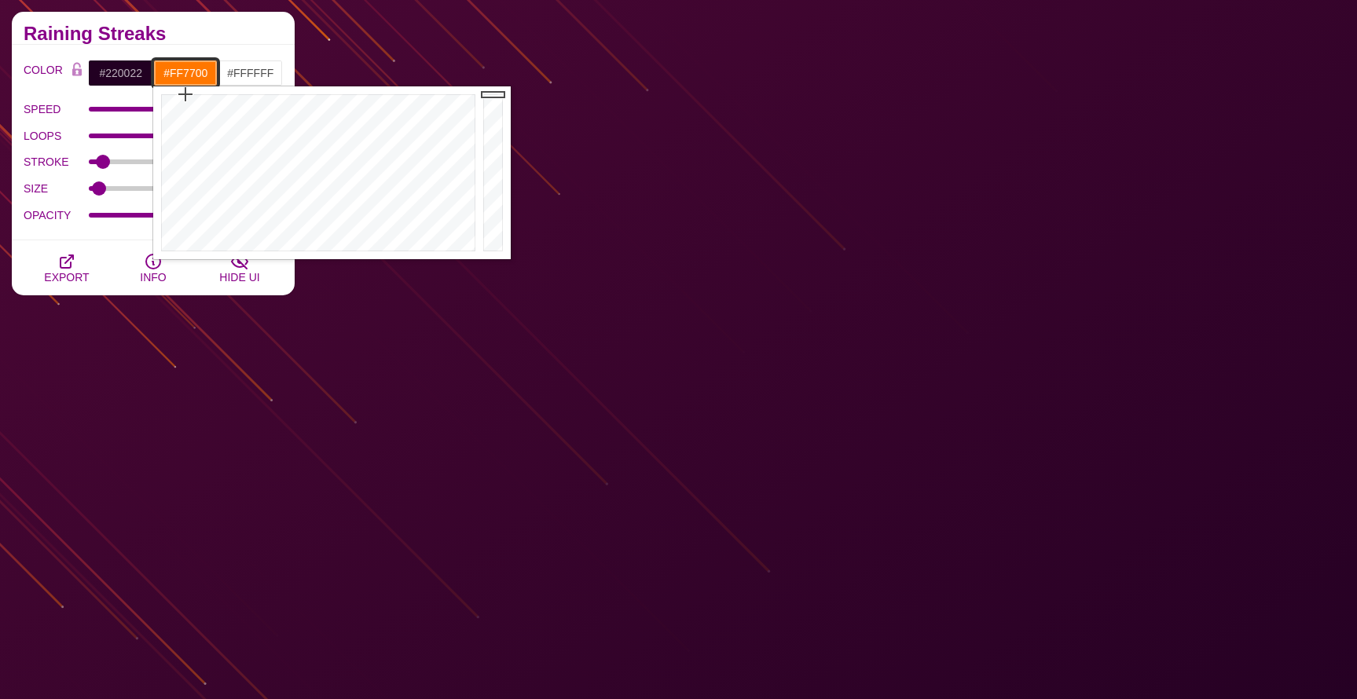
click at [197, 74] on input "#FF7700" at bounding box center [185, 73] width 65 height 27
paste input "8bb2d"
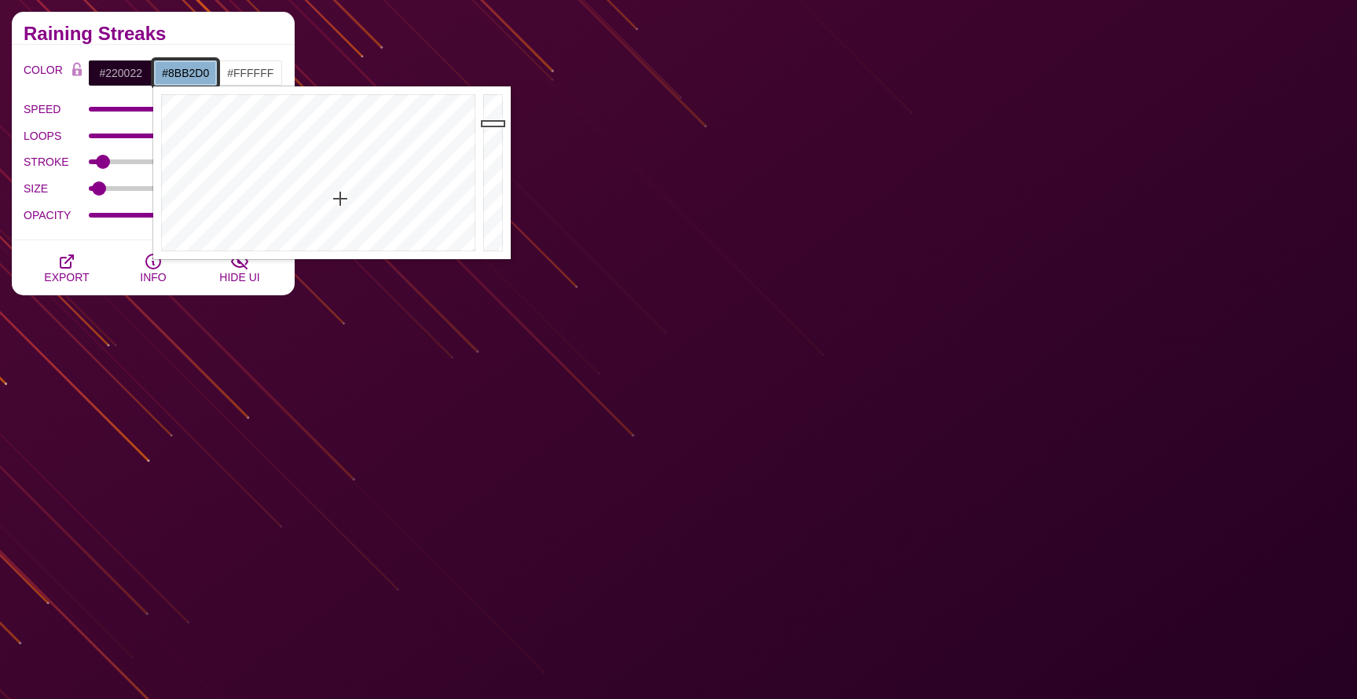
type input "#8BB2D0"
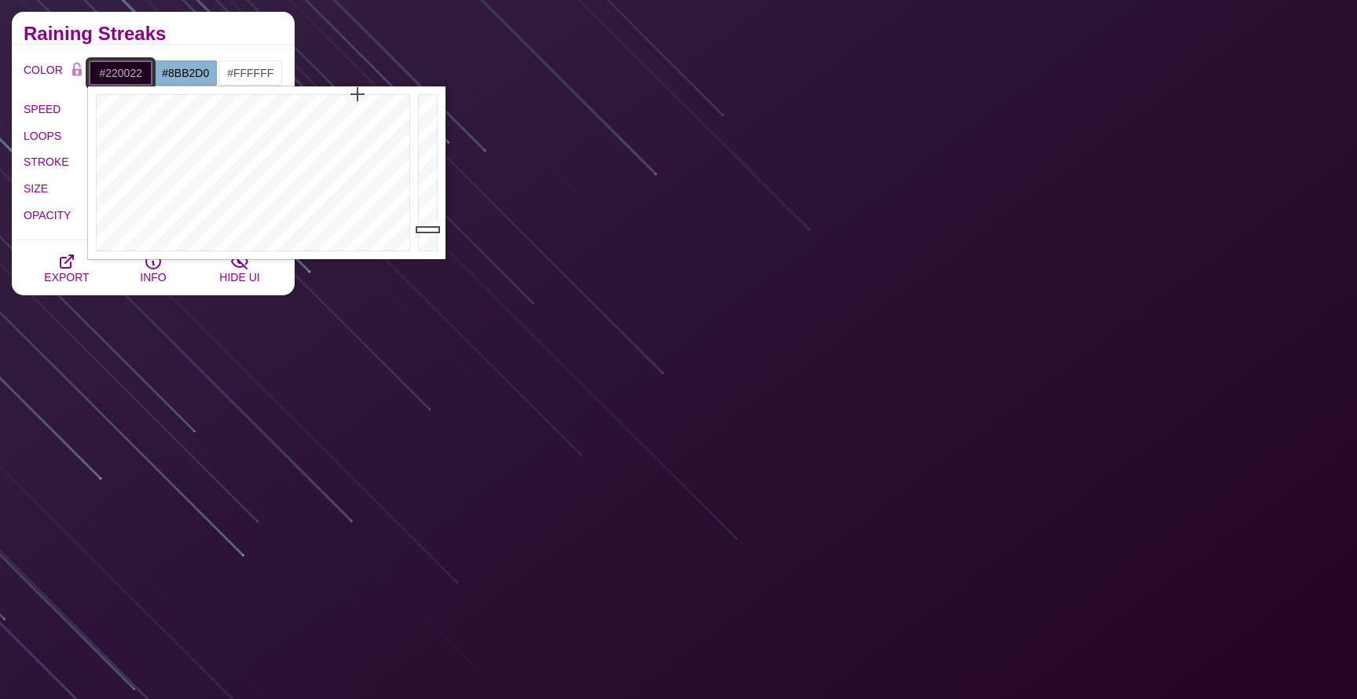
click at [116, 75] on input "#220022" at bounding box center [120, 73] width 65 height 27
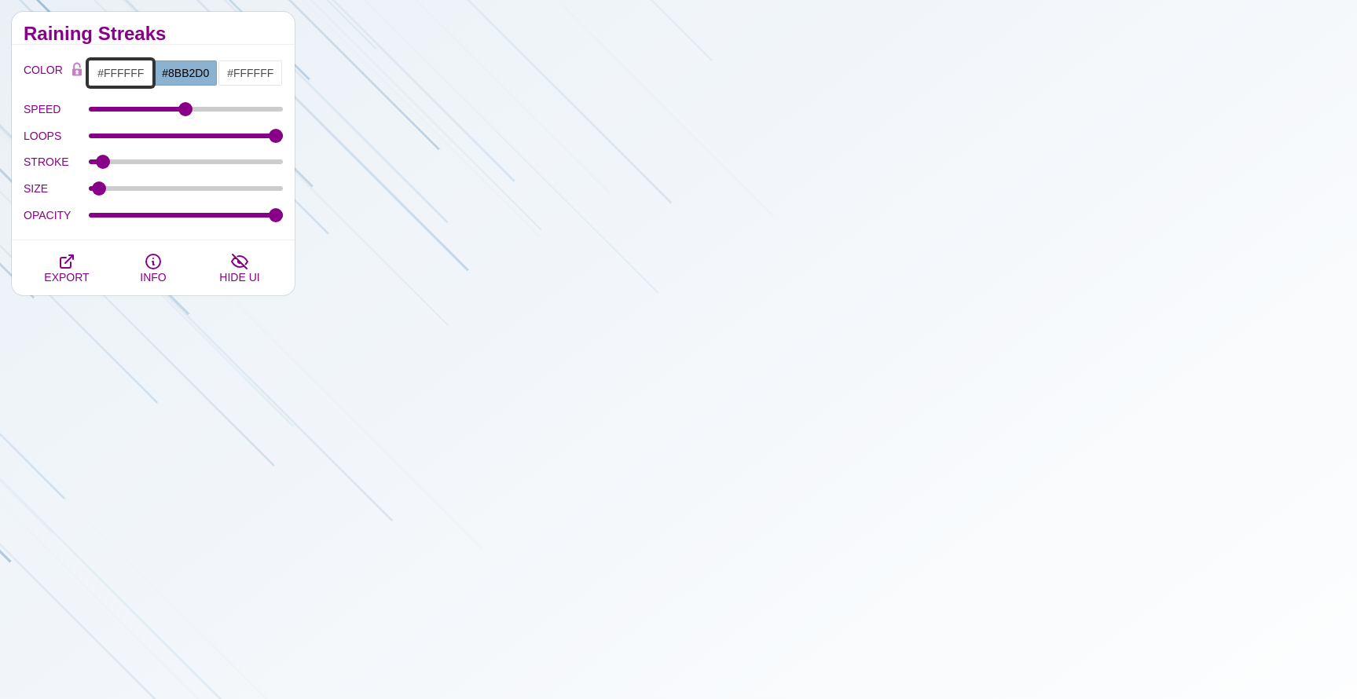
click at [119, 71] on input "#FFFFFF" at bounding box center [120, 73] width 65 height 27
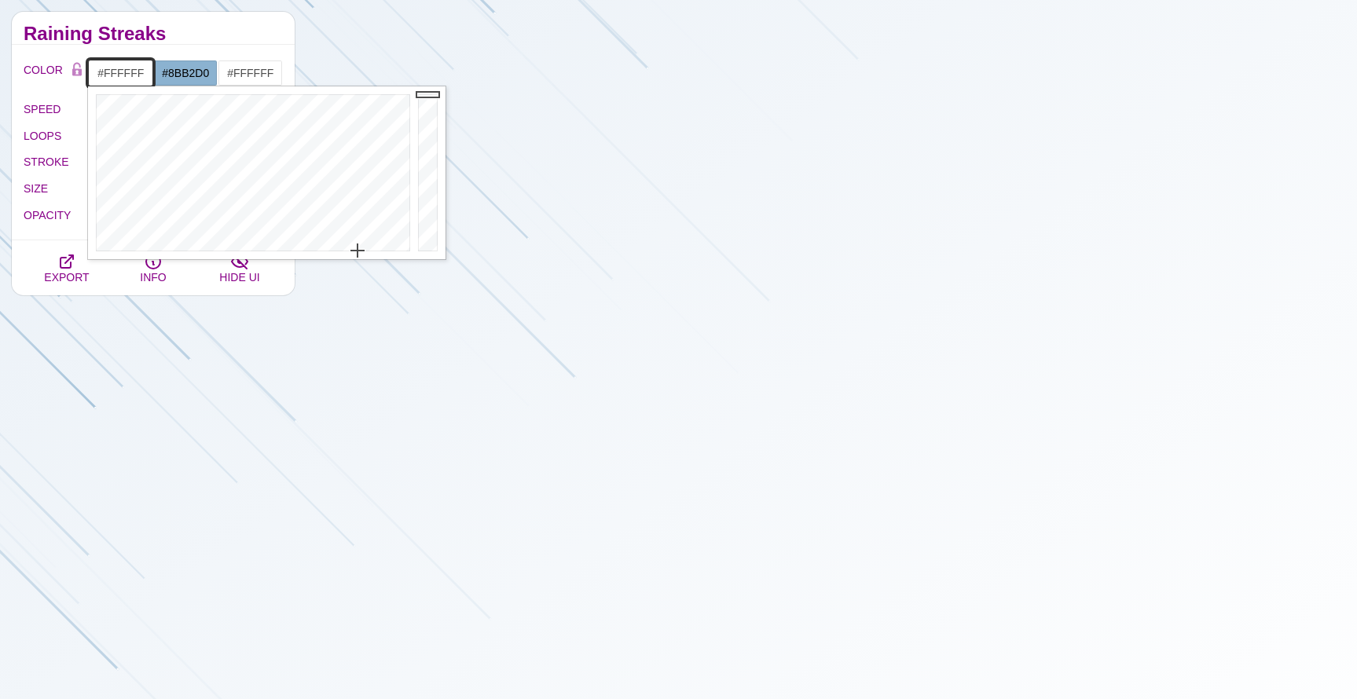
click at [119, 71] on input "#FFFFFF" at bounding box center [120, 73] width 65 height 27
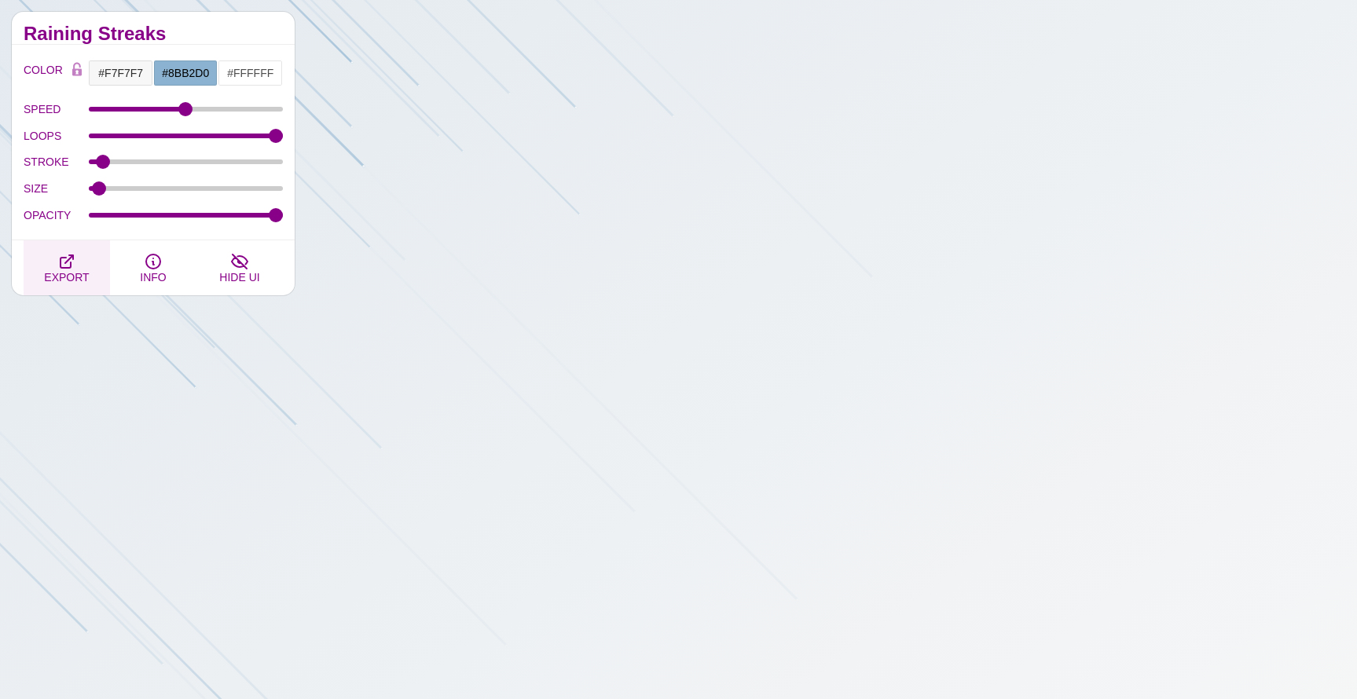
click at [62, 288] on button "EXPORT" at bounding box center [67, 267] width 86 height 55
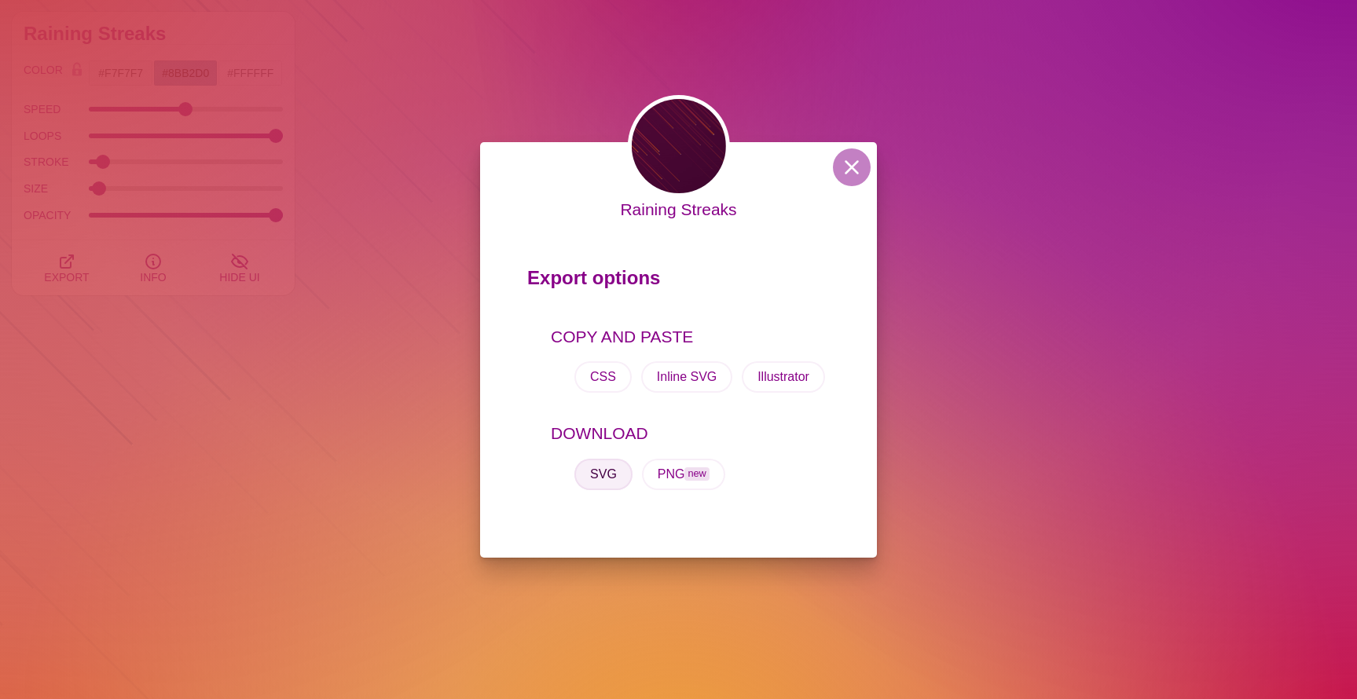
click at [612, 479] on button "SVG" at bounding box center [603, 474] width 58 height 31
click at [852, 161] on button at bounding box center [852, 167] width 38 height 38
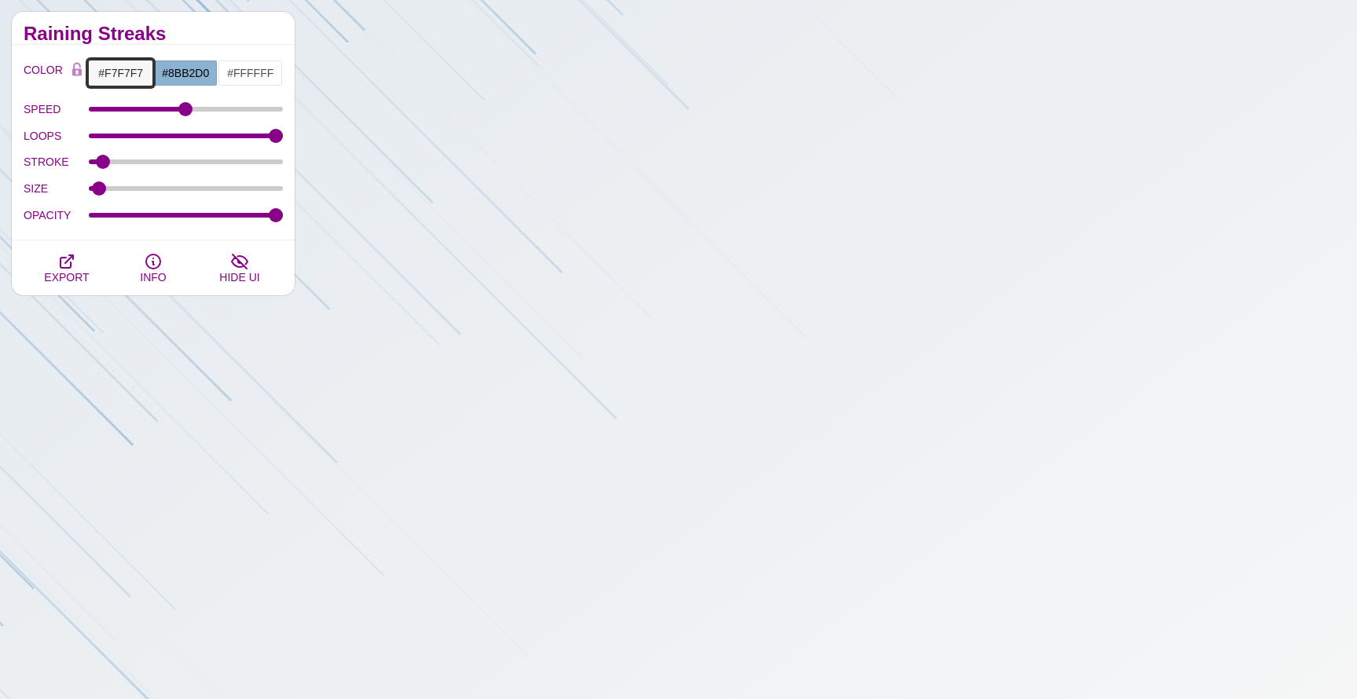
click at [128, 73] on input "#F7F7F7" at bounding box center [120, 73] width 65 height 27
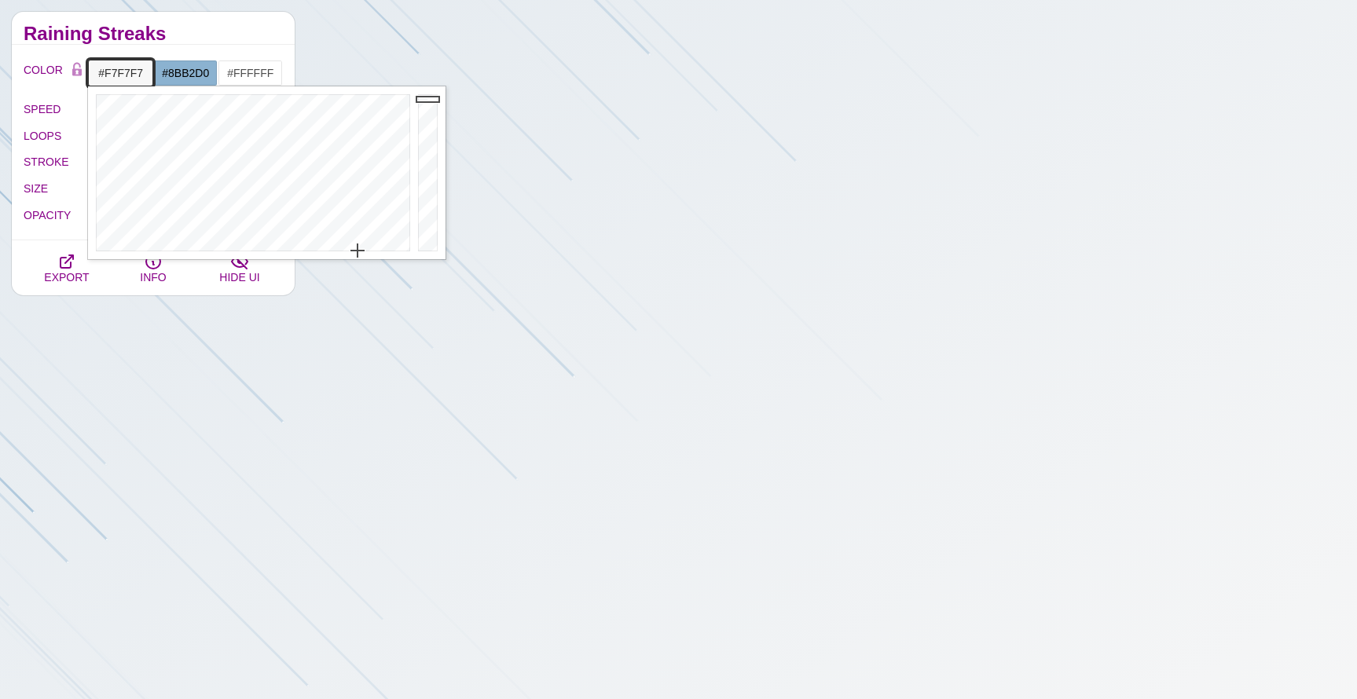
click at [128, 73] on input "#F7F7F7" at bounding box center [120, 73] width 65 height 27
paste input "e7eff6"
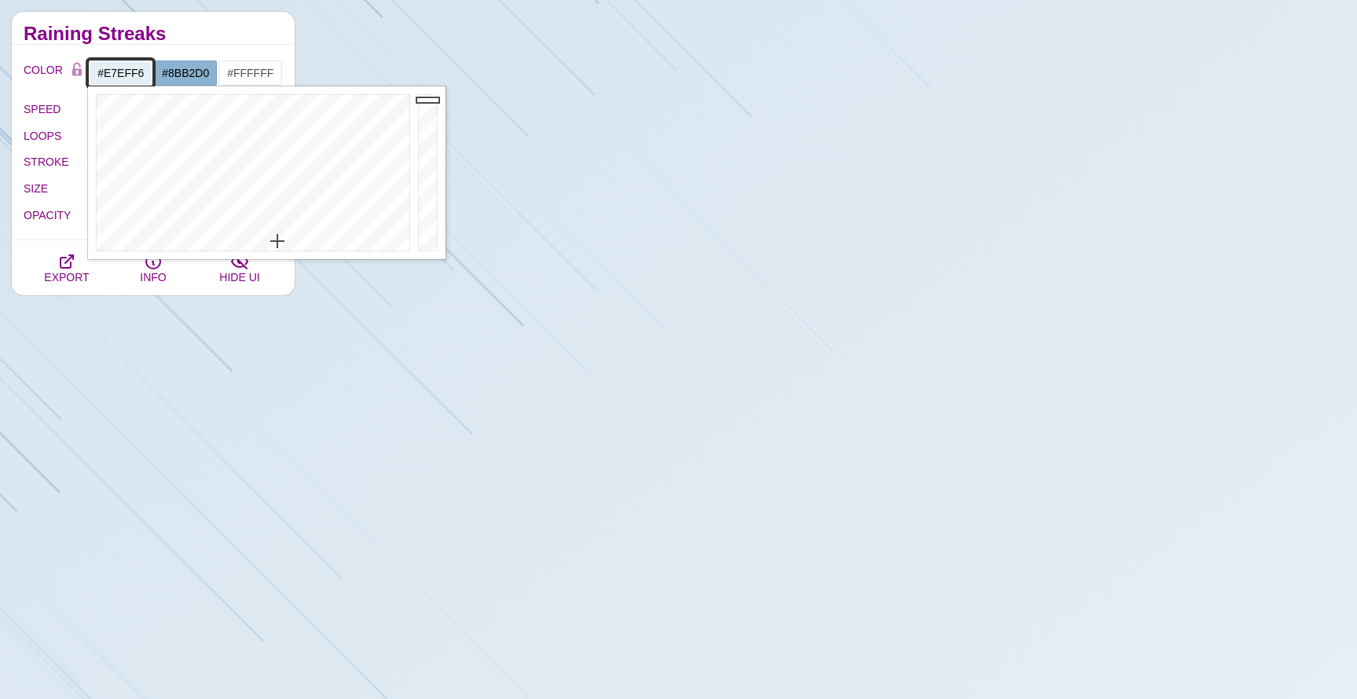
click at [124, 71] on input "#E7EFF6" at bounding box center [120, 73] width 65 height 27
paste input "f3f7fa"
type input "#F3F7FA"
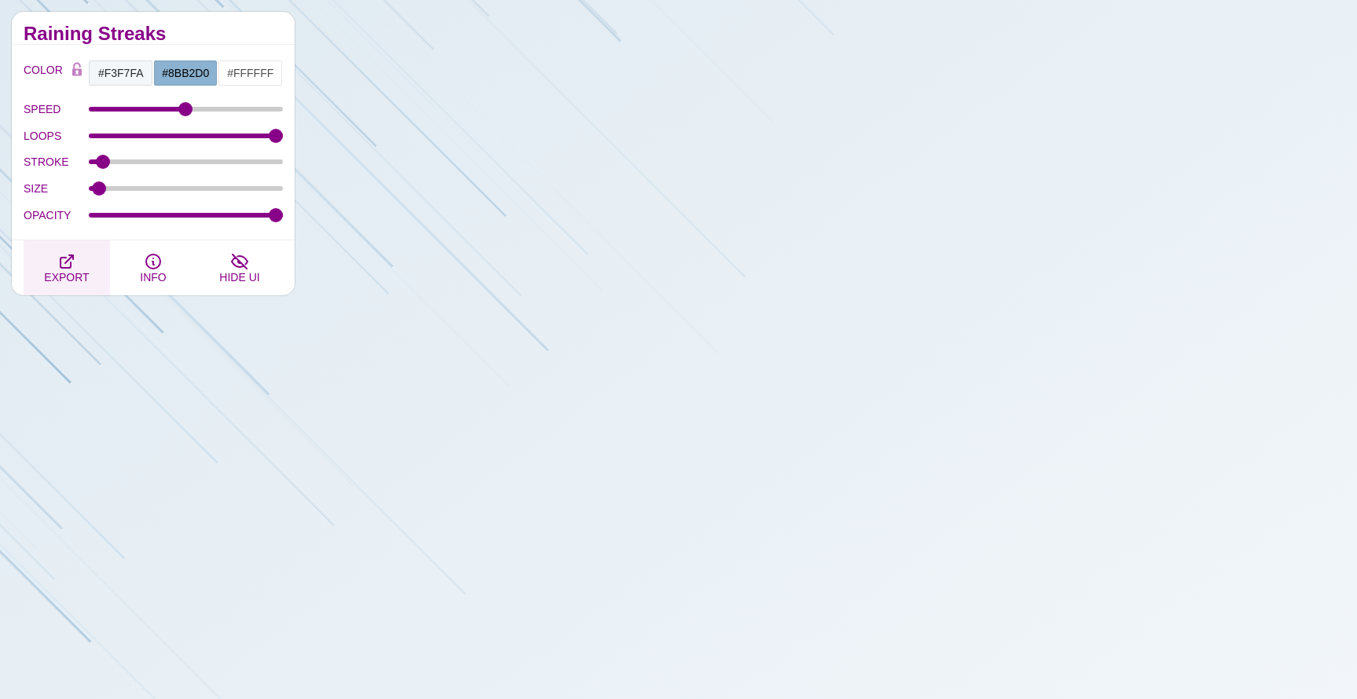
click at [79, 273] on span "EXPORT" at bounding box center [66, 277] width 45 height 13
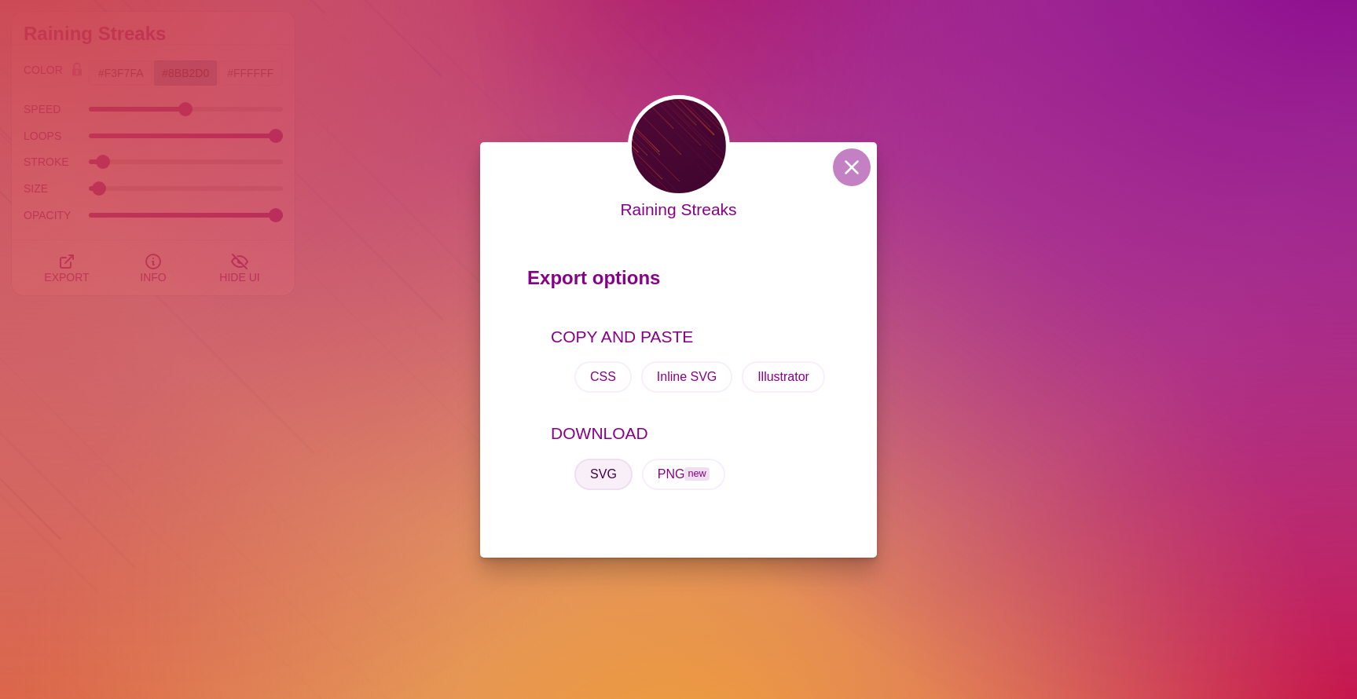
click at [598, 480] on button "SVG" at bounding box center [603, 474] width 58 height 31
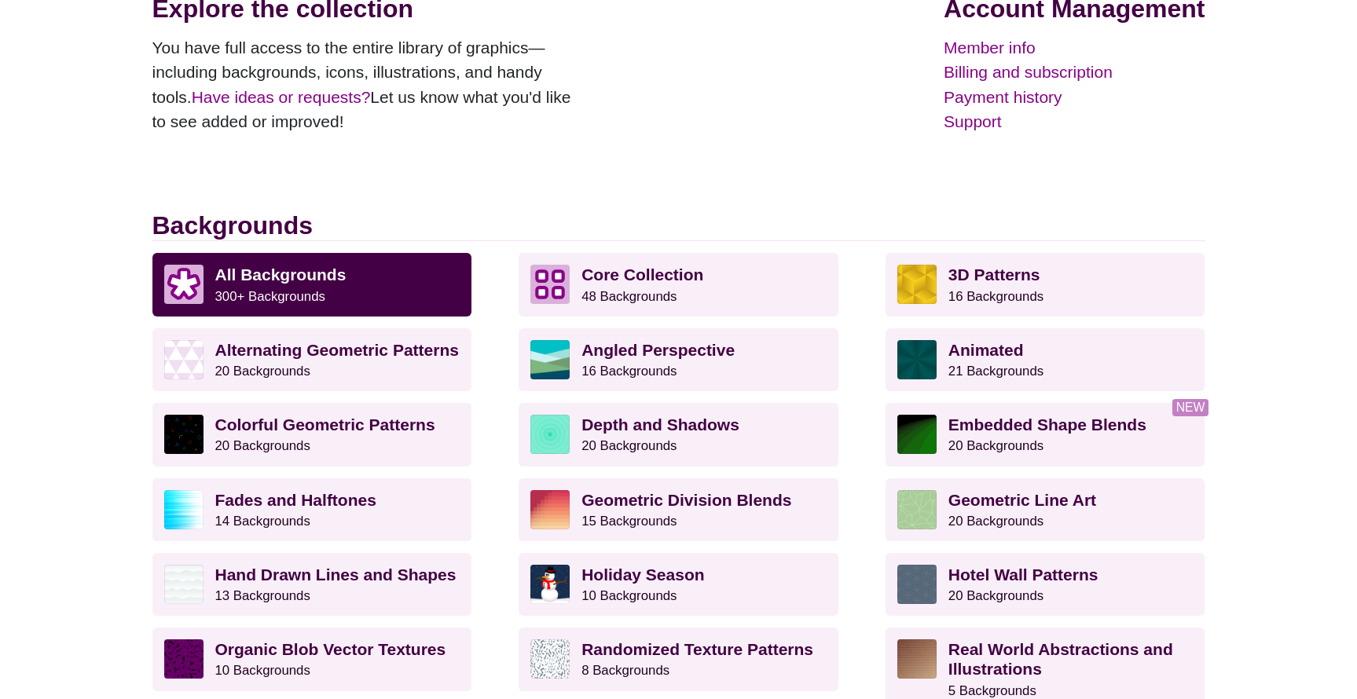
scroll to position [270, 0]
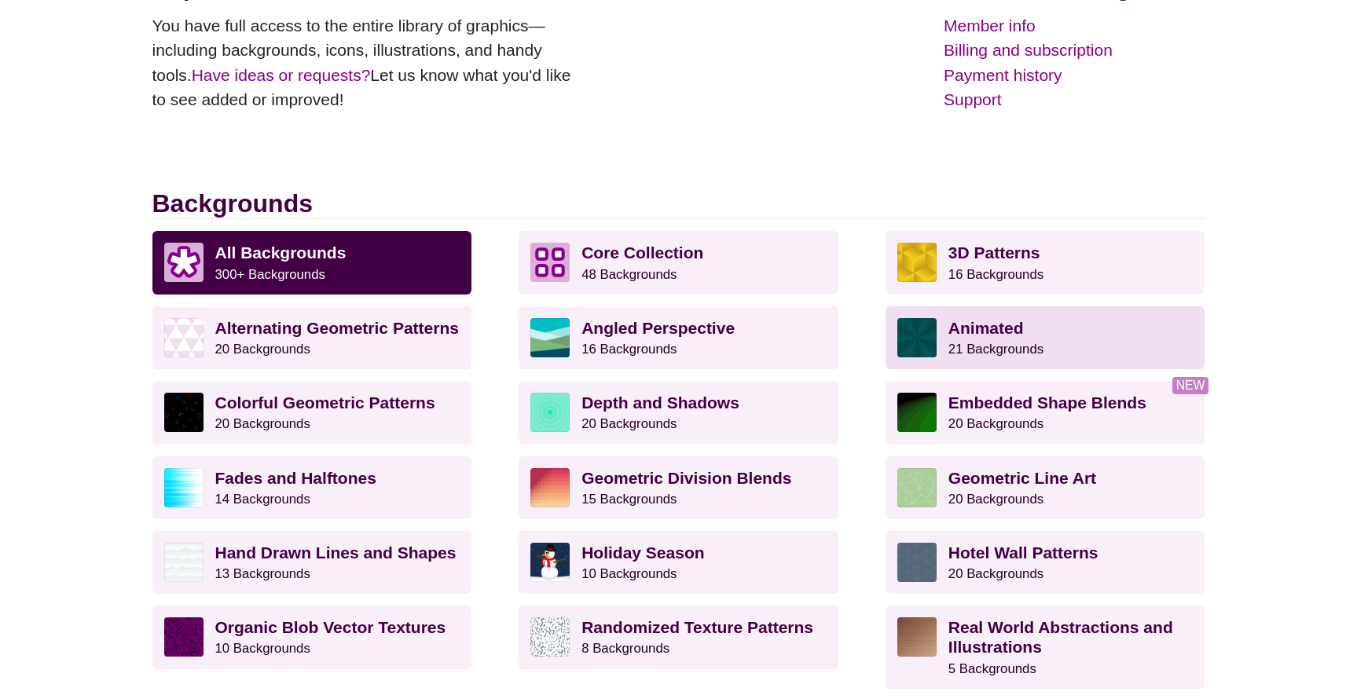
click at [977, 342] on small "21 Backgrounds" at bounding box center [995, 349] width 95 height 15
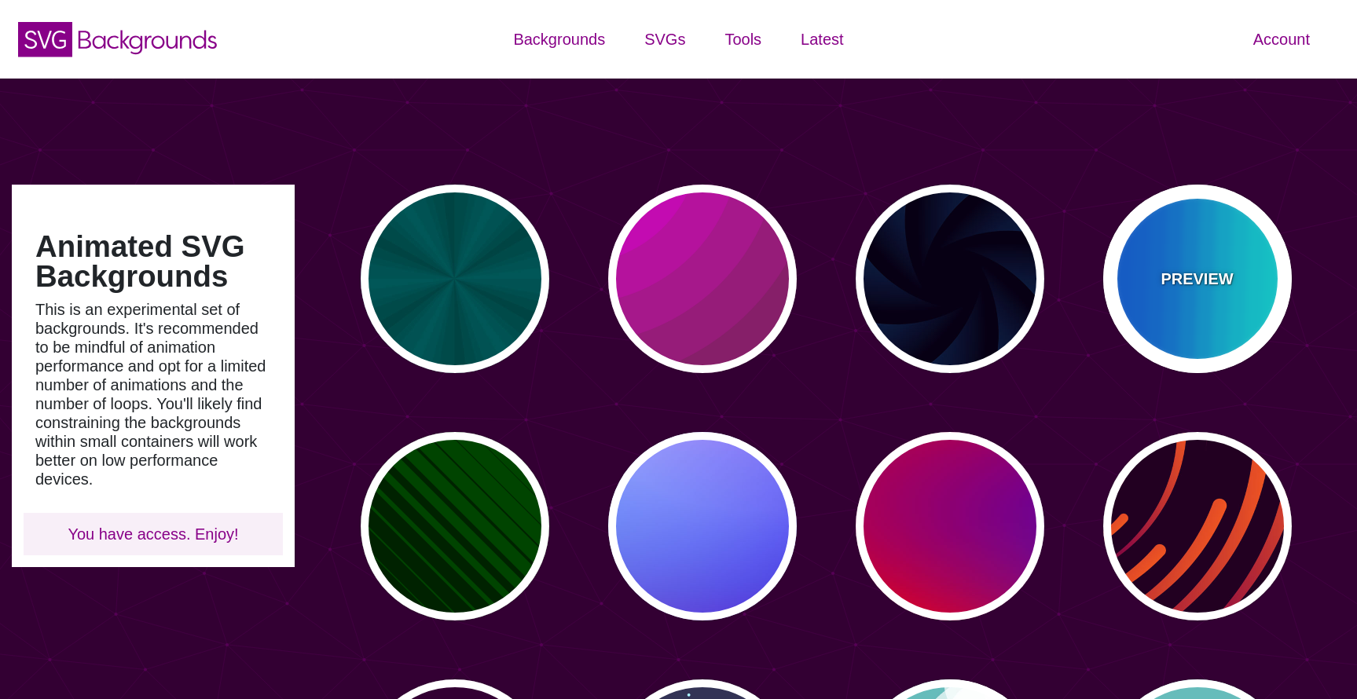
click at [1246, 254] on div "PREVIEW" at bounding box center [1197, 279] width 189 height 189
type input "#00FFFF"
type input "#0066FF"
type input "0.25"
type input "12"
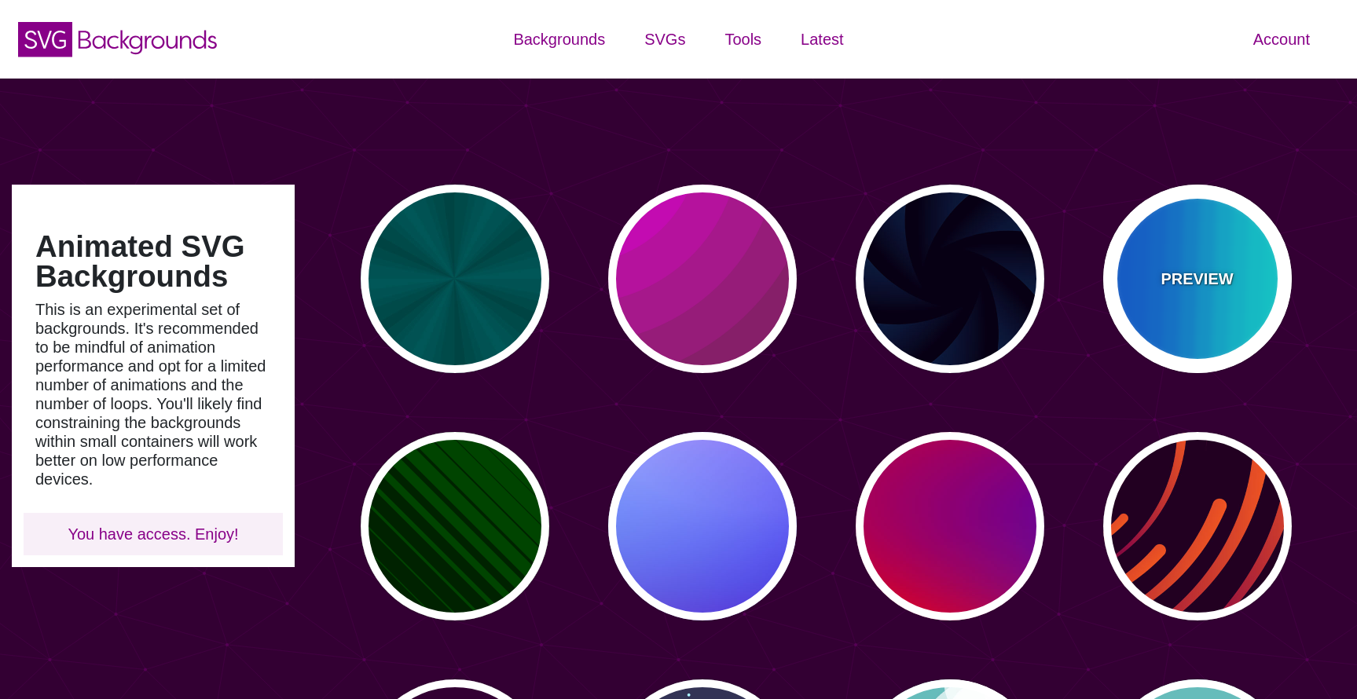
type input "999"
type input "0"
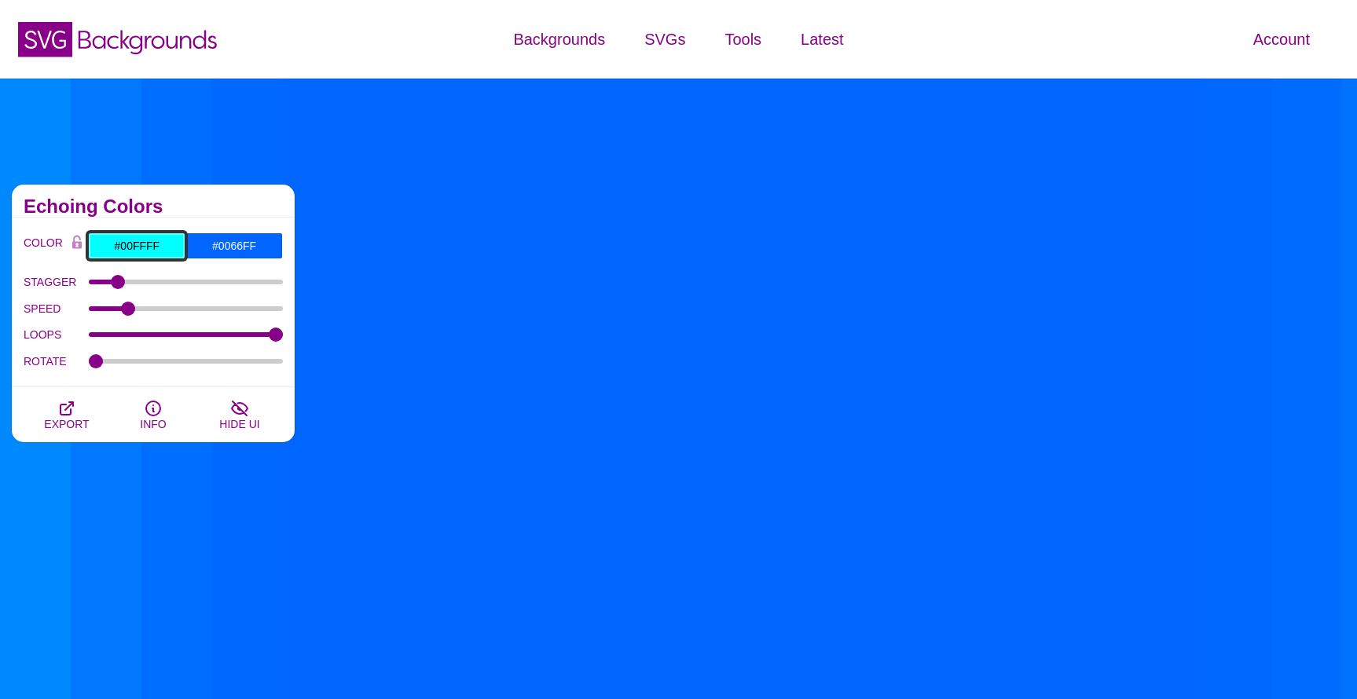
click at [146, 248] on input "#00FFFF" at bounding box center [136, 246] width 97 height 27
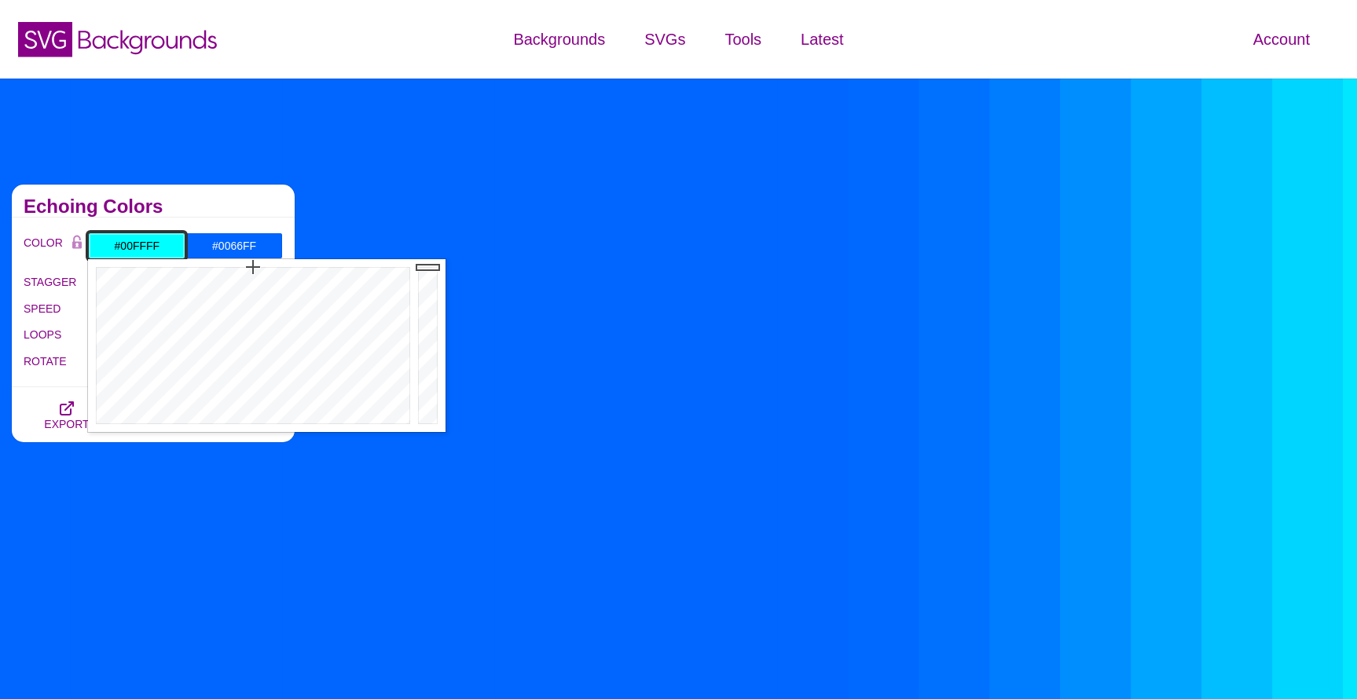
click at [146, 248] on input "#00FFFF" at bounding box center [136, 246] width 97 height 27
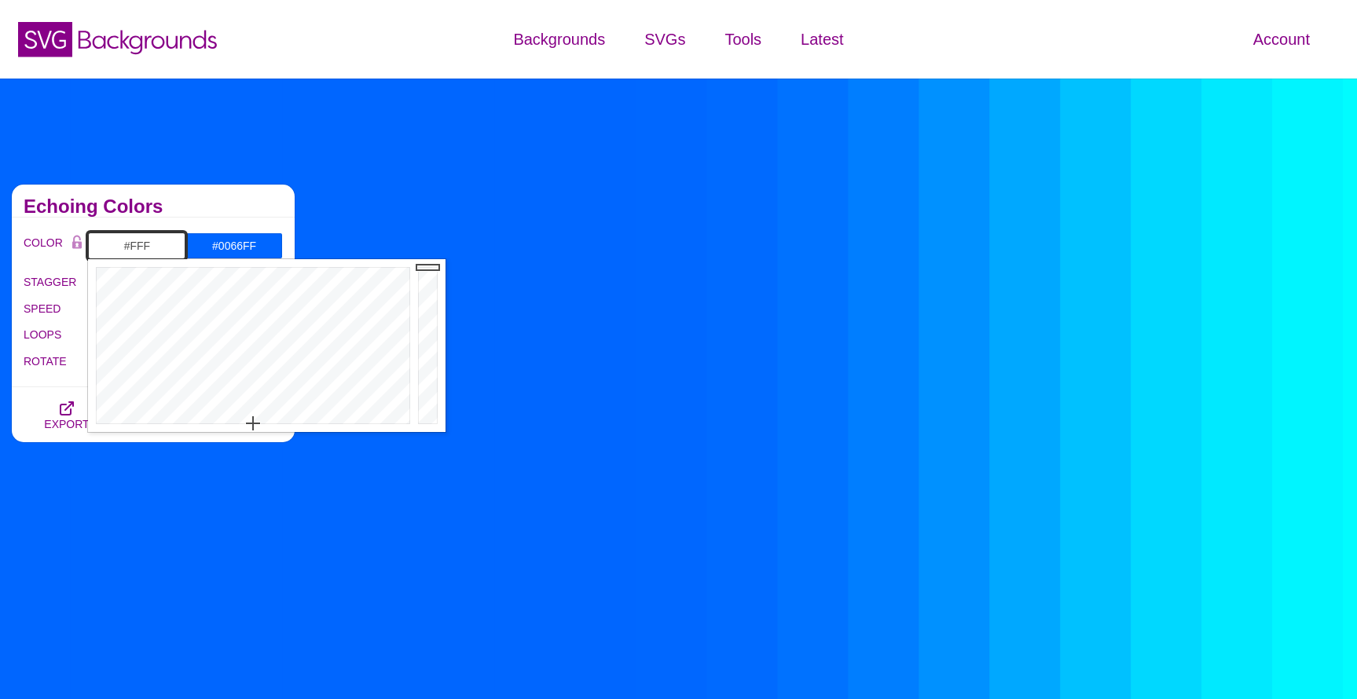
type input "#FFFFFF"
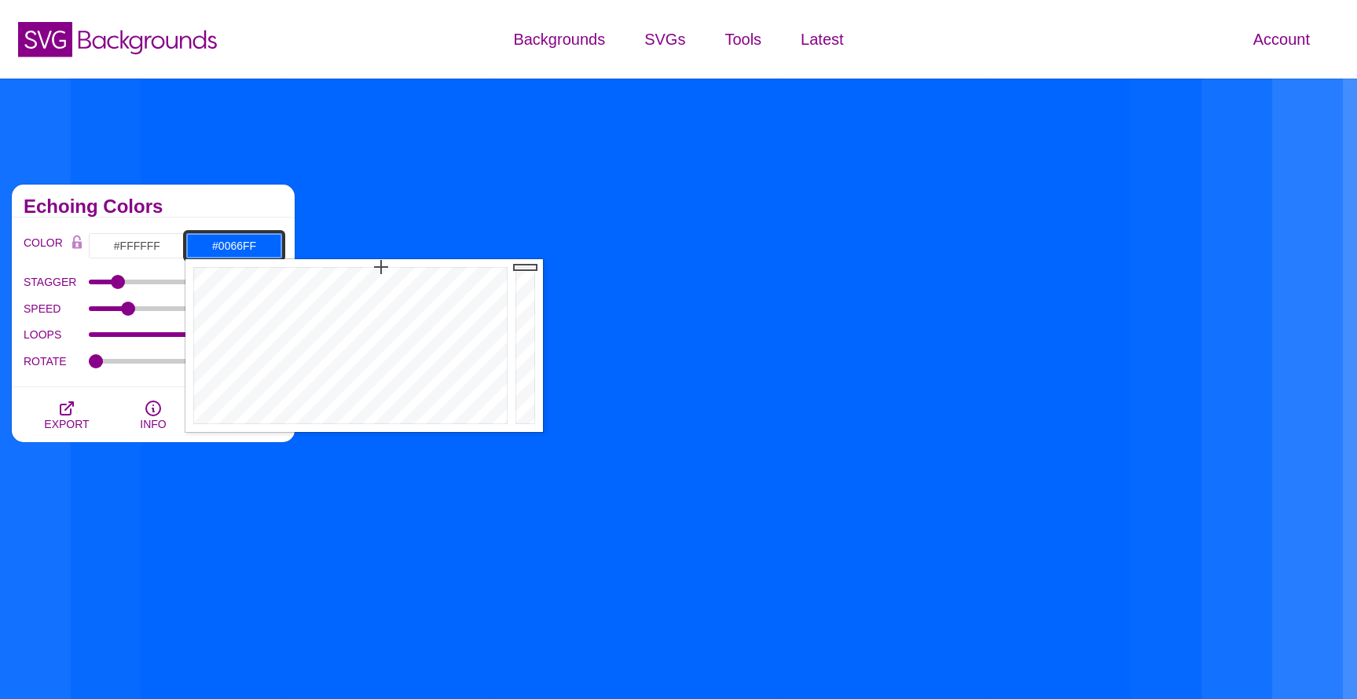
click at [230, 244] on input "#0066FF" at bounding box center [233, 246] width 97 height 27
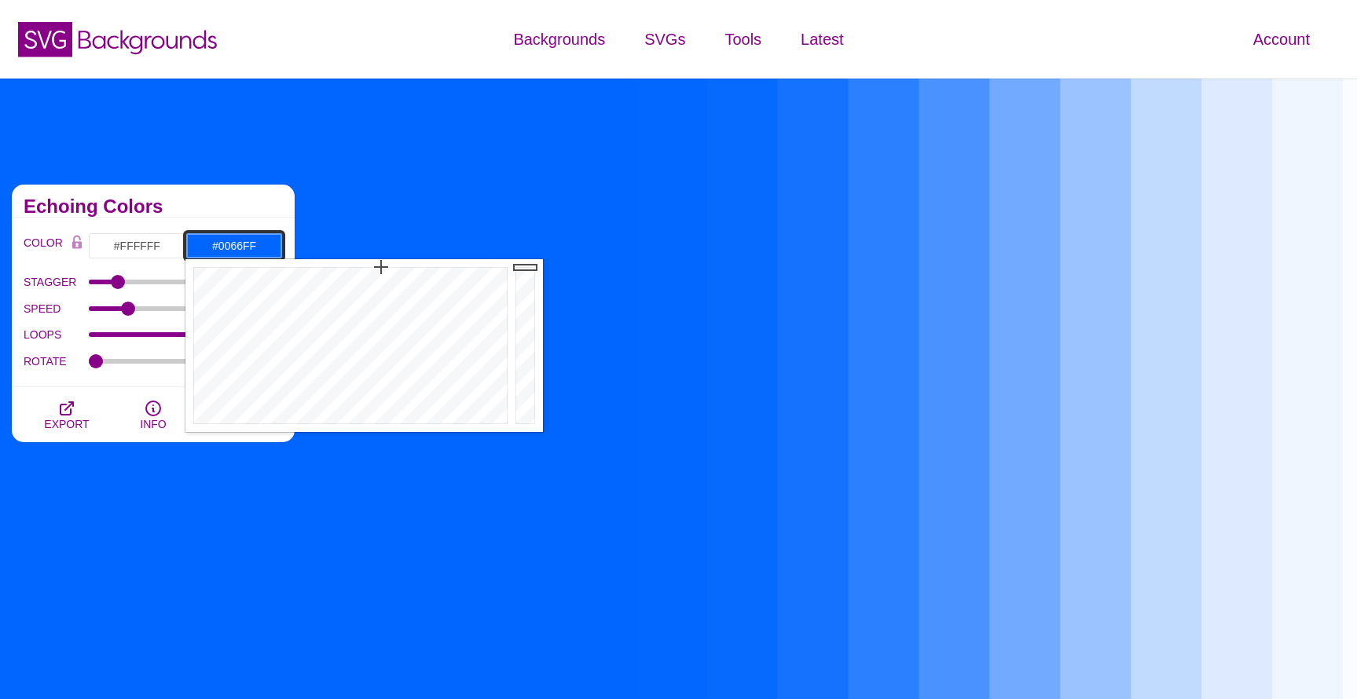
click at [230, 244] on input "#0066FF" at bounding box center [233, 246] width 97 height 27
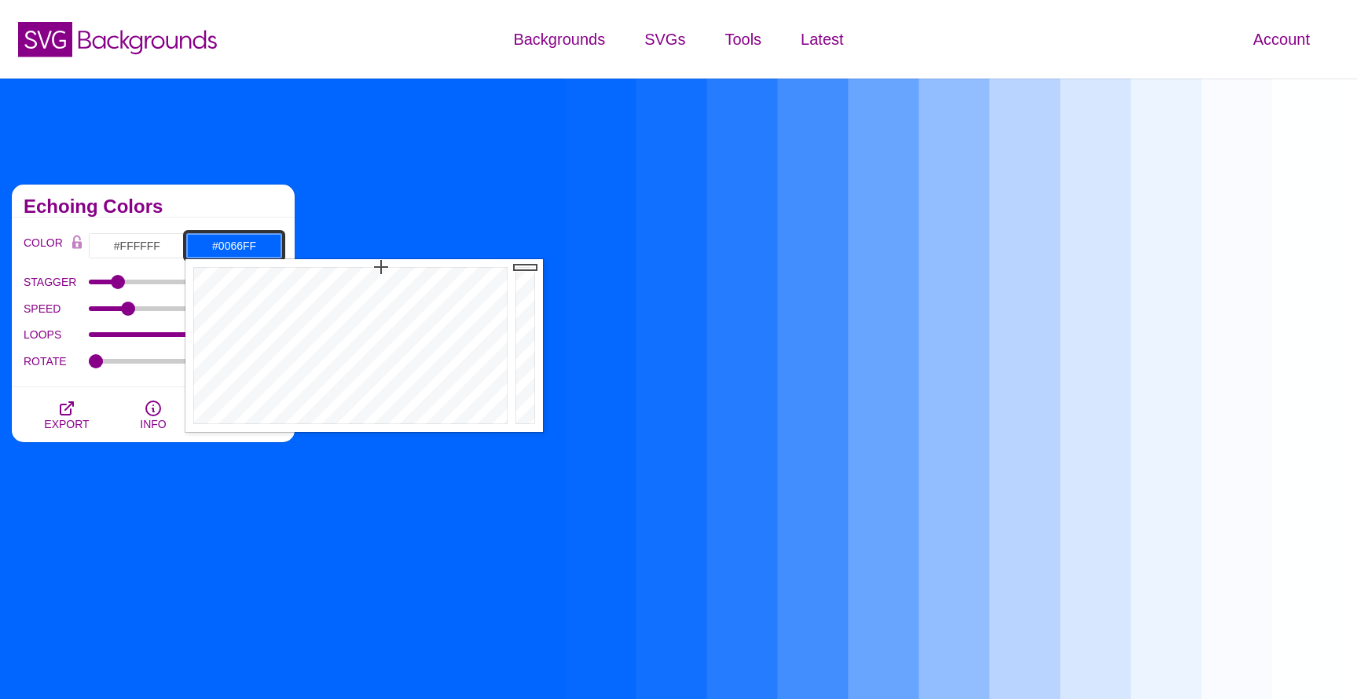
paste input "f3f7fa"
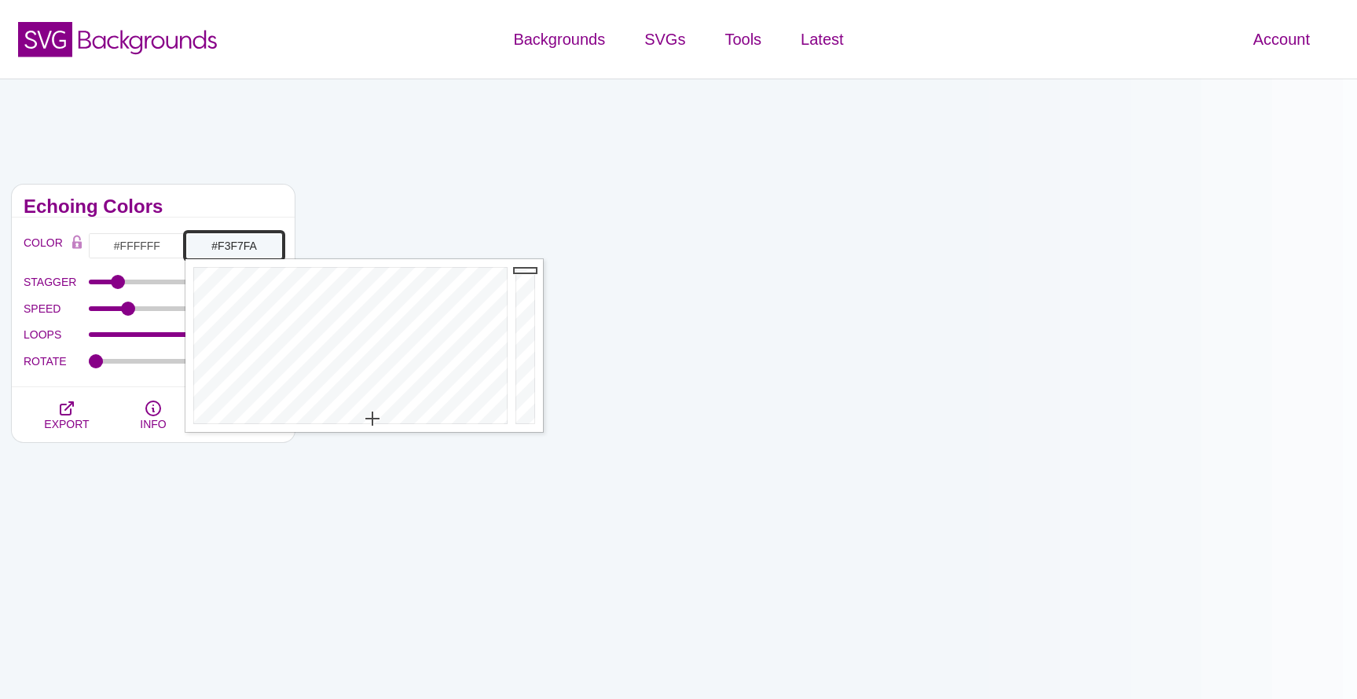
click at [233, 246] on input "#F3F7FA" at bounding box center [233, 246] width 97 height 27
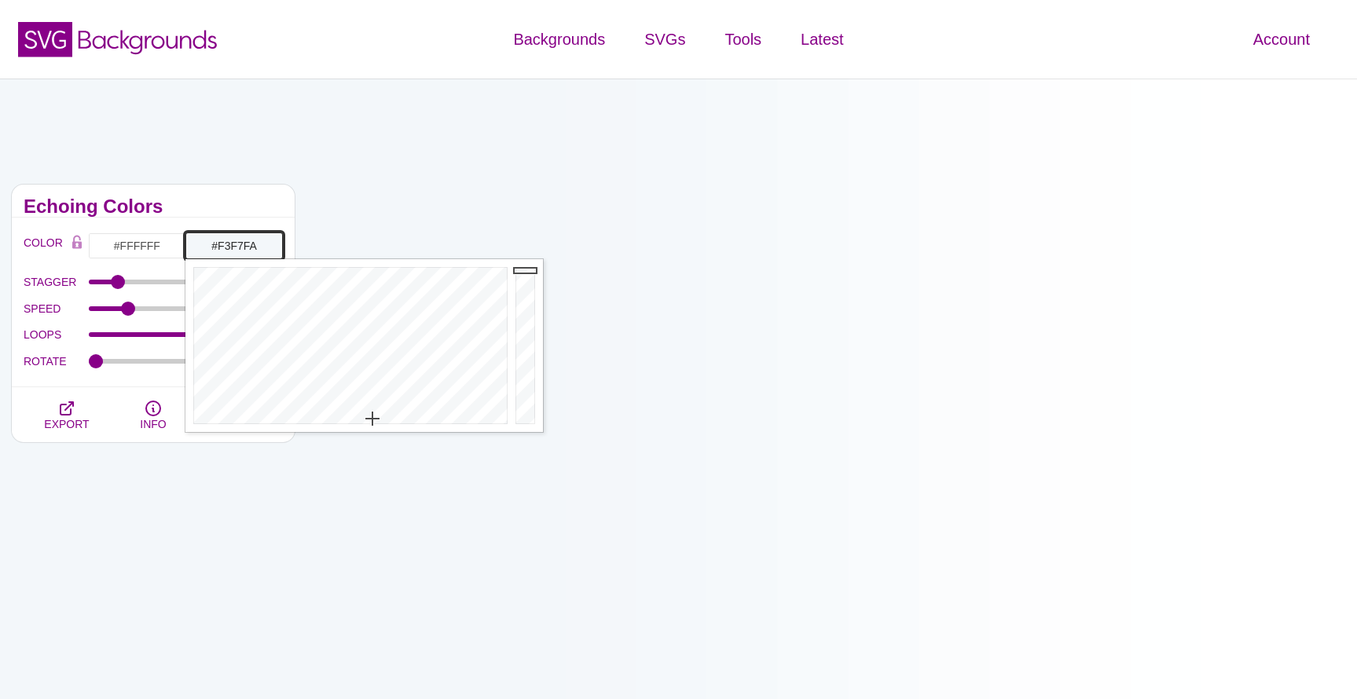
click at [233, 246] on input "#F3F7FA" at bounding box center [233, 246] width 97 height 27
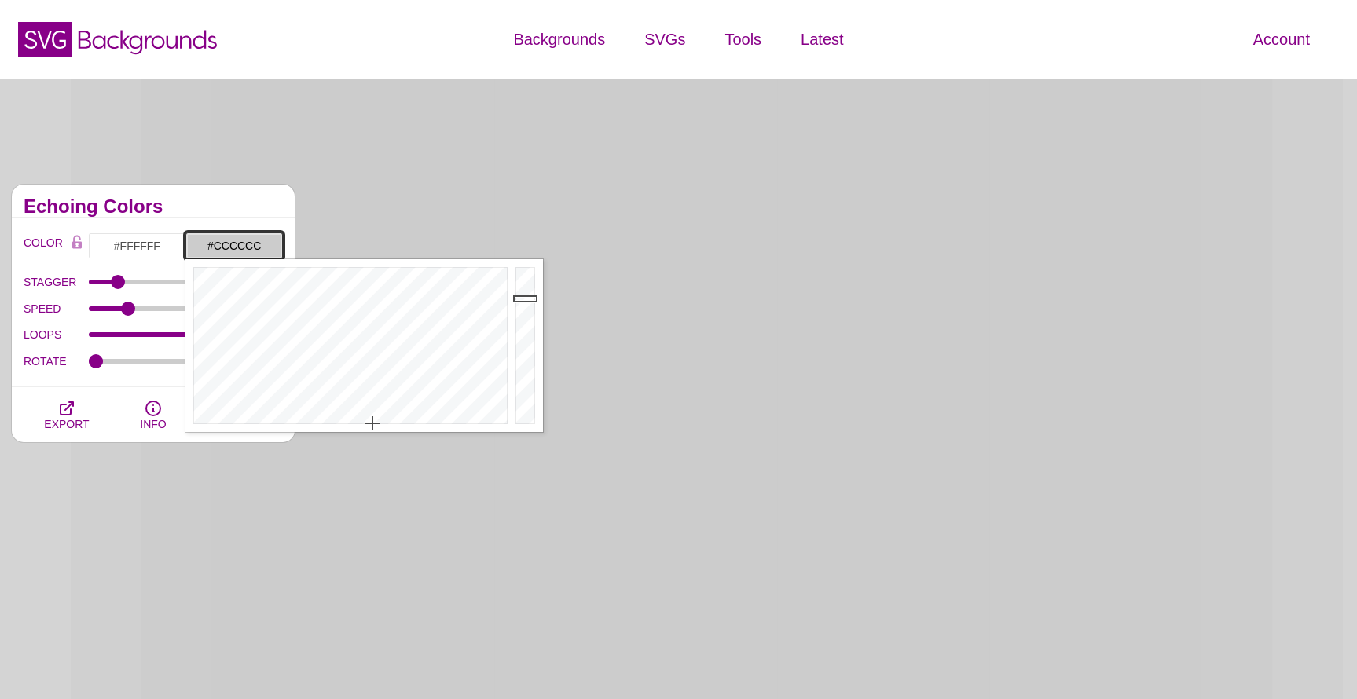
click at [246, 244] on input "#CCCCCC" at bounding box center [233, 246] width 97 height 27
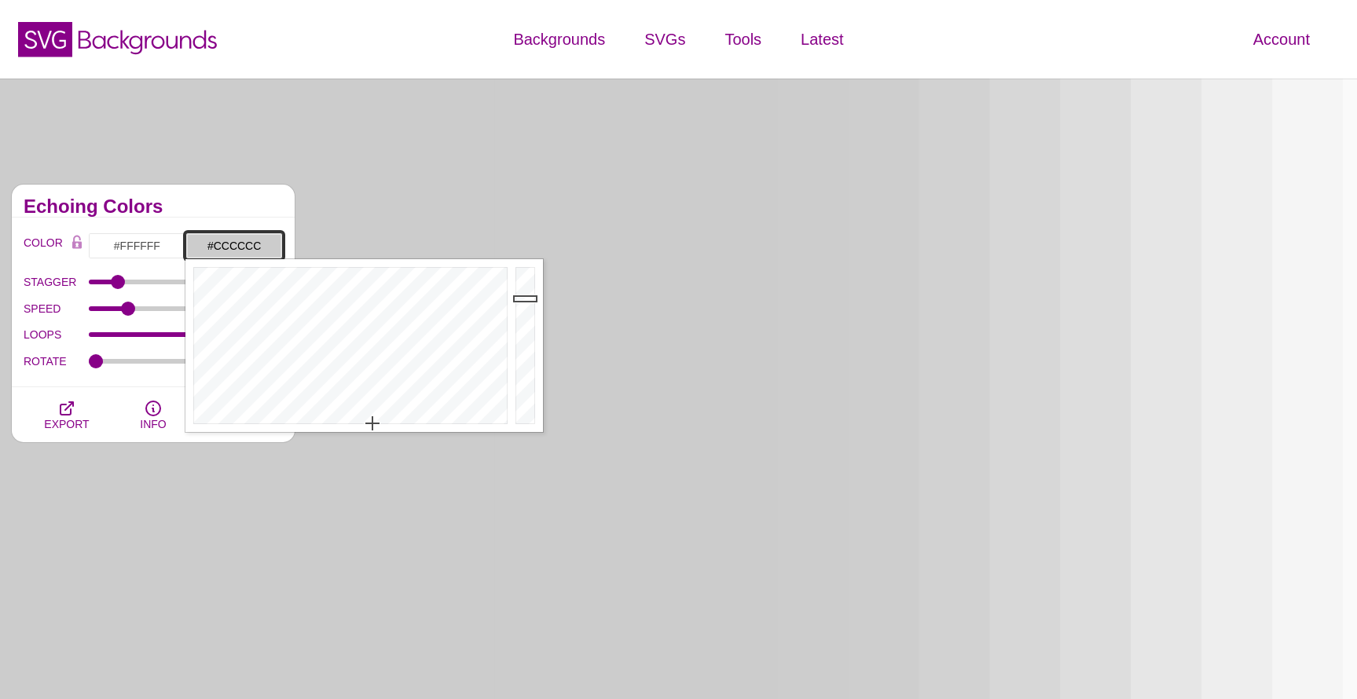
click at [246, 244] on input "#CCCCCC" at bounding box center [233, 246] width 97 height 27
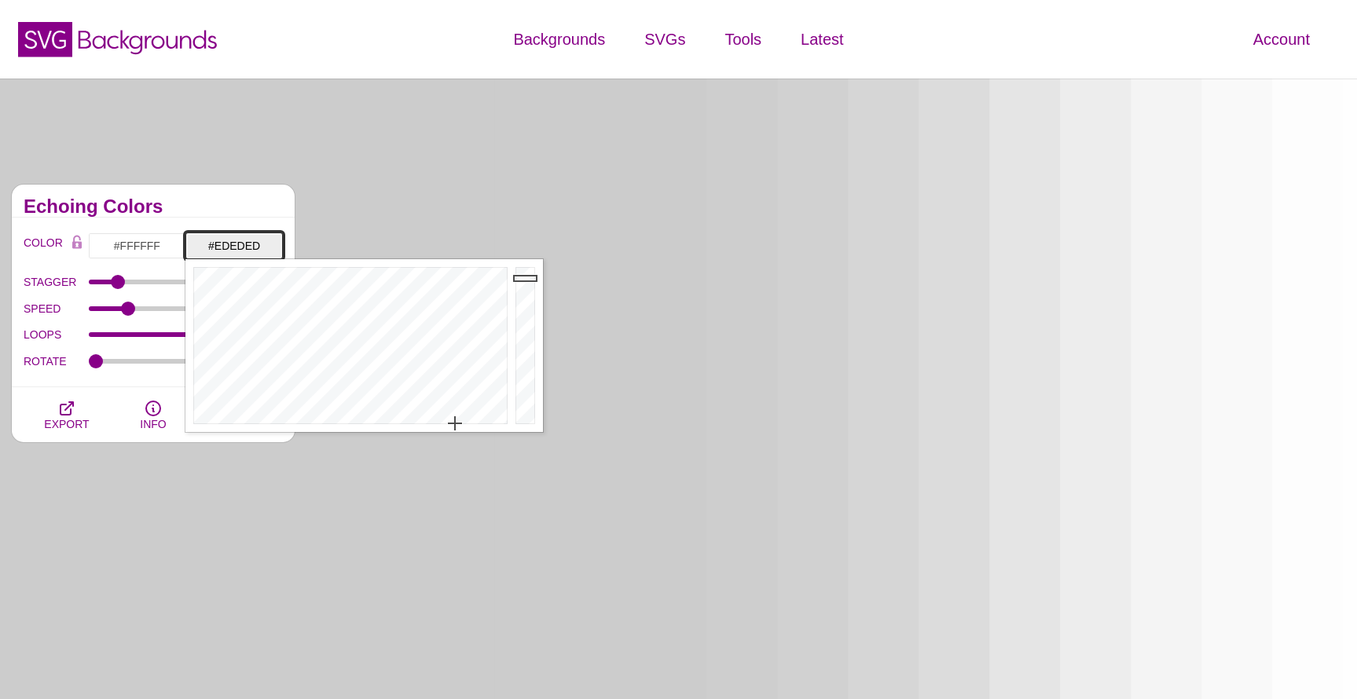
type input "#EDEDED"
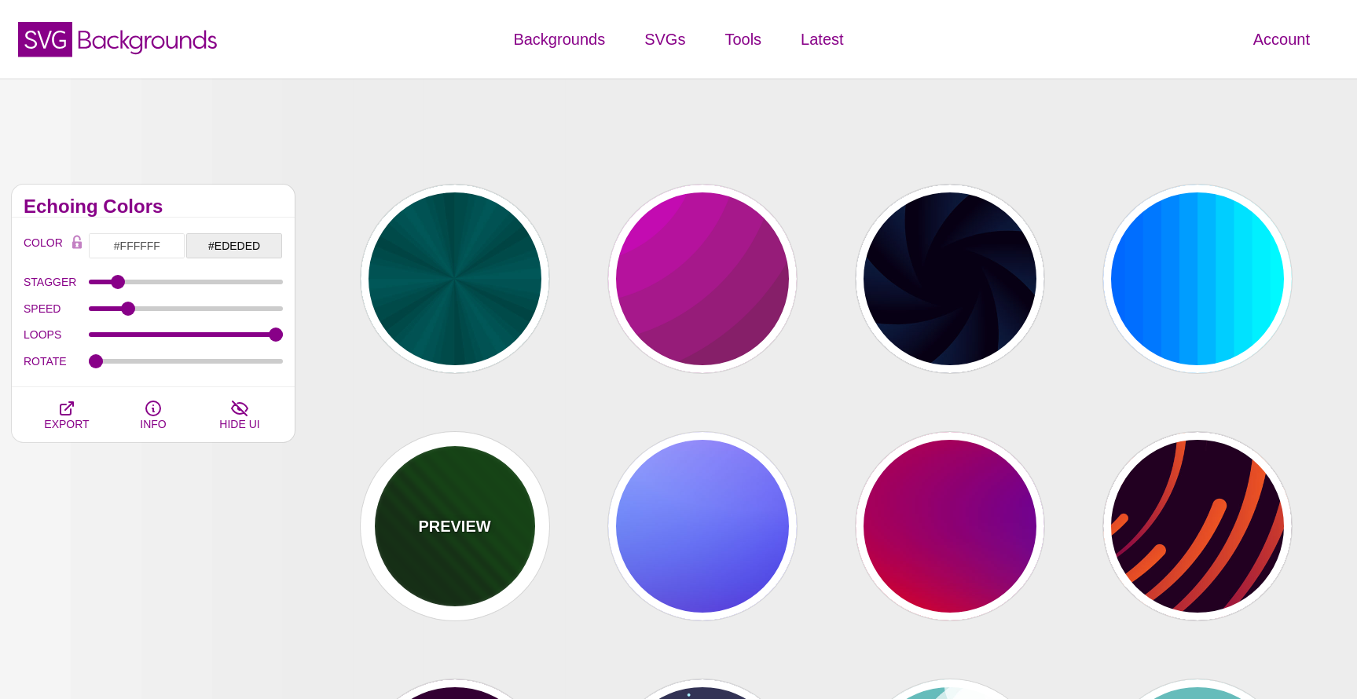
click at [471, 574] on div "PREVIEW" at bounding box center [455, 526] width 189 height 189
type input "#002200"
type input "#004400"
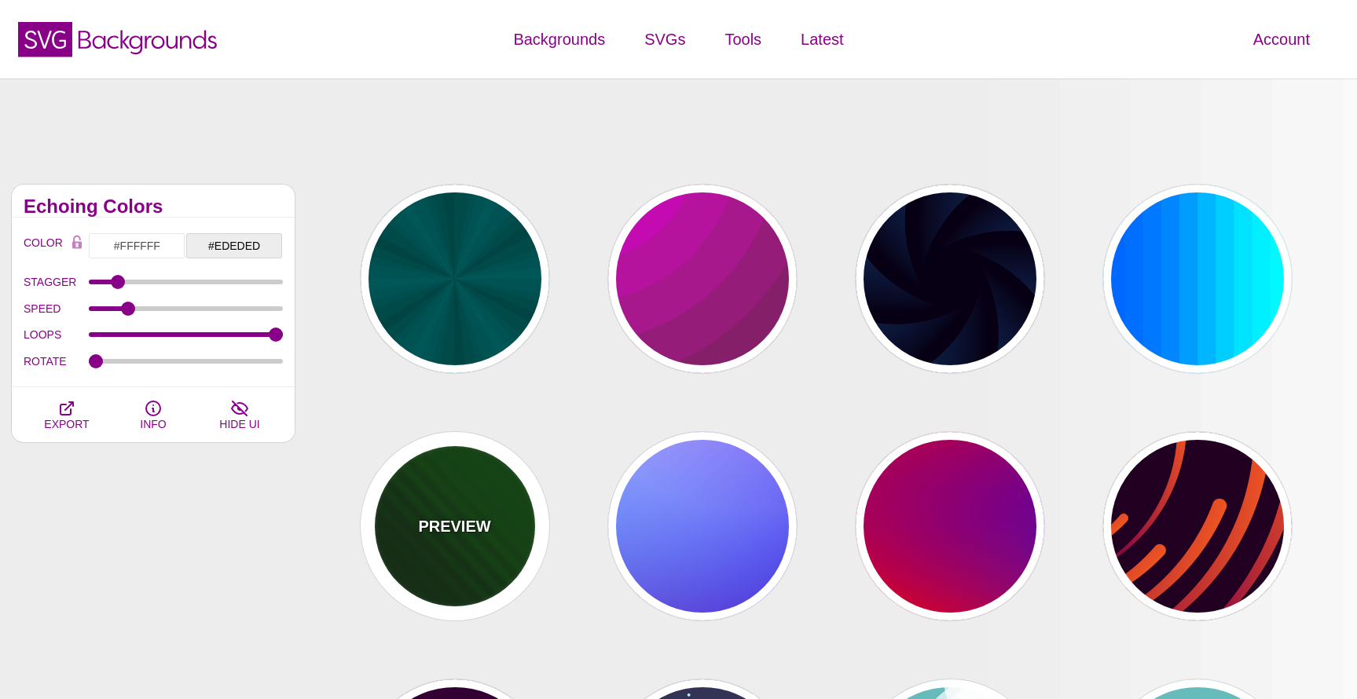
type input "0"
type input "1"
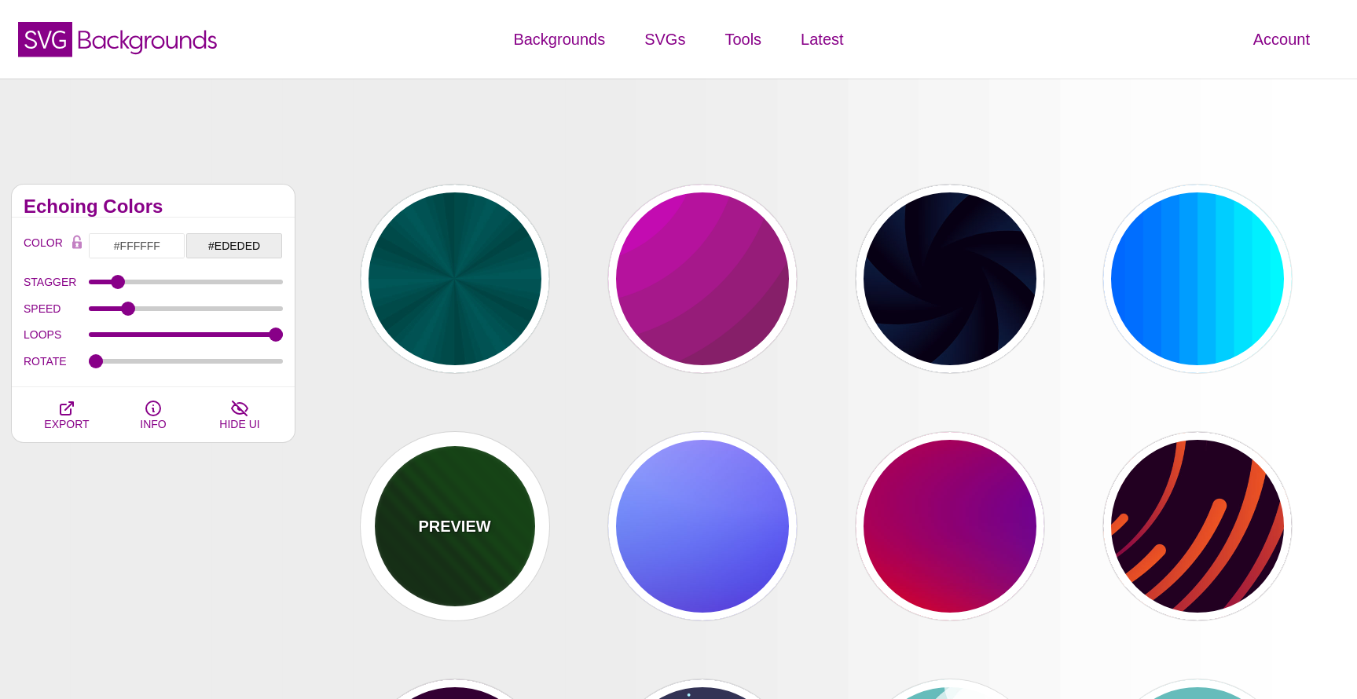
type input "5"
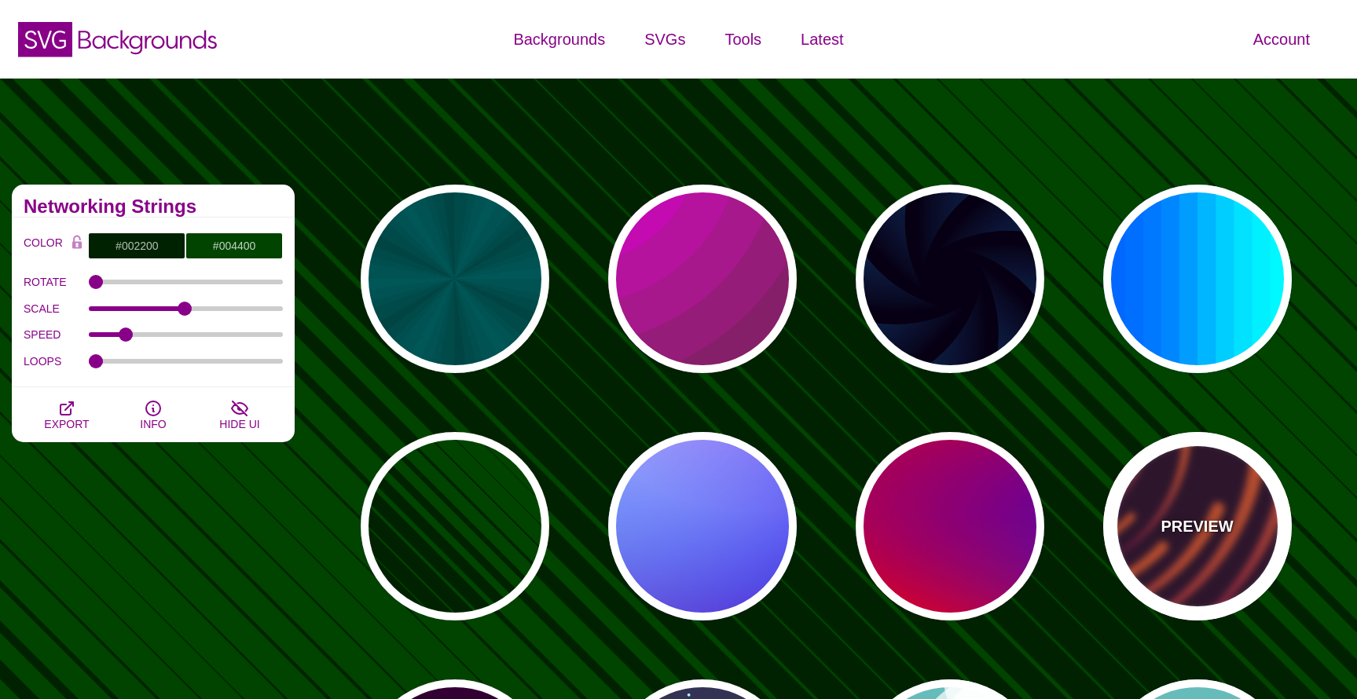
click at [1153, 539] on div "PREVIEW" at bounding box center [1197, 526] width 189 height 189
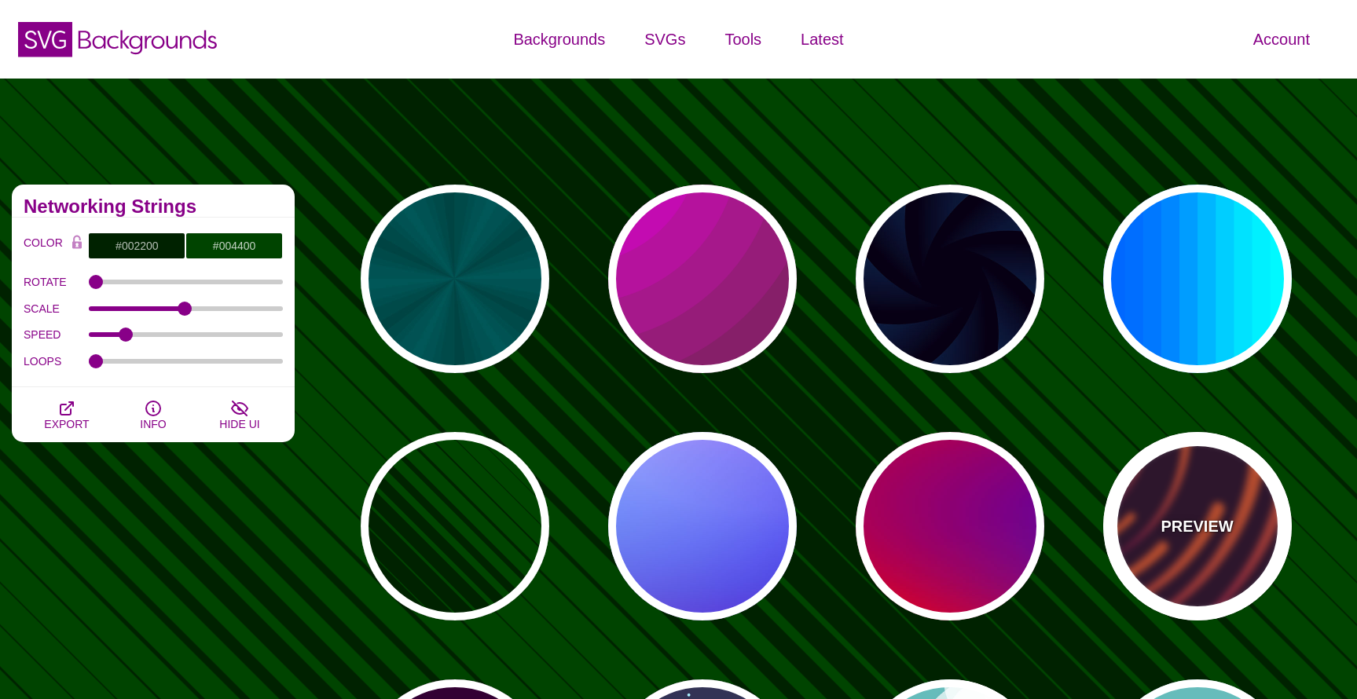
type input "#220022"
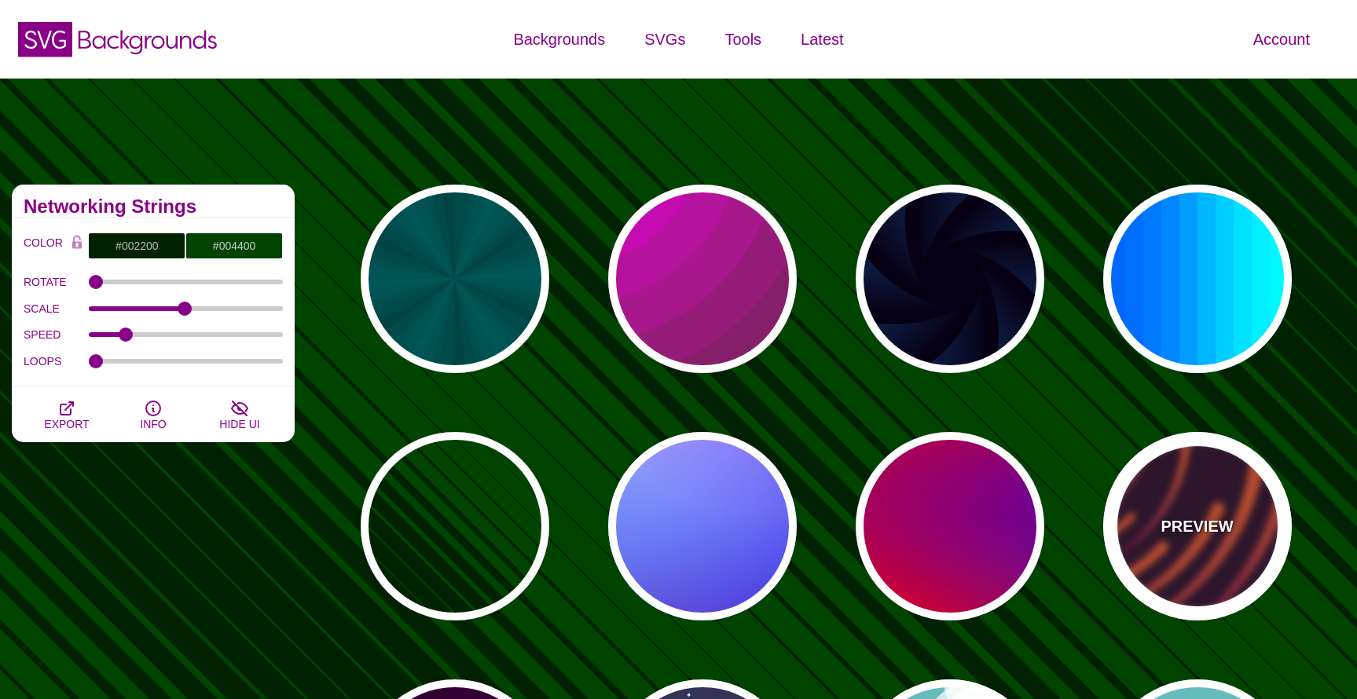
type input "#EE5522"
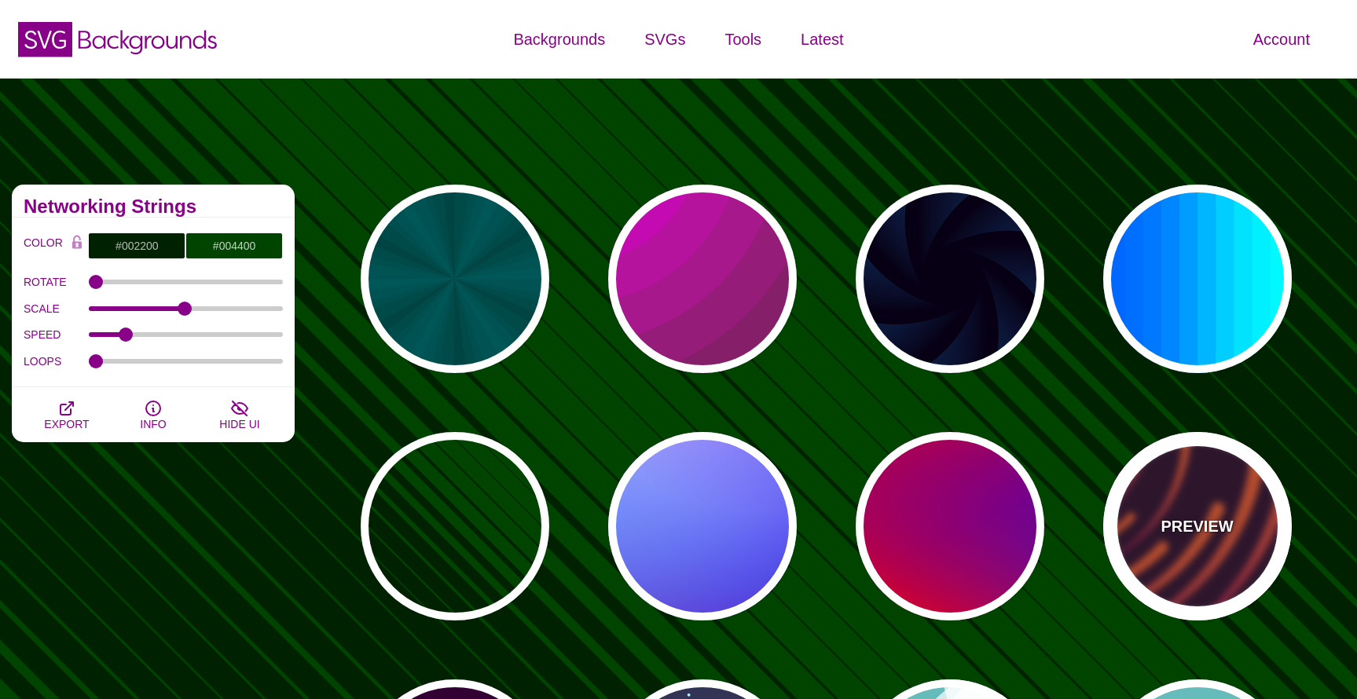
type input "#220022"
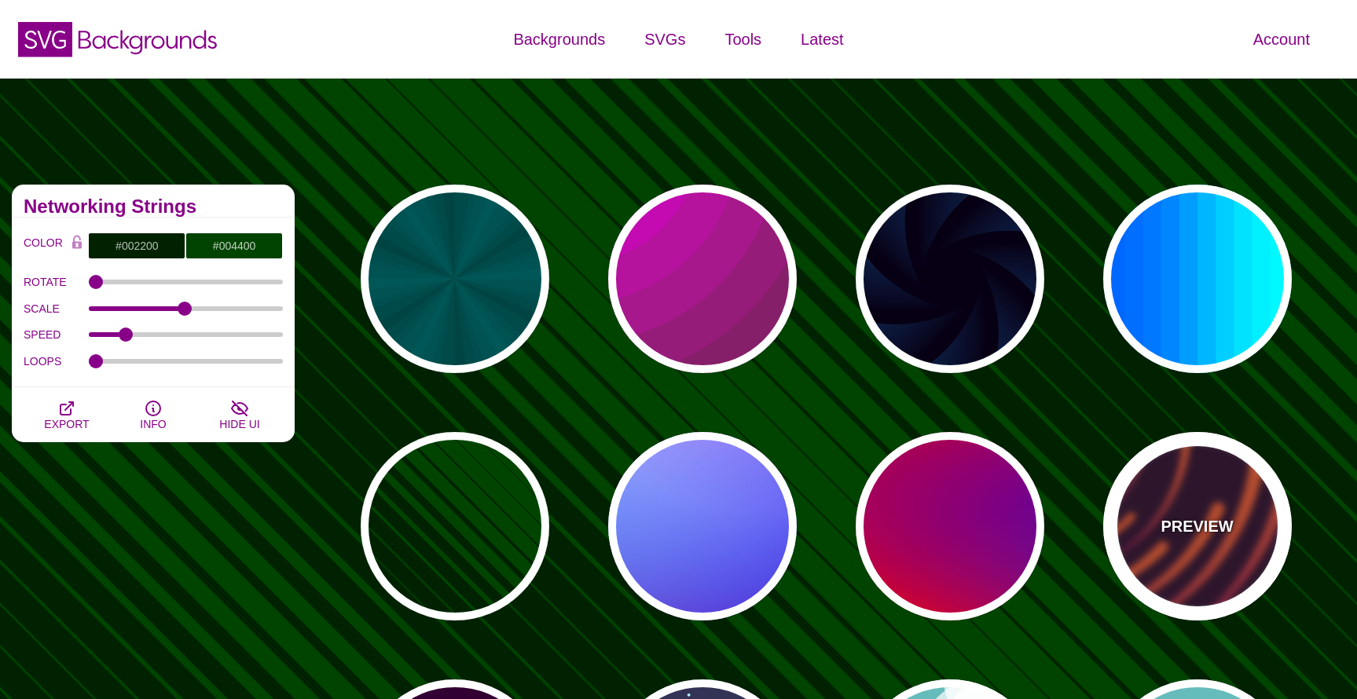
type input "50"
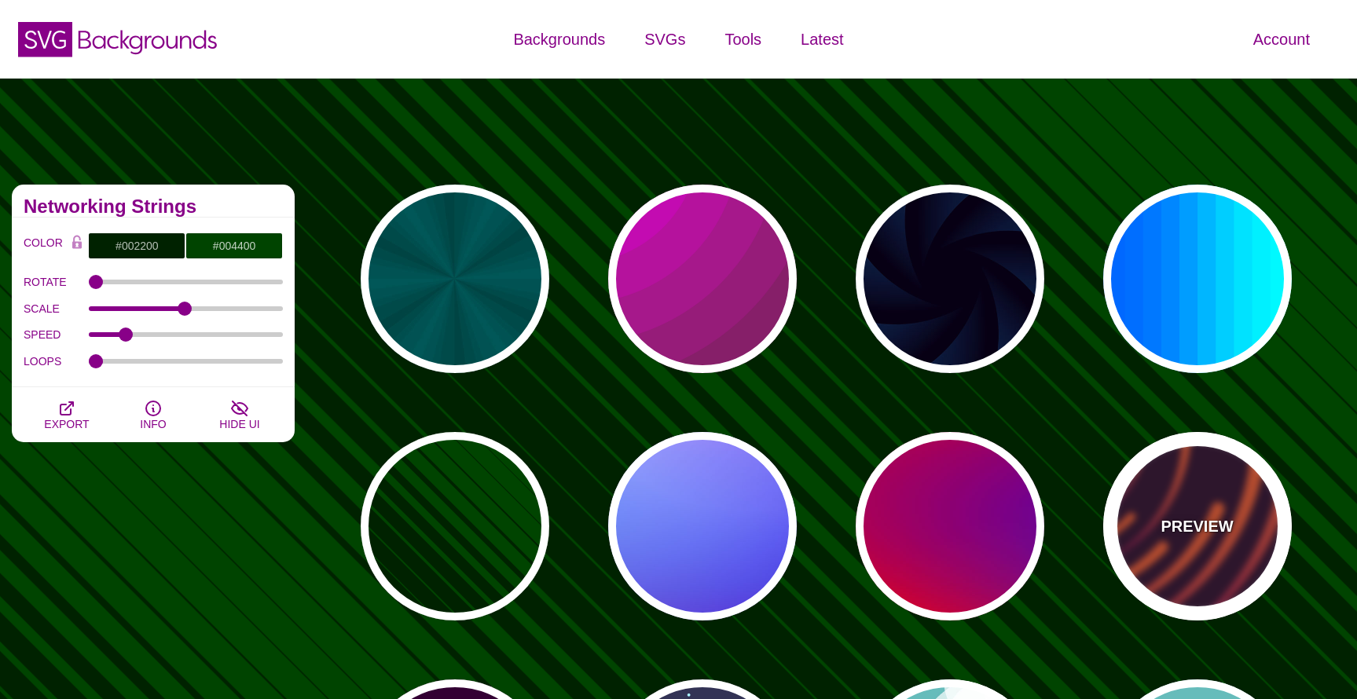
type input "99"
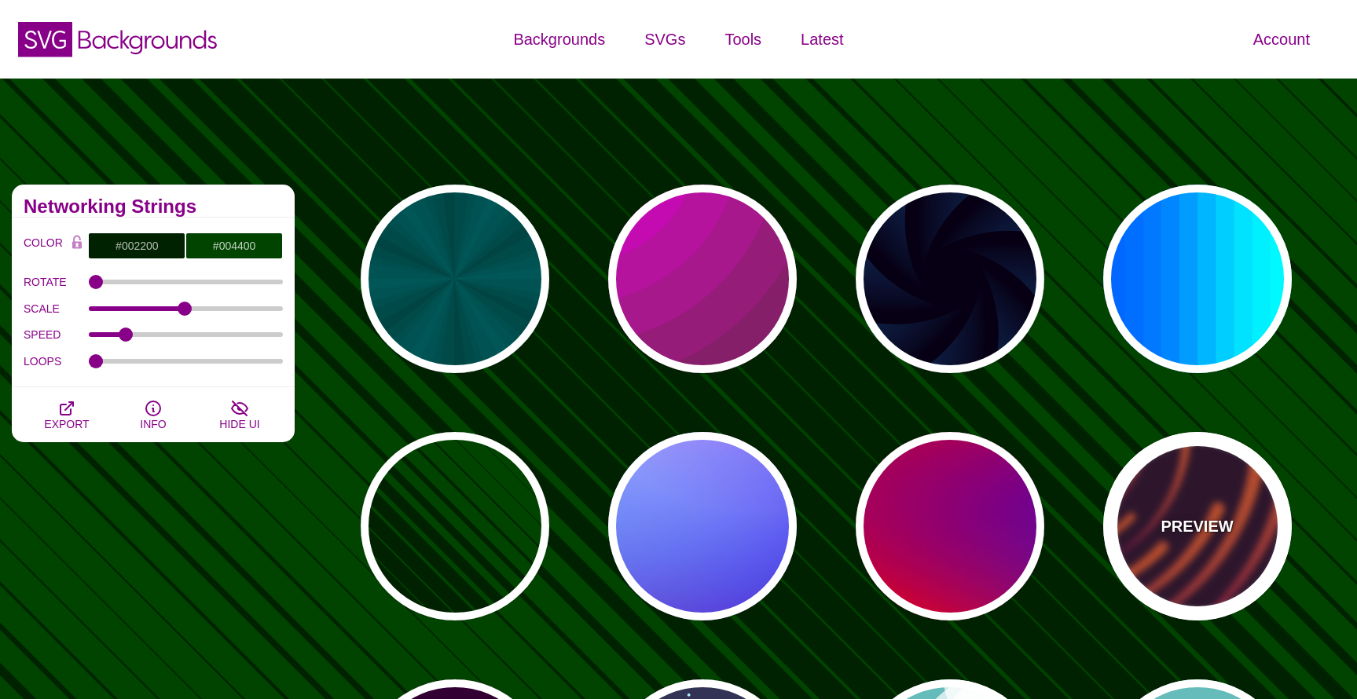
type input "0"
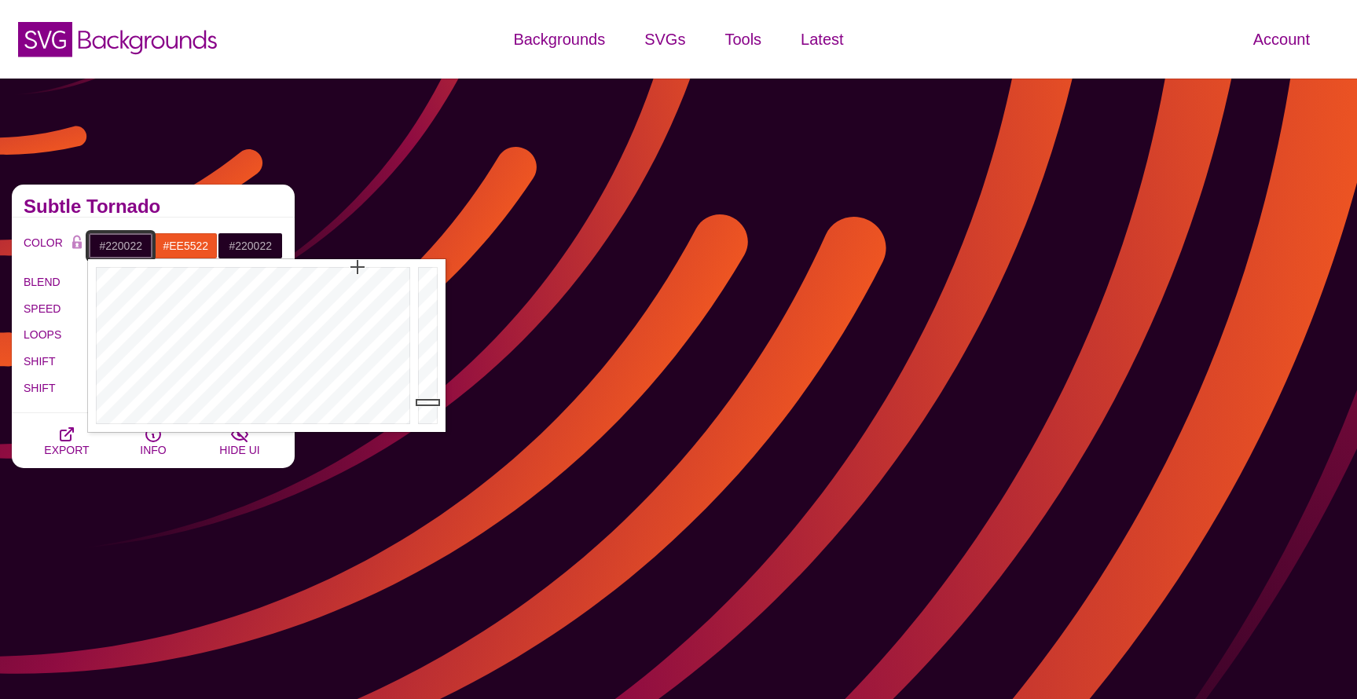
click at [130, 252] on input "#220022" at bounding box center [120, 246] width 65 height 27
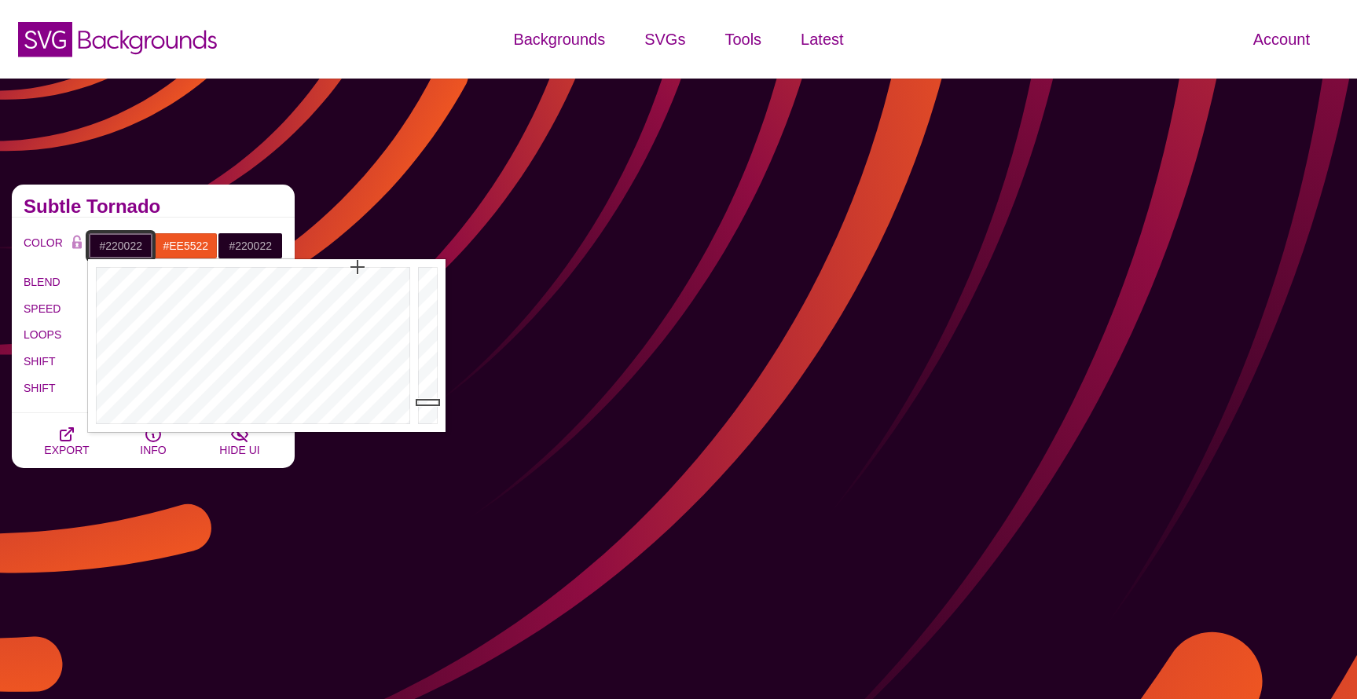
click at [130, 252] on input "#220022" at bounding box center [120, 246] width 65 height 27
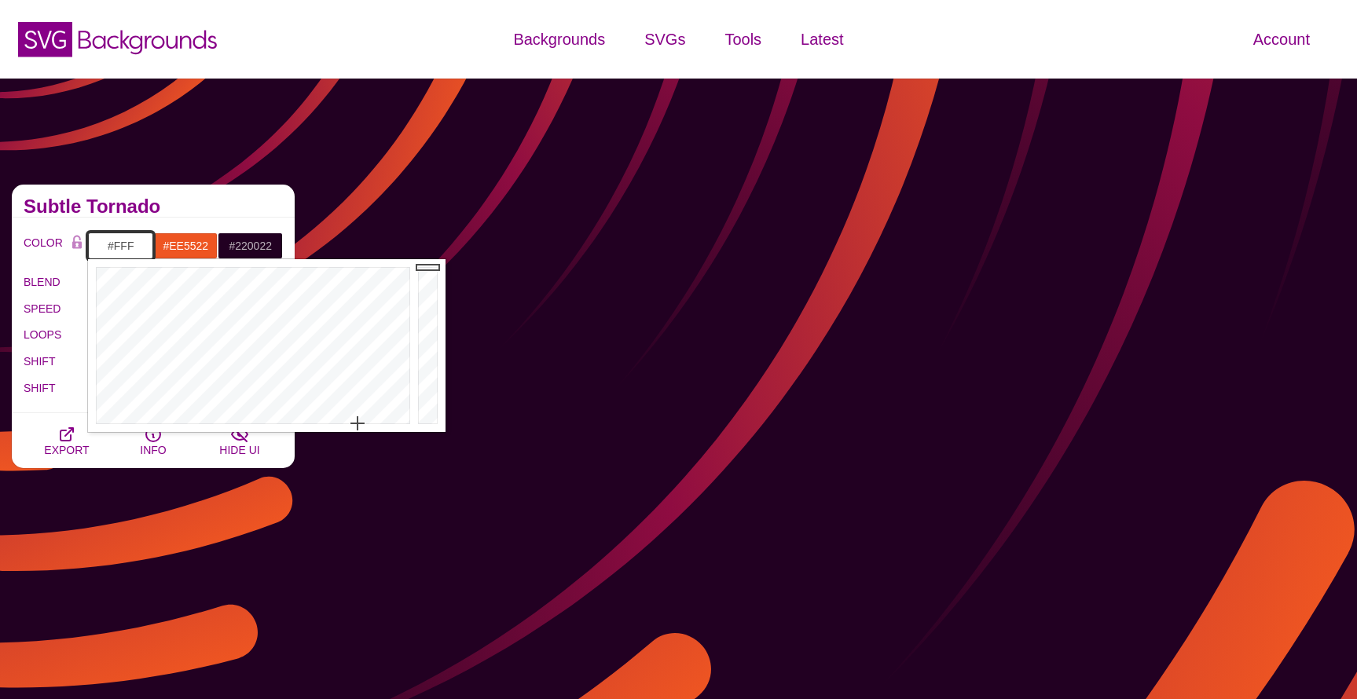
type input "#FFFFFF"
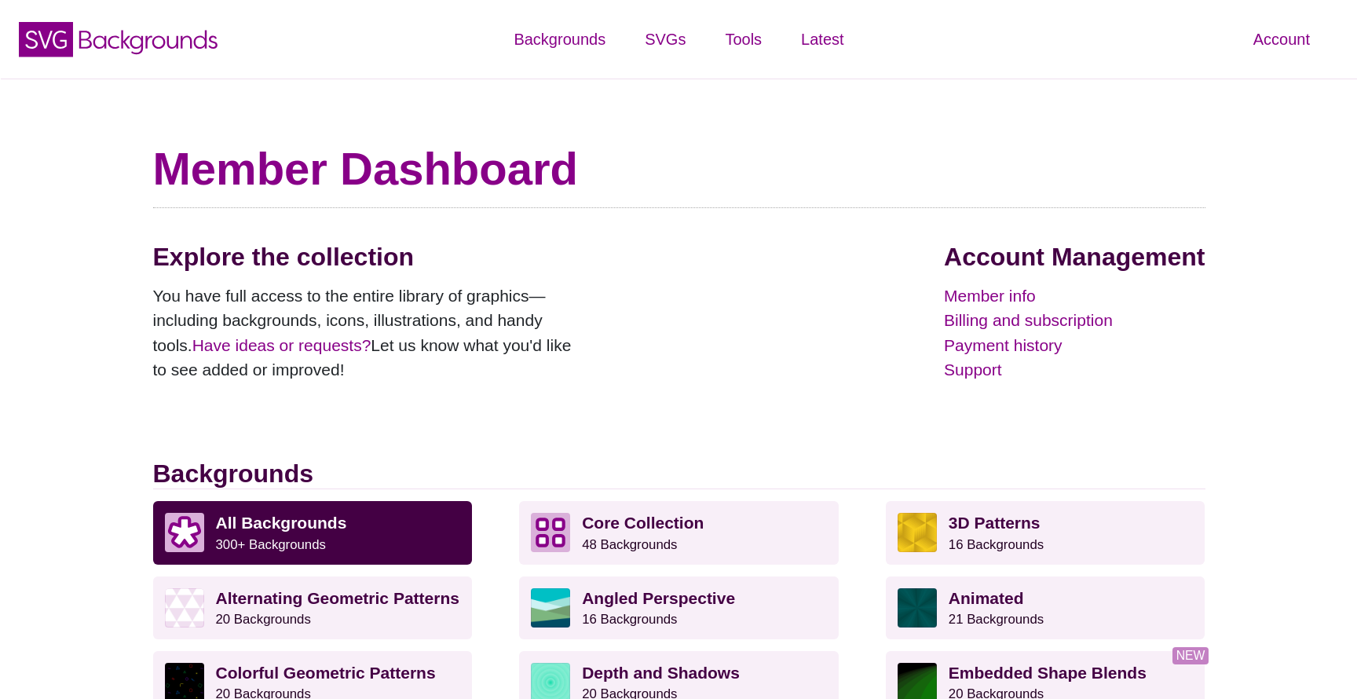
scroll to position [270, 0]
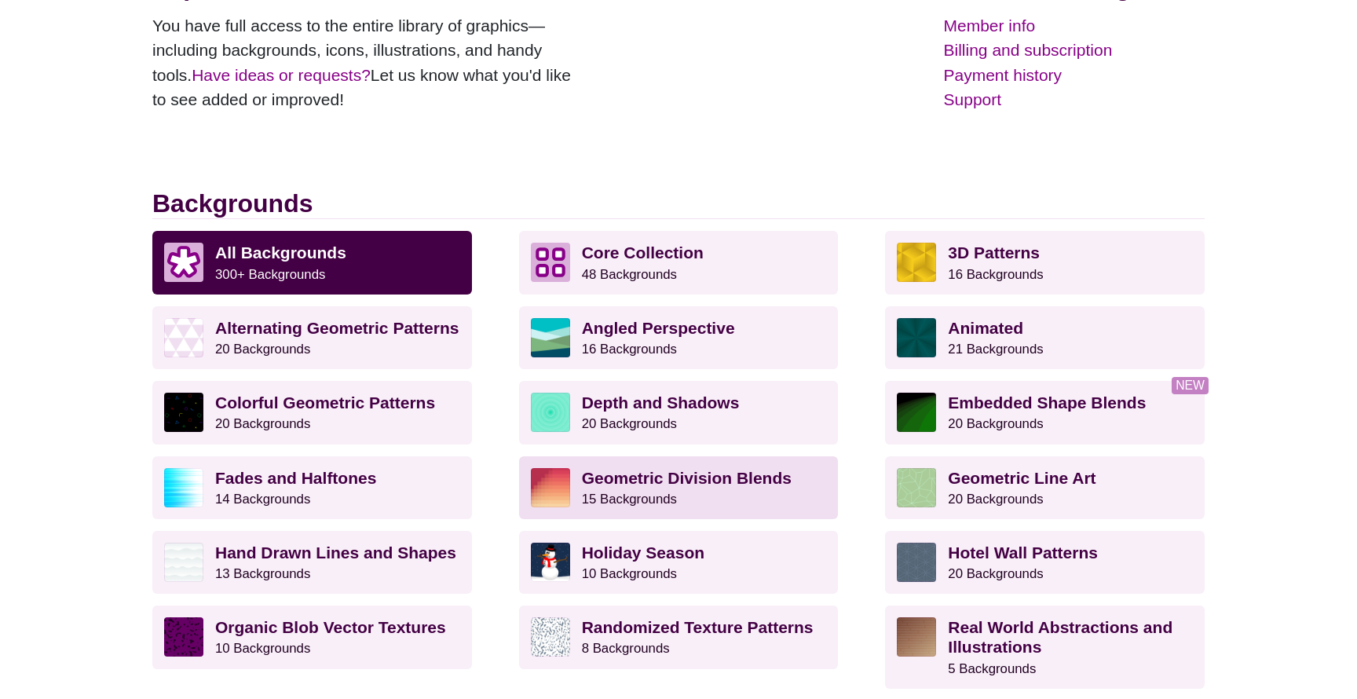
click at [599, 482] on strong "Geometric Division Blends" at bounding box center [687, 478] width 210 height 18
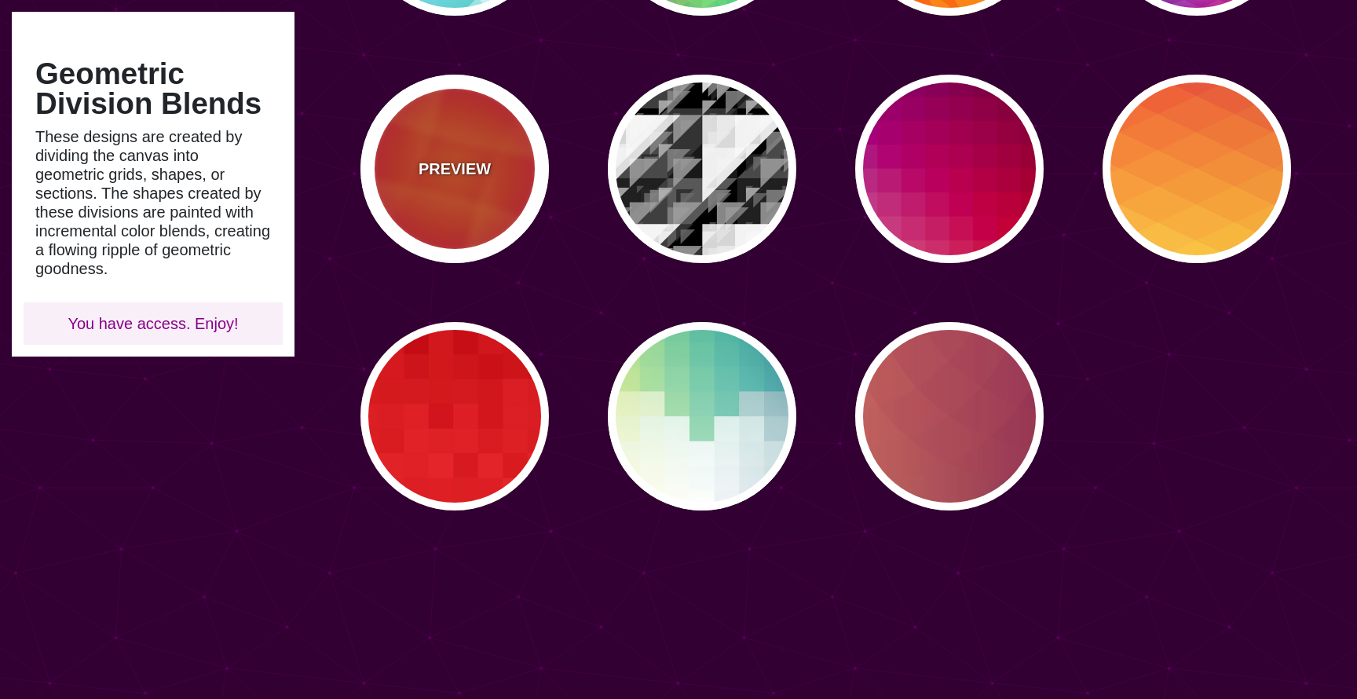
scroll to position [610, 0]
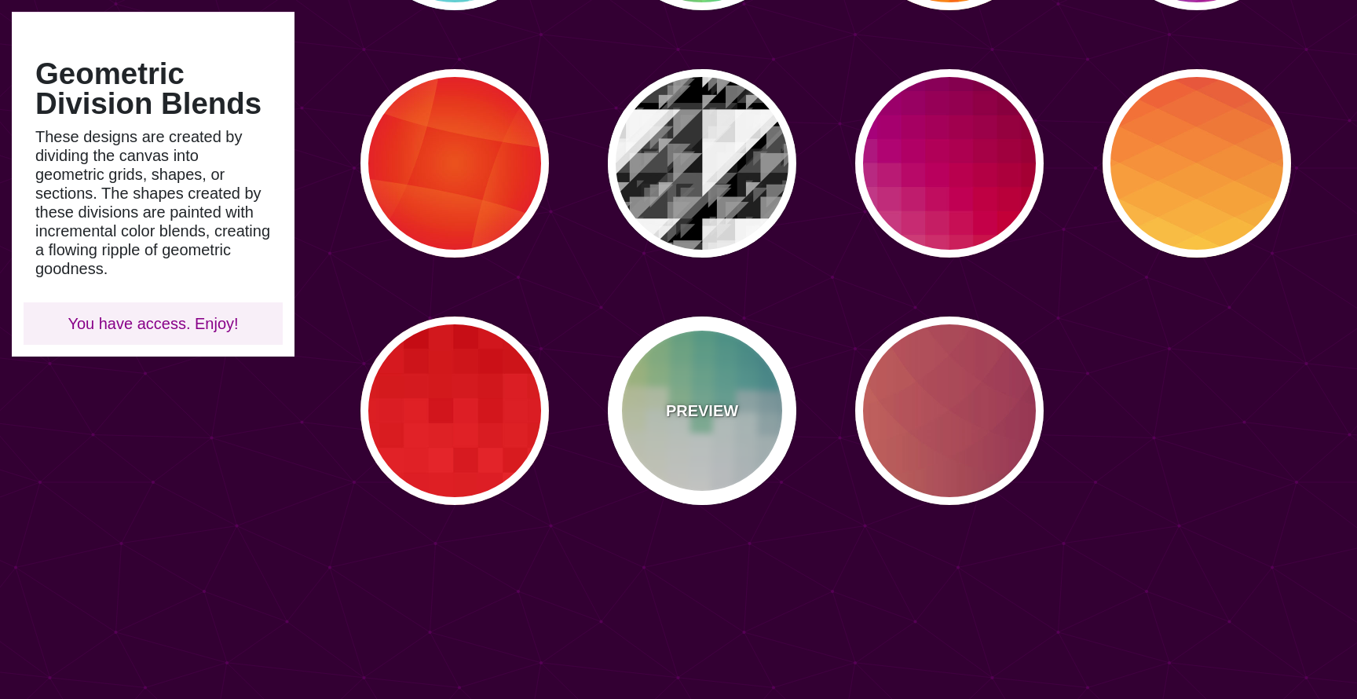
click at [709, 377] on div "PREVIEW" at bounding box center [702, 411] width 189 height 189
type input "#FFEE88"
type input "#2D7A94"
type input "0.5"
